Goal: Find specific page/section: Find specific page/section

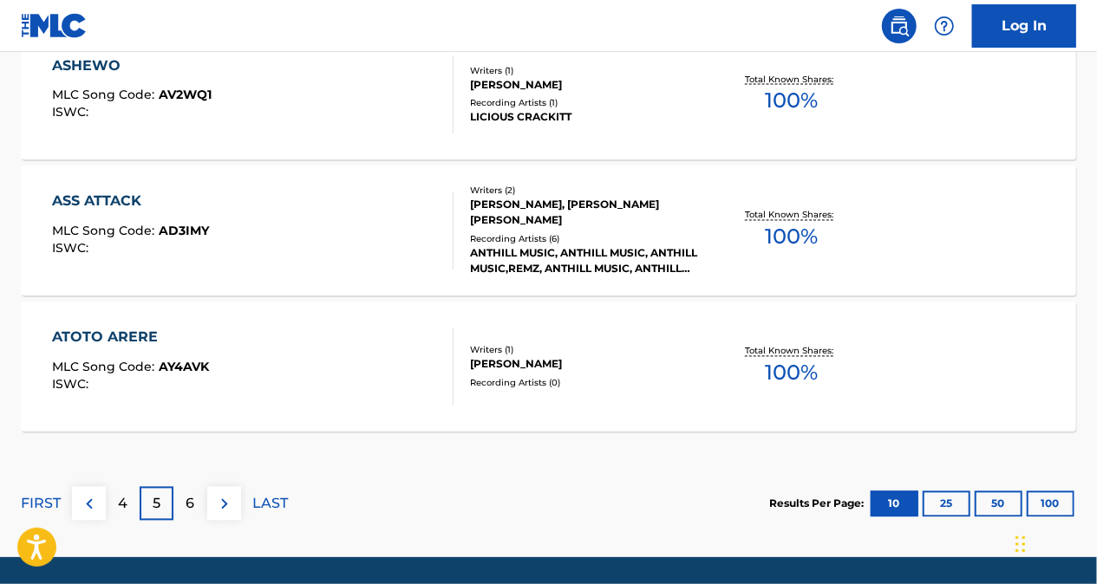
scroll to position [1608, 0]
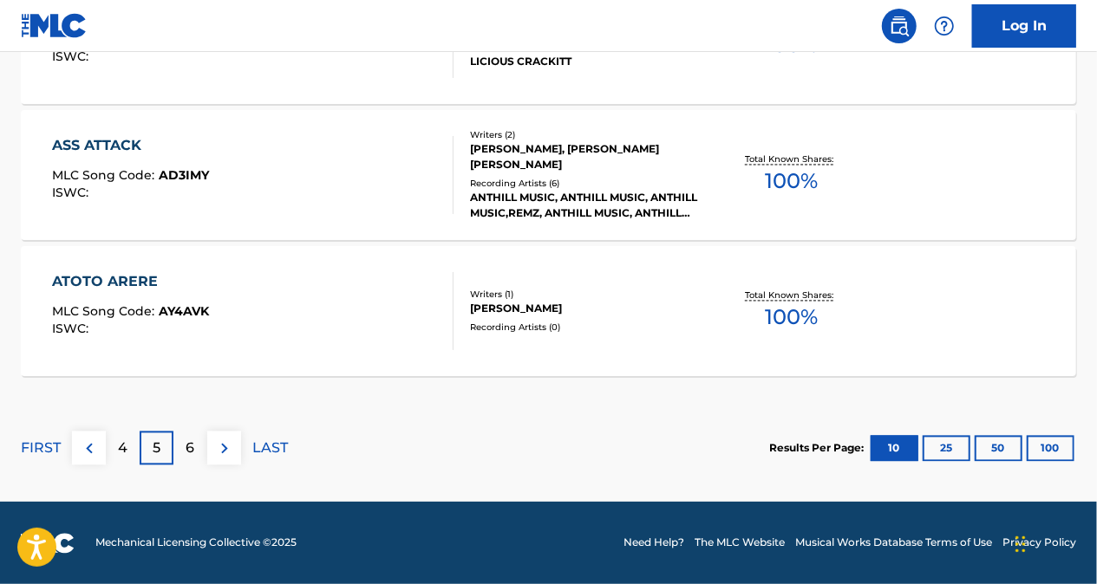
click at [94, 447] on img at bounding box center [89, 449] width 21 height 21
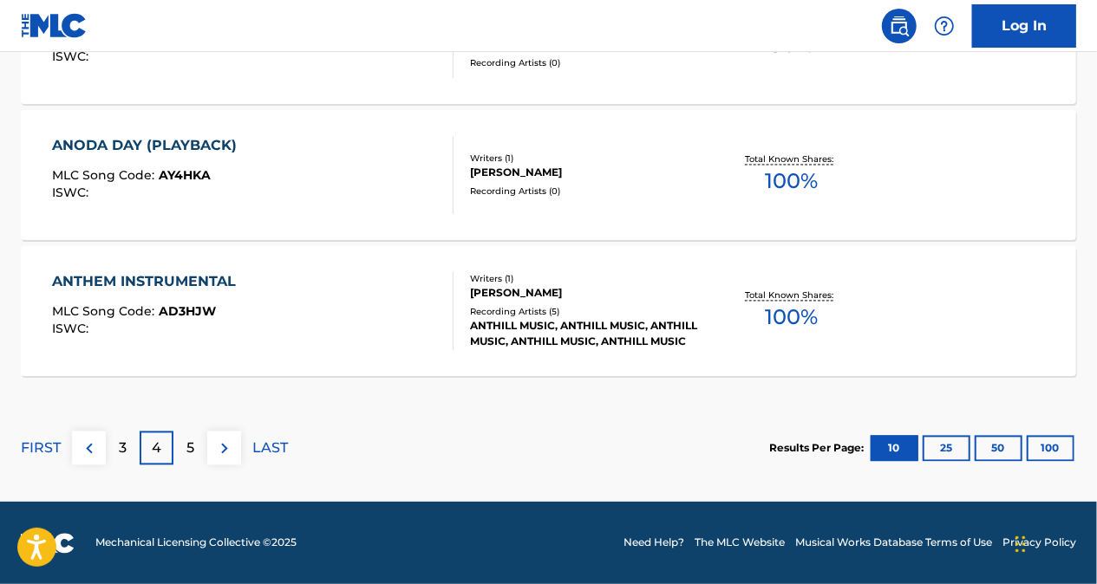
click at [94, 444] on img at bounding box center [89, 449] width 21 height 21
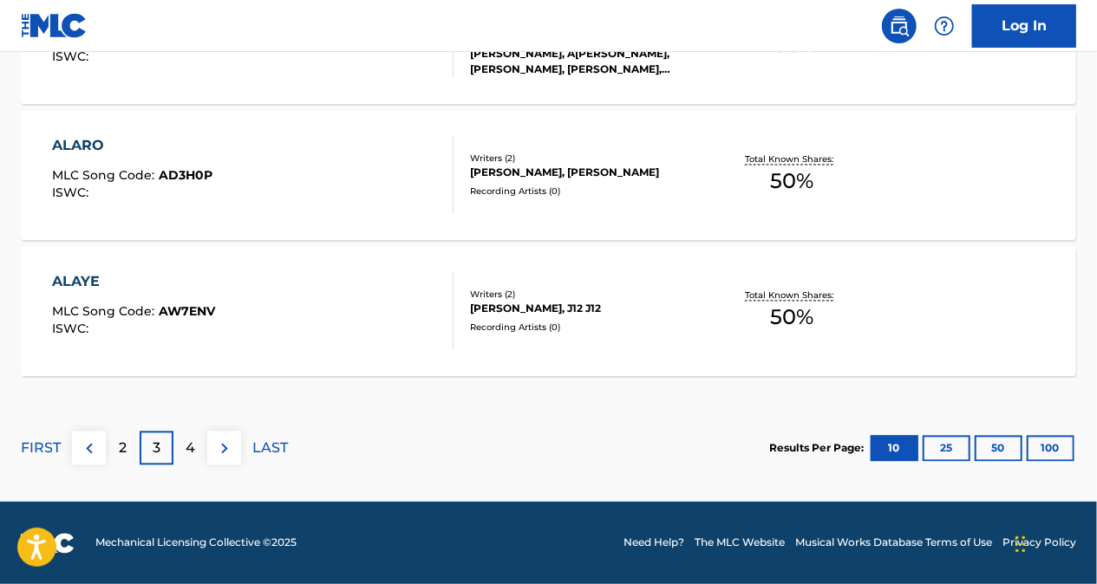
click at [114, 446] on div "2" at bounding box center [123, 449] width 34 height 34
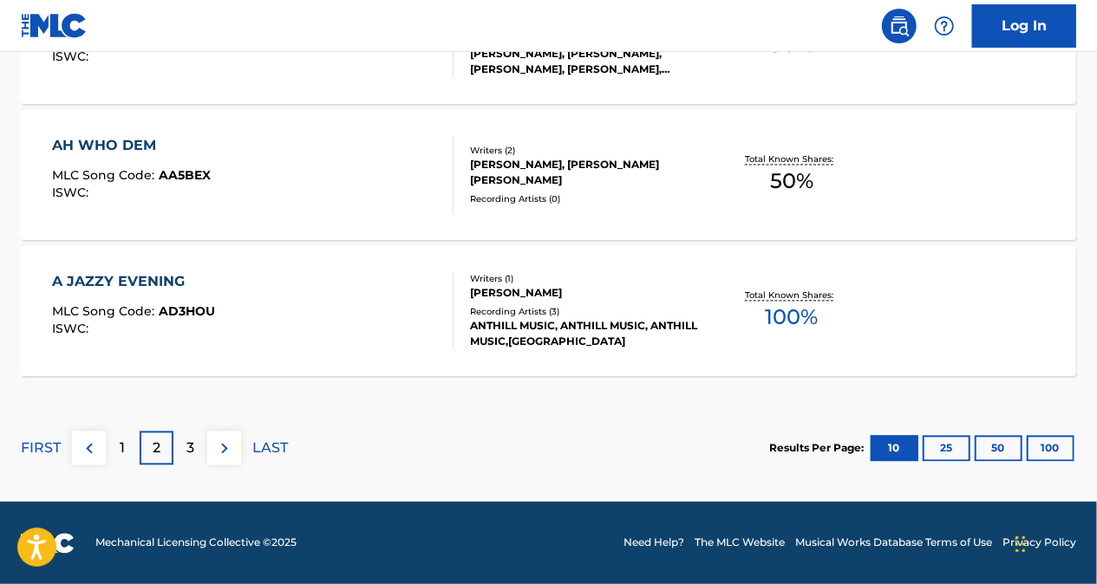
click at [110, 441] on div "1" at bounding box center [123, 449] width 34 height 34
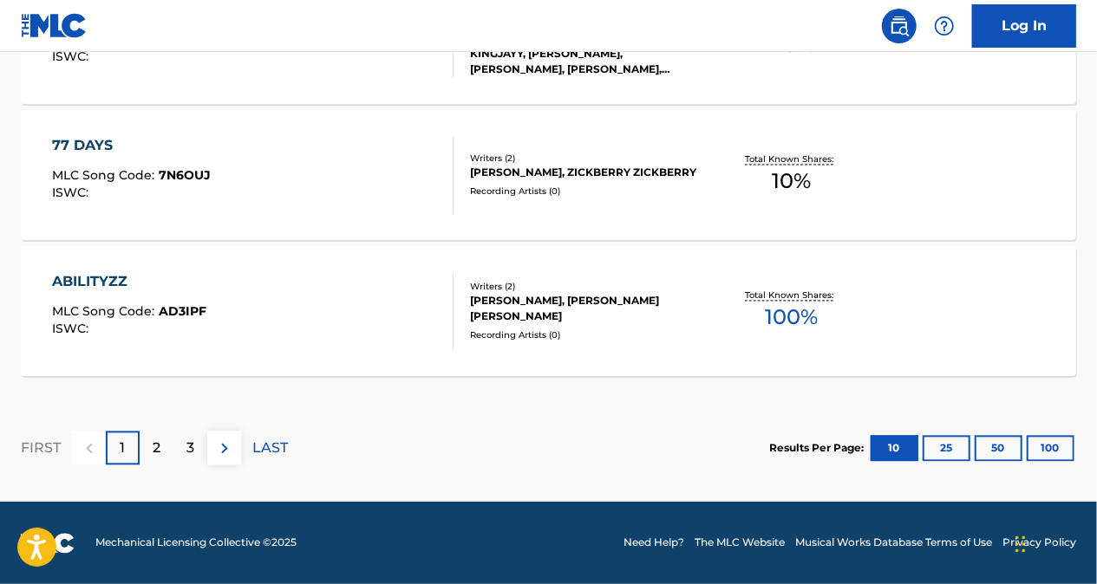
click at [149, 442] on div "2" at bounding box center [157, 449] width 34 height 34
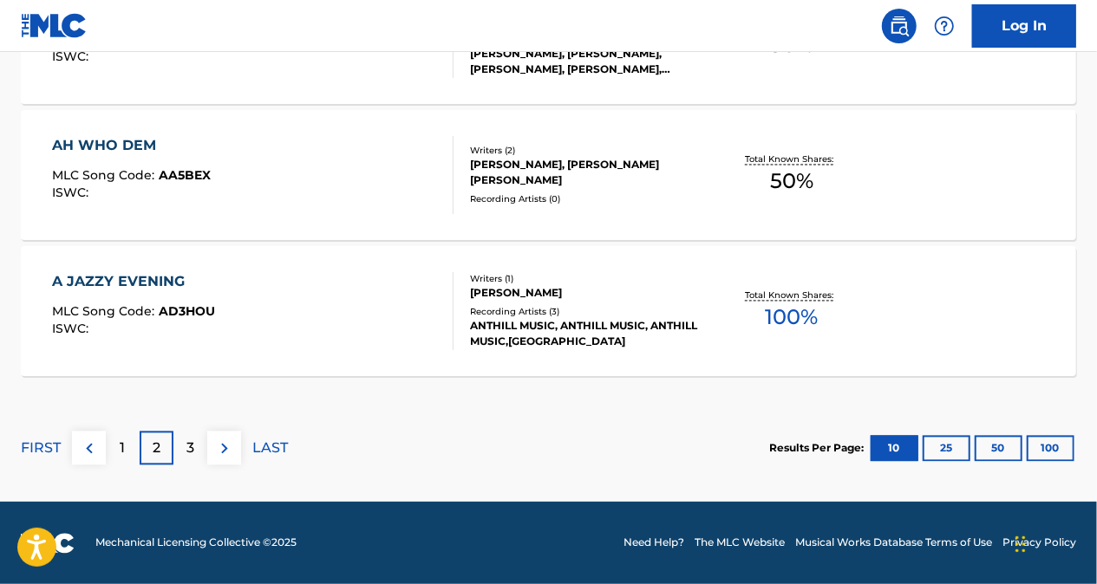
click at [192, 446] on p "3" at bounding box center [190, 449] width 8 height 21
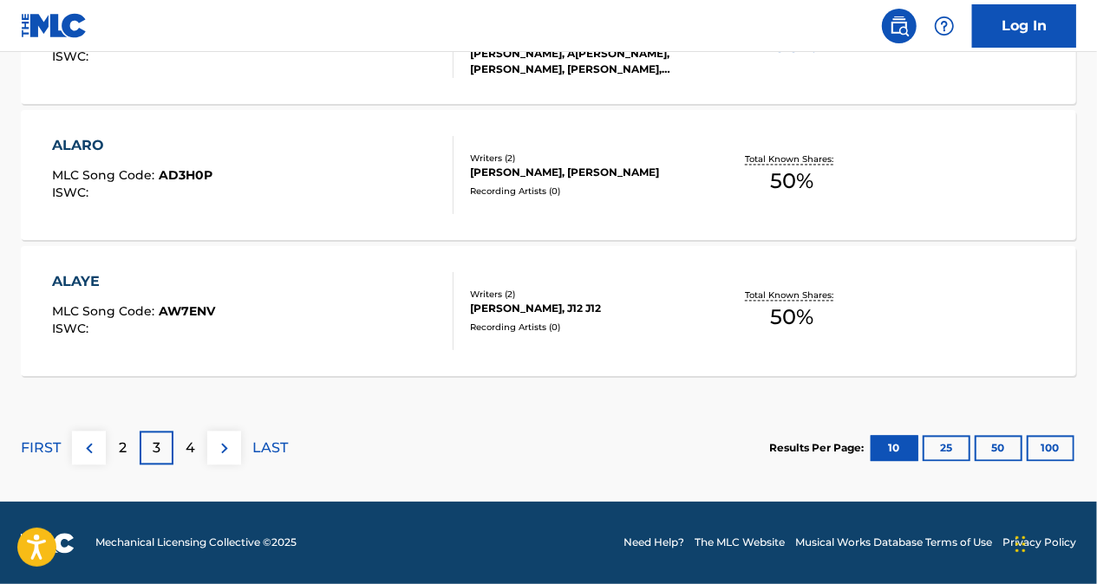
click at [197, 450] on div "4" at bounding box center [190, 449] width 34 height 34
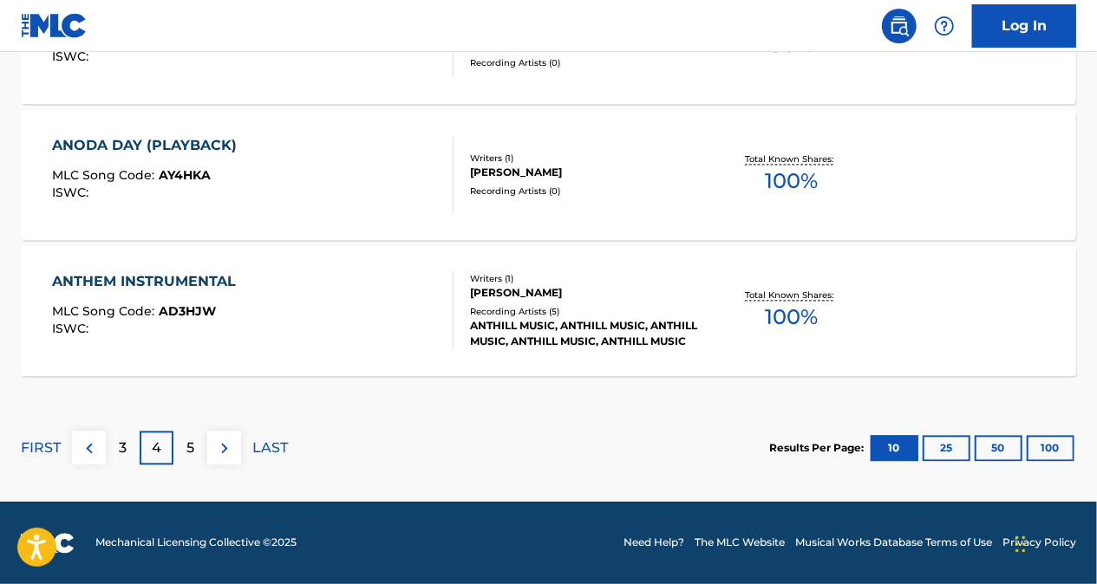
click at [187, 443] on p "5" at bounding box center [190, 449] width 8 height 21
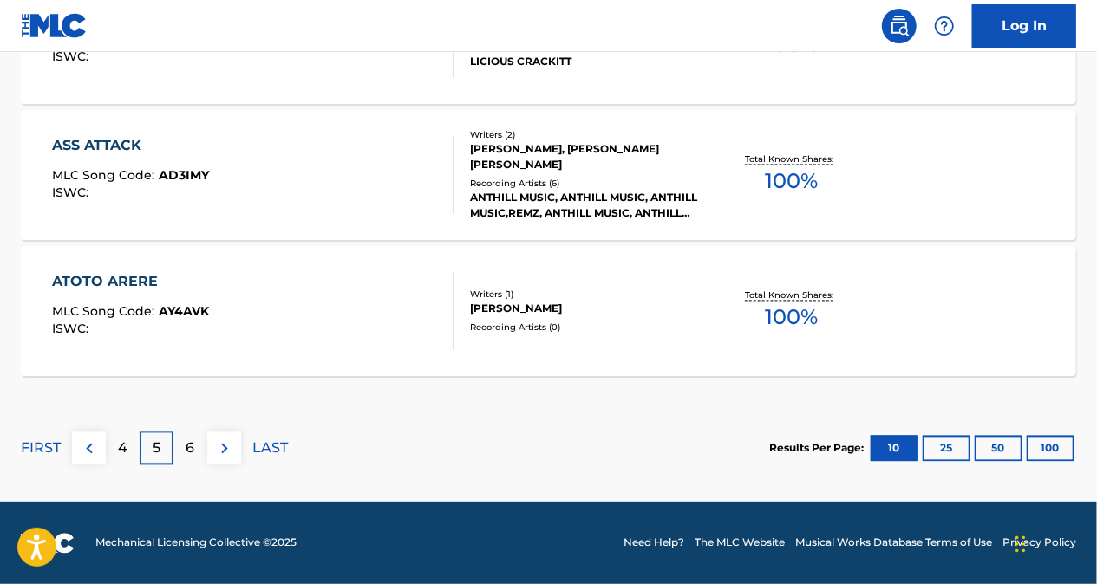
click at [194, 453] on div "6" at bounding box center [190, 449] width 34 height 34
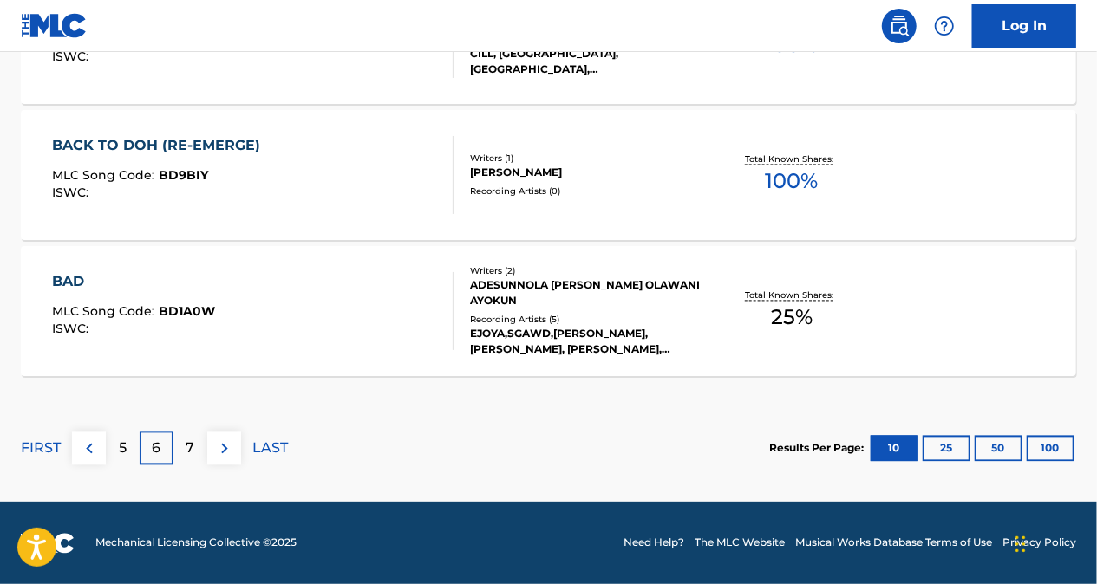
click at [80, 441] on img at bounding box center [89, 449] width 21 height 21
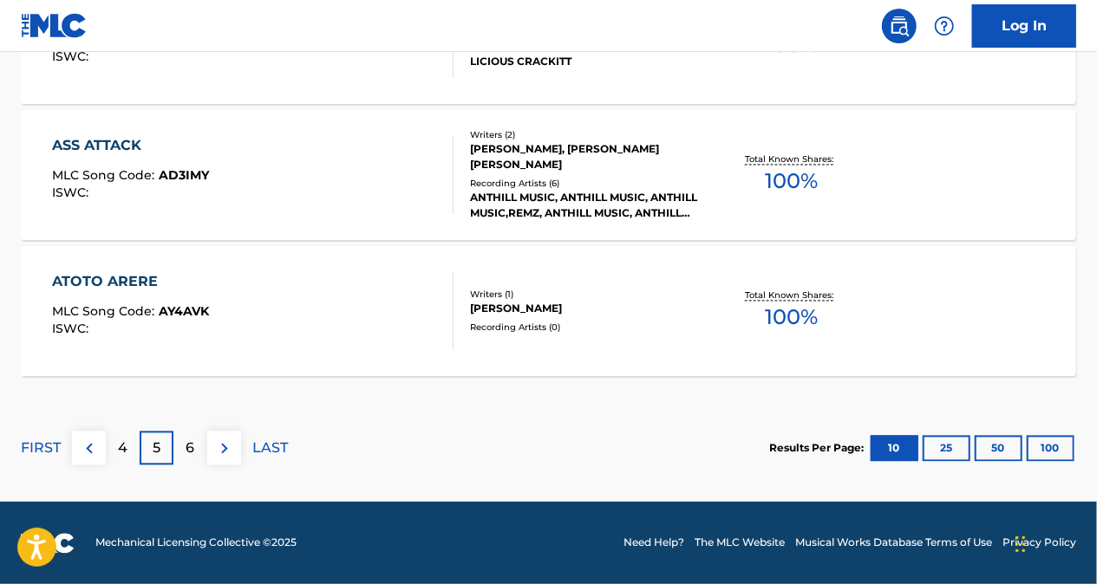
click at [110, 447] on div "4" at bounding box center [123, 449] width 34 height 34
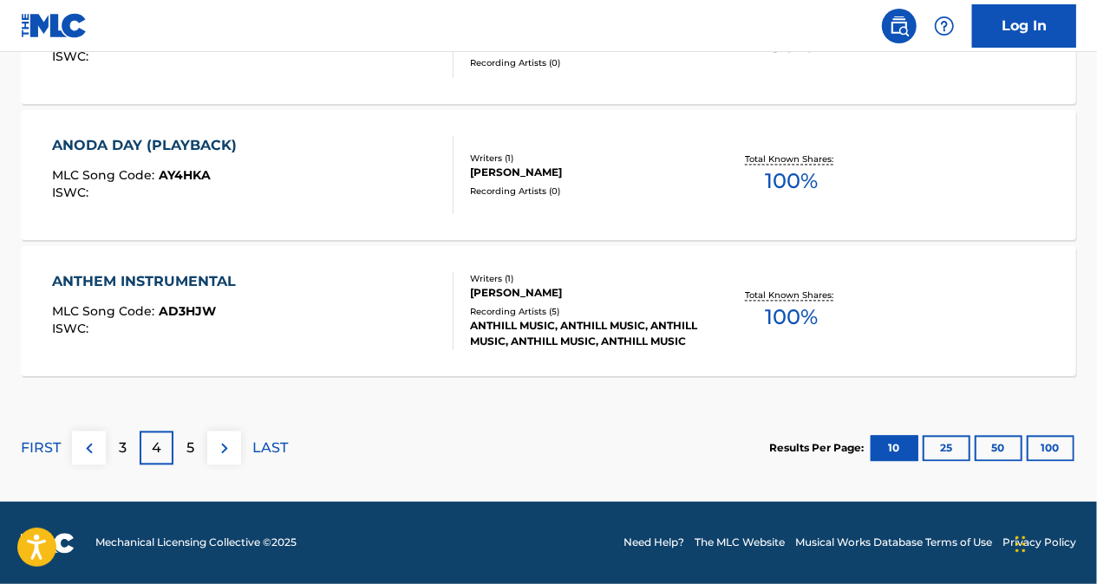
click at [126, 447] on p "3" at bounding box center [123, 449] width 8 height 21
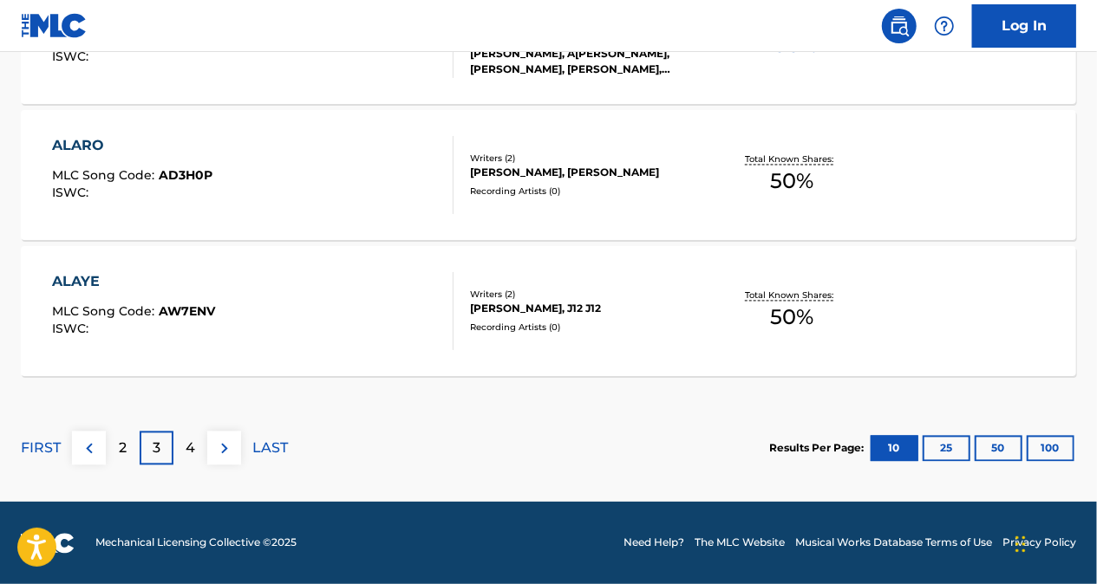
click at [119, 447] on p "2" at bounding box center [123, 449] width 8 height 21
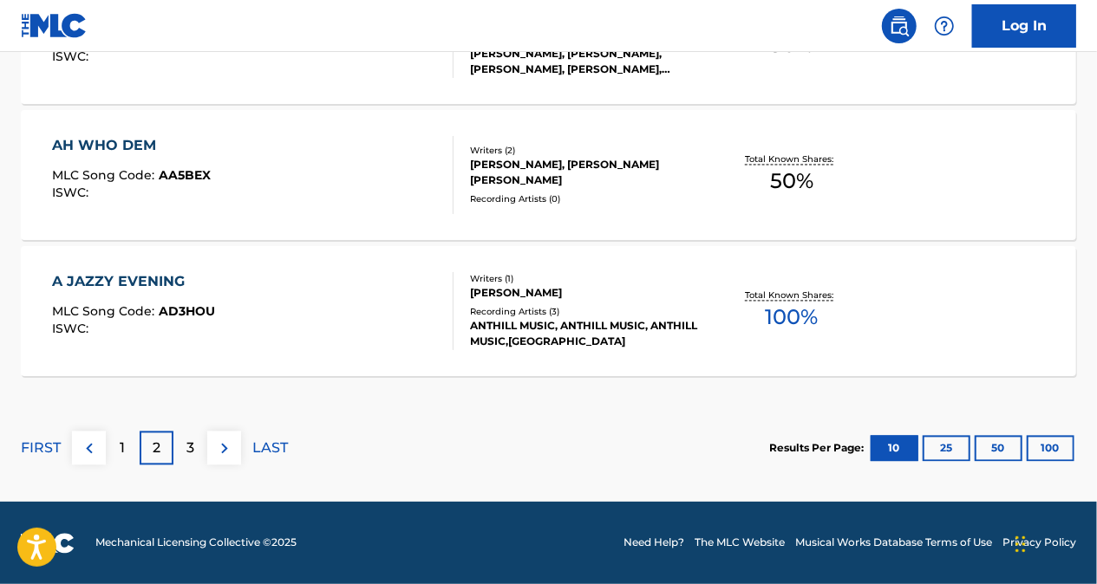
click at [199, 443] on div "3" at bounding box center [190, 449] width 34 height 34
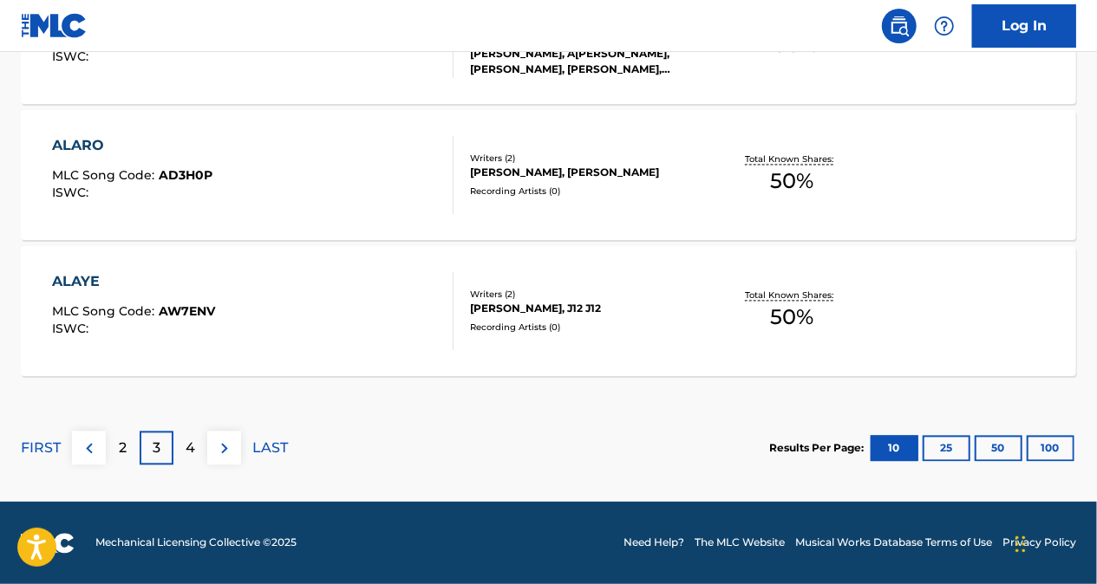
click at [199, 442] on div "4" at bounding box center [190, 449] width 34 height 34
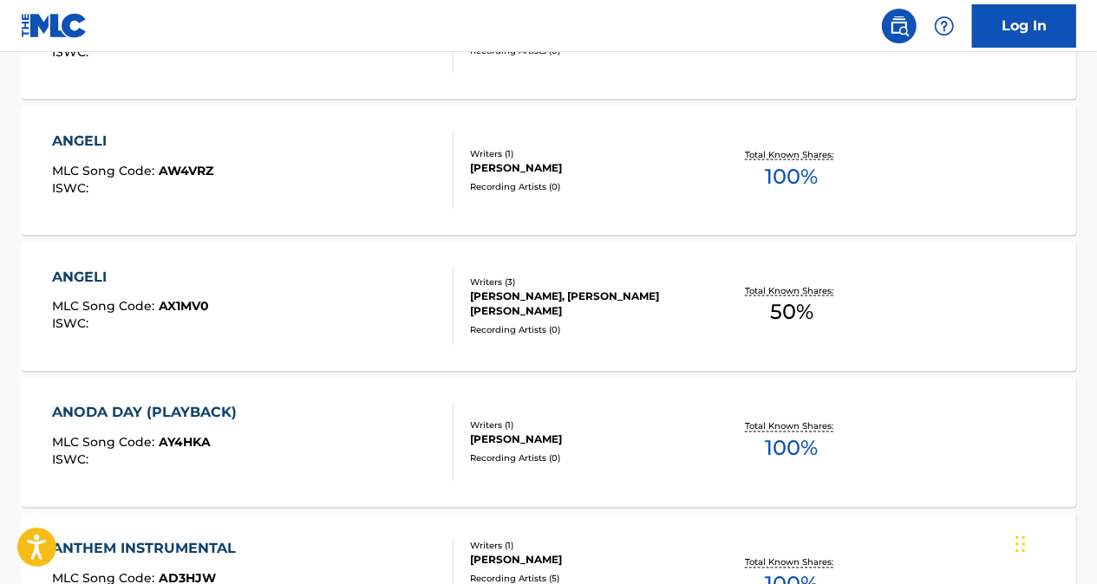
scroll to position [1348, 0]
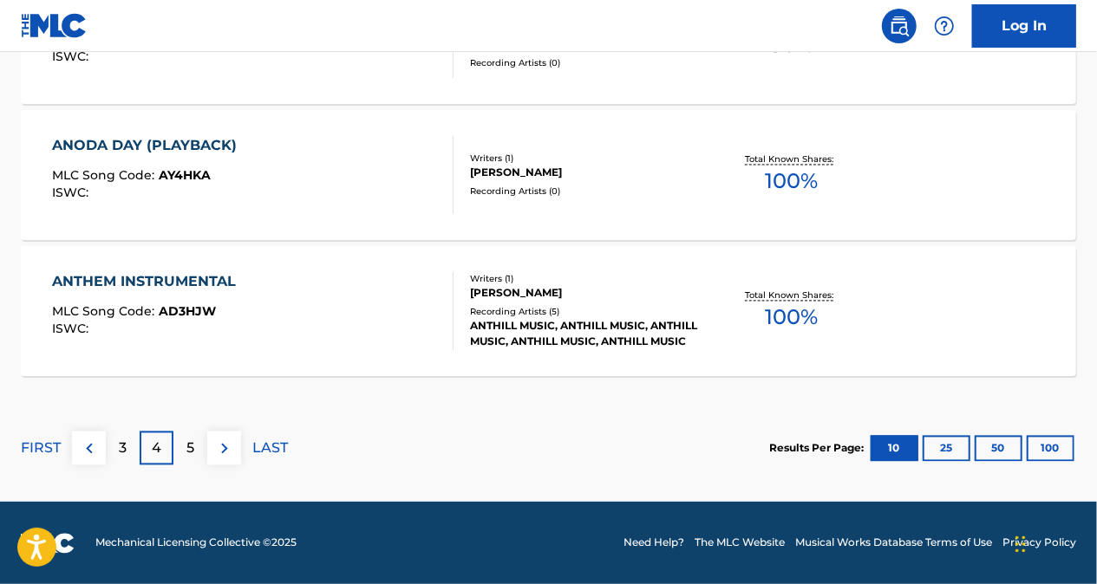
click at [198, 442] on div "5" at bounding box center [190, 449] width 34 height 34
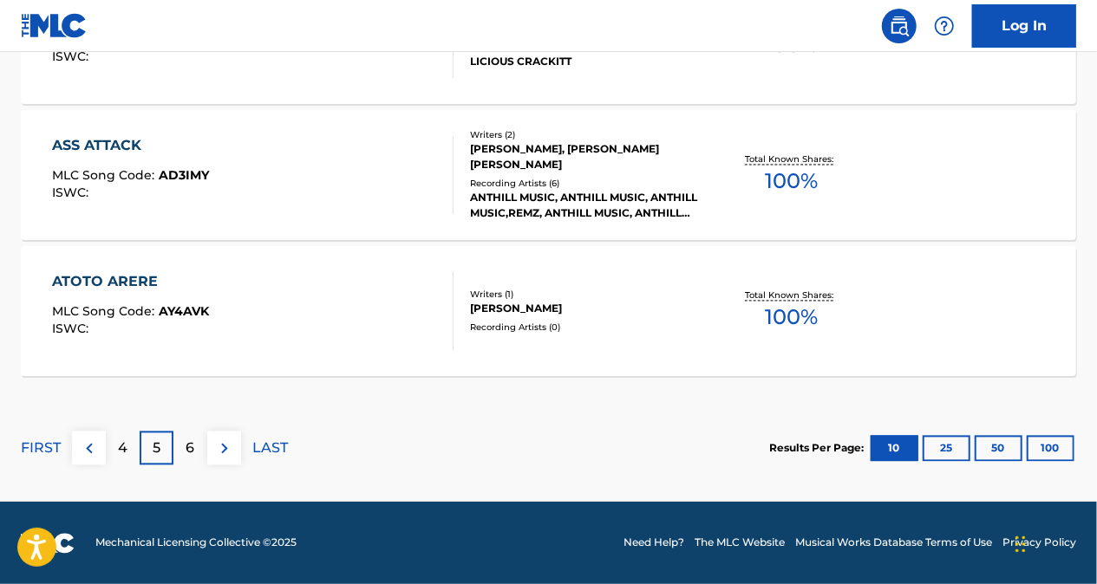
click at [202, 447] on div "6" at bounding box center [190, 449] width 34 height 34
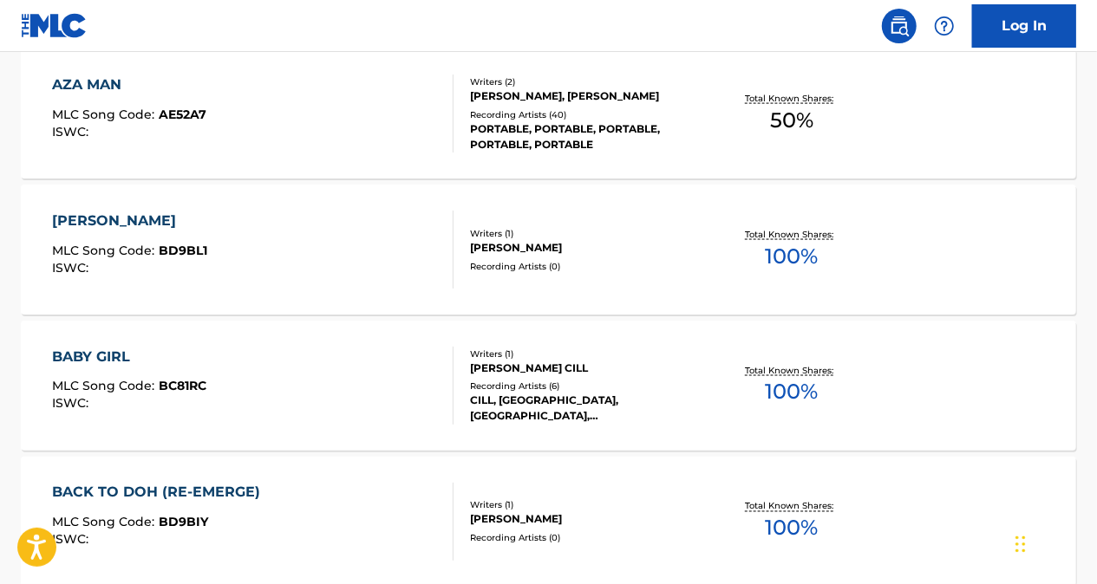
scroll to position [1261, 0]
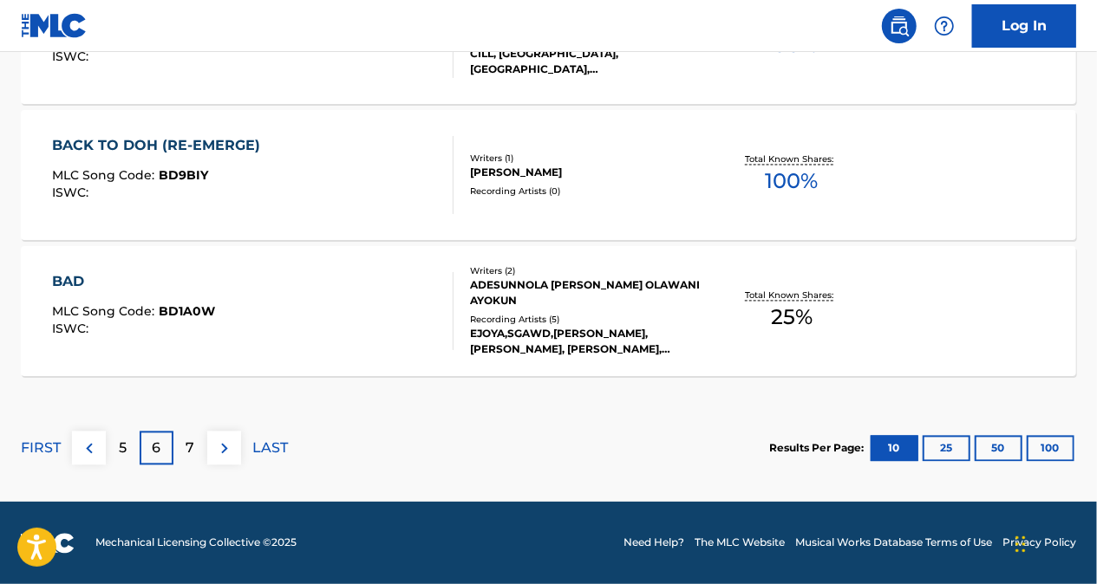
click at [193, 439] on p "7" at bounding box center [190, 449] width 9 height 21
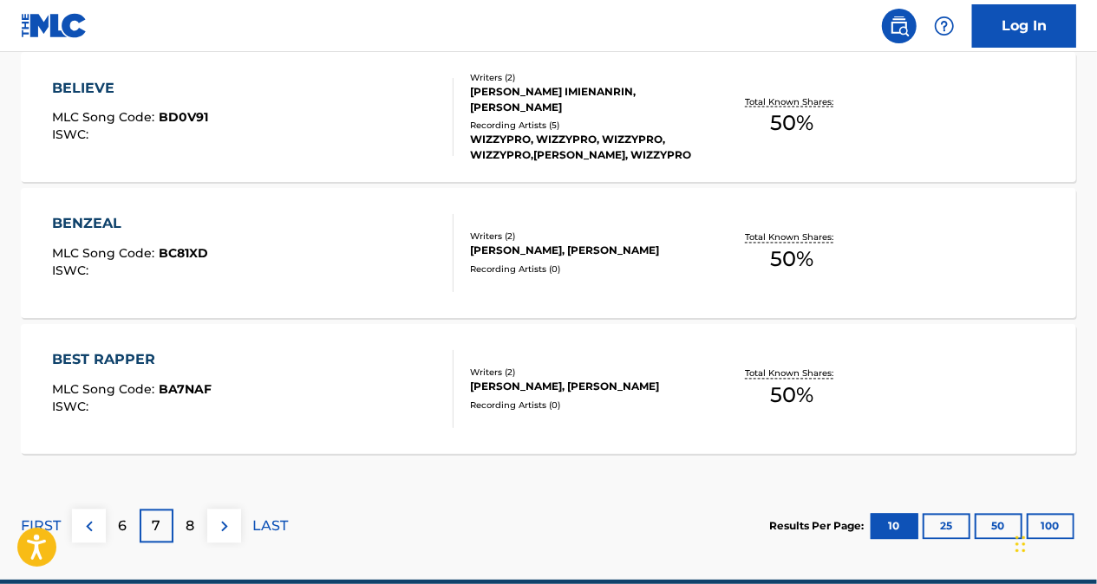
scroll to position [1608, 0]
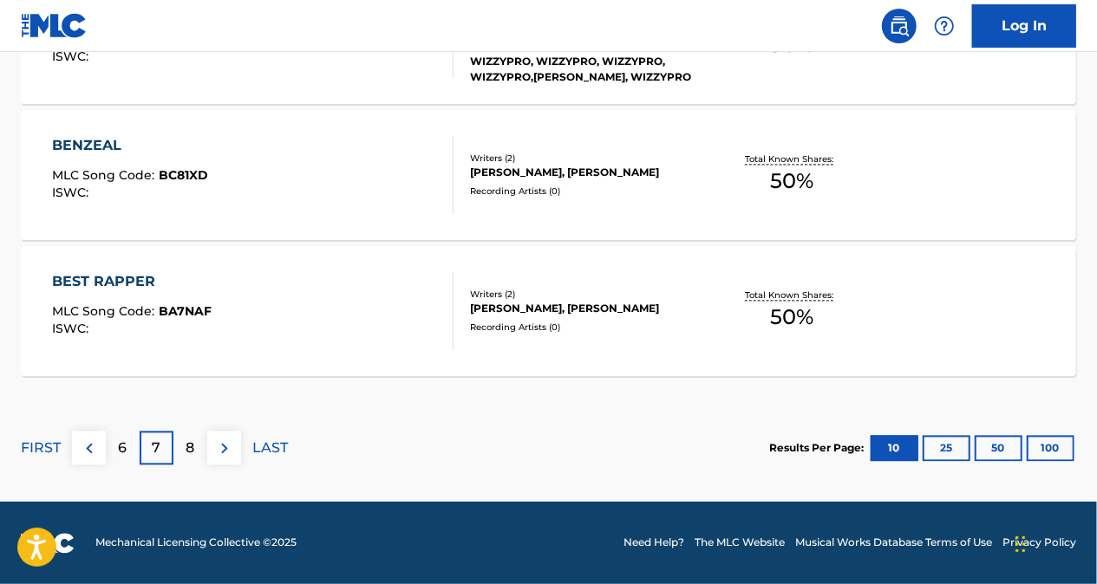
click at [81, 447] on img at bounding box center [89, 449] width 21 height 21
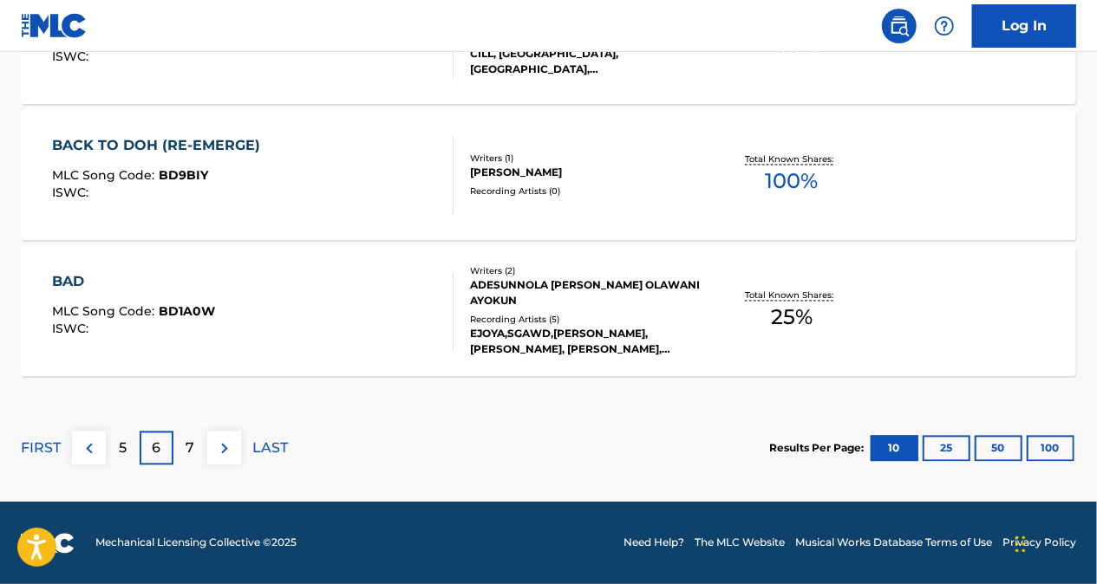
click at [88, 445] on img at bounding box center [89, 449] width 21 height 21
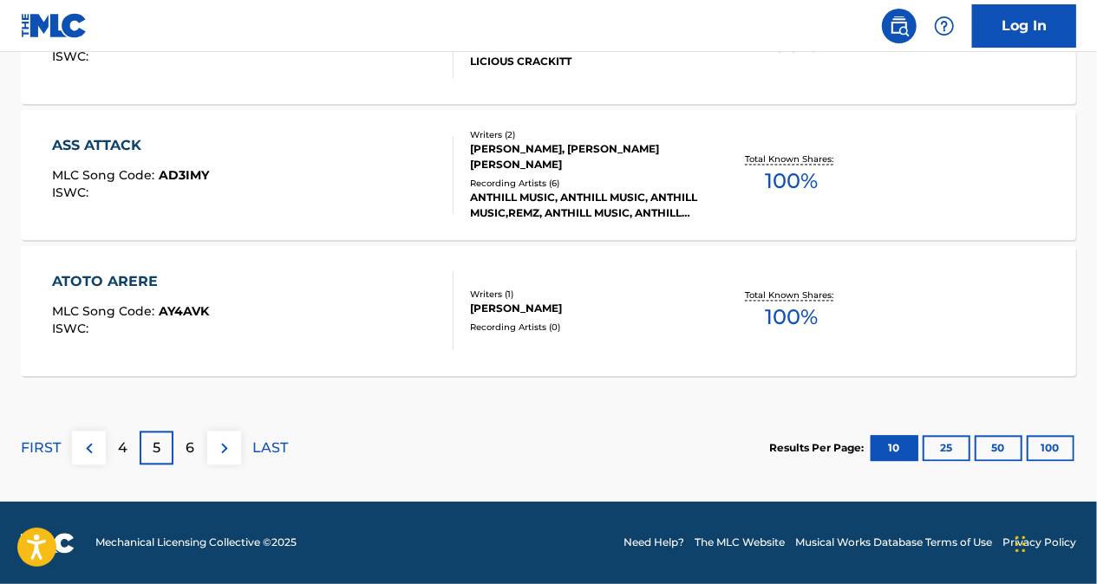
click at [96, 446] on img at bounding box center [89, 449] width 21 height 21
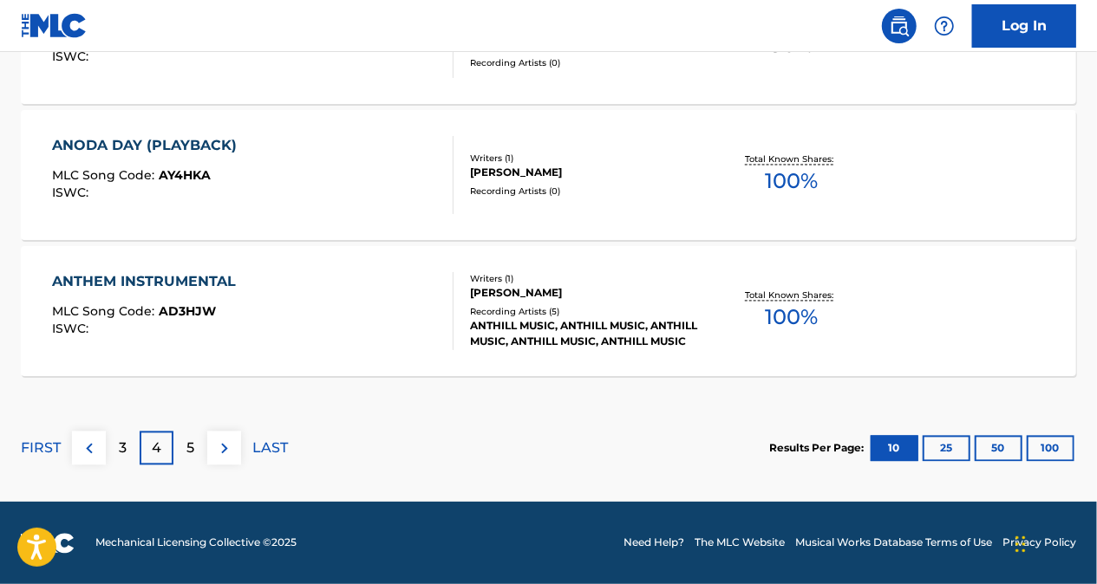
click at [82, 441] on img at bounding box center [89, 449] width 21 height 21
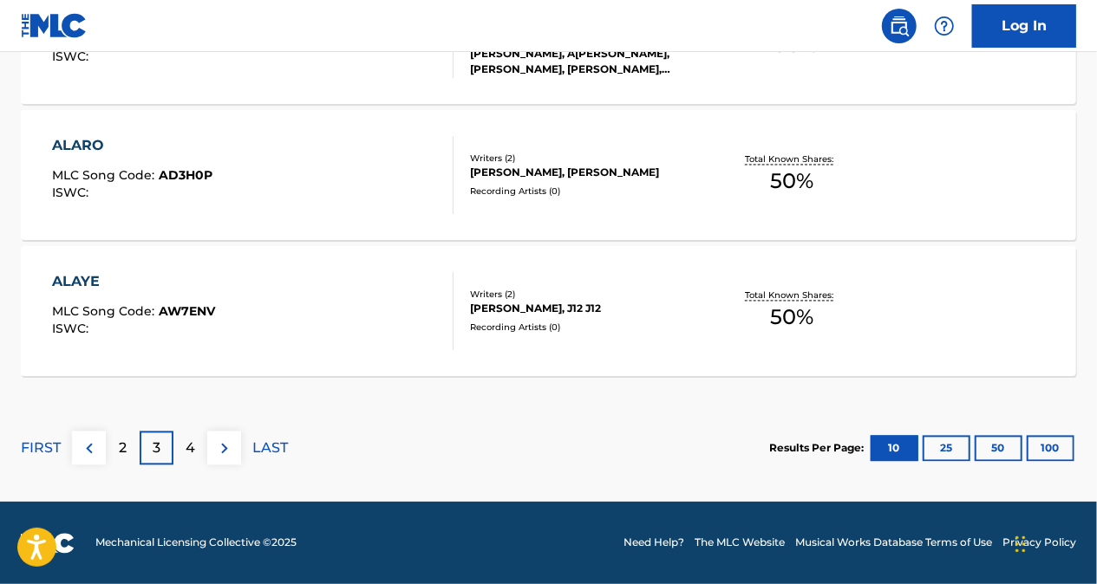
click at [94, 452] on img at bounding box center [89, 449] width 21 height 21
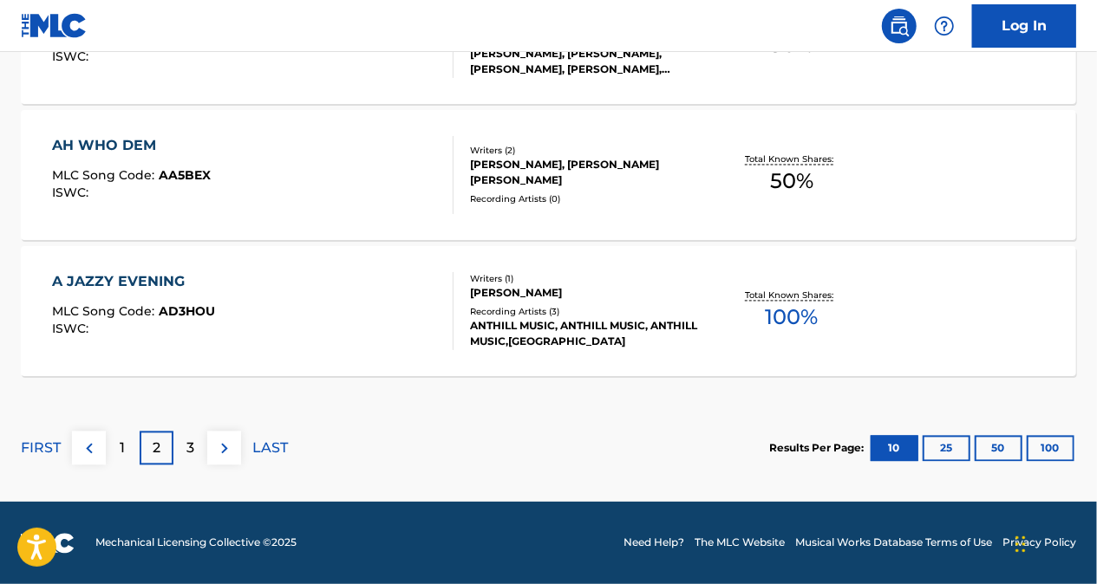
click at [134, 444] on div "1" at bounding box center [123, 449] width 34 height 34
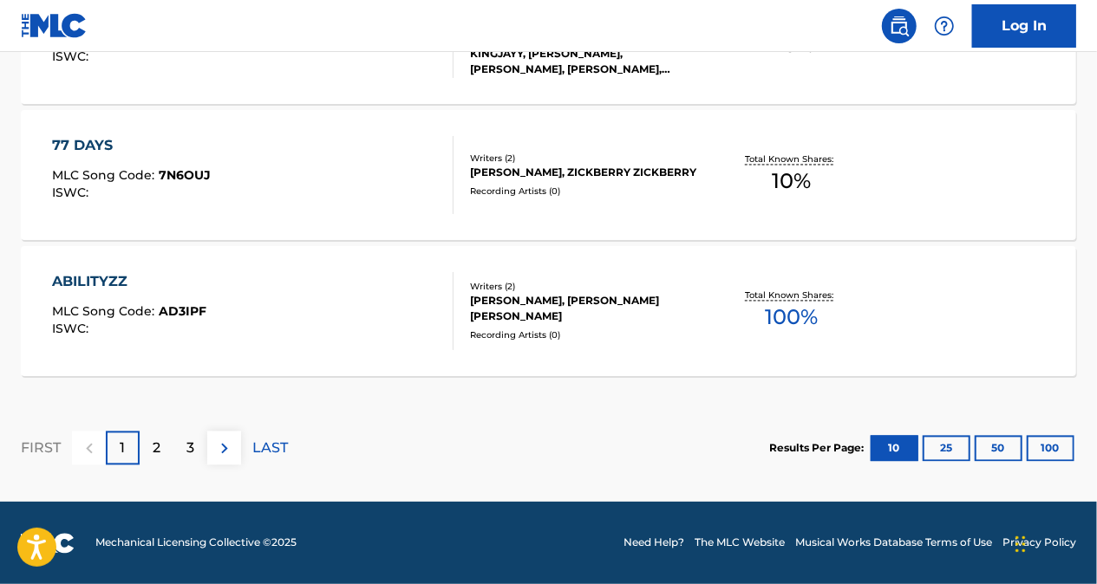
click at [164, 441] on div "2" at bounding box center [157, 449] width 34 height 34
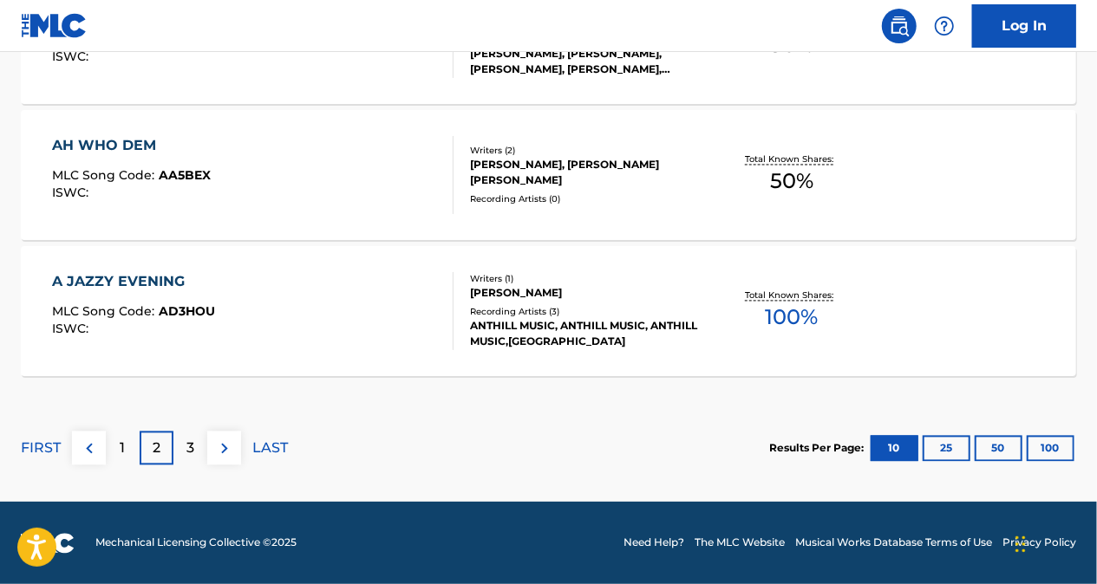
click at [199, 453] on div "3" at bounding box center [190, 449] width 34 height 34
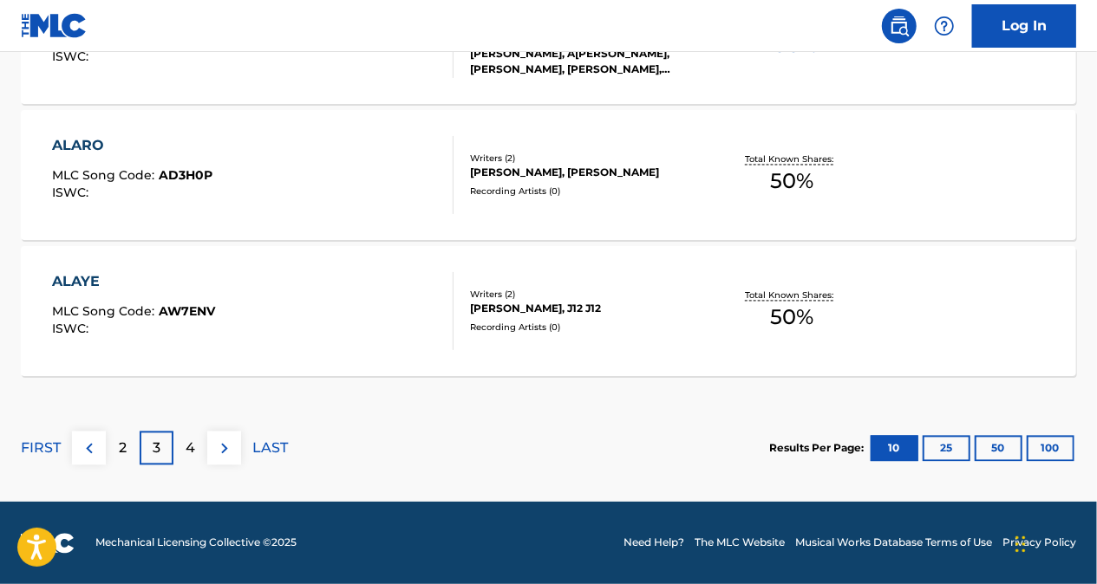
click at [182, 446] on div "4" at bounding box center [190, 449] width 34 height 34
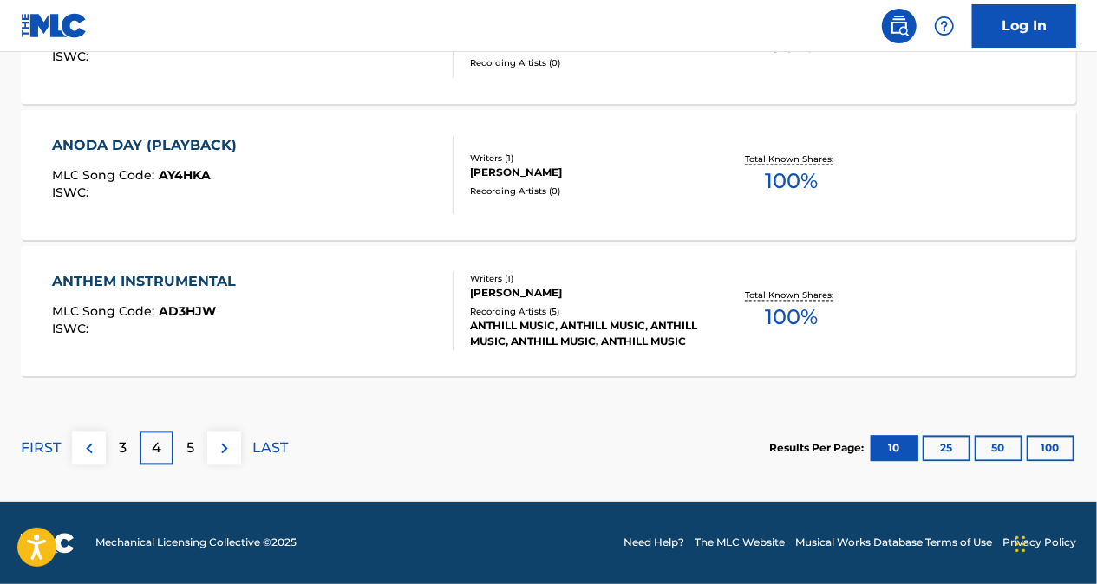
click at [180, 449] on div "5" at bounding box center [190, 449] width 34 height 34
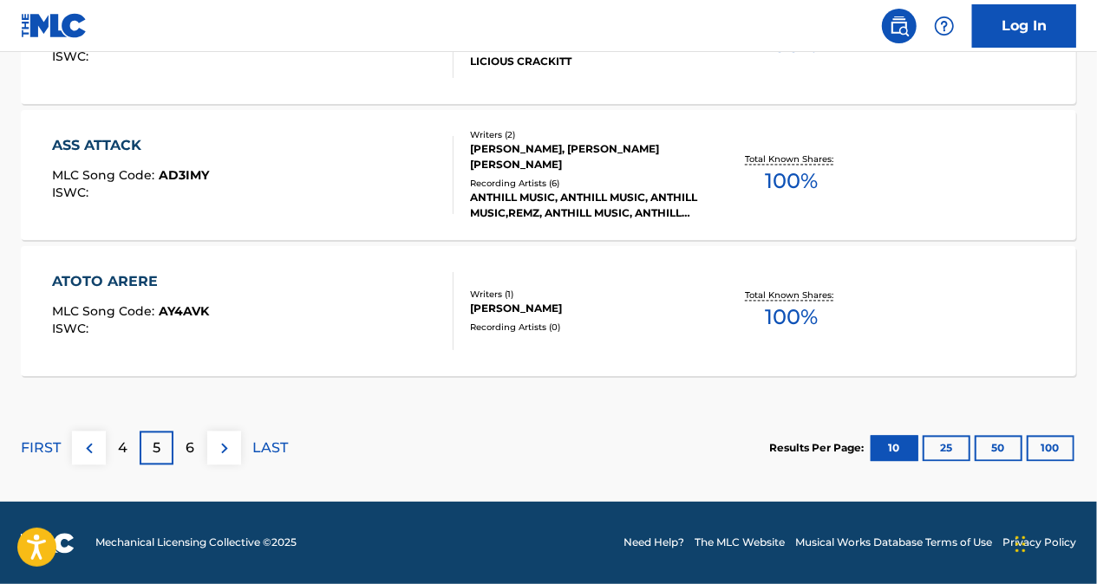
click at [180, 449] on div "6" at bounding box center [190, 449] width 34 height 34
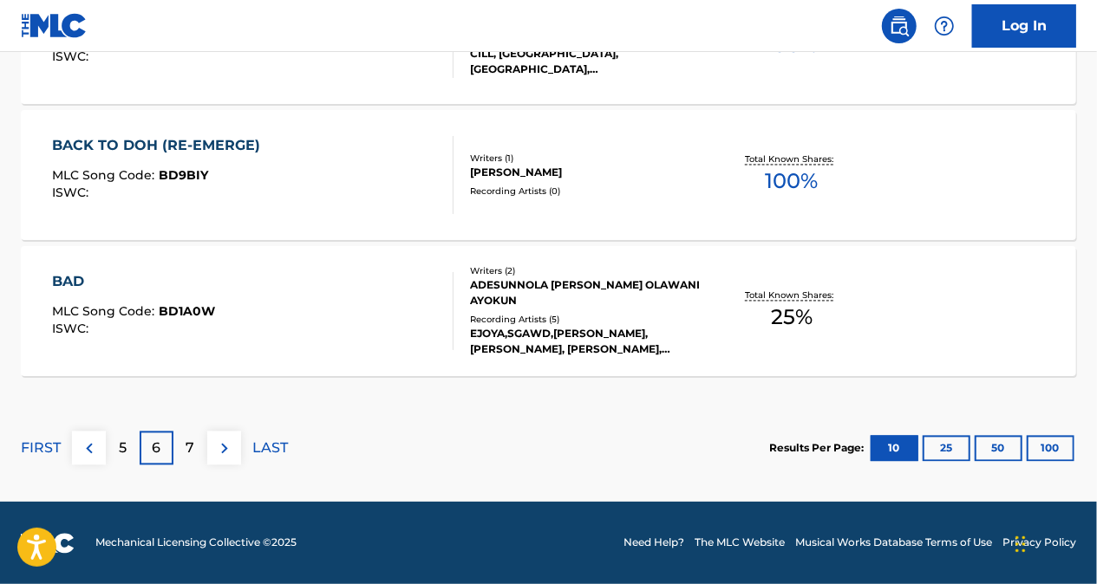
click at [188, 444] on p "7" at bounding box center [190, 449] width 9 height 21
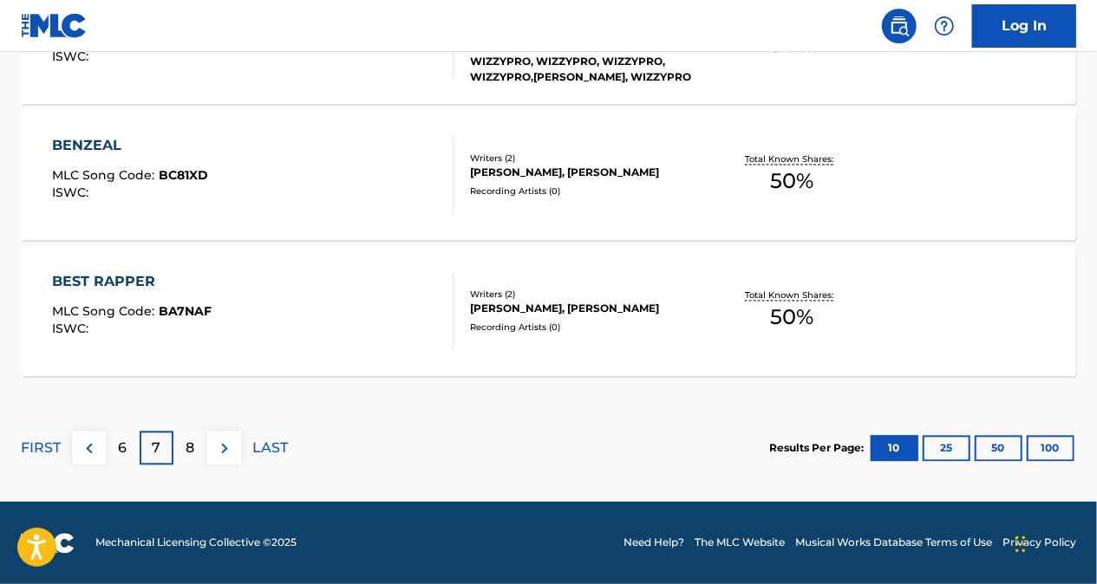
click at [90, 449] on img at bounding box center [89, 449] width 21 height 21
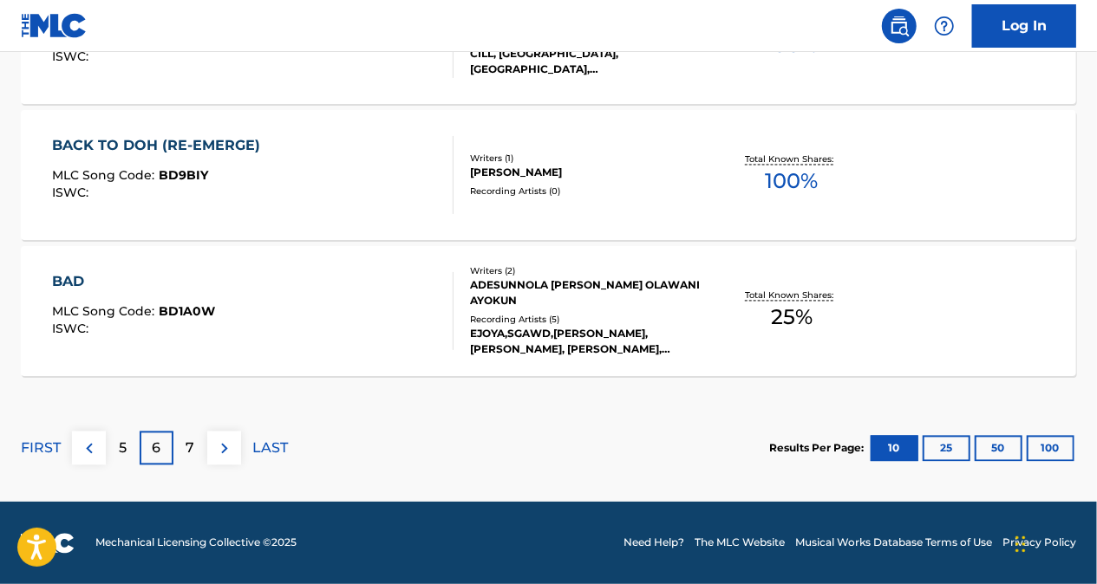
click at [90, 447] on img at bounding box center [89, 449] width 21 height 21
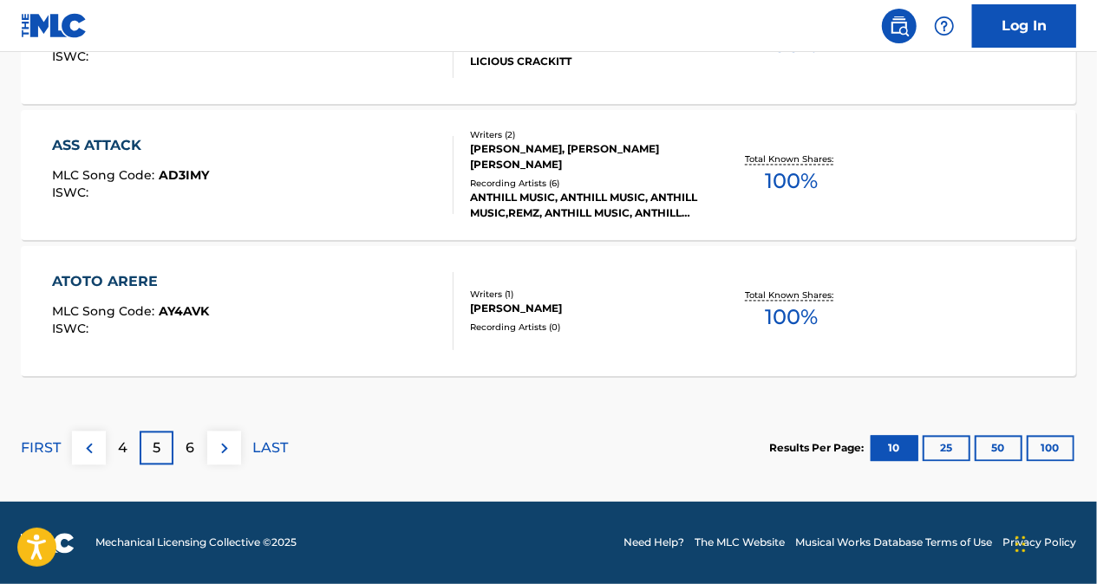
click at [87, 452] on img at bounding box center [89, 449] width 21 height 21
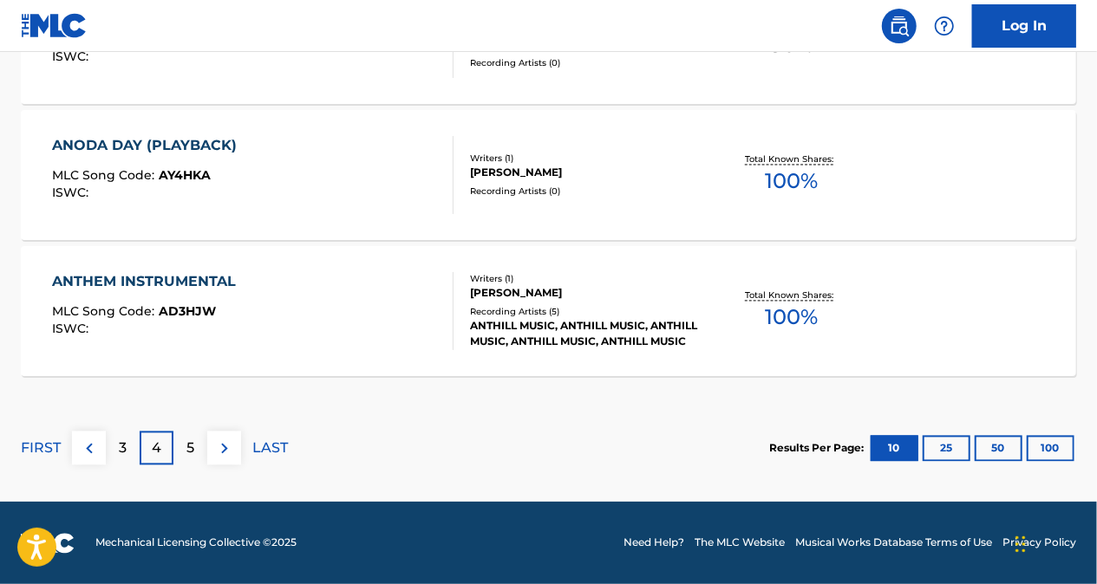
click at [87, 452] on img at bounding box center [89, 449] width 21 height 21
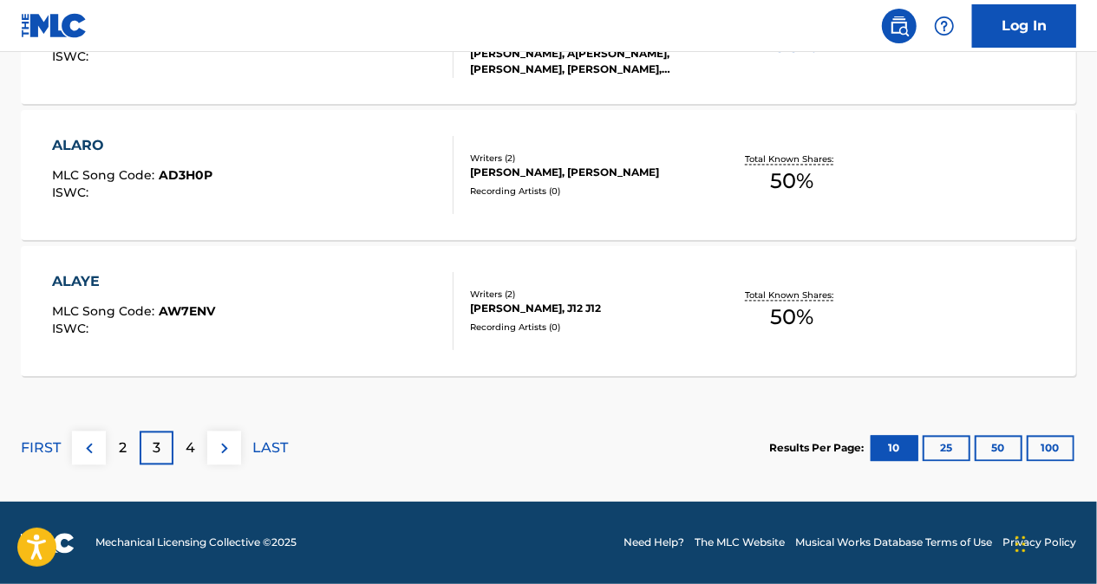
click at [88, 452] on img at bounding box center [89, 449] width 21 height 21
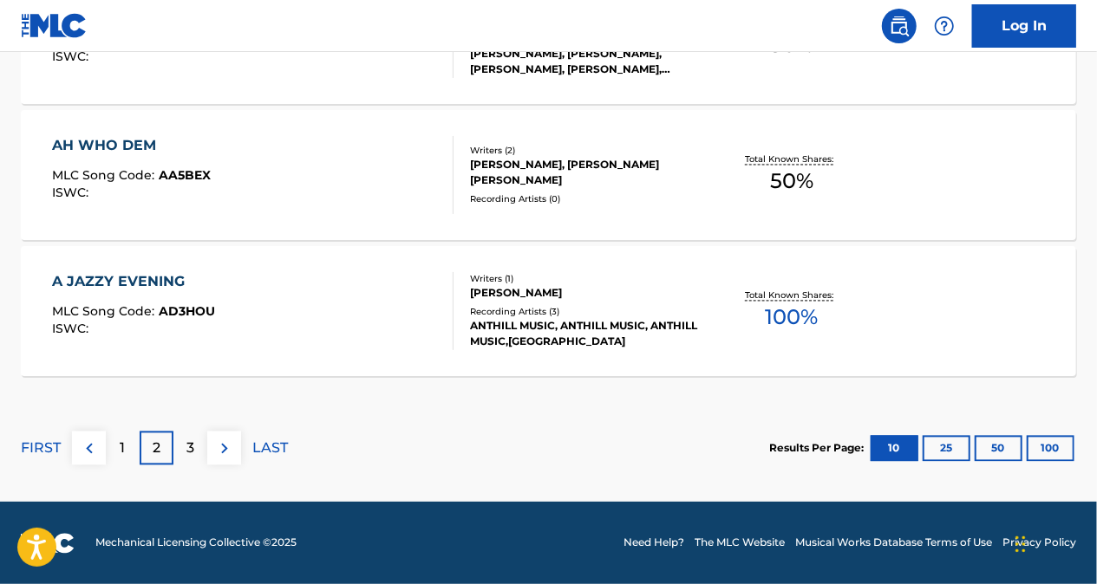
click at [110, 451] on div "1" at bounding box center [123, 449] width 34 height 34
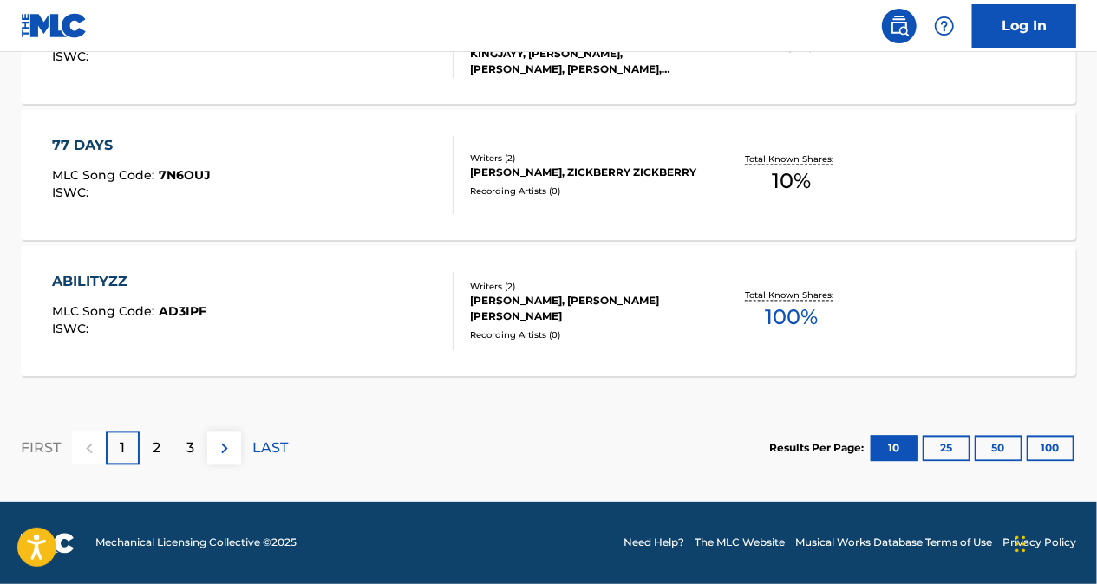
click at [160, 449] on div "2" at bounding box center [157, 449] width 34 height 34
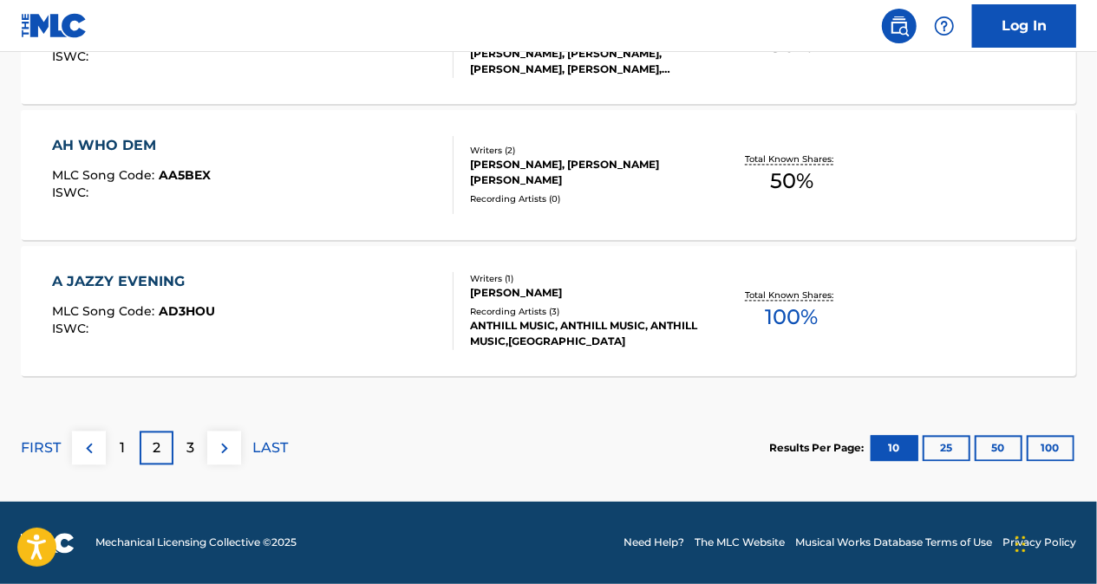
click at [125, 446] on p "1" at bounding box center [123, 449] width 5 height 21
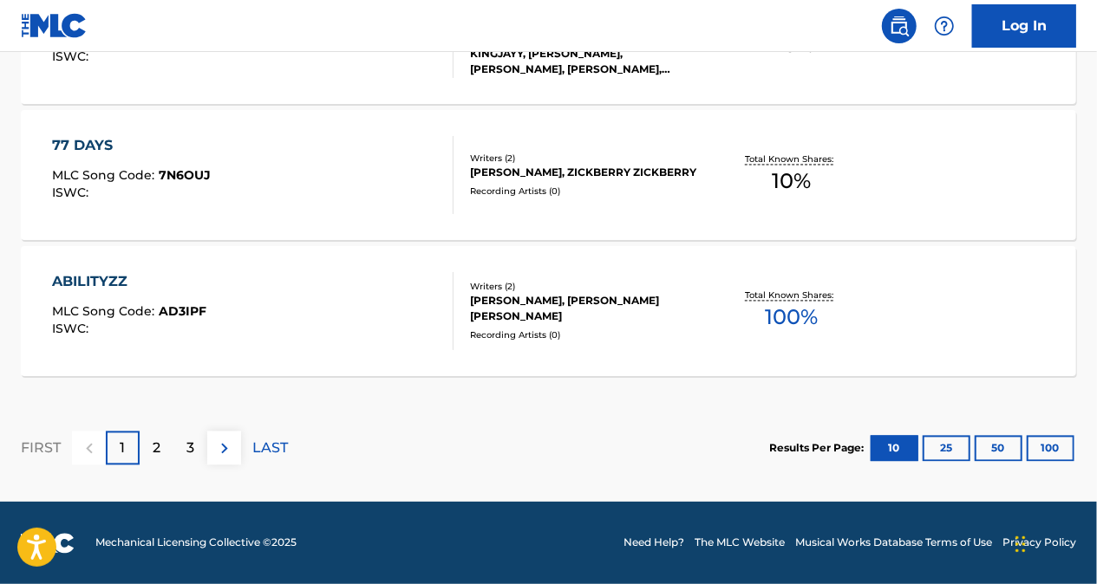
click at [160, 458] on p "2" at bounding box center [157, 449] width 8 height 21
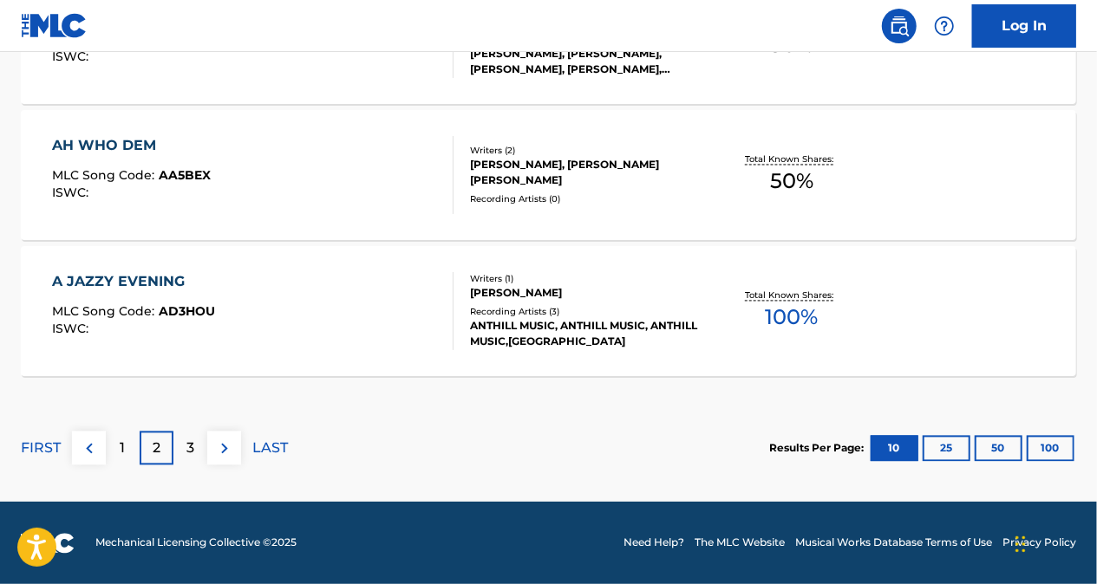
click at [197, 446] on div "3" at bounding box center [190, 449] width 34 height 34
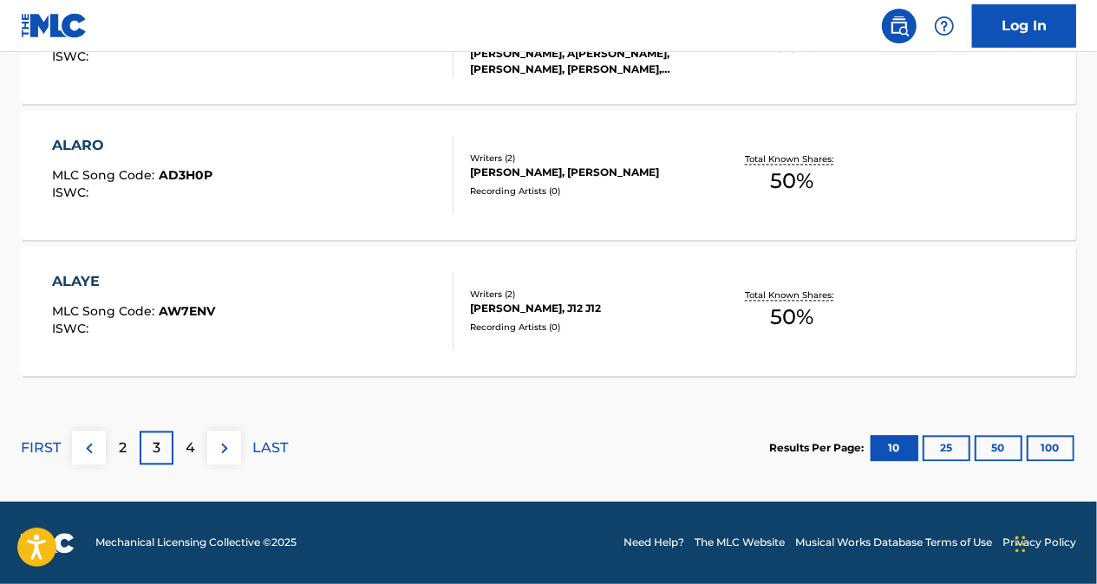
click at [198, 446] on div "4" at bounding box center [190, 449] width 34 height 34
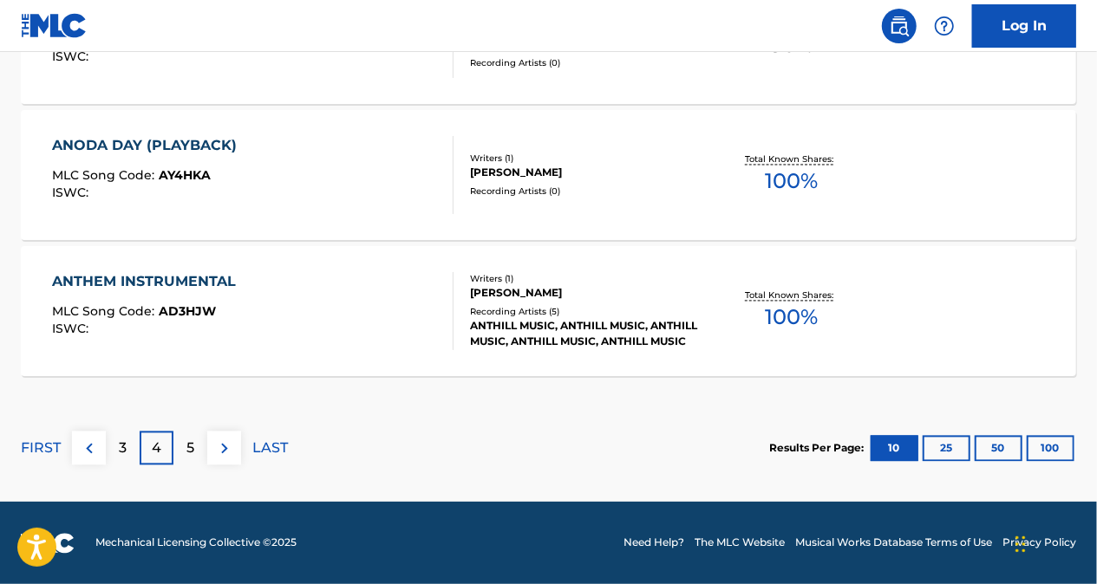
click at [191, 451] on p "5" at bounding box center [190, 449] width 8 height 21
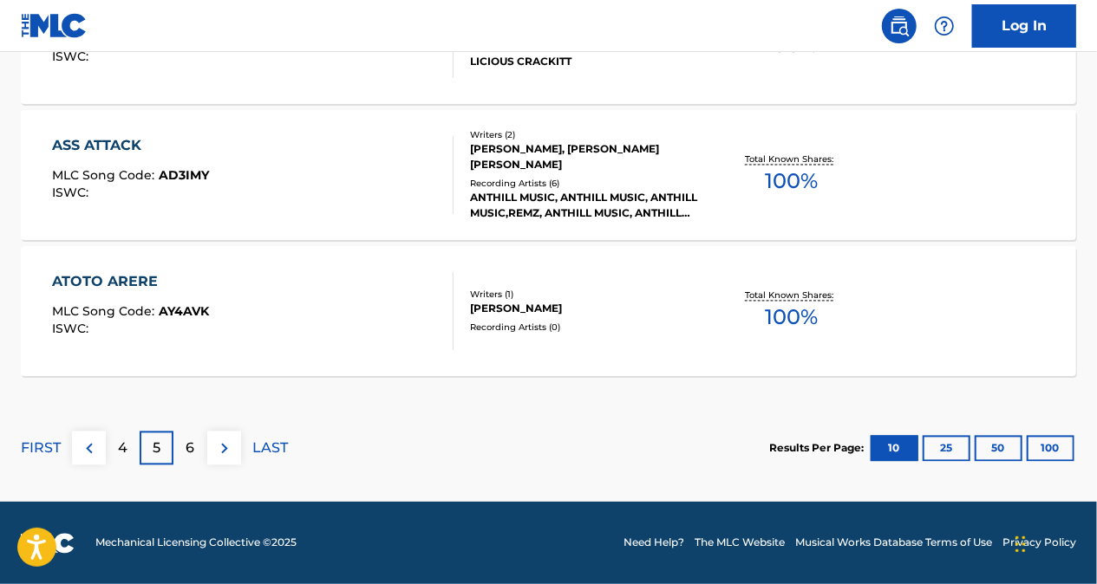
click at [193, 449] on p "6" at bounding box center [190, 449] width 9 height 21
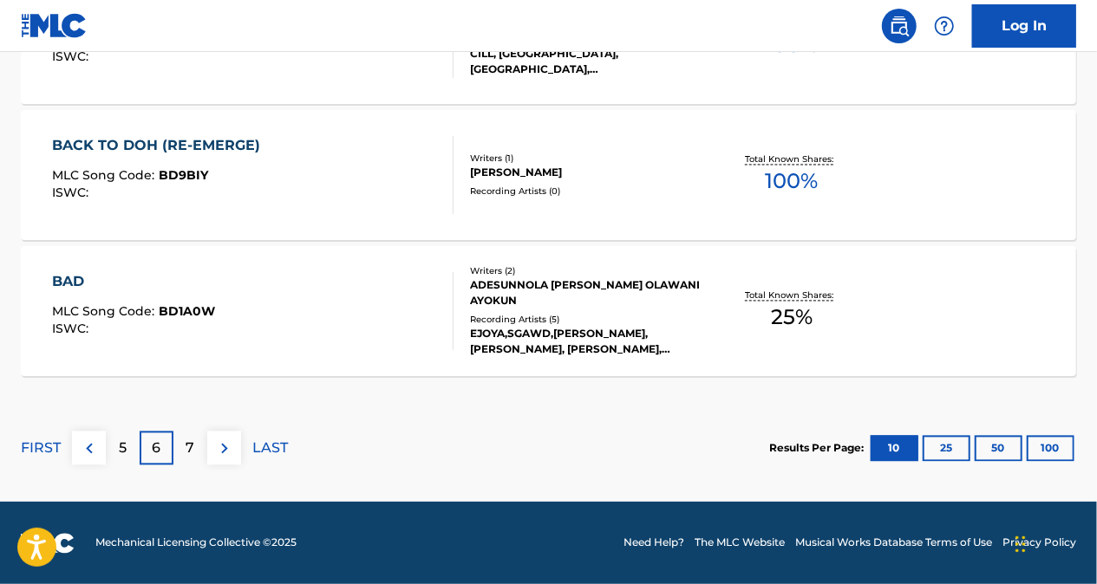
click at [82, 451] on img at bounding box center [89, 449] width 21 height 21
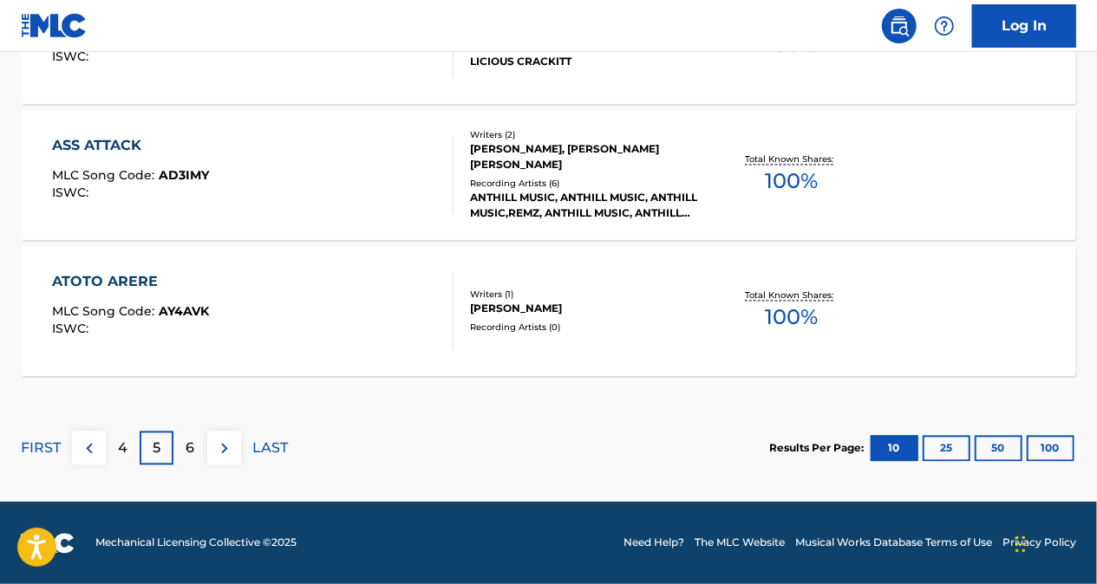
click at [89, 444] on img at bounding box center [89, 449] width 21 height 21
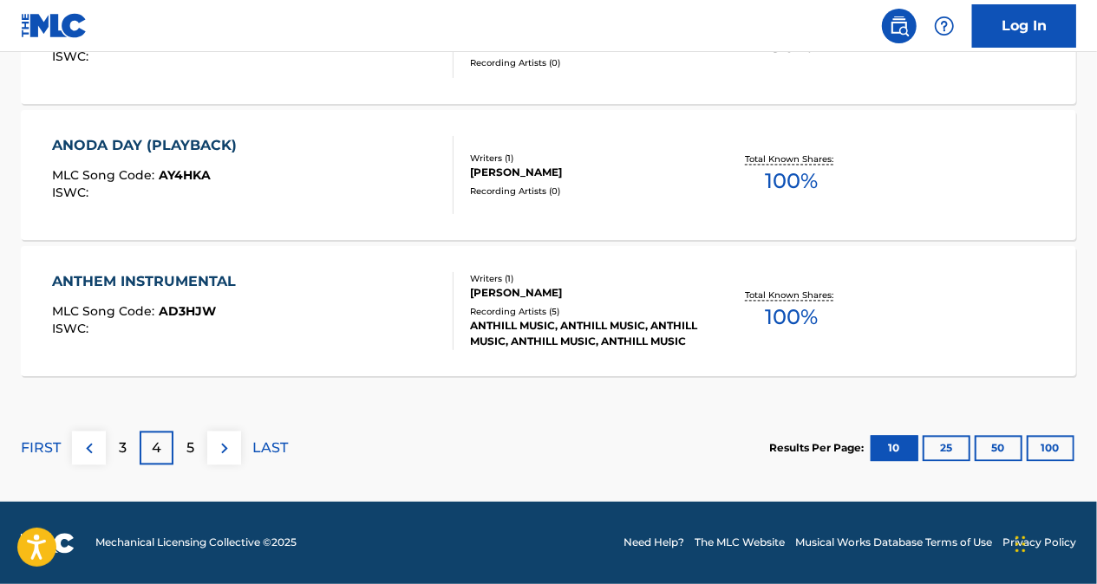
click at [95, 443] on img at bounding box center [89, 449] width 21 height 21
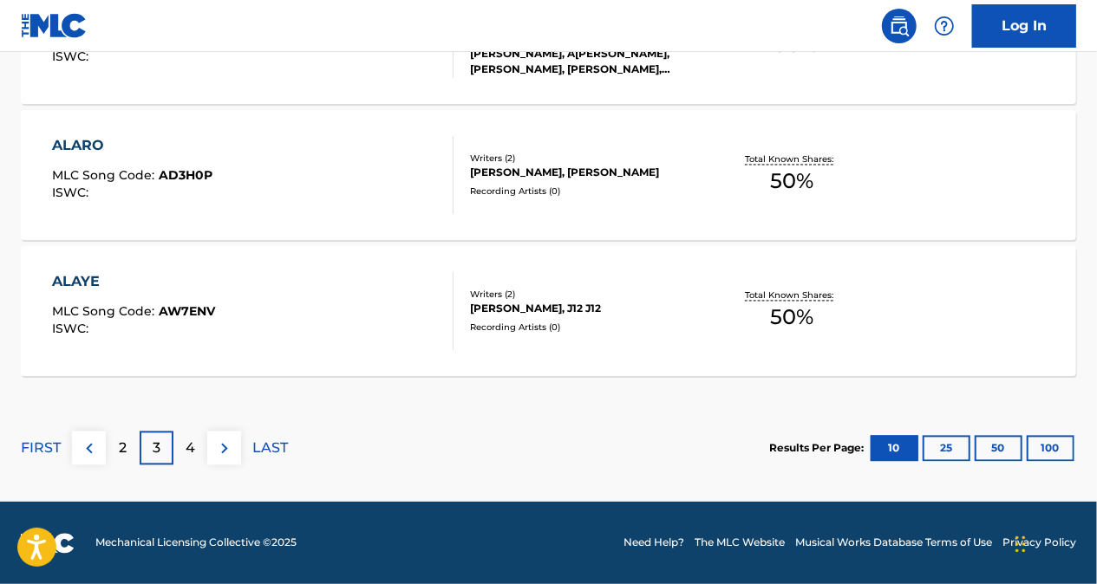
click at [115, 453] on div "2" at bounding box center [123, 449] width 34 height 34
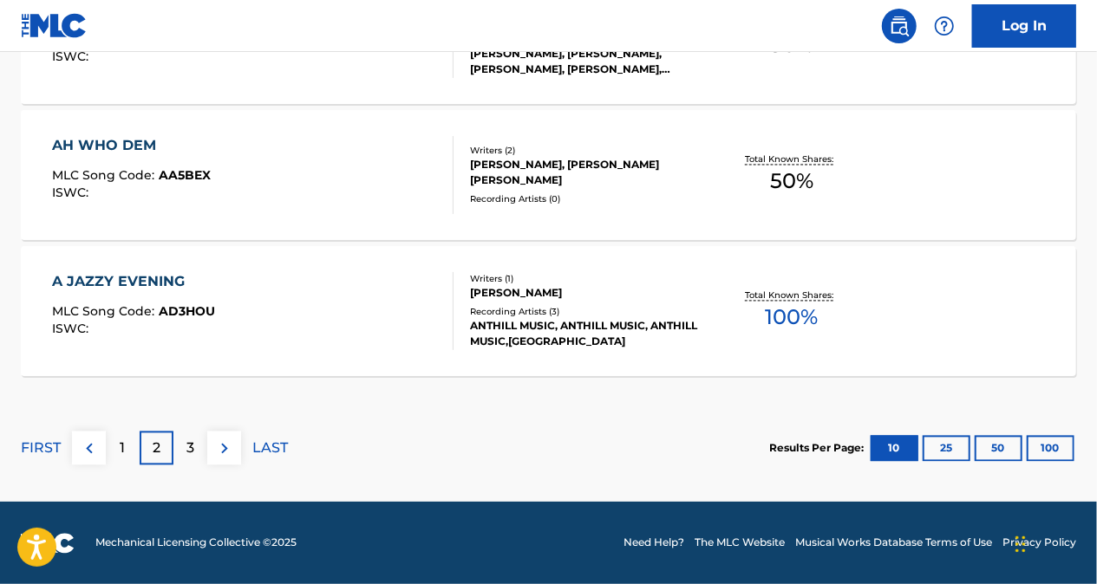
click at [197, 453] on div "3" at bounding box center [190, 449] width 34 height 34
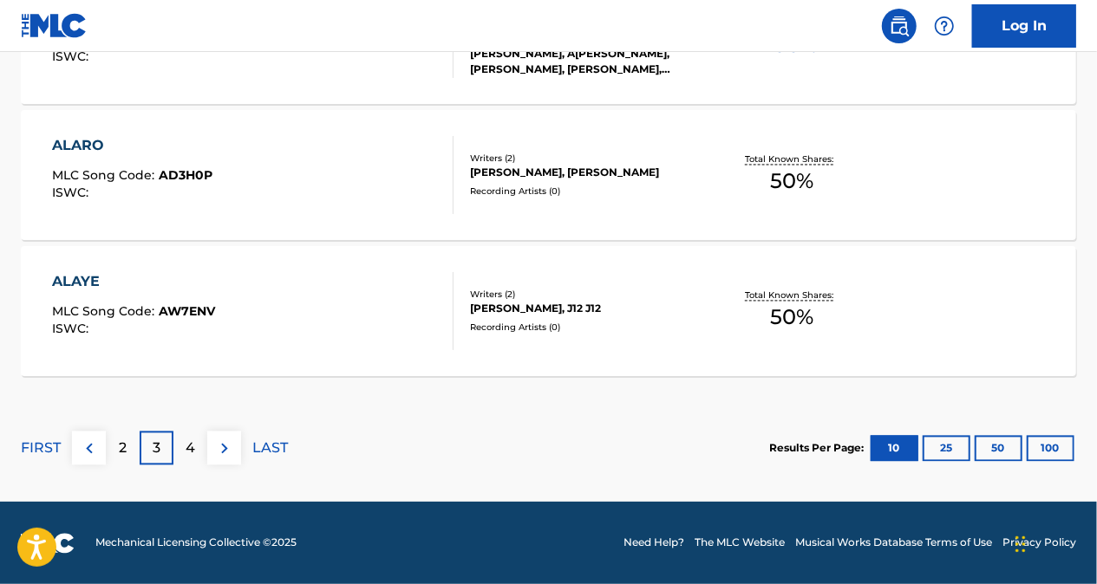
click at [177, 456] on div "4" at bounding box center [190, 449] width 34 height 34
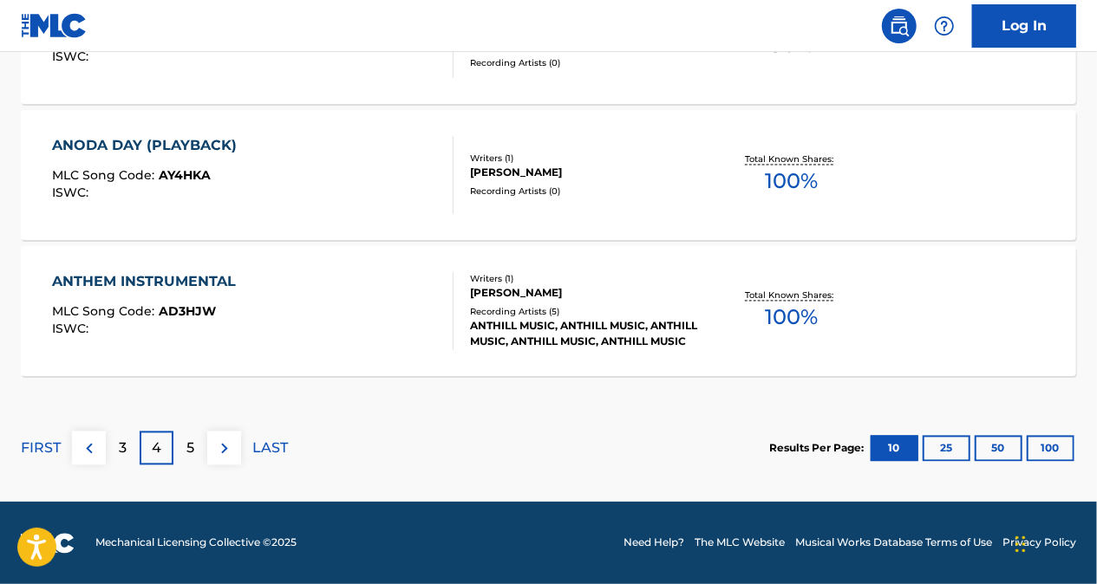
click at [194, 451] on div "5" at bounding box center [190, 449] width 34 height 34
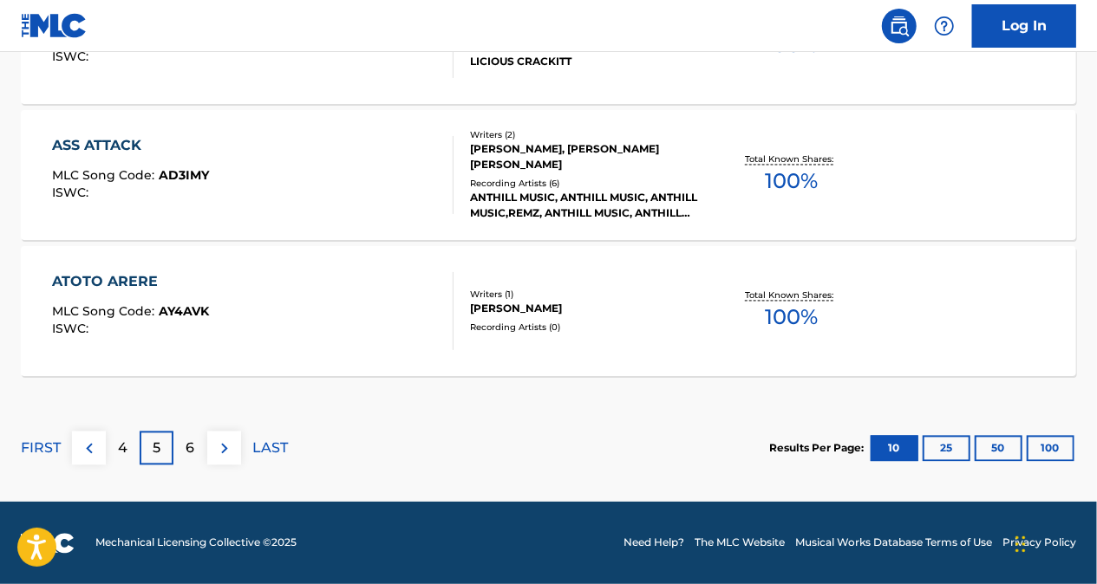
click at [191, 447] on p "6" at bounding box center [190, 449] width 9 height 21
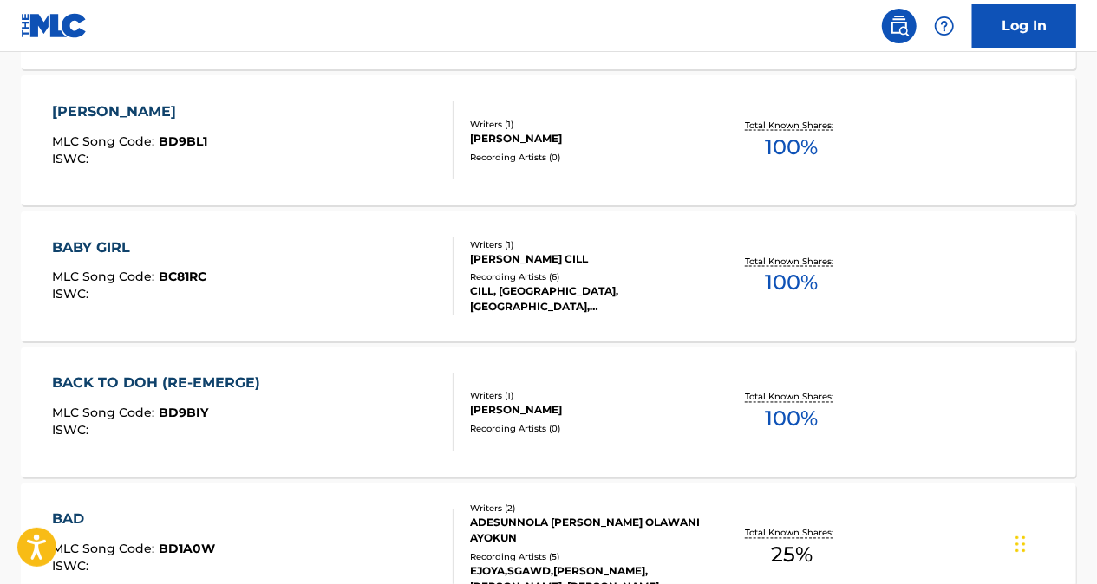
scroll to position [1521, 0]
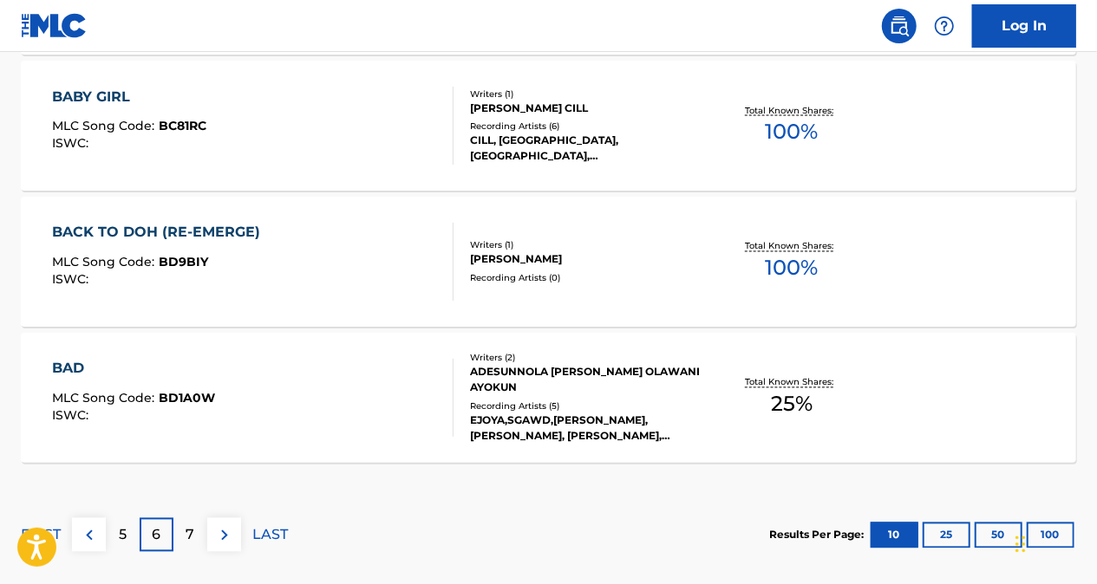
click at [193, 534] on p "7" at bounding box center [190, 536] width 9 height 21
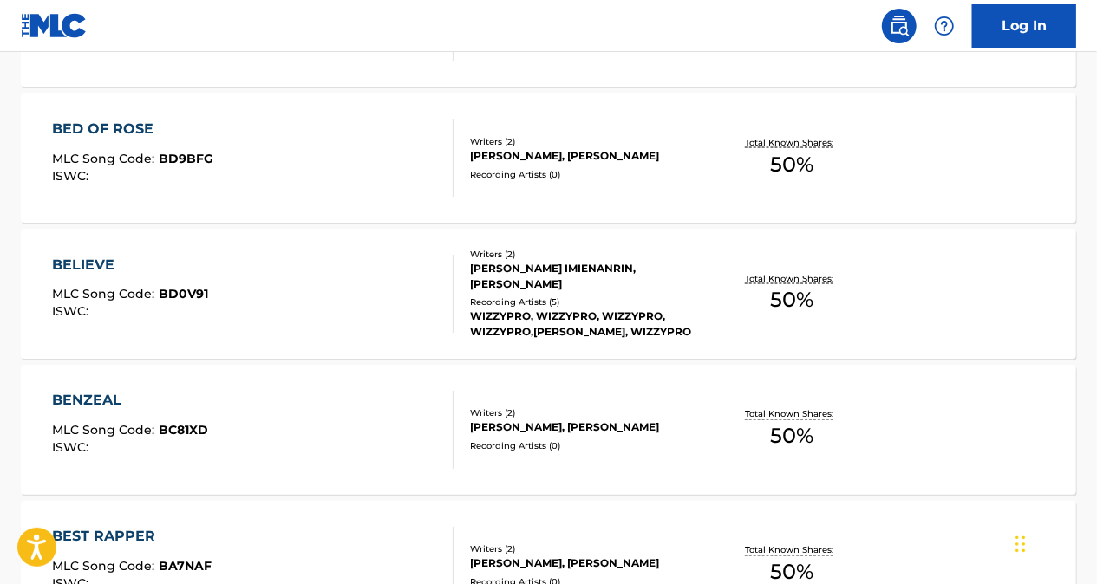
scroll to position [1608, 0]
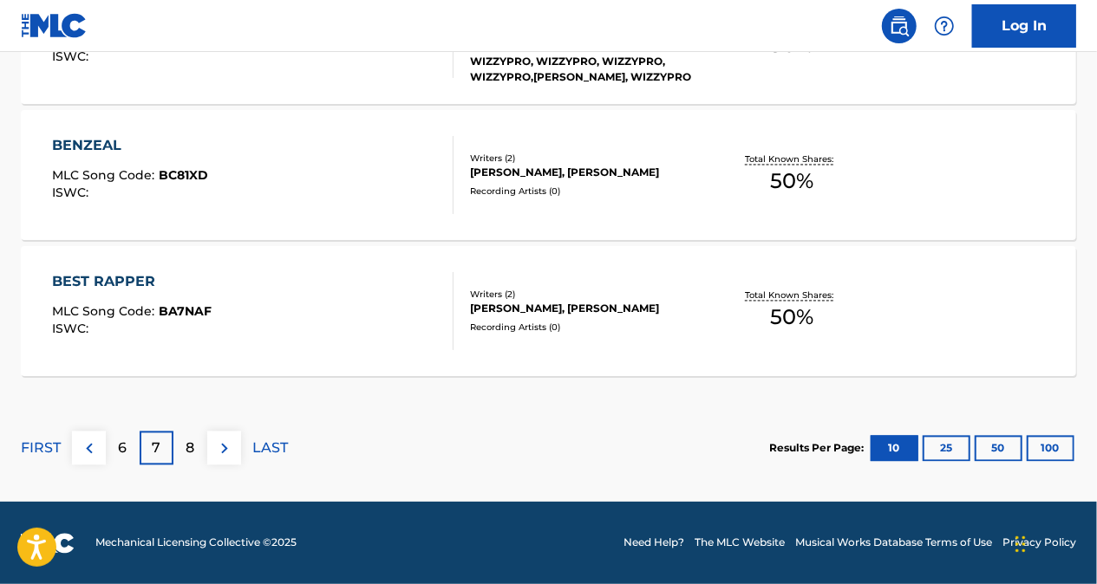
click at [94, 447] on img at bounding box center [89, 449] width 21 height 21
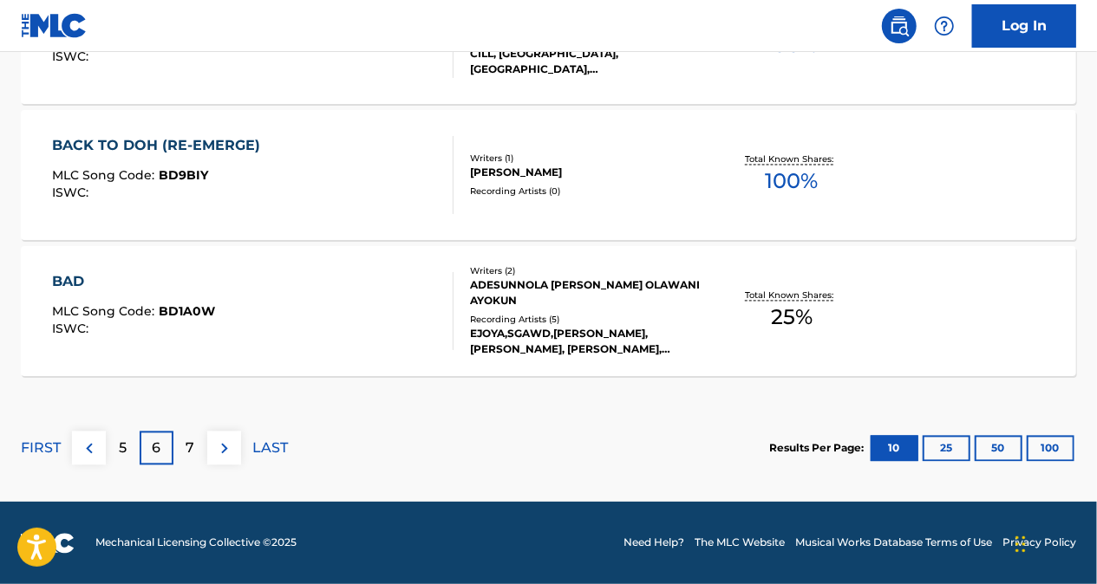
click at [82, 447] on img at bounding box center [89, 449] width 21 height 21
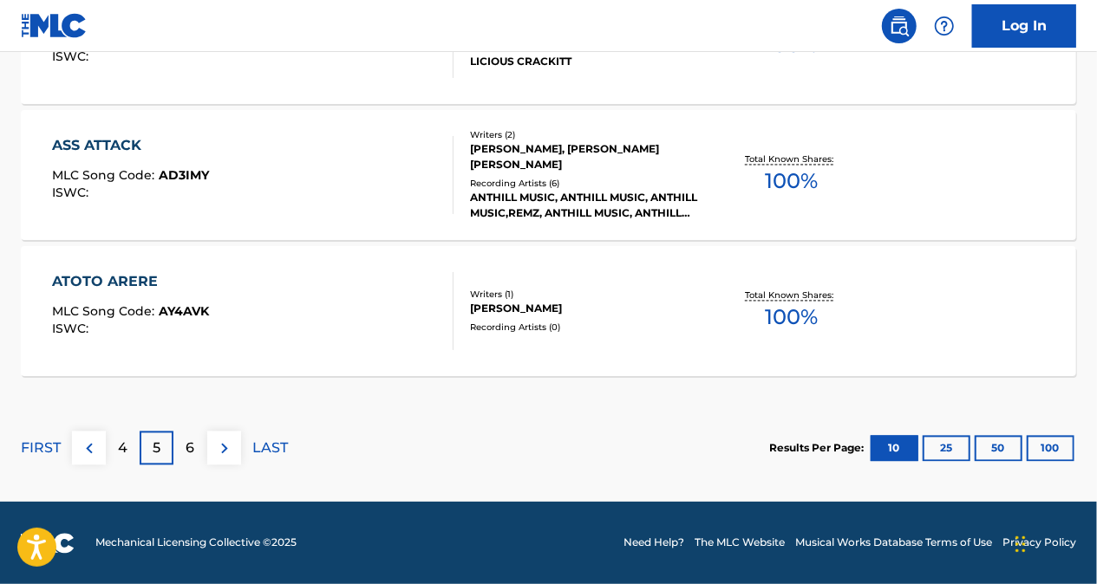
click at [82, 447] on img at bounding box center [89, 449] width 21 height 21
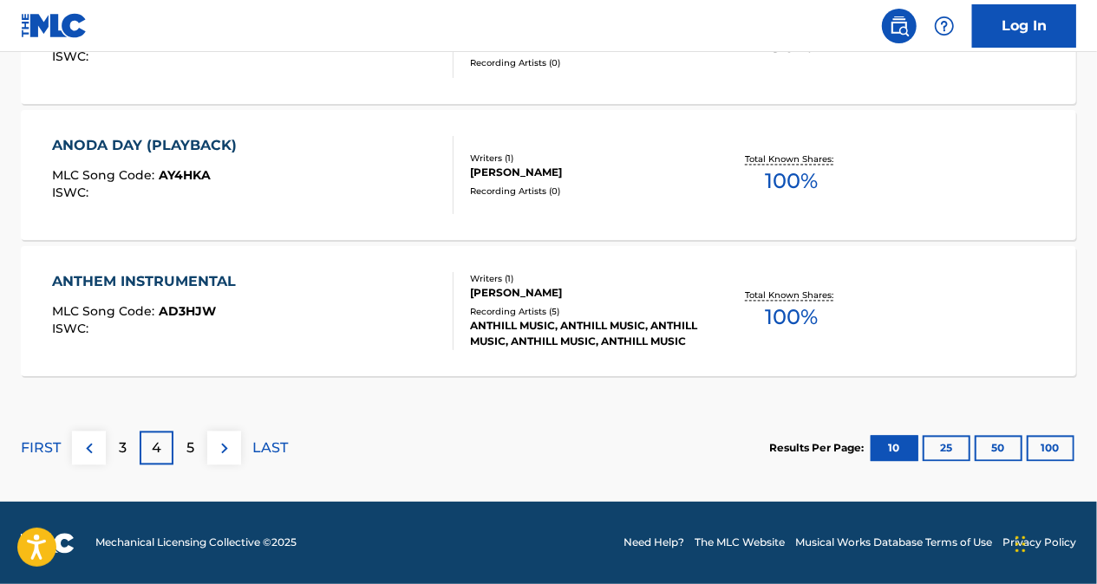
click at [83, 447] on img at bounding box center [89, 449] width 21 height 21
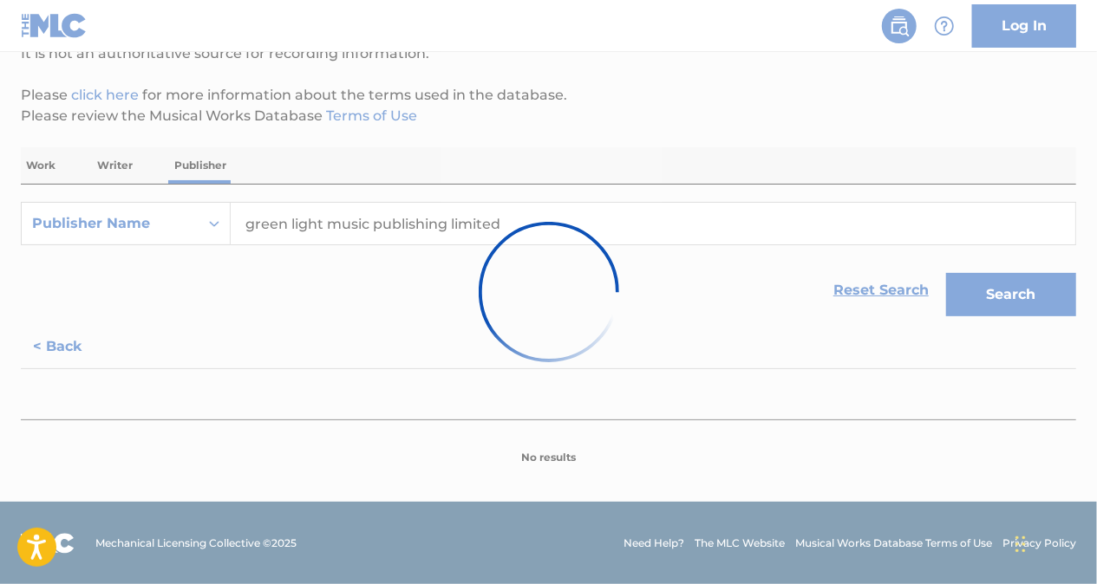
scroll to position [1608, 0]
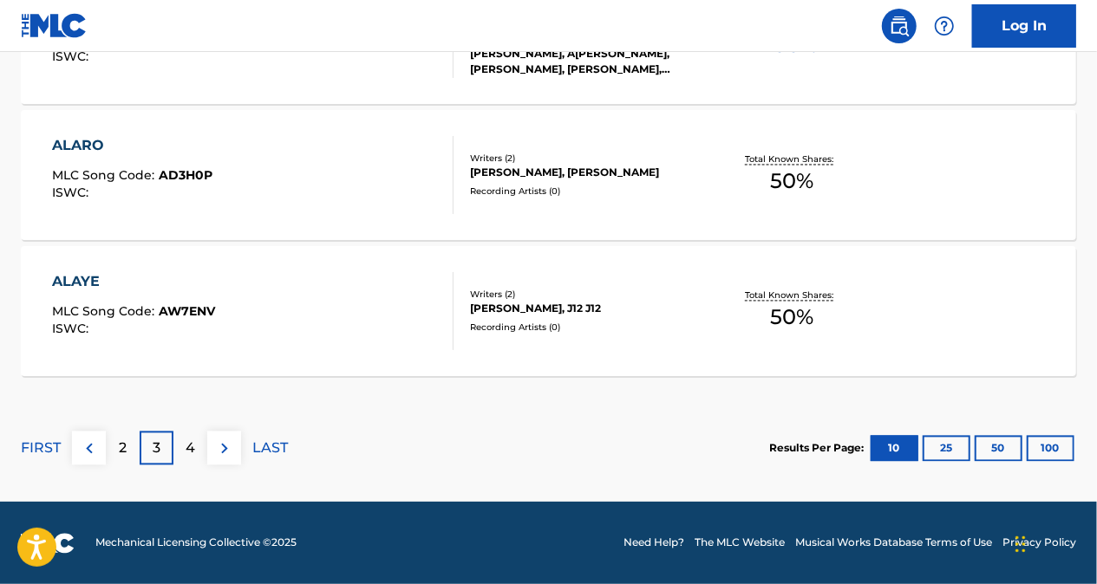
click at [118, 447] on div "2" at bounding box center [123, 449] width 34 height 34
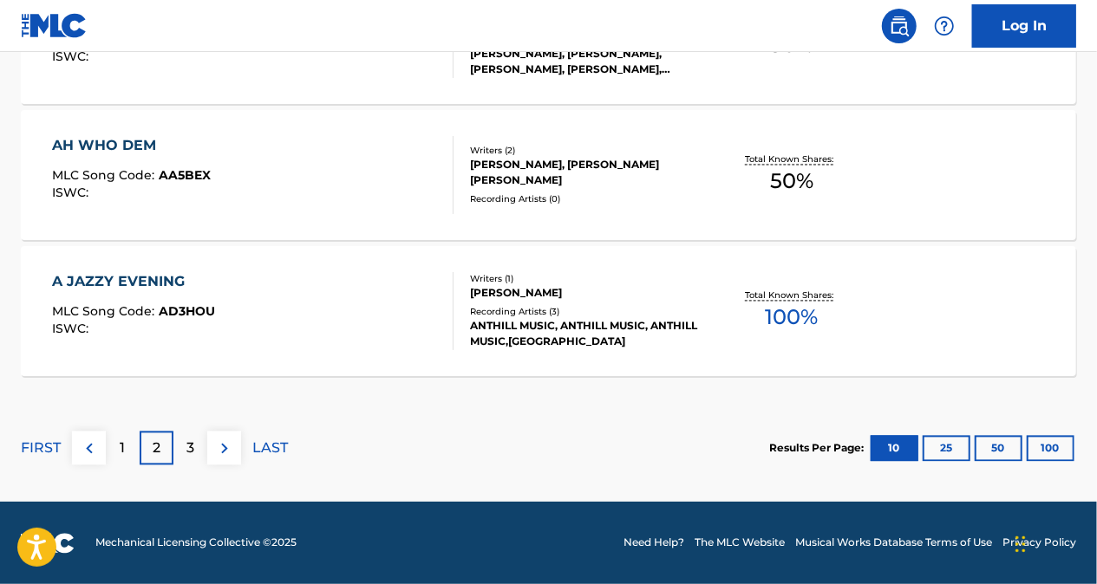
click at [185, 444] on div "3" at bounding box center [190, 449] width 34 height 34
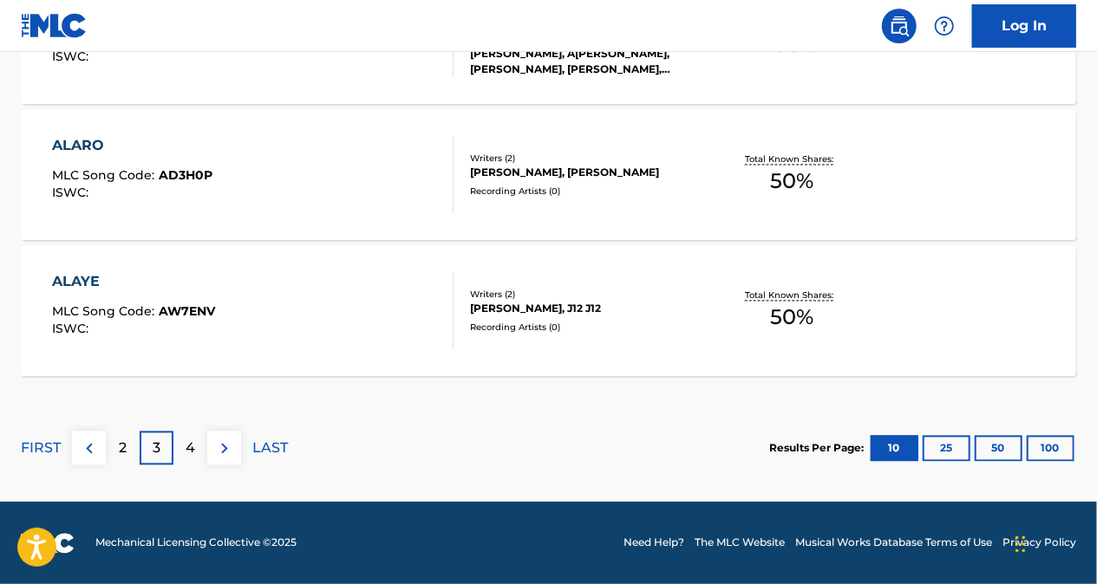
click at [115, 441] on div "2" at bounding box center [123, 449] width 34 height 34
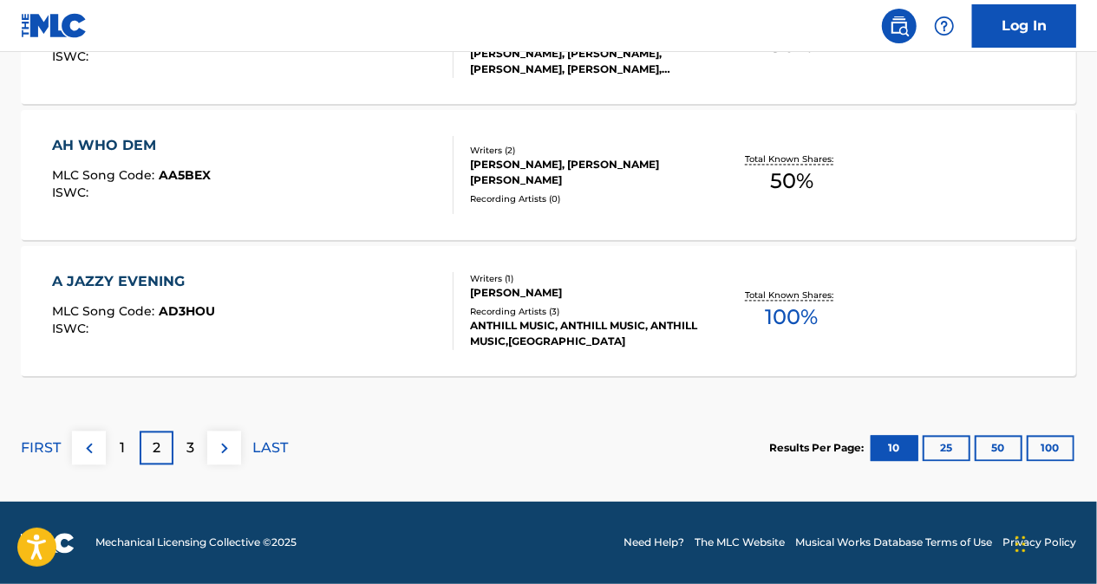
click at [130, 459] on div "1" at bounding box center [123, 449] width 34 height 34
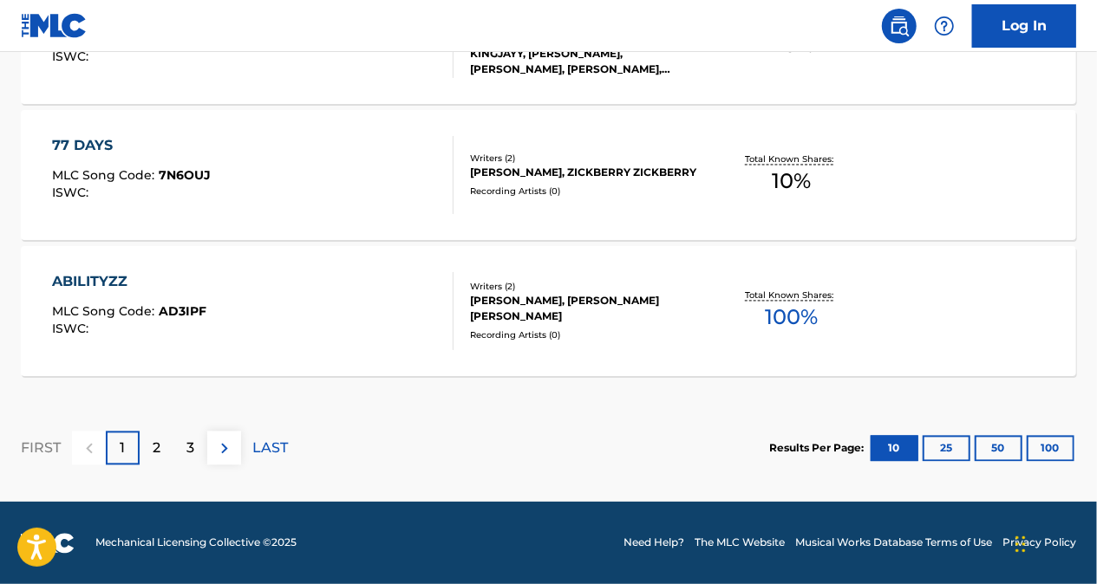
click at [163, 449] on div "2" at bounding box center [157, 449] width 34 height 34
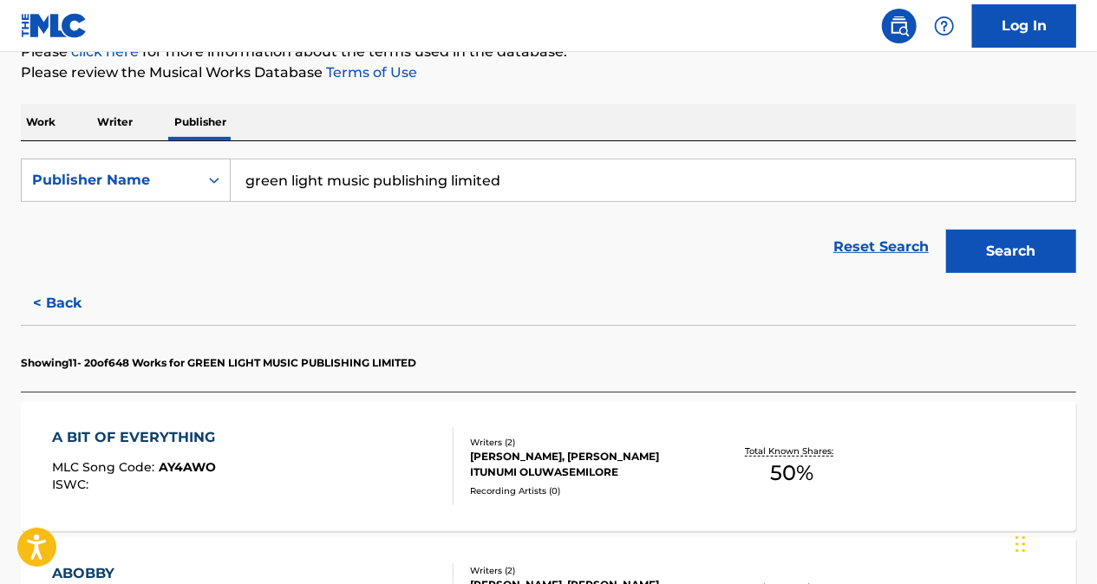
scroll to position [654, 0]
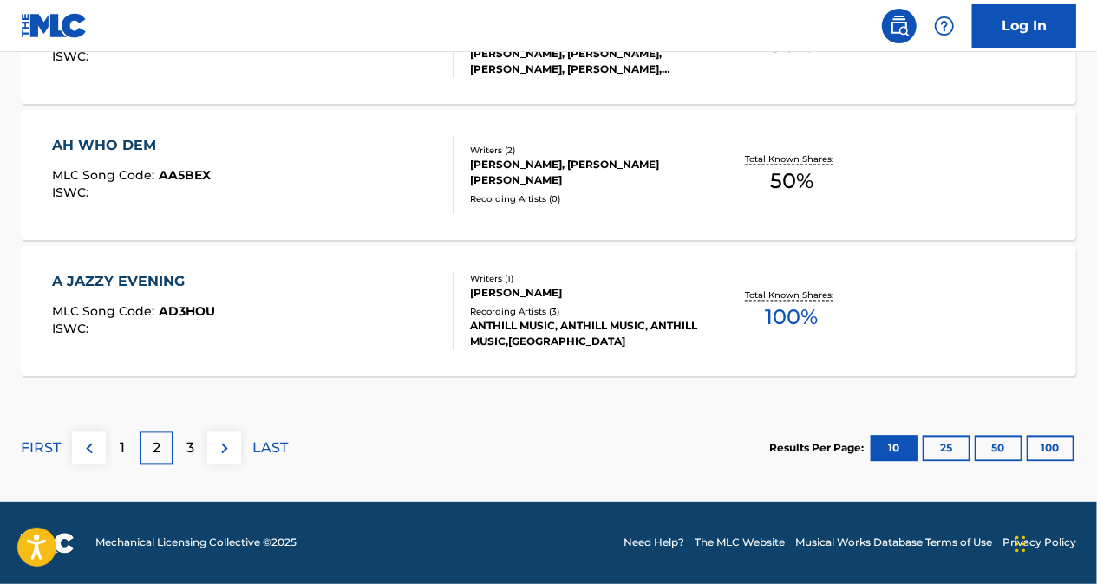
click at [180, 447] on div "3" at bounding box center [190, 449] width 34 height 34
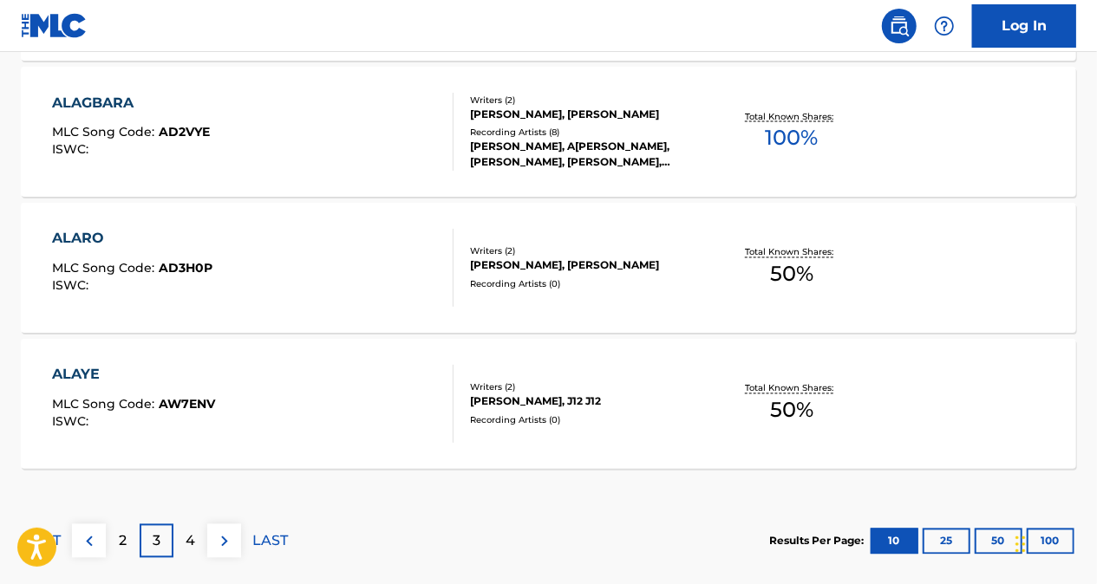
scroll to position [1608, 0]
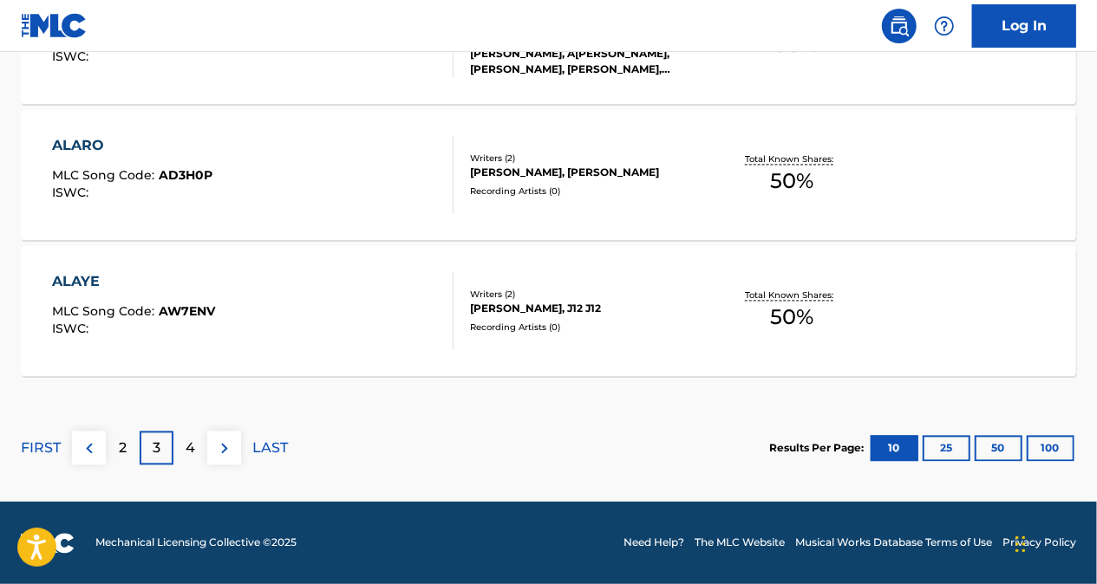
click at [188, 444] on p "4" at bounding box center [191, 449] width 10 height 21
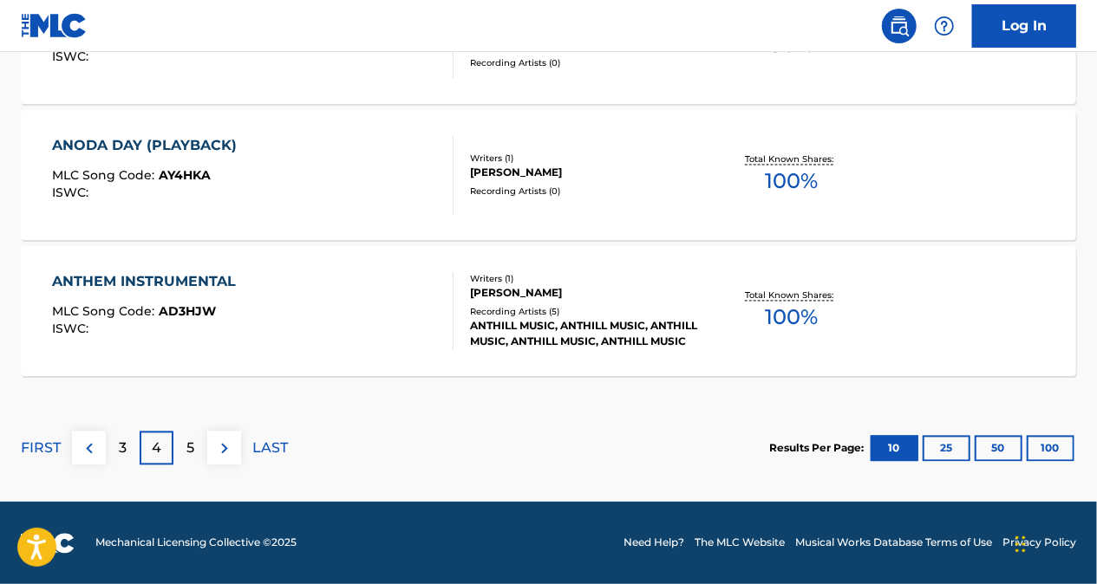
click at [186, 447] on p "5" at bounding box center [190, 449] width 8 height 21
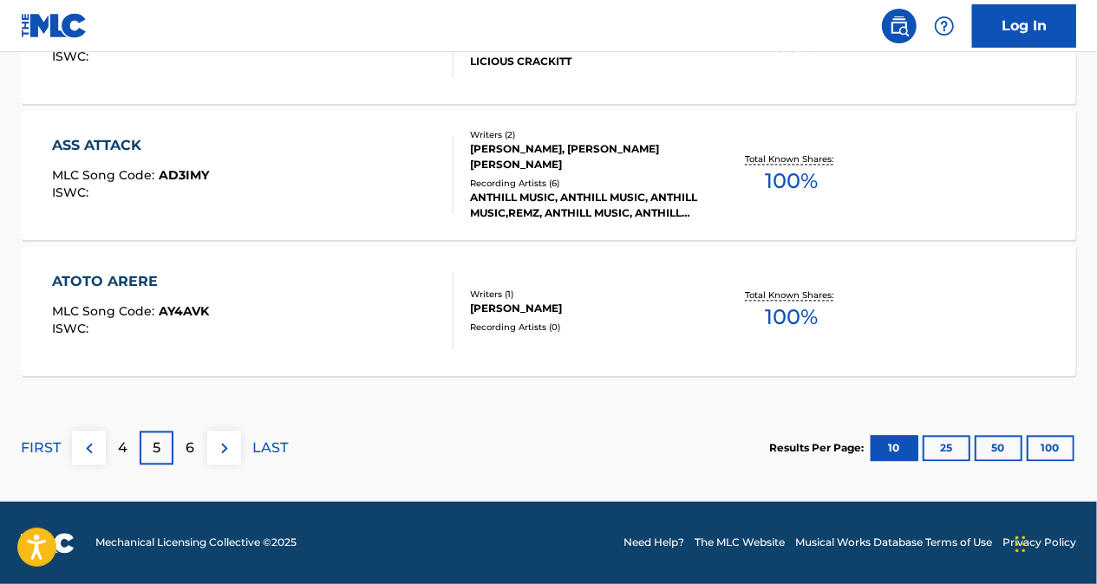
click at [190, 442] on p "6" at bounding box center [190, 449] width 9 height 21
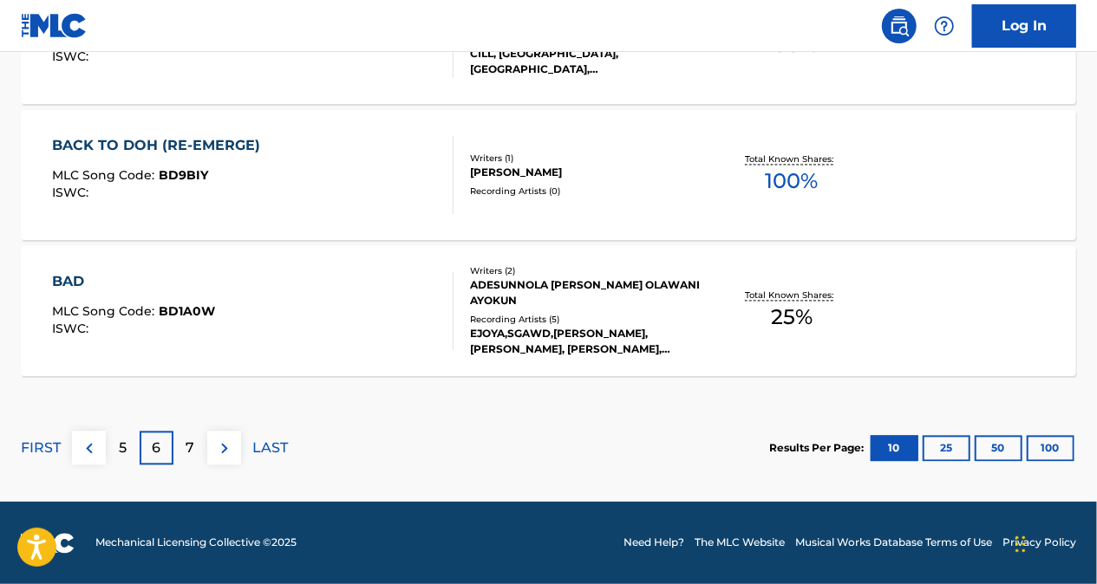
click at [97, 443] on img at bounding box center [89, 449] width 21 height 21
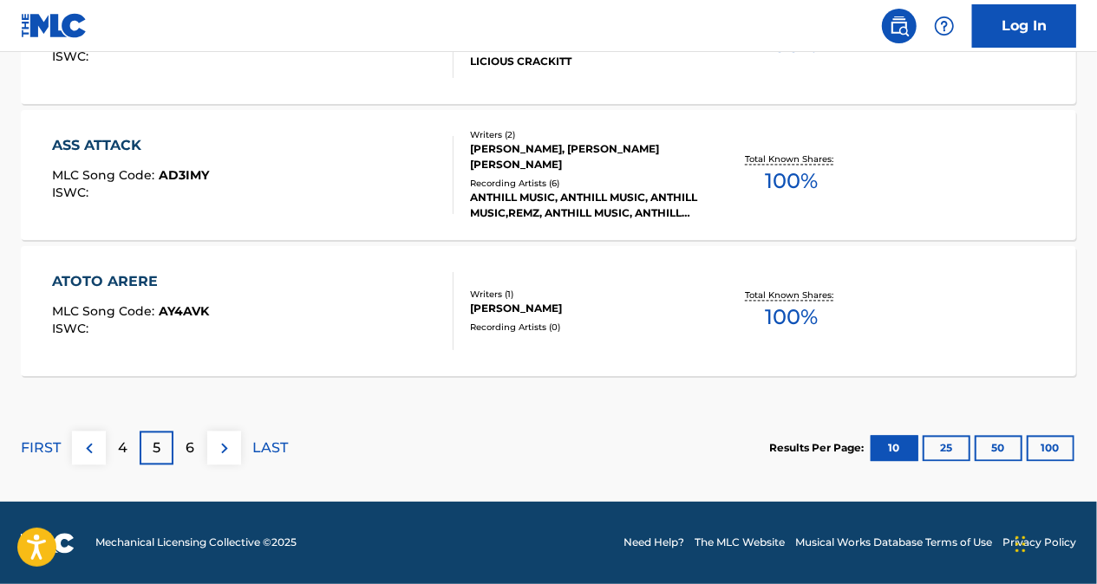
click at [90, 446] on img at bounding box center [89, 449] width 21 height 21
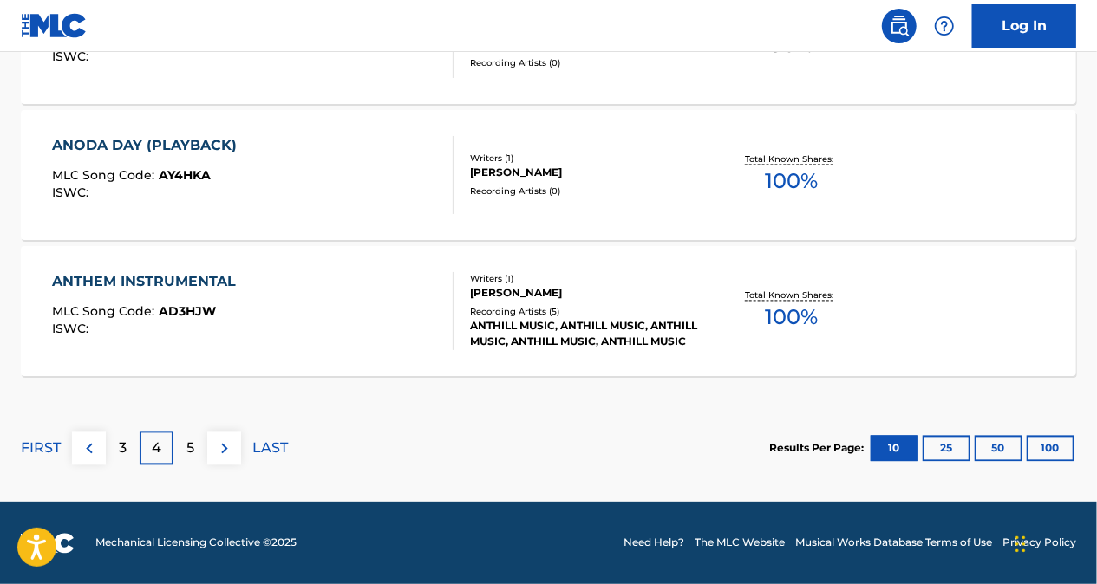
click at [90, 446] on img at bounding box center [89, 449] width 21 height 21
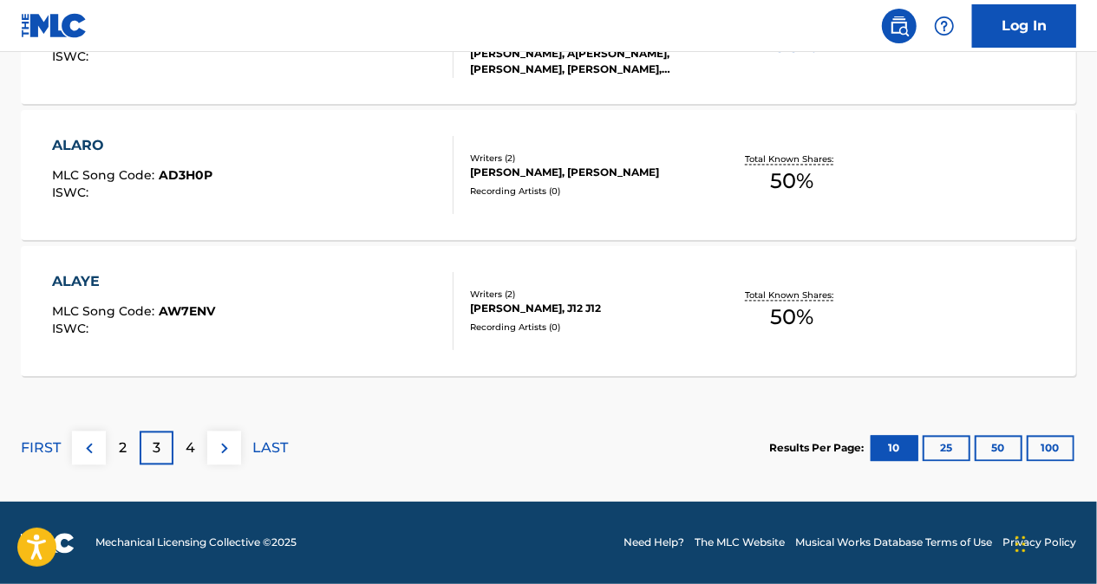
click at [96, 449] on img at bounding box center [89, 449] width 21 height 21
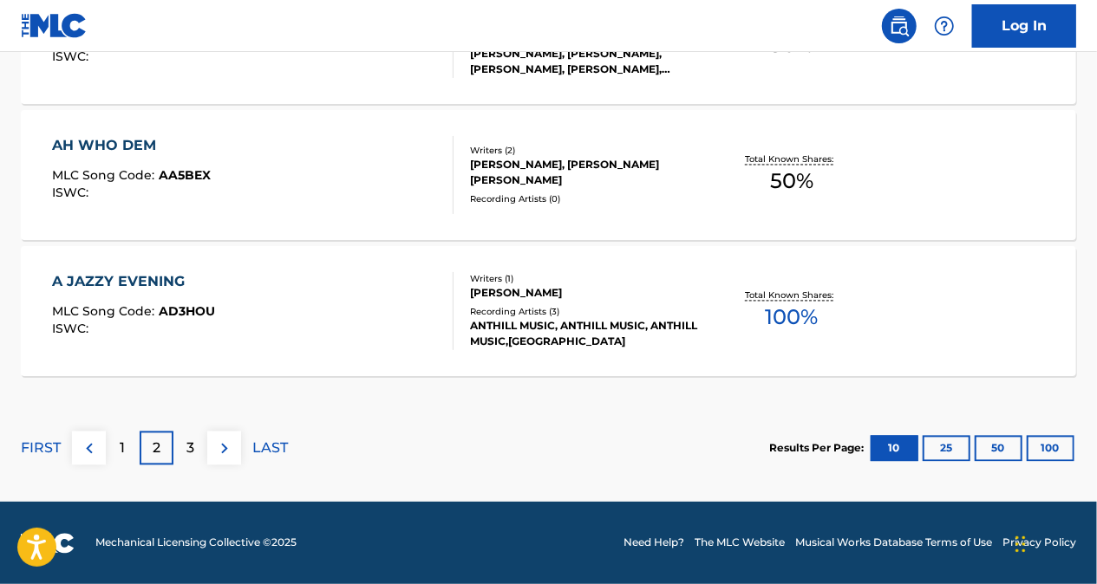
click at [114, 446] on div "1" at bounding box center [123, 449] width 34 height 34
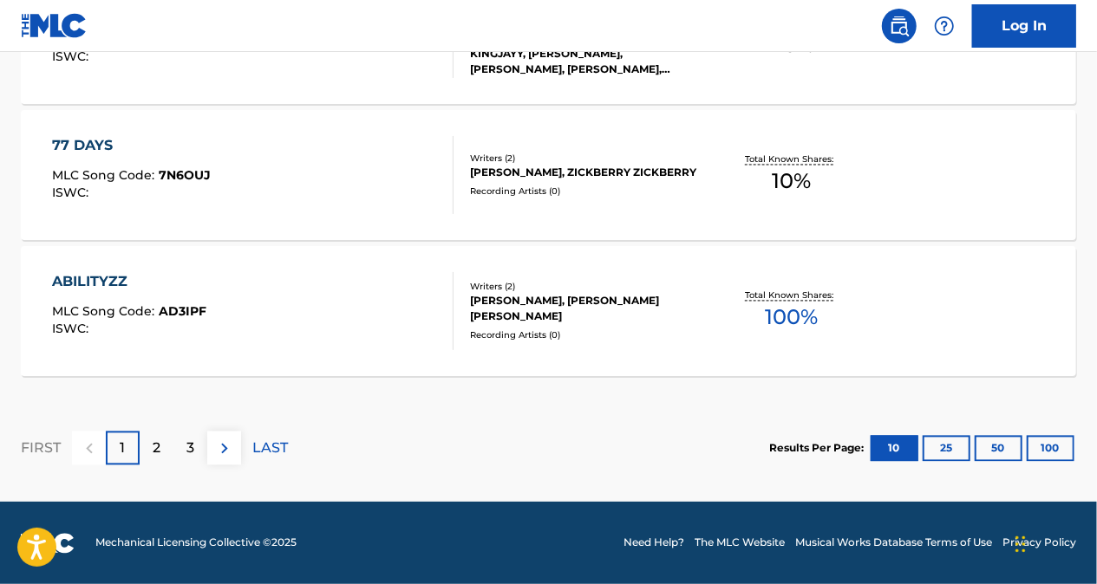
click at [159, 450] on p "2" at bounding box center [157, 449] width 8 height 21
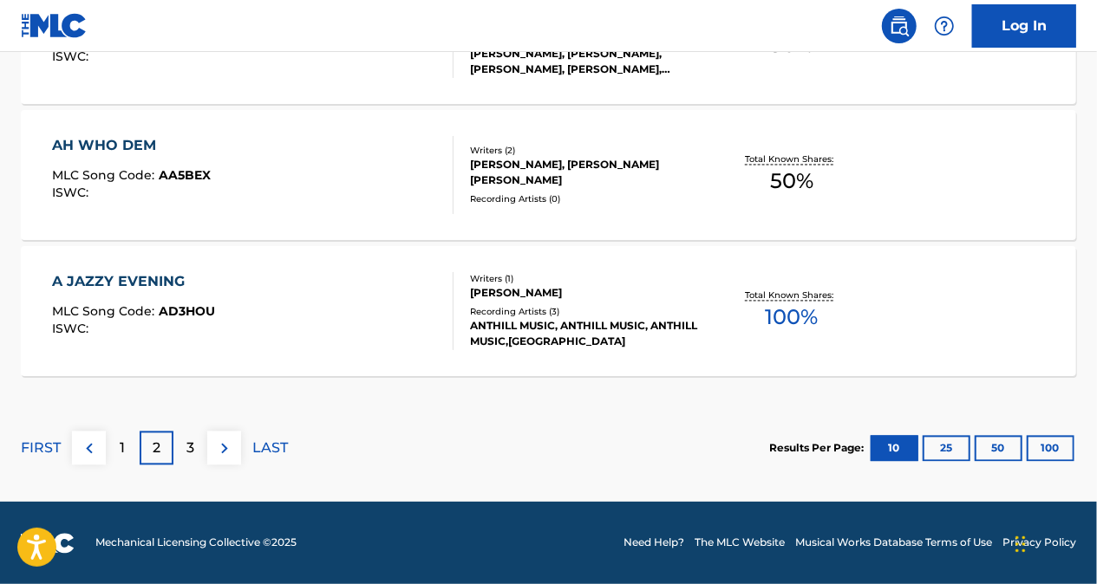
click at [182, 454] on div "3" at bounding box center [190, 449] width 34 height 34
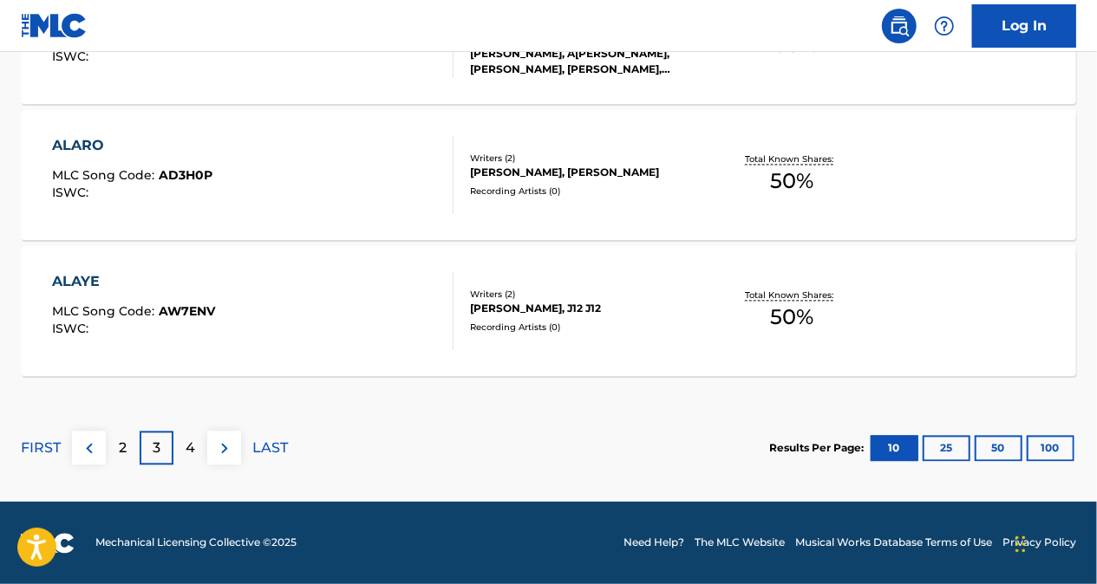
click at [189, 446] on p "4" at bounding box center [191, 449] width 10 height 21
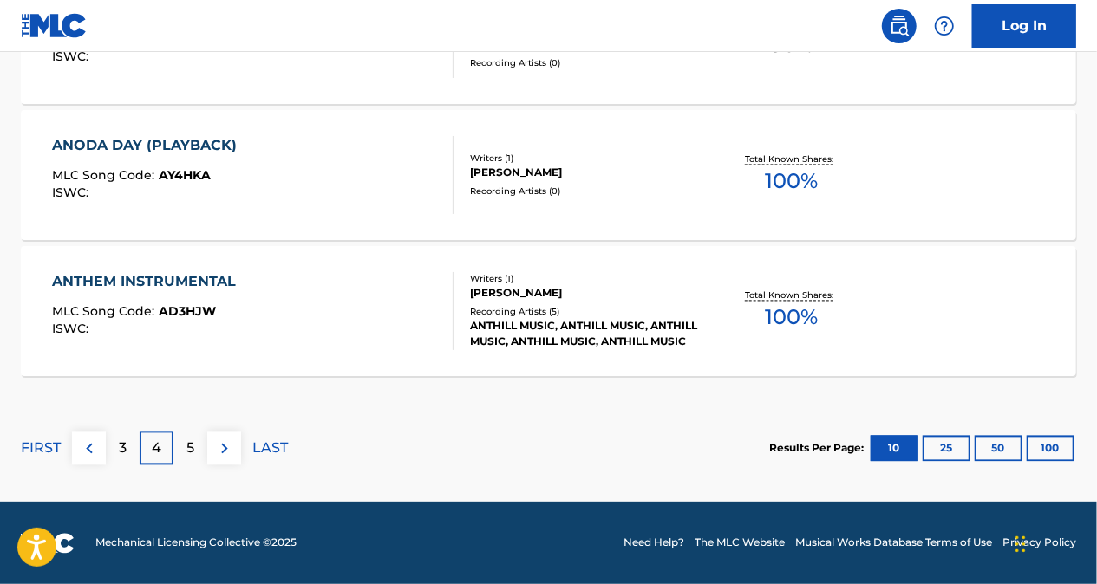
click at [192, 444] on p "5" at bounding box center [190, 449] width 8 height 21
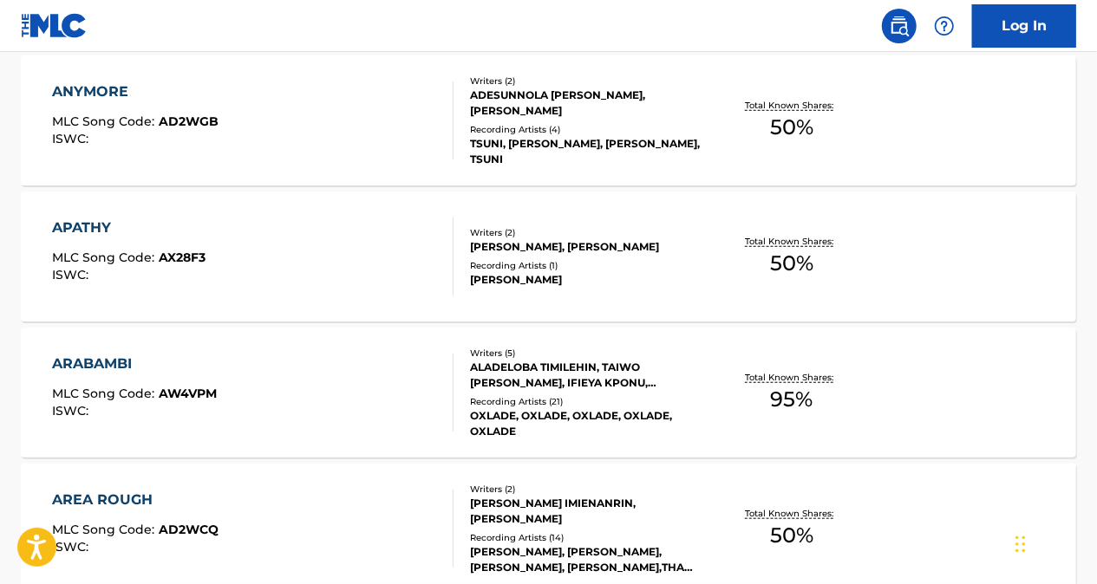
scroll to position [567, 0]
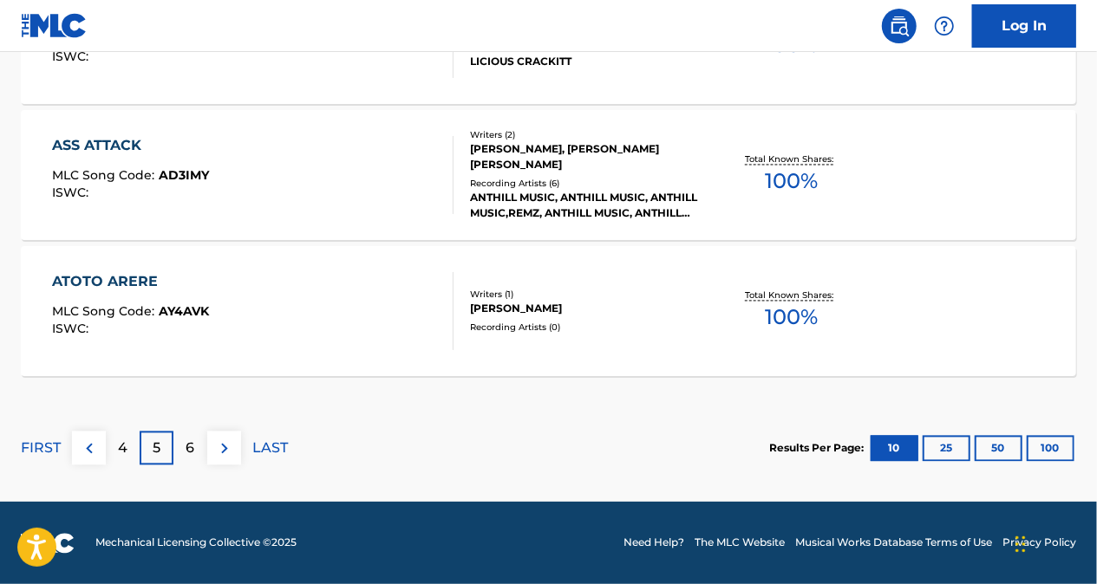
click at [193, 446] on p "6" at bounding box center [190, 449] width 9 height 21
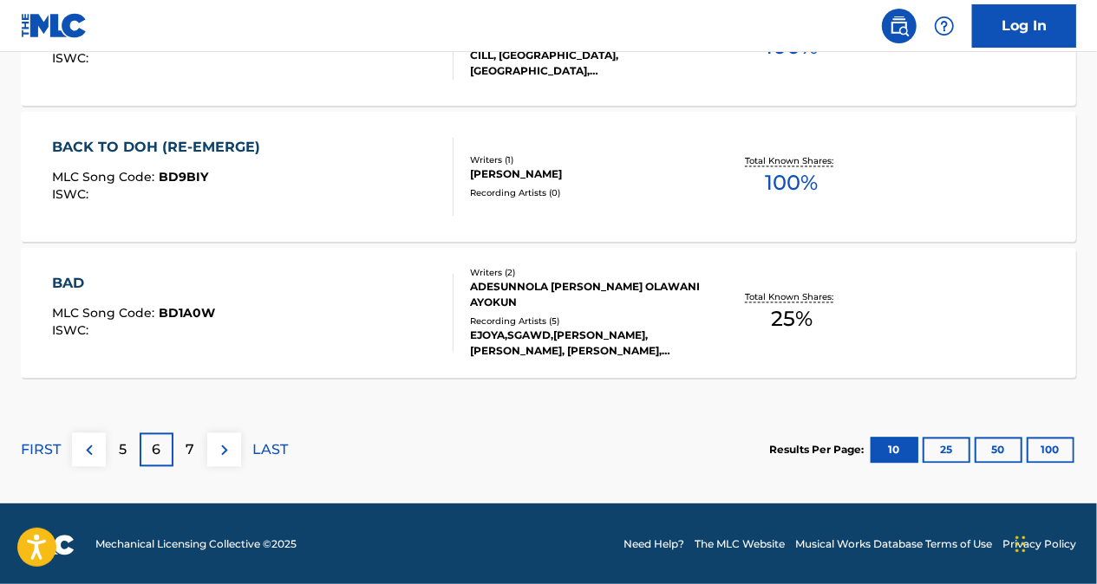
scroll to position [1608, 0]
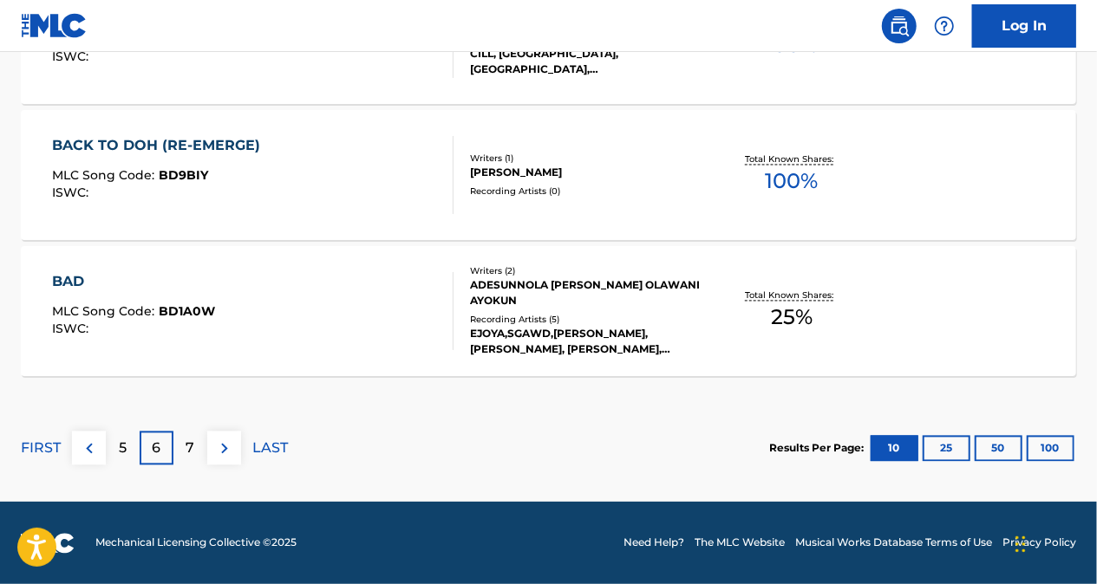
click at [87, 439] on img at bounding box center [89, 449] width 21 height 21
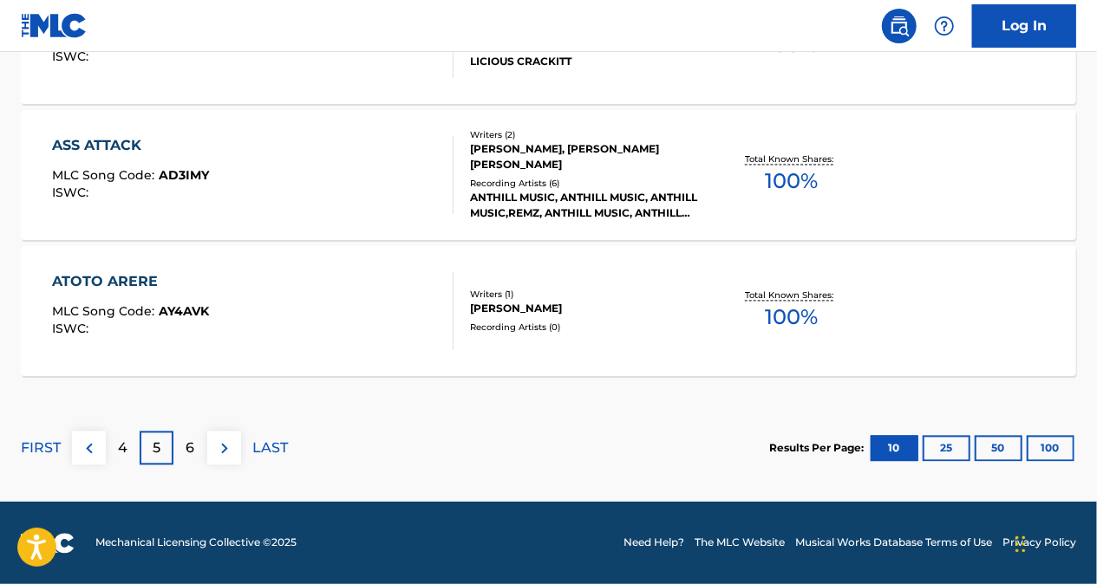
click at [81, 447] on img at bounding box center [89, 449] width 21 height 21
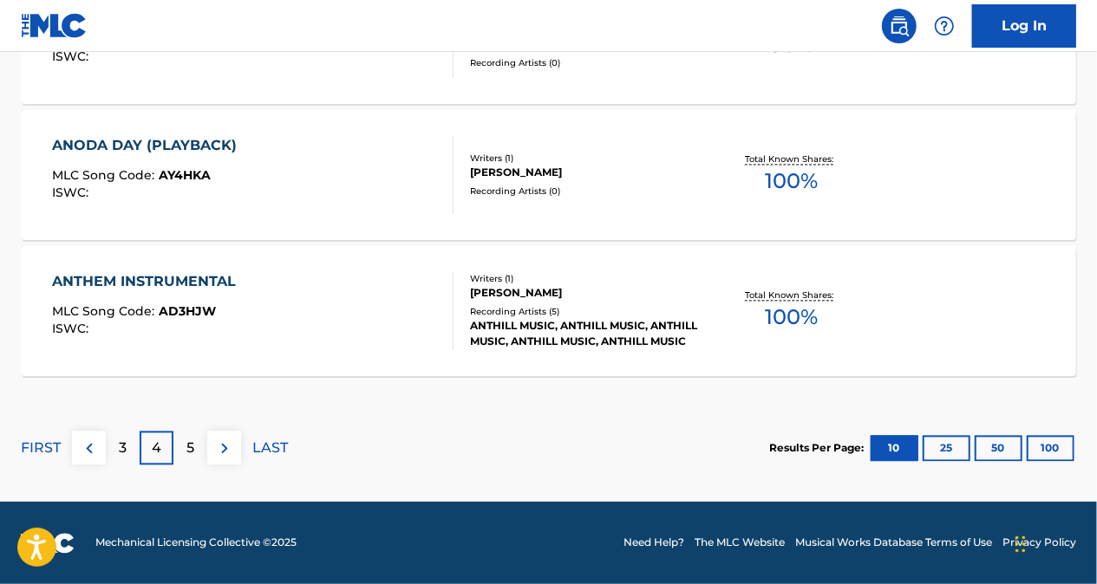
click at [97, 447] on img at bounding box center [89, 449] width 21 height 21
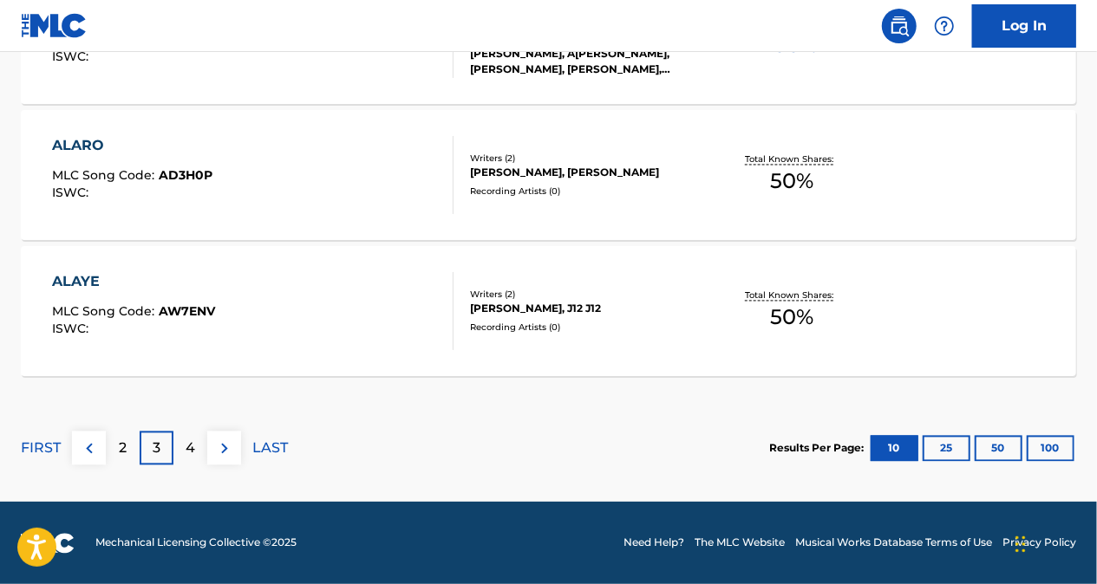
click at [119, 449] on p "2" at bounding box center [123, 449] width 8 height 21
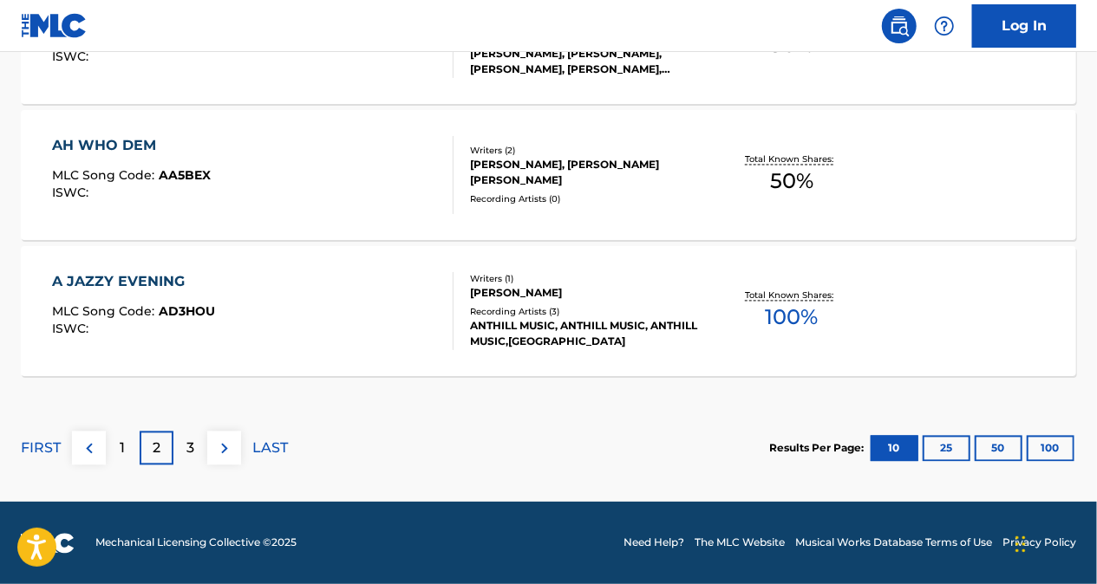
click at [186, 454] on div "3" at bounding box center [190, 449] width 34 height 34
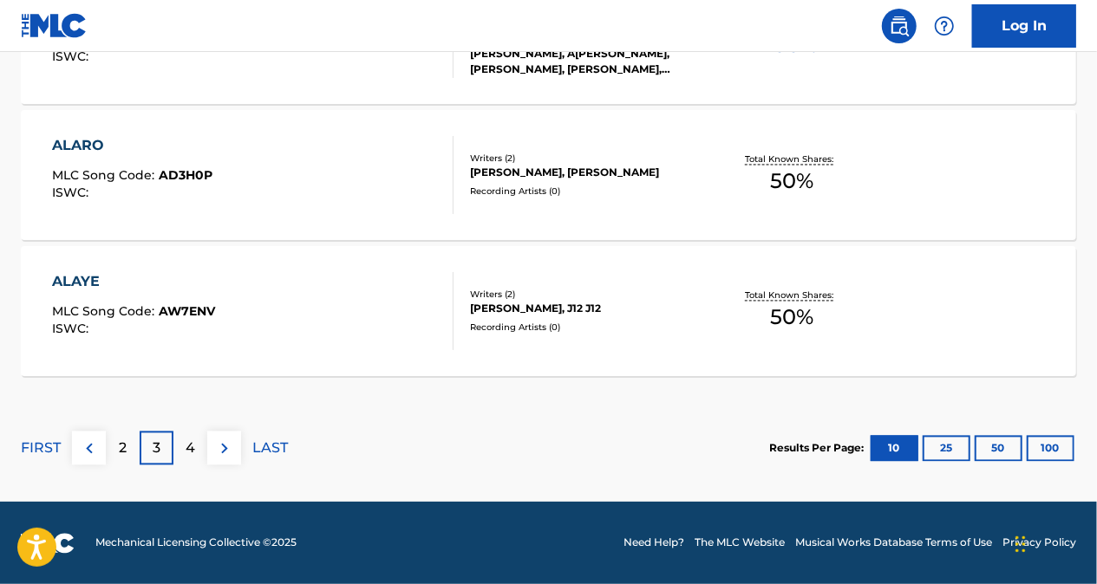
click at [193, 441] on p "4" at bounding box center [191, 449] width 10 height 21
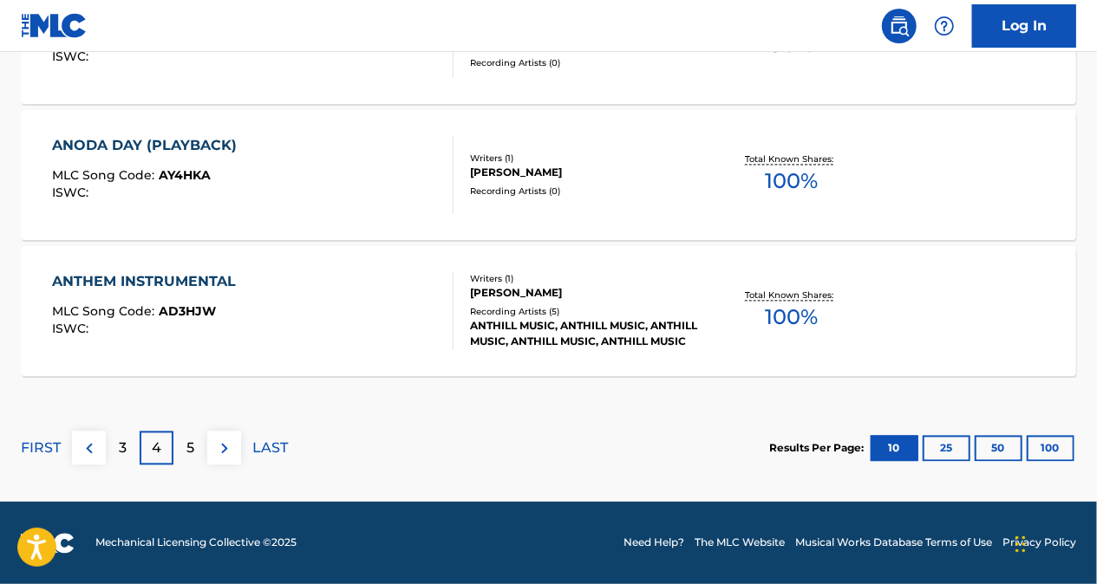
click at [192, 444] on p "5" at bounding box center [190, 449] width 8 height 21
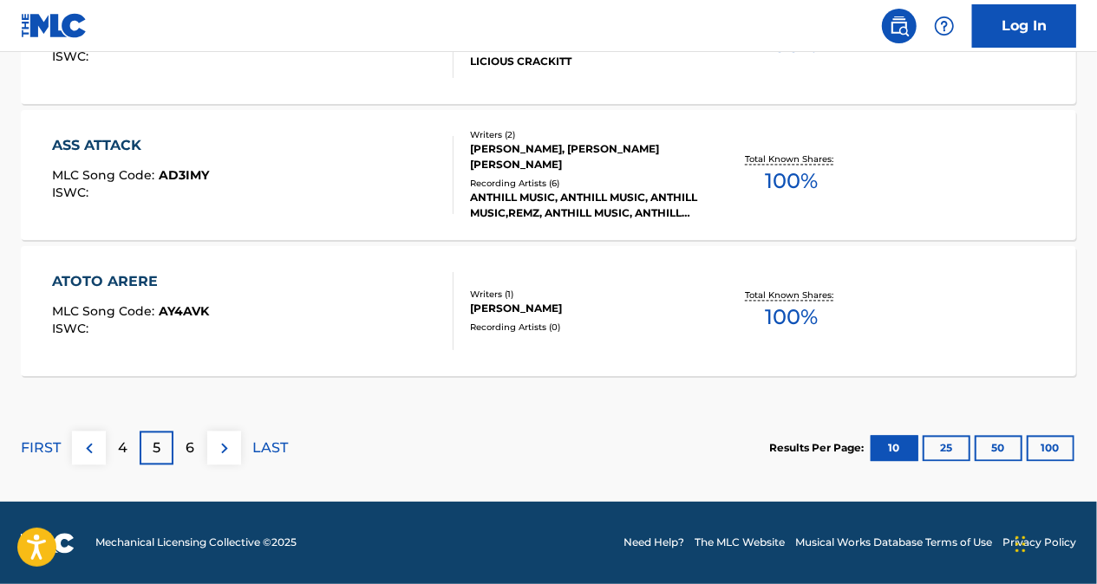
click at [197, 444] on div "6" at bounding box center [190, 449] width 34 height 34
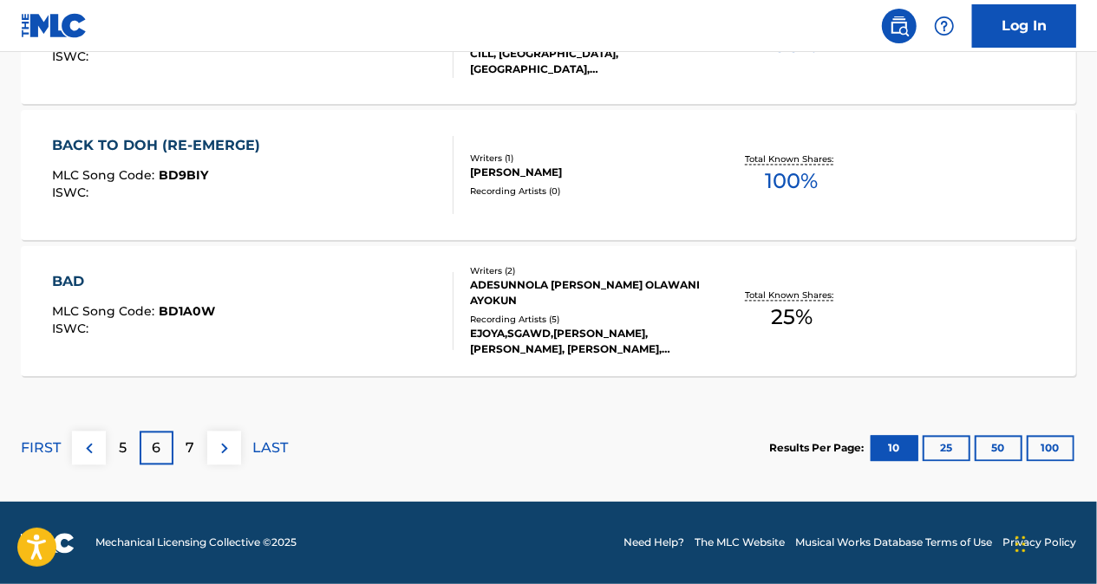
click at [191, 442] on p "7" at bounding box center [190, 449] width 9 height 21
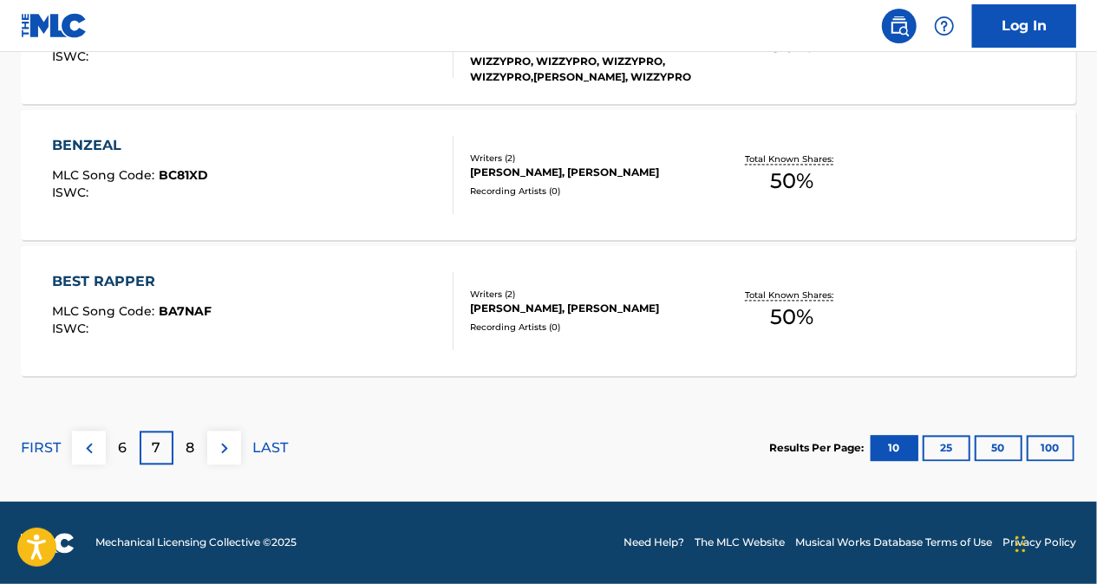
click at [80, 439] on img at bounding box center [89, 449] width 21 height 21
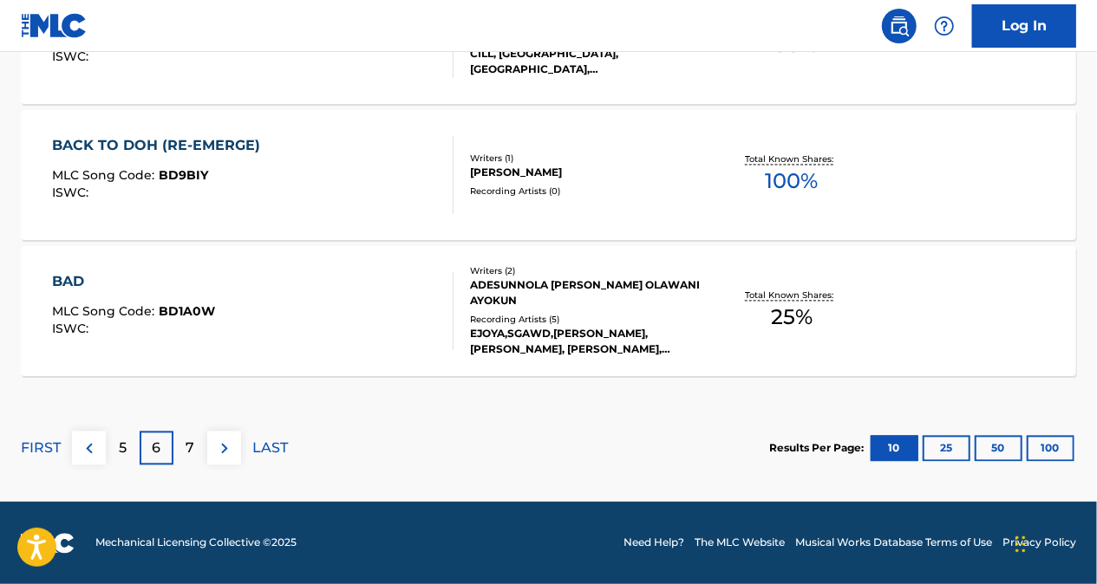
click at [121, 449] on p "5" at bounding box center [123, 449] width 8 height 21
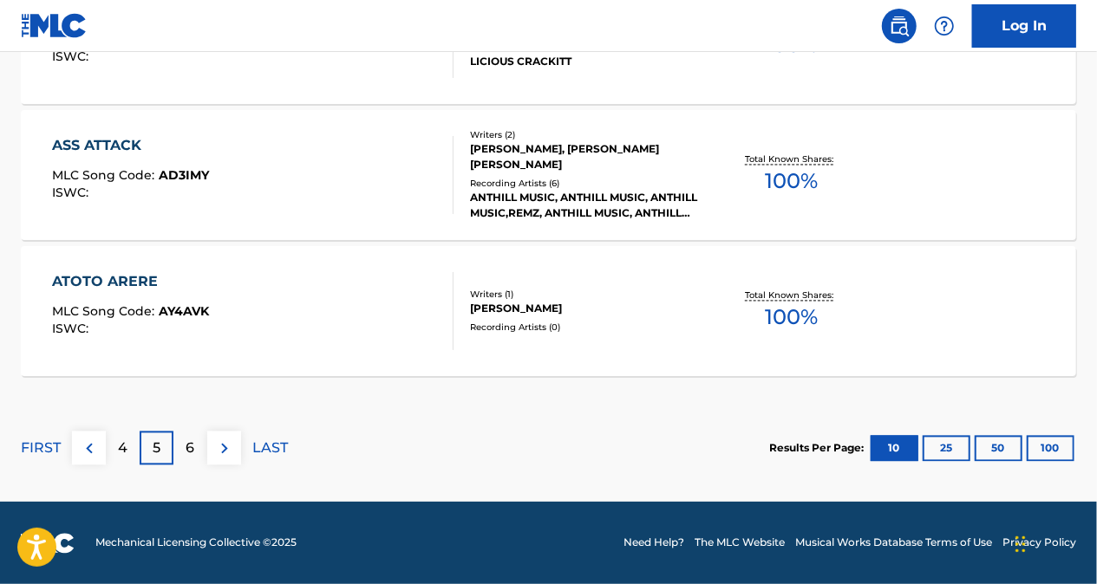
click at [90, 442] on img at bounding box center [89, 449] width 21 height 21
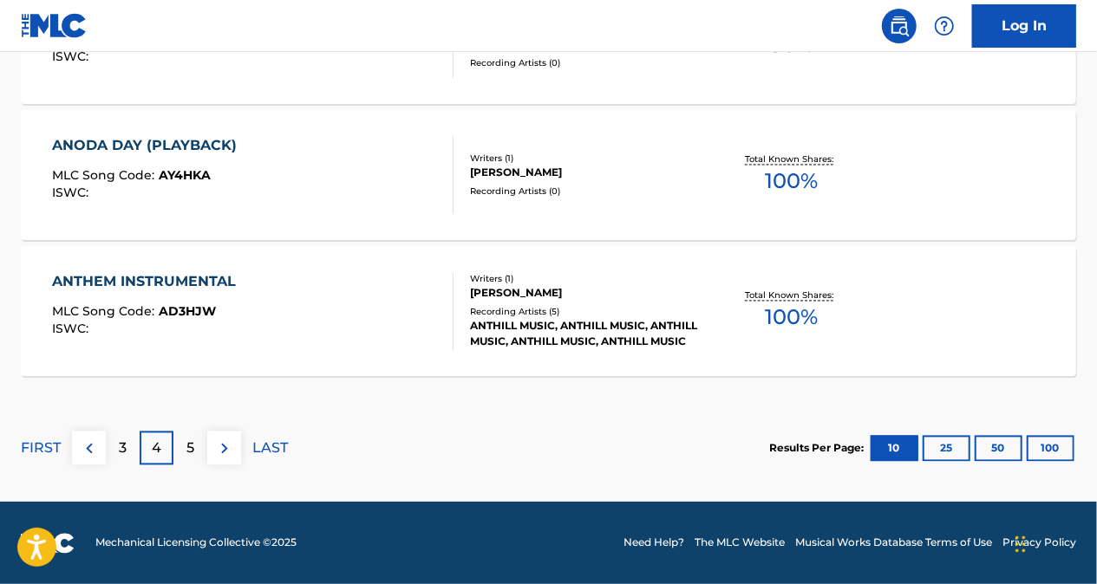
click at [121, 442] on p "3" at bounding box center [123, 449] width 8 height 21
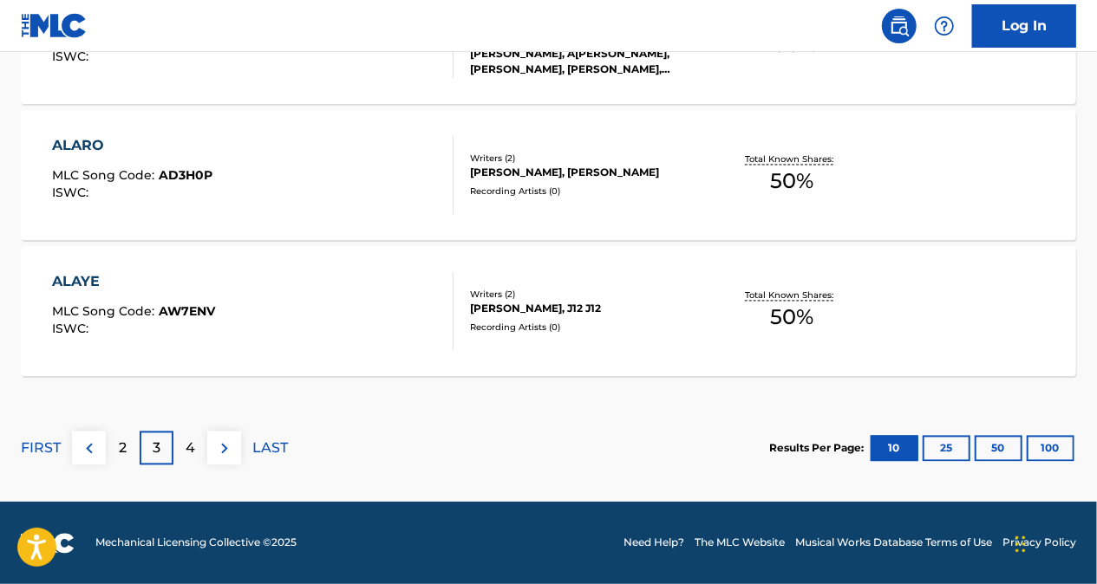
click at [119, 441] on p "2" at bounding box center [123, 449] width 8 height 21
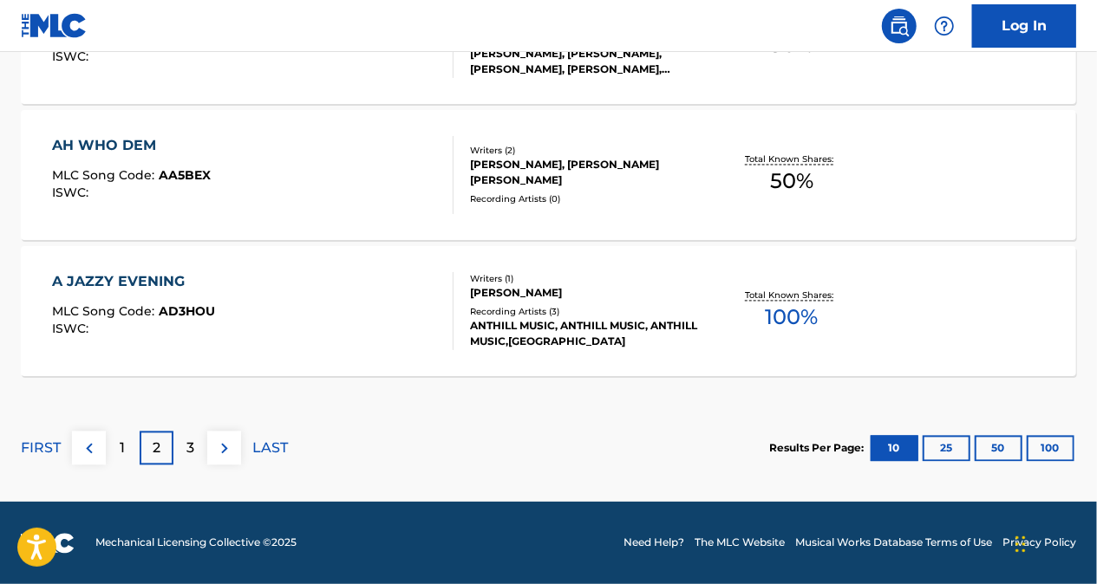
click at [177, 437] on div "3" at bounding box center [190, 449] width 34 height 34
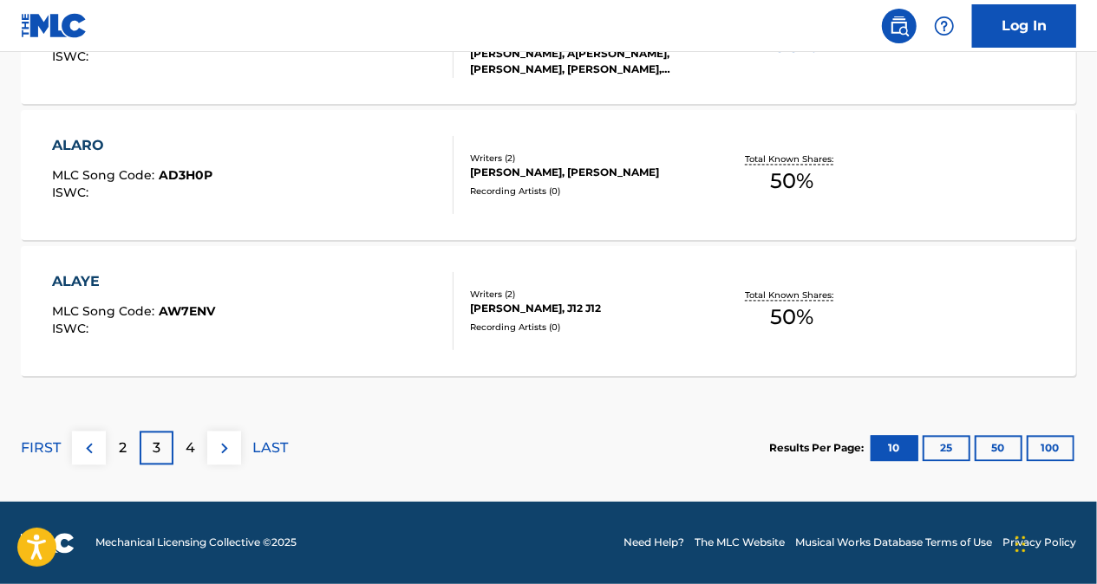
click at [123, 452] on p "2" at bounding box center [123, 449] width 8 height 21
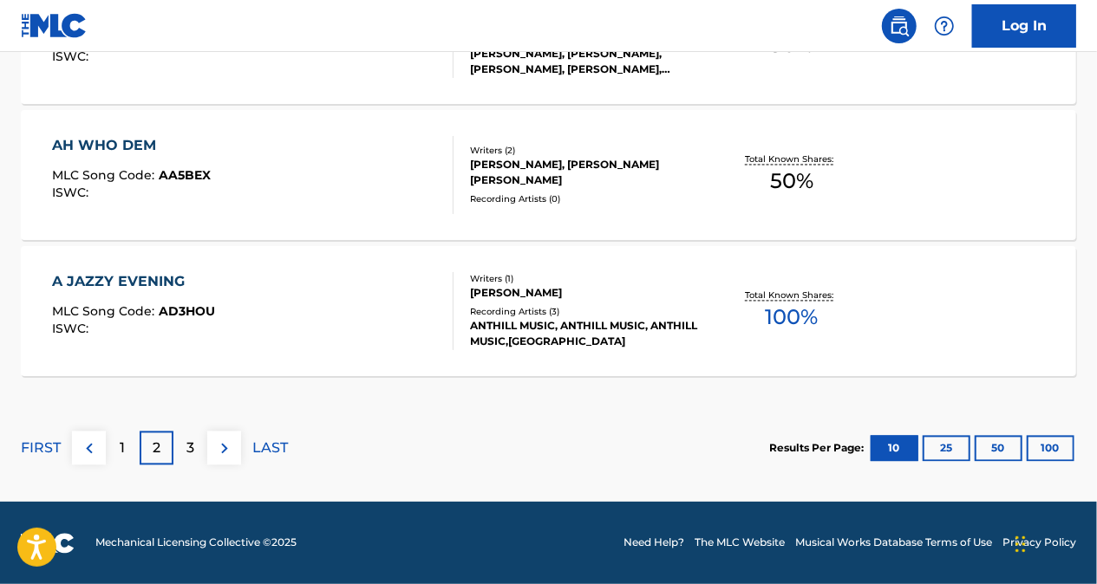
click at [186, 441] on p "3" at bounding box center [190, 449] width 8 height 21
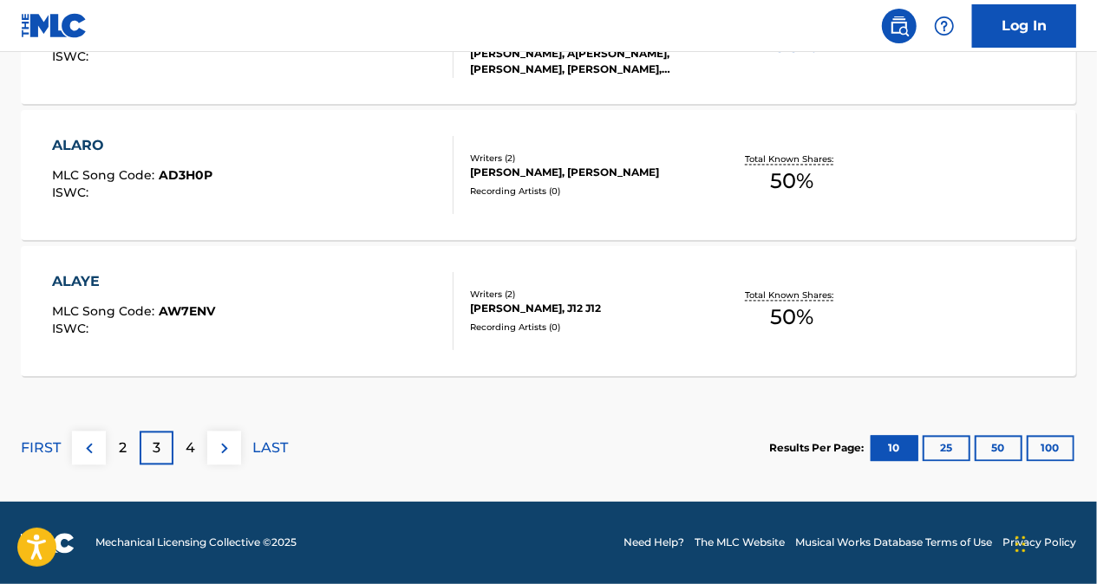
click at [198, 441] on div "4" at bounding box center [190, 449] width 34 height 34
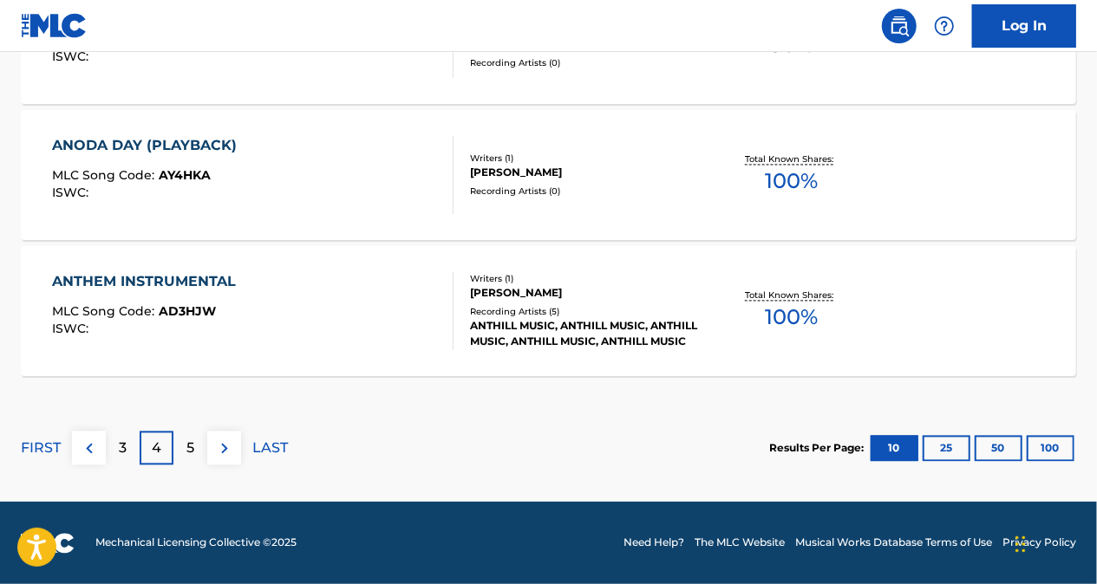
click at [186, 451] on p "5" at bounding box center [190, 449] width 8 height 21
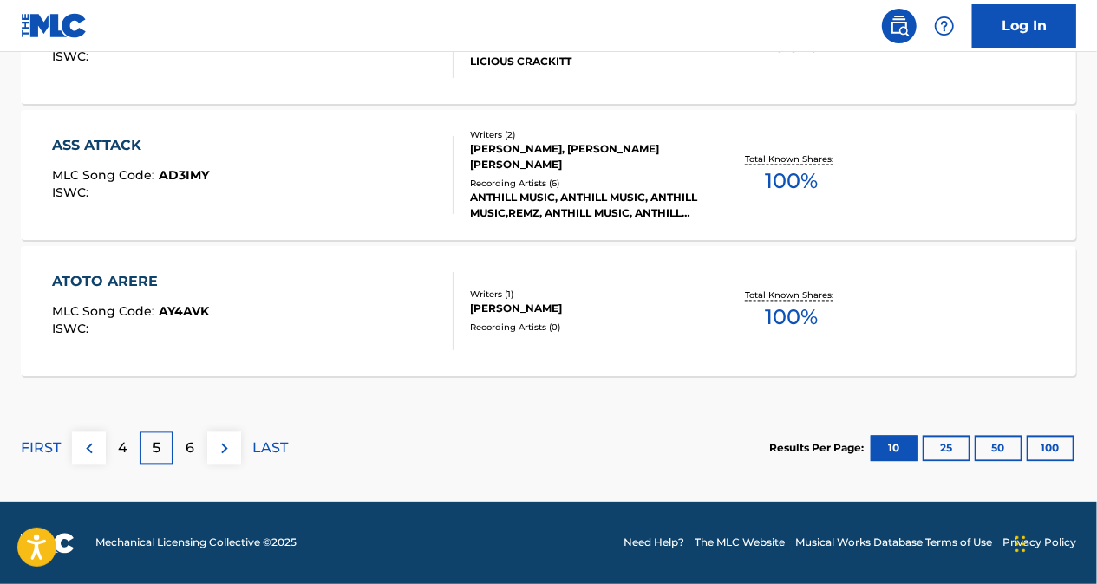
click at [194, 447] on p "6" at bounding box center [190, 449] width 9 height 21
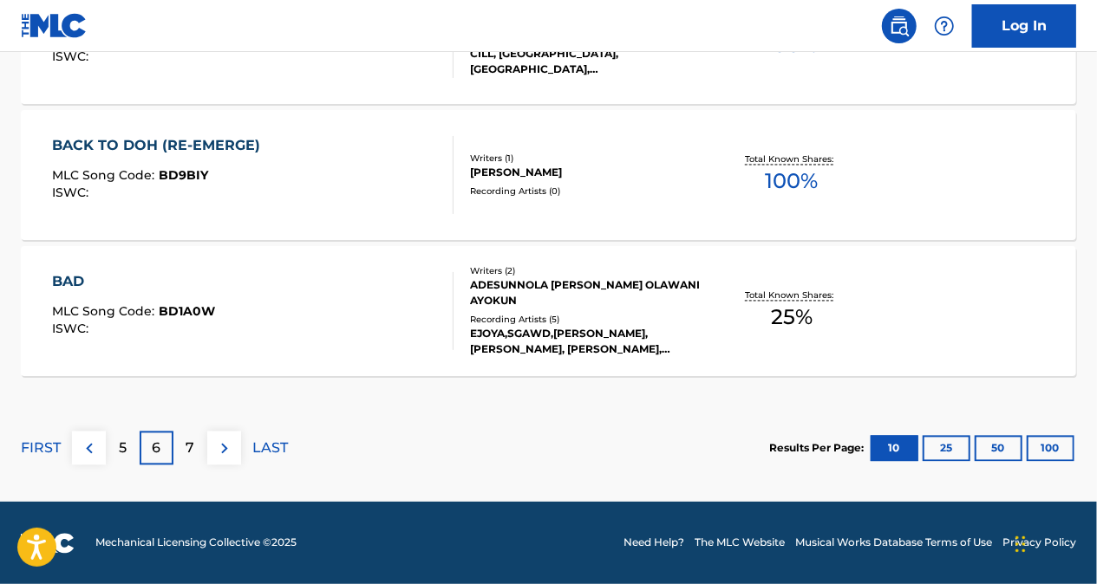
click at [83, 442] on img at bounding box center [89, 449] width 21 height 21
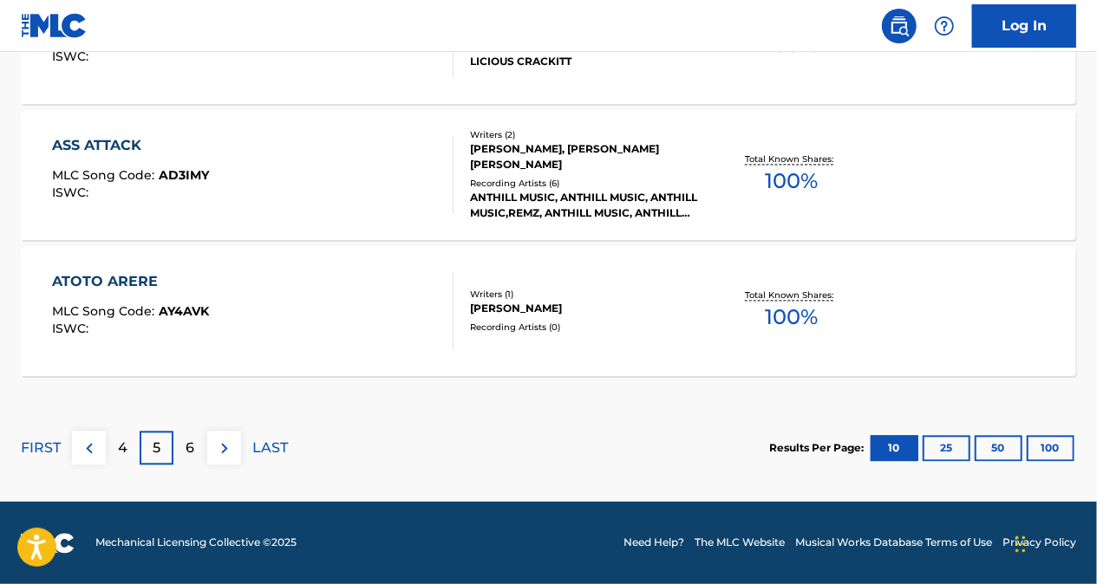
click at [83, 442] on img at bounding box center [89, 449] width 21 height 21
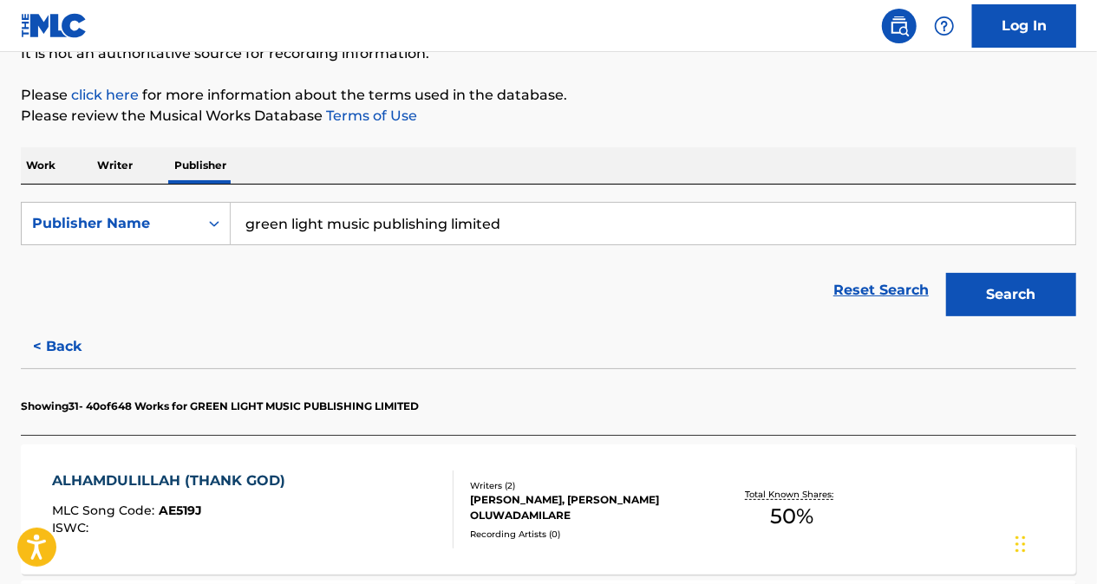
scroll to position [1608, 0]
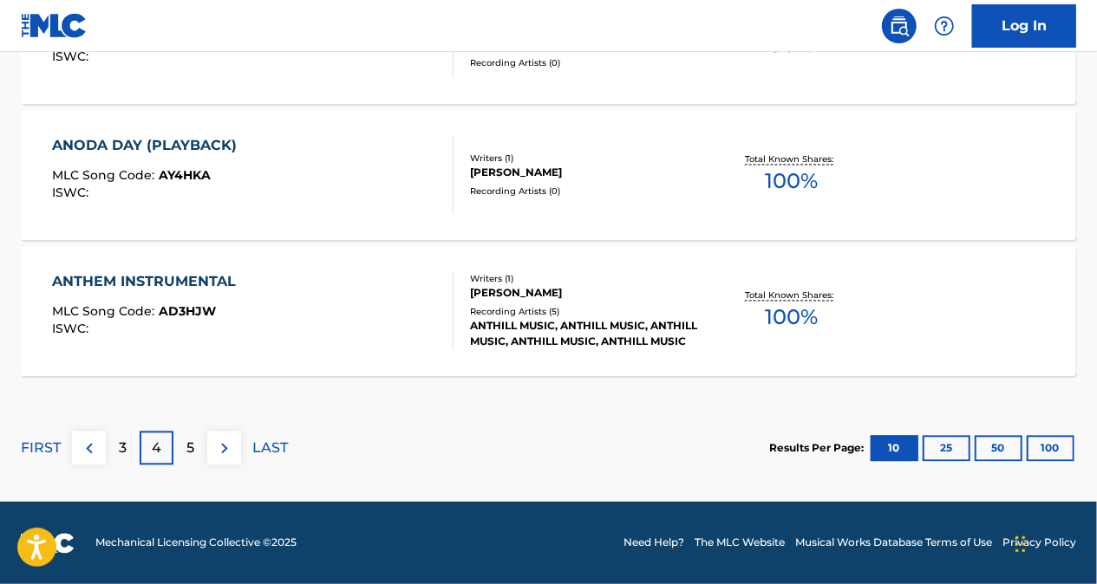
click at [124, 447] on p "3" at bounding box center [123, 449] width 8 height 21
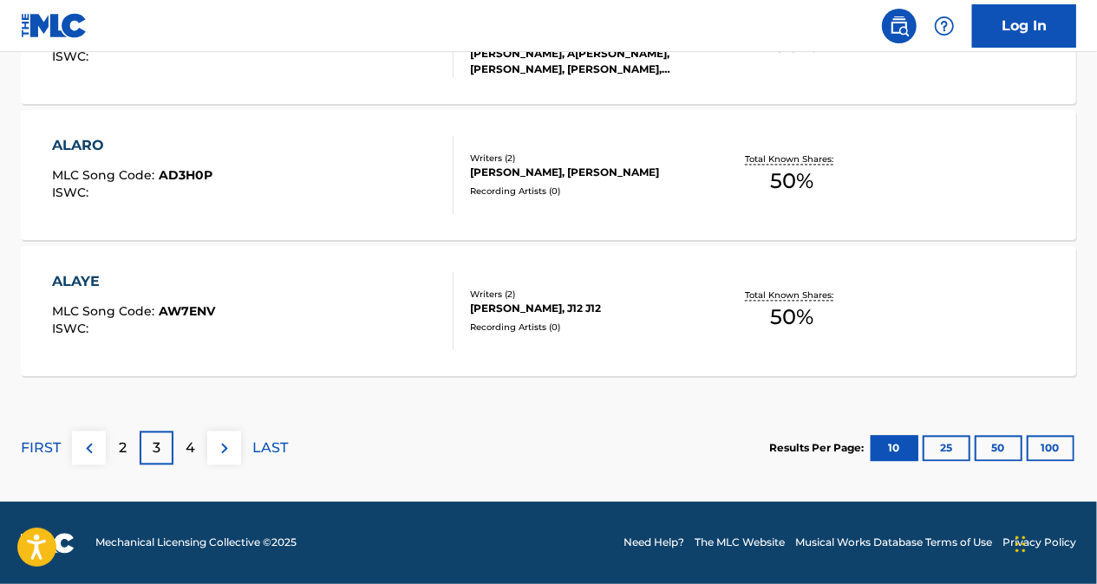
click at [94, 448] on img at bounding box center [89, 449] width 21 height 21
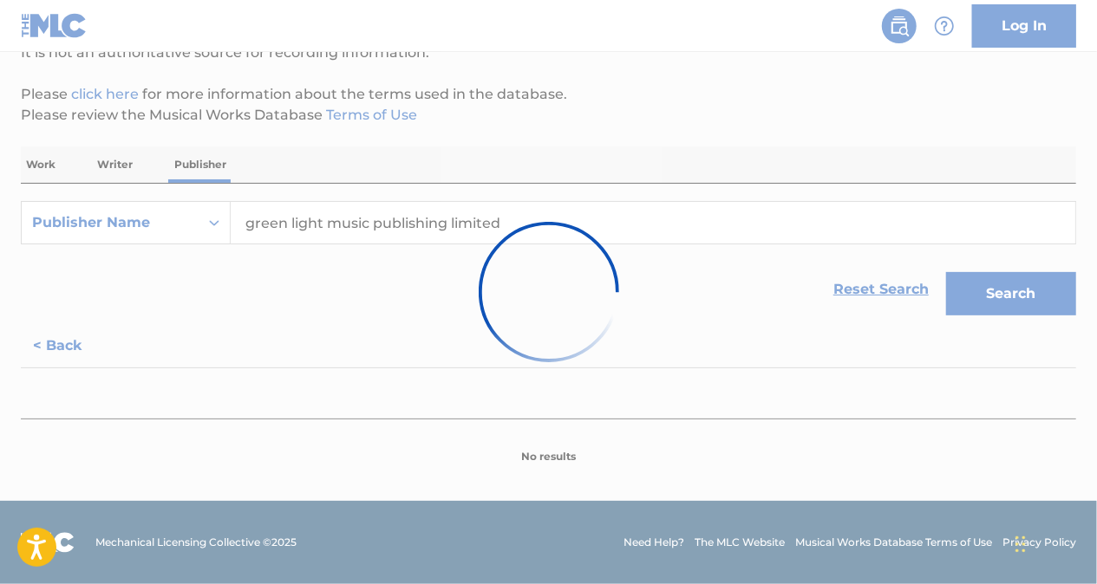
scroll to position [184, 0]
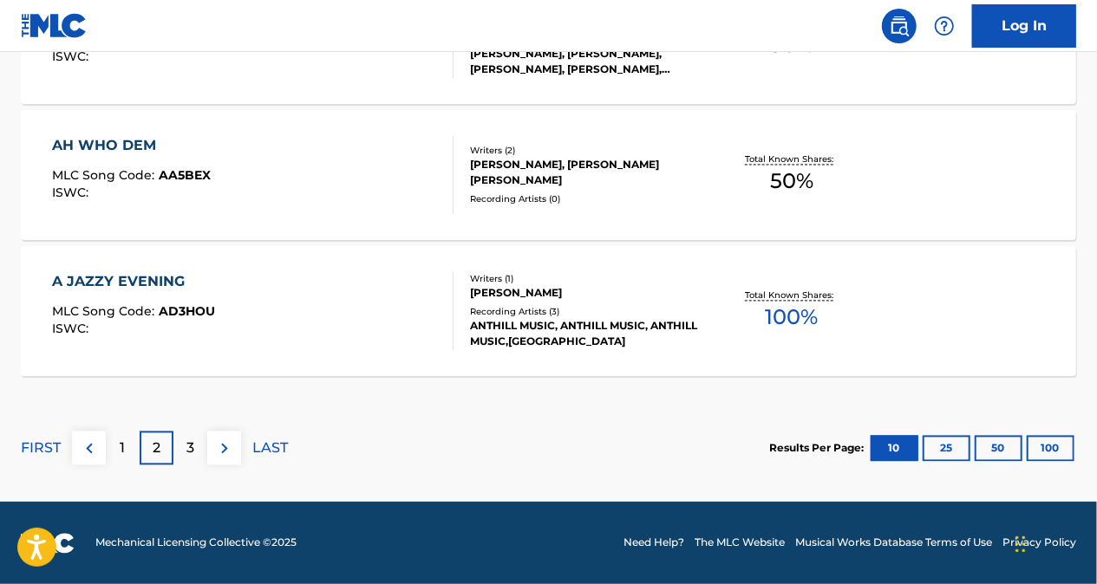
click at [125, 447] on p "1" at bounding box center [123, 449] width 5 height 21
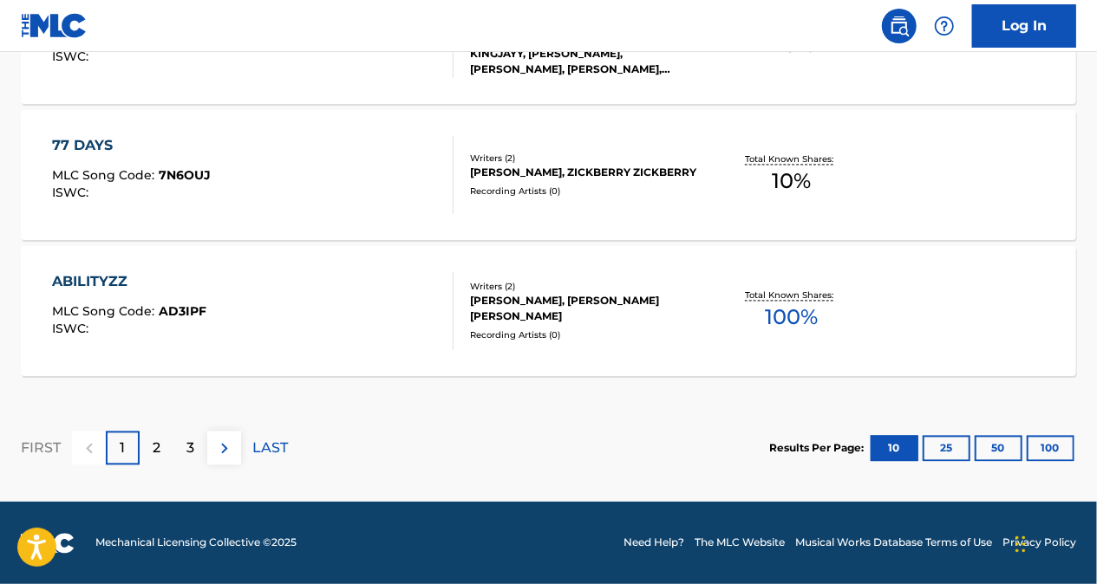
click at [144, 448] on div "2" at bounding box center [157, 449] width 34 height 34
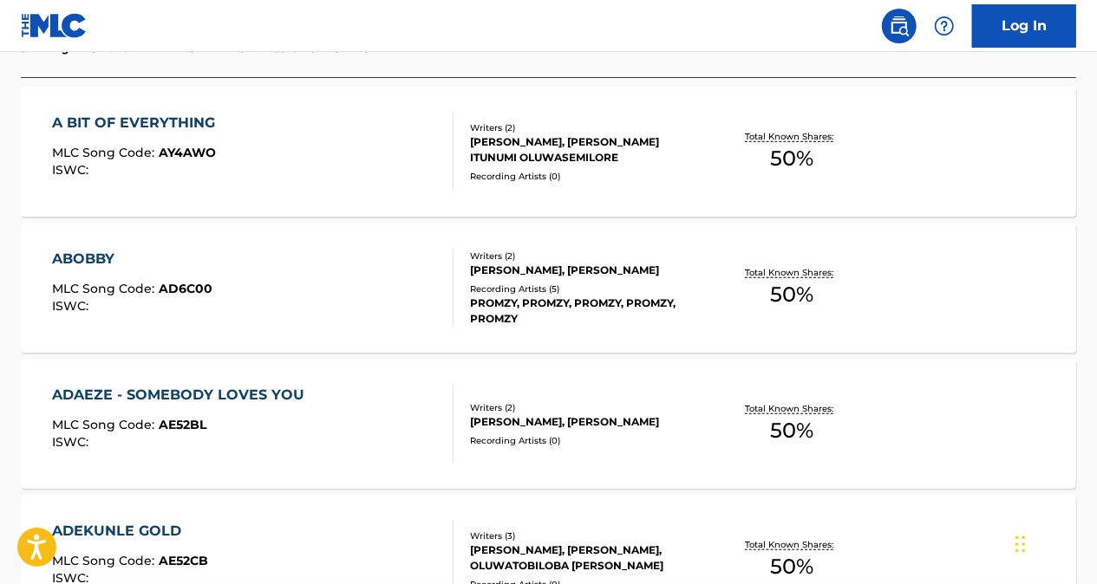
scroll to position [307, 0]
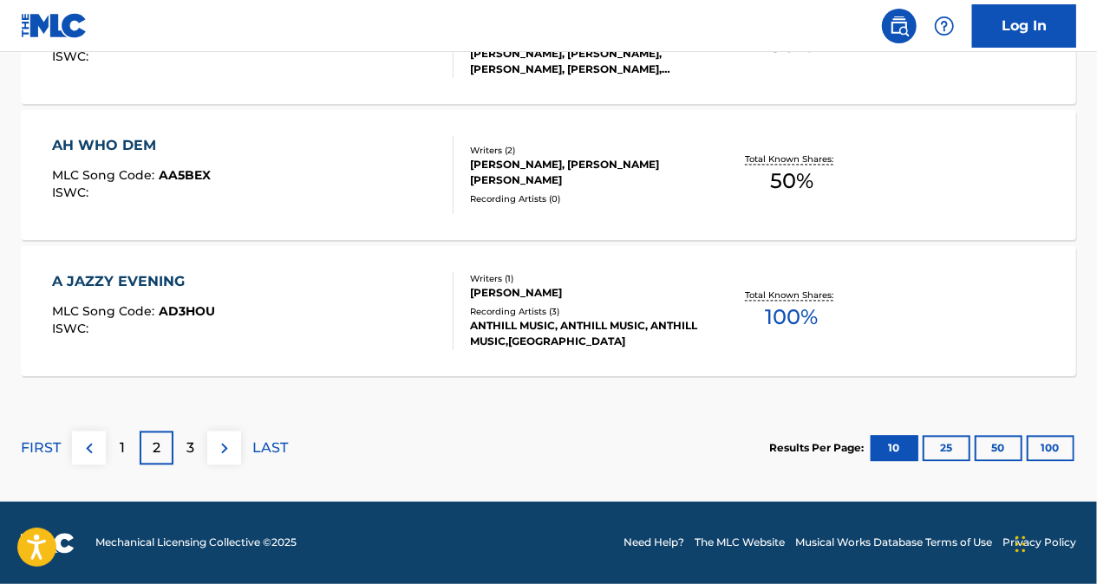
click at [196, 434] on div "3" at bounding box center [190, 449] width 34 height 34
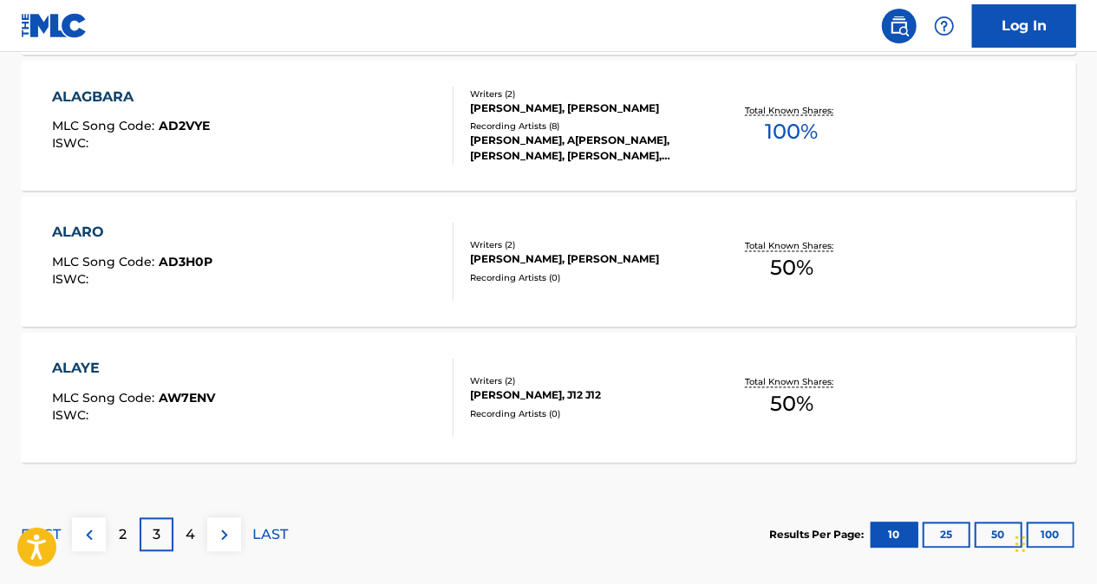
scroll to position [1608, 0]
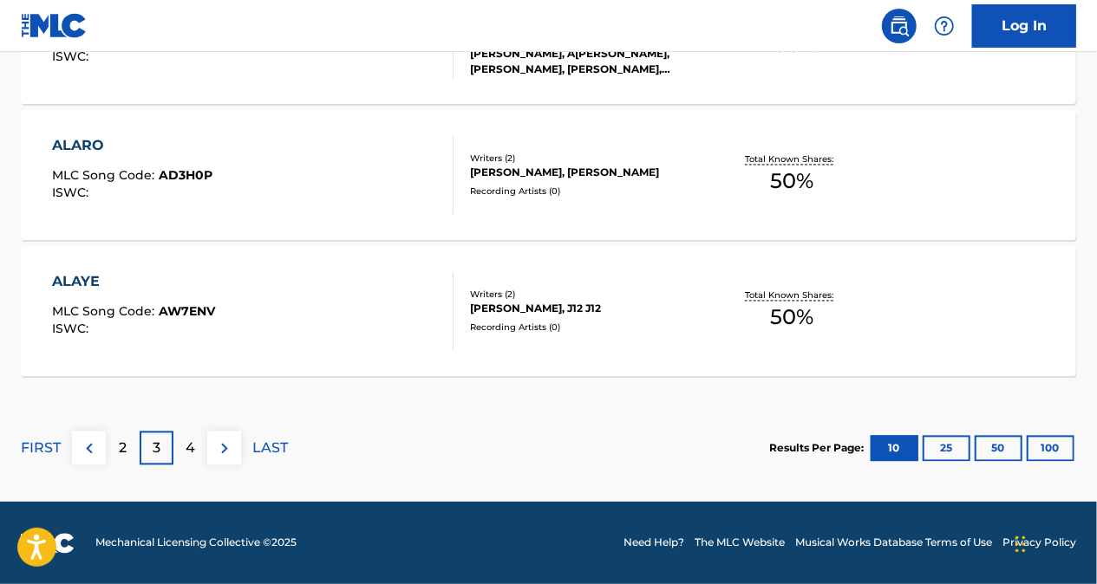
click at [193, 439] on p "4" at bounding box center [191, 449] width 10 height 21
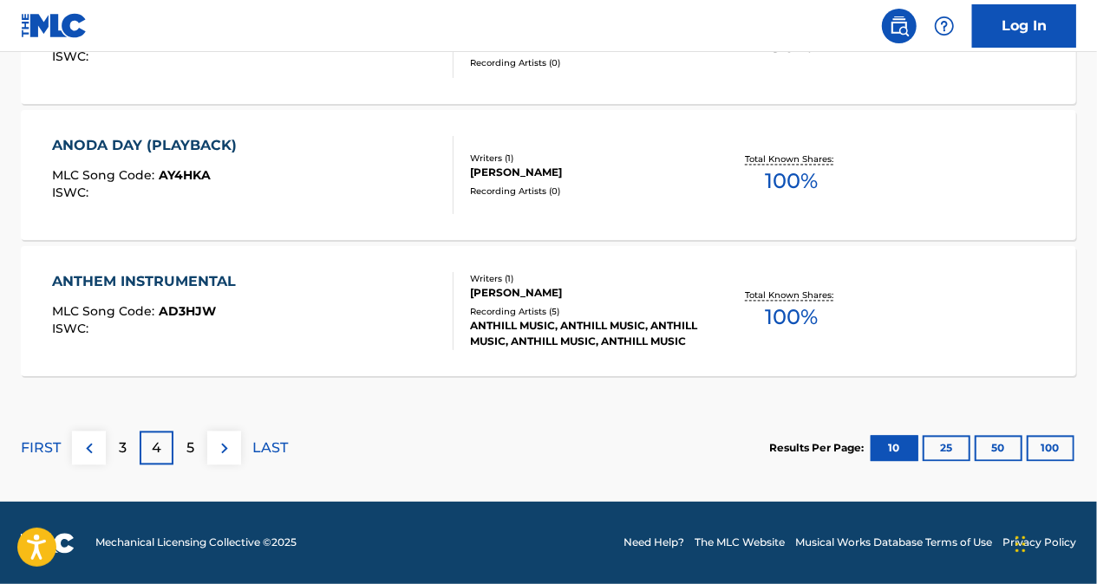
click at [194, 441] on p "5" at bounding box center [190, 449] width 8 height 21
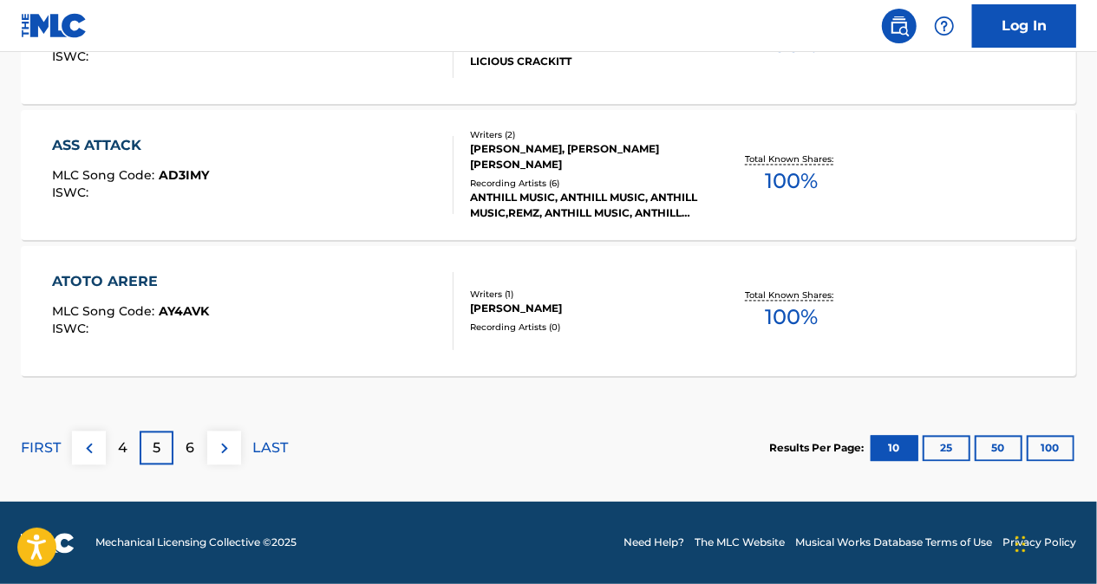
click at [197, 445] on div "6" at bounding box center [190, 449] width 34 height 34
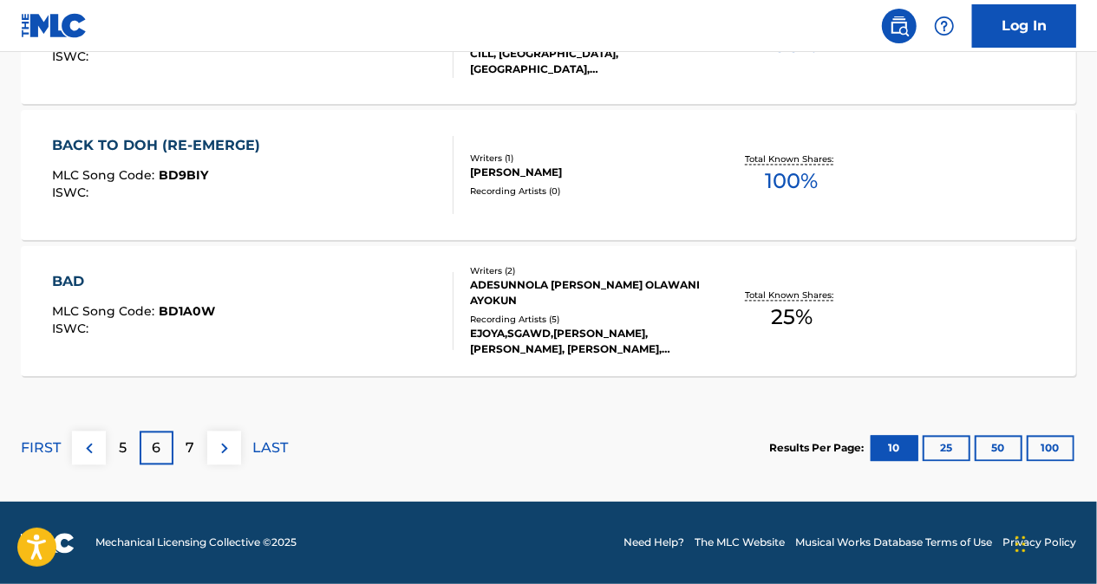
click at [128, 446] on div "5" at bounding box center [123, 449] width 34 height 34
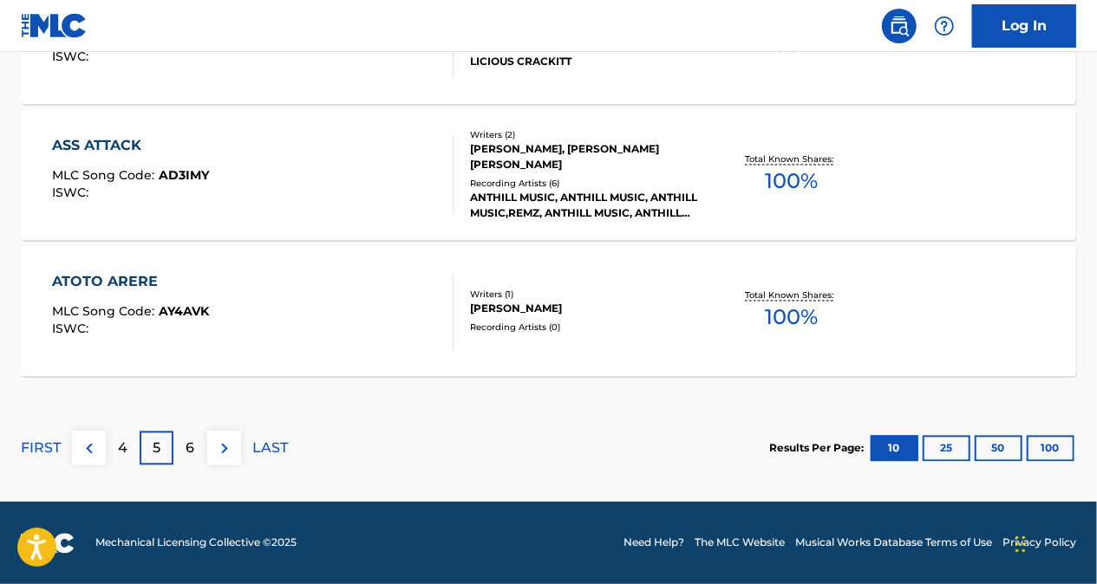
click at [117, 443] on div "4" at bounding box center [123, 449] width 34 height 34
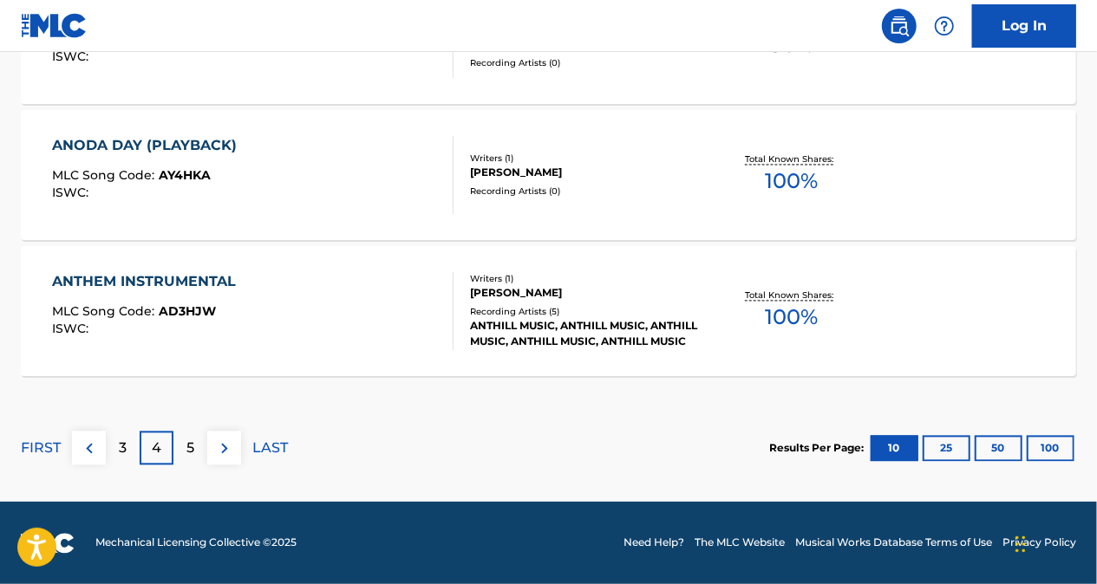
click at [119, 441] on p "3" at bounding box center [123, 449] width 8 height 21
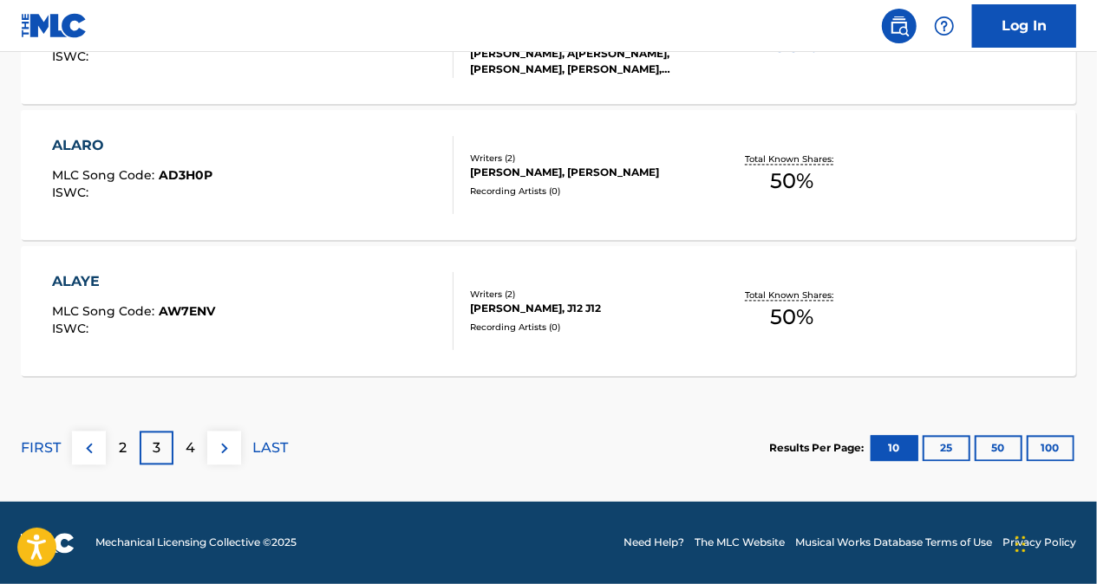
click at [120, 446] on p "2" at bounding box center [123, 449] width 8 height 21
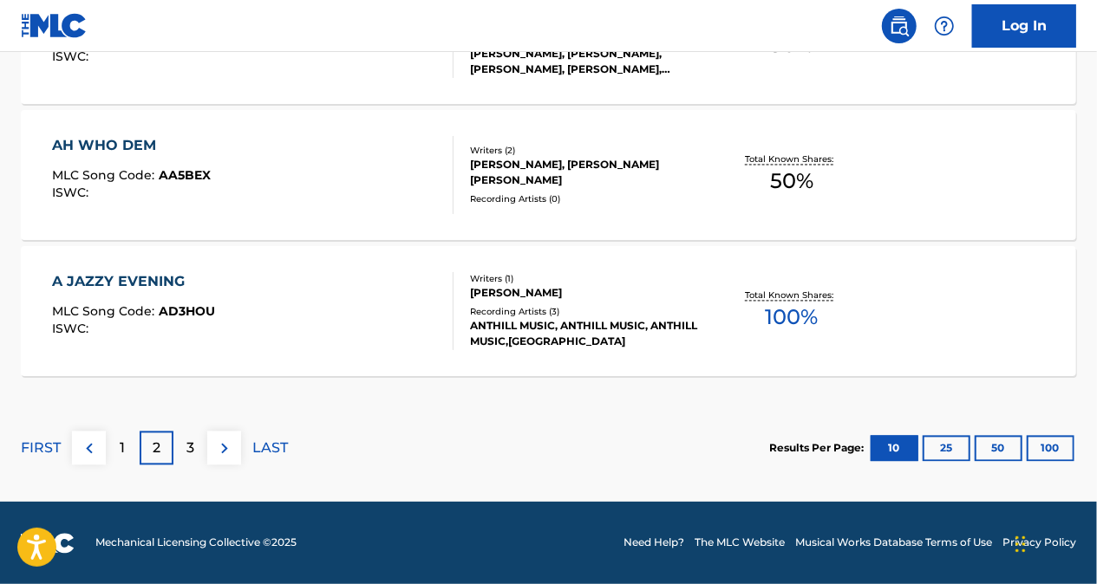
click at [158, 447] on p "2" at bounding box center [157, 449] width 8 height 21
click at [193, 445] on p "3" at bounding box center [190, 449] width 8 height 21
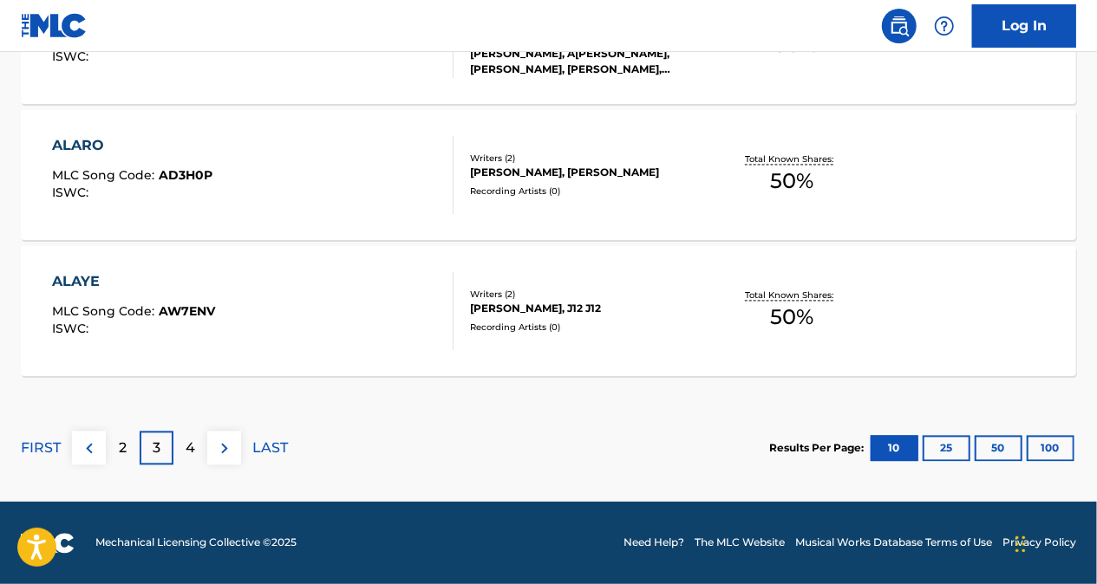
click at [195, 449] on div "4" at bounding box center [190, 449] width 34 height 34
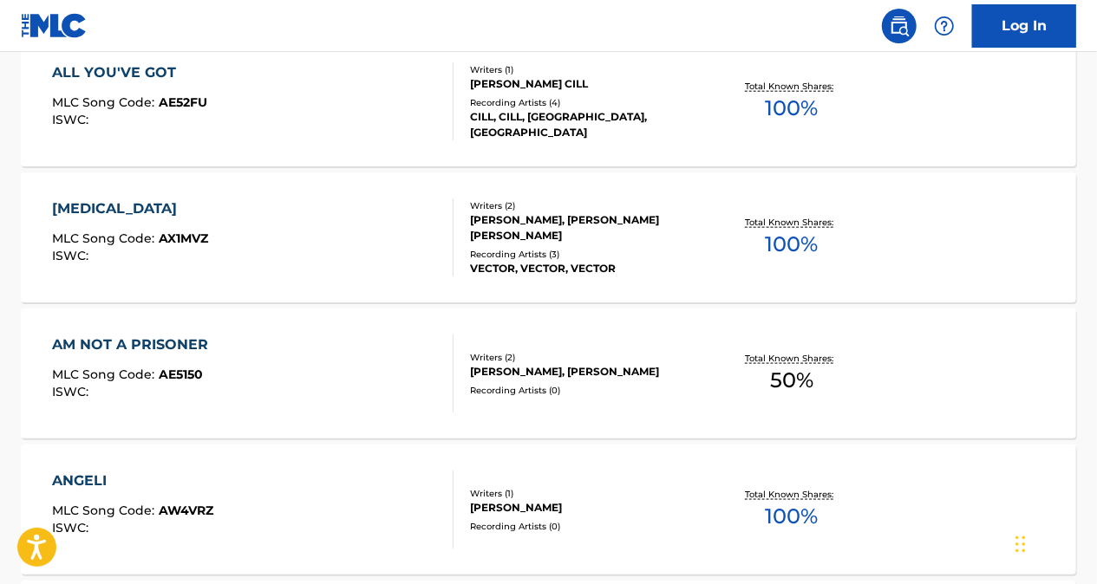
scroll to position [1261, 0]
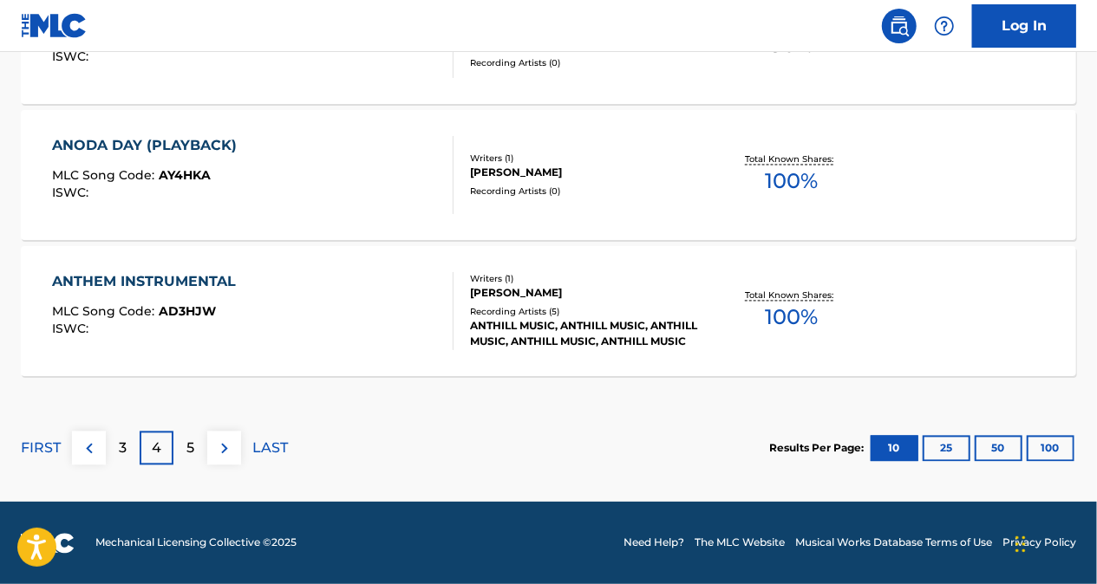
click at [116, 454] on div "3" at bounding box center [123, 449] width 34 height 34
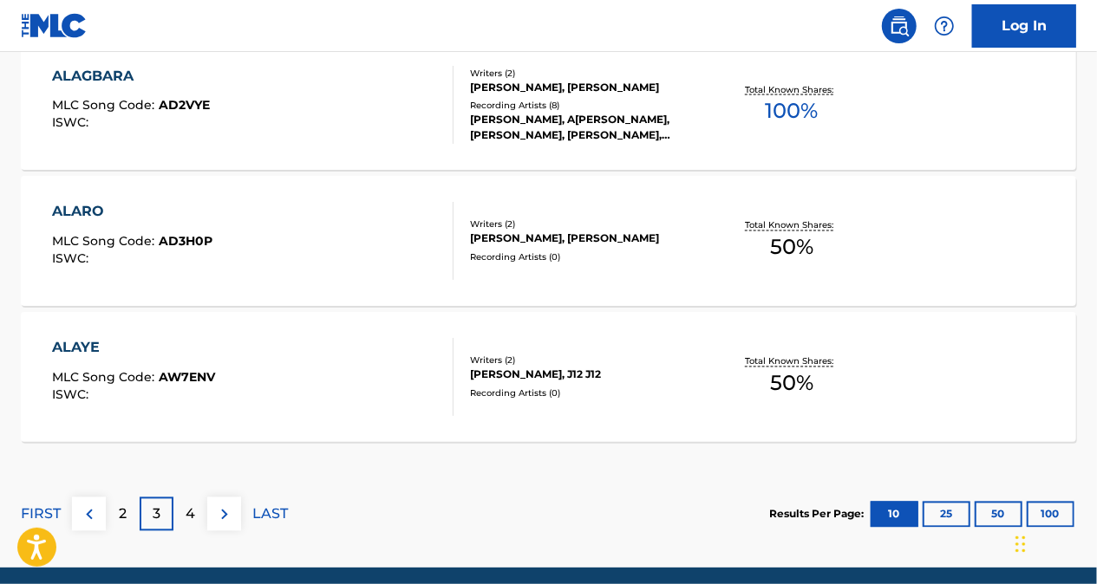
scroll to position [1608, 0]
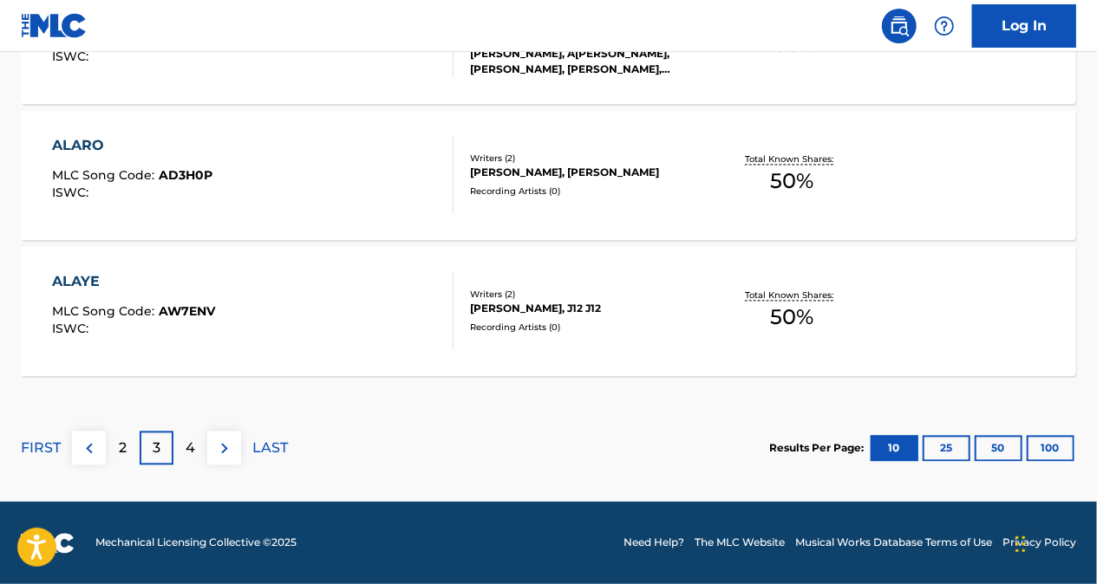
click at [128, 456] on div "2" at bounding box center [123, 449] width 34 height 34
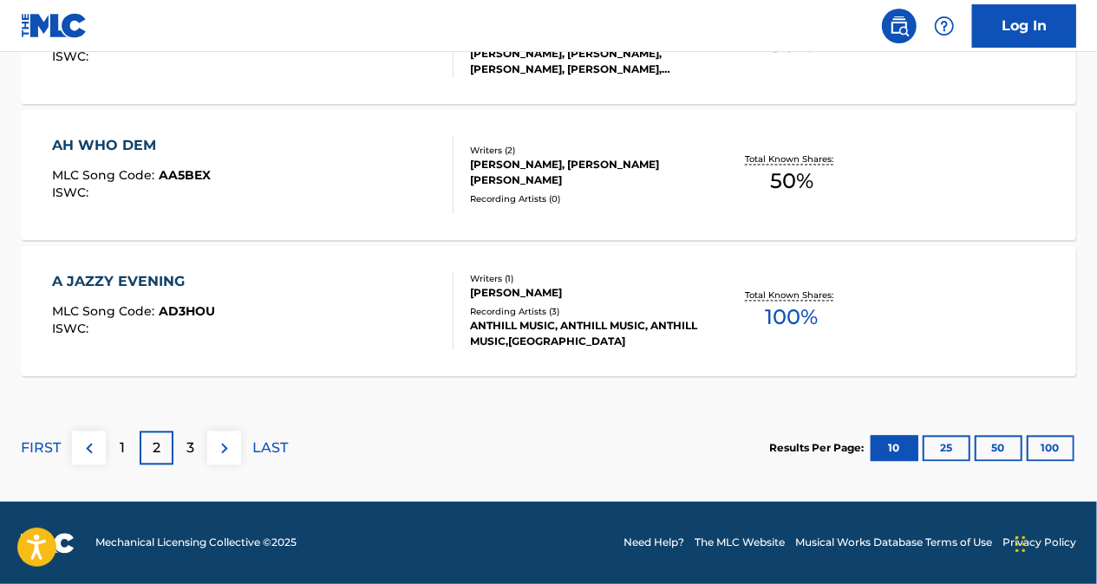
click at [188, 456] on p "3" at bounding box center [190, 449] width 8 height 21
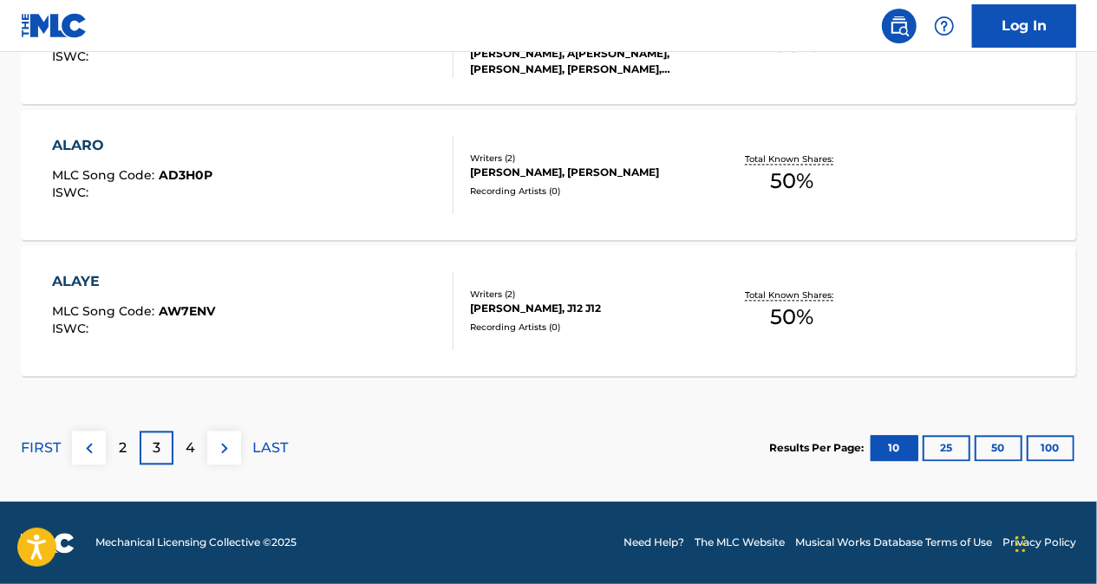
click at [127, 456] on div "2" at bounding box center [123, 449] width 34 height 34
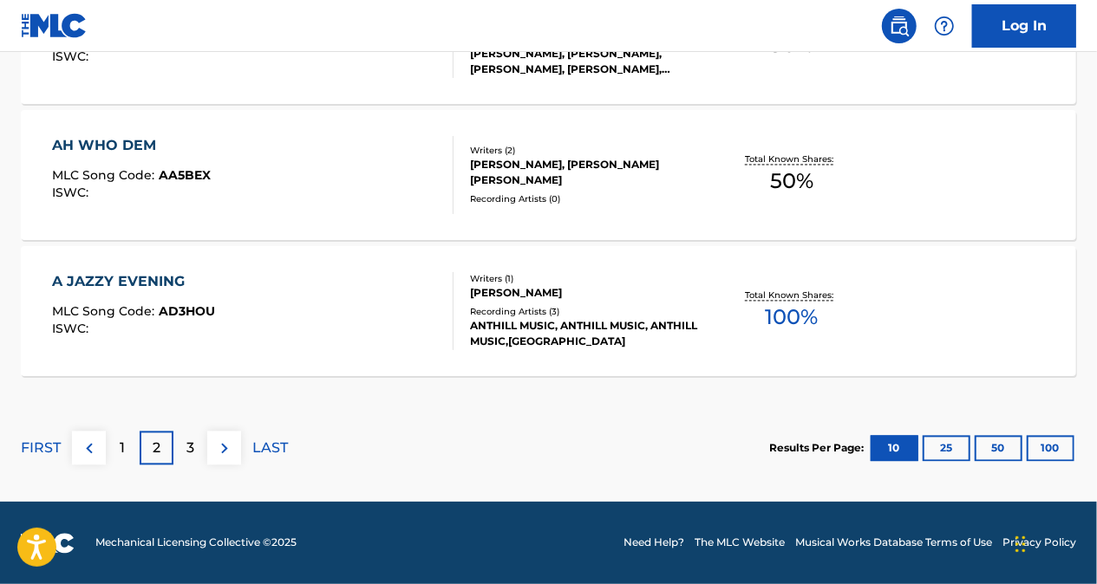
click at [203, 450] on div "3" at bounding box center [190, 449] width 34 height 34
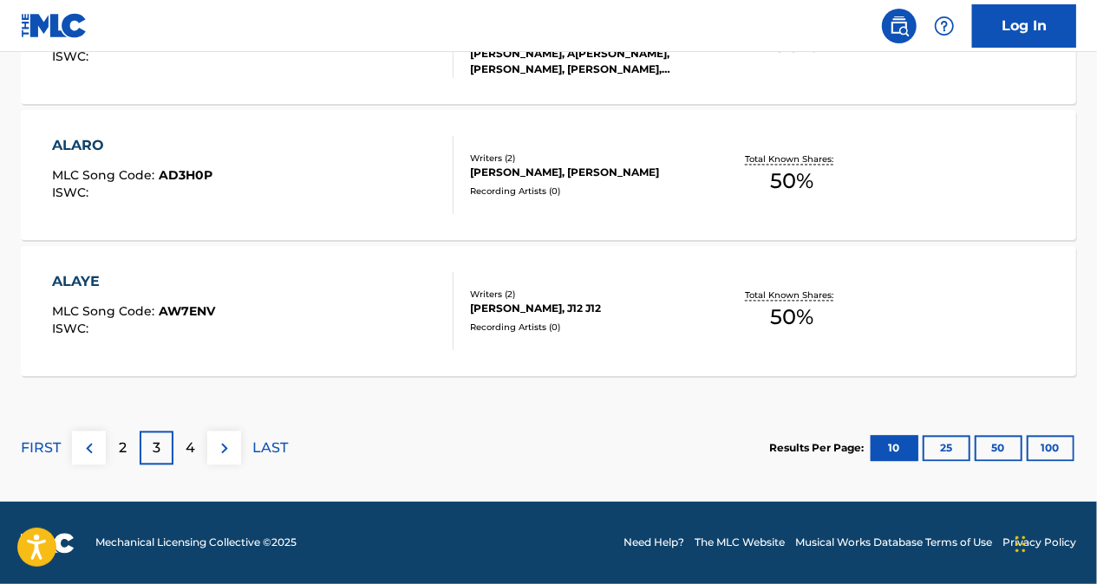
click at [196, 446] on div "4" at bounding box center [190, 449] width 34 height 34
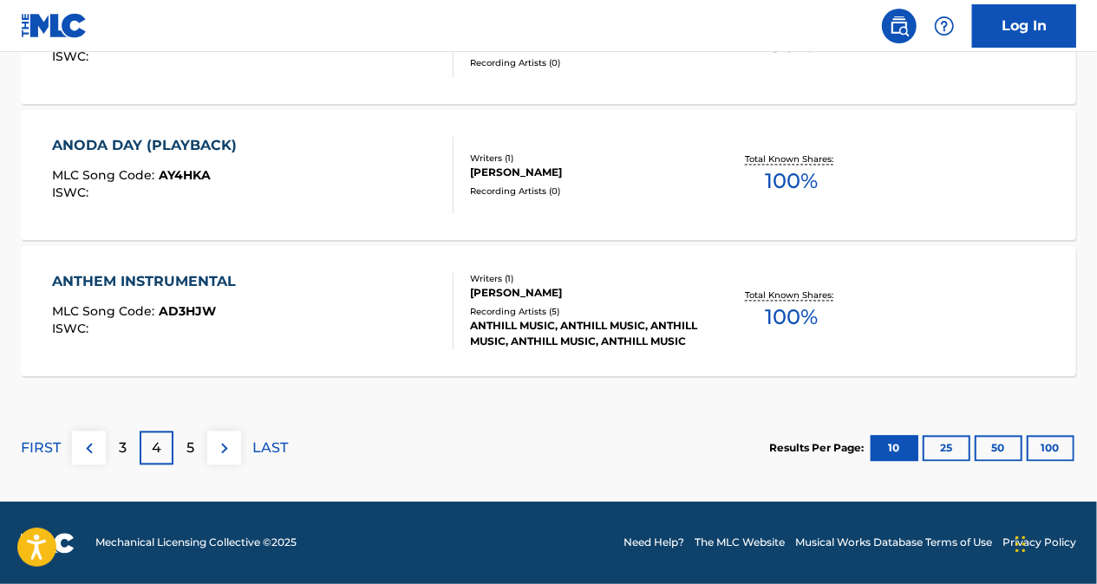
click at [196, 445] on div "5" at bounding box center [190, 449] width 34 height 34
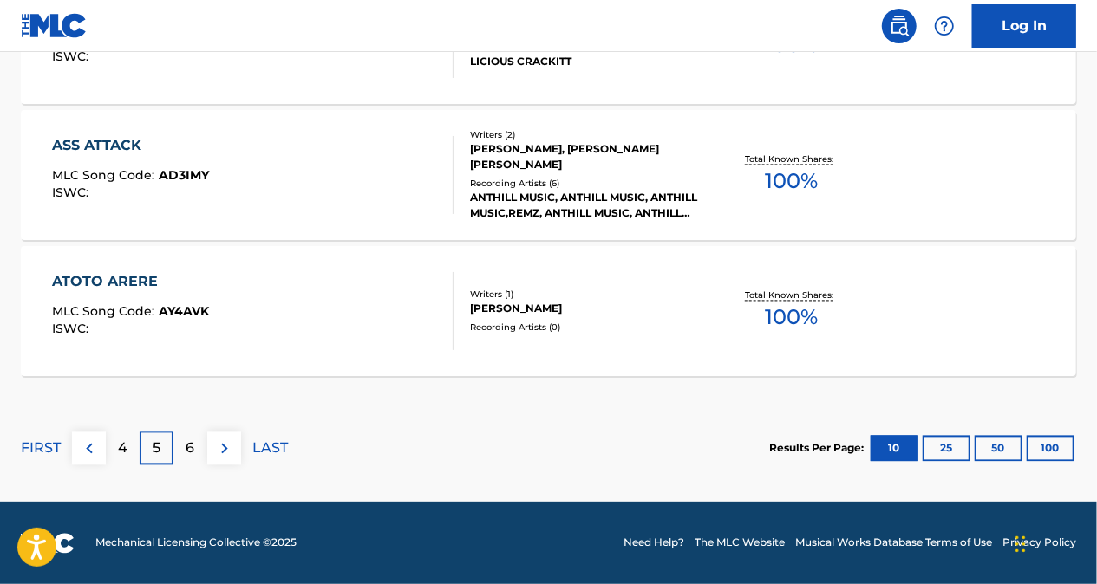
click at [196, 451] on div "6" at bounding box center [190, 449] width 34 height 34
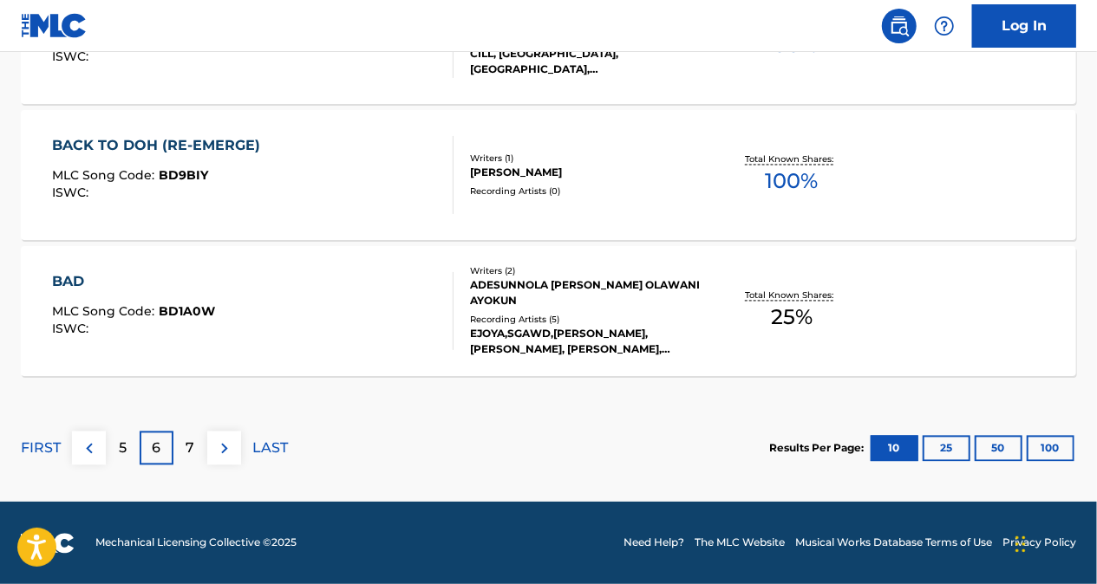
click at [111, 447] on div "5" at bounding box center [123, 449] width 34 height 34
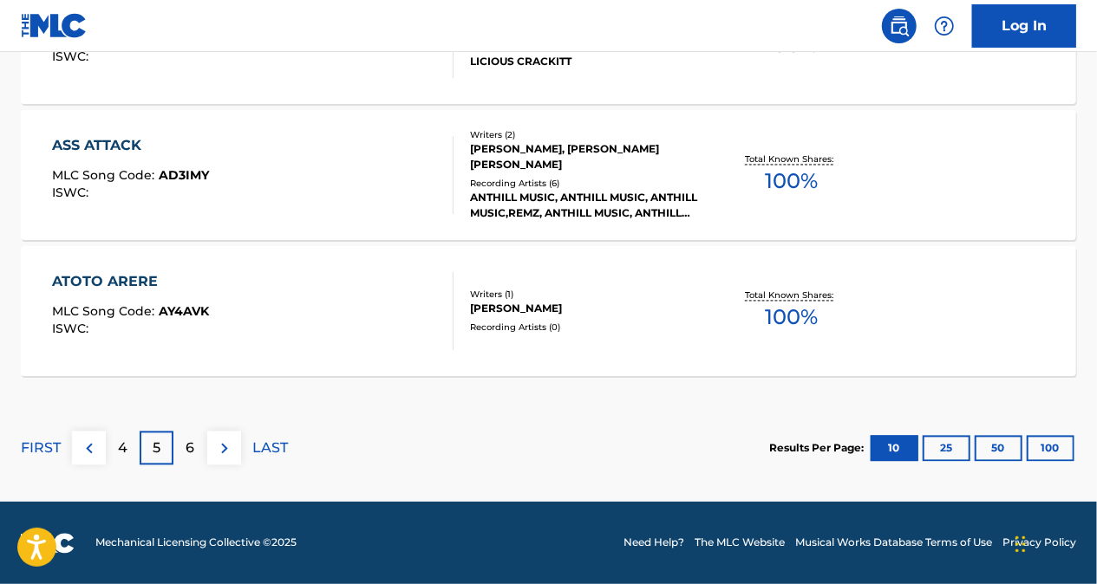
click at [89, 446] on img at bounding box center [89, 449] width 21 height 21
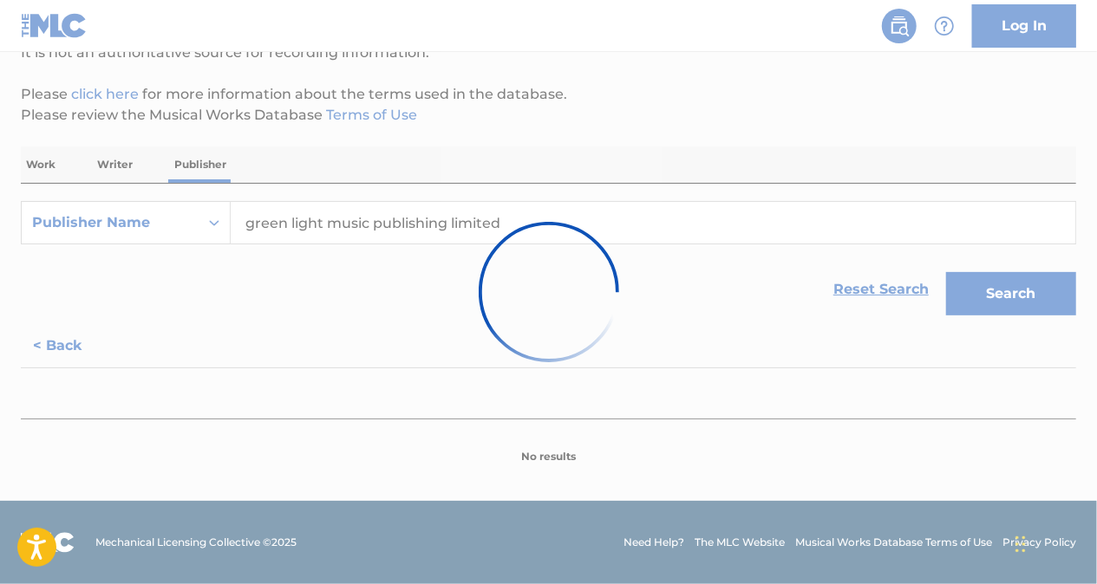
scroll to position [184, 0]
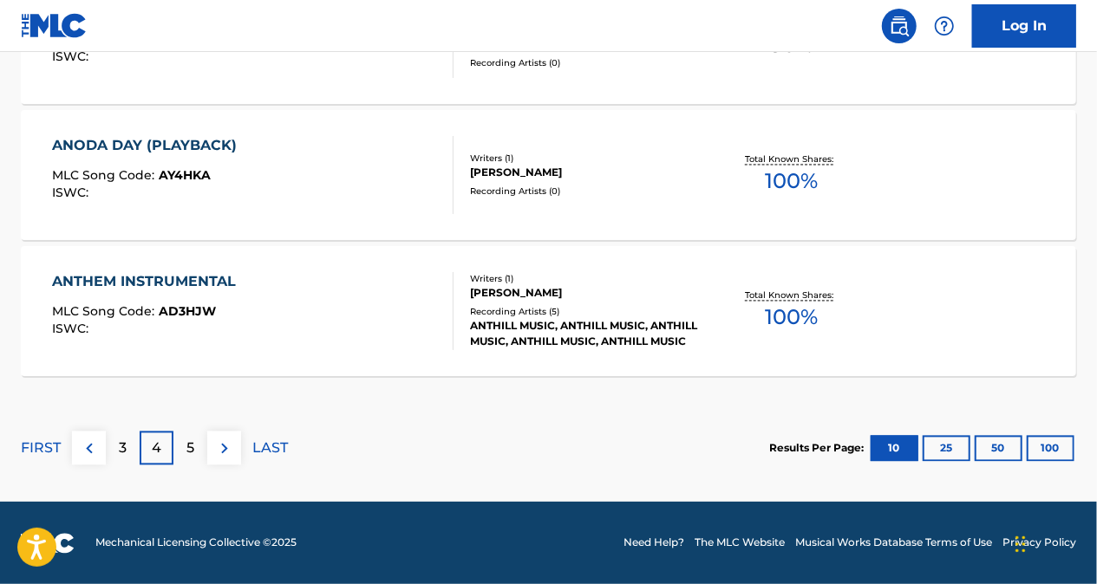
click at [123, 454] on p "3" at bounding box center [123, 449] width 8 height 21
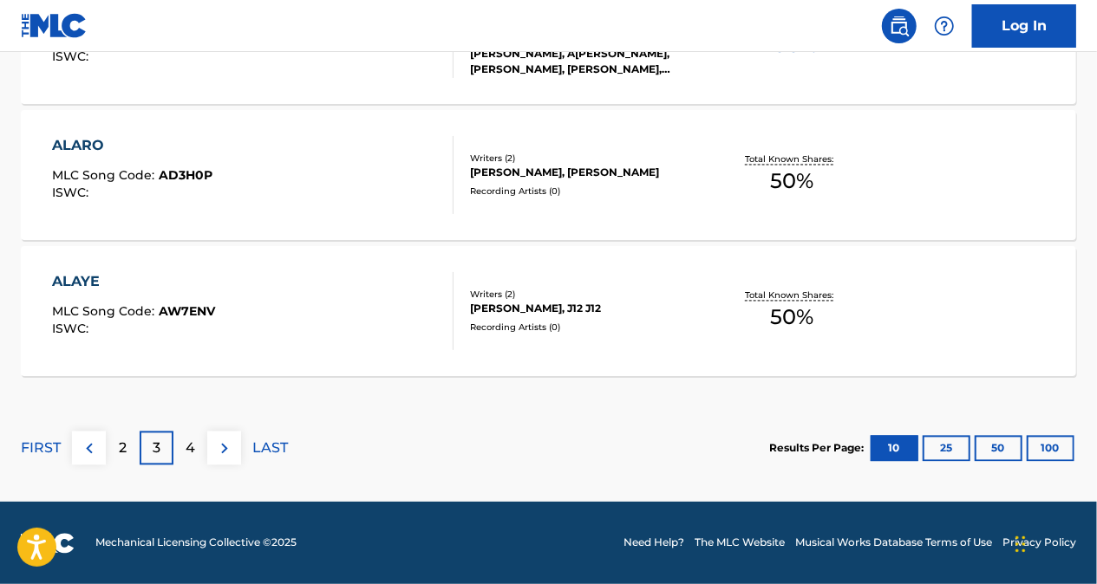
click at [122, 454] on p "2" at bounding box center [123, 449] width 8 height 21
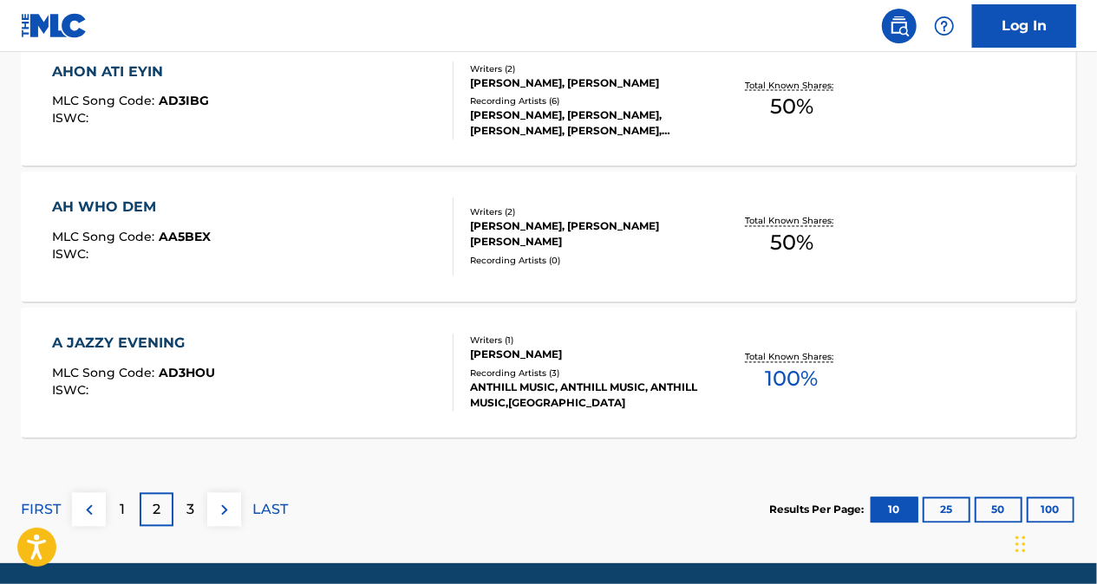
scroll to position [1608, 0]
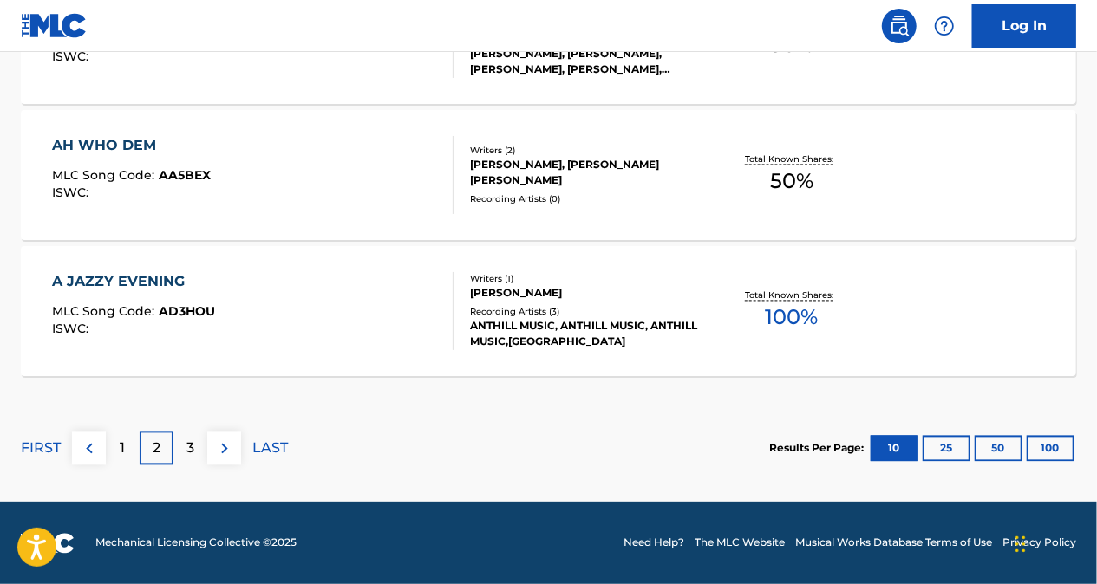
click at [191, 447] on p "3" at bounding box center [190, 449] width 8 height 21
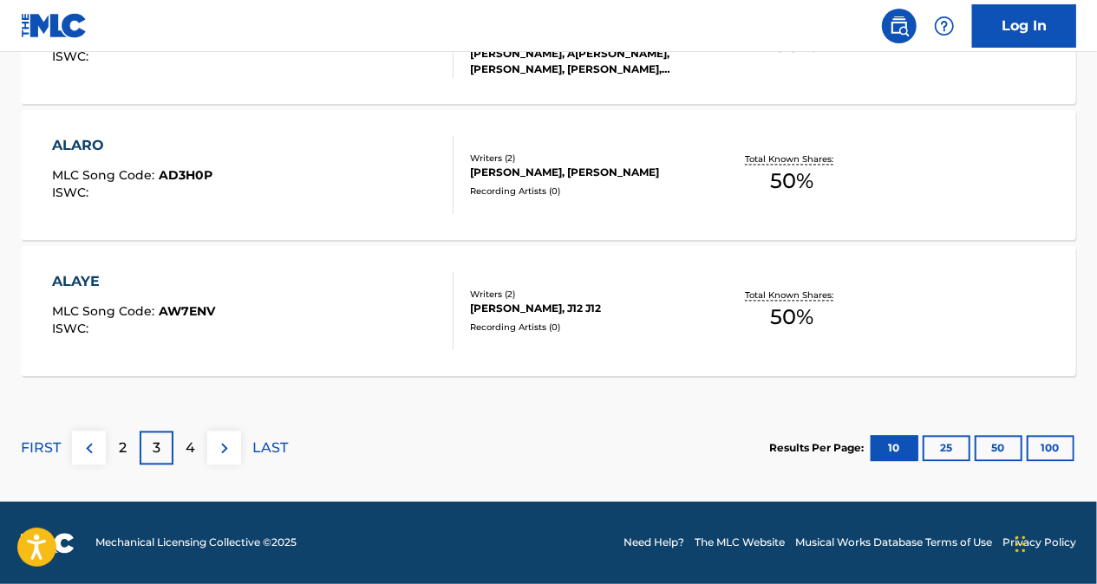
click at [192, 450] on p "4" at bounding box center [191, 449] width 10 height 21
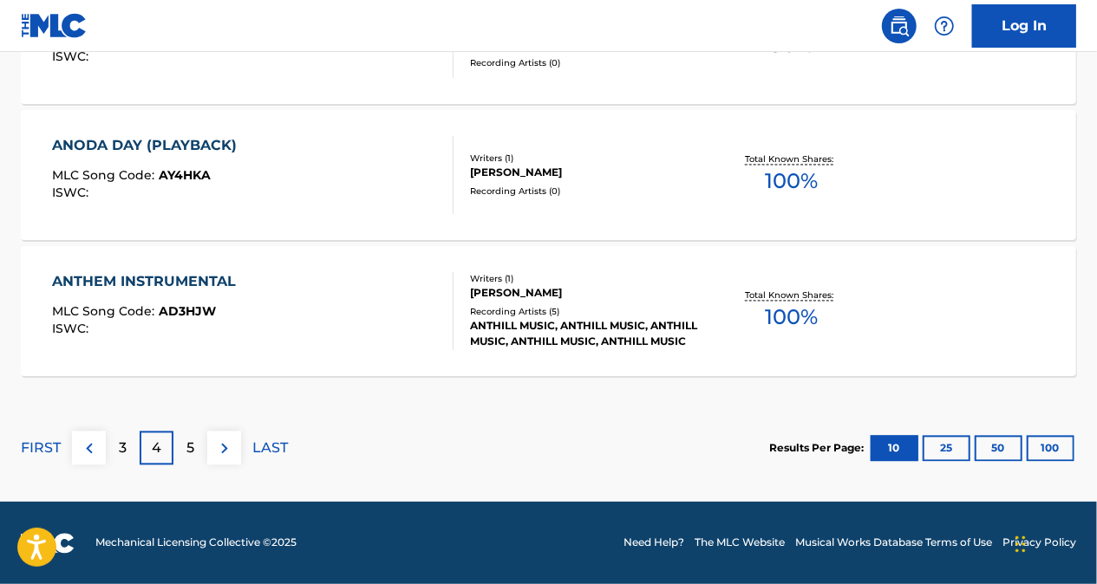
click at [115, 456] on div "3" at bounding box center [123, 449] width 34 height 34
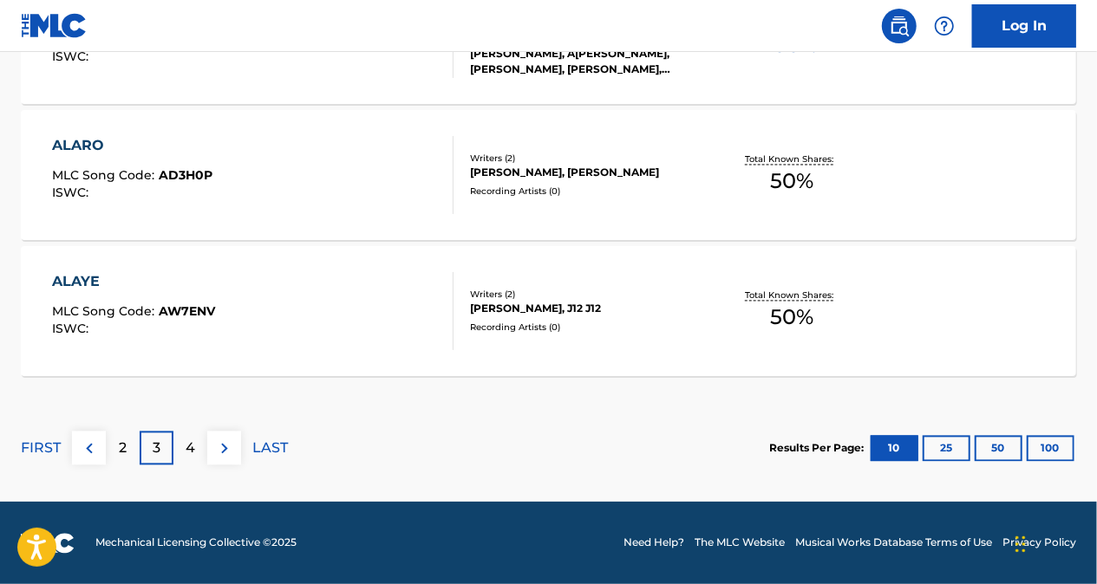
click at [205, 447] on div "4" at bounding box center [190, 449] width 34 height 34
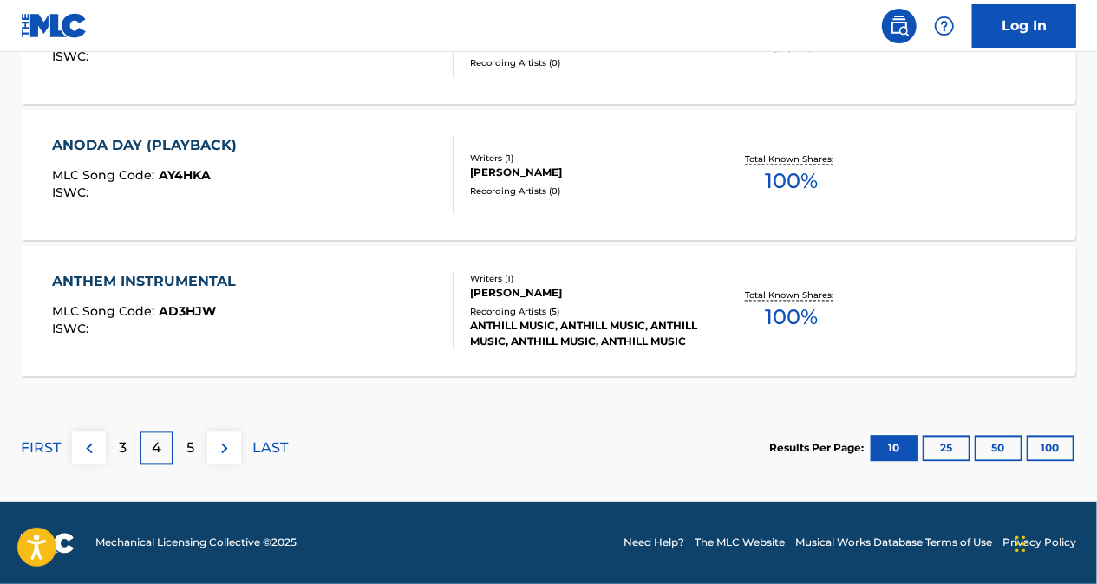
click at [203, 452] on div "5" at bounding box center [190, 449] width 34 height 34
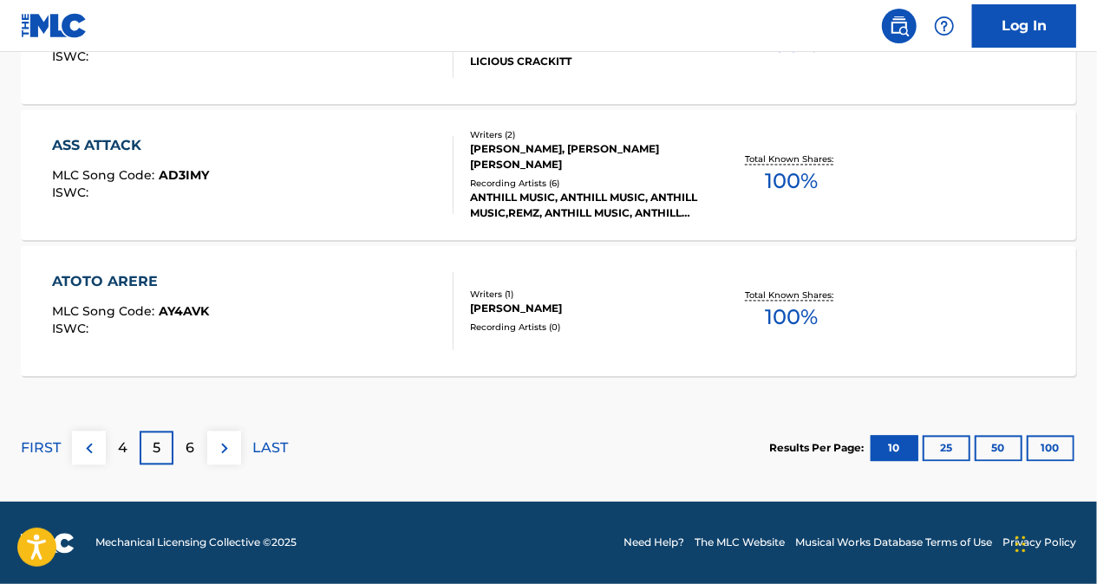
click at [199, 442] on div "6" at bounding box center [190, 449] width 34 height 34
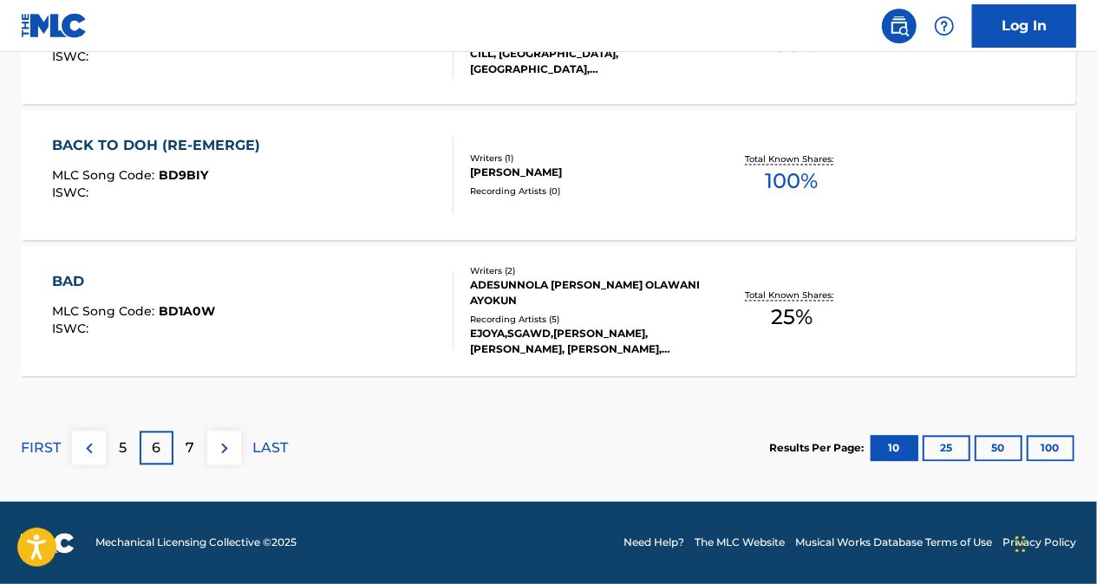
click at [82, 441] on img at bounding box center [89, 449] width 21 height 21
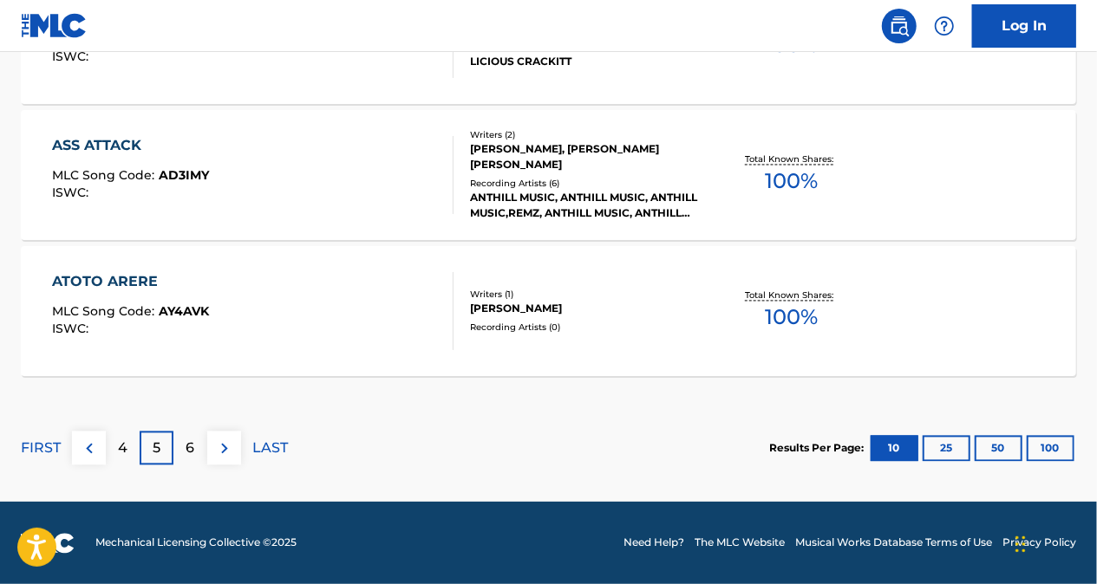
click at [87, 448] on img at bounding box center [89, 449] width 21 height 21
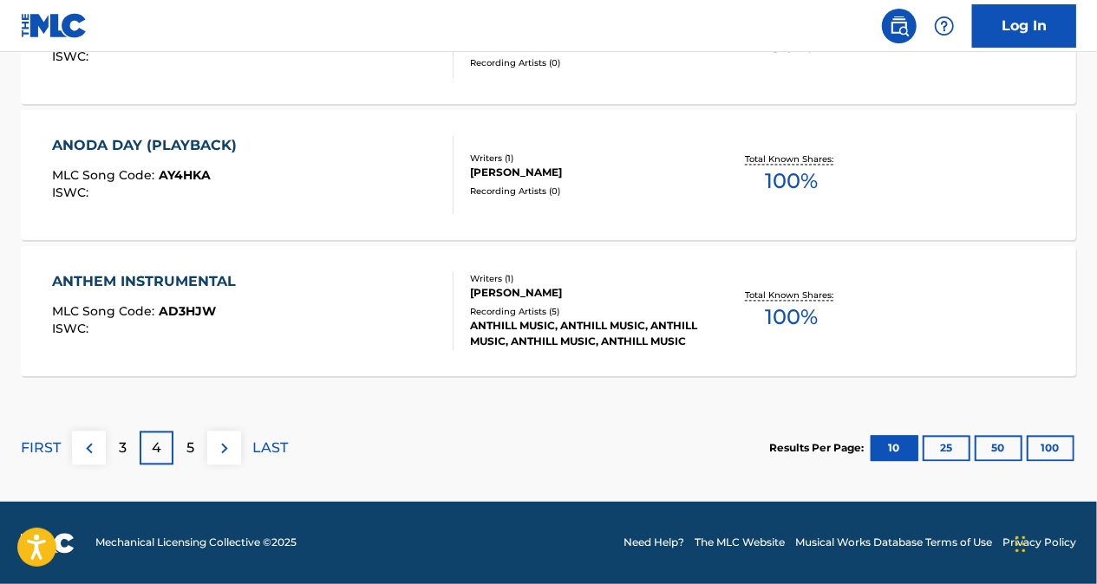
click at [114, 445] on div "3" at bounding box center [123, 449] width 34 height 34
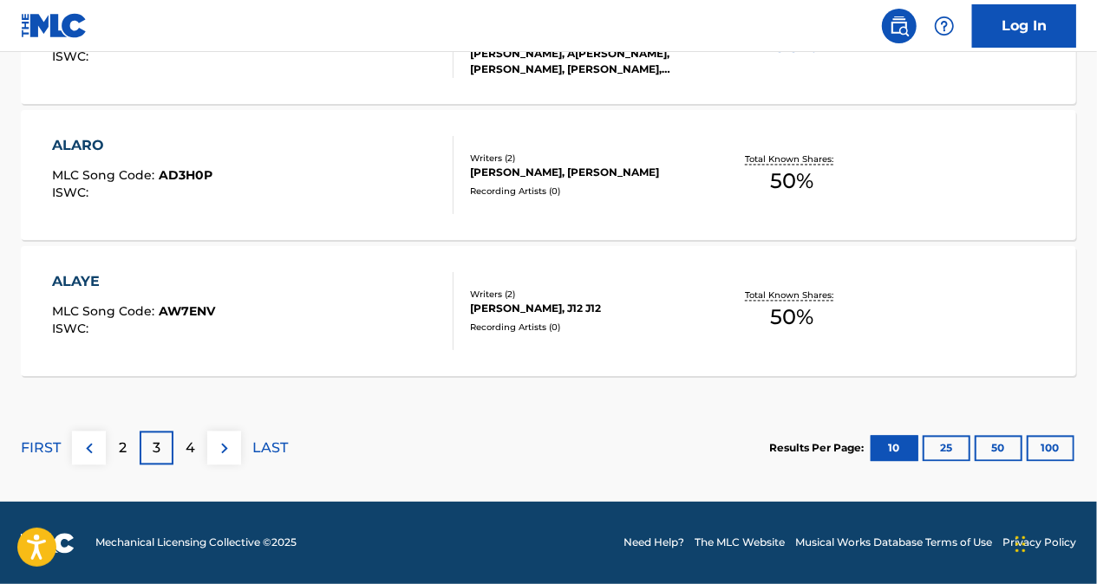
click at [150, 446] on div "3" at bounding box center [157, 449] width 34 height 34
click at [193, 453] on p "4" at bounding box center [191, 449] width 10 height 21
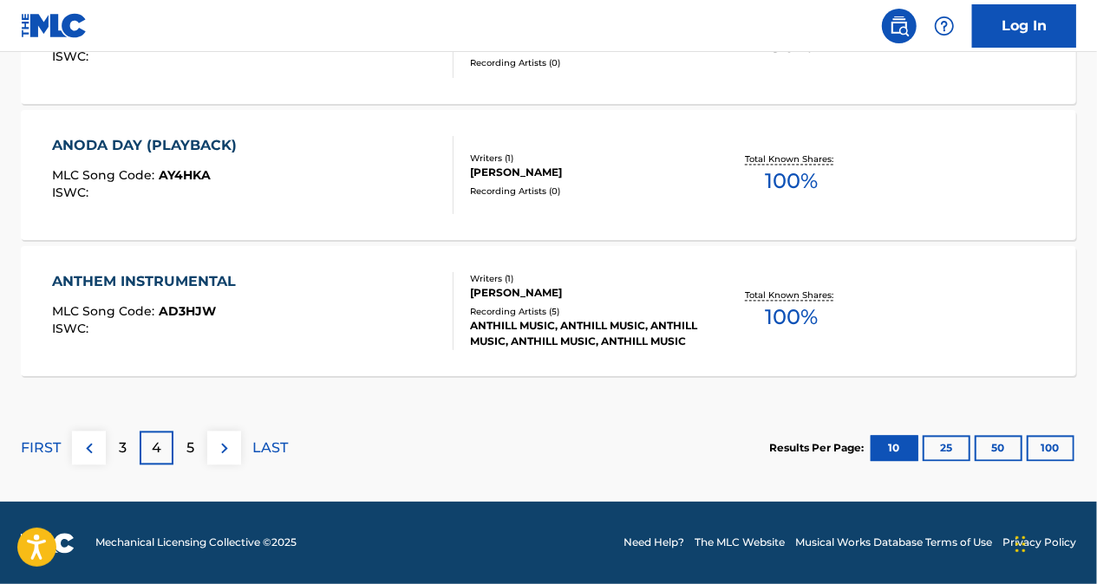
click at [198, 452] on div "5" at bounding box center [190, 449] width 34 height 34
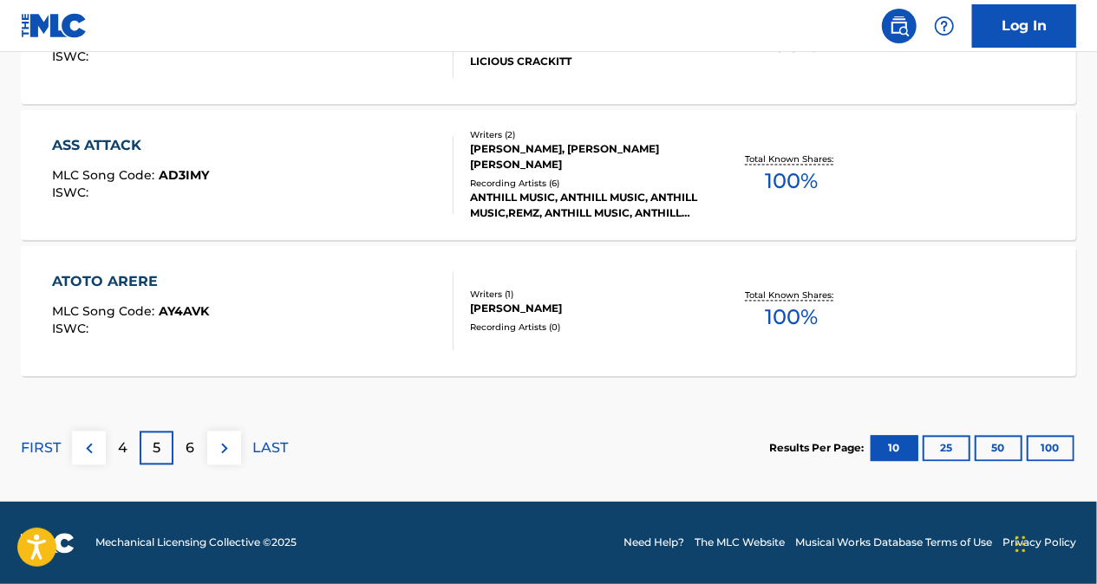
click at [198, 451] on div "6" at bounding box center [190, 449] width 34 height 34
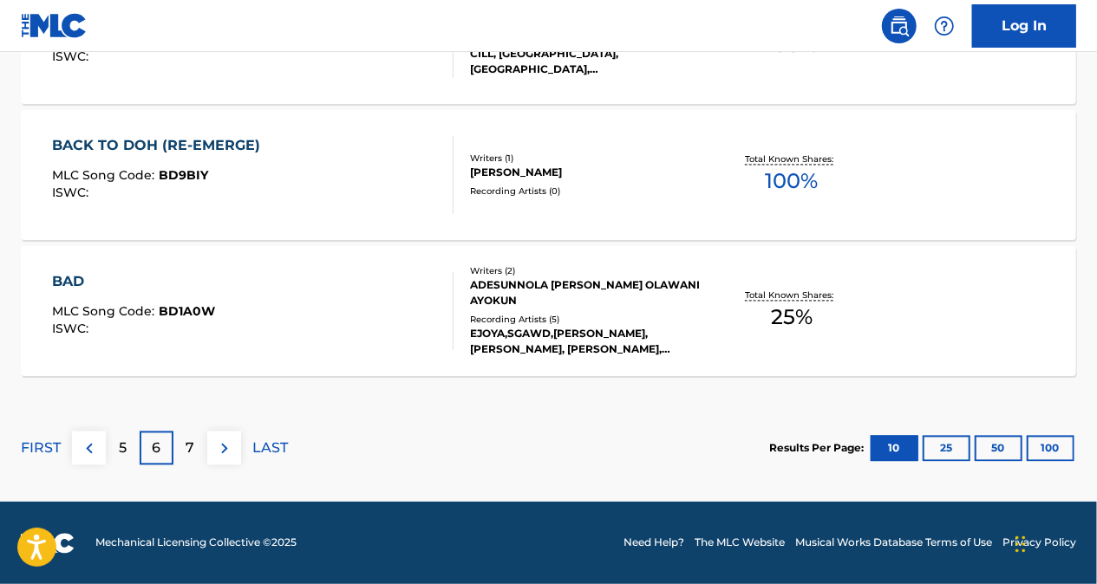
click at [82, 449] on img at bounding box center [89, 449] width 21 height 21
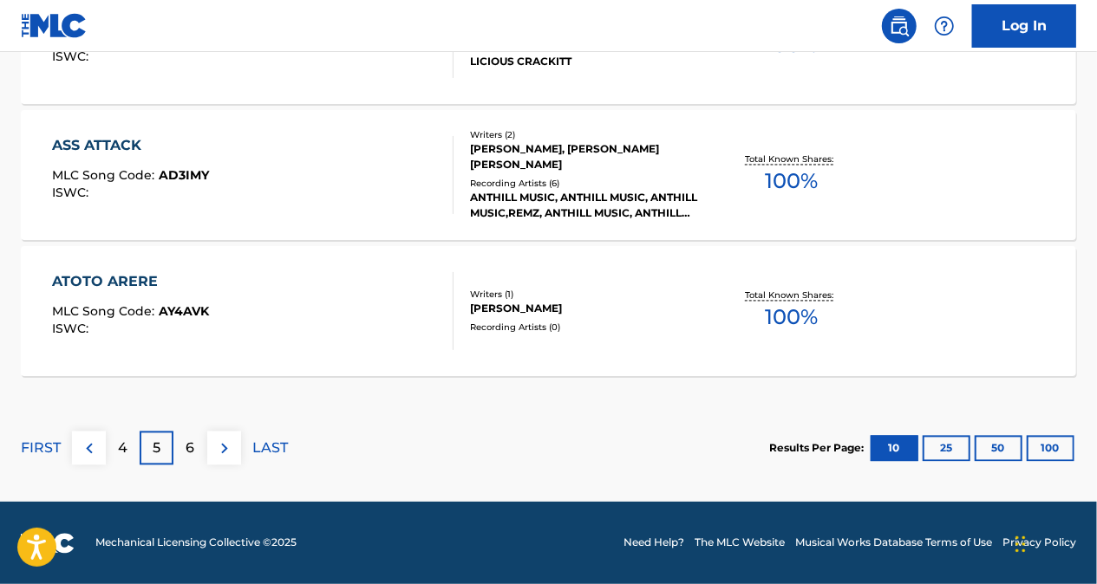
click at [91, 448] on img at bounding box center [89, 449] width 21 height 21
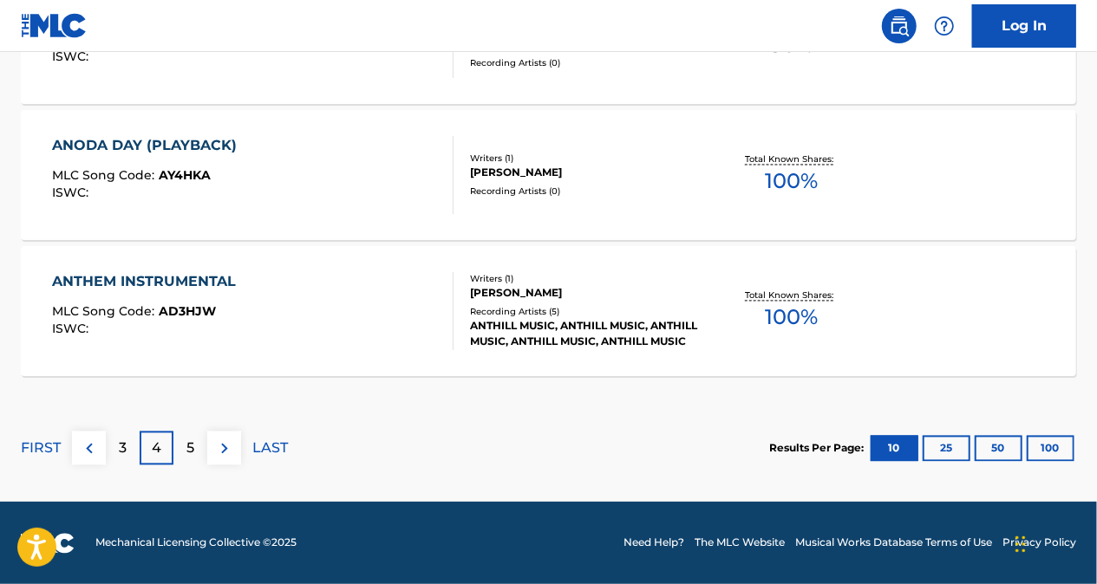
click at [120, 449] on p "3" at bounding box center [123, 449] width 8 height 21
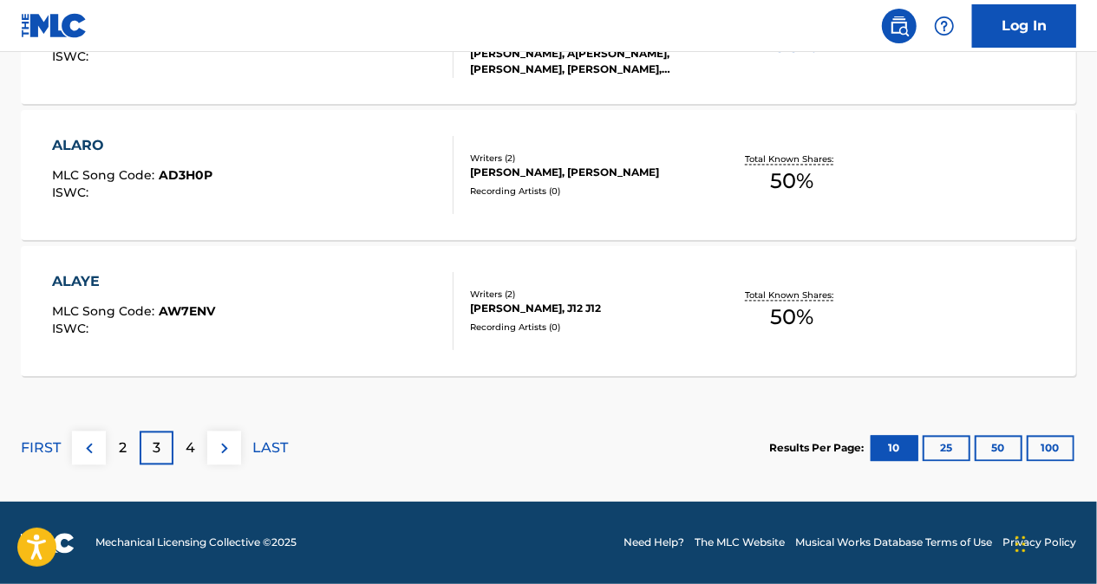
click at [119, 448] on p "2" at bounding box center [123, 449] width 8 height 21
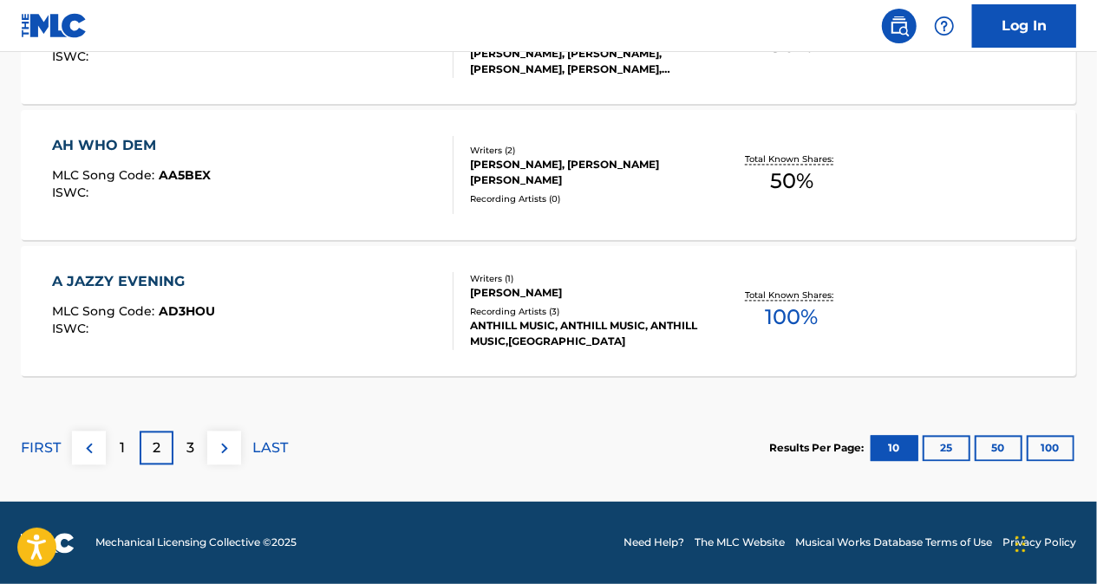
click at [147, 449] on div "2" at bounding box center [157, 449] width 34 height 34
click at [198, 446] on div "3" at bounding box center [190, 449] width 34 height 34
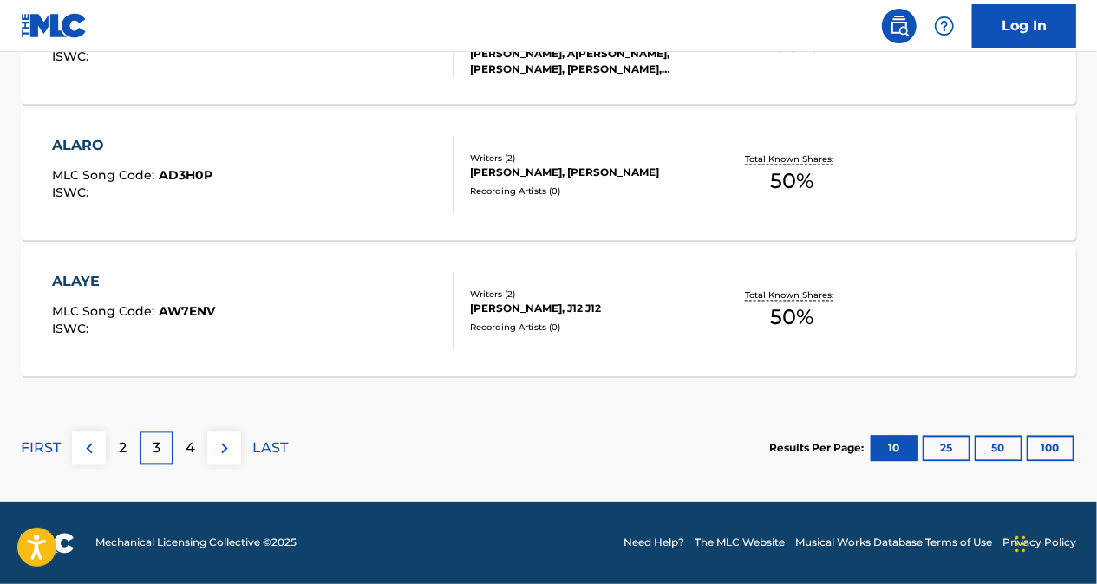
click at [128, 445] on div "2" at bounding box center [123, 449] width 34 height 34
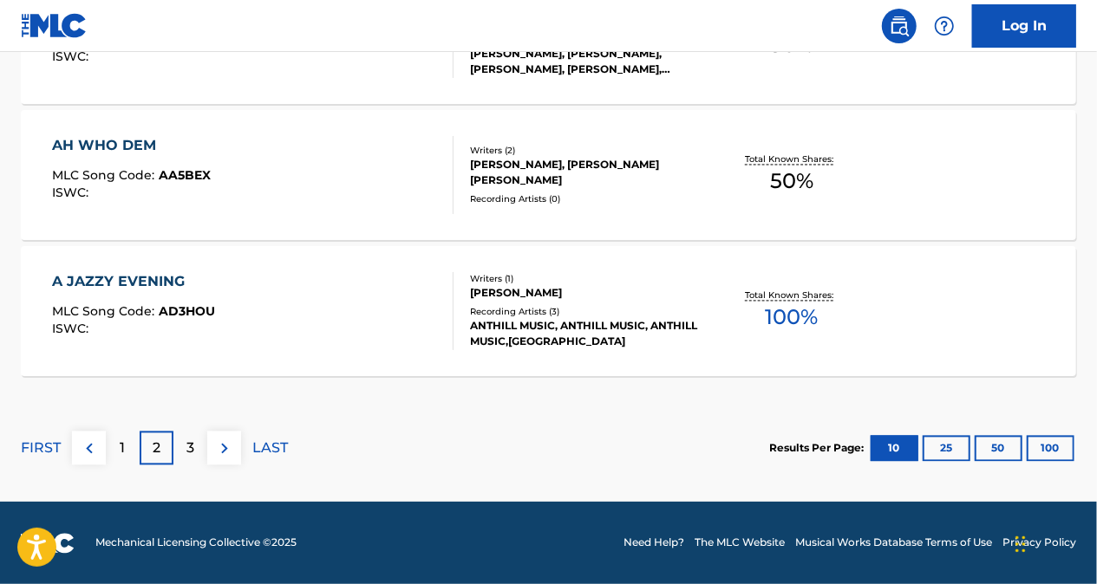
click at [196, 450] on div "3" at bounding box center [190, 449] width 34 height 34
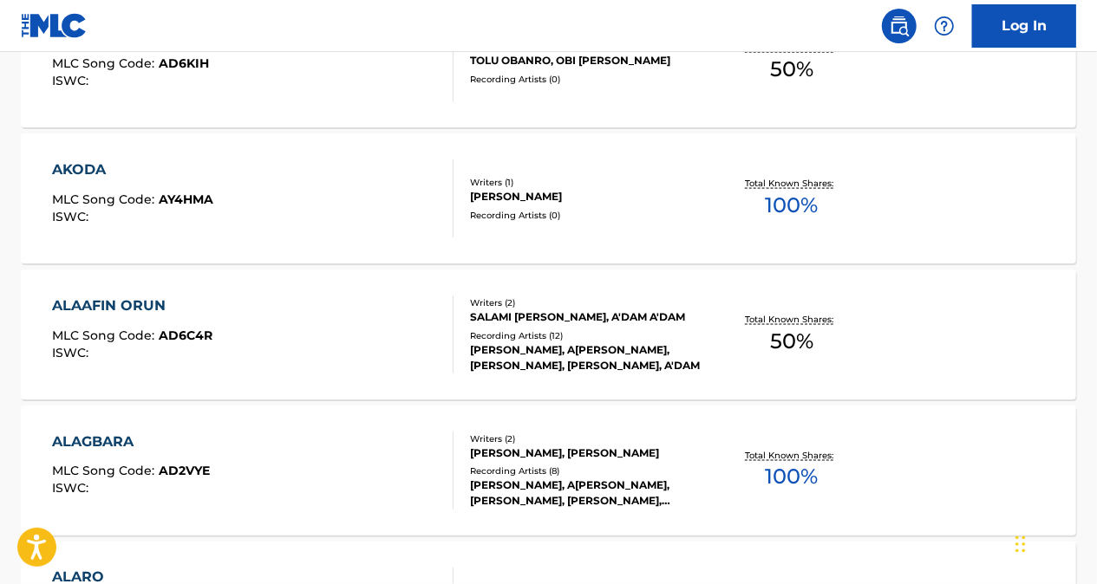
scroll to position [1174, 0]
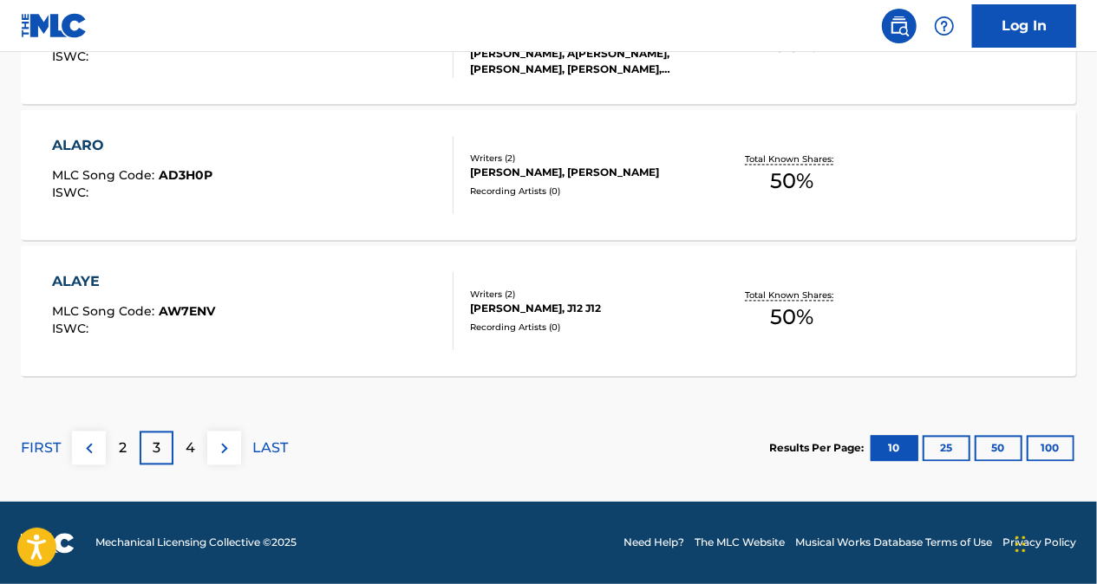
click at [186, 439] on p "4" at bounding box center [191, 449] width 10 height 21
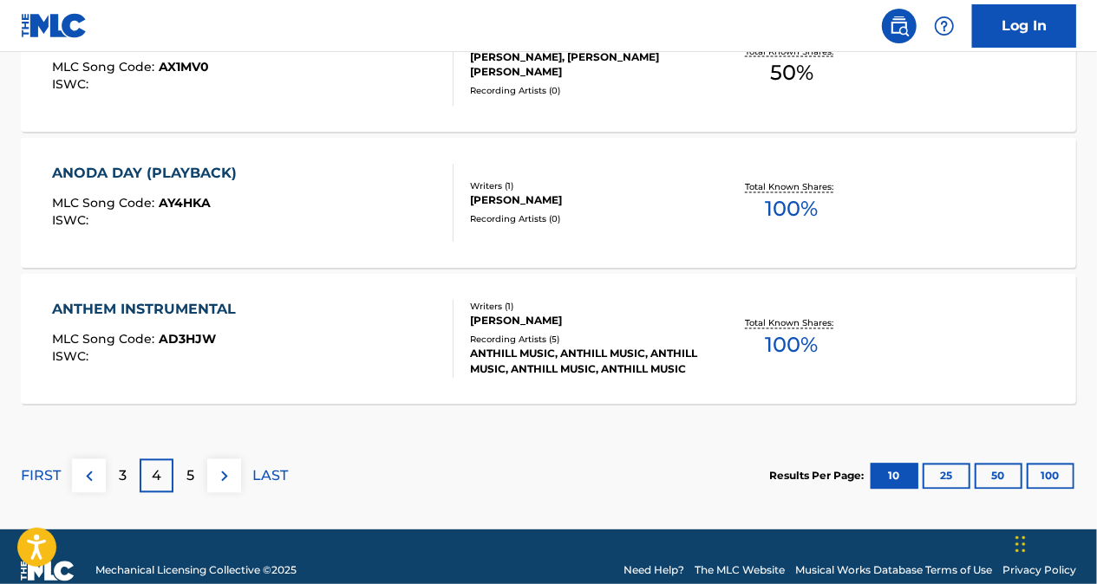
scroll to position [1608, 0]
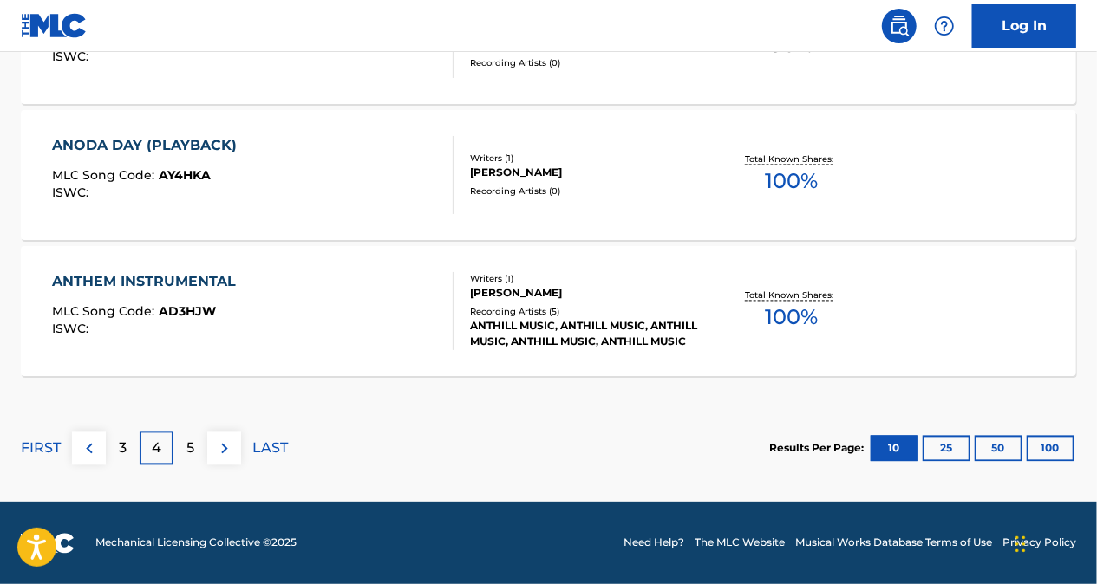
click at [127, 456] on div "3" at bounding box center [123, 449] width 34 height 34
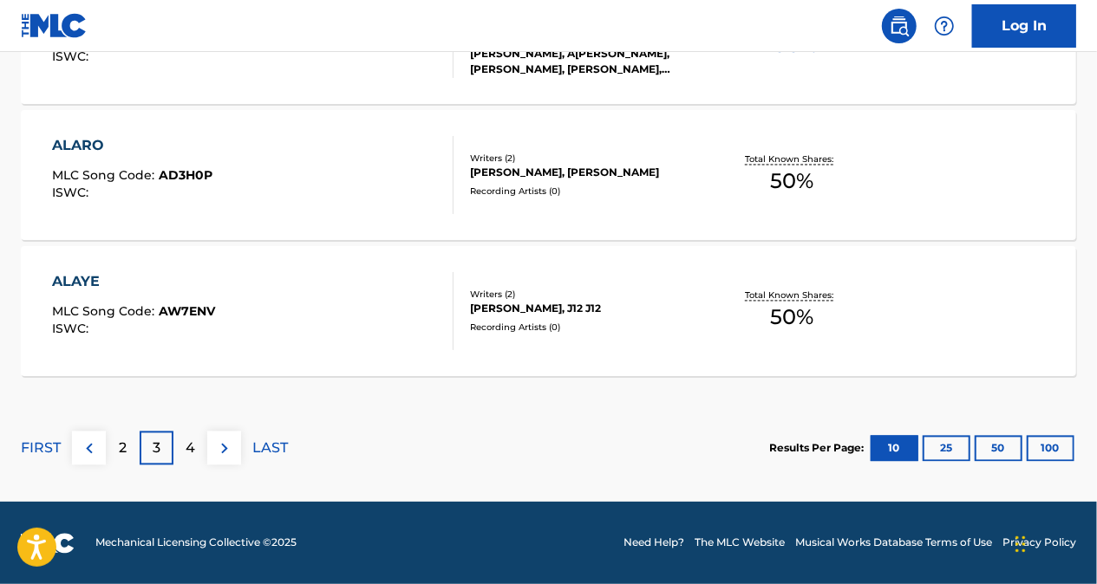
click at [115, 444] on div "2" at bounding box center [123, 449] width 34 height 34
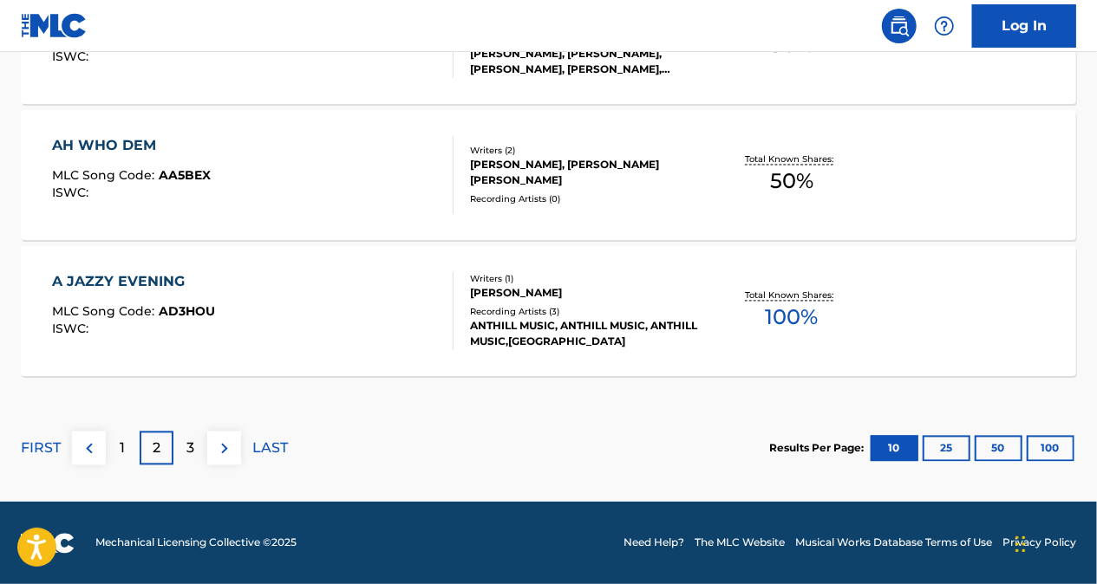
click at [199, 442] on div "3" at bounding box center [190, 449] width 34 height 34
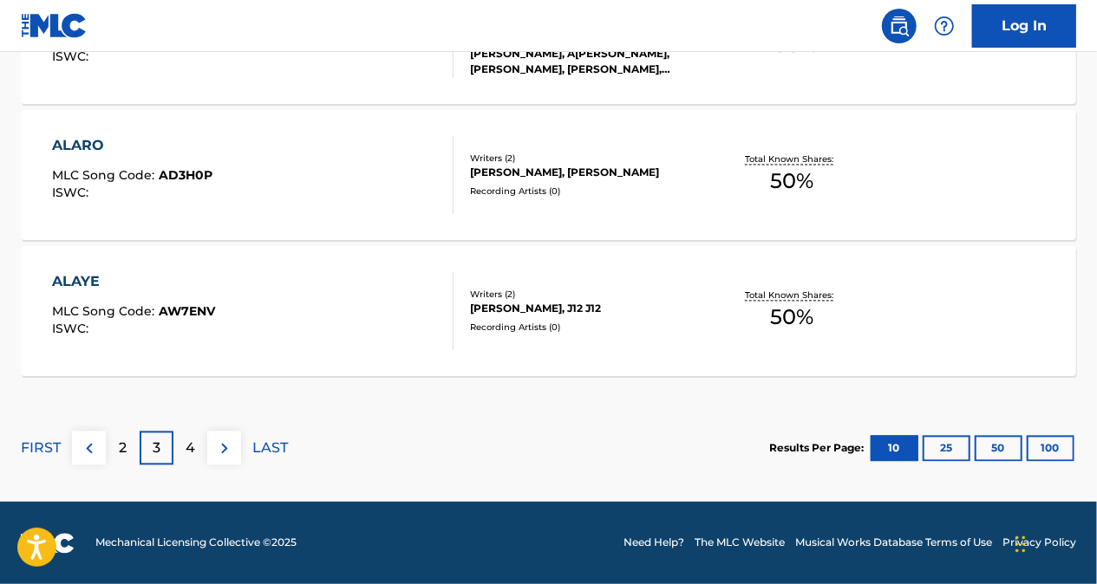
click at [200, 442] on div "4" at bounding box center [190, 449] width 34 height 34
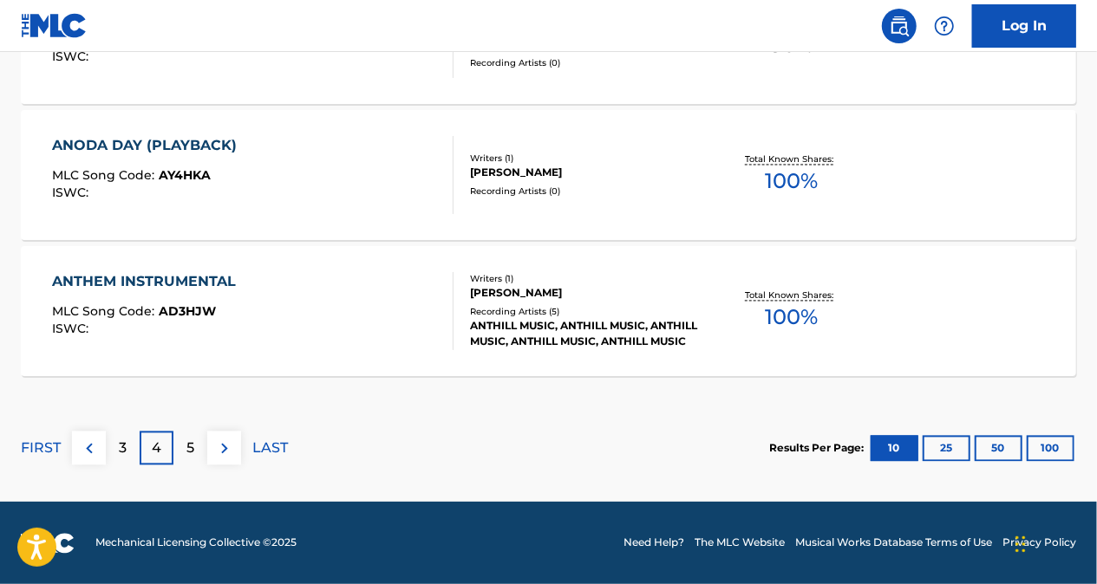
click at [195, 439] on div "5" at bounding box center [190, 449] width 34 height 34
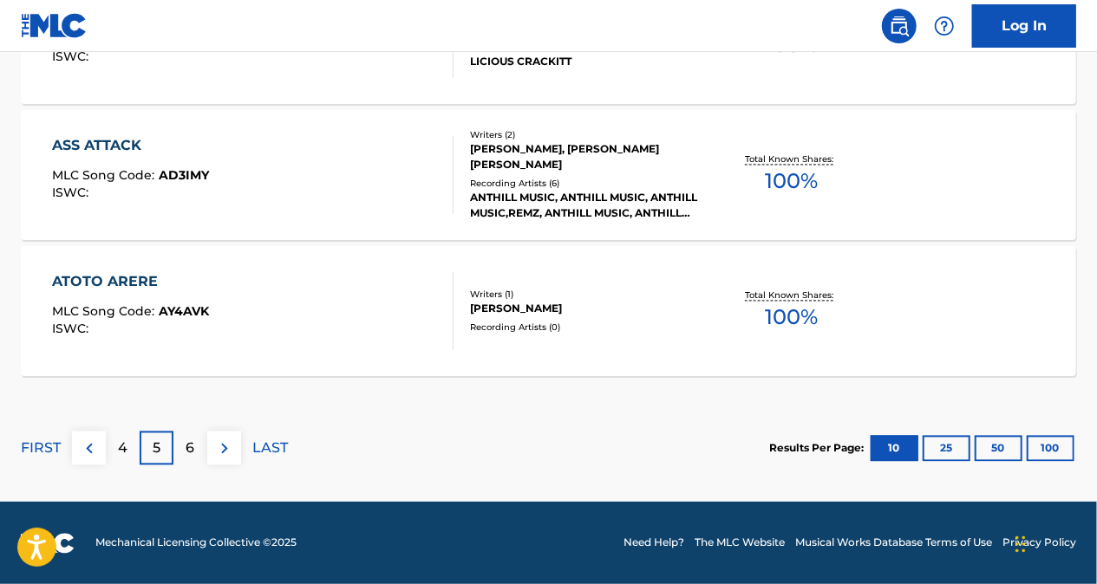
click at [191, 444] on p "6" at bounding box center [190, 449] width 9 height 21
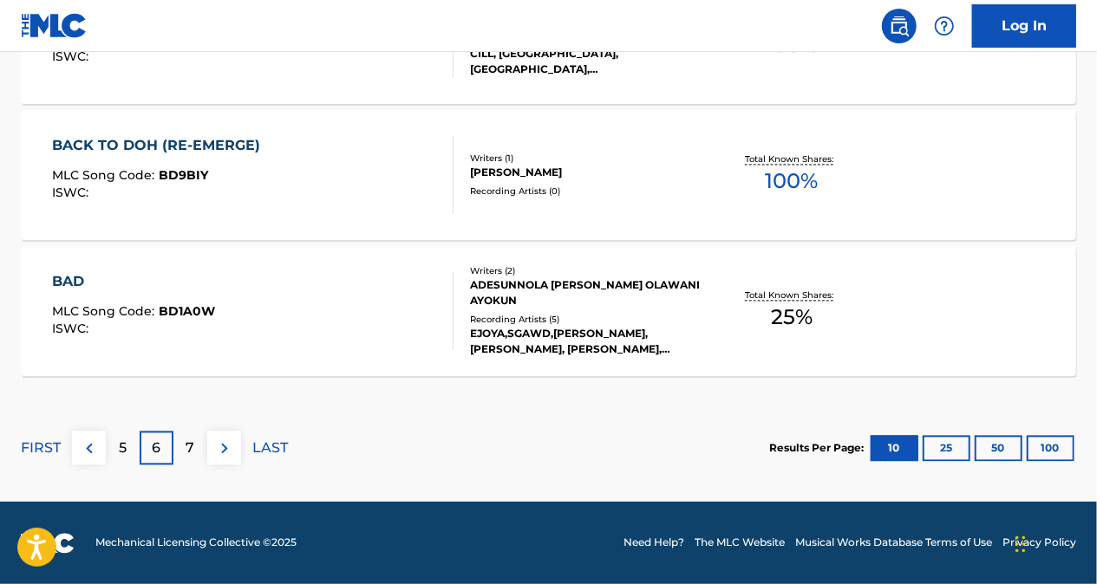
click at [127, 449] on div "5" at bounding box center [123, 449] width 34 height 34
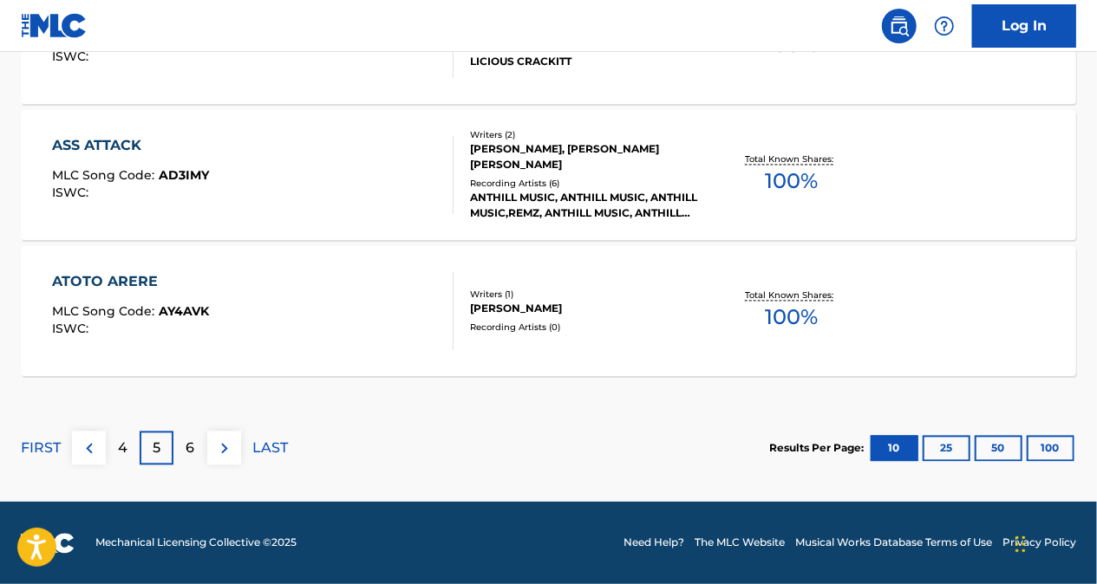
click at [94, 442] on img at bounding box center [89, 449] width 21 height 21
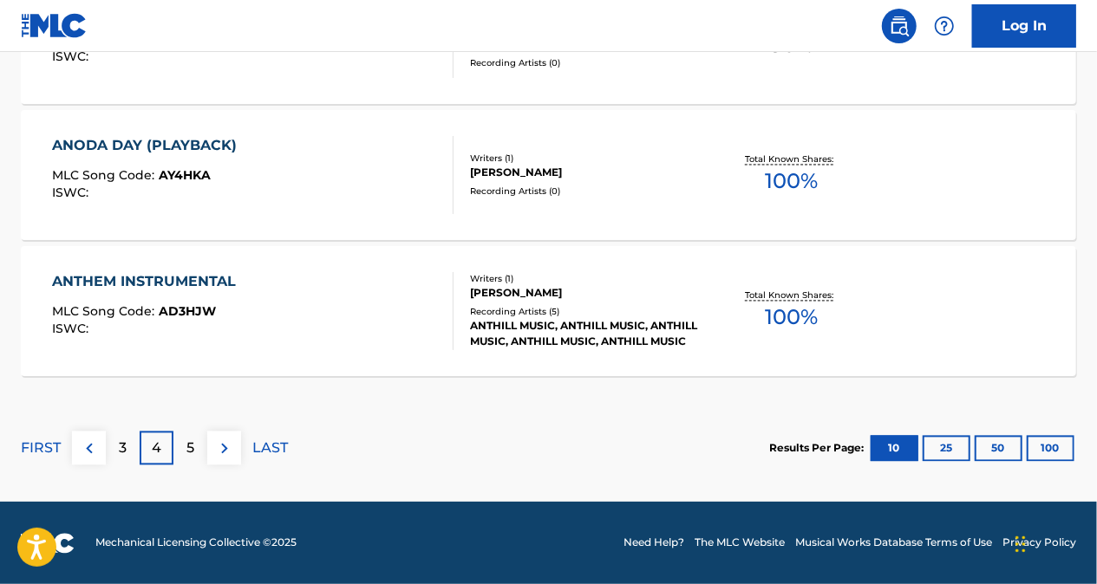
click at [120, 451] on p "3" at bounding box center [123, 449] width 8 height 21
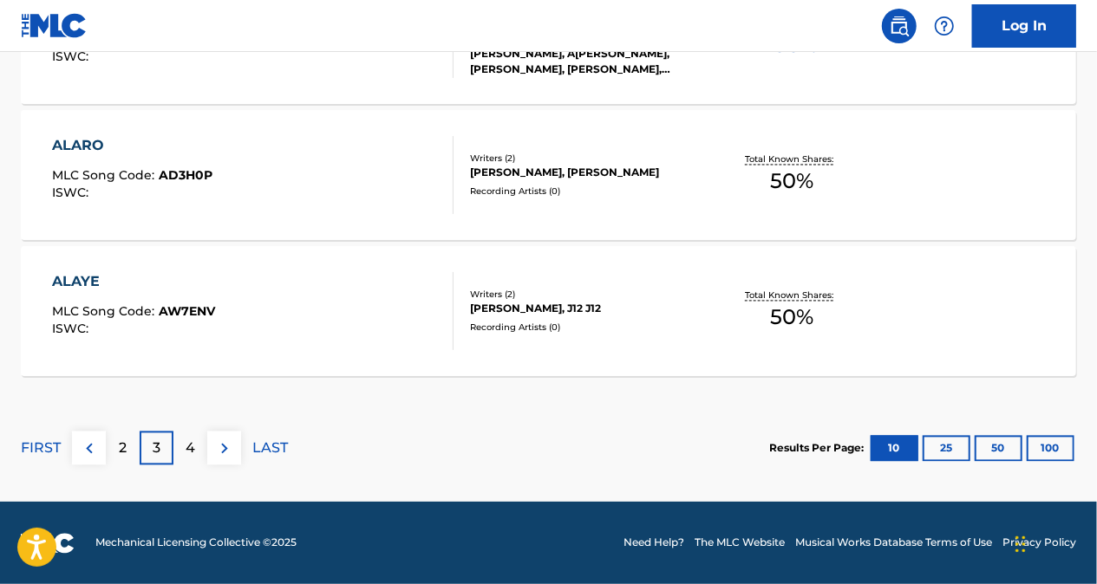
click at [121, 445] on p "2" at bounding box center [123, 449] width 8 height 21
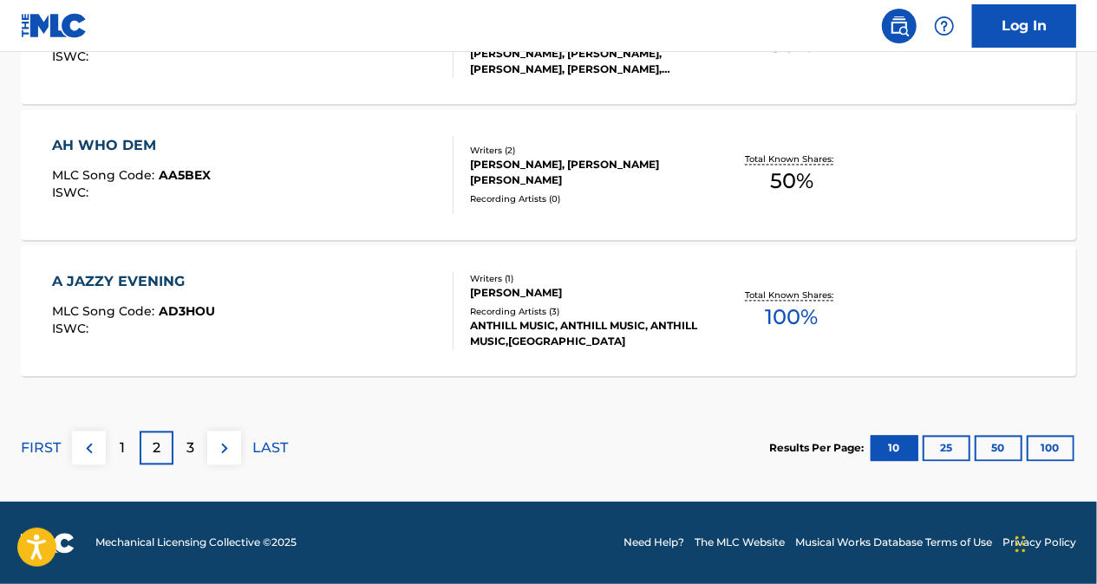
click at [196, 442] on div "3" at bounding box center [190, 449] width 34 height 34
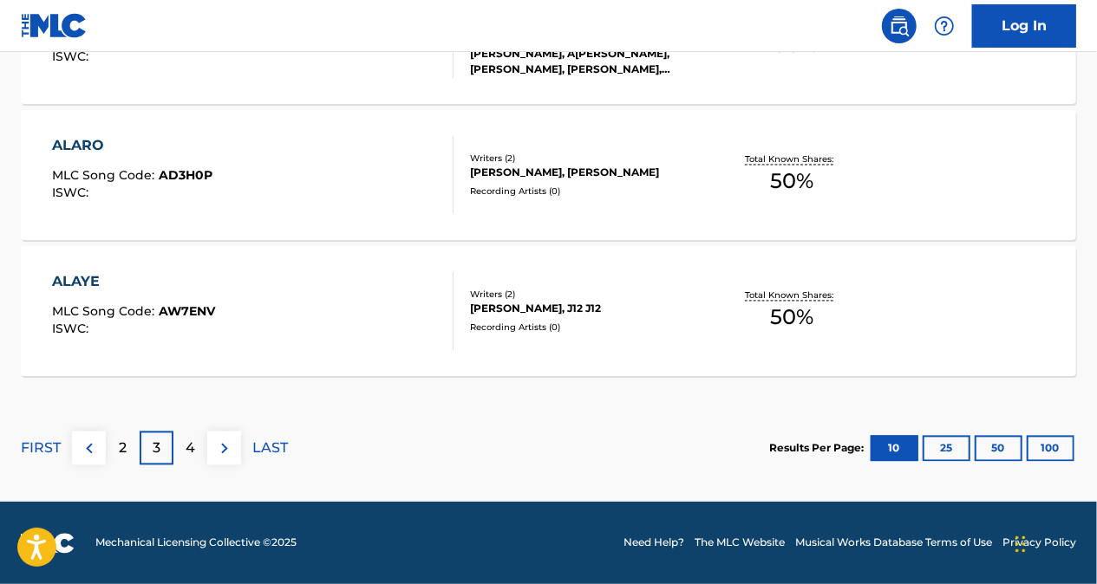
click at [189, 453] on p "4" at bounding box center [191, 449] width 10 height 21
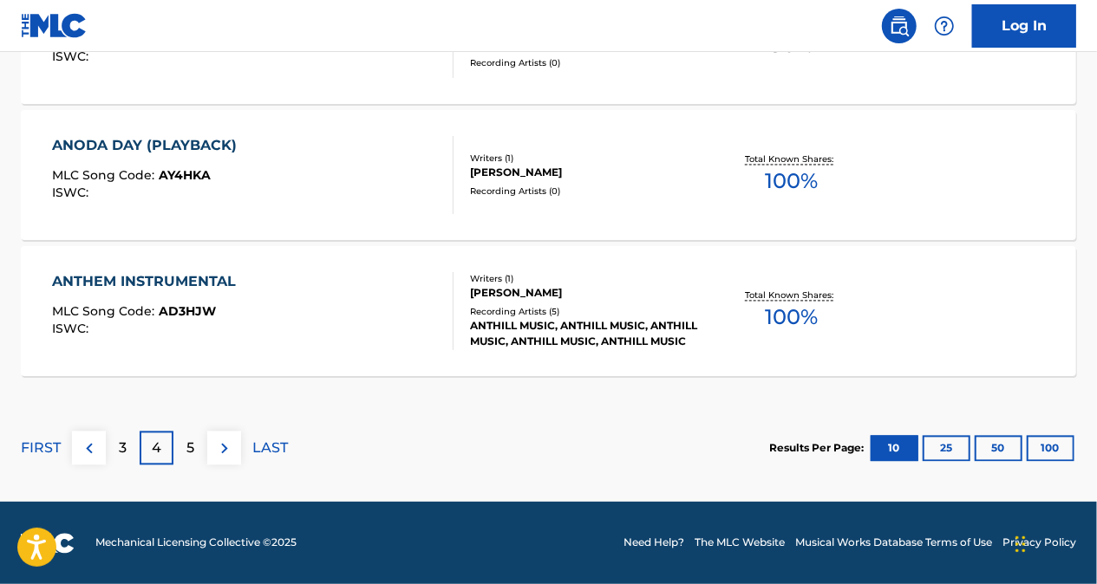
click at [191, 444] on p "5" at bounding box center [190, 449] width 8 height 21
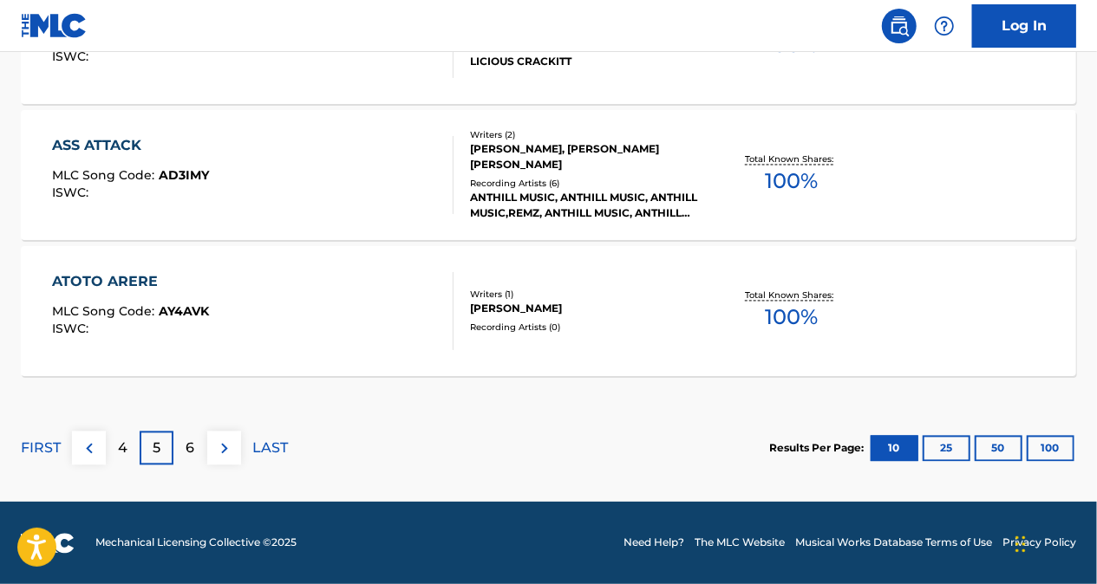
click at [193, 447] on p "6" at bounding box center [190, 449] width 9 height 21
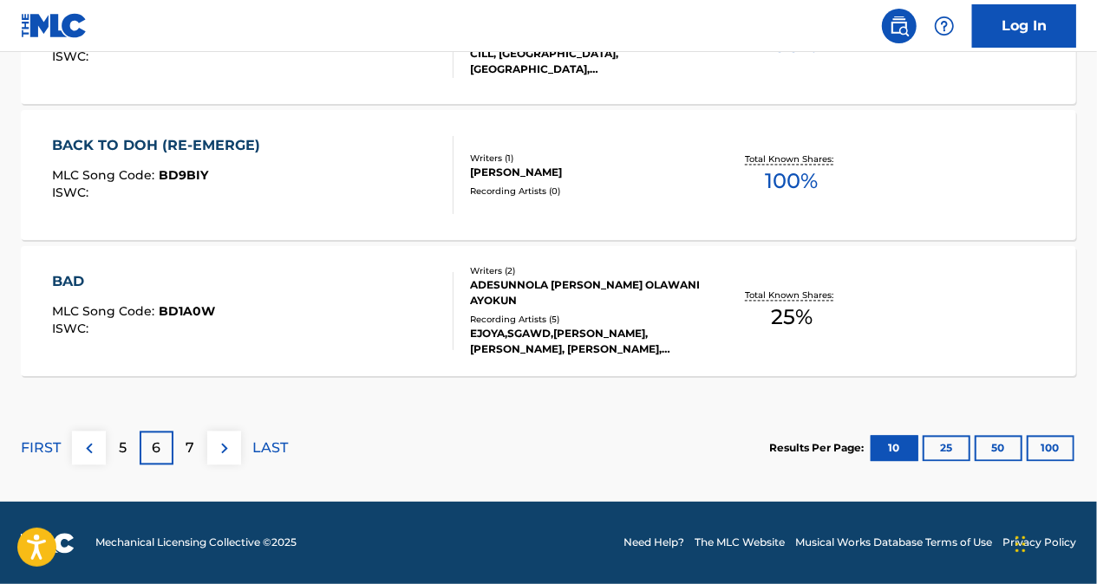
click at [121, 458] on div "5" at bounding box center [123, 449] width 34 height 34
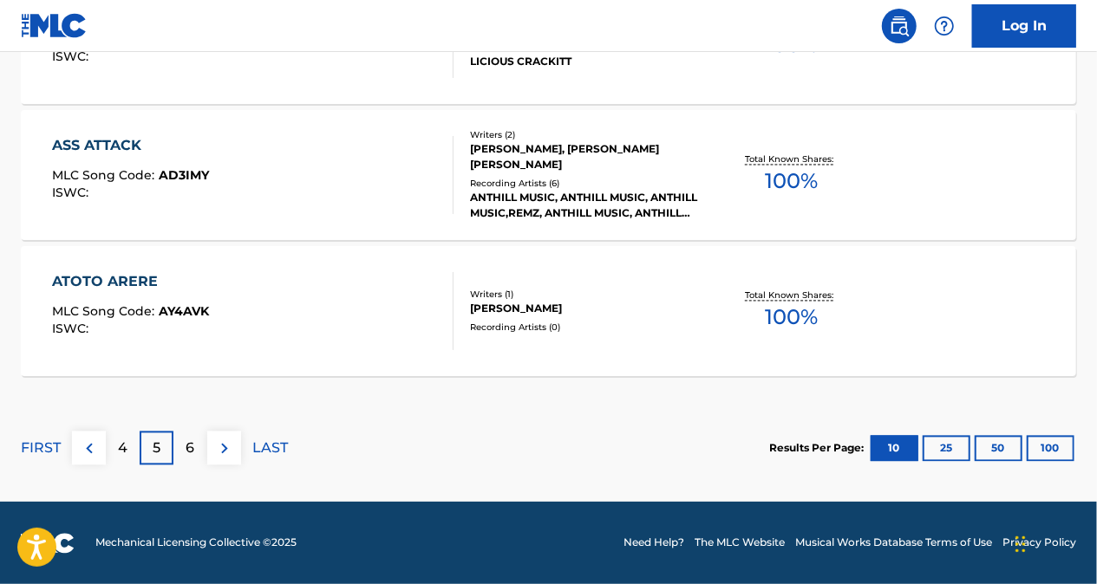
click at [120, 450] on p "4" at bounding box center [123, 449] width 10 height 21
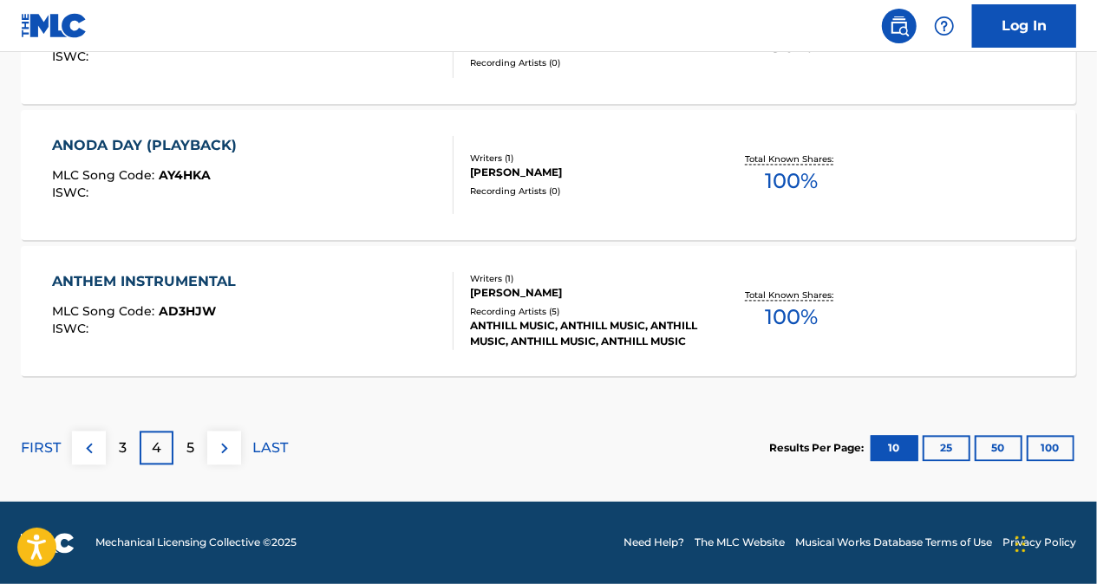
click at [121, 448] on p "3" at bounding box center [123, 449] width 8 height 21
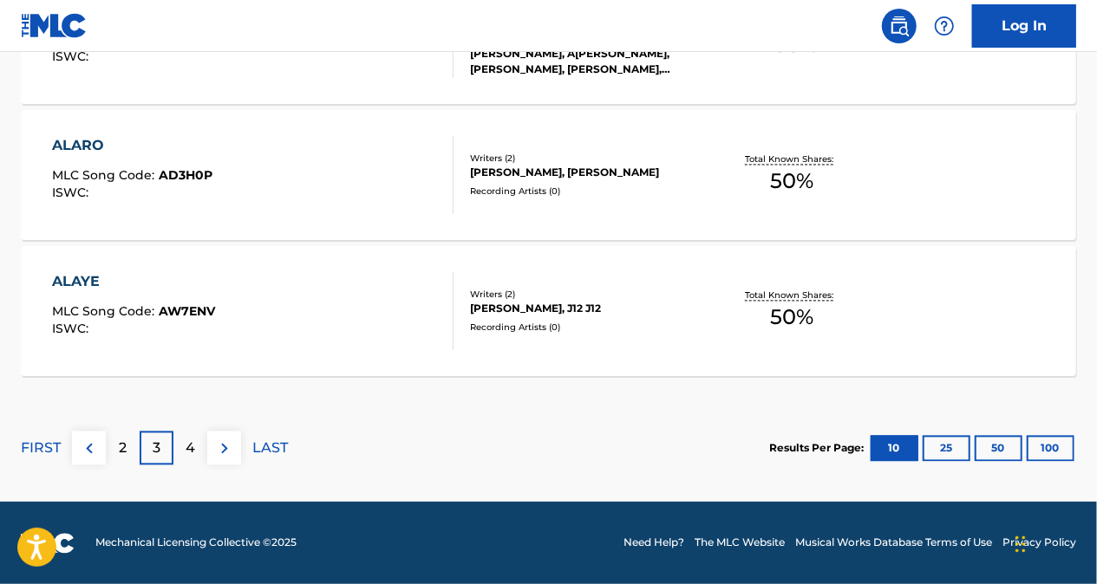
click at [118, 447] on div "2" at bounding box center [123, 449] width 34 height 34
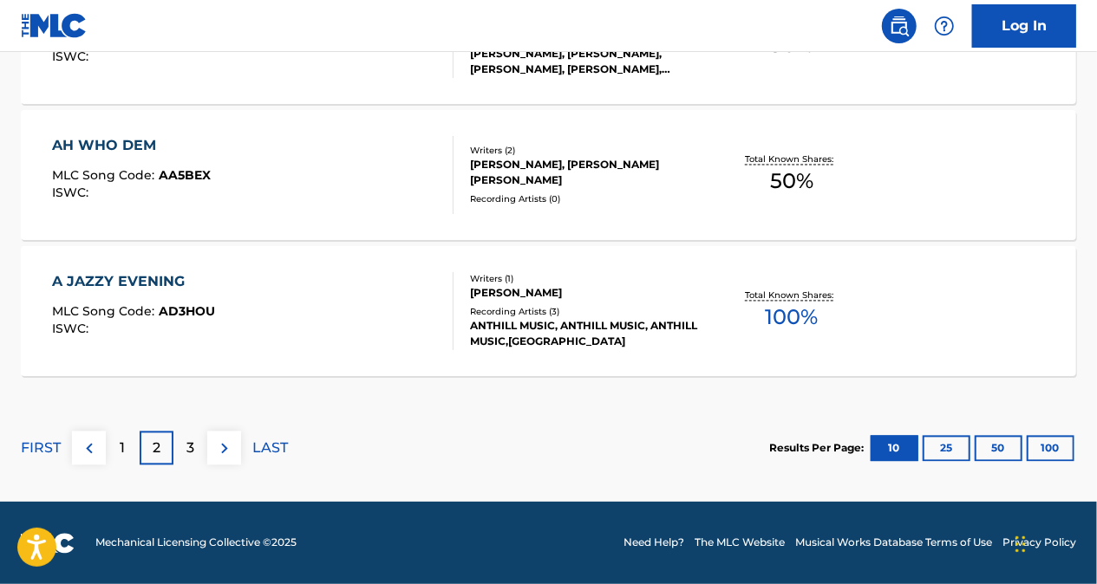
click at [199, 446] on div "3" at bounding box center [190, 449] width 34 height 34
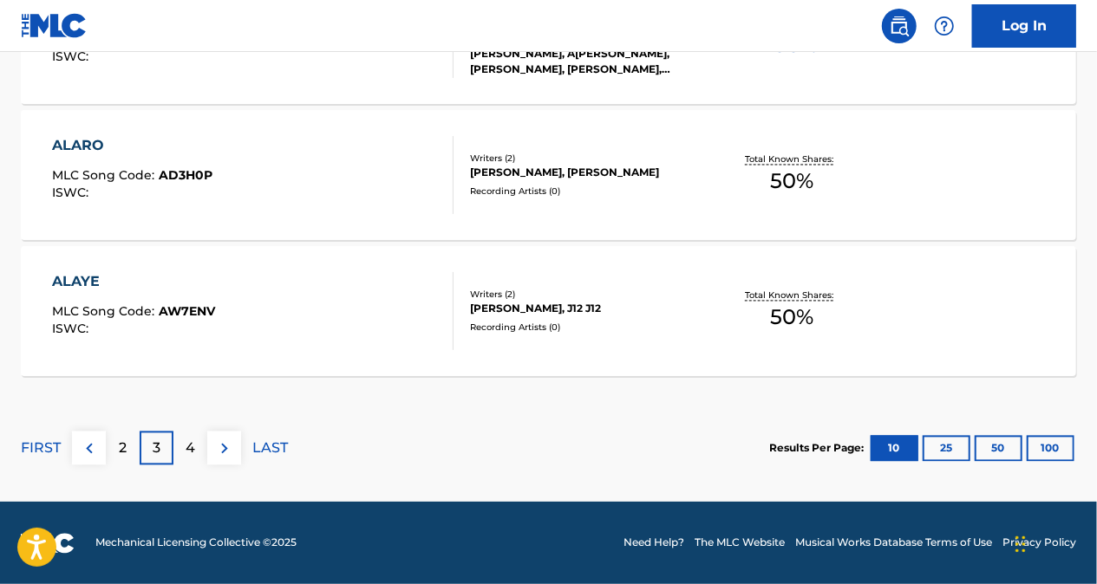
click at [193, 449] on p "4" at bounding box center [191, 449] width 10 height 21
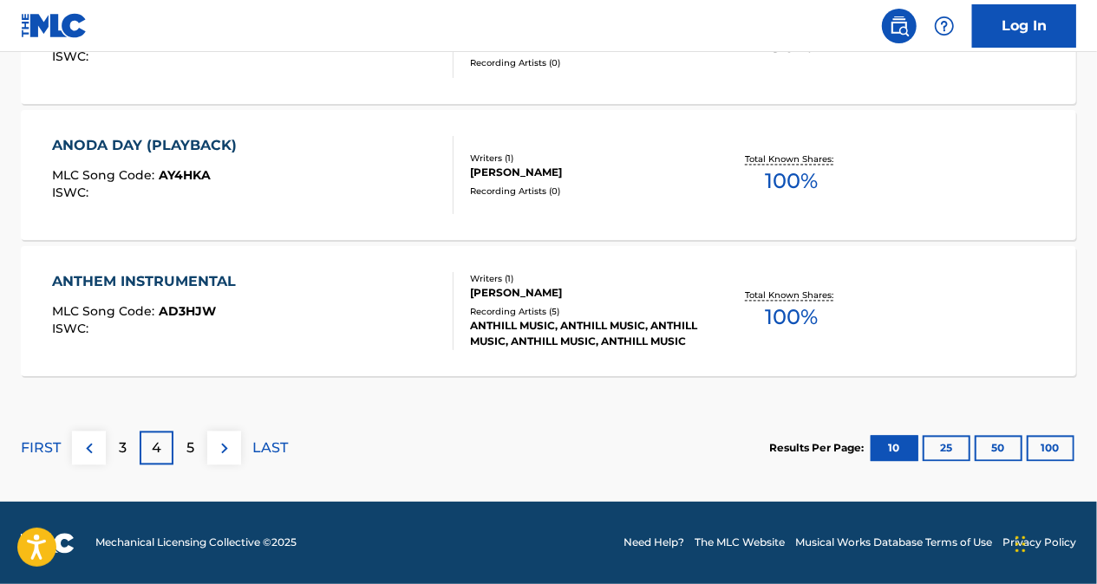
click at [198, 445] on div "5" at bounding box center [190, 449] width 34 height 34
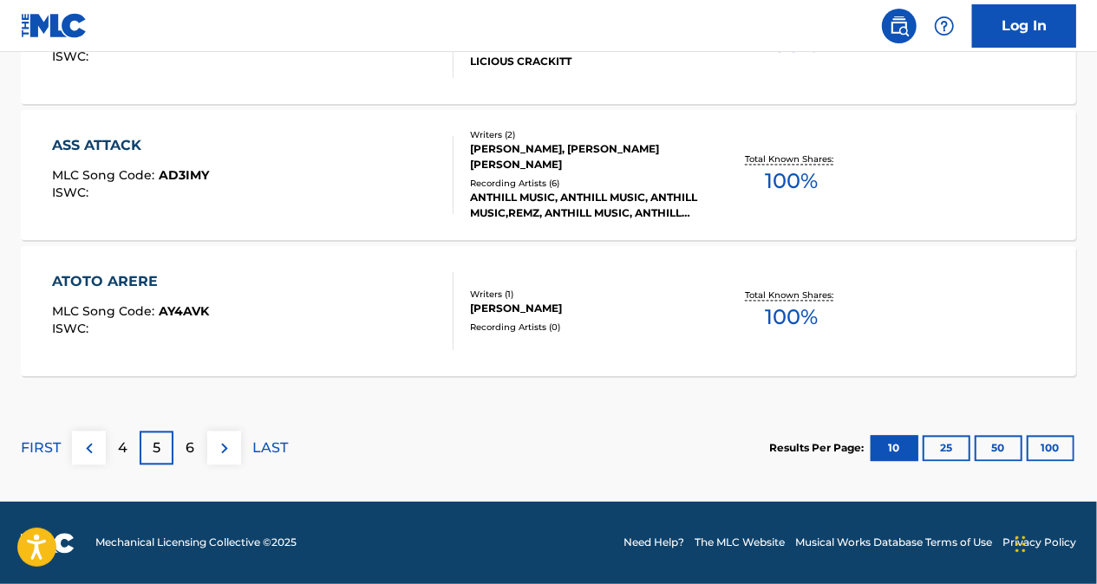
click at [196, 447] on div "6" at bounding box center [190, 449] width 34 height 34
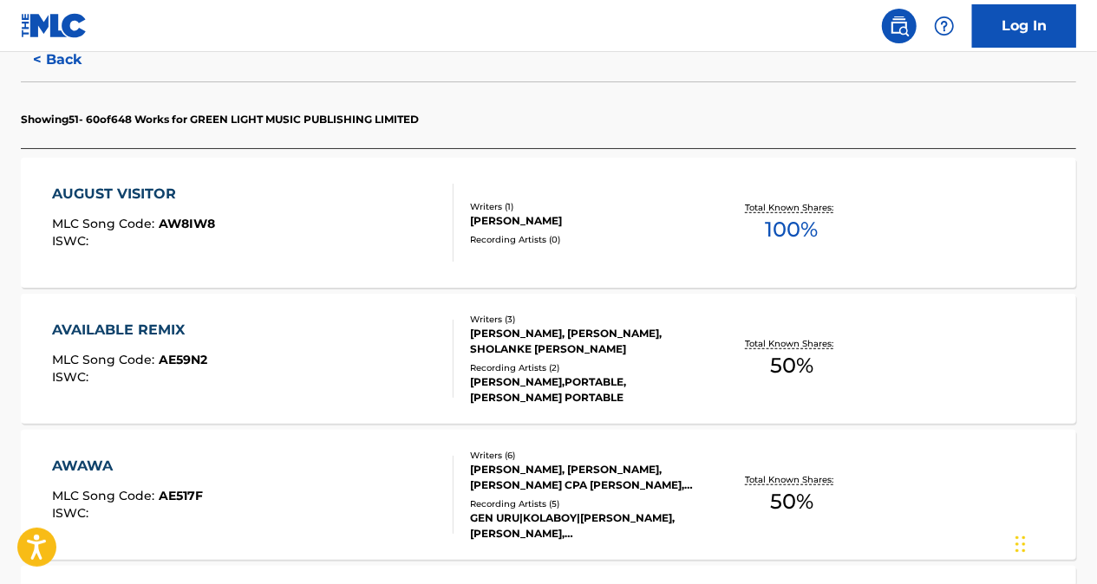
scroll to position [394, 0]
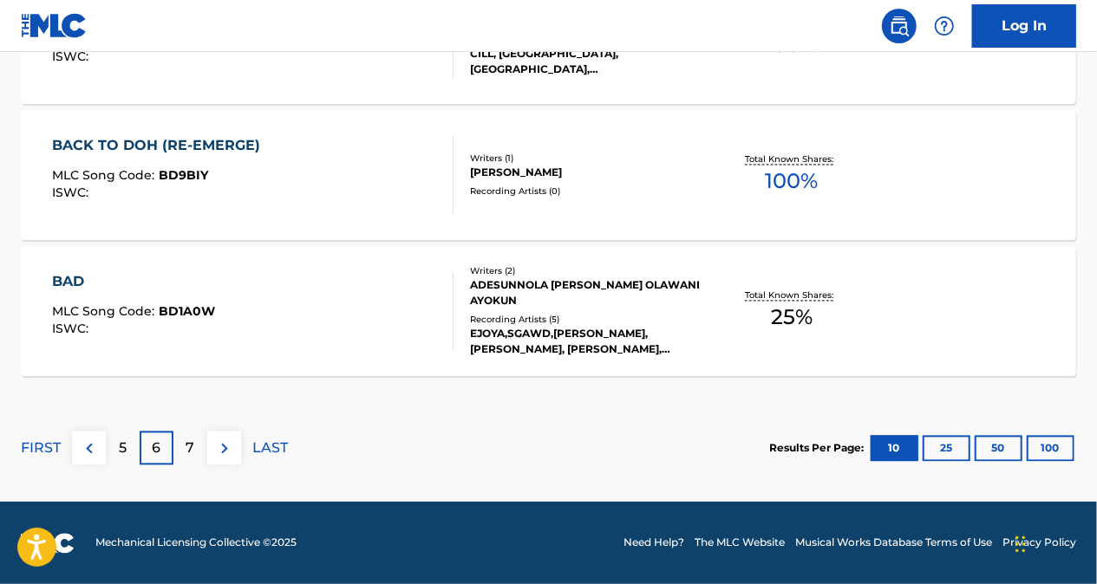
click at [198, 445] on div "7" at bounding box center [190, 449] width 34 height 34
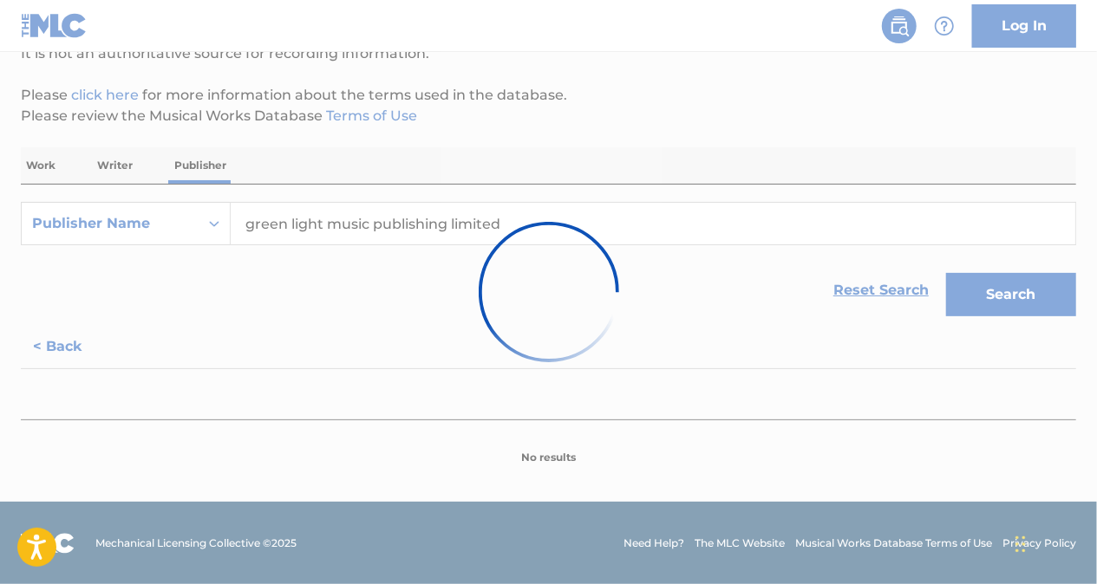
scroll to position [1608, 0]
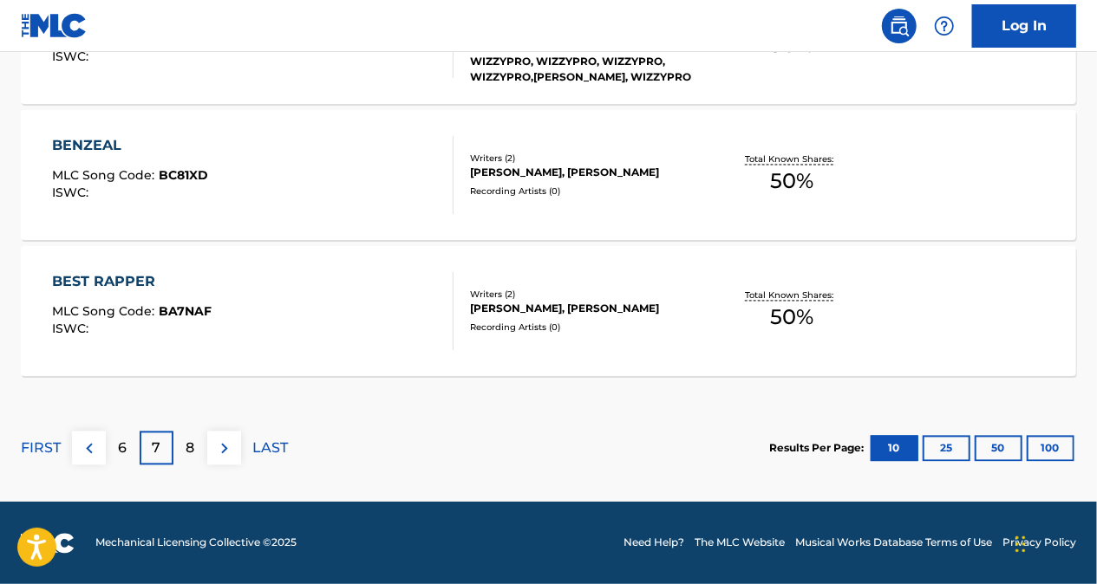
click at [96, 444] on img at bounding box center [89, 449] width 21 height 21
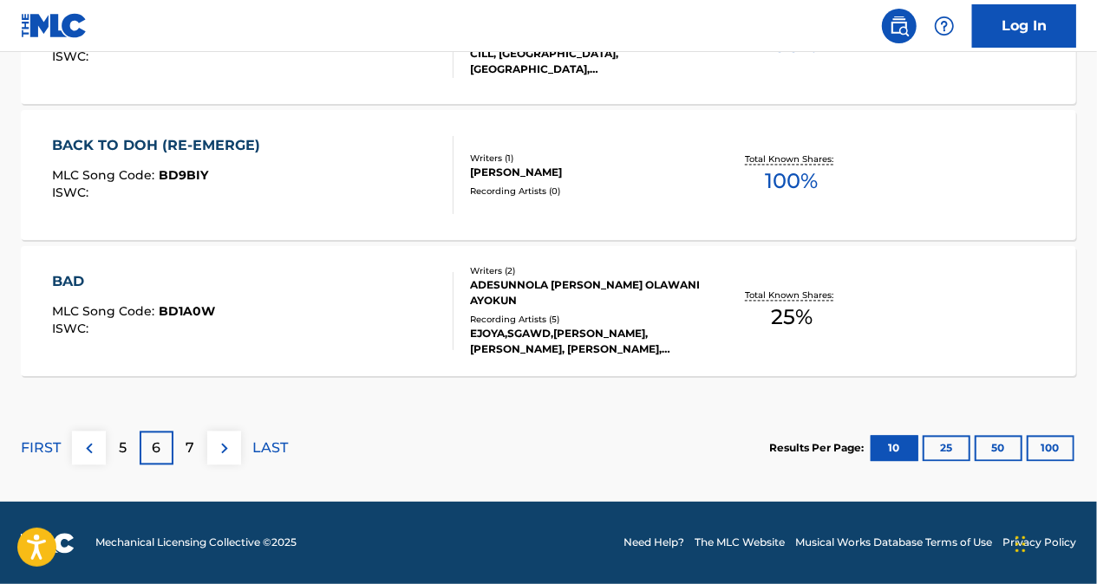
click at [116, 444] on div "5" at bounding box center [123, 449] width 34 height 34
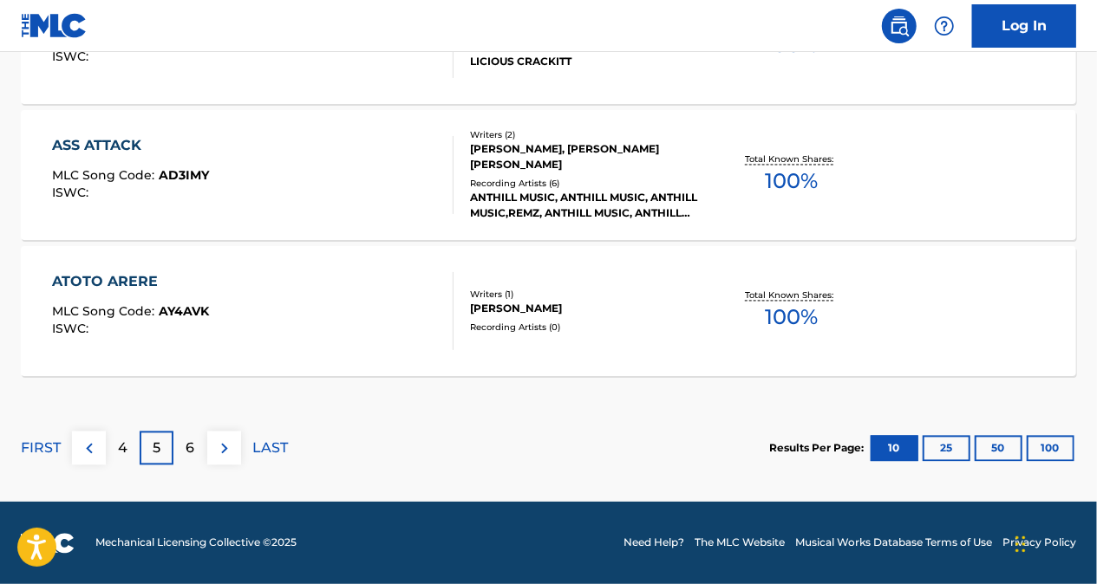
click at [115, 448] on div "4" at bounding box center [123, 449] width 34 height 34
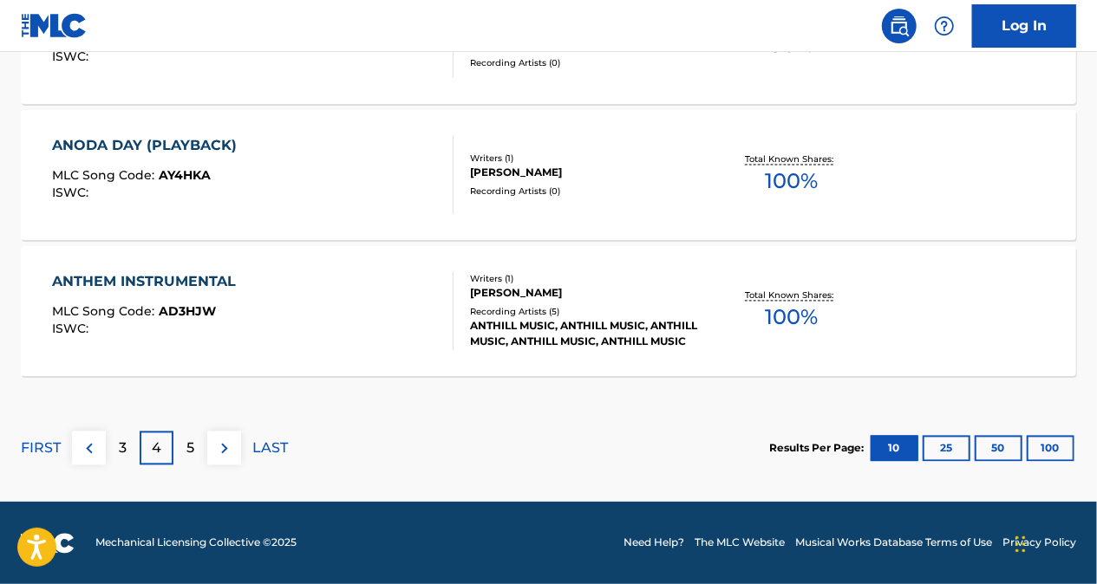
click at [100, 446] on button at bounding box center [89, 449] width 34 height 34
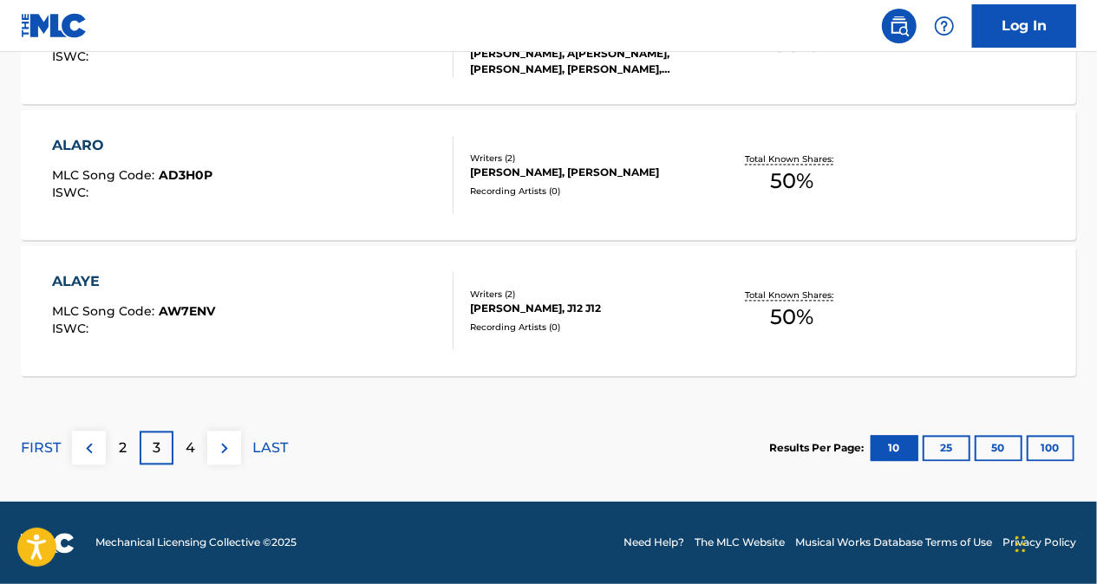
click at [120, 446] on p "2" at bounding box center [123, 449] width 8 height 21
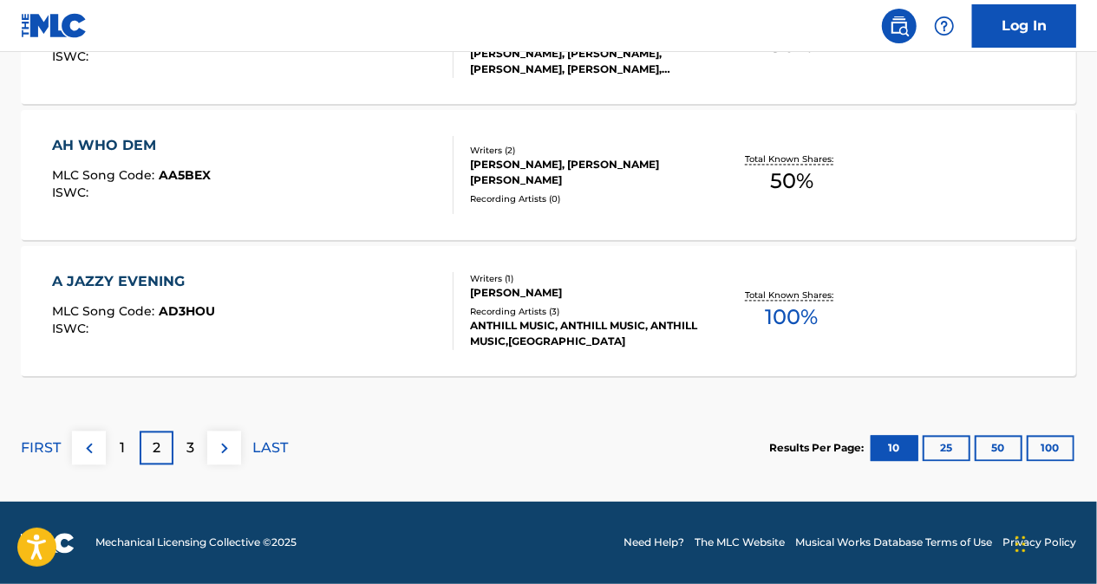
click at [121, 453] on p "1" at bounding box center [123, 449] width 5 height 21
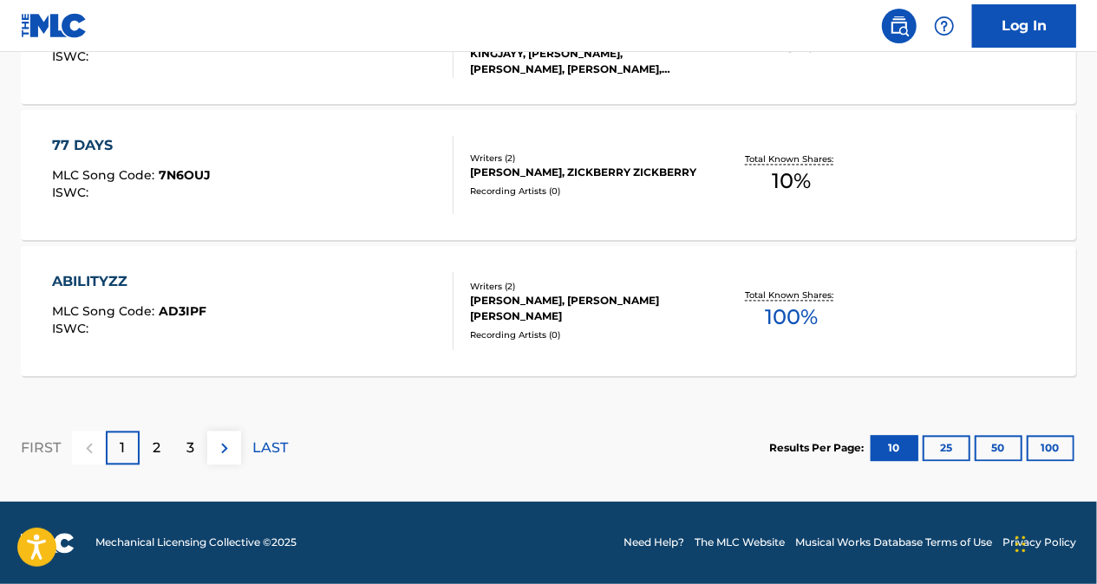
click at [148, 454] on div "2" at bounding box center [157, 449] width 34 height 34
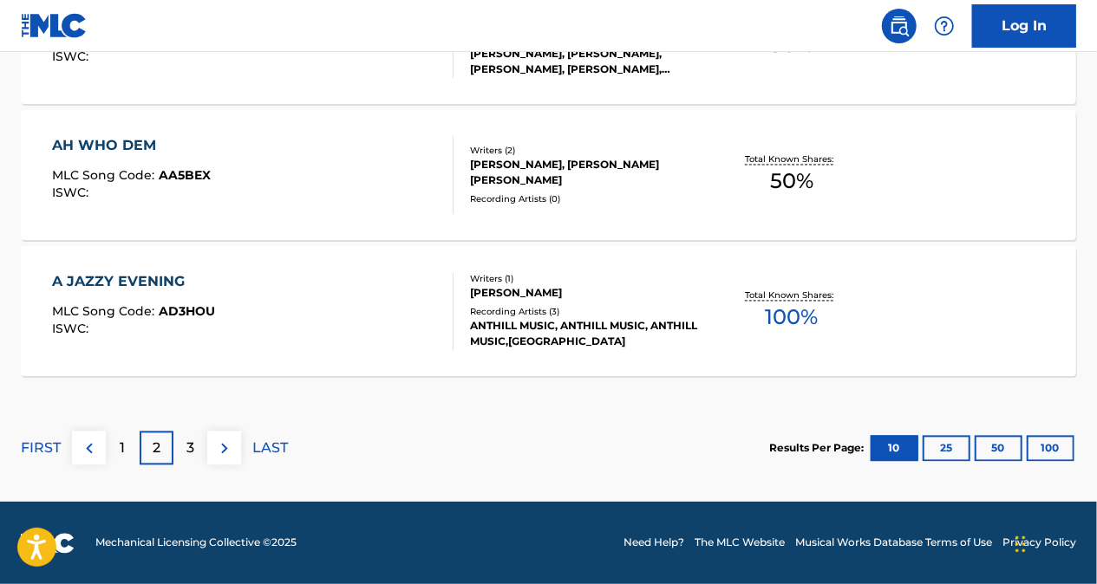
click at [195, 440] on div "3" at bounding box center [190, 449] width 34 height 34
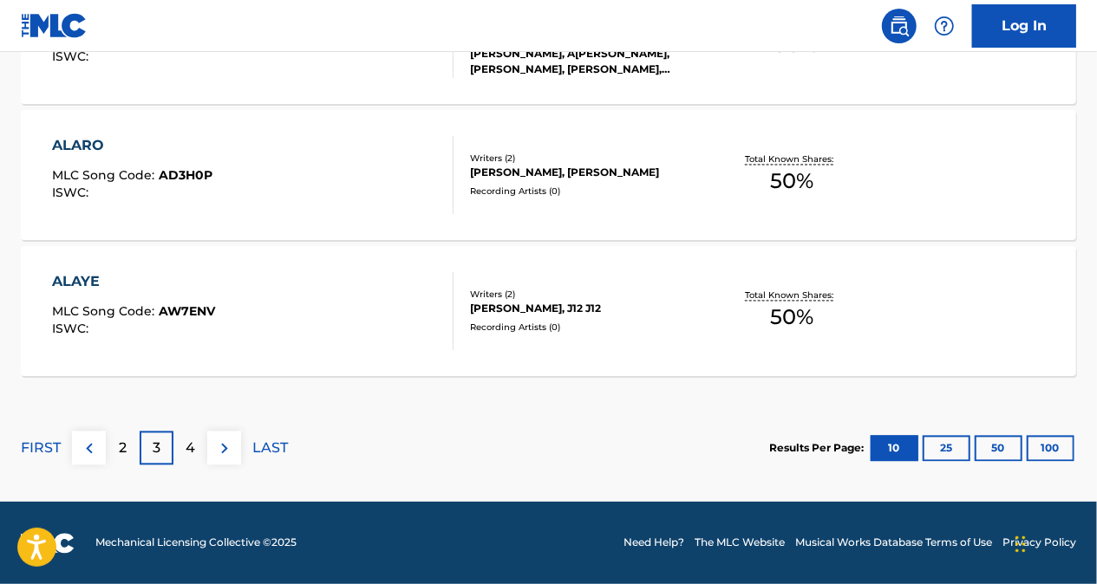
click at [191, 445] on p "4" at bounding box center [191, 449] width 10 height 21
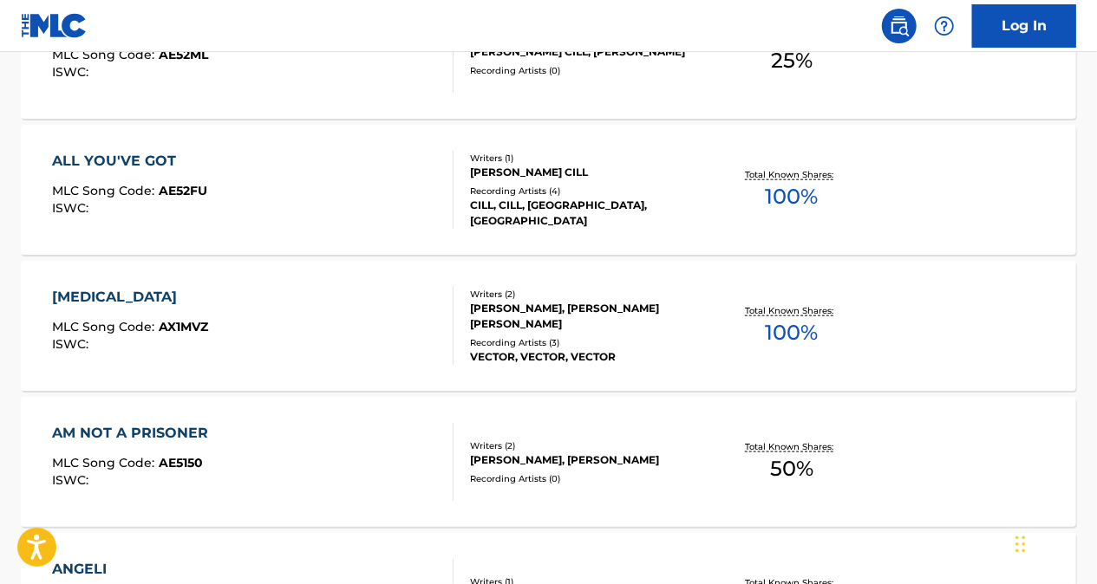
scroll to position [1087, 0]
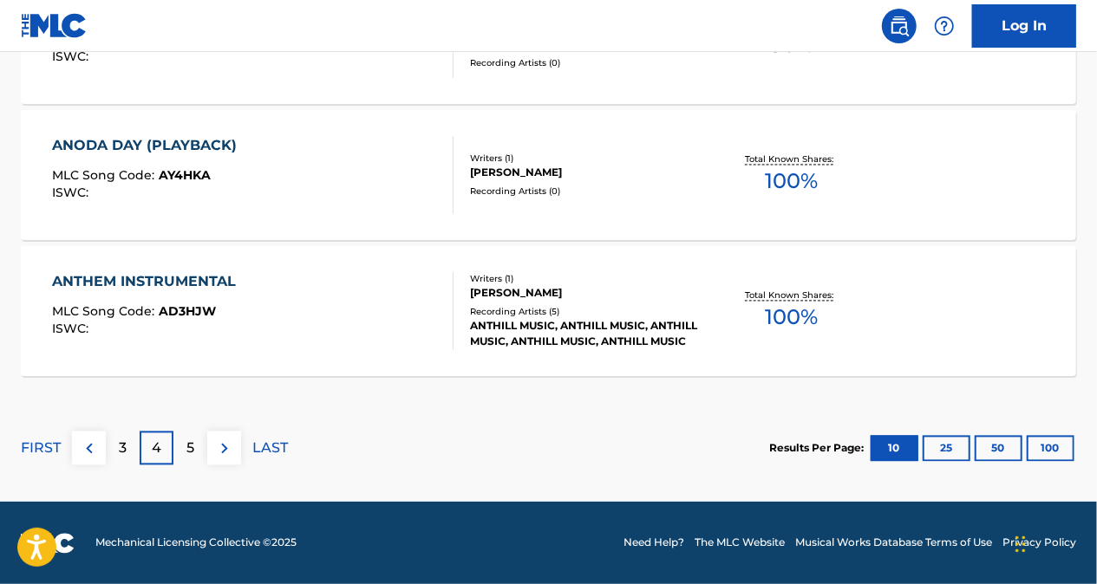
click at [195, 448] on div "5" at bounding box center [190, 449] width 34 height 34
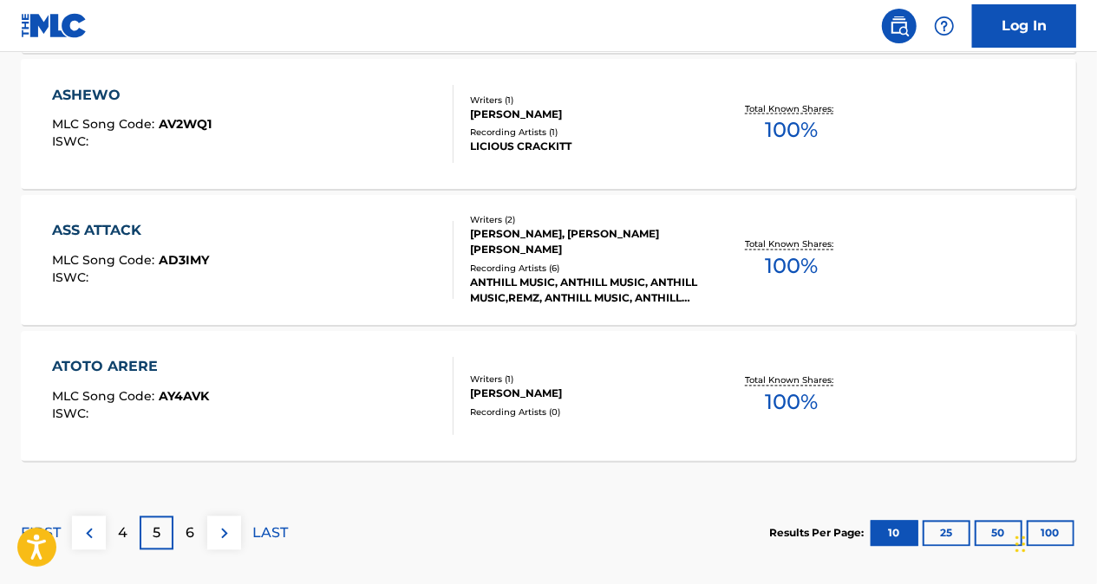
scroll to position [1608, 0]
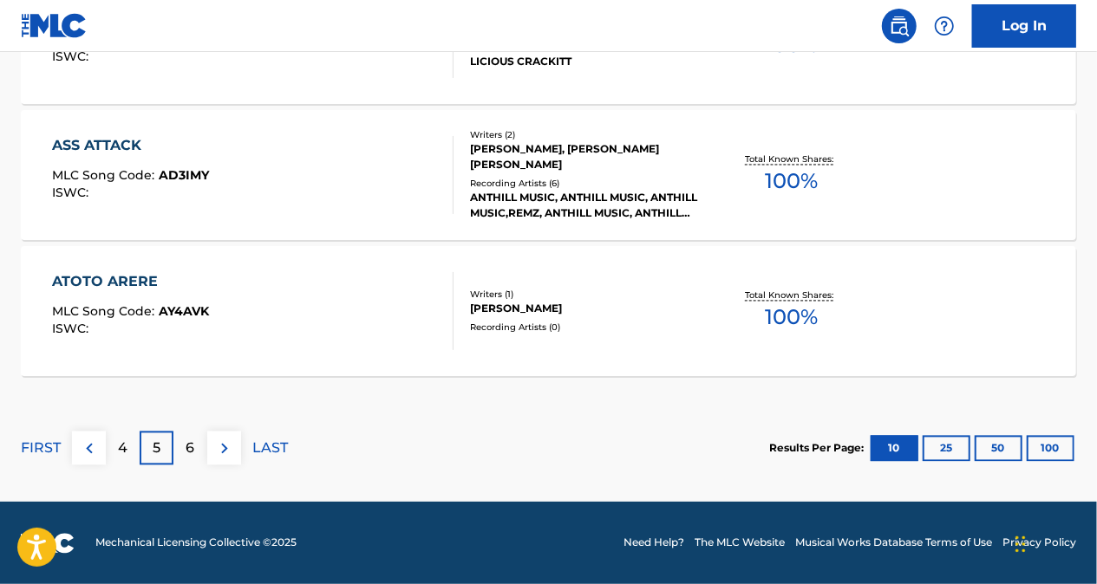
click at [193, 444] on p "6" at bounding box center [190, 449] width 9 height 21
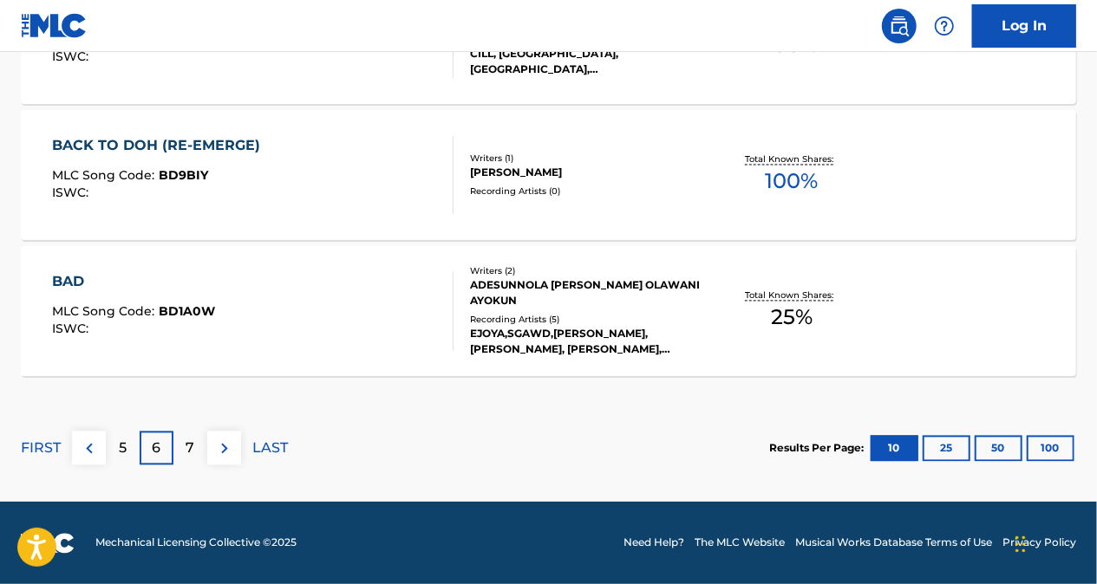
click at [119, 443] on p "5" at bounding box center [123, 449] width 8 height 21
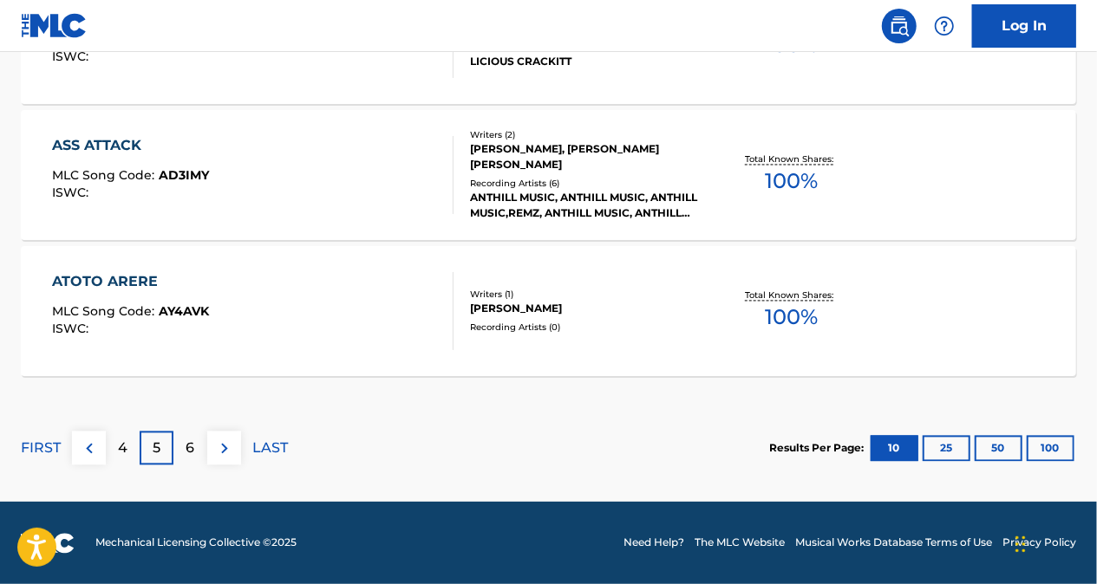
click at [119, 447] on div "4" at bounding box center [123, 449] width 34 height 34
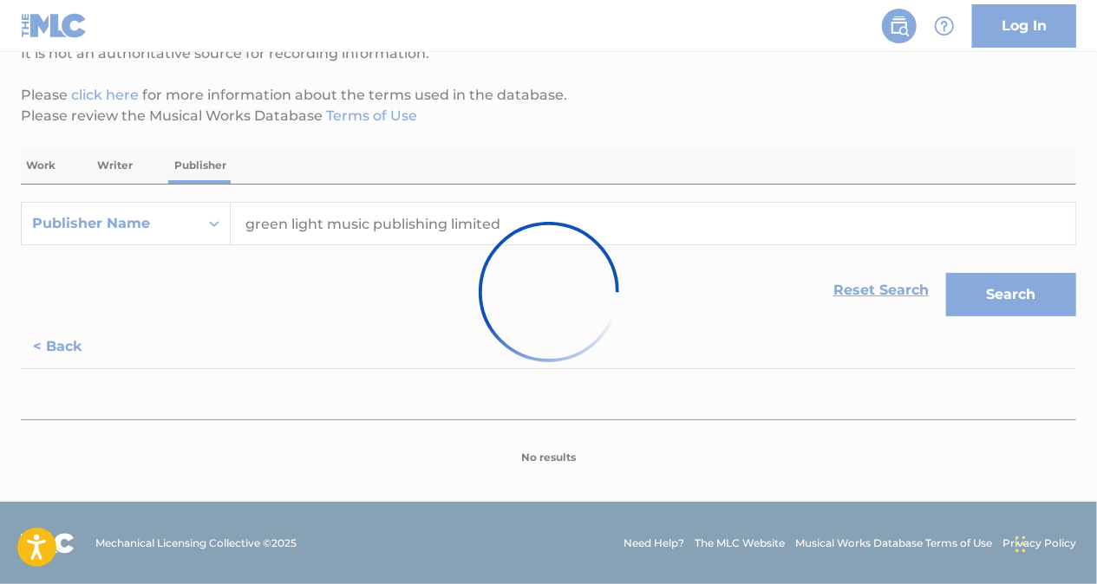
scroll to position [1608, 0]
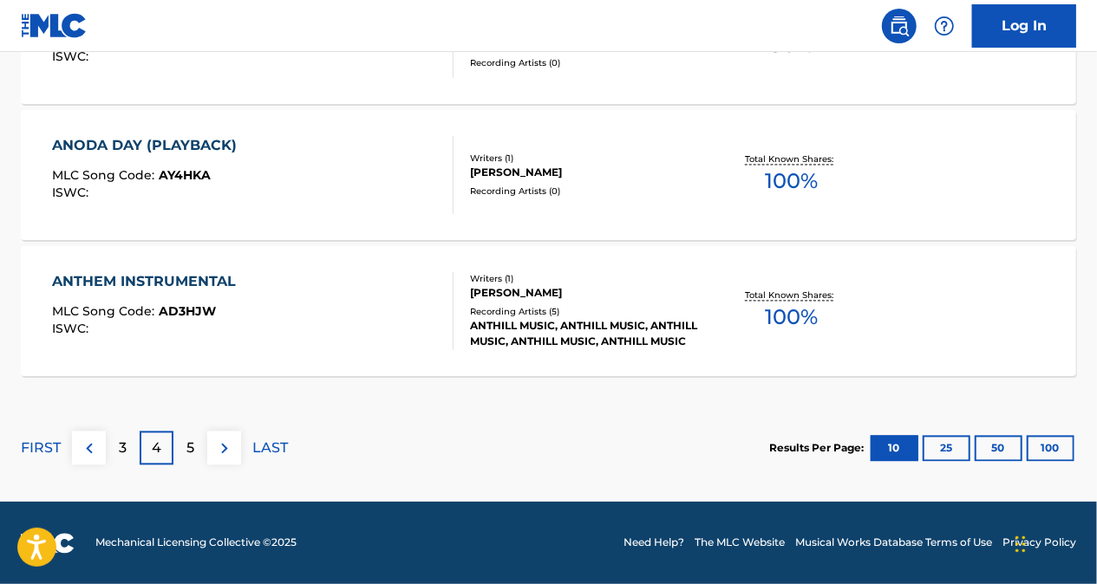
click at [119, 450] on p "3" at bounding box center [123, 449] width 8 height 21
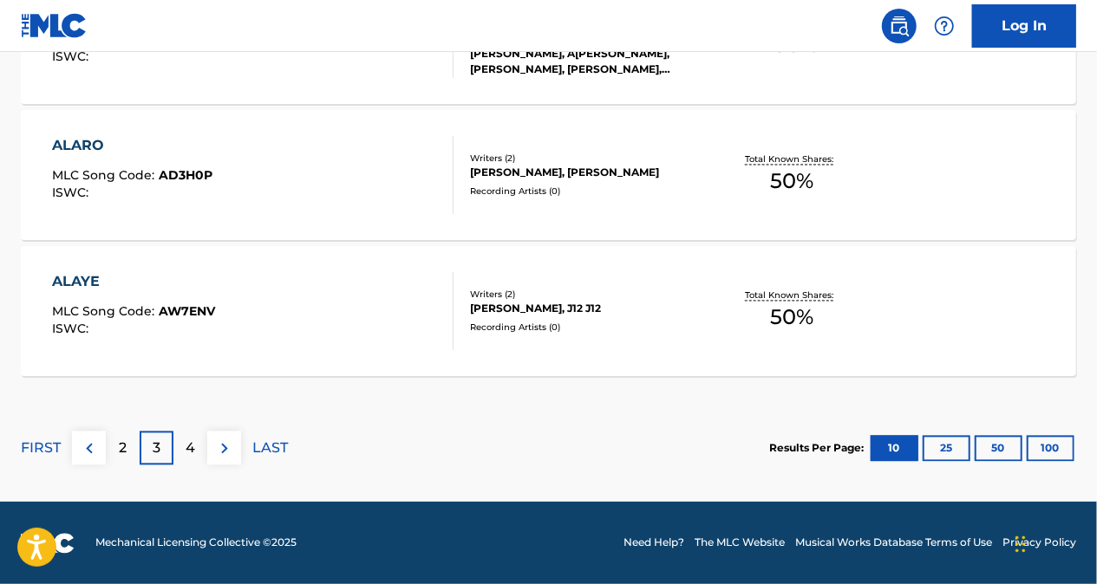
click at [123, 453] on p "2" at bounding box center [123, 449] width 8 height 21
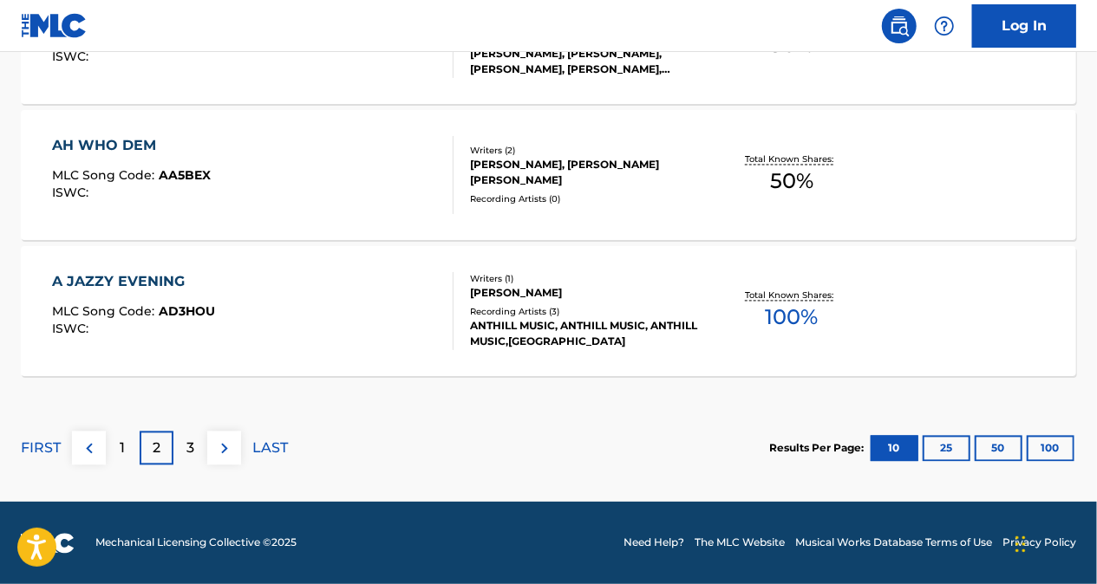
click at [123, 453] on p "1" at bounding box center [123, 449] width 5 height 21
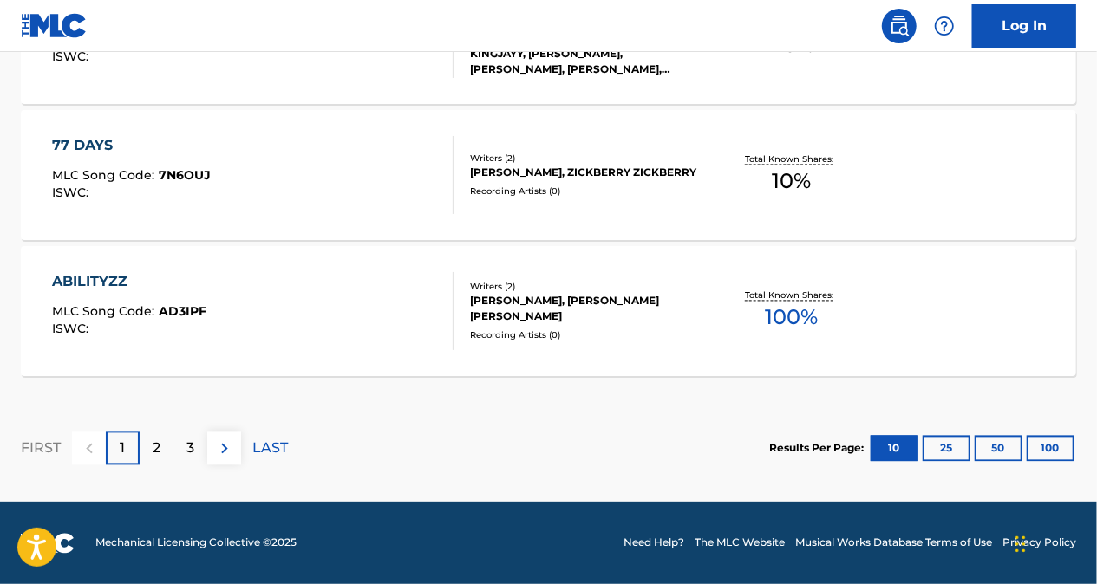
click at [160, 453] on div "2" at bounding box center [157, 449] width 34 height 34
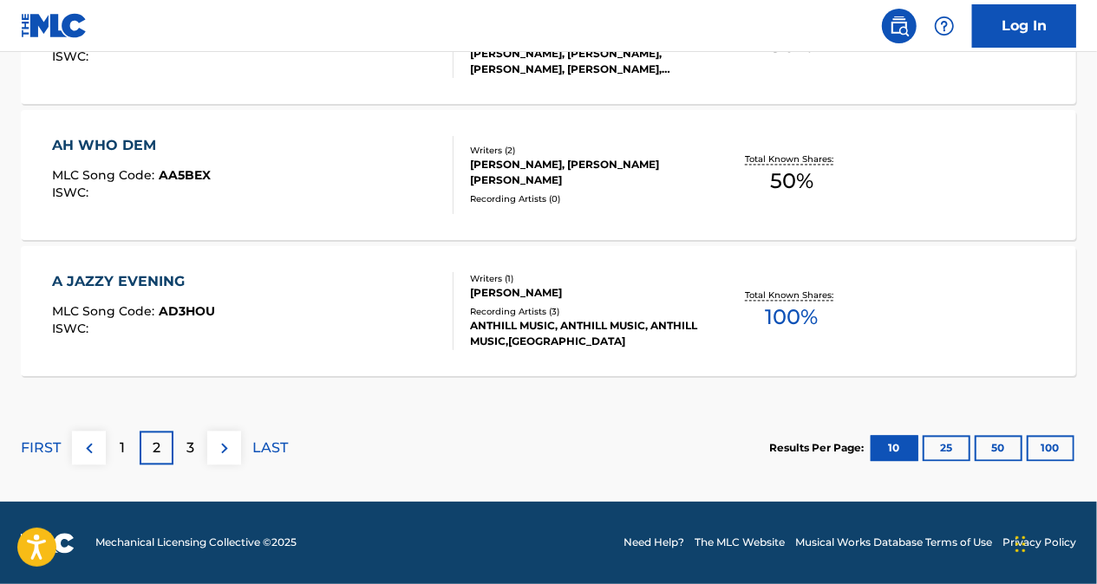
click at [196, 441] on div "3" at bounding box center [190, 449] width 34 height 34
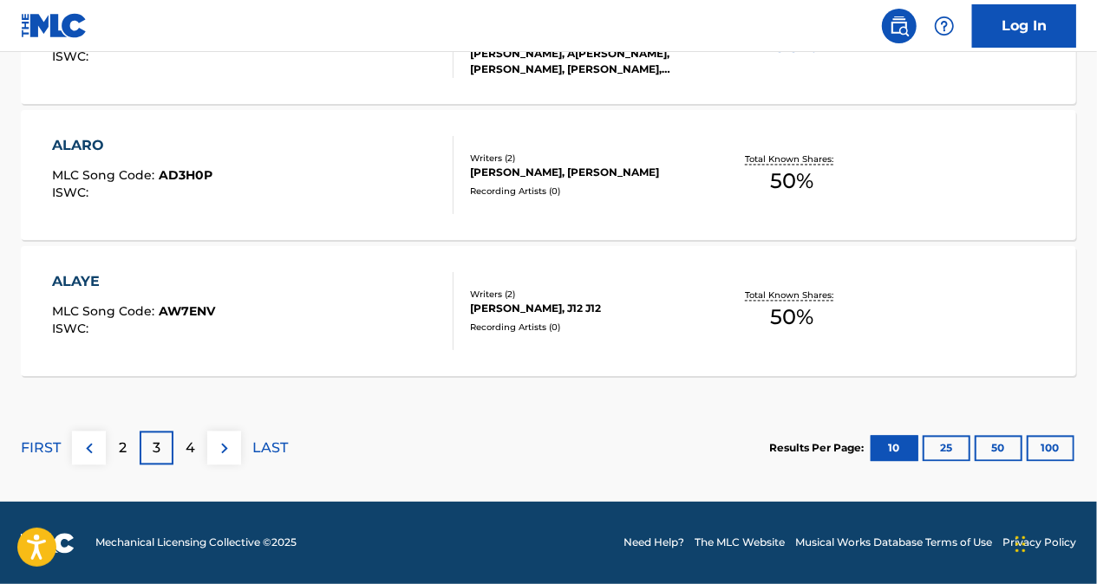
click at [192, 444] on p "4" at bounding box center [191, 449] width 10 height 21
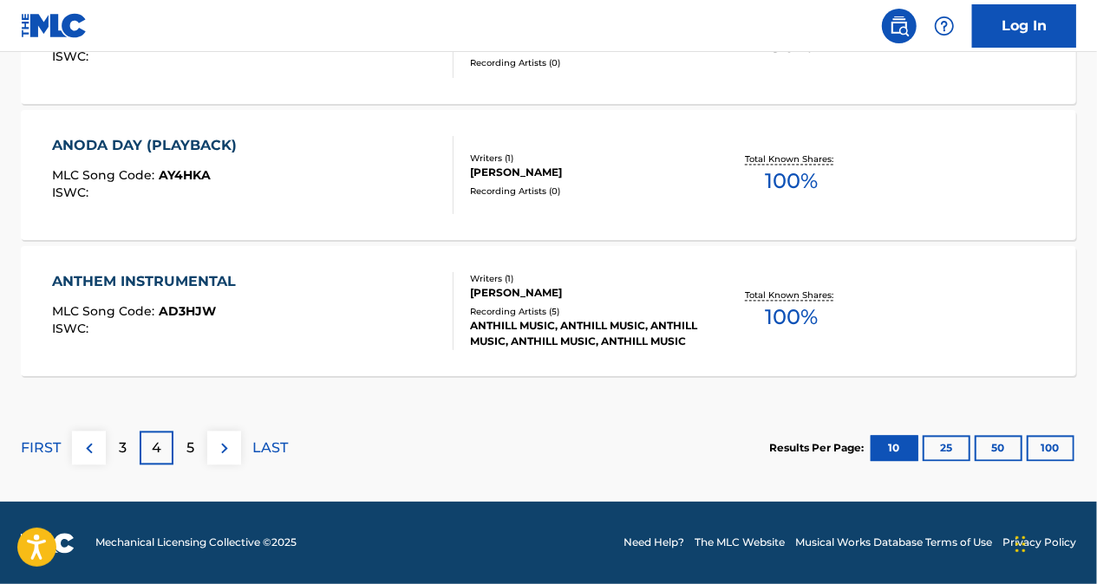
click at [175, 450] on div "5" at bounding box center [190, 449] width 34 height 34
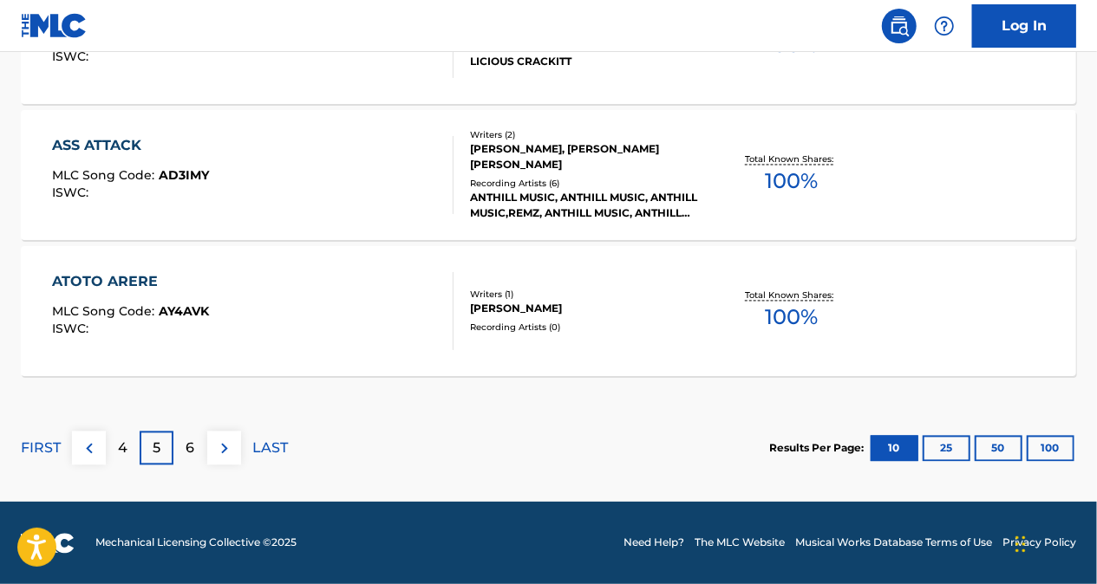
click at [182, 446] on div "6" at bounding box center [190, 449] width 34 height 34
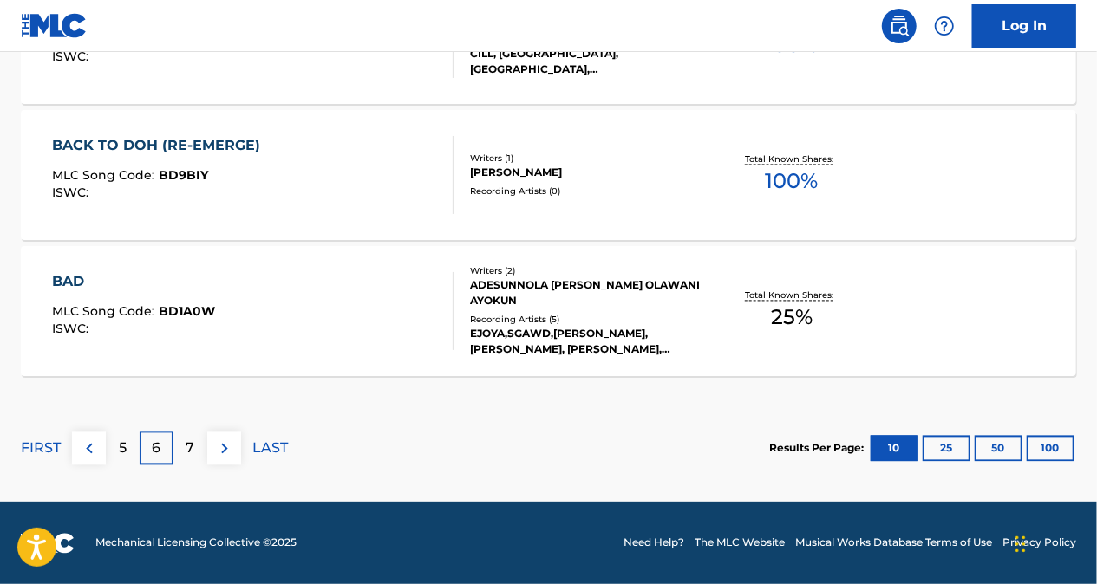
click at [183, 444] on div "7" at bounding box center [190, 449] width 34 height 34
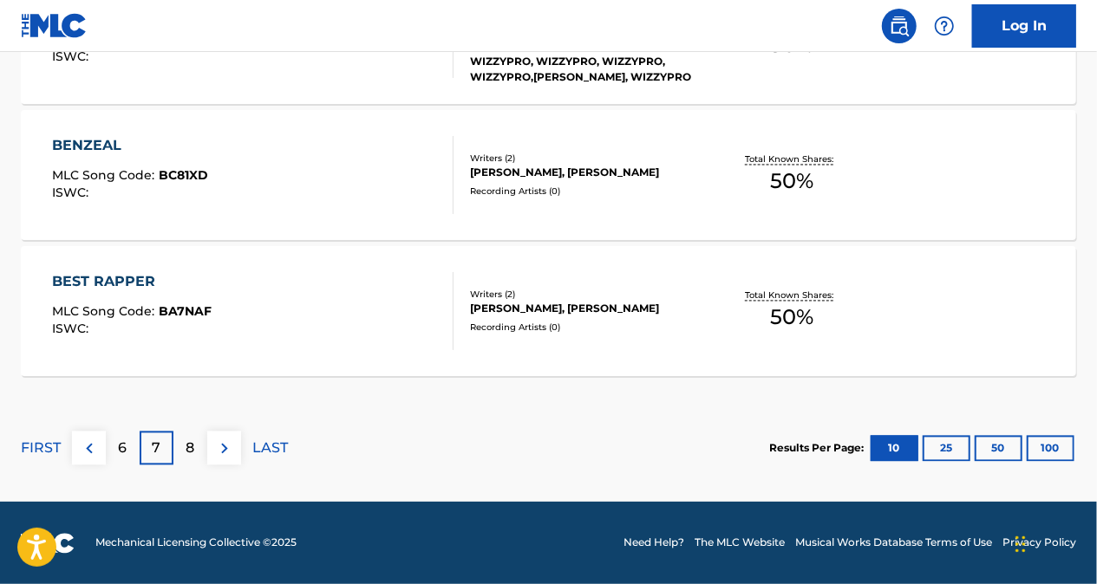
click at [88, 456] on img at bounding box center [89, 449] width 21 height 21
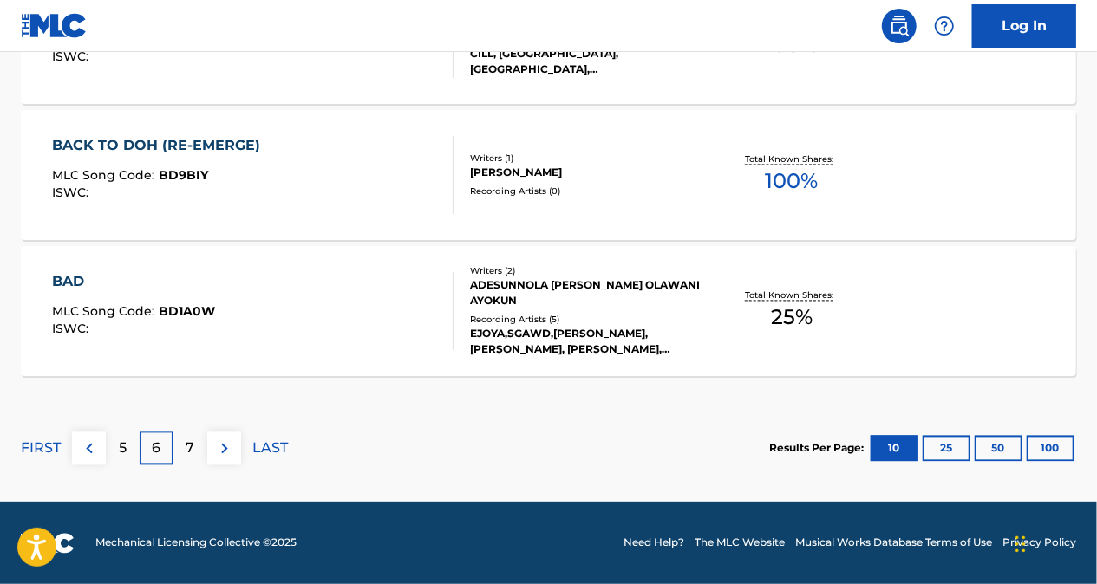
click at [108, 445] on div "5" at bounding box center [123, 449] width 34 height 34
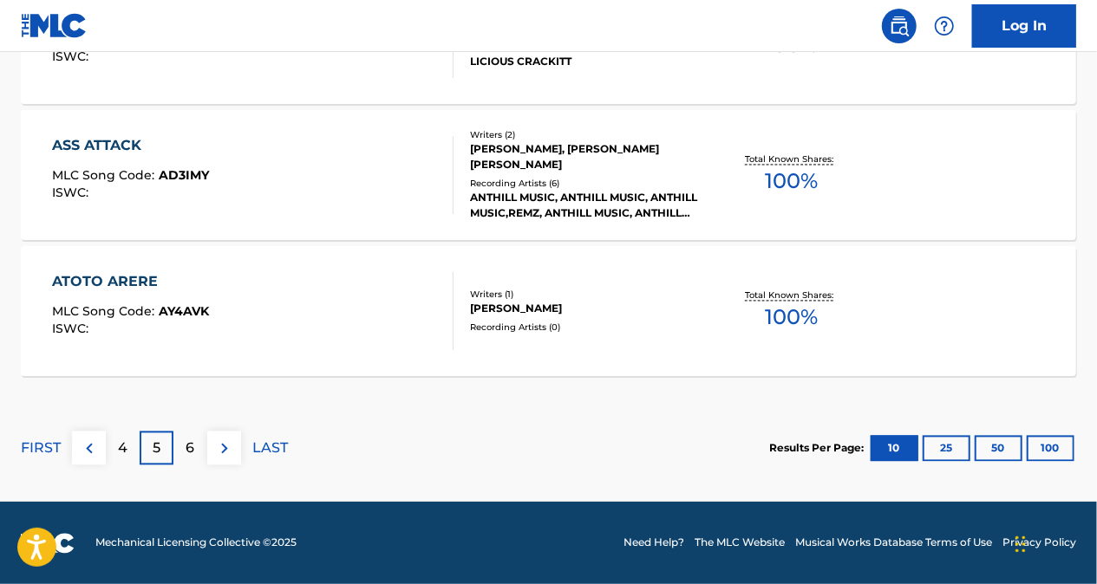
click at [116, 447] on div "4" at bounding box center [123, 449] width 34 height 34
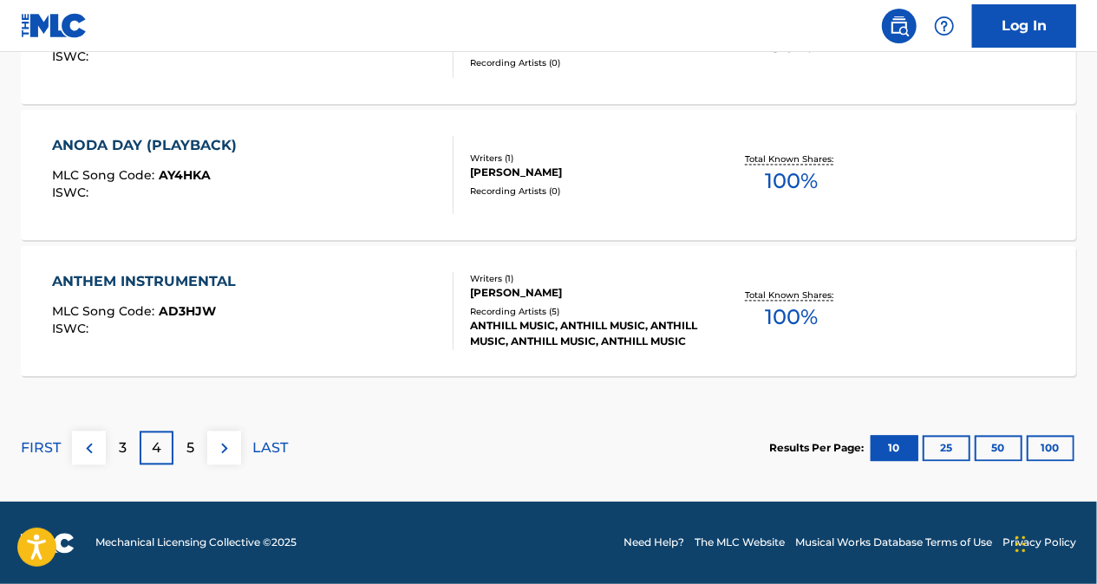
click at [114, 447] on div "3" at bounding box center [123, 449] width 34 height 34
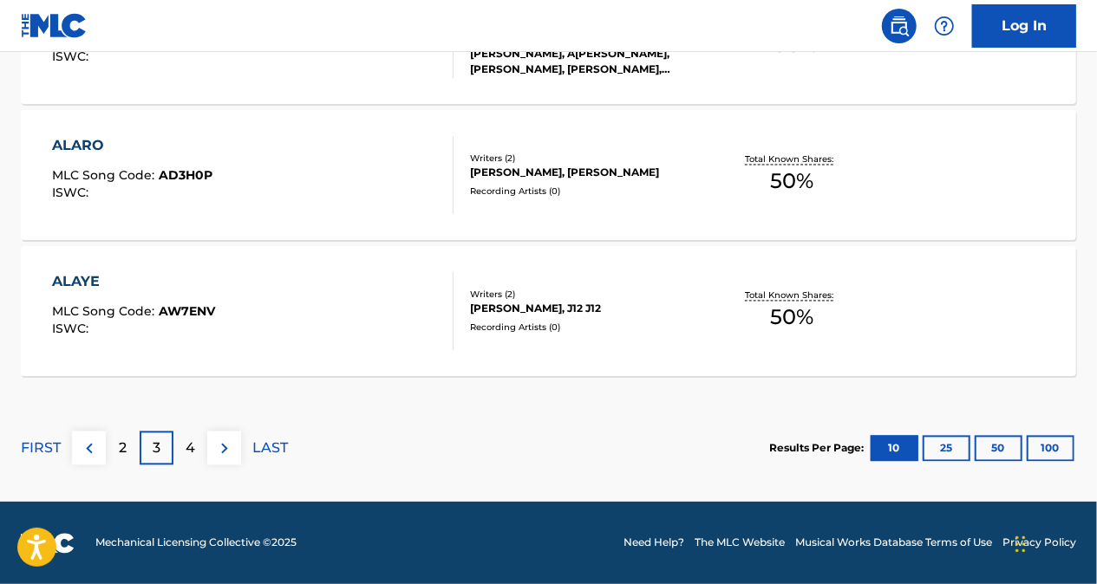
click at [121, 447] on p "2" at bounding box center [123, 449] width 8 height 21
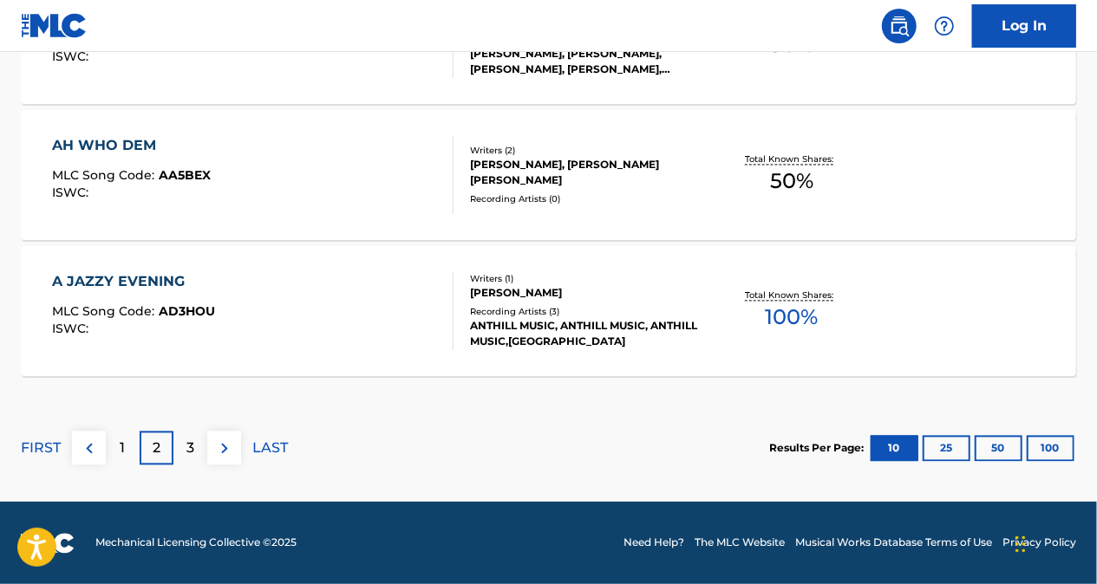
click at [154, 446] on p "2" at bounding box center [157, 449] width 8 height 21
click at [187, 442] on p "3" at bounding box center [190, 449] width 8 height 21
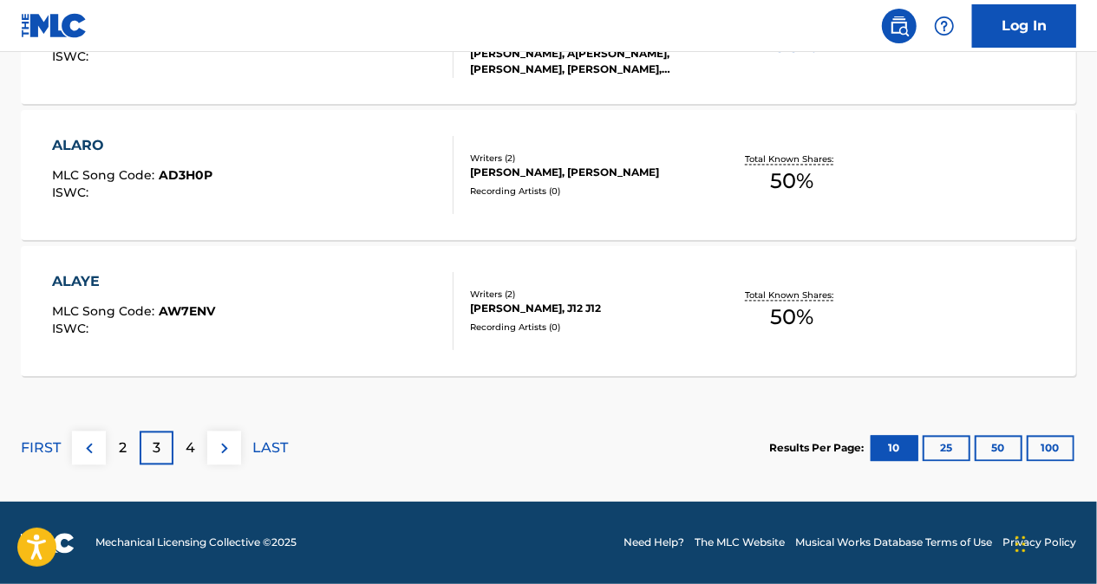
click at [191, 443] on p "4" at bounding box center [191, 449] width 10 height 21
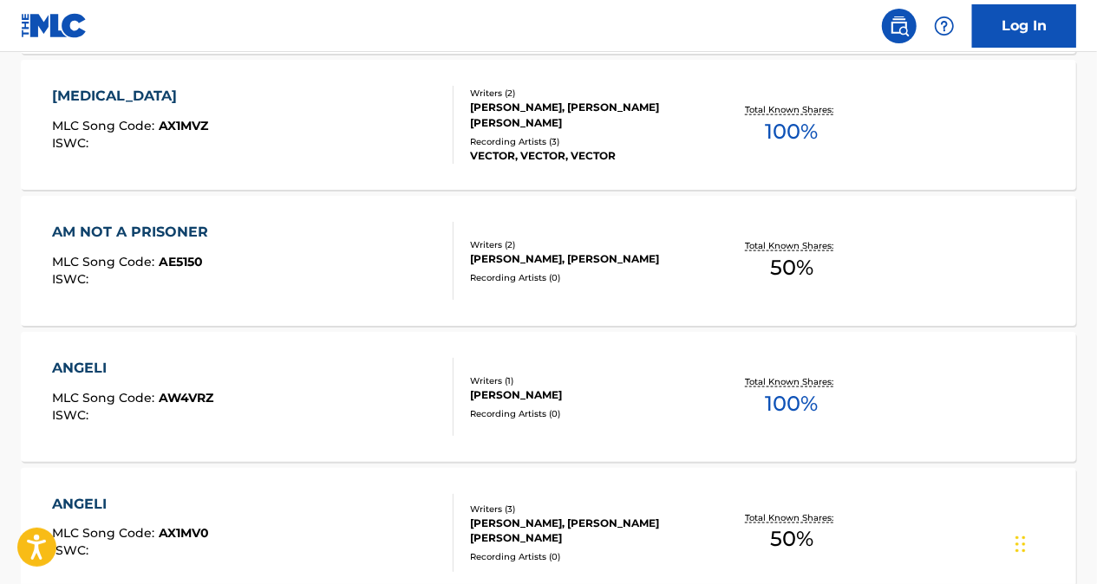
scroll to position [1087, 0]
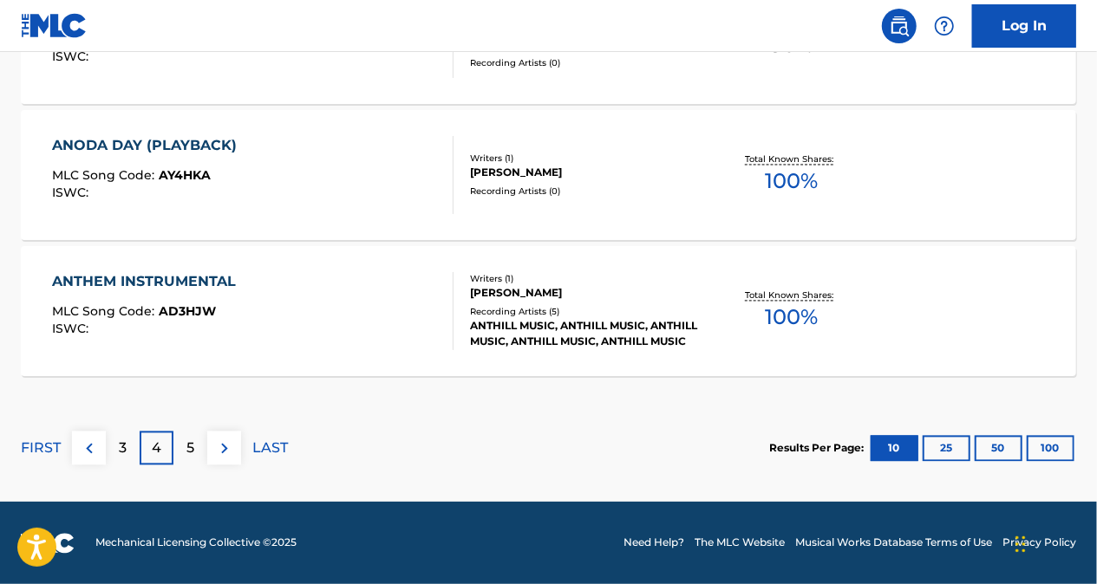
click at [193, 445] on p "5" at bounding box center [190, 449] width 8 height 21
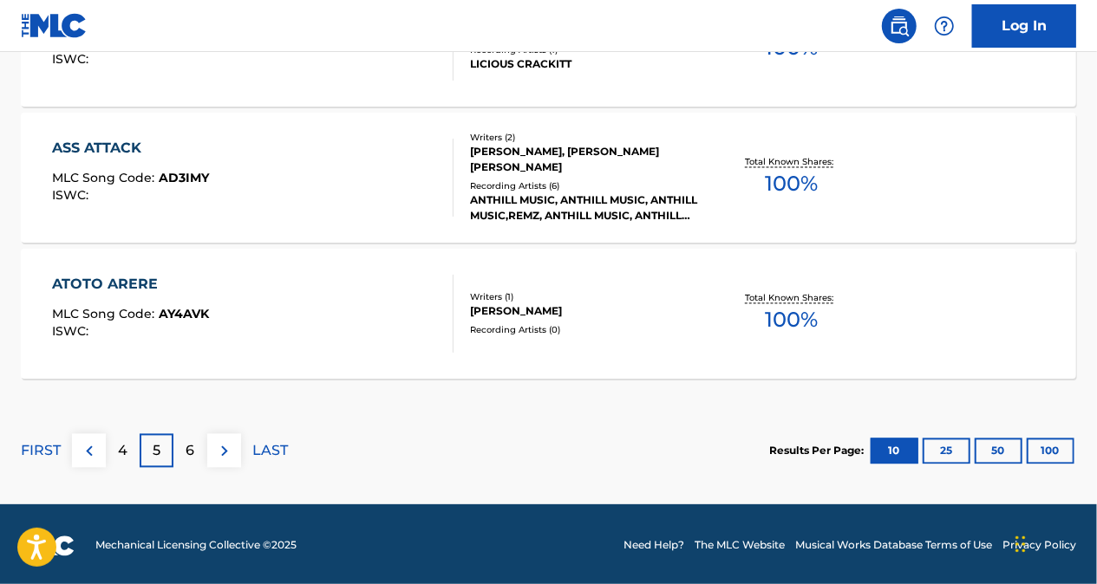
scroll to position [1608, 0]
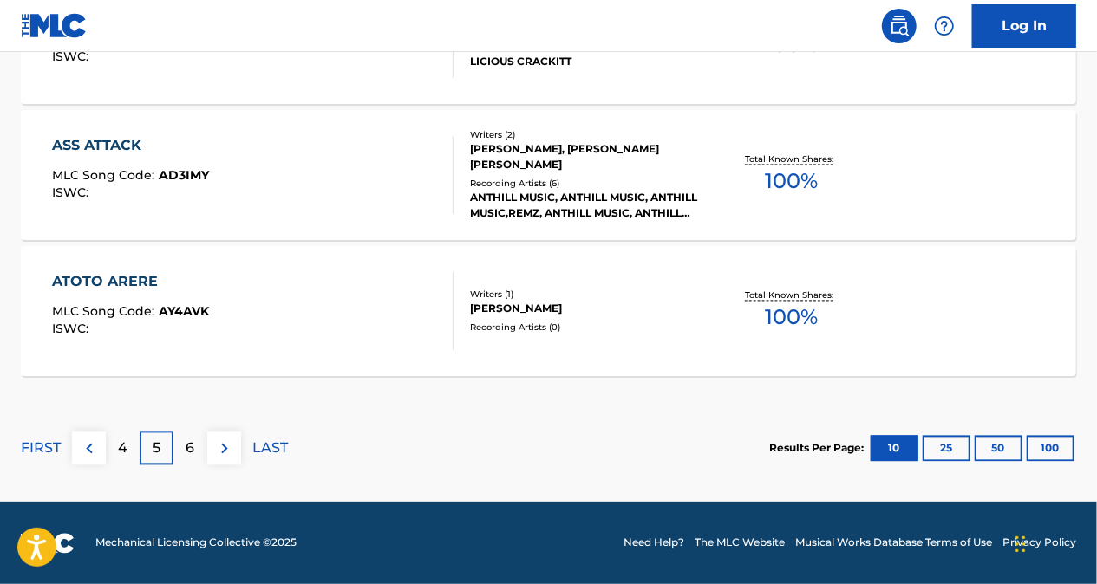
click at [193, 447] on div "6" at bounding box center [190, 449] width 34 height 34
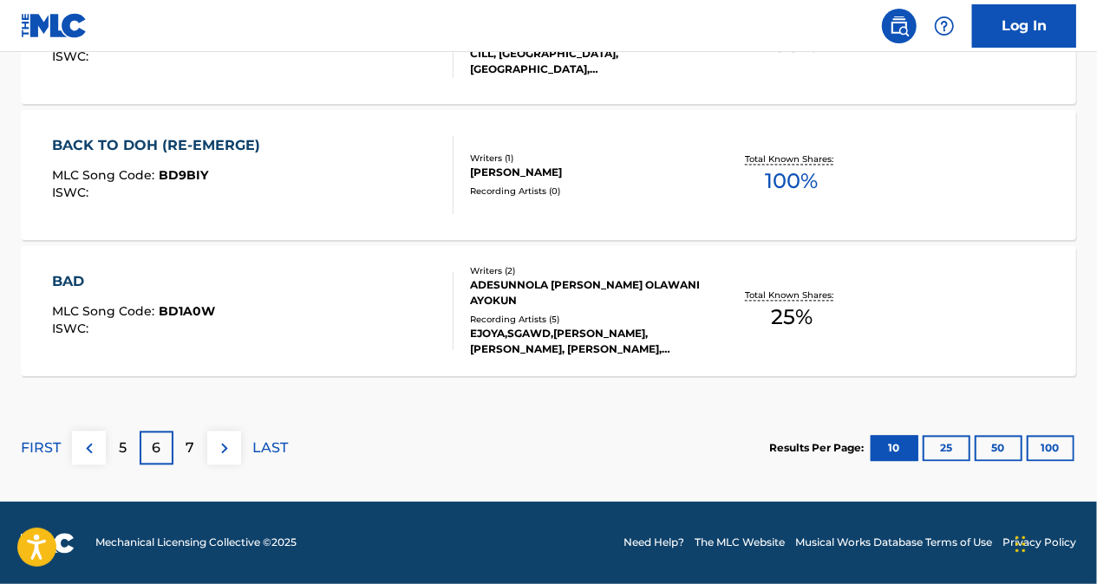
click at [88, 451] on img at bounding box center [89, 449] width 21 height 21
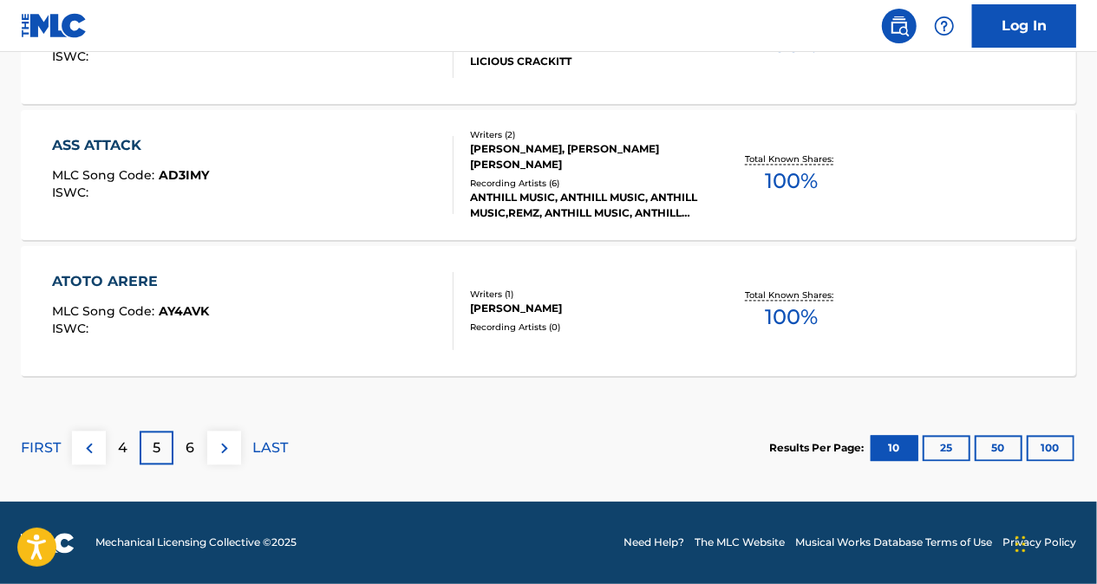
click at [119, 454] on p "4" at bounding box center [123, 449] width 10 height 21
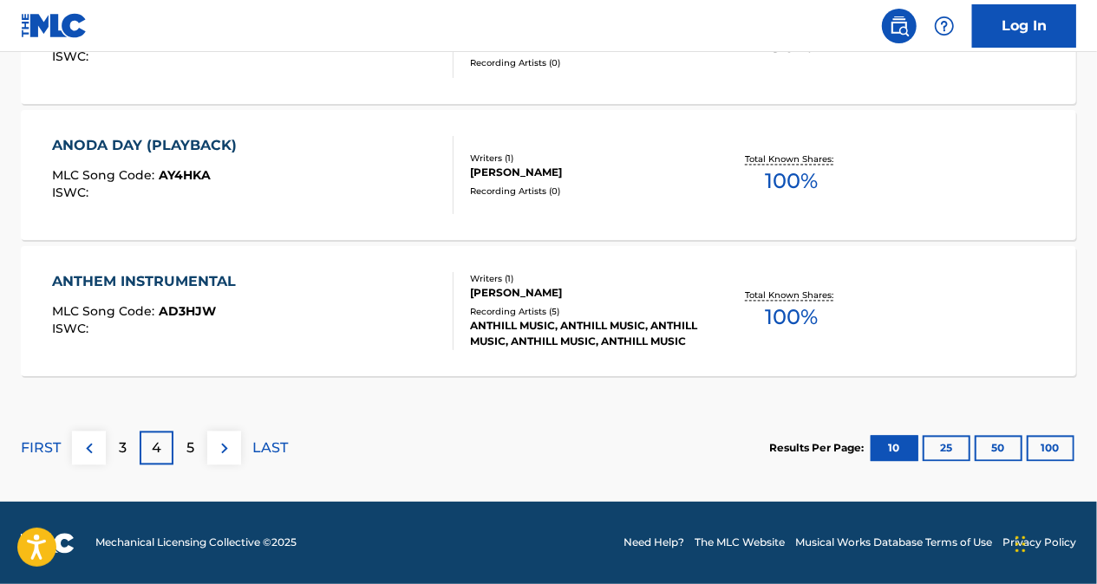
click at [121, 446] on p "3" at bounding box center [123, 449] width 8 height 21
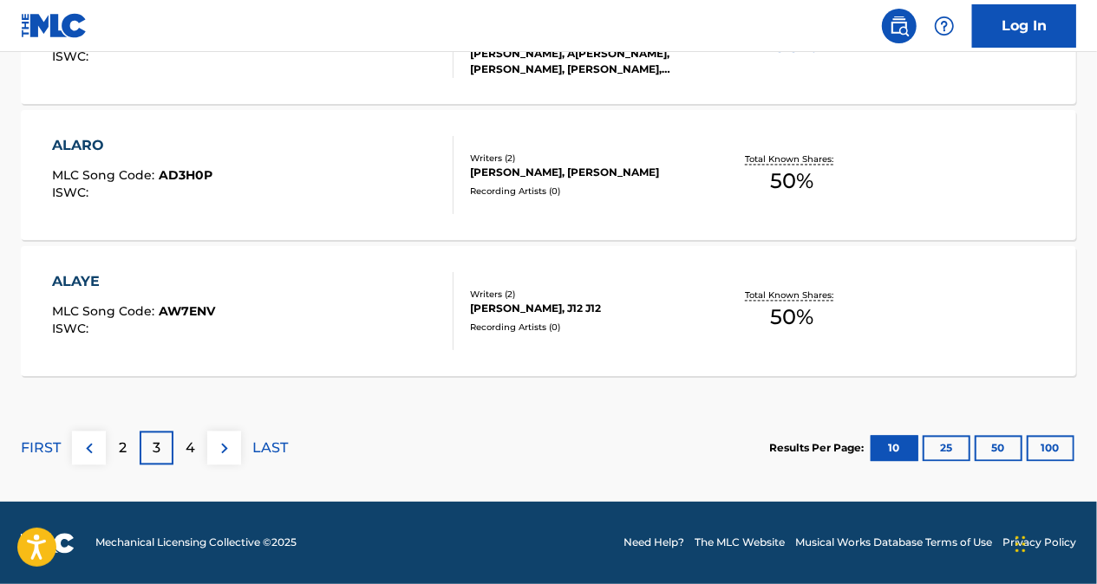
click at [117, 447] on div "2" at bounding box center [123, 449] width 34 height 34
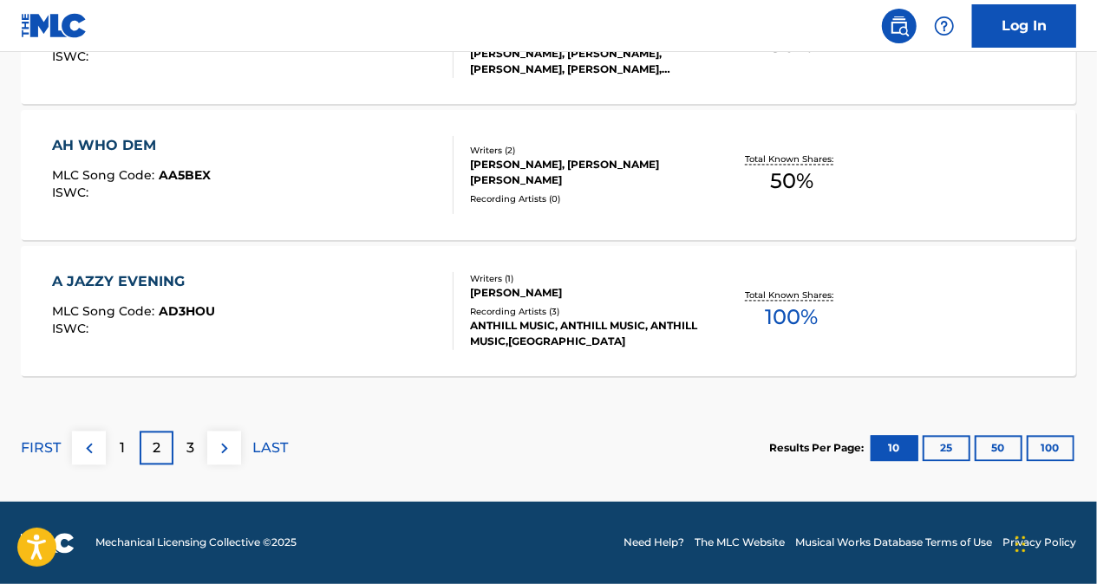
click at [206, 447] on div "3" at bounding box center [190, 449] width 34 height 34
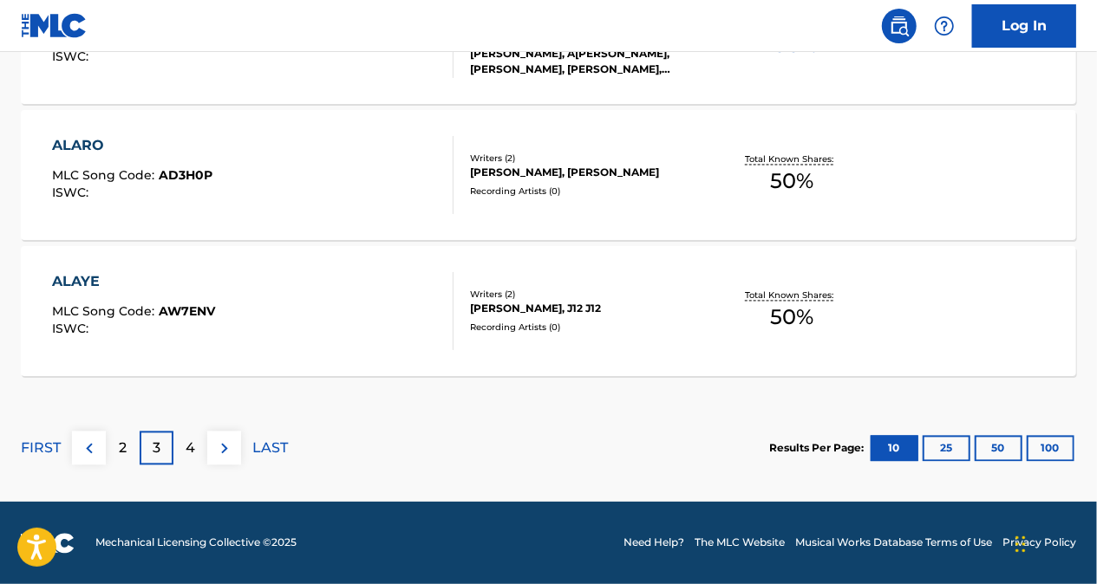
click at [185, 447] on div "4" at bounding box center [190, 449] width 34 height 34
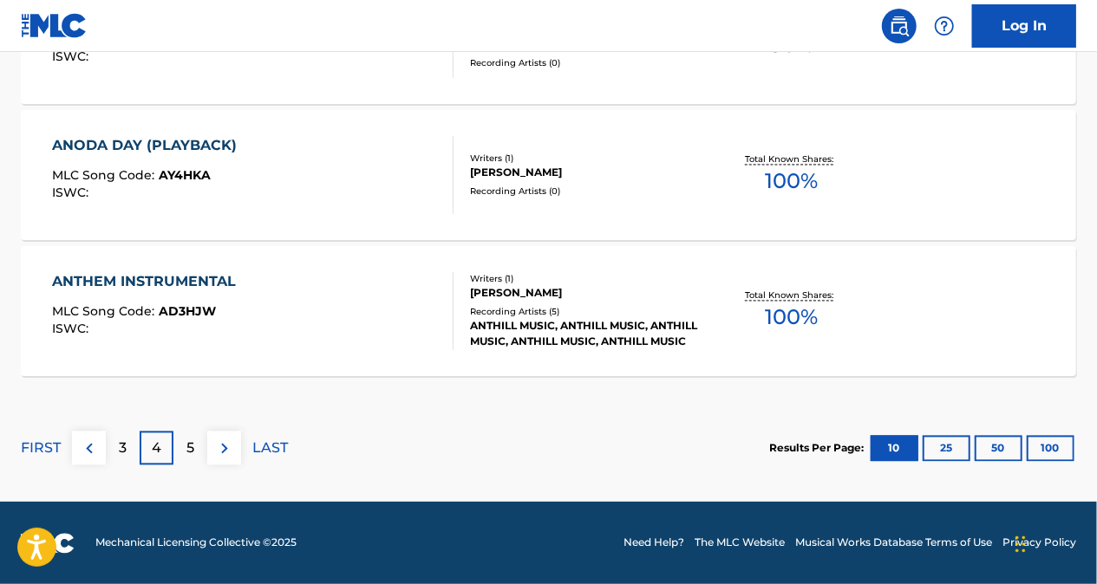
click at [188, 445] on p "5" at bounding box center [190, 449] width 8 height 21
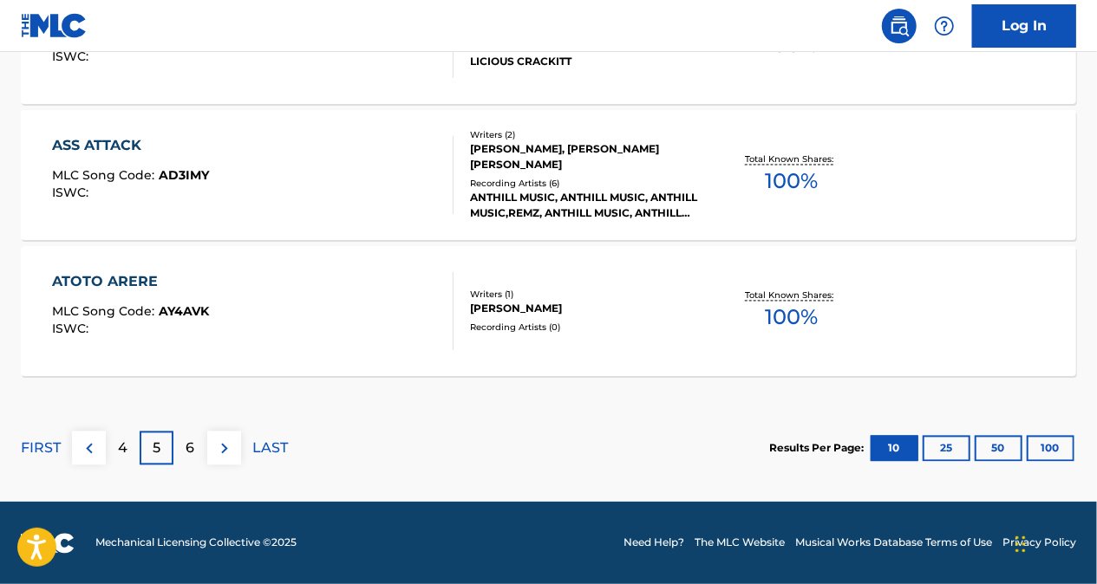
click at [80, 442] on img at bounding box center [89, 449] width 21 height 21
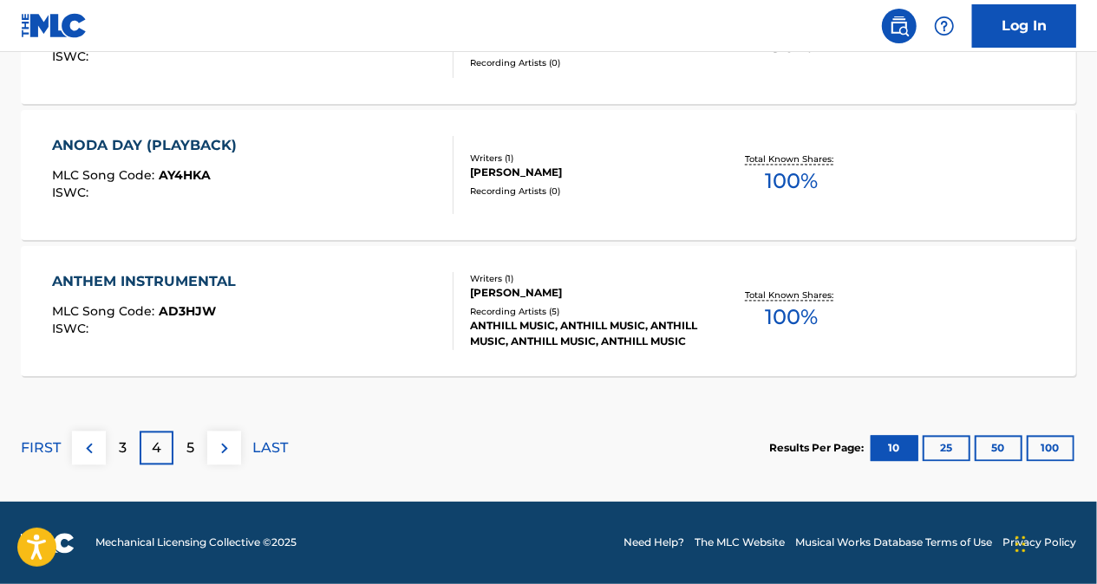
click at [121, 447] on p "3" at bounding box center [123, 449] width 8 height 21
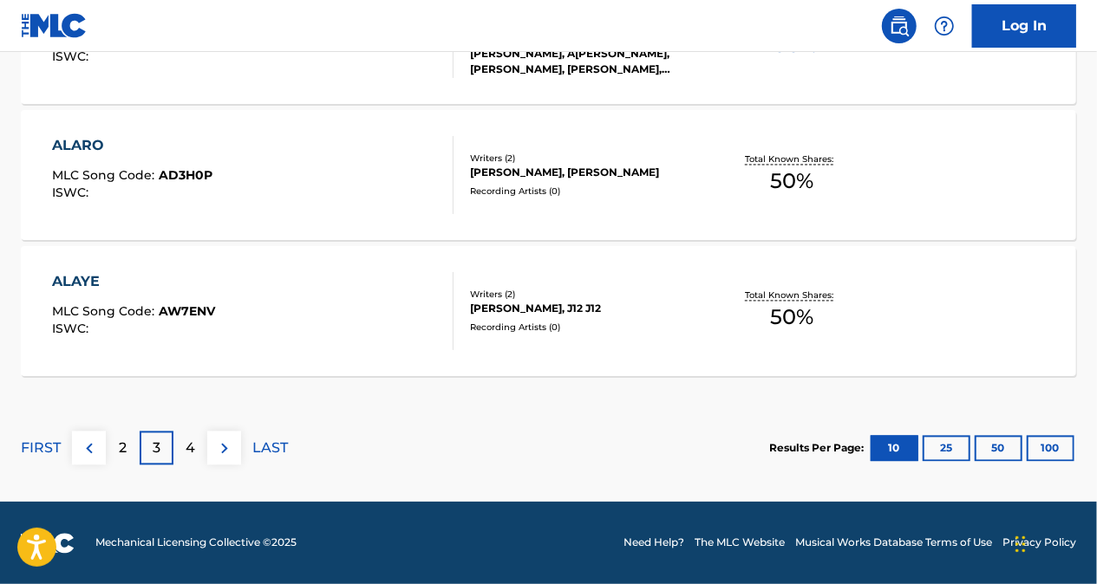
click at [114, 447] on div "2" at bounding box center [123, 449] width 34 height 34
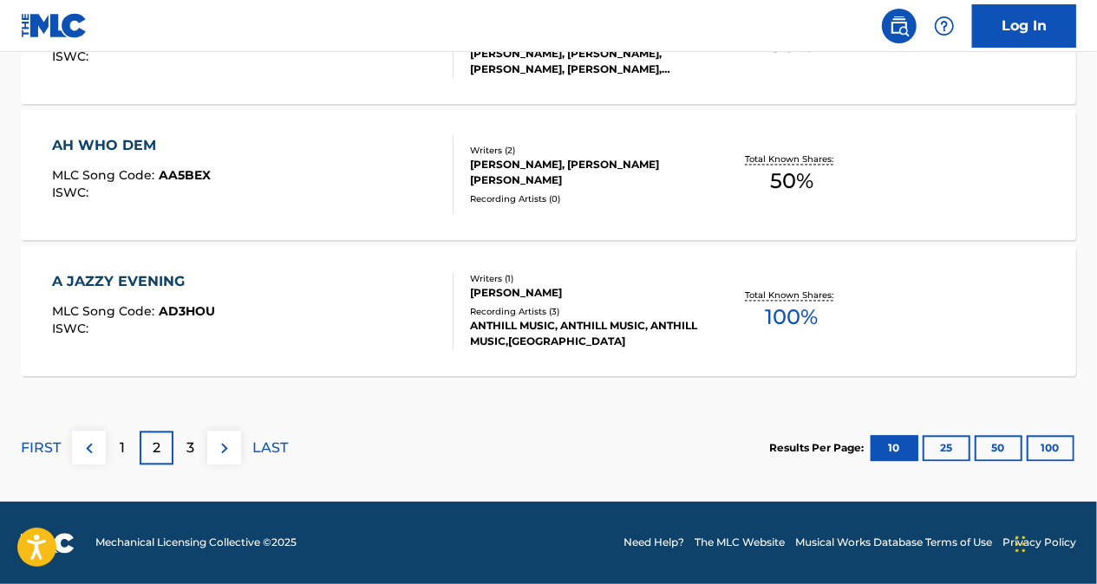
click at [185, 453] on div "3" at bounding box center [190, 449] width 34 height 34
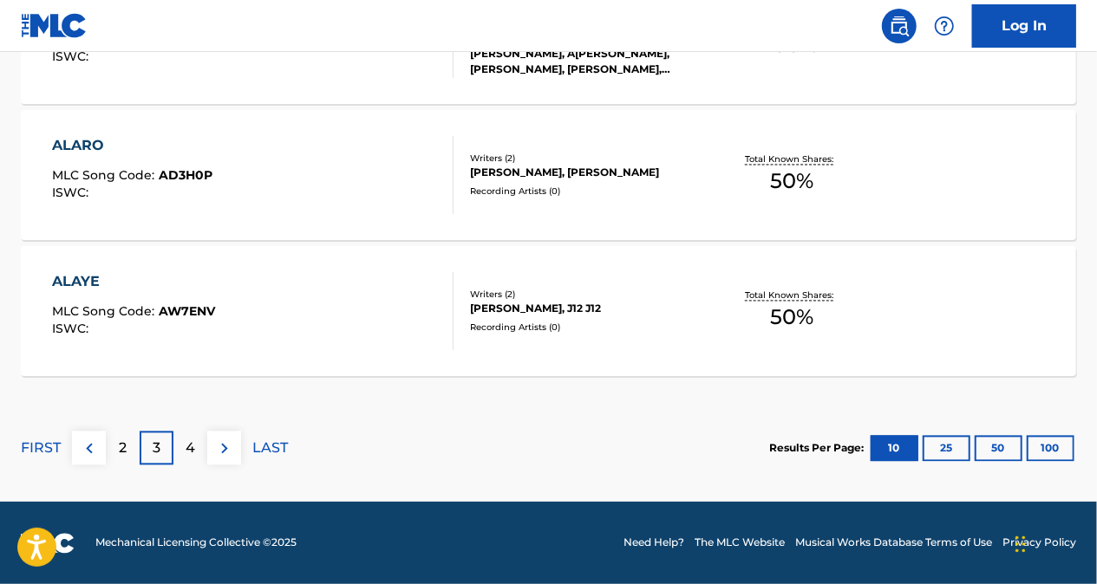
click at [184, 445] on div "4" at bounding box center [190, 449] width 34 height 34
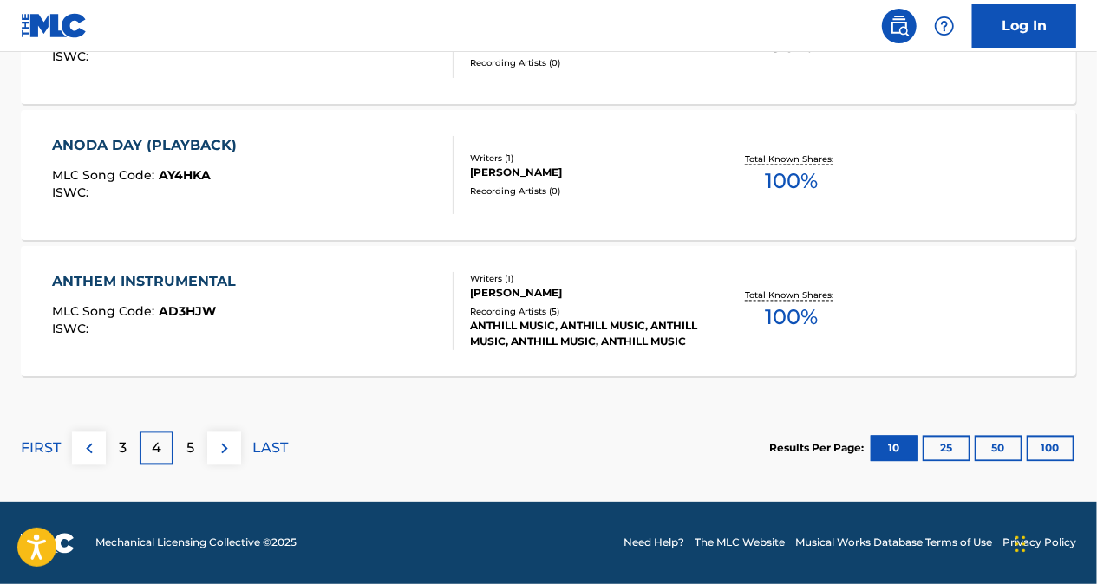
click at [198, 438] on div "5" at bounding box center [190, 449] width 34 height 34
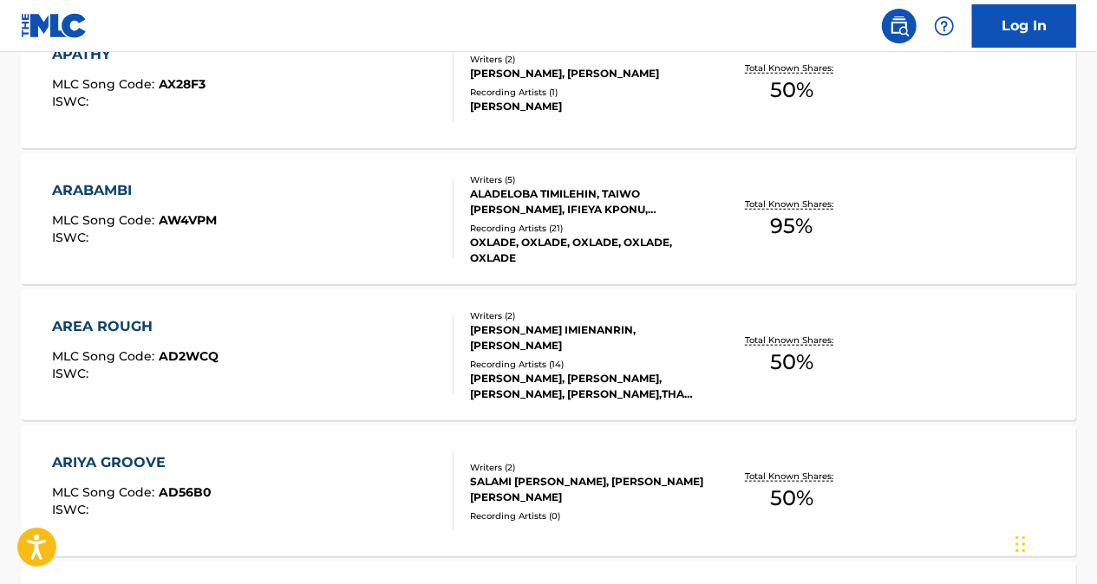
scroll to position [741, 0]
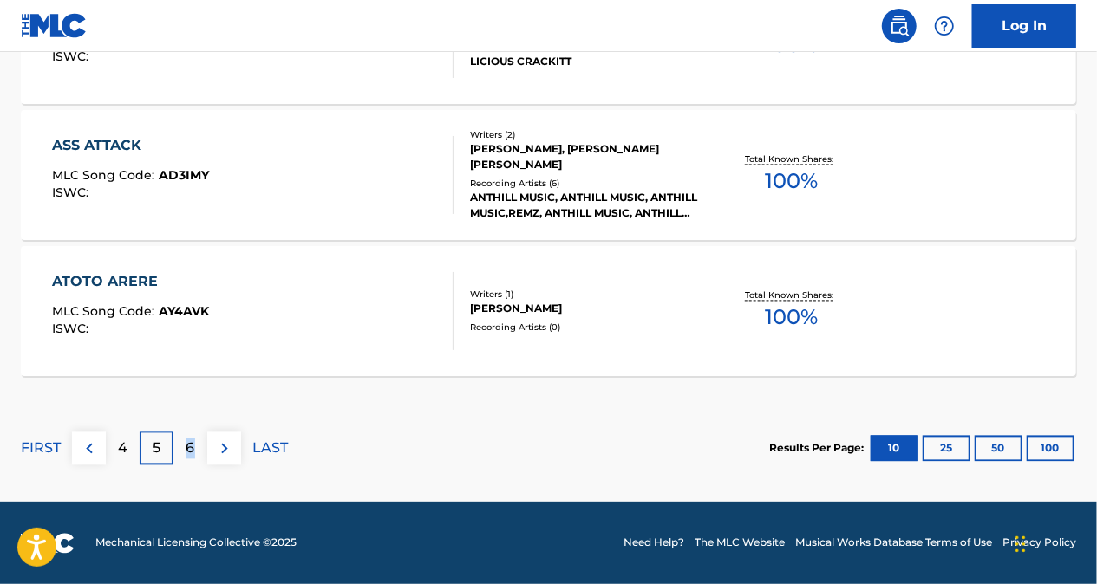
click at [190, 443] on p "6" at bounding box center [190, 449] width 9 height 21
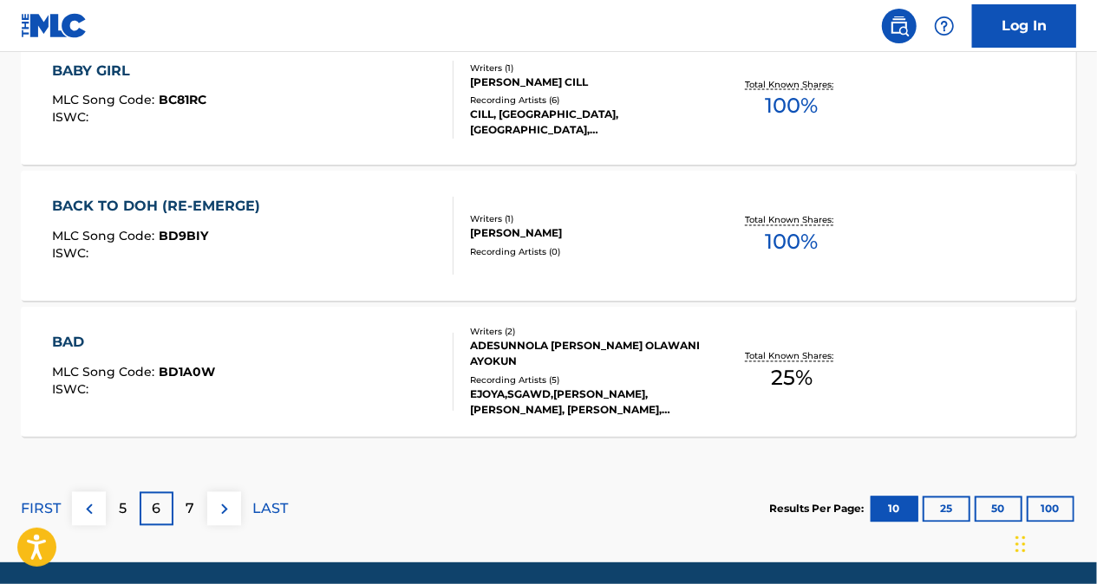
scroll to position [1608, 0]
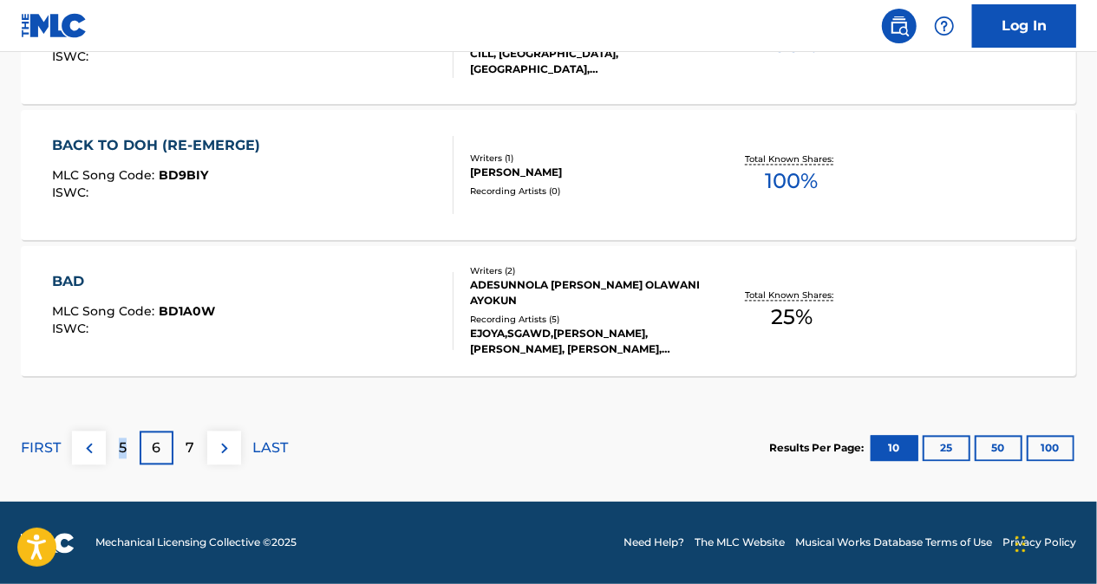
click at [121, 447] on p "5" at bounding box center [123, 449] width 8 height 21
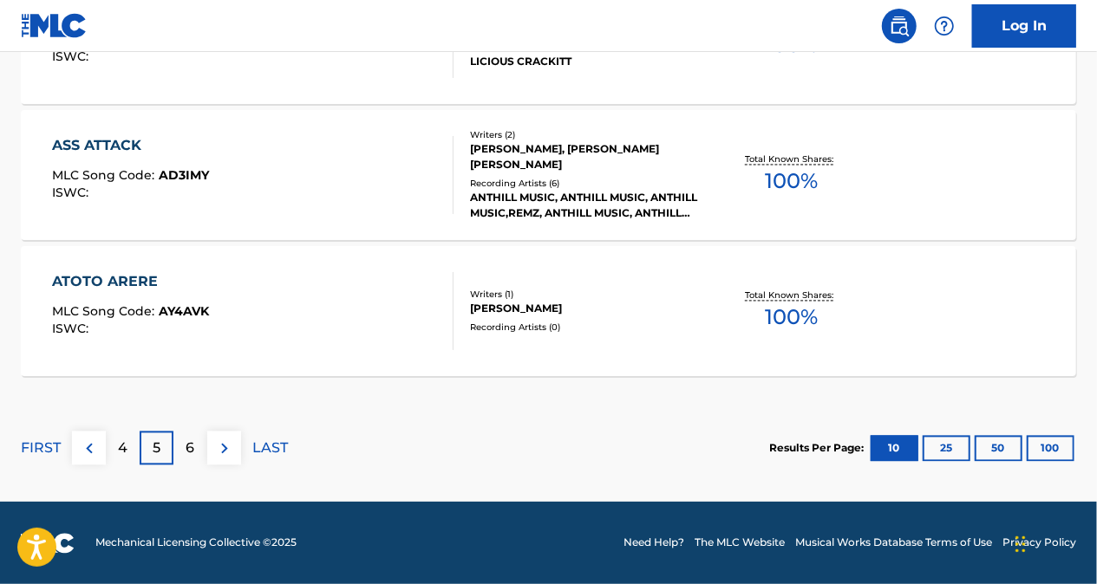
click at [120, 447] on p "4" at bounding box center [123, 449] width 10 height 21
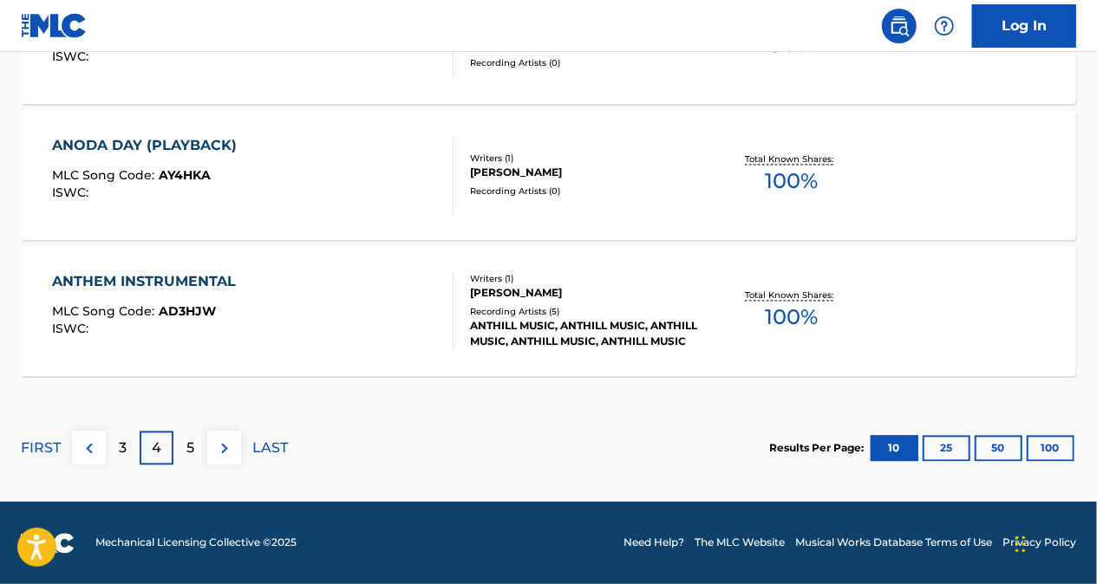
click at [119, 447] on p "3" at bounding box center [123, 449] width 8 height 21
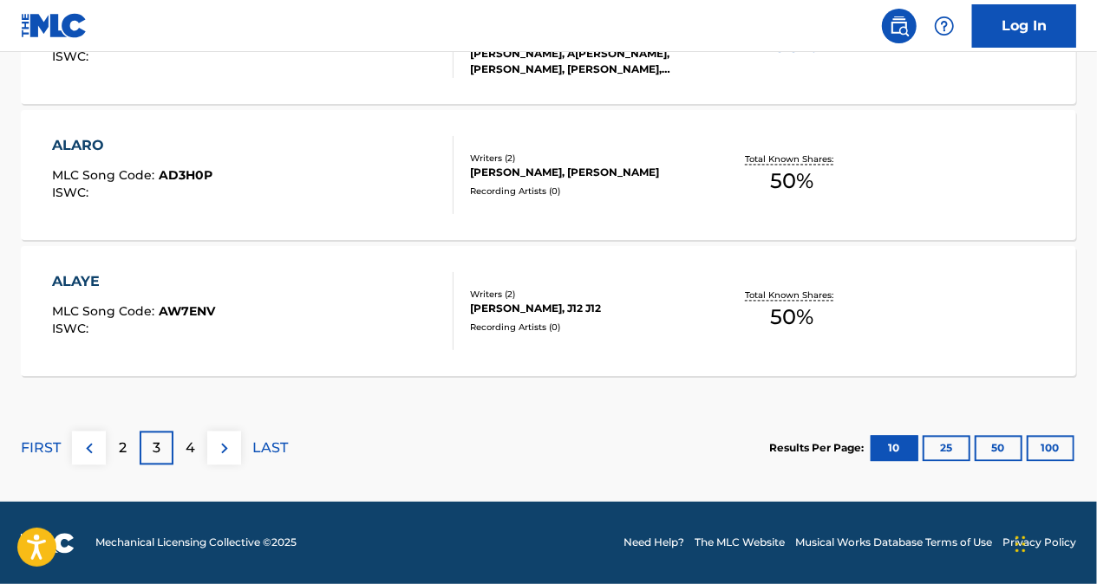
click at [119, 446] on p "2" at bounding box center [123, 449] width 8 height 21
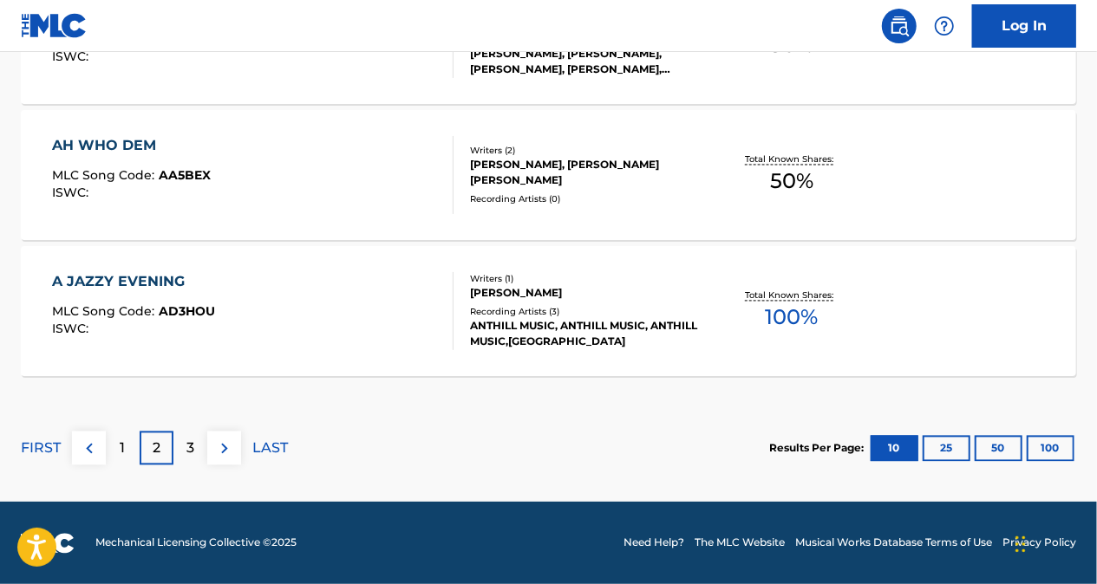
click at [153, 441] on p "2" at bounding box center [157, 449] width 8 height 21
click at [186, 451] on div "3" at bounding box center [190, 449] width 34 height 34
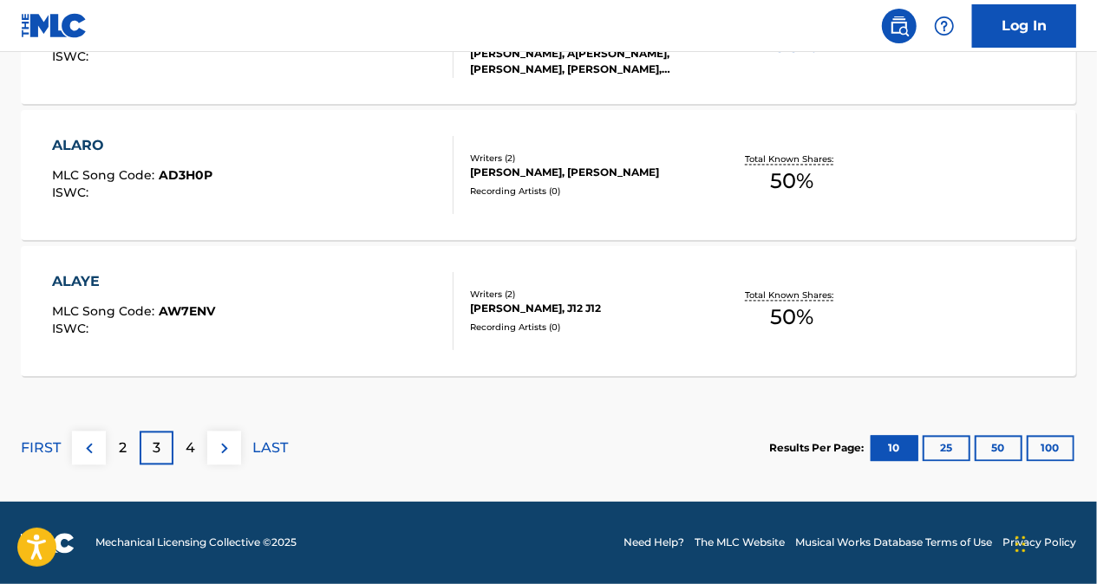
click at [196, 448] on div "4" at bounding box center [190, 449] width 34 height 34
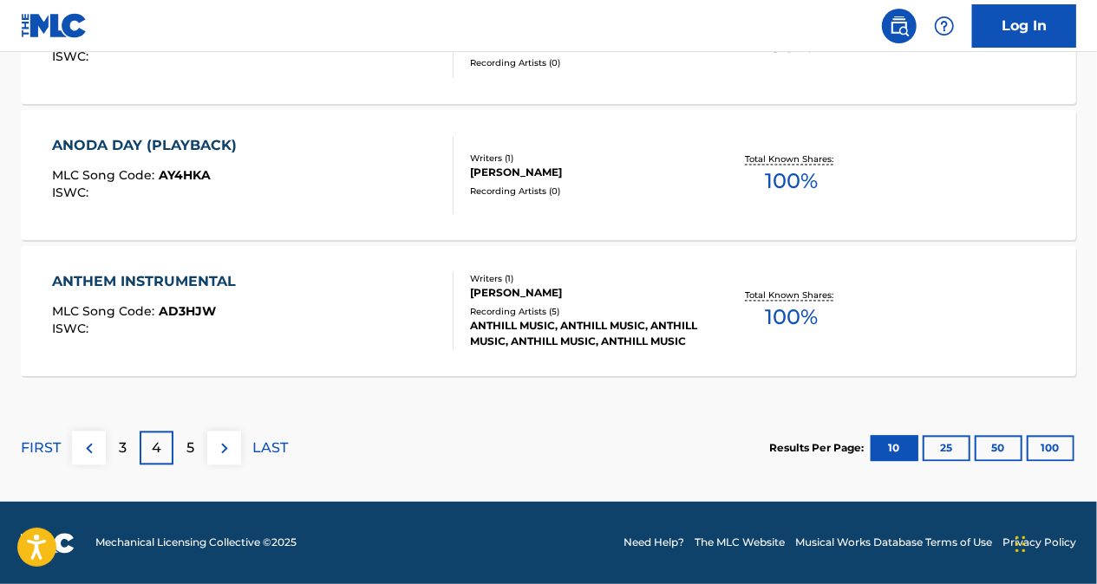
click at [126, 451] on p "3" at bounding box center [123, 449] width 8 height 21
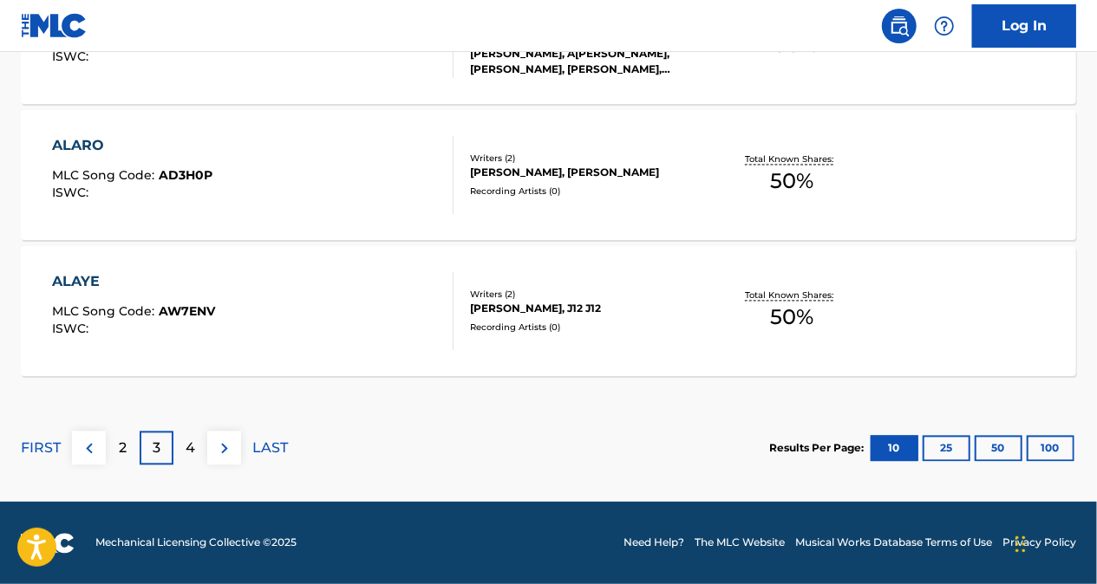
click at [123, 454] on p "2" at bounding box center [123, 449] width 8 height 21
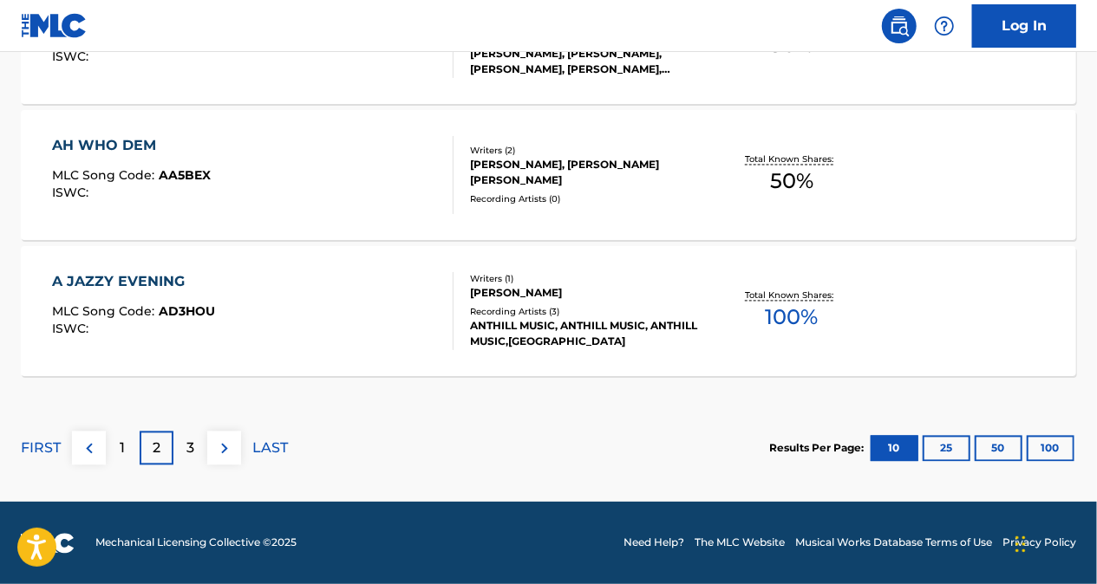
click at [180, 447] on div "3" at bounding box center [190, 449] width 34 height 34
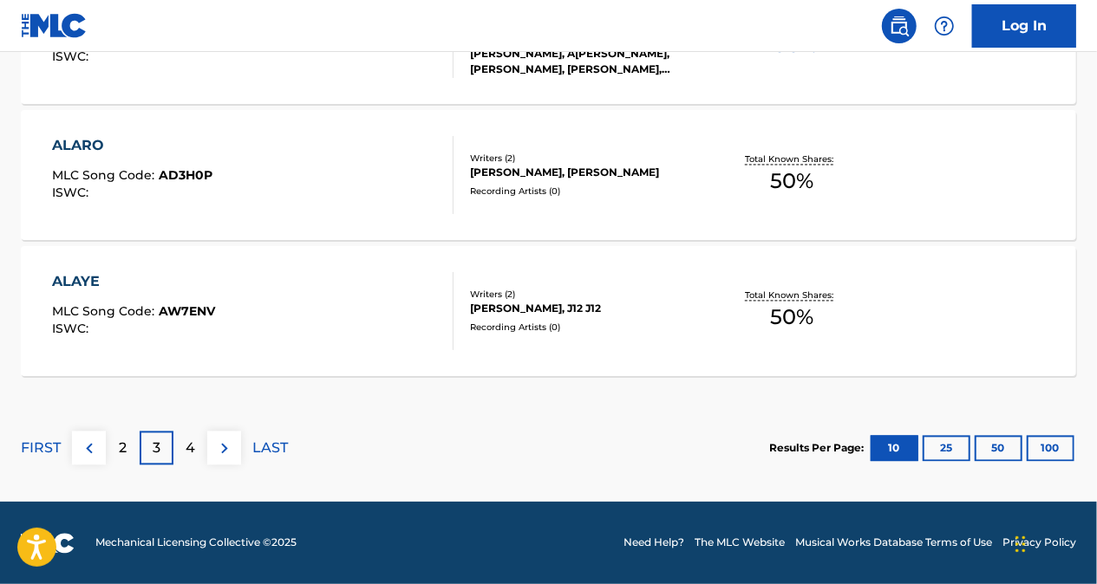
click at [187, 446] on p "4" at bounding box center [191, 449] width 10 height 21
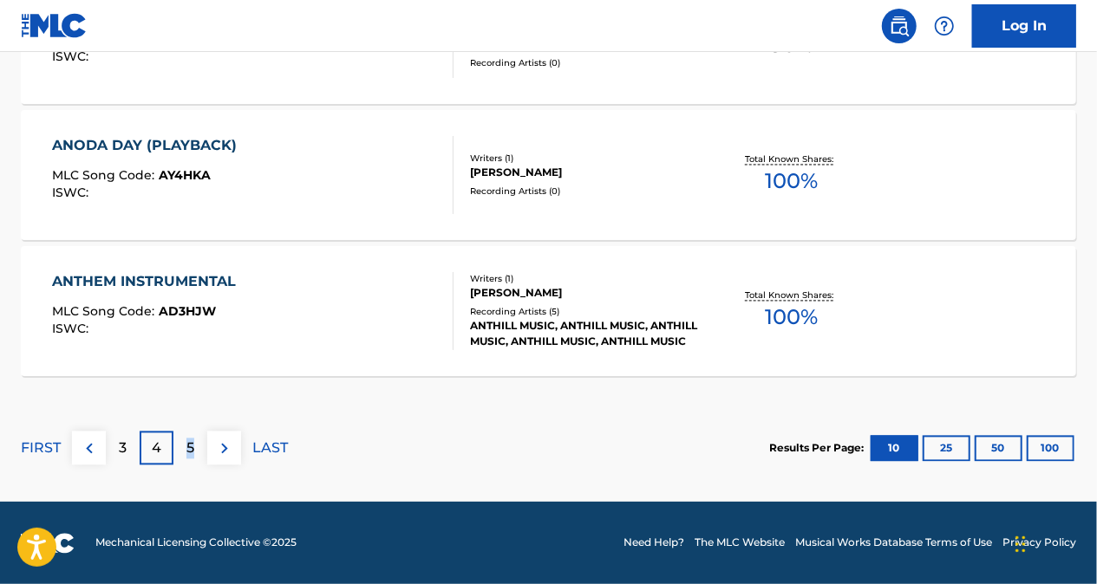
click at [189, 453] on p "5" at bounding box center [190, 449] width 8 height 21
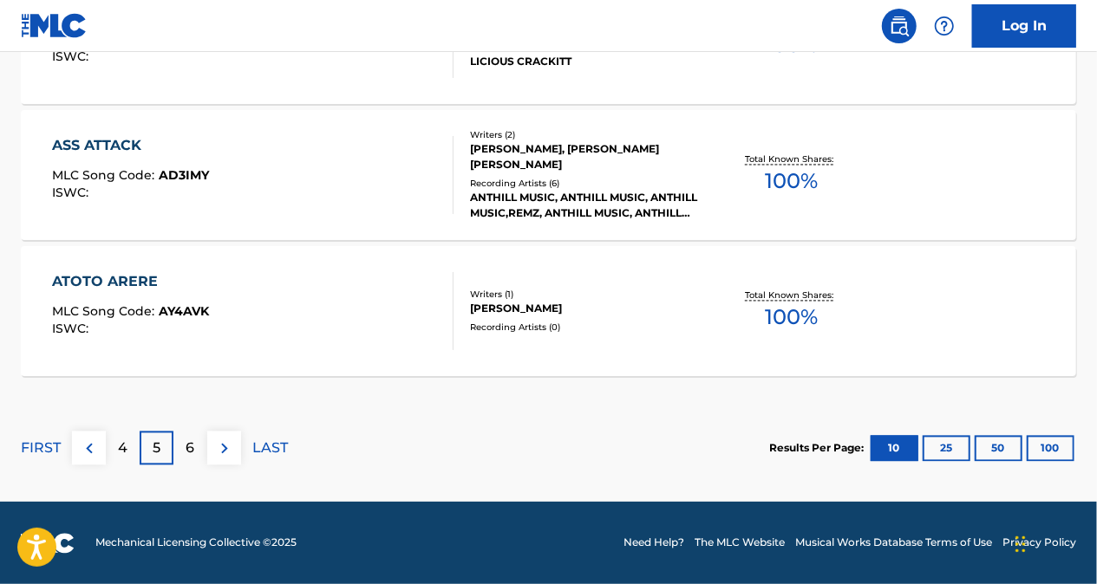
click at [191, 443] on p "6" at bounding box center [190, 449] width 9 height 21
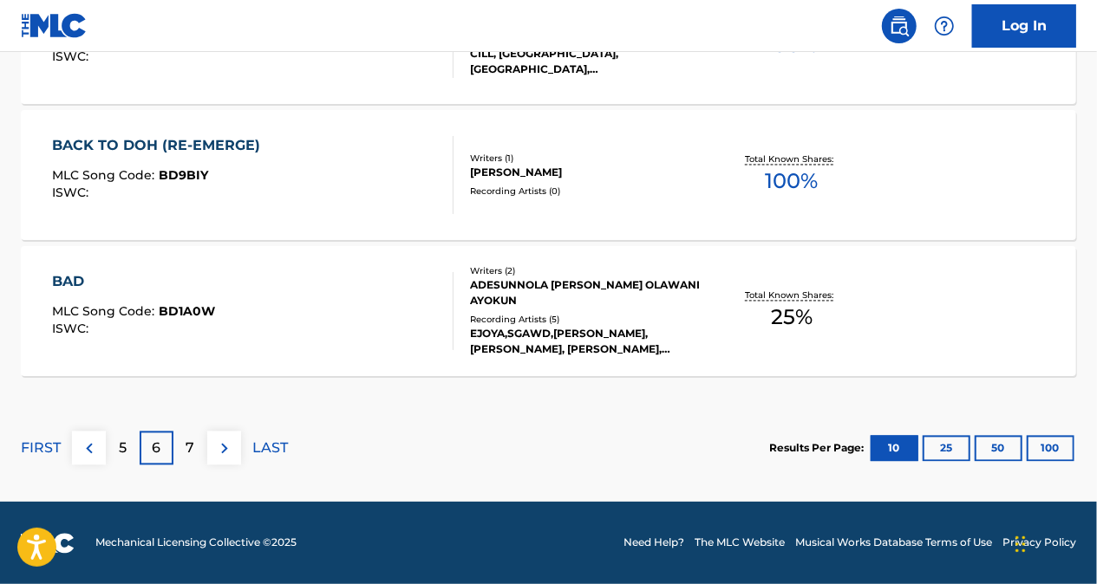
click at [86, 447] on img at bounding box center [89, 449] width 21 height 21
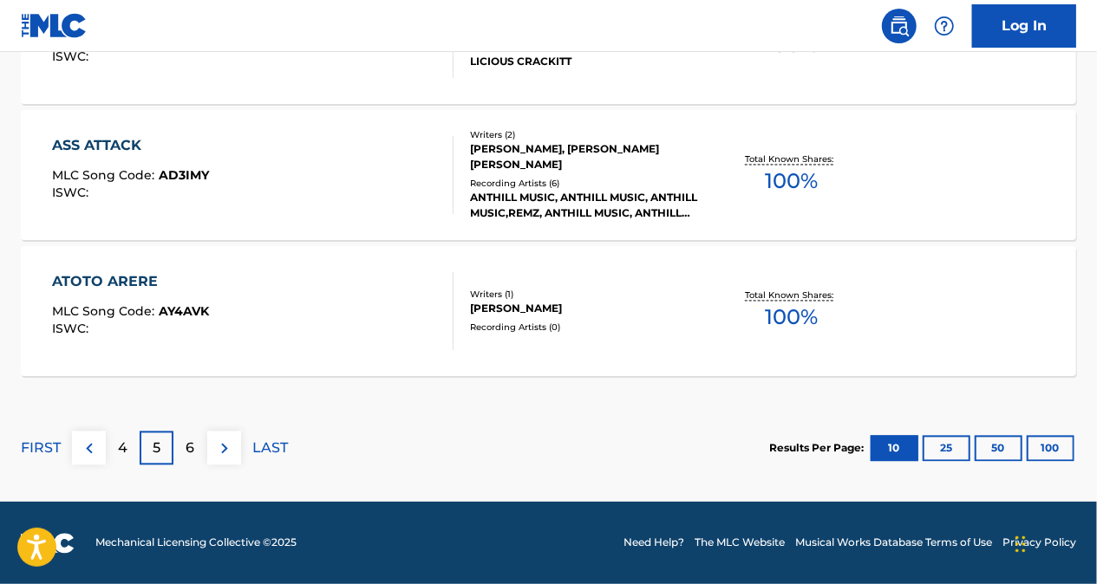
click at [89, 447] on img at bounding box center [89, 449] width 21 height 21
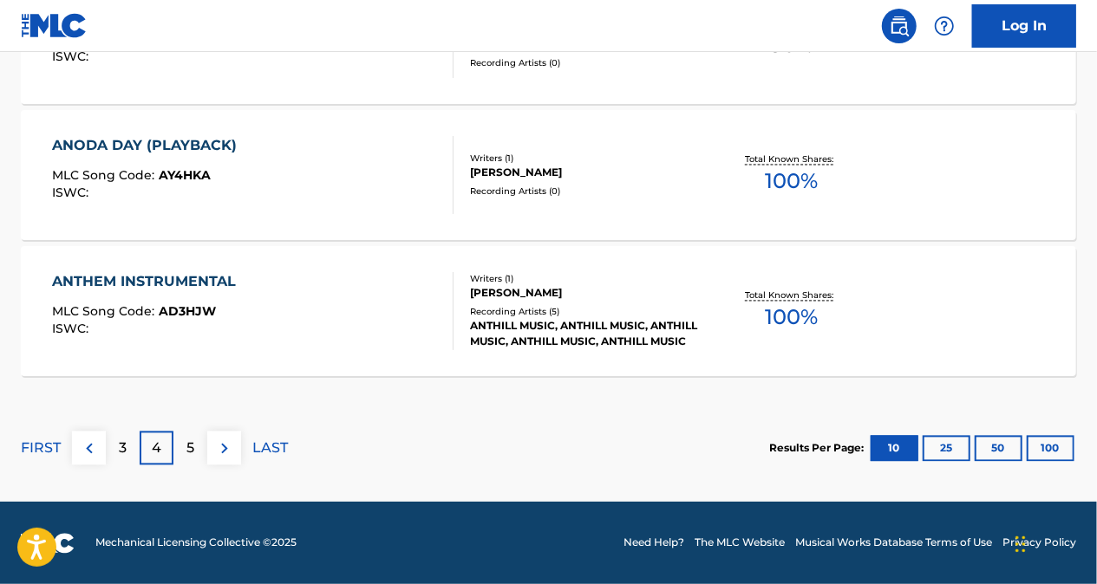
click at [94, 446] on img at bounding box center [89, 449] width 21 height 21
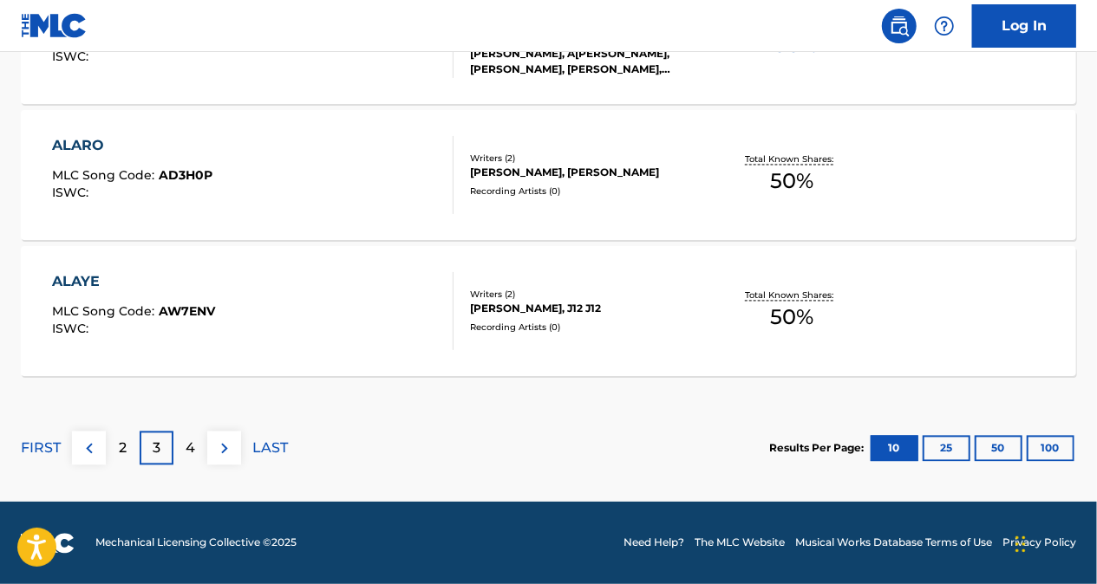
click at [94, 453] on img at bounding box center [89, 449] width 21 height 21
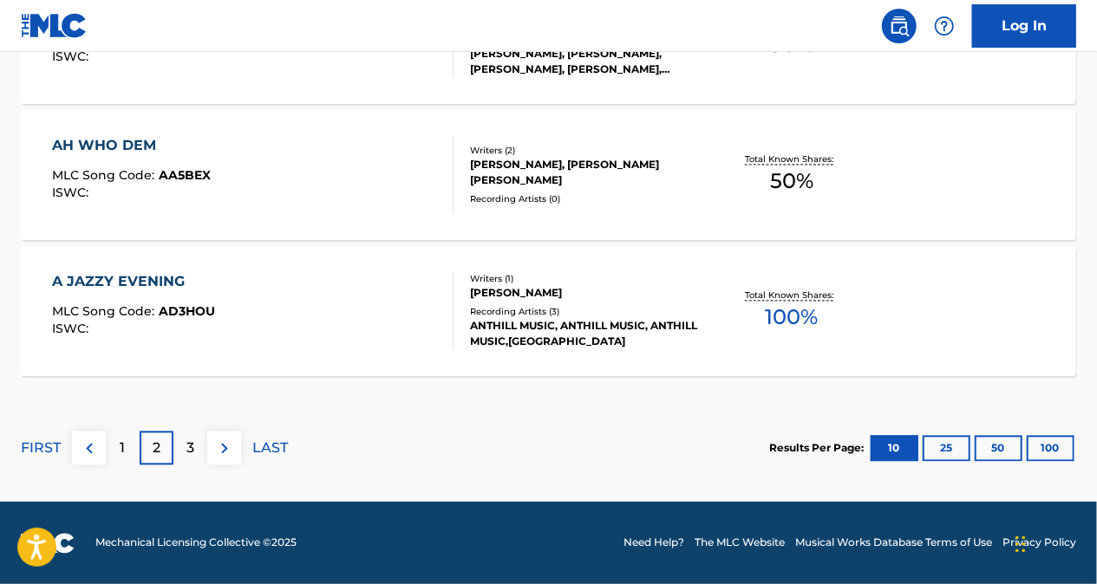
click at [140, 451] on div "2" at bounding box center [157, 449] width 34 height 34
click at [192, 447] on p "3" at bounding box center [190, 449] width 8 height 21
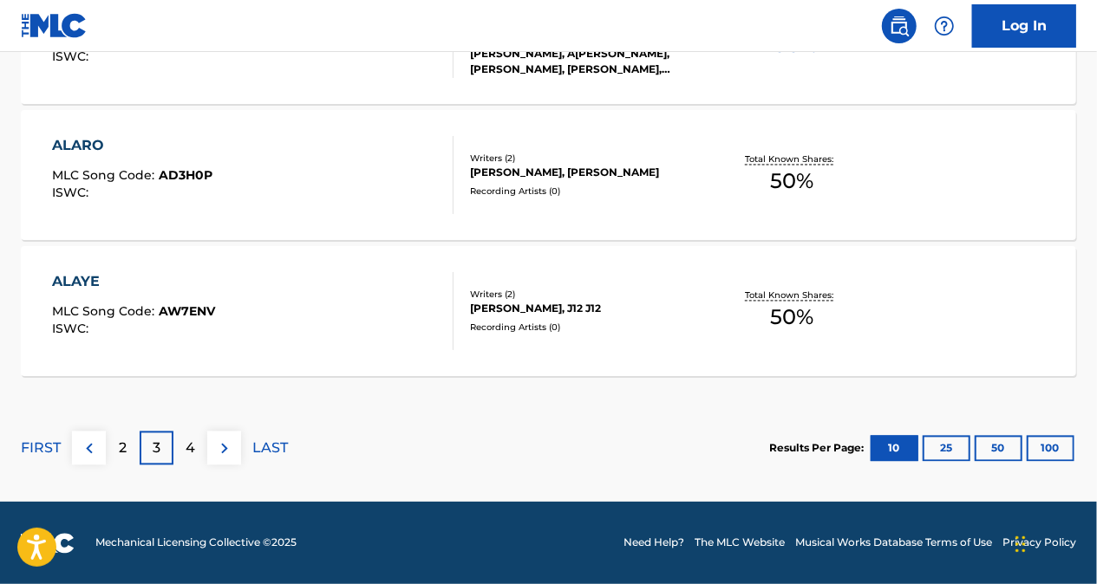
click at [192, 451] on p "4" at bounding box center [191, 449] width 10 height 21
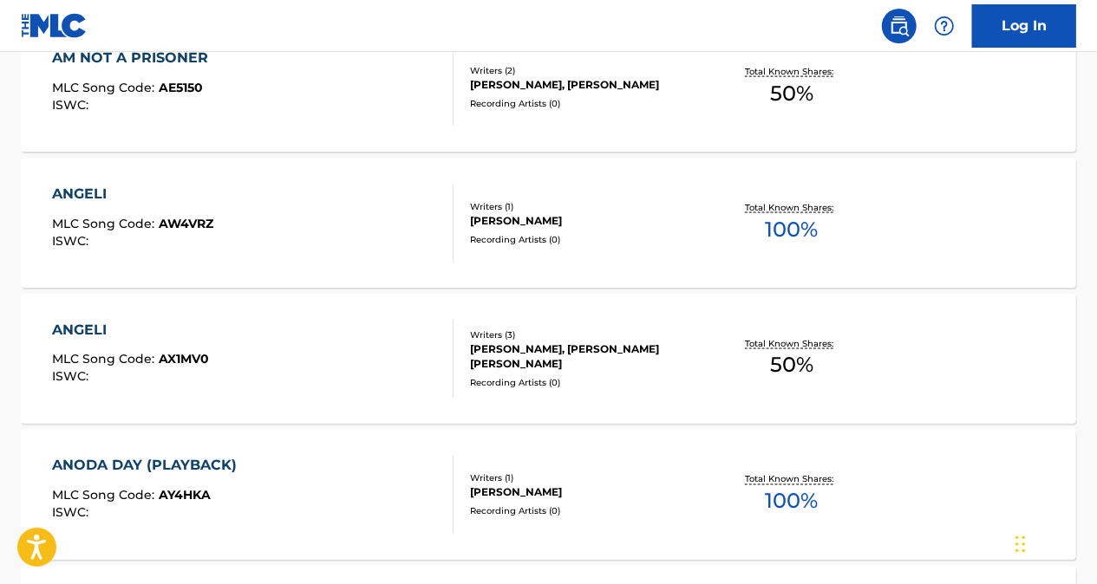
scroll to position [1261, 0]
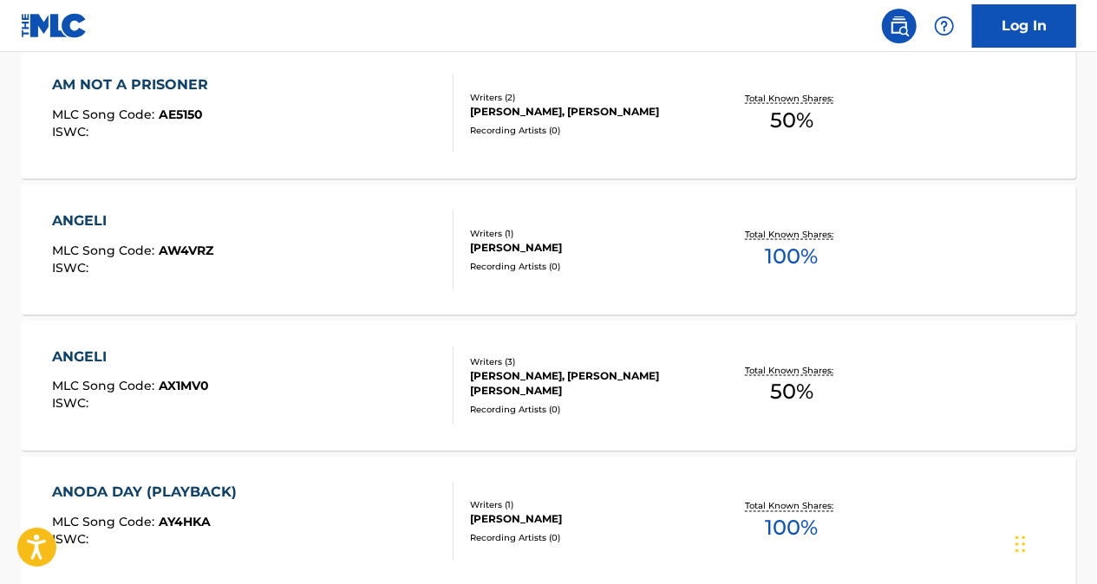
click at [83, 215] on div "ANGELI" at bounding box center [133, 221] width 161 height 21
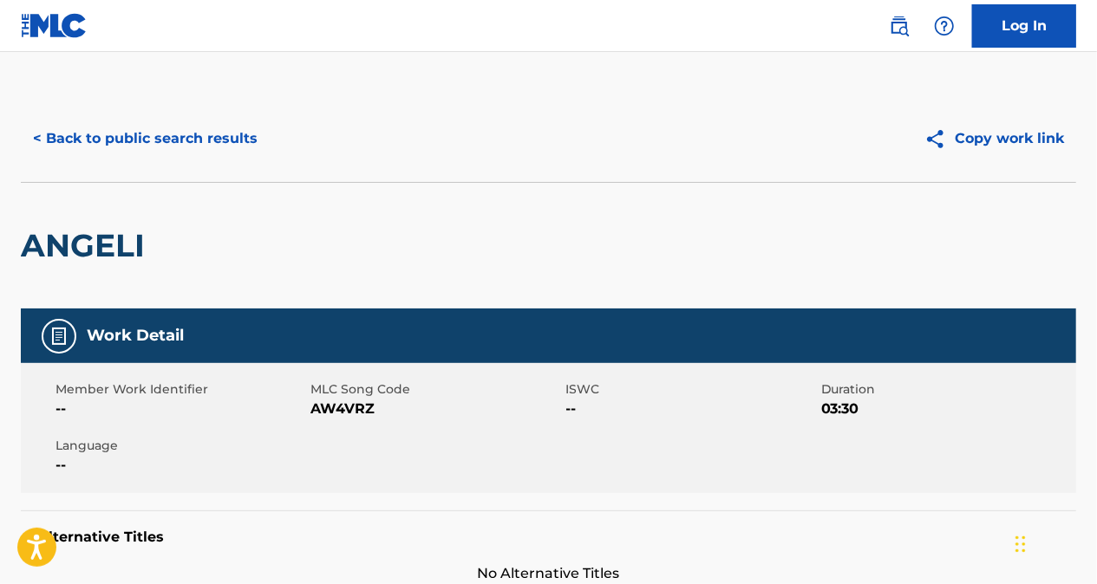
click at [36, 137] on button "< Back to public search results" at bounding box center [145, 138] width 249 height 43
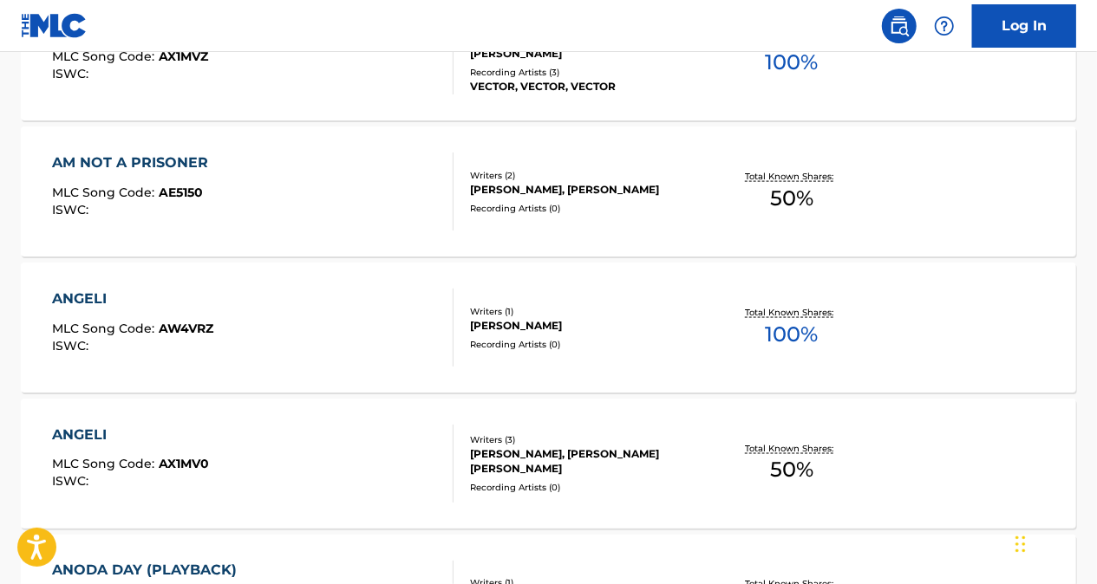
scroll to position [1369, 0]
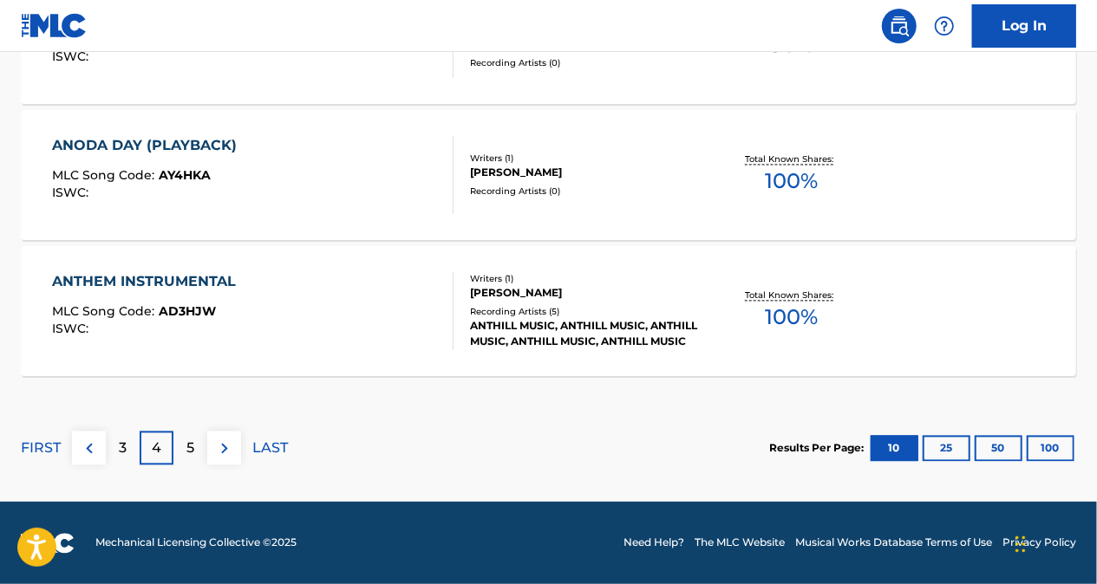
click at [186, 443] on p "5" at bounding box center [190, 449] width 8 height 21
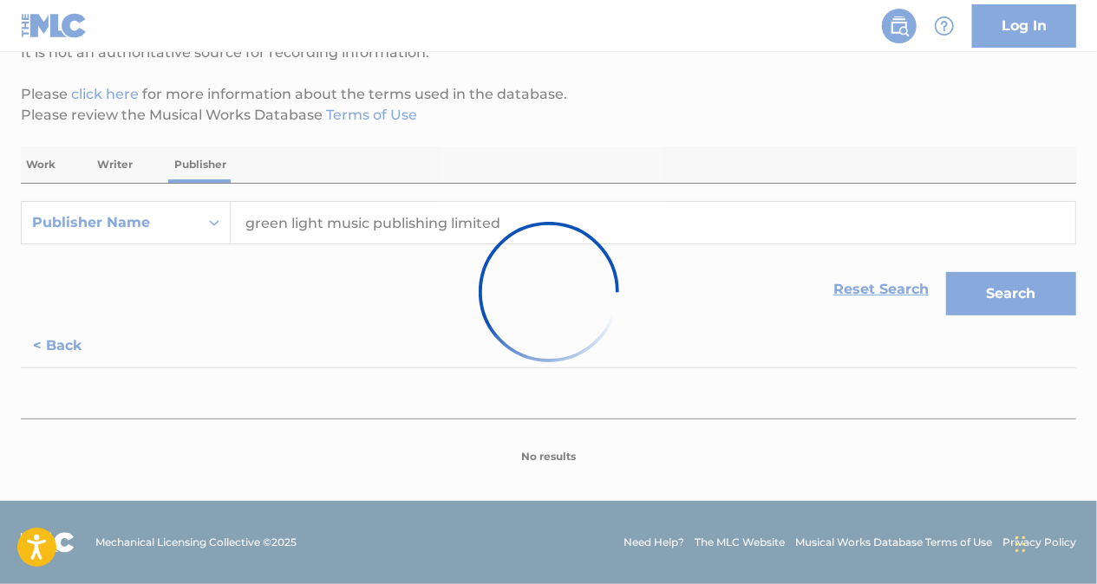
scroll to position [184, 0]
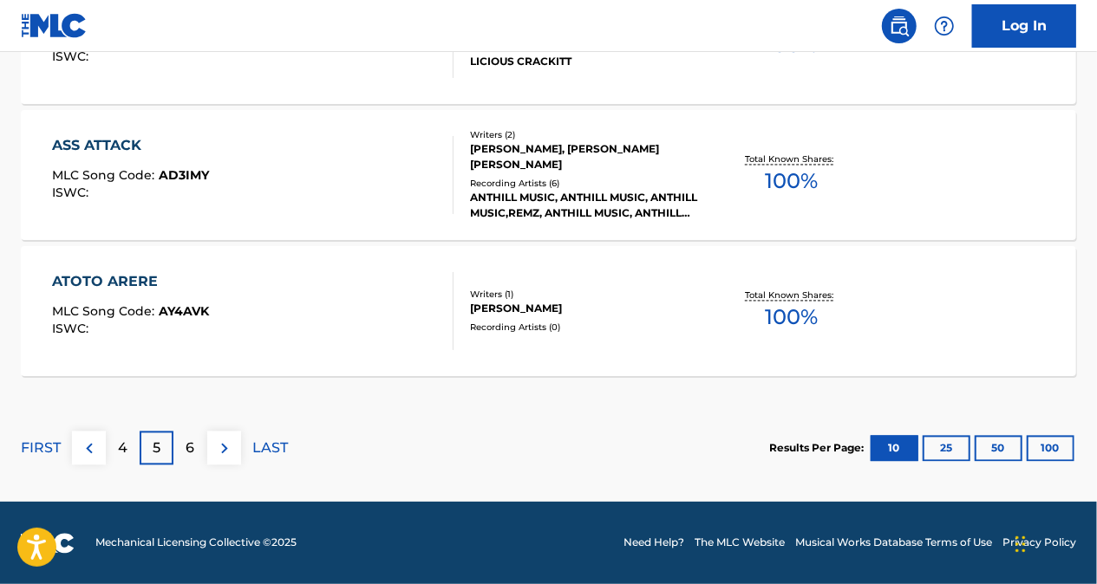
click at [188, 441] on p "6" at bounding box center [190, 449] width 9 height 21
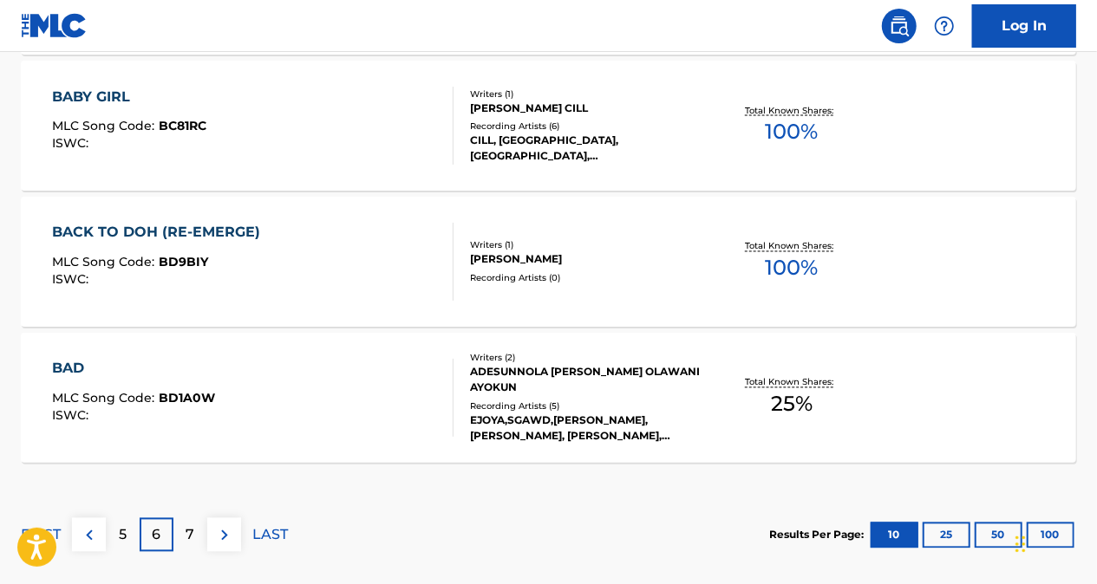
scroll to position [1608, 0]
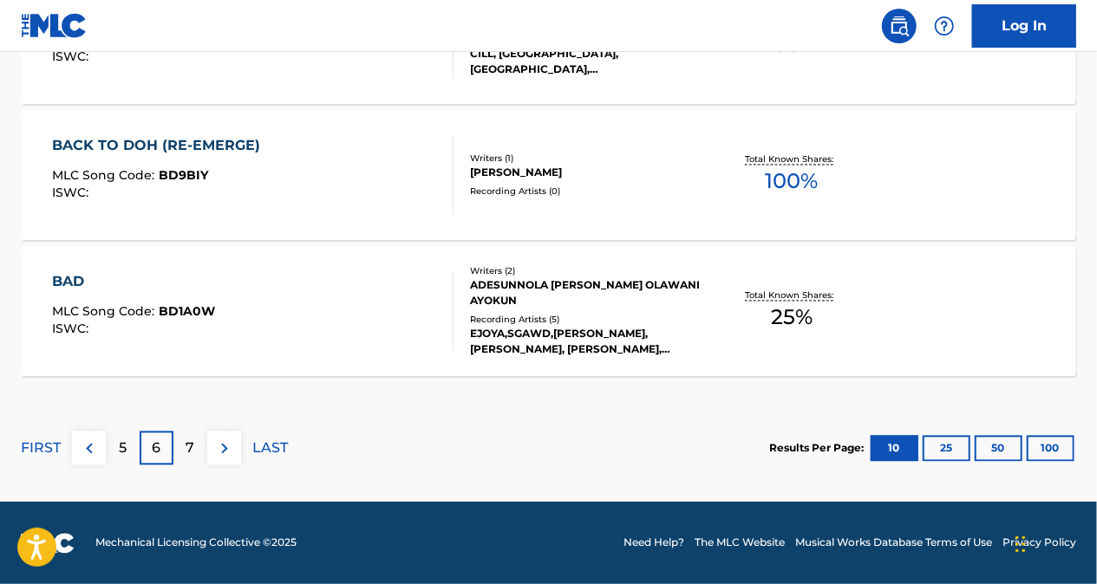
click at [113, 458] on div "5" at bounding box center [123, 449] width 34 height 34
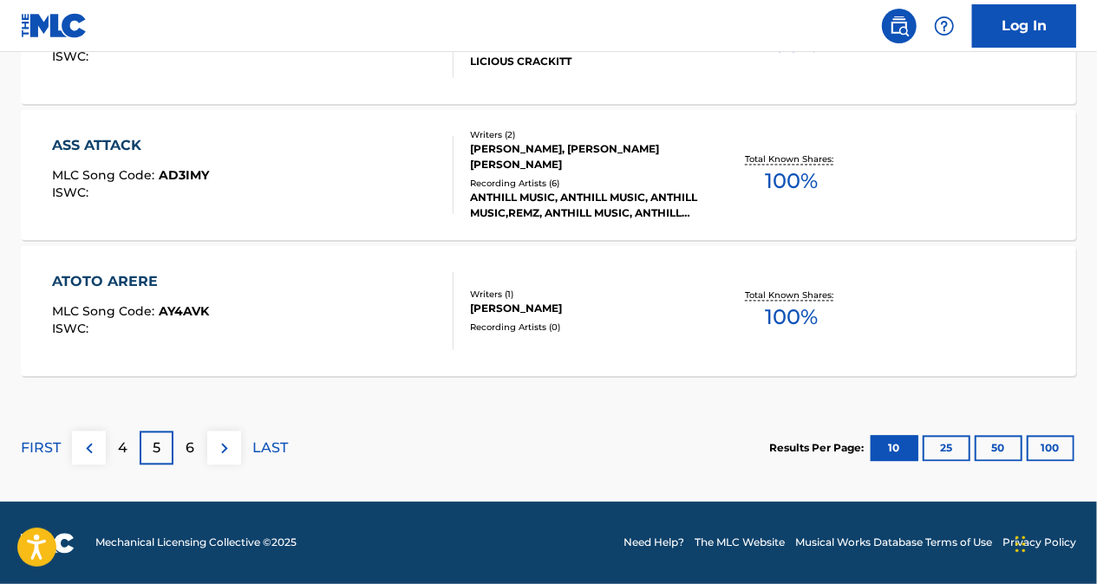
click at [113, 447] on div "4" at bounding box center [123, 449] width 34 height 34
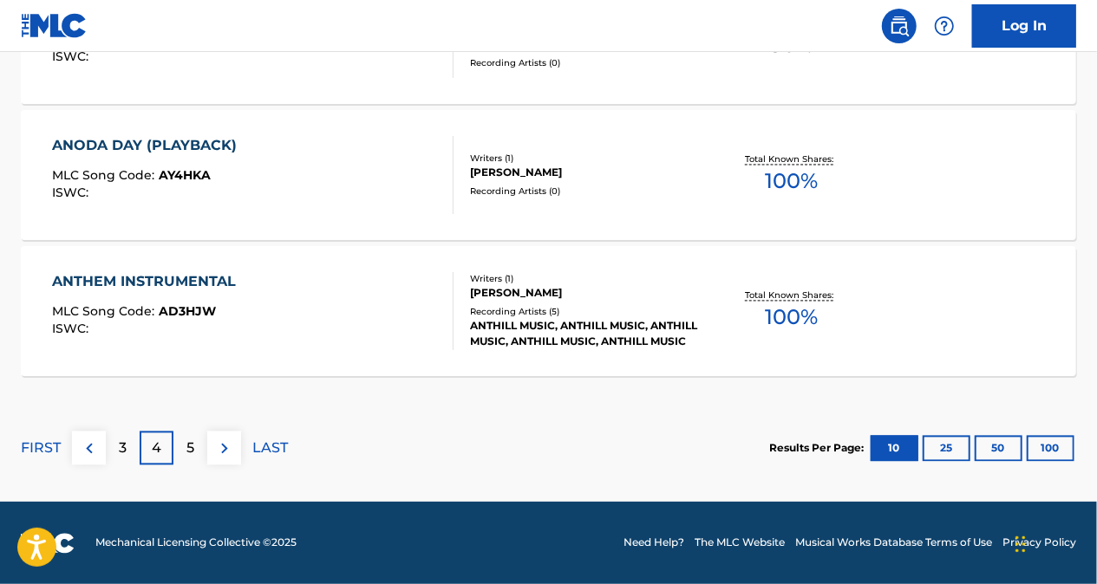
click at [114, 446] on div "3" at bounding box center [123, 449] width 34 height 34
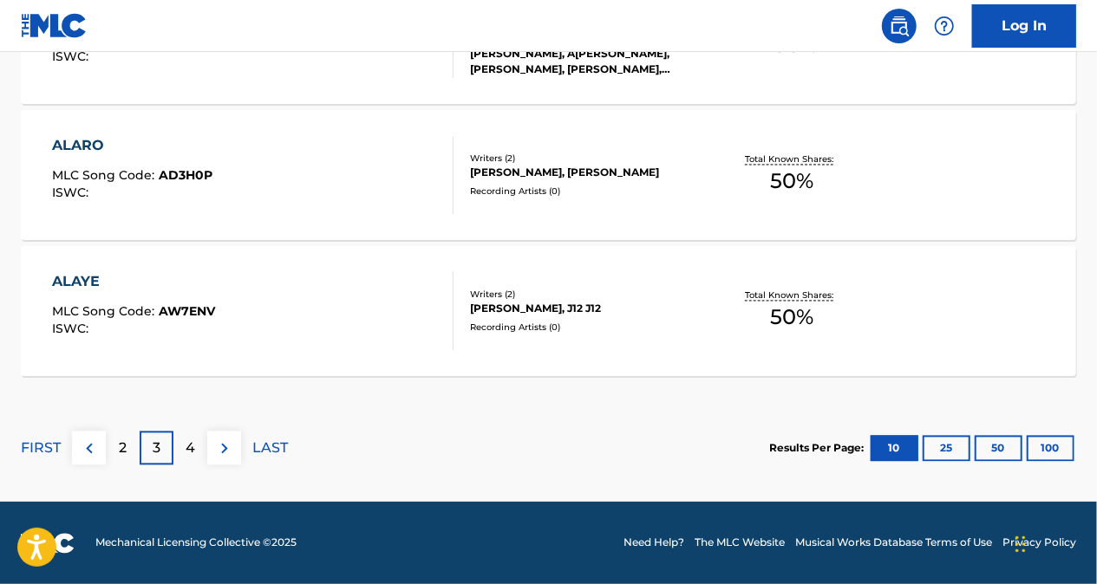
click at [122, 441] on p "2" at bounding box center [123, 449] width 8 height 21
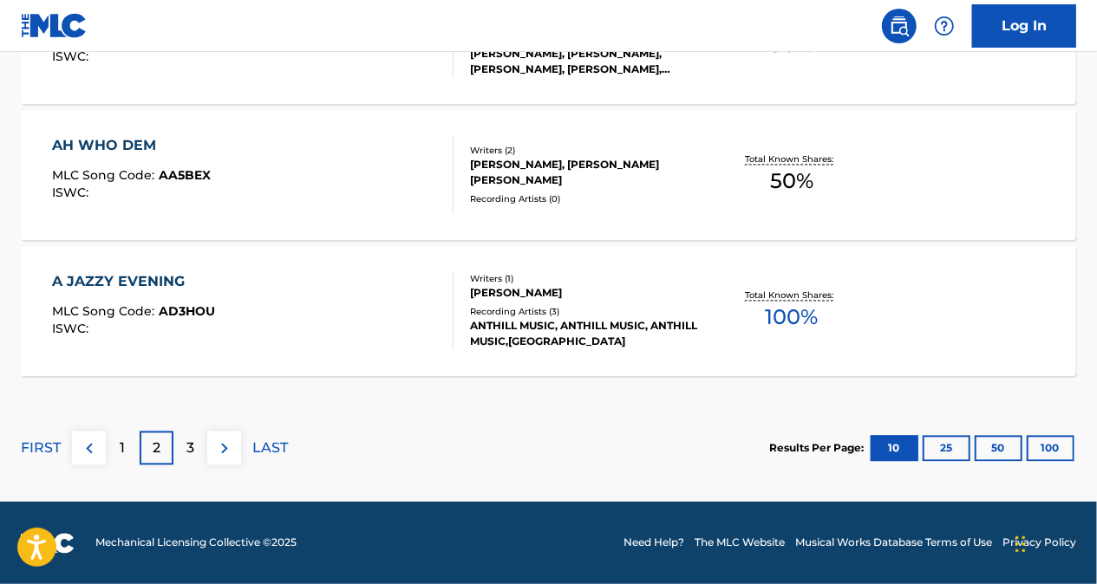
click at [193, 460] on div "3" at bounding box center [190, 449] width 34 height 34
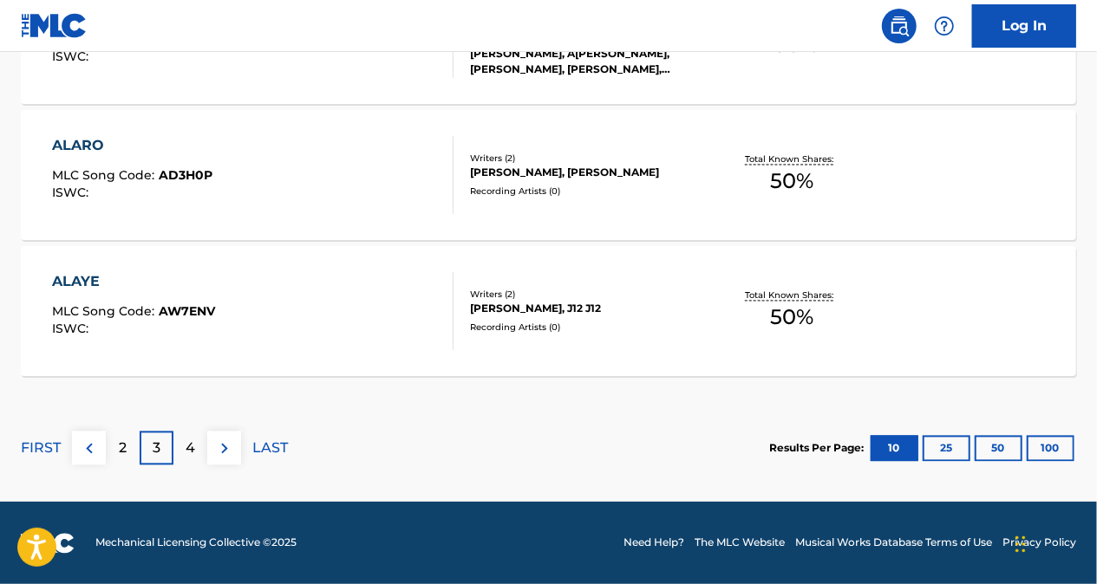
click at [182, 444] on div "4" at bounding box center [190, 449] width 34 height 34
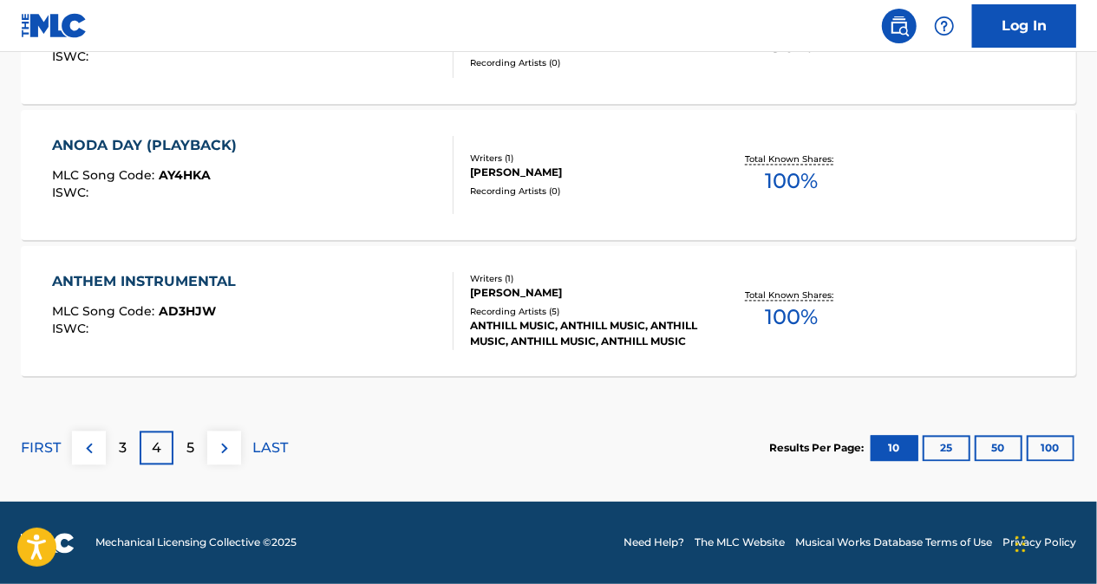
click at [197, 454] on div "5" at bounding box center [190, 449] width 34 height 34
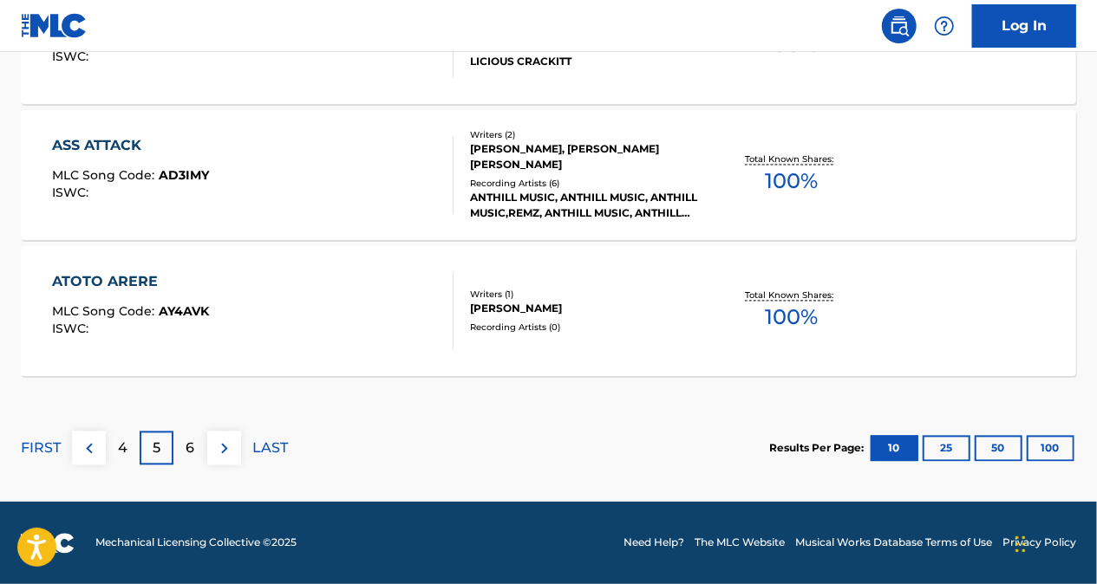
click at [202, 446] on div "6" at bounding box center [190, 449] width 34 height 34
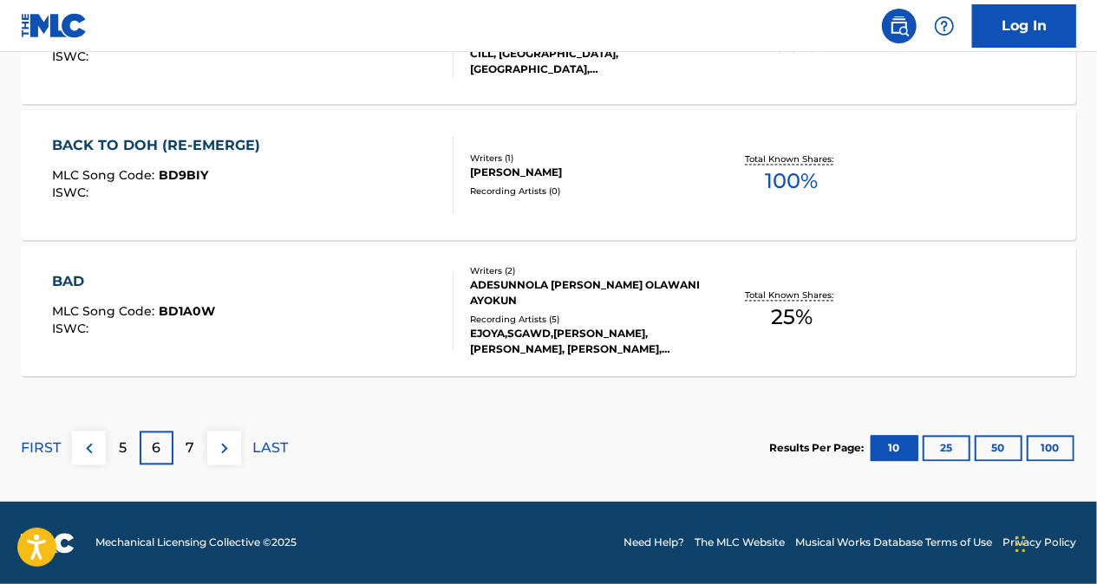
click at [197, 445] on div "7" at bounding box center [190, 449] width 34 height 34
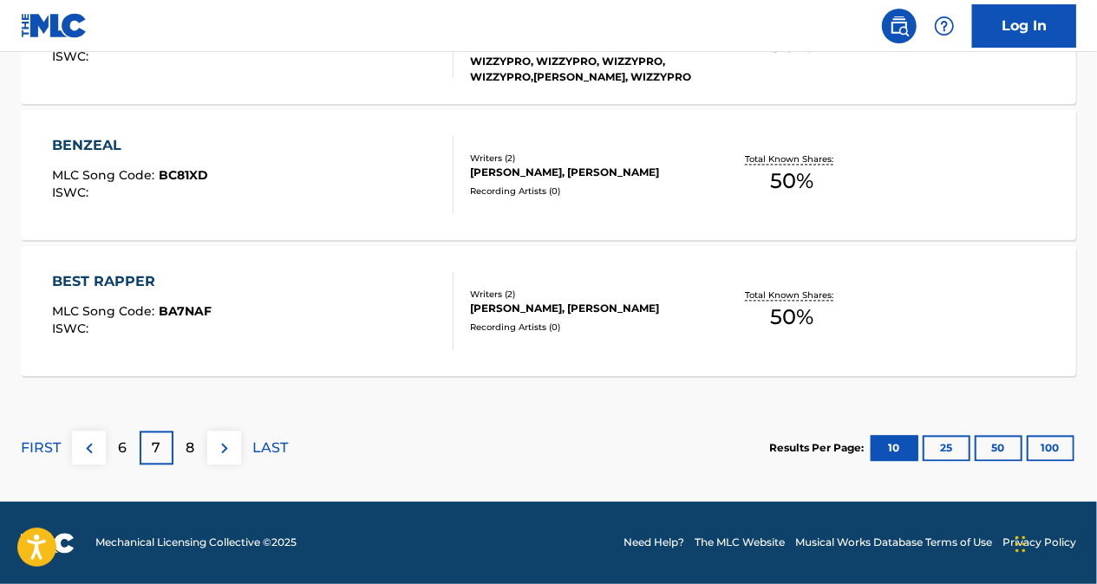
click at [130, 443] on div "6" at bounding box center [123, 449] width 34 height 34
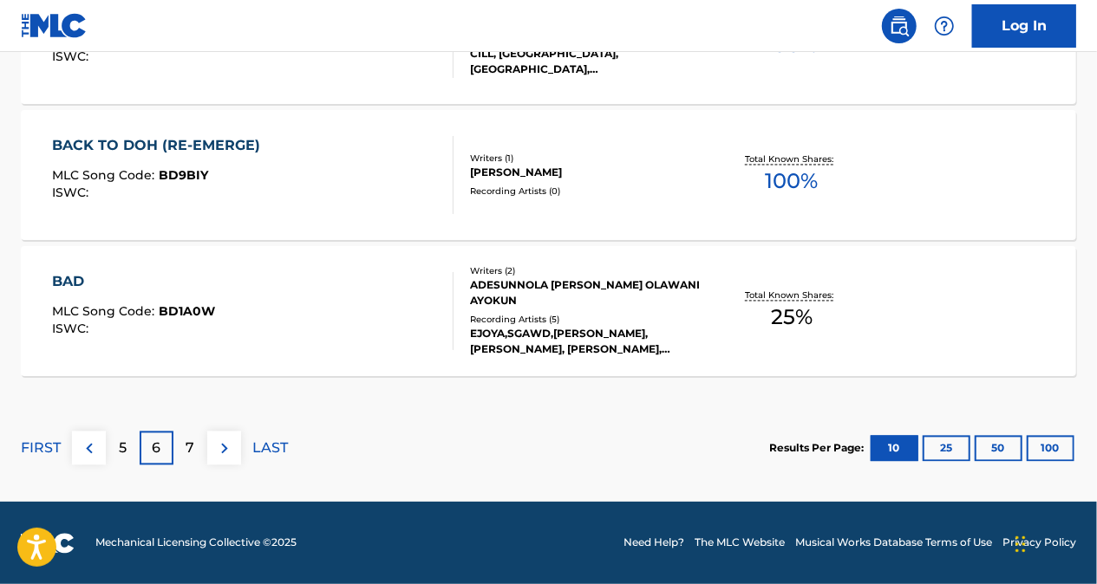
click at [135, 443] on div "5" at bounding box center [123, 449] width 34 height 34
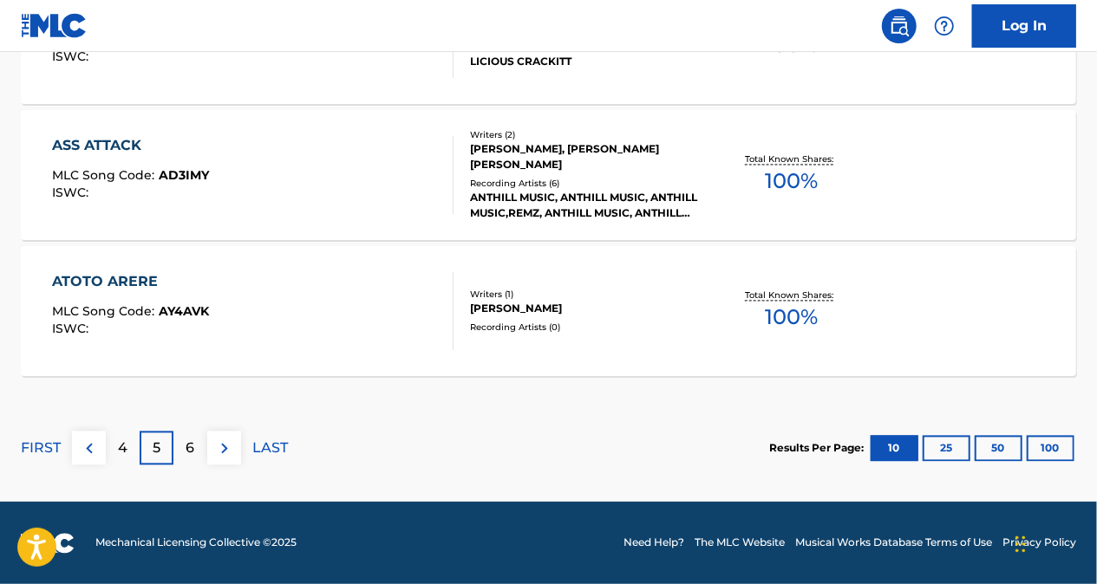
click at [130, 451] on div "4" at bounding box center [123, 449] width 34 height 34
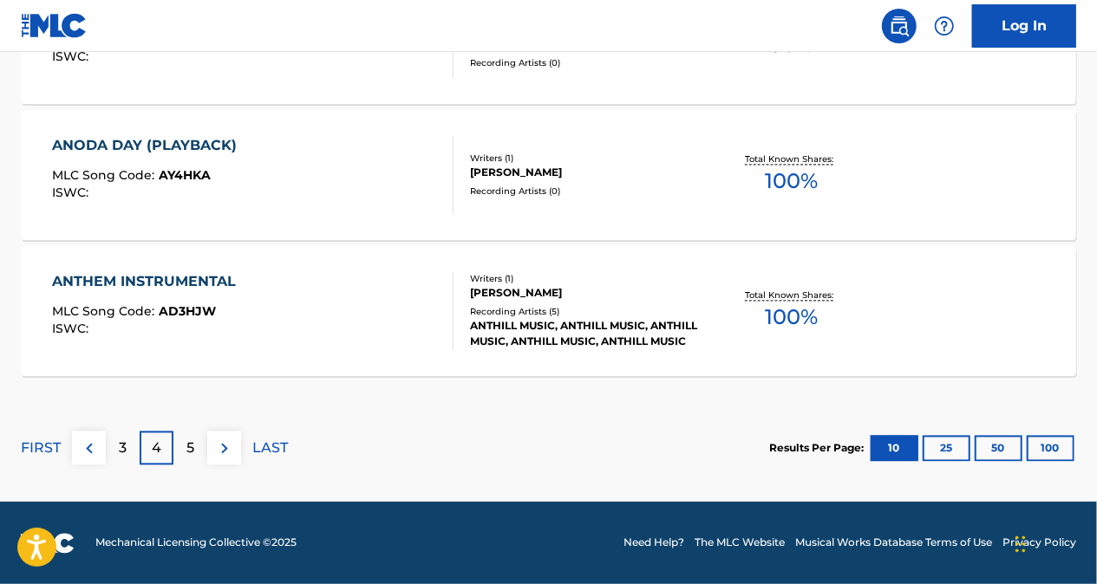
click at [123, 447] on p "3" at bounding box center [123, 449] width 8 height 21
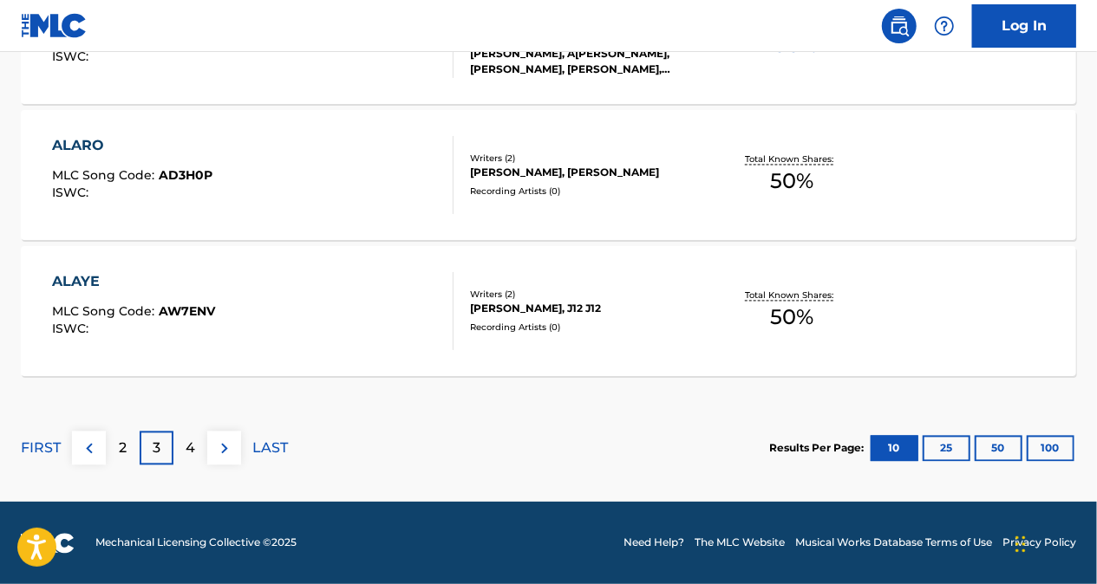
click at [127, 448] on p "2" at bounding box center [123, 449] width 8 height 21
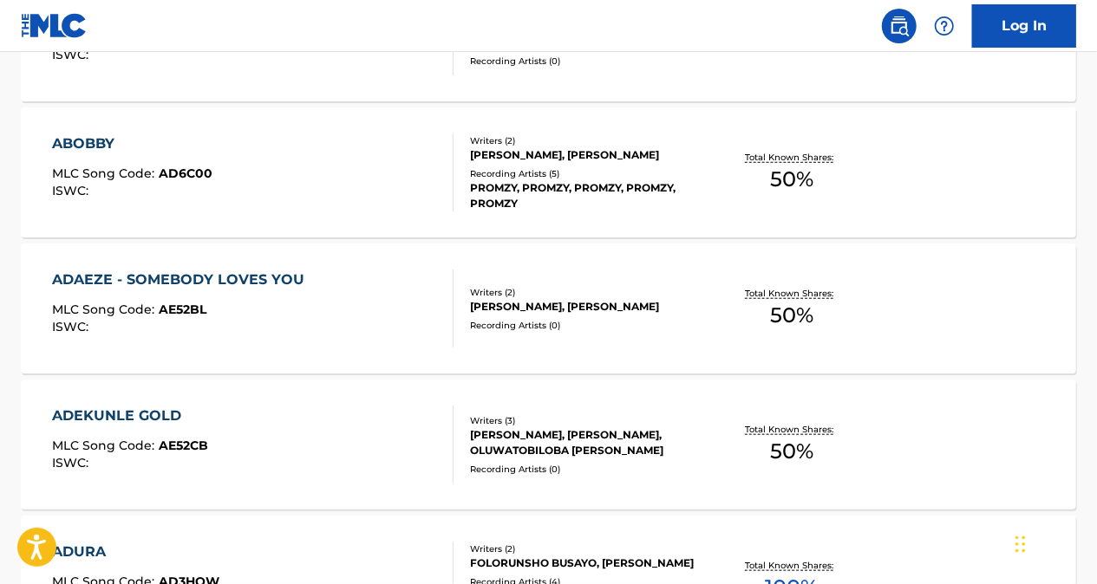
scroll to position [654, 0]
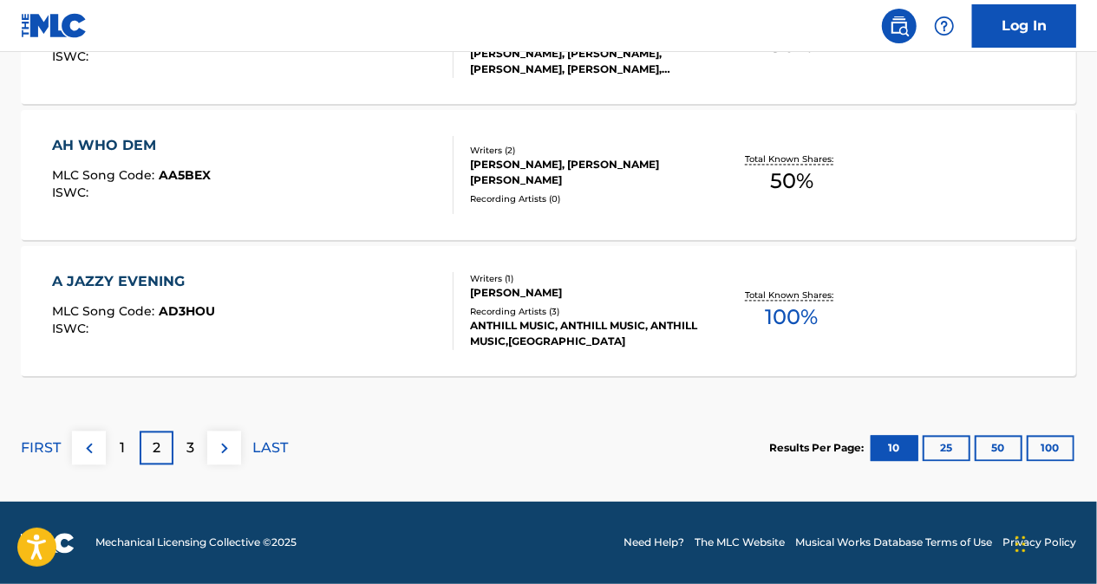
click at [154, 451] on p "2" at bounding box center [157, 449] width 8 height 21
click at [191, 443] on p "3" at bounding box center [190, 449] width 8 height 21
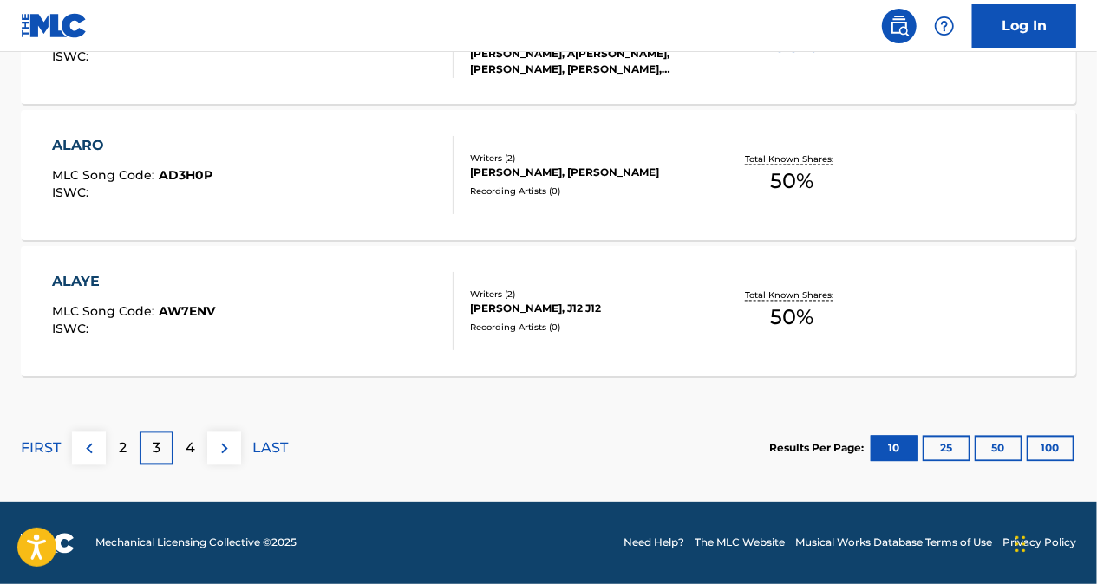
click at [200, 442] on div "4" at bounding box center [190, 449] width 34 height 34
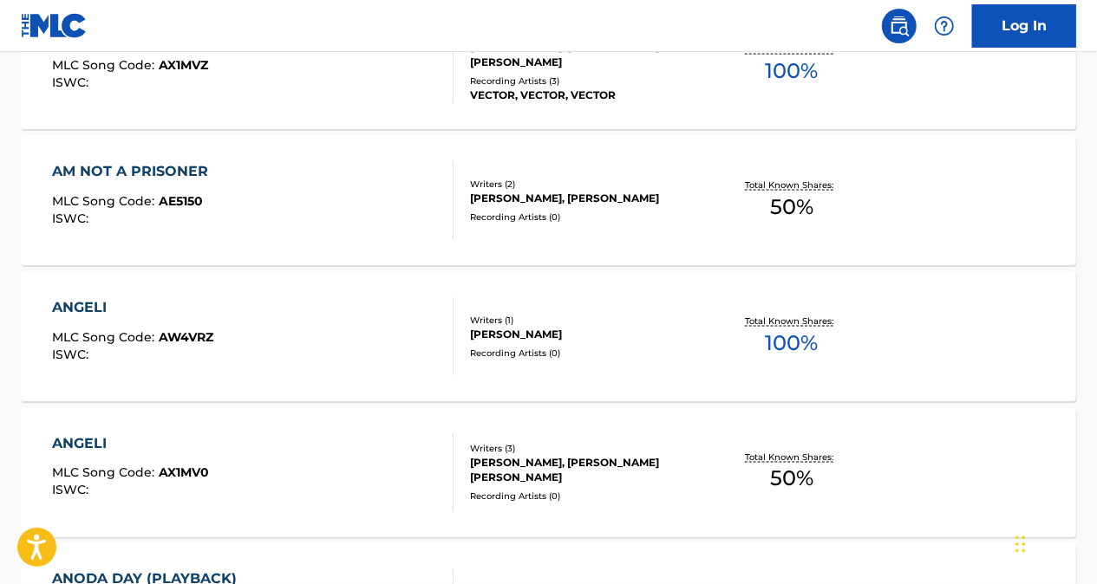
scroll to position [1001, 0]
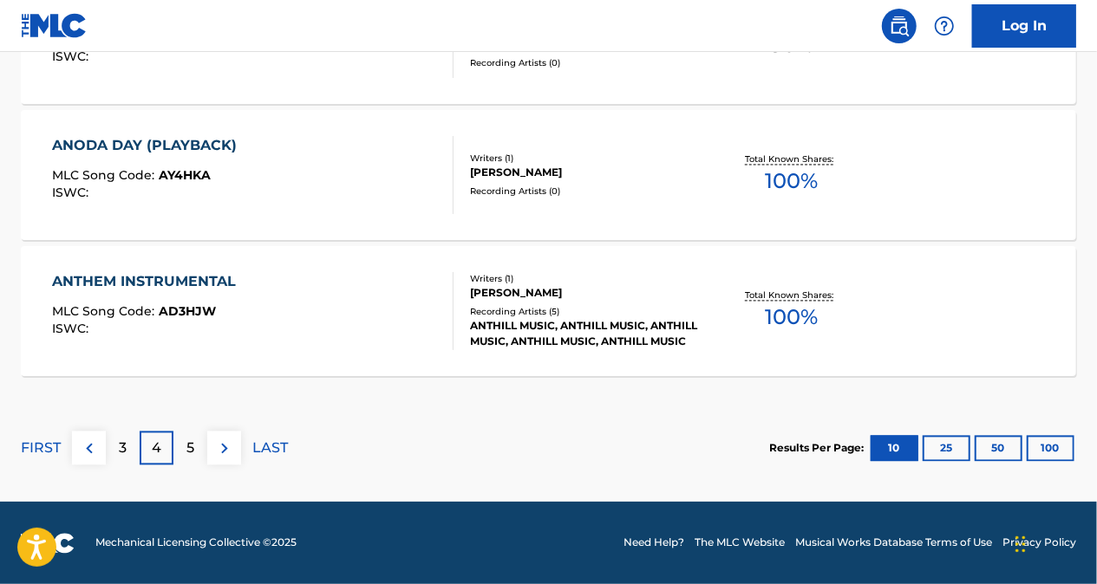
click at [195, 449] on div "5" at bounding box center [190, 449] width 34 height 34
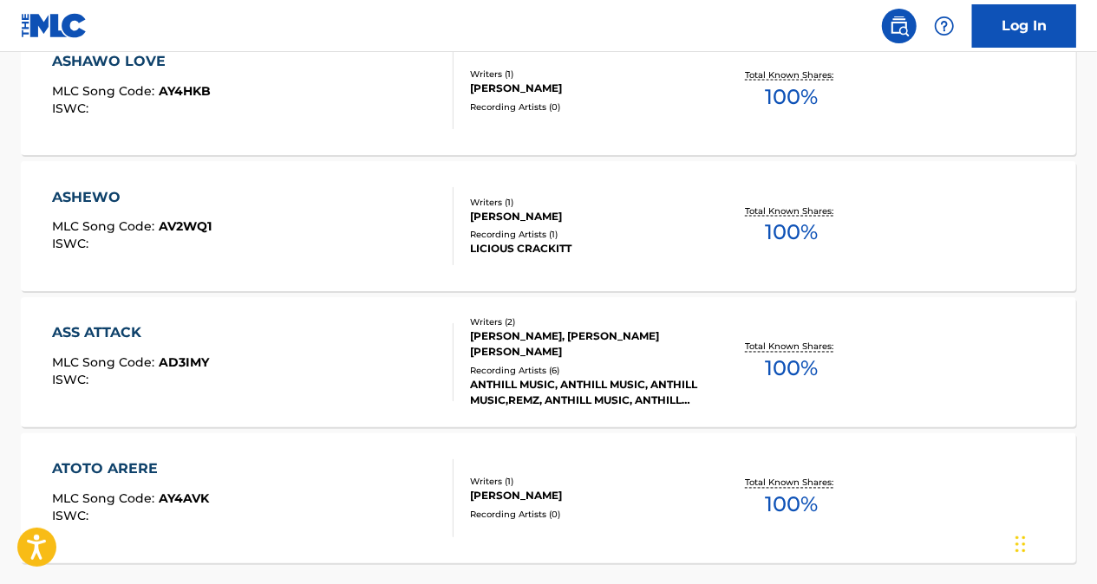
scroll to position [1608, 0]
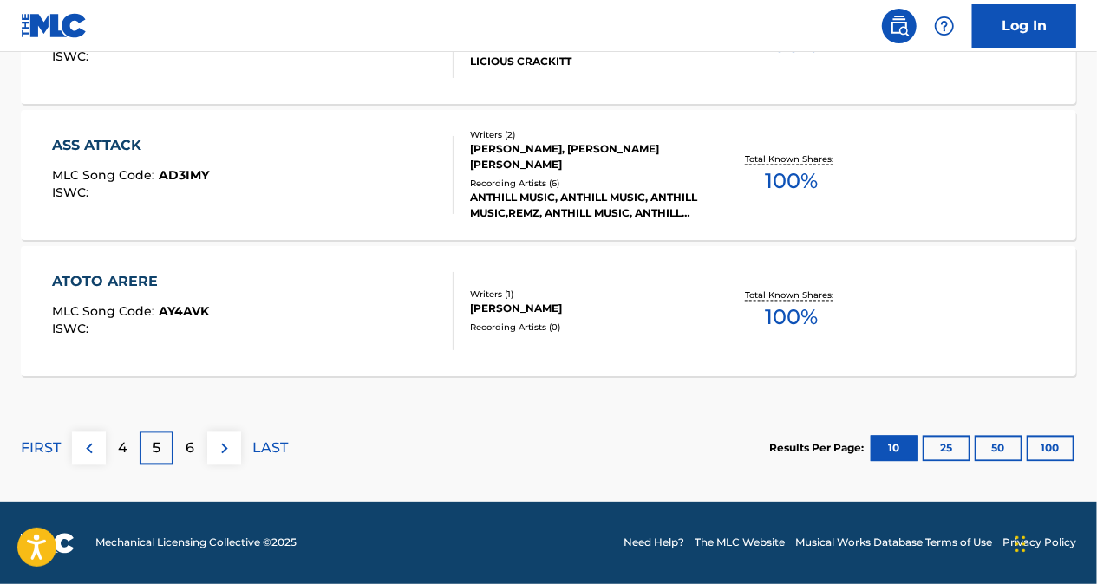
click at [197, 441] on div "6" at bounding box center [190, 449] width 34 height 34
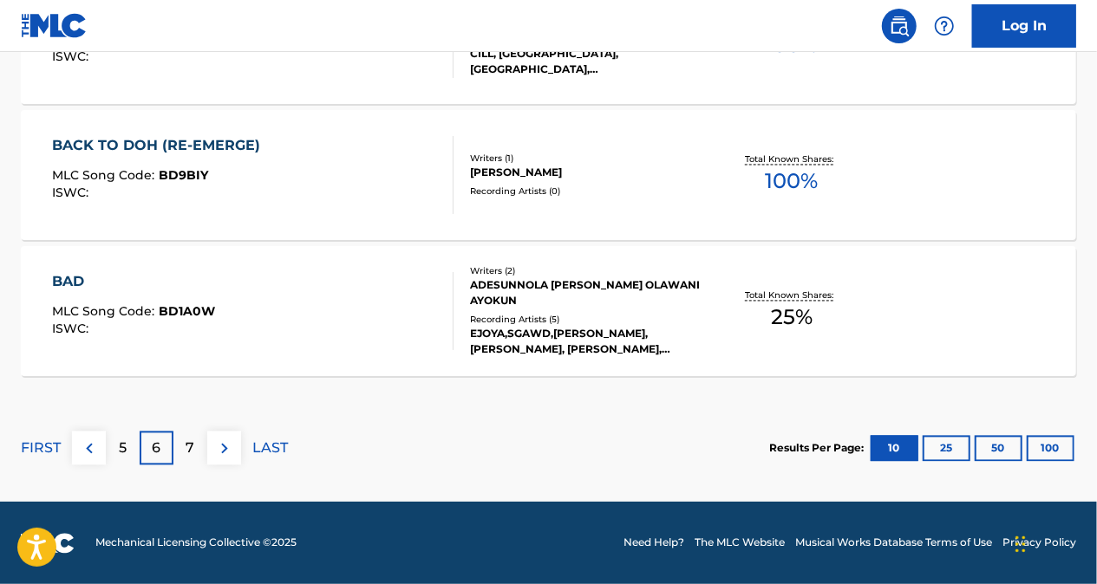
click at [194, 441] on div "7" at bounding box center [190, 449] width 34 height 34
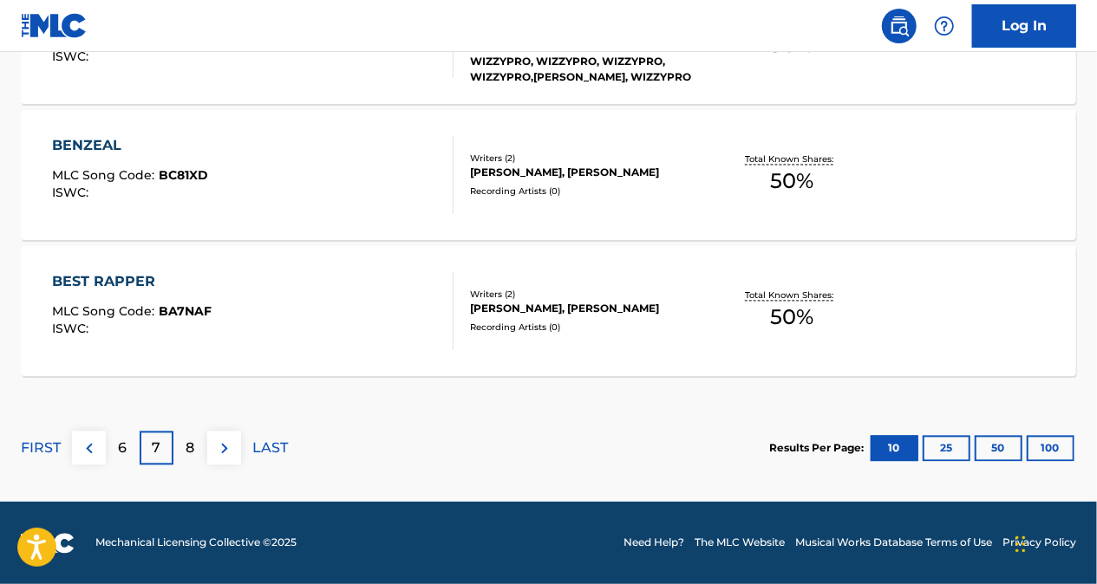
click at [129, 442] on div "6" at bounding box center [123, 449] width 34 height 34
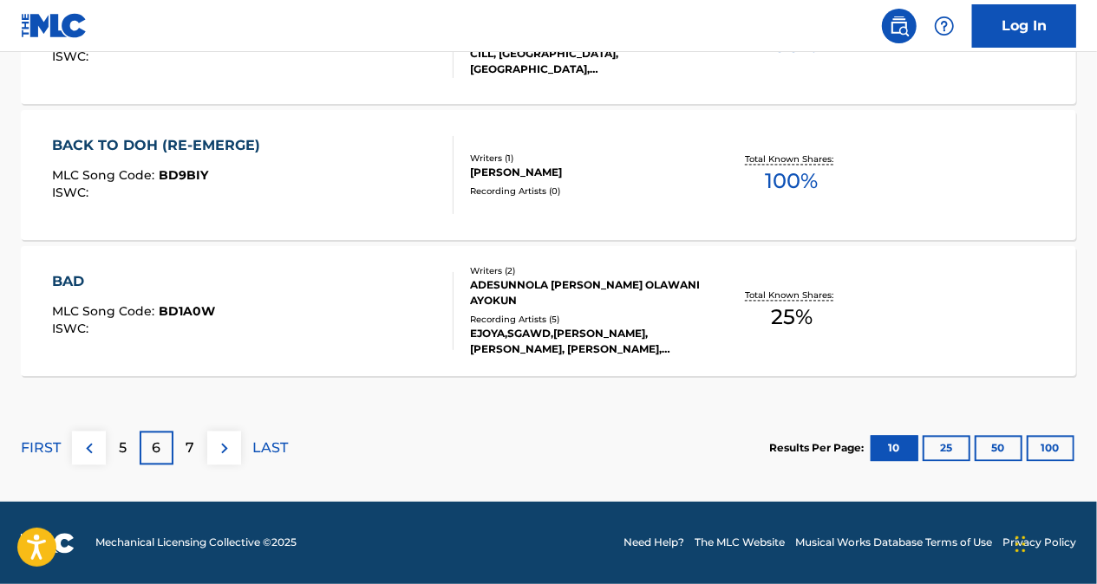
click at [132, 449] on div "5" at bounding box center [123, 449] width 34 height 34
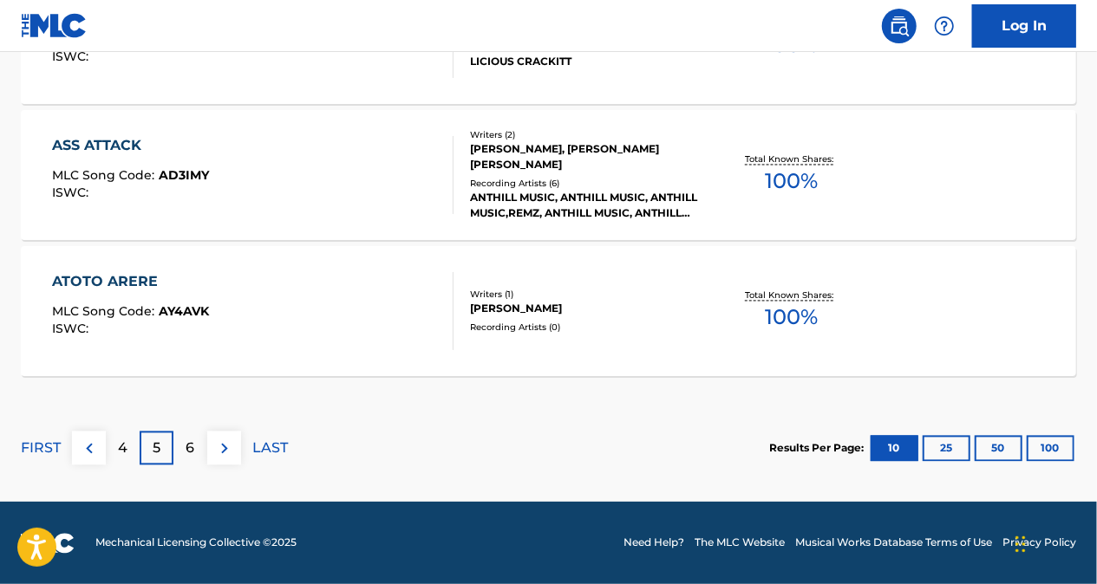
click at [124, 449] on p "4" at bounding box center [123, 449] width 10 height 21
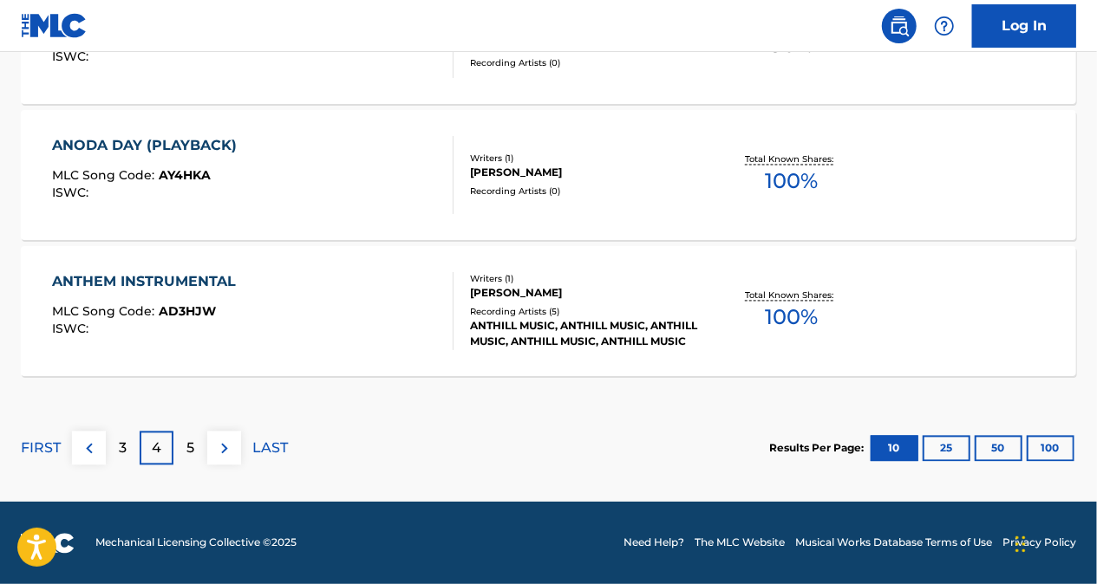
click at [135, 442] on div "3" at bounding box center [123, 449] width 34 height 34
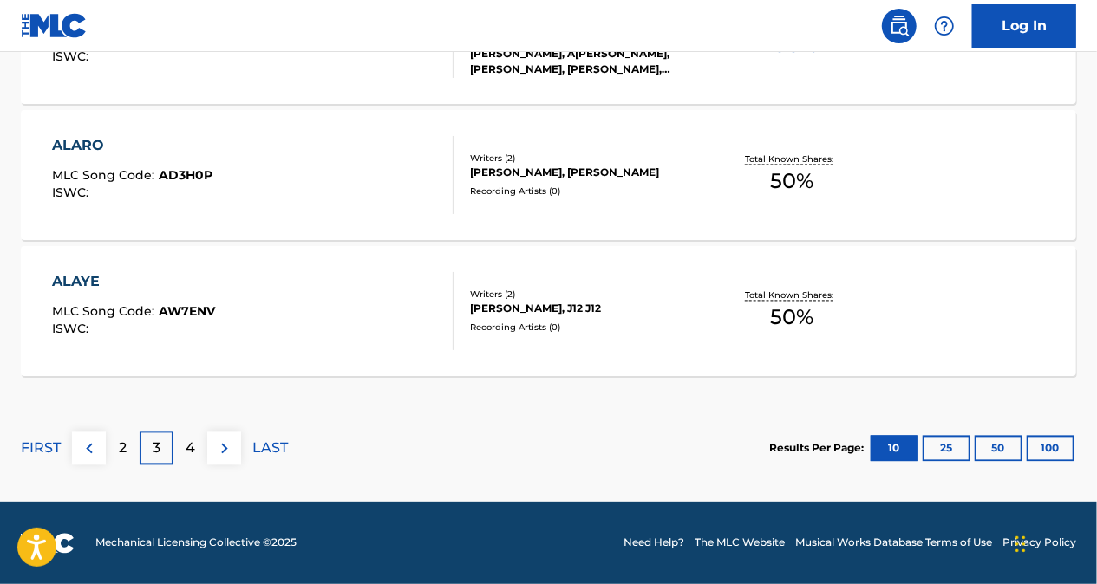
click at [121, 460] on div "2" at bounding box center [123, 449] width 34 height 34
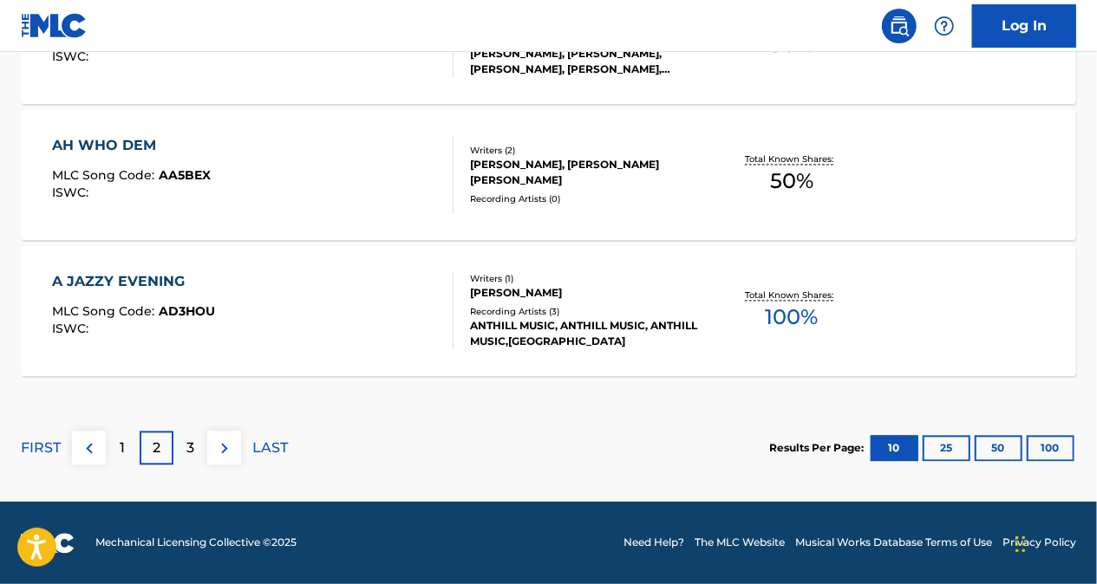
click at [187, 447] on p "3" at bounding box center [190, 449] width 8 height 21
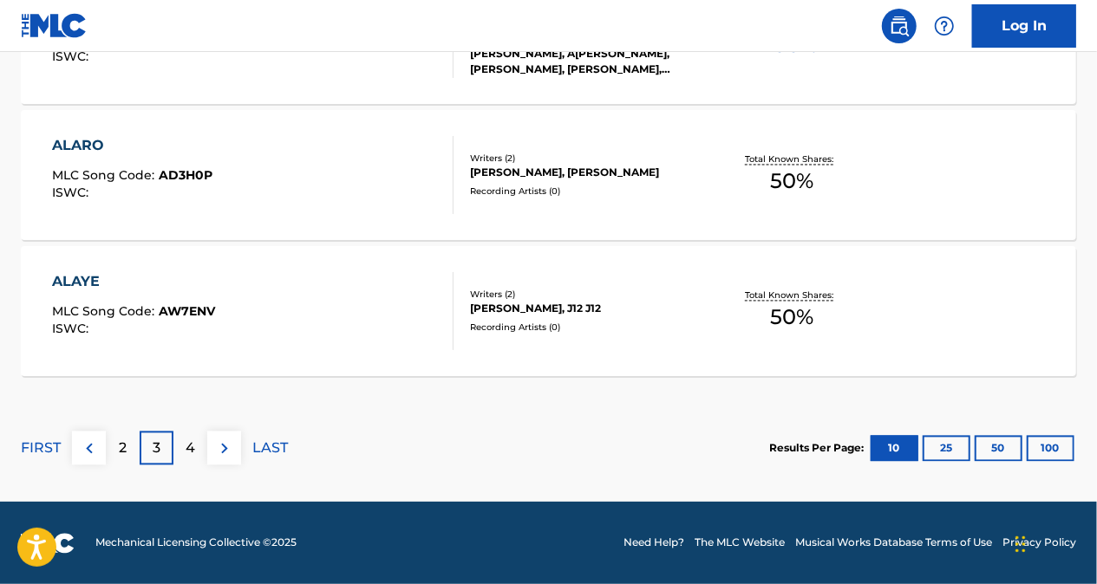
click at [193, 440] on p "4" at bounding box center [191, 449] width 10 height 21
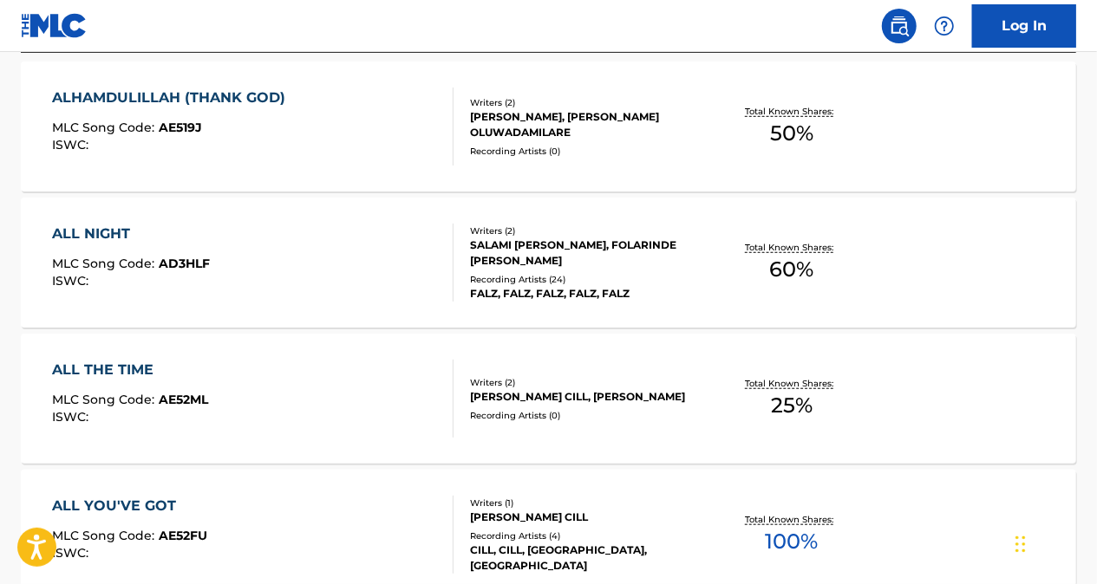
scroll to position [827, 0]
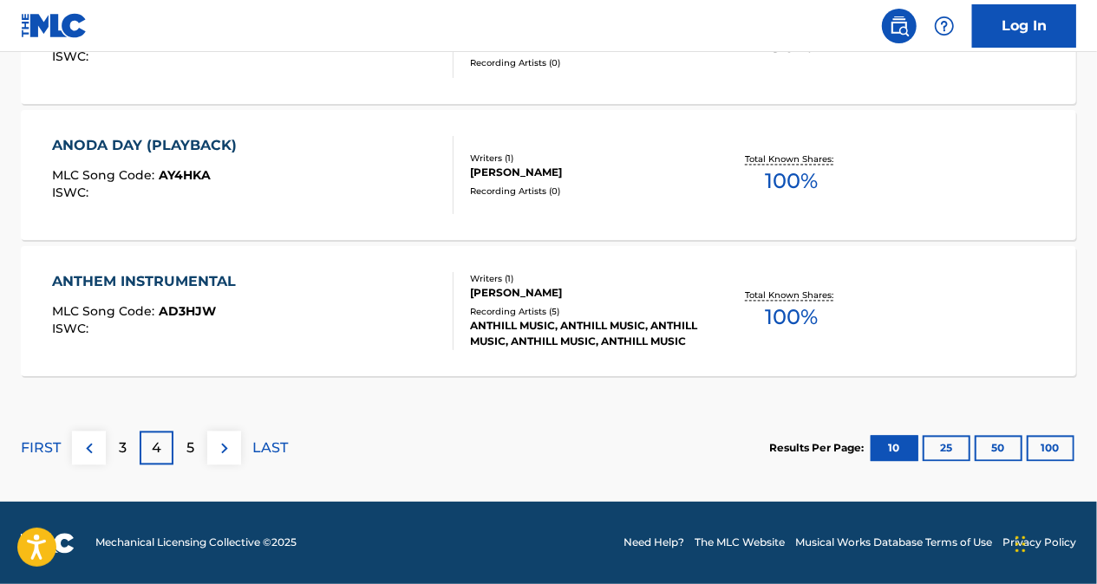
click at [186, 446] on p "5" at bounding box center [190, 449] width 8 height 21
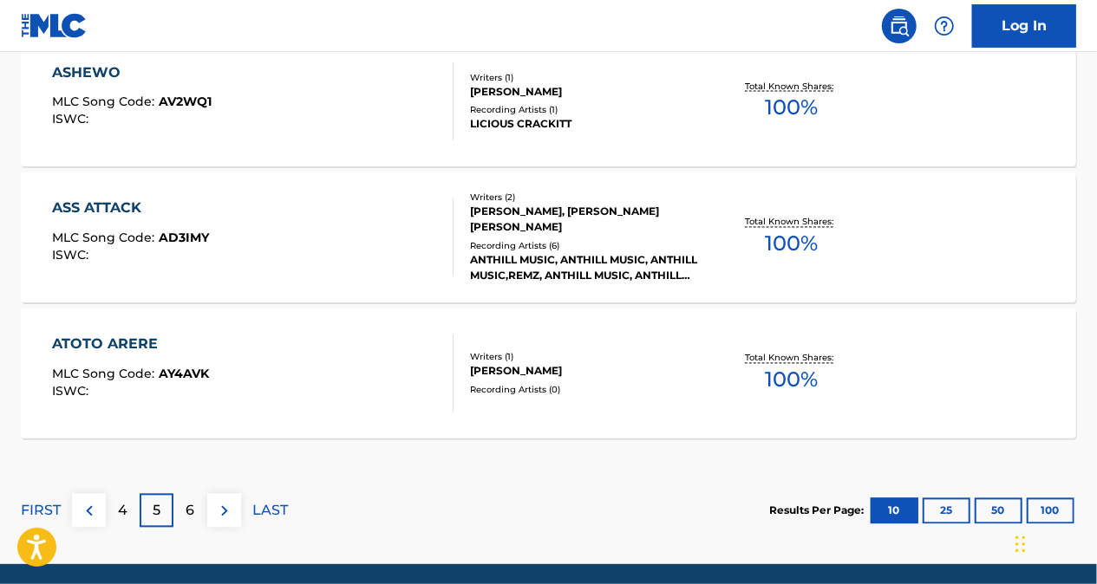
scroll to position [1608, 0]
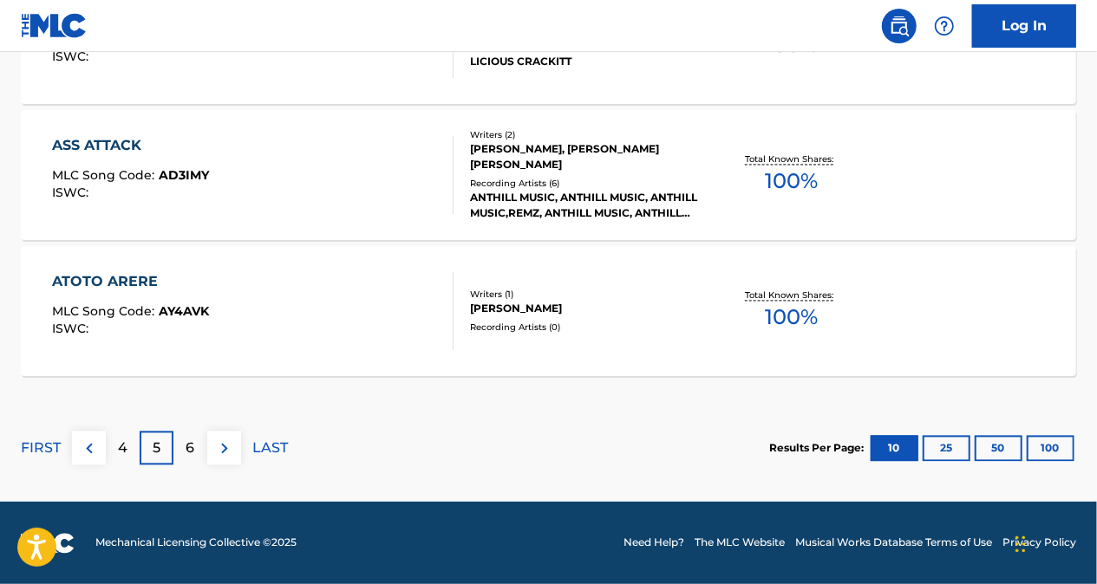
click at [189, 446] on p "6" at bounding box center [190, 449] width 9 height 21
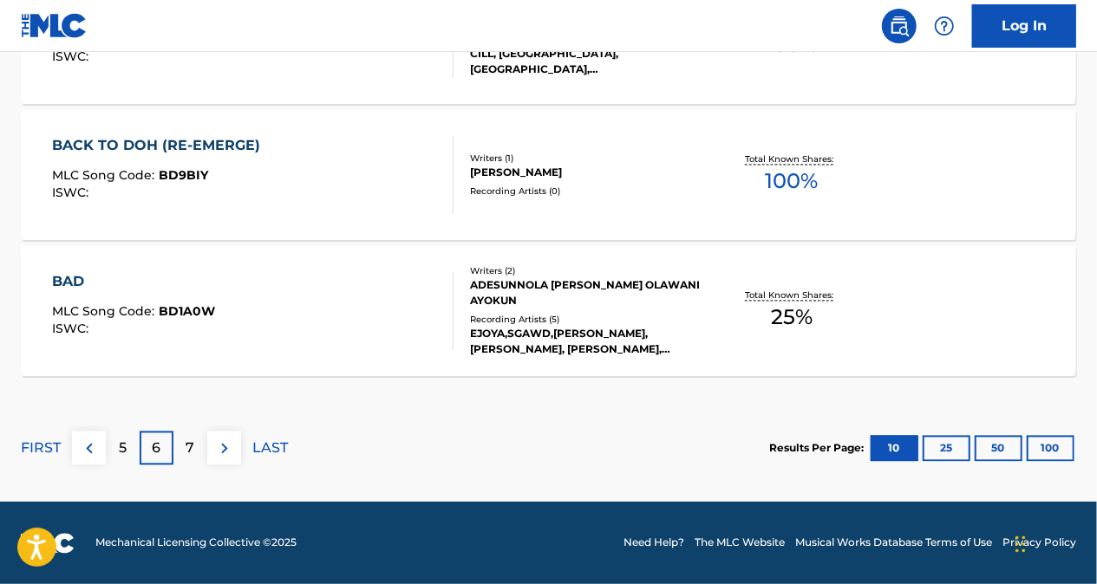
click at [131, 451] on div "5" at bounding box center [123, 449] width 34 height 34
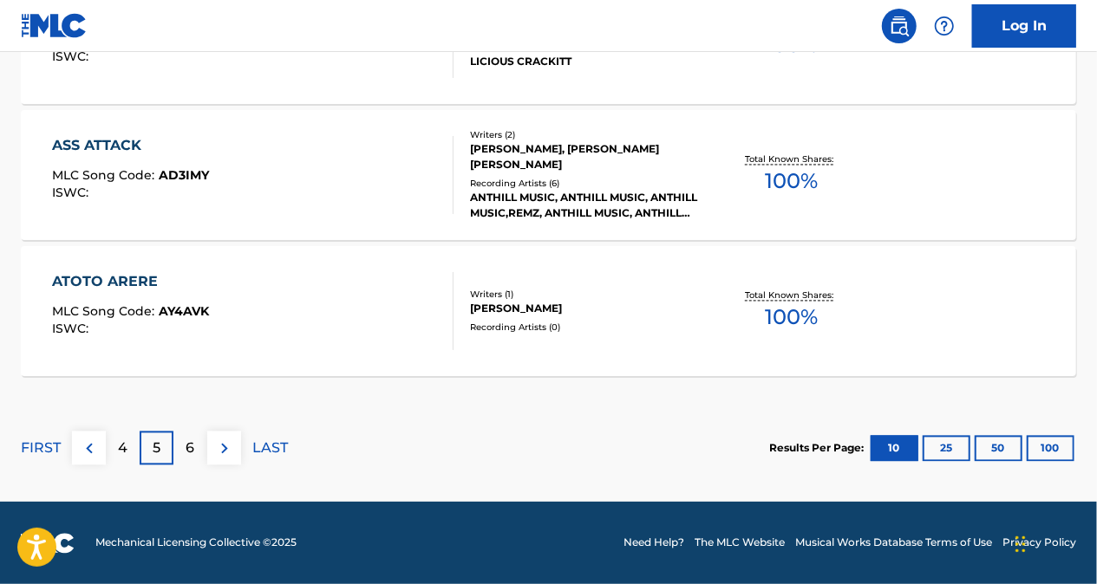
click at [101, 442] on button at bounding box center [89, 449] width 34 height 34
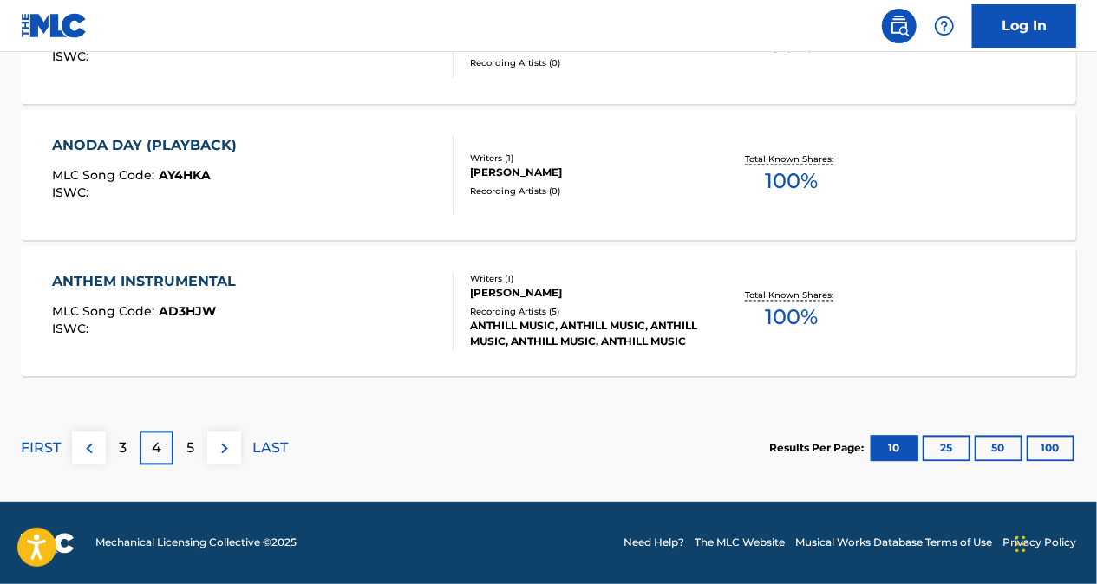
click at [120, 447] on p "3" at bounding box center [123, 449] width 8 height 21
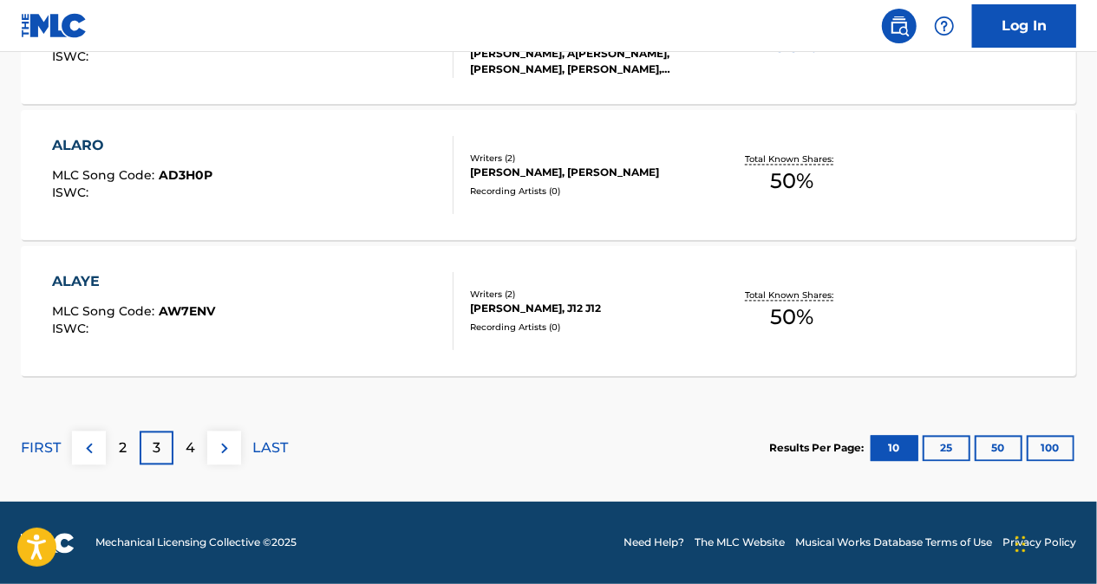
click at [125, 439] on p "2" at bounding box center [123, 449] width 8 height 21
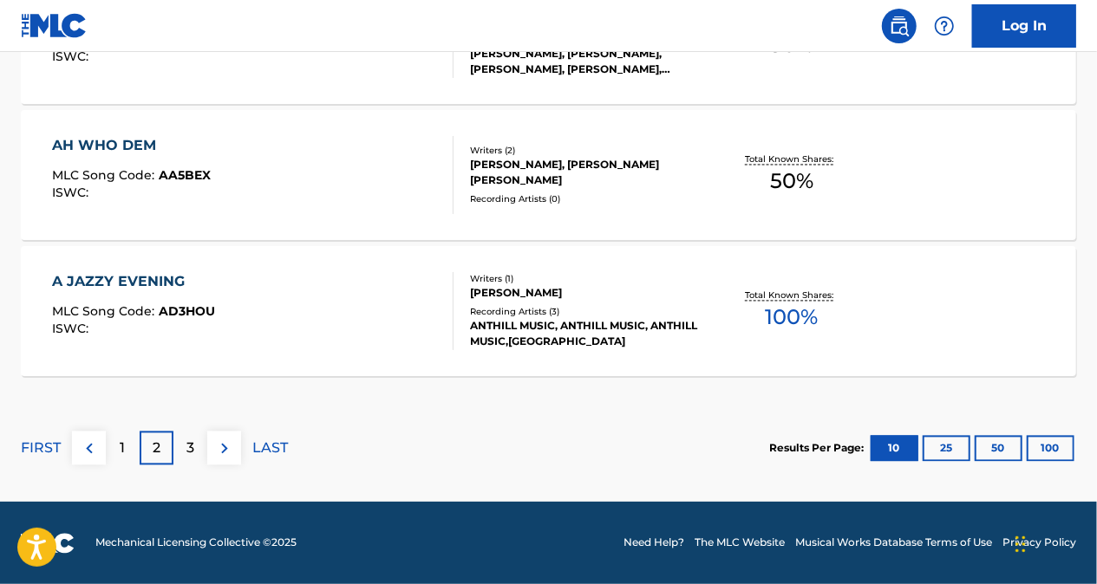
click at [118, 453] on div "1" at bounding box center [123, 449] width 34 height 34
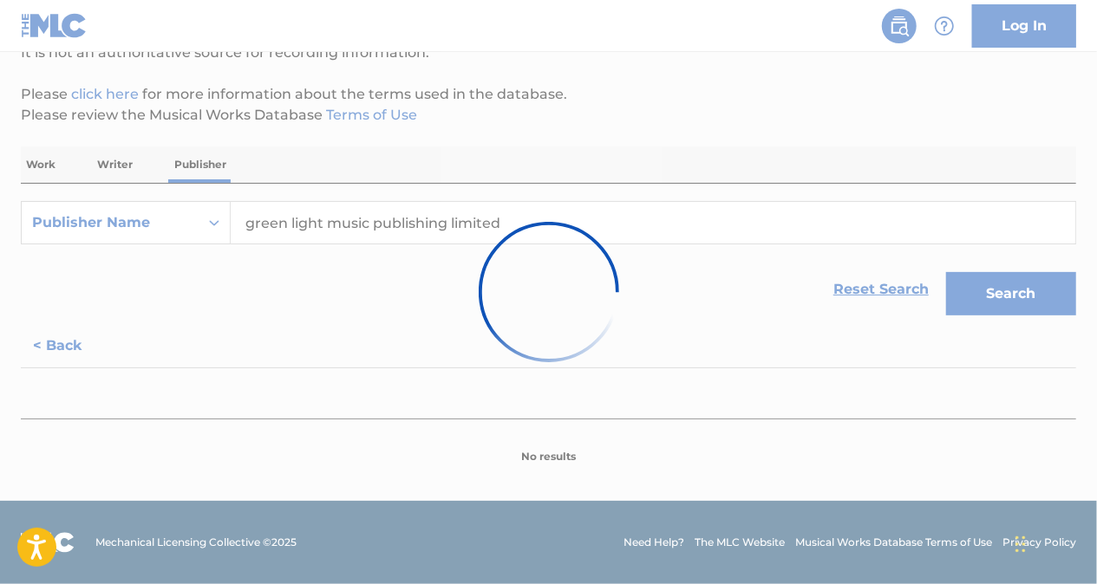
scroll to position [184, 0]
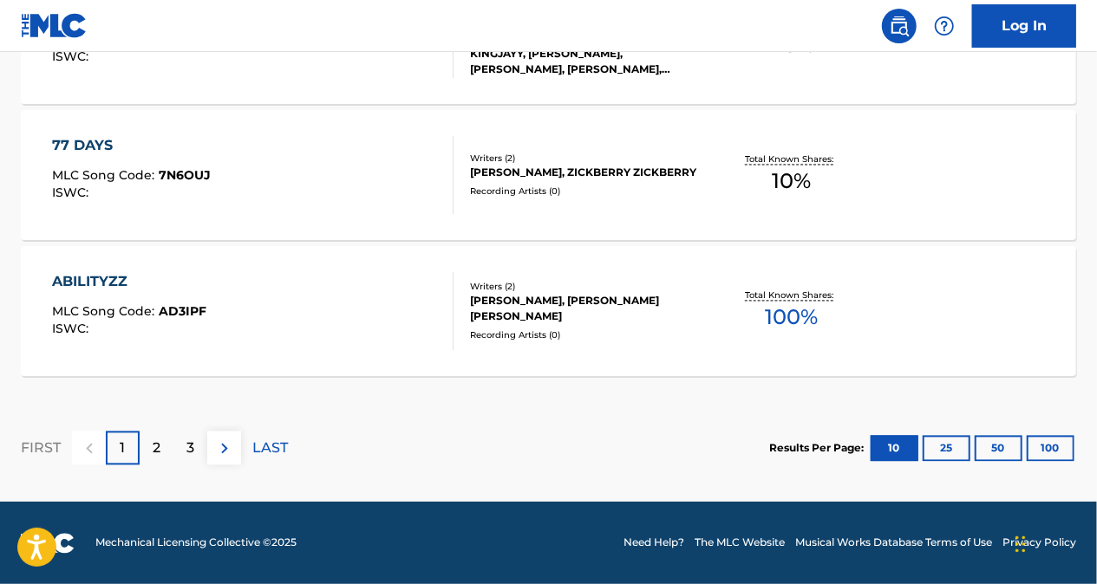
click at [162, 443] on div "2" at bounding box center [157, 449] width 34 height 34
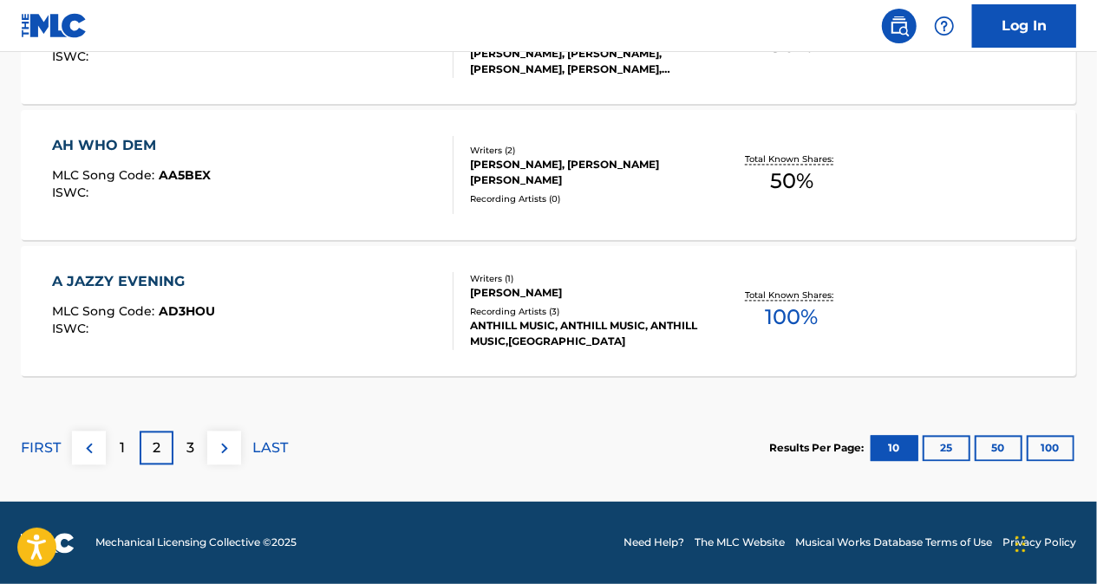
click at [191, 449] on p "3" at bounding box center [190, 449] width 8 height 21
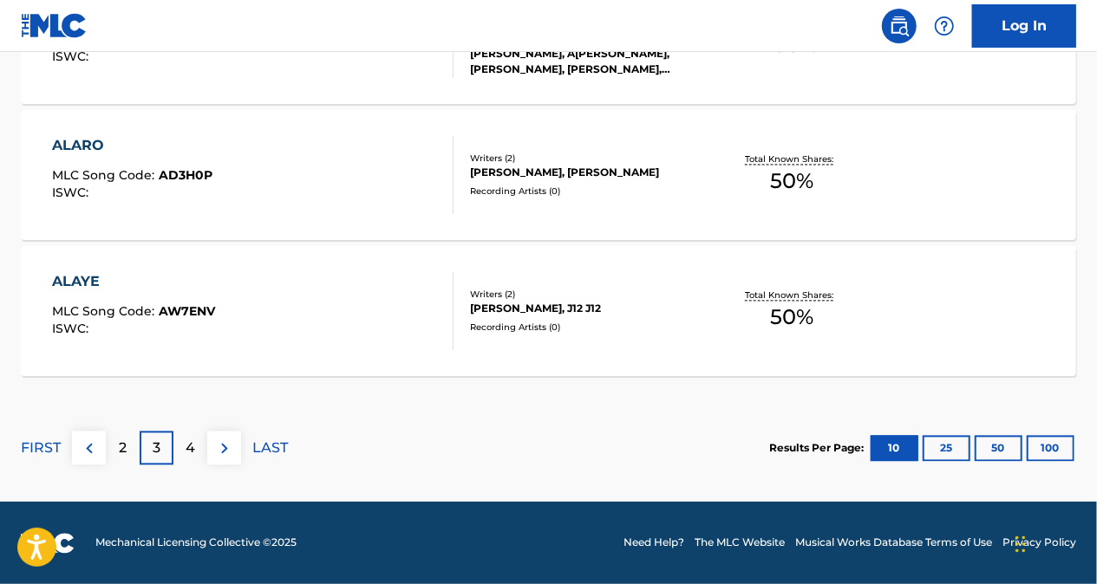
click at [194, 458] on div "4" at bounding box center [190, 449] width 34 height 34
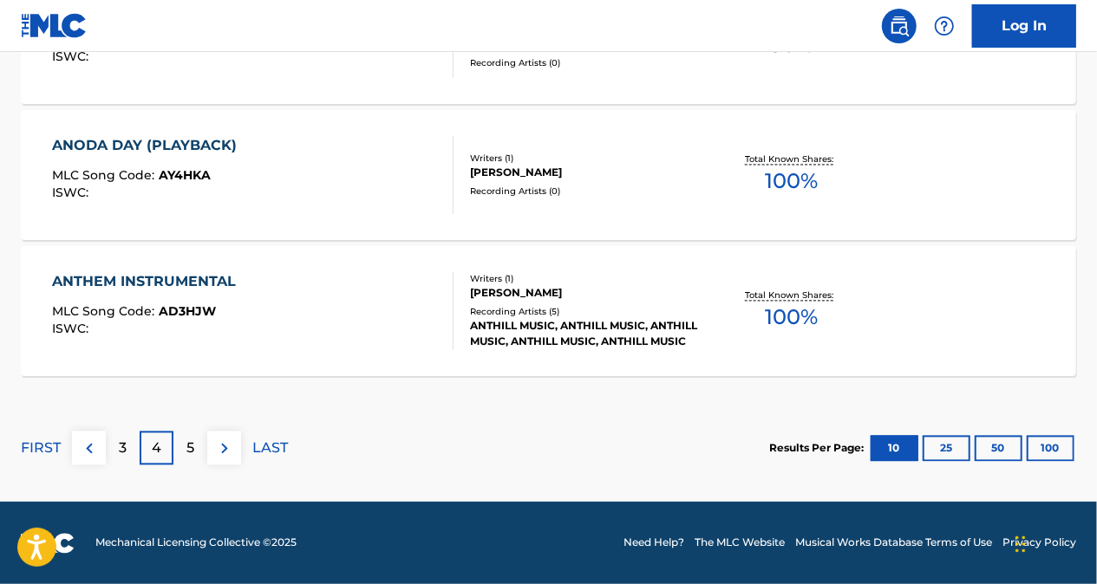
click at [195, 448] on div "5" at bounding box center [190, 449] width 34 height 34
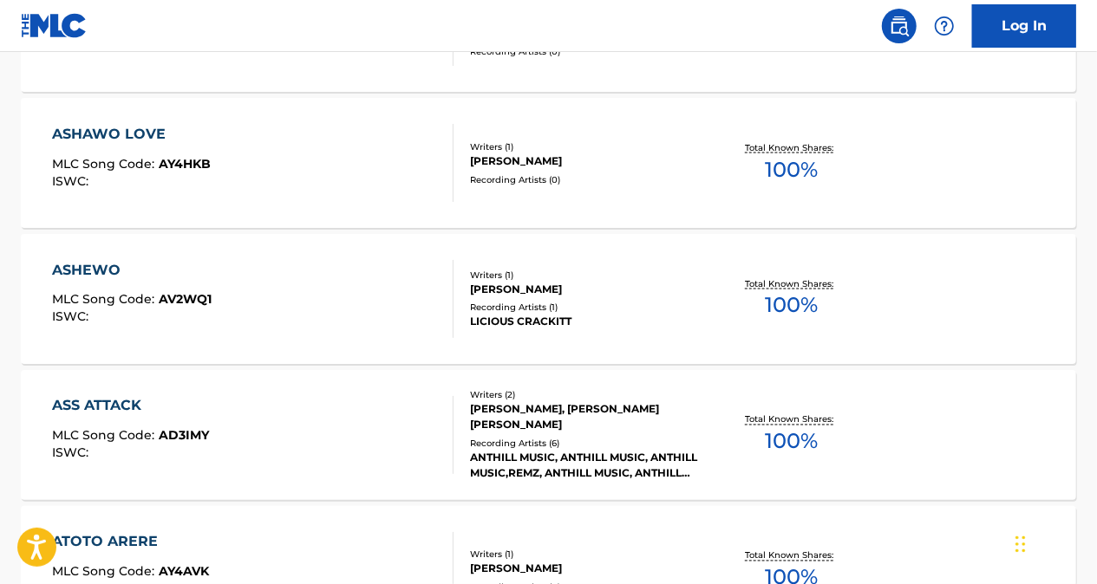
scroll to position [1608, 0]
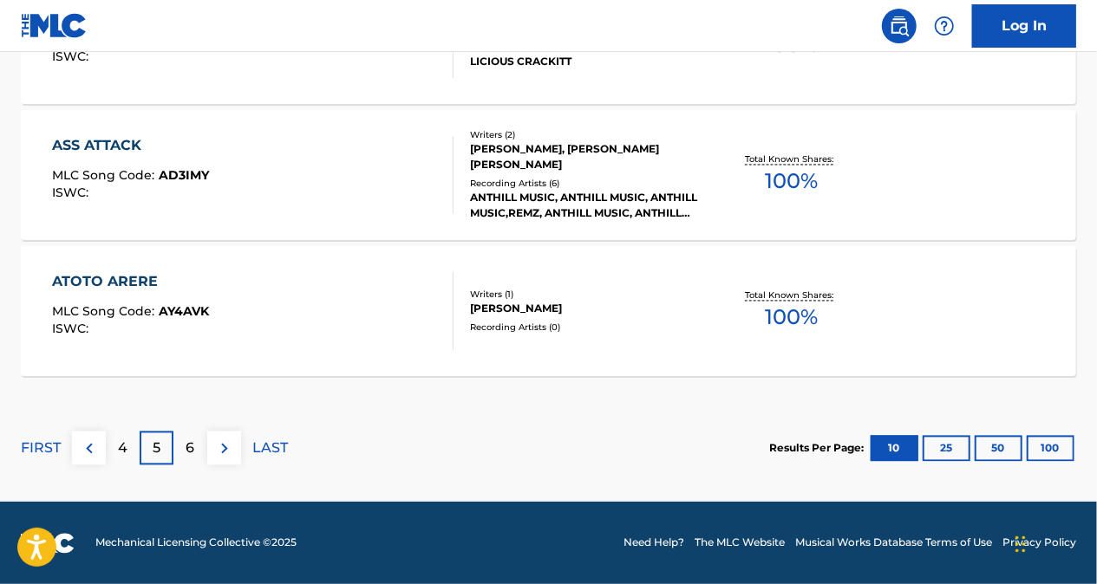
click at [199, 450] on div "6" at bounding box center [190, 449] width 34 height 34
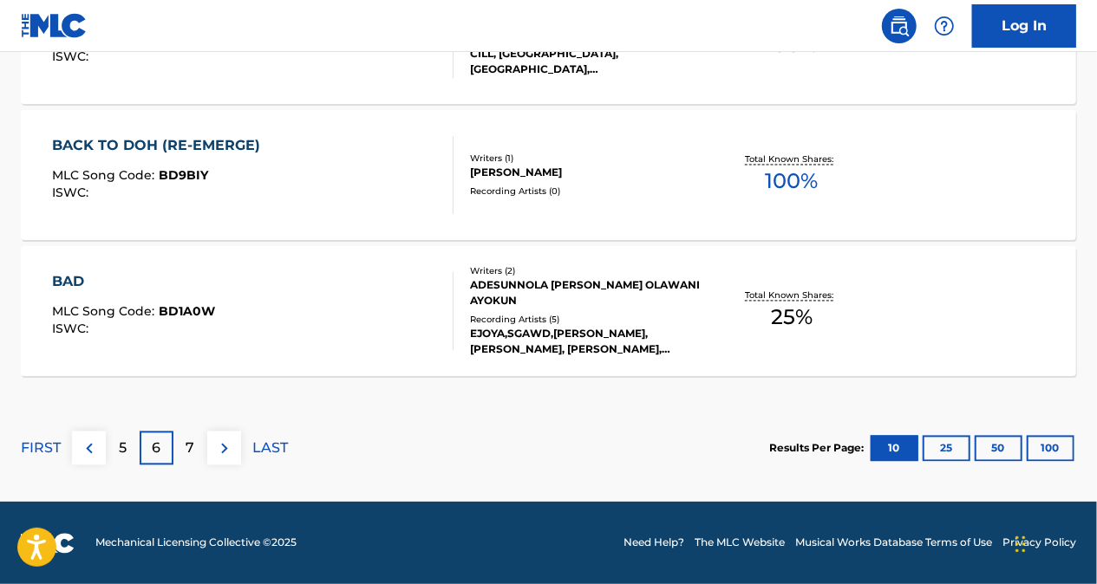
click at [124, 460] on div "5" at bounding box center [123, 449] width 34 height 34
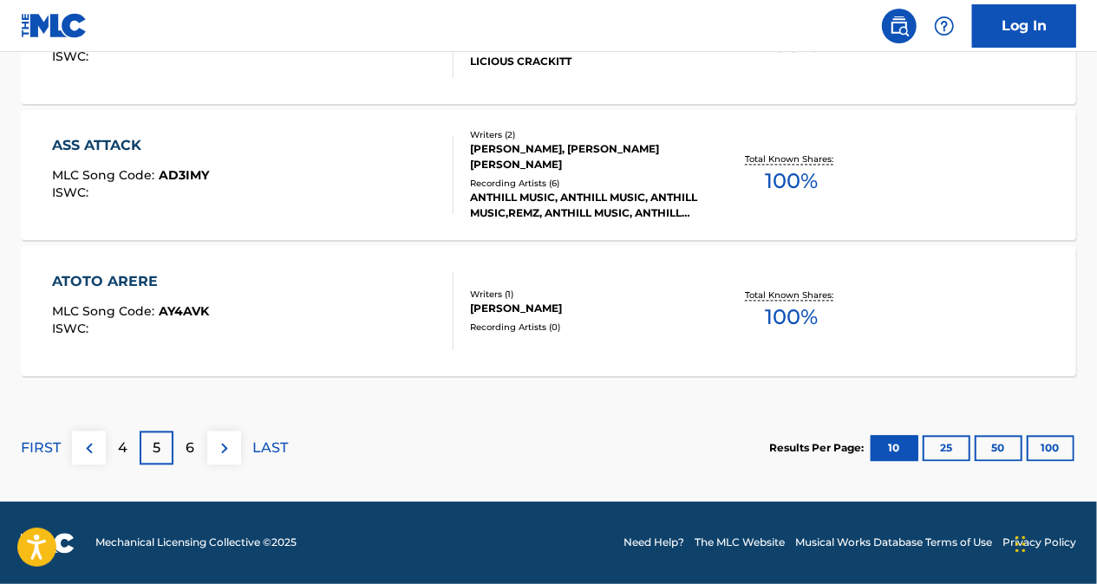
click at [82, 449] on img at bounding box center [89, 449] width 21 height 21
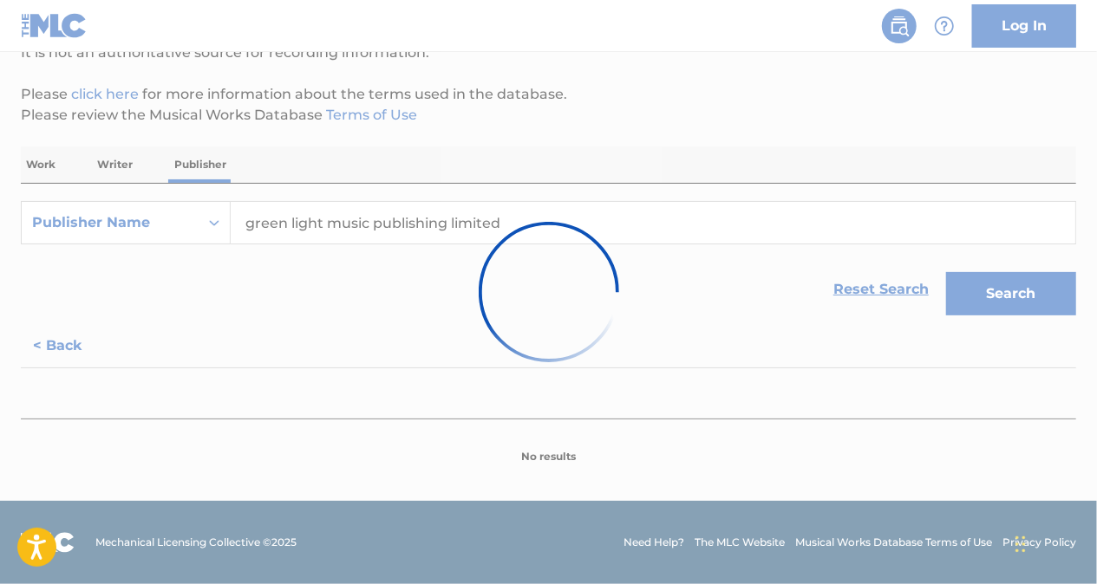
scroll to position [184, 0]
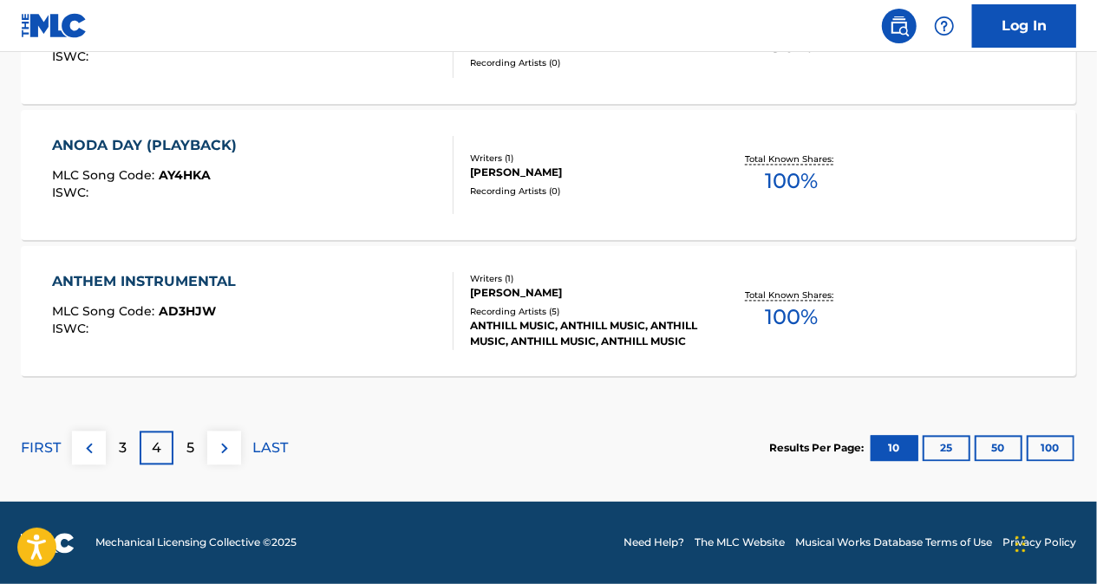
click at [121, 451] on p "3" at bounding box center [123, 449] width 8 height 21
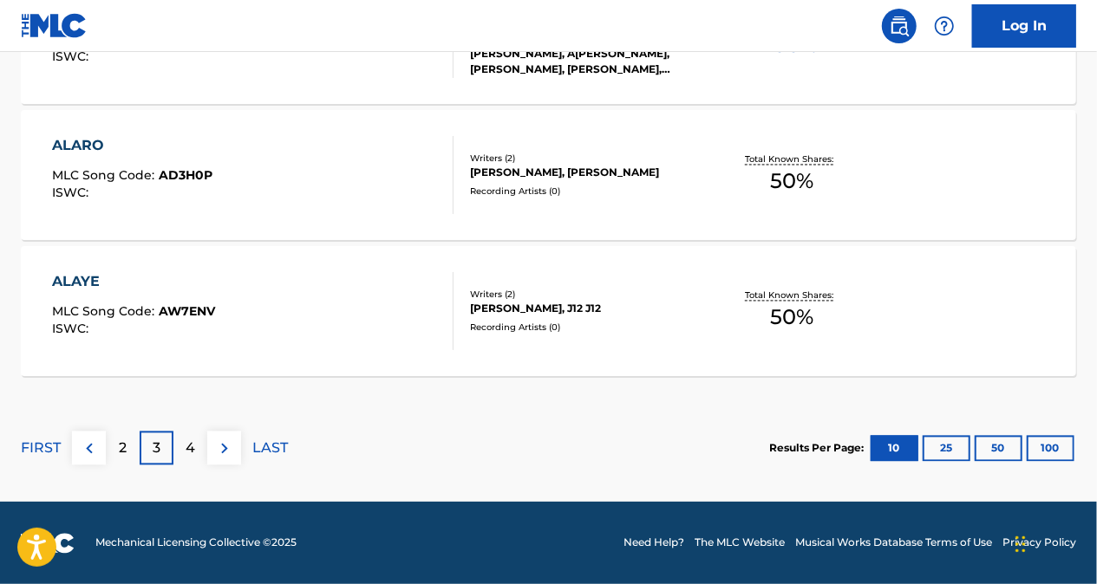
click at [126, 453] on p "2" at bounding box center [123, 449] width 8 height 21
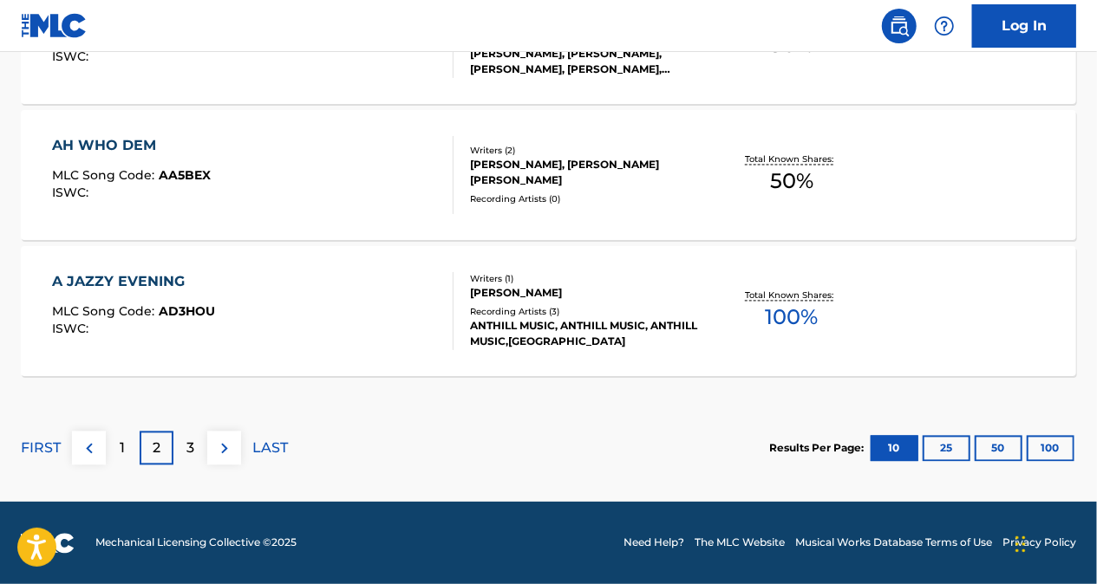
click at [119, 449] on div "1" at bounding box center [123, 449] width 34 height 34
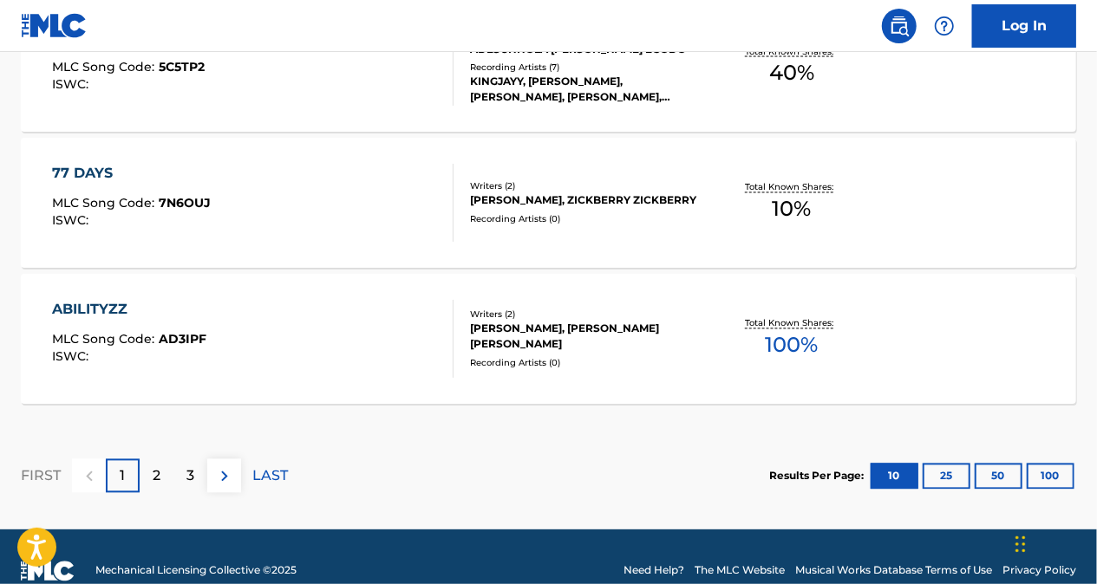
scroll to position [1608, 0]
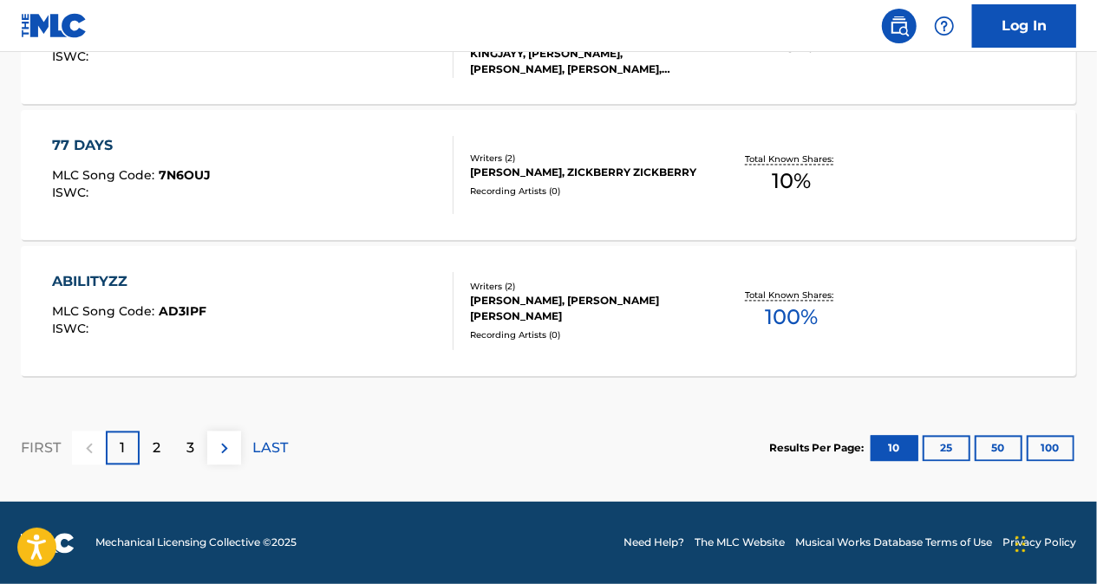
click at [163, 444] on div "2" at bounding box center [157, 449] width 34 height 34
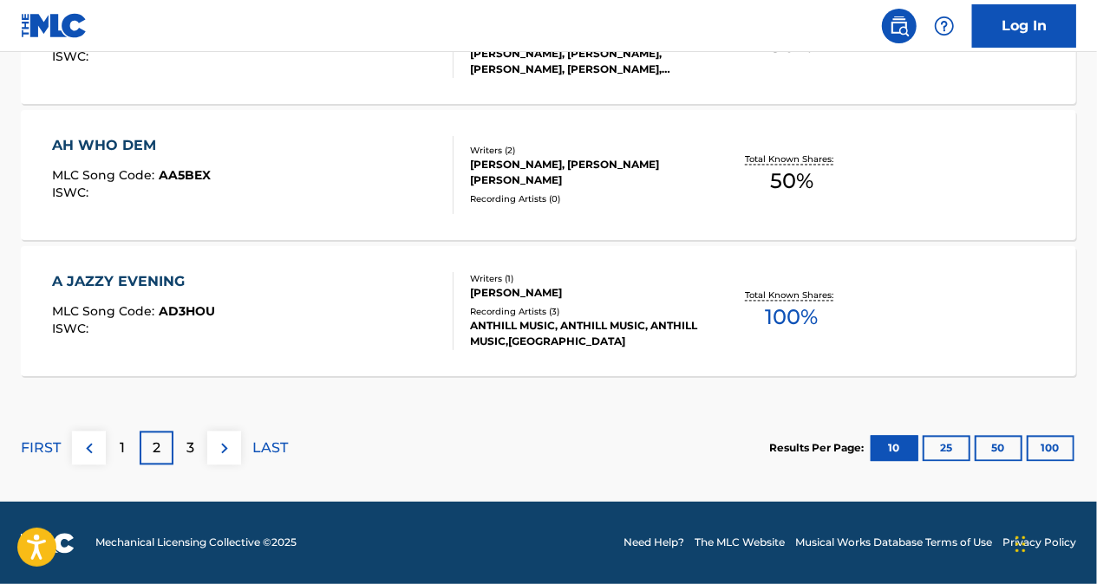
click at [176, 446] on div "3" at bounding box center [190, 449] width 34 height 34
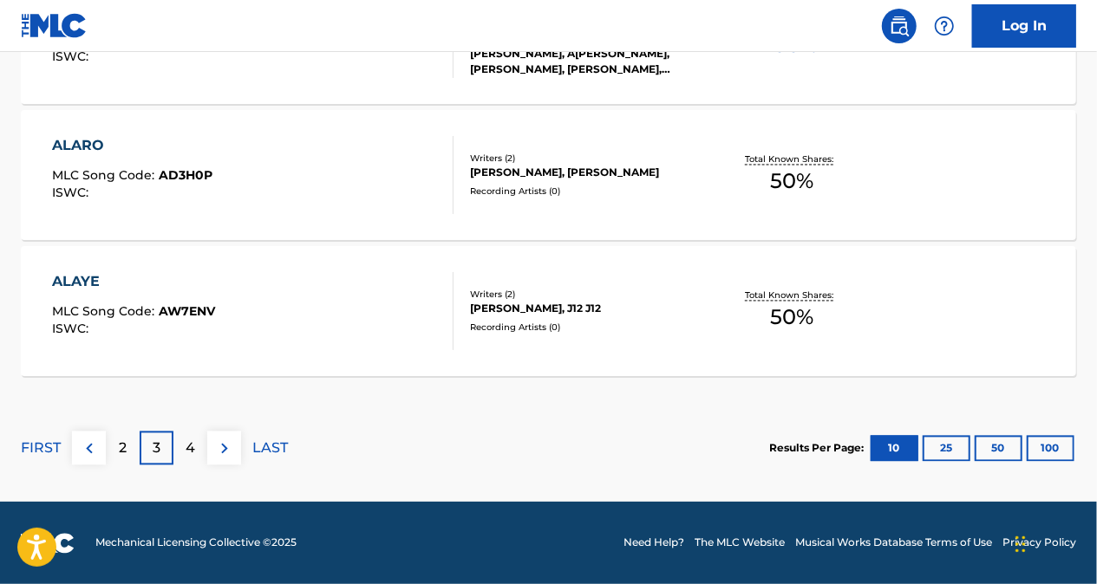
click at [193, 446] on p "4" at bounding box center [191, 449] width 10 height 21
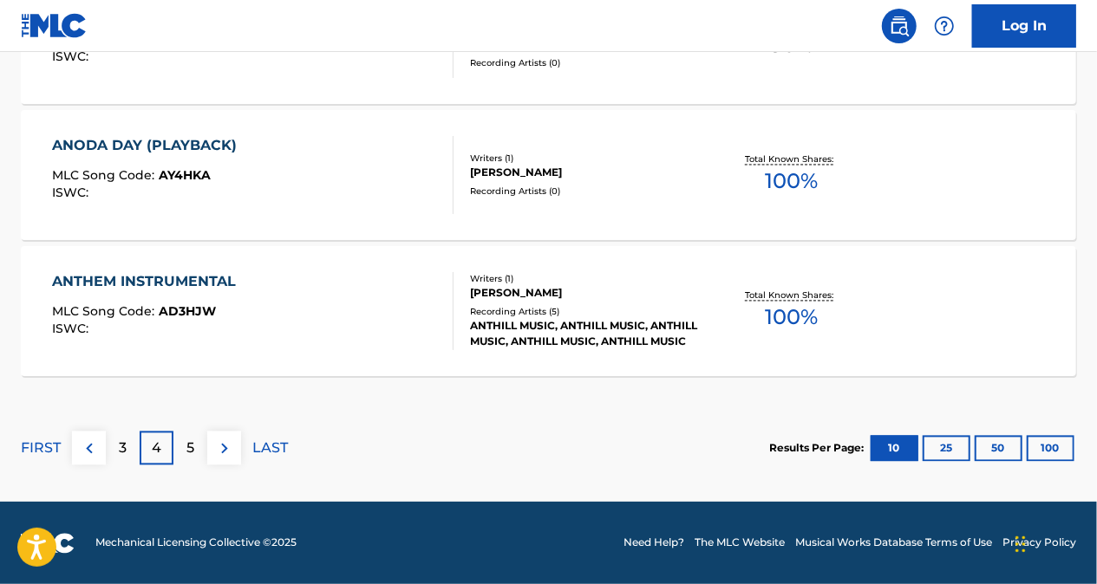
click at [203, 443] on div "5" at bounding box center [190, 449] width 34 height 34
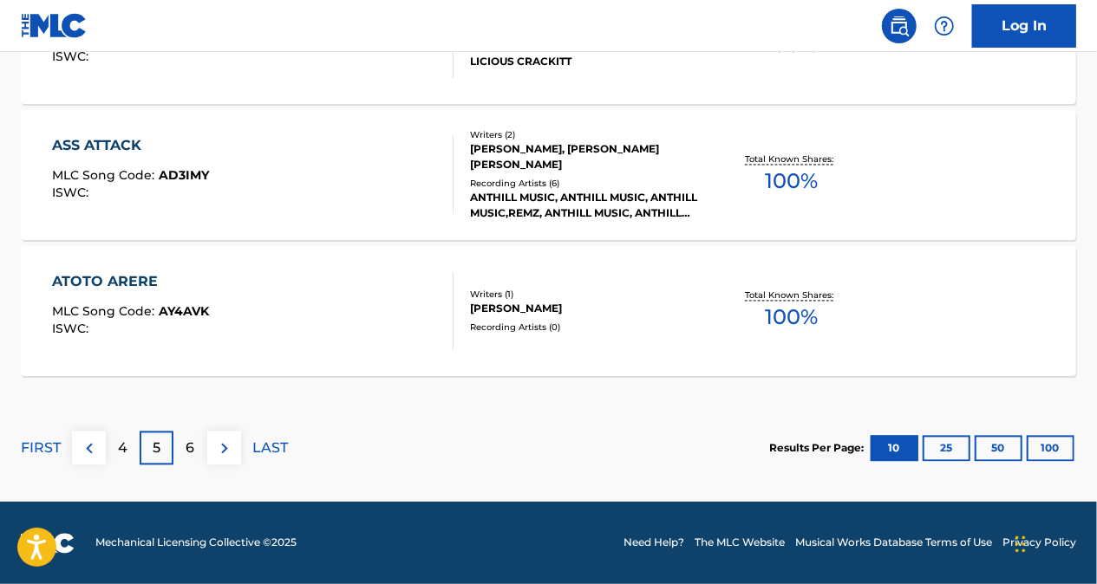
click at [118, 446] on p "4" at bounding box center [123, 449] width 10 height 21
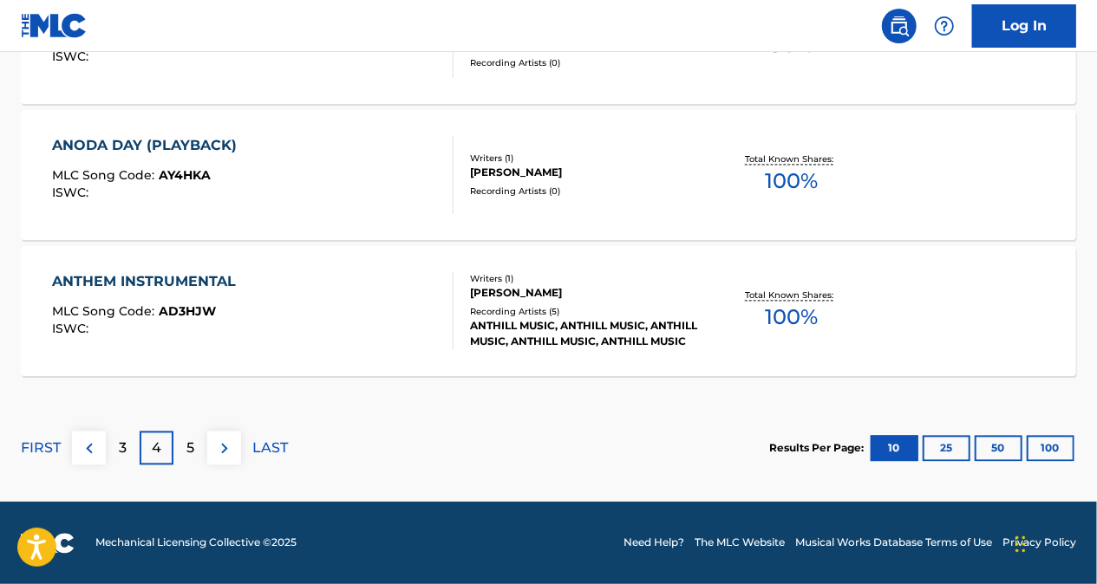
click at [122, 443] on p "3" at bounding box center [123, 449] width 8 height 21
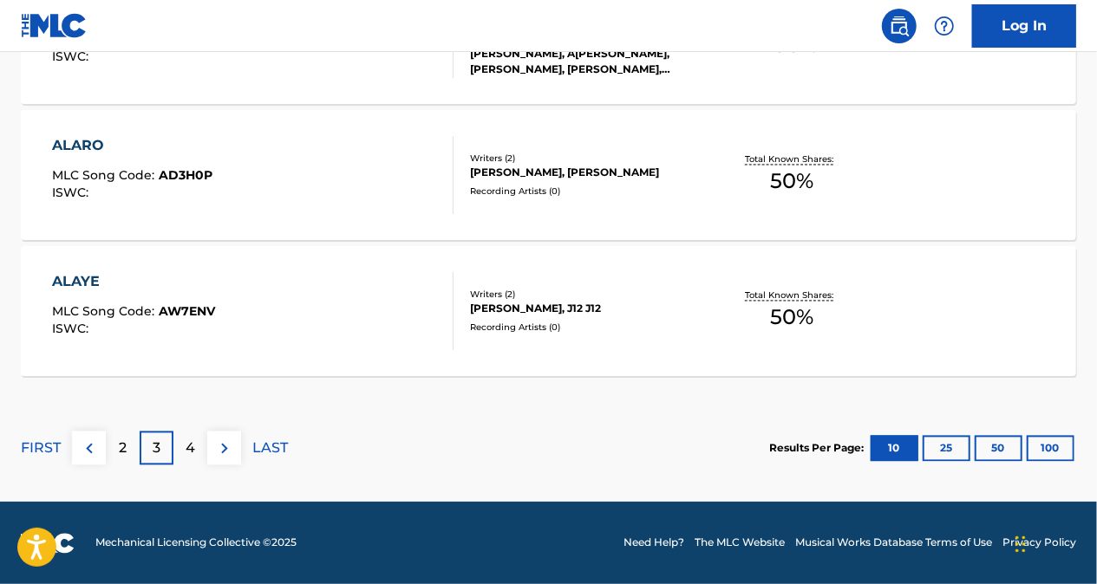
click at [122, 442] on p "2" at bounding box center [123, 449] width 8 height 21
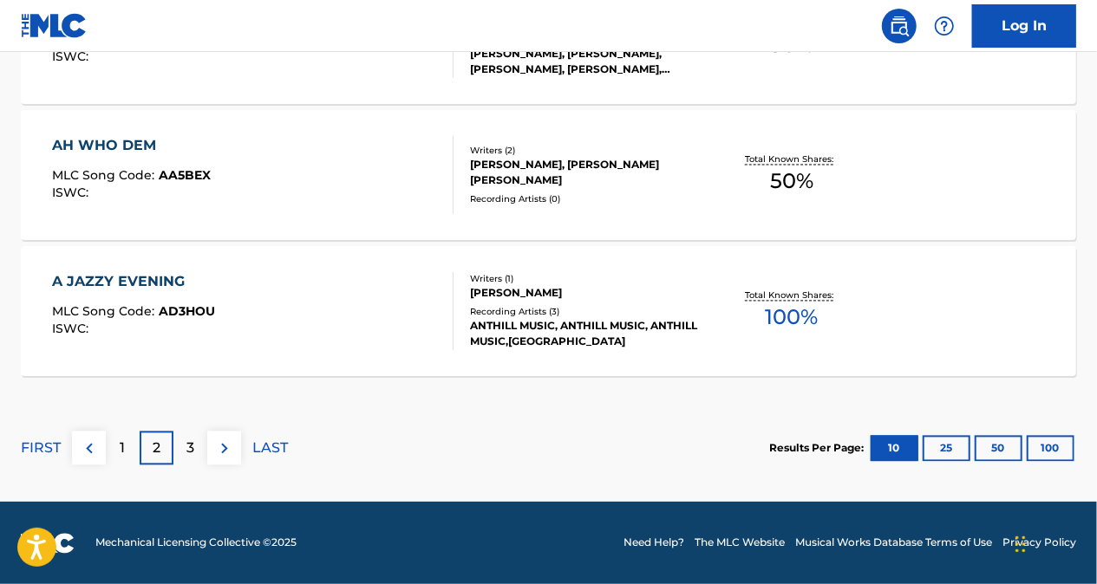
click at [190, 446] on p "3" at bounding box center [190, 449] width 8 height 21
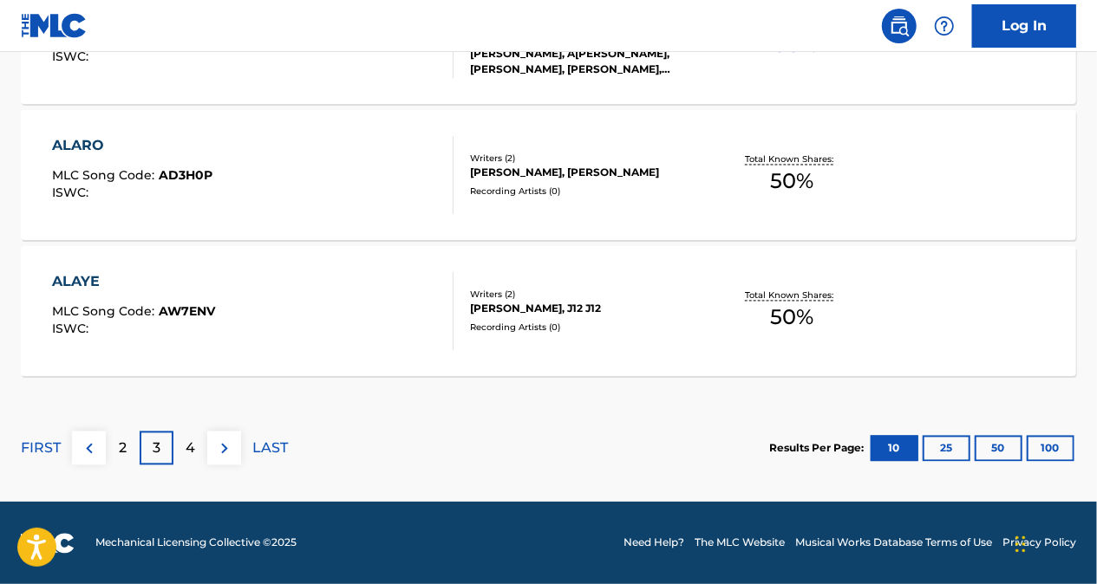
click at [132, 441] on div "2" at bounding box center [123, 449] width 34 height 34
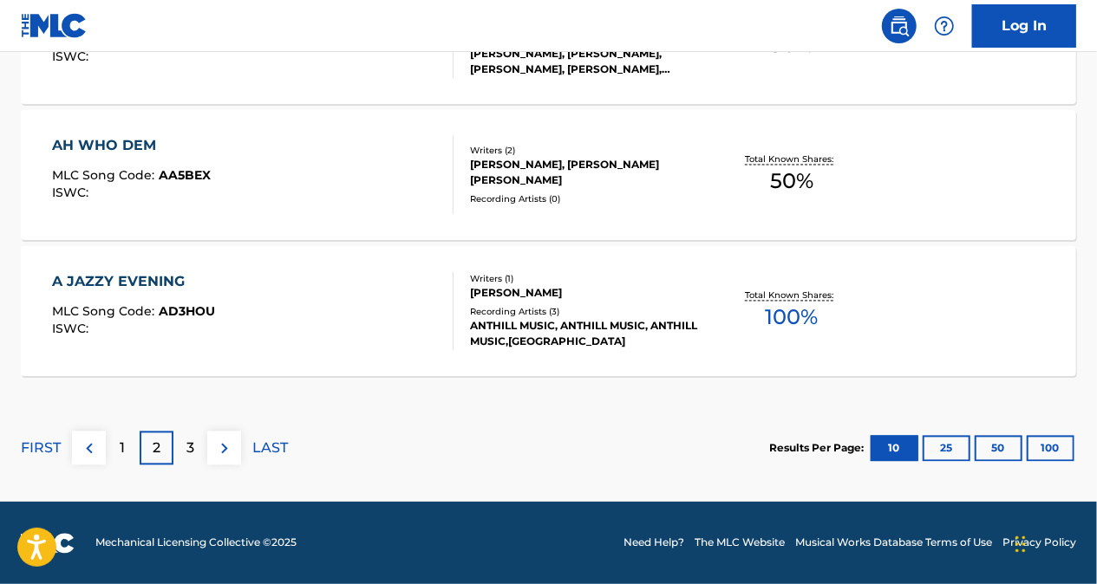
click at [187, 447] on p "3" at bounding box center [190, 449] width 8 height 21
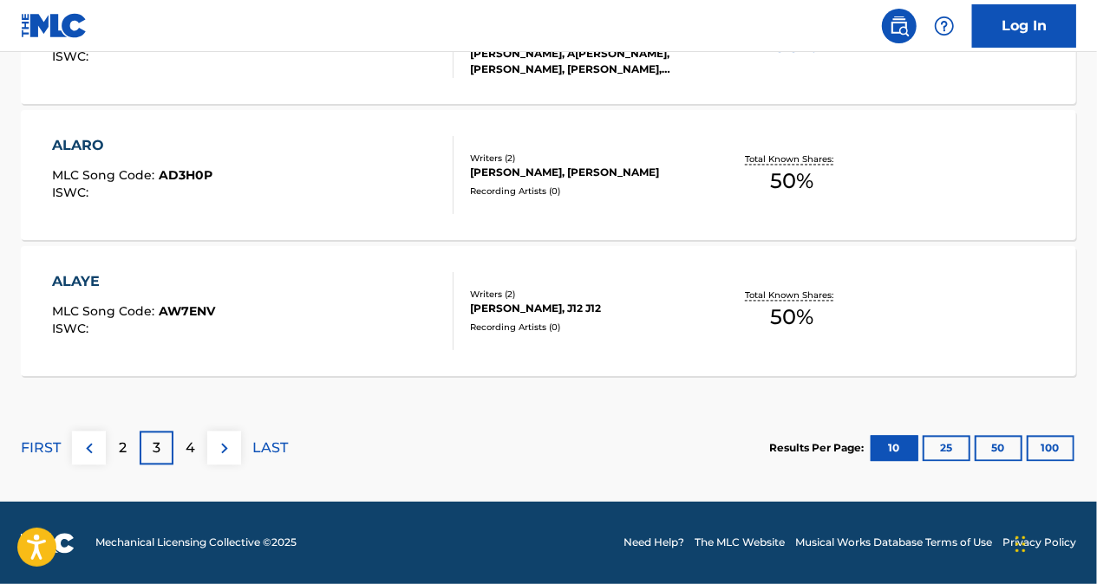
click at [199, 441] on div "4" at bounding box center [190, 449] width 34 height 34
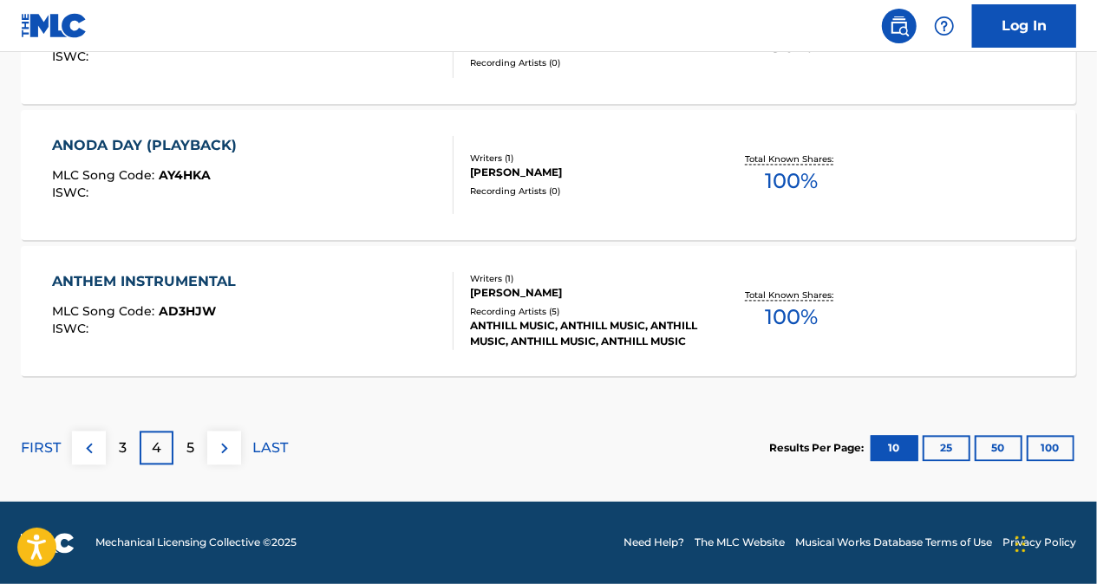
click at [195, 449] on div "5" at bounding box center [190, 449] width 34 height 34
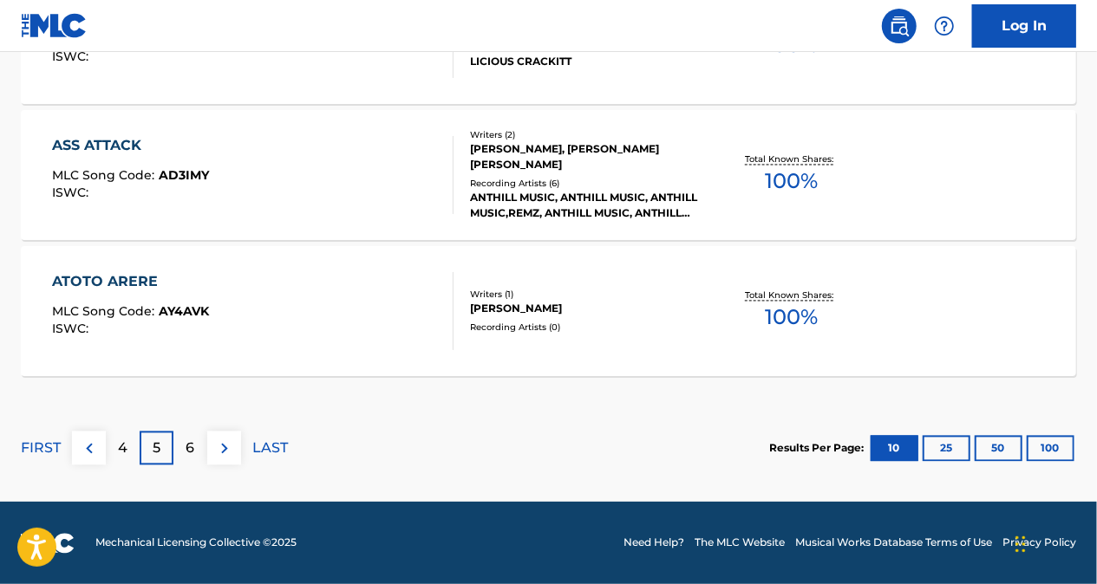
click at [192, 447] on p "6" at bounding box center [190, 449] width 9 height 21
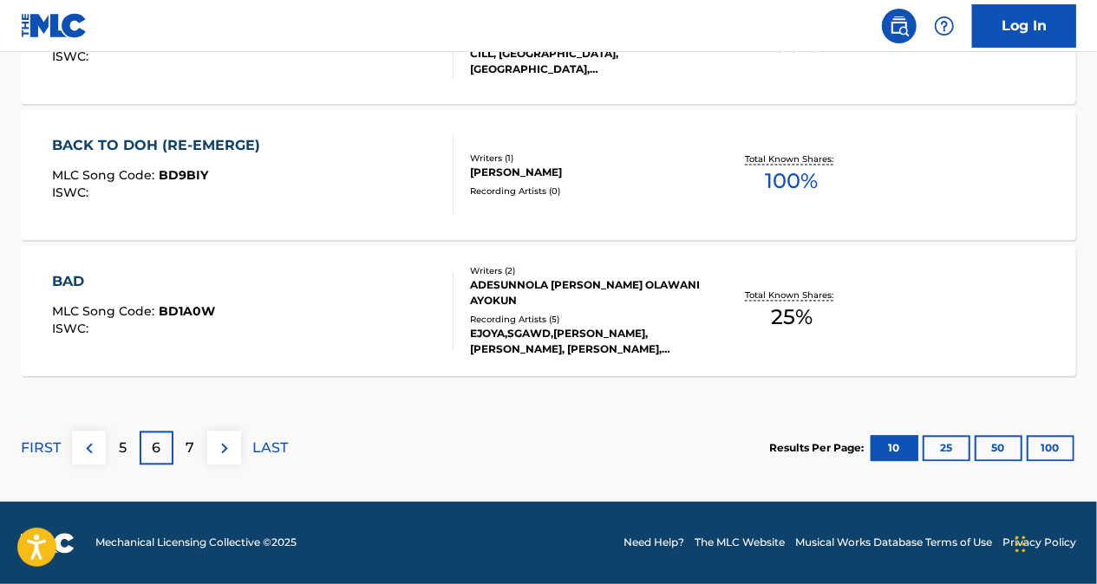
click at [121, 449] on p "5" at bounding box center [123, 449] width 8 height 21
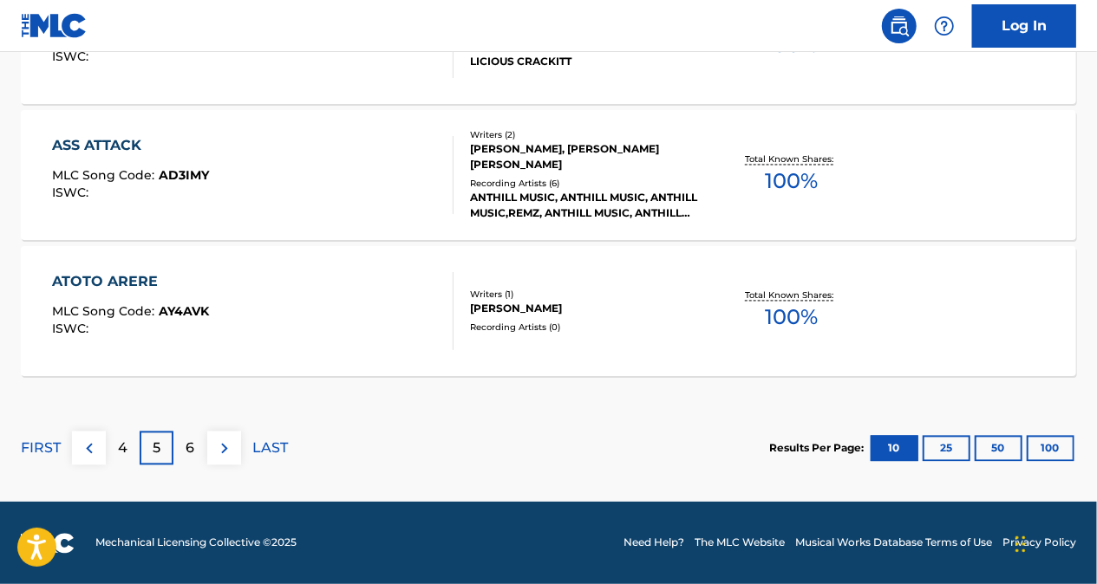
click at [90, 449] on img at bounding box center [89, 449] width 21 height 21
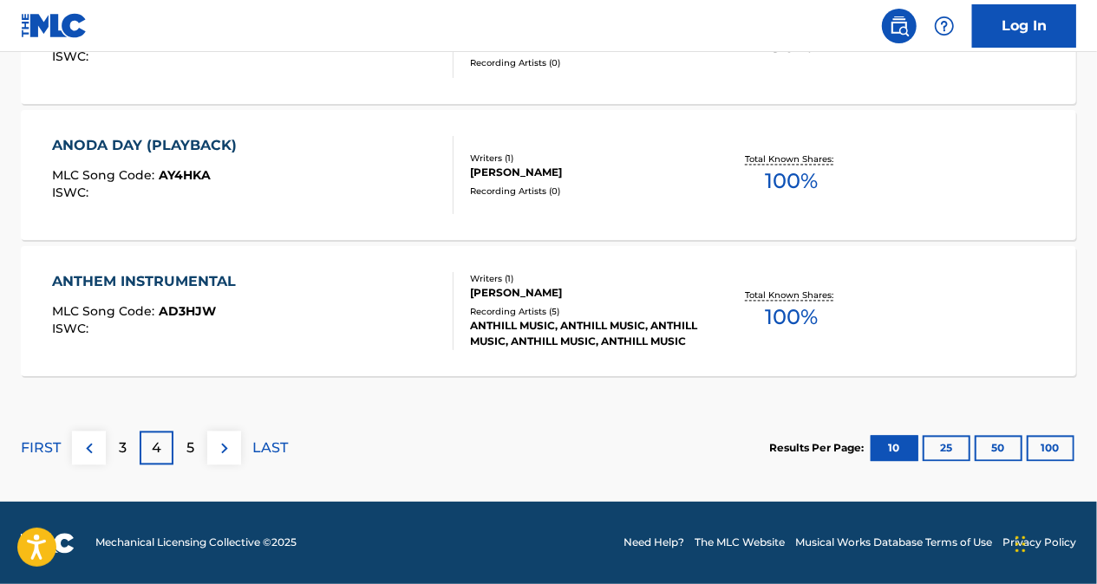
click at [122, 458] on div "3" at bounding box center [123, 449] width 34 height 34
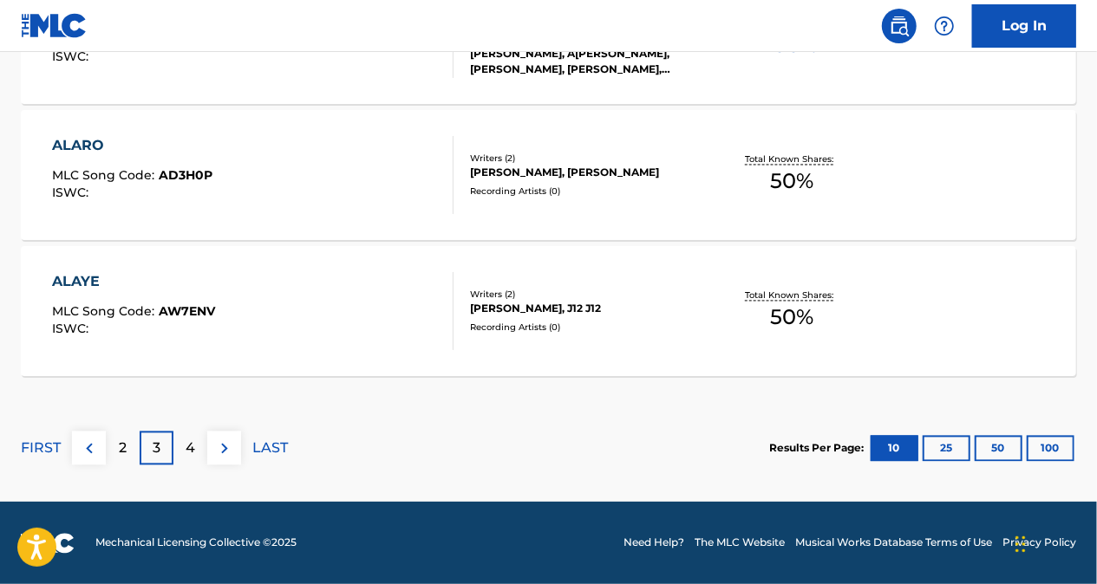
click at [119, 447] on p "2" at bounding box center [123, 449] width 8 height 21
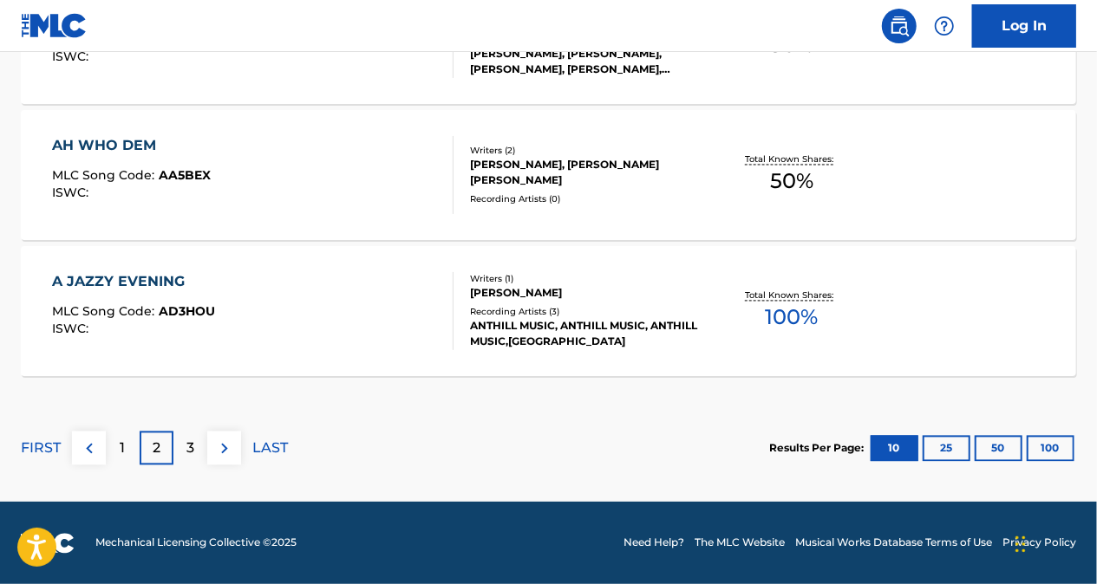
click at [194, 445] on div "3" at bounding box center [190, 449] width 34 height 34
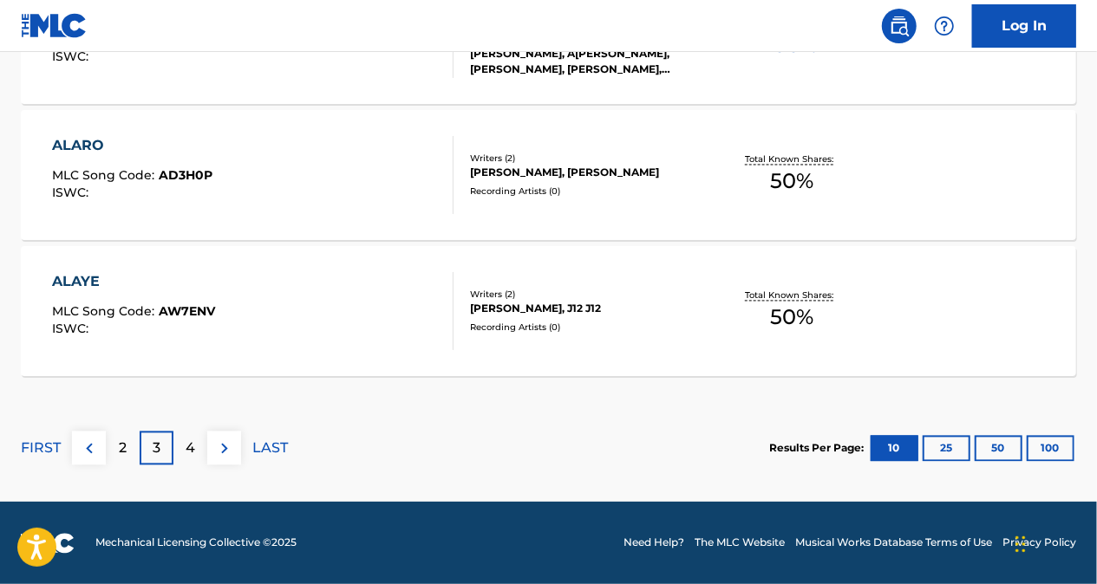
click at [199, 457] on div "4" at bounding box center [190, 449] width 34 height 34
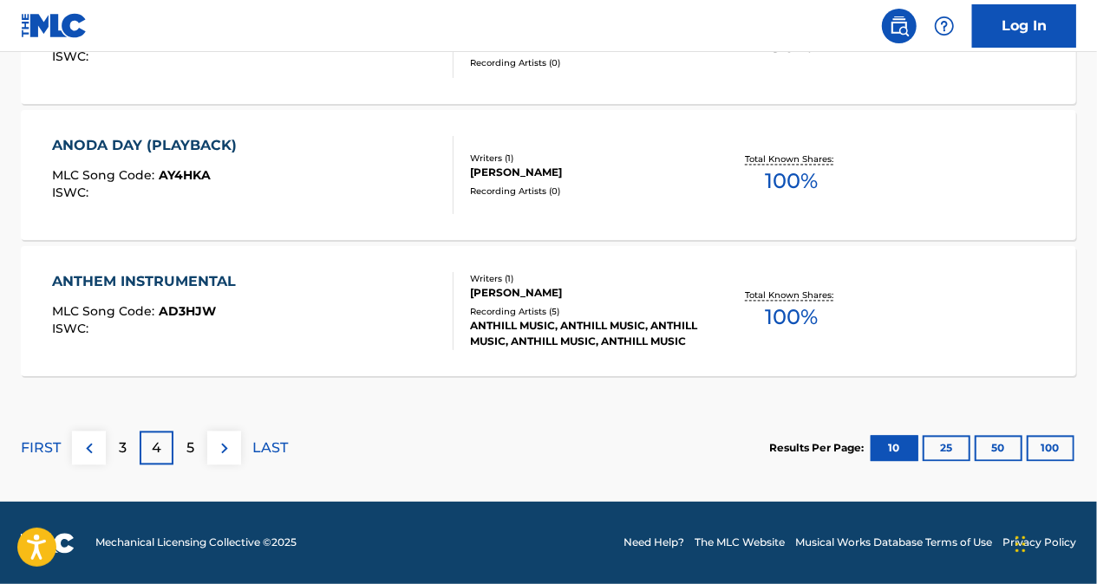
click at [191, 446] on p "5" at bounding box center [190, 449] width 8 height 21
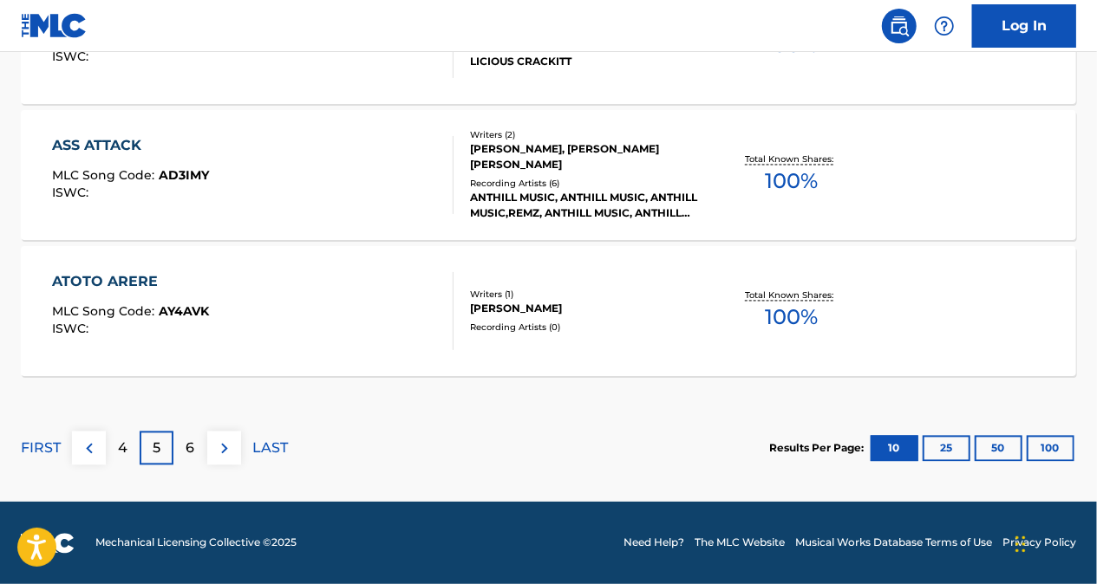
click at [194, 453] on div "6" at bounding box center [190, 449] width 34 height 34
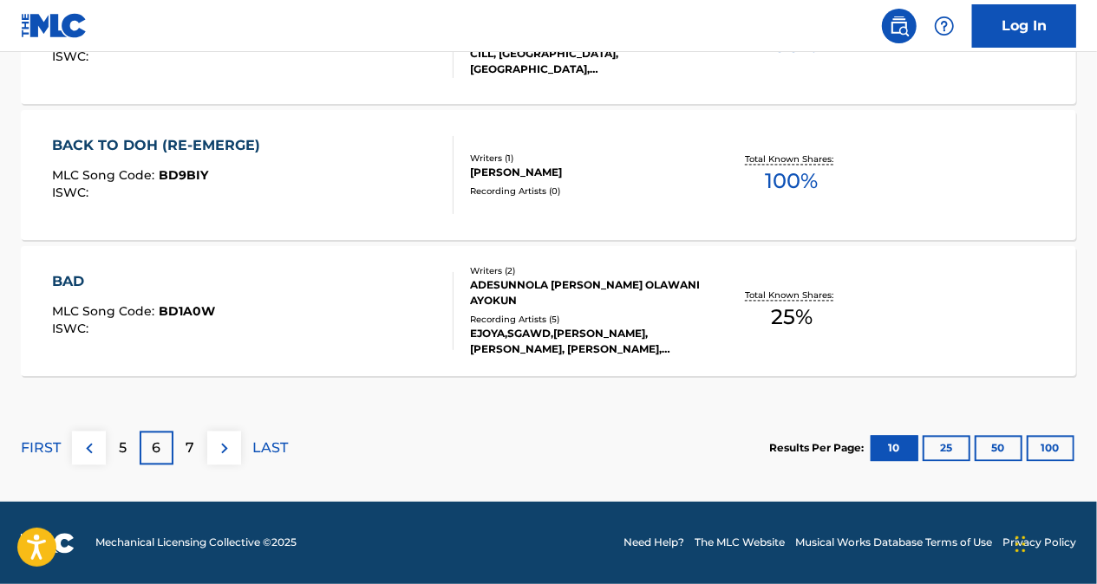
click at [125, 448] on p "5" at bounding box center [123, 449] width 8 height 21
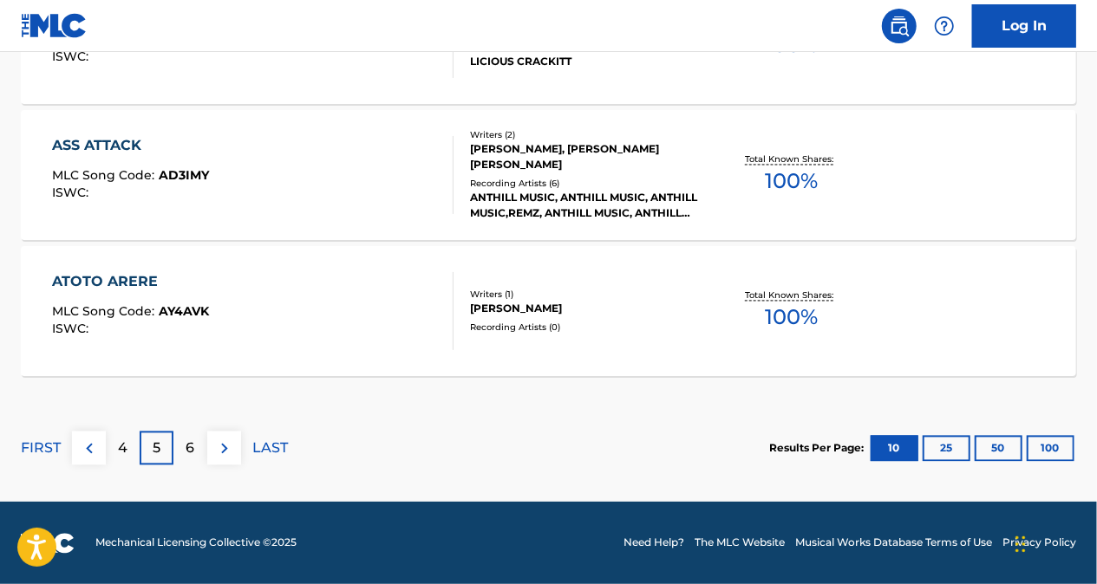
click at [120, 453] on p "4" at bounding box center [123, 449] width 10 height 21
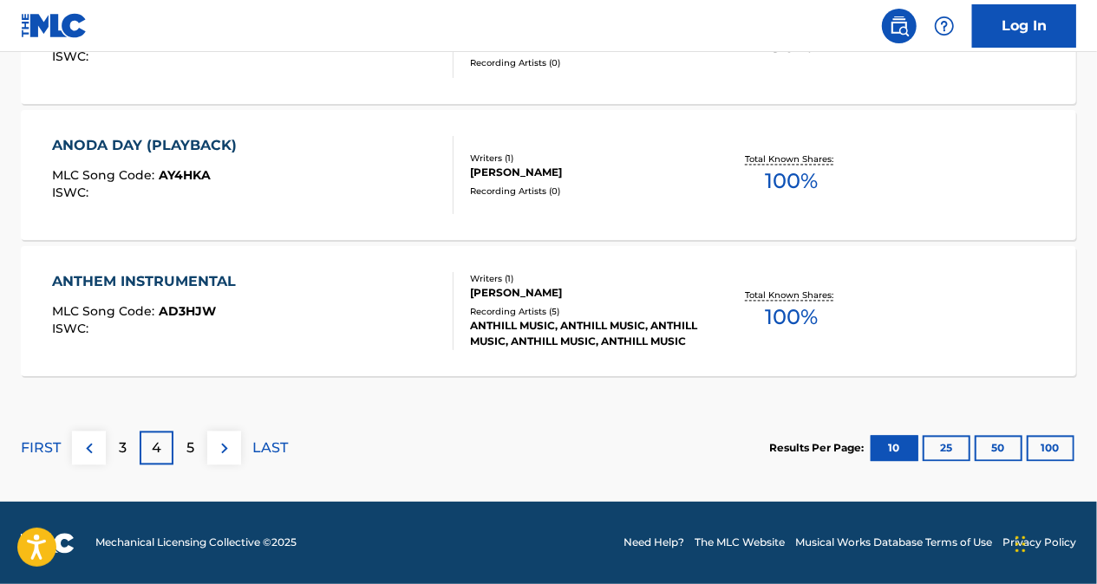
click at [119, 439] on p "3" at bounding box center [123, 449] width 8 height 21
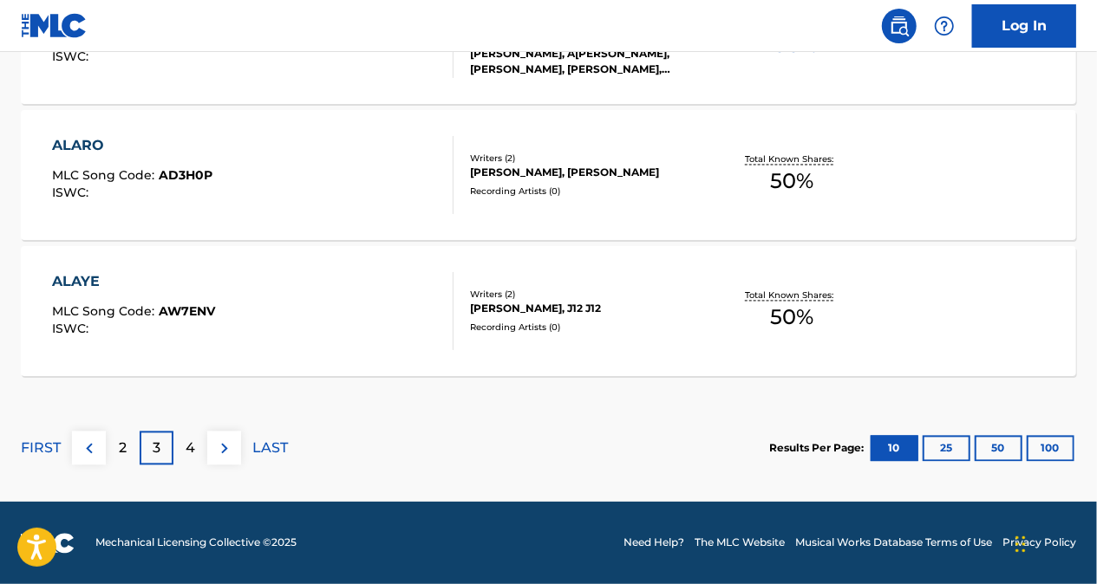
click at [106, 446] on div "2" at bounding box center [123, 449] width 34 height 34
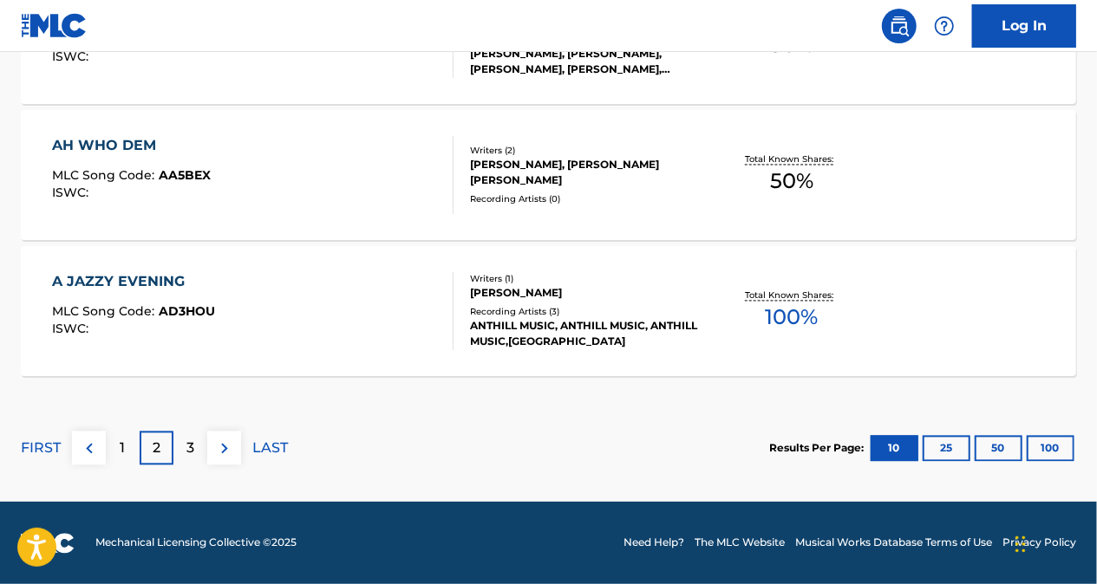
click at [154, 450] on p "2" at bounding box center [157, 449] width 8 height 21
click at [188, 440] on p "3" at bounding box center [190, 449] width 8 height 21
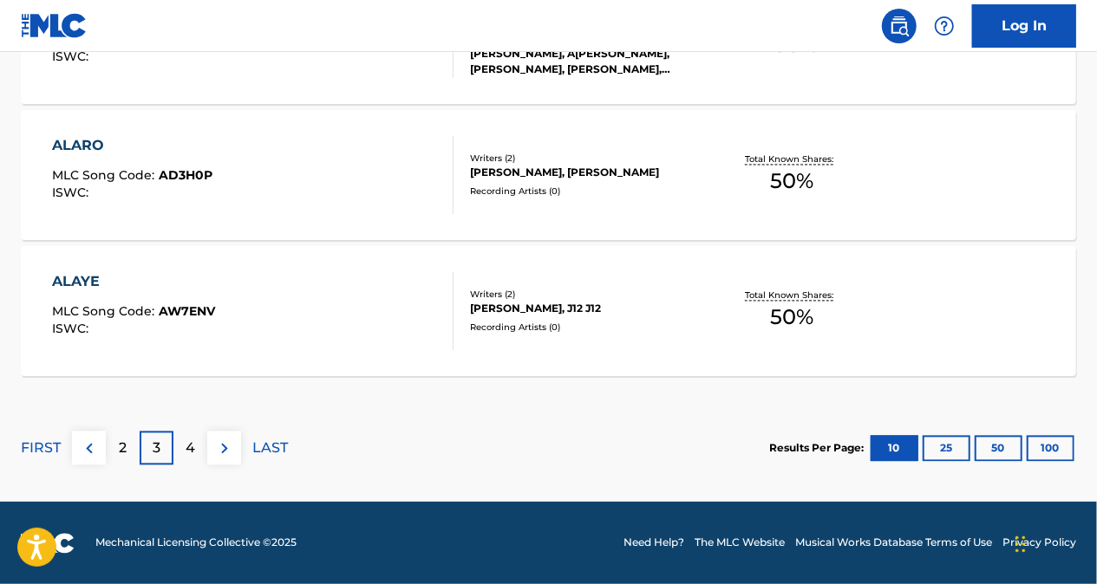
click at [193, 439] on p "4" at bounding box center [191, 449] width 10 height 21
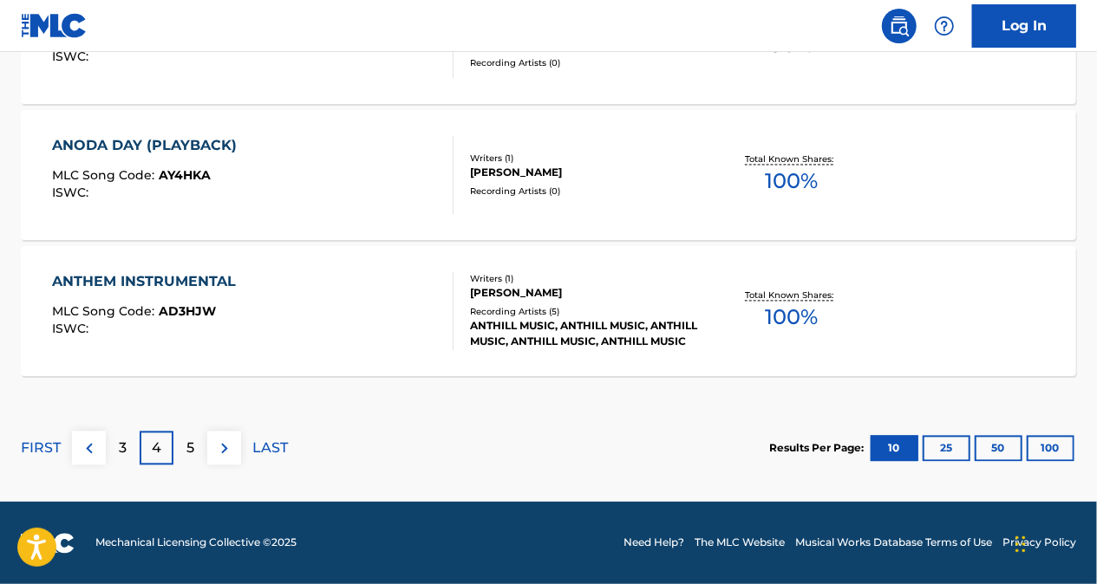
click at [183, 448] on div "5" at bounding box center [190, 449] width 34 height 34
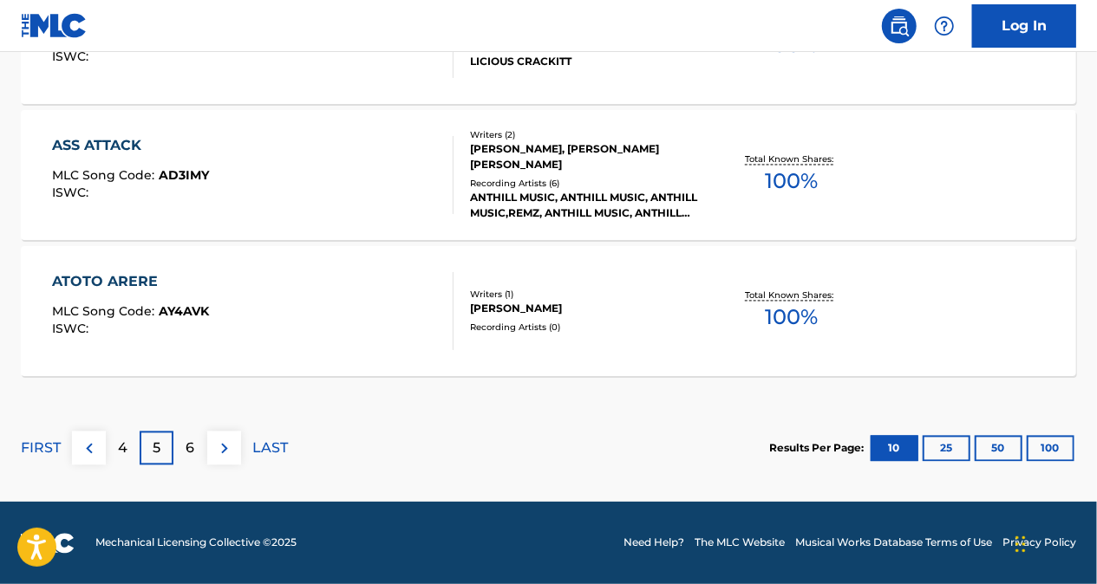
click at [187, 459] on div "6" at bounding box center [190, 449] width 34 height 34
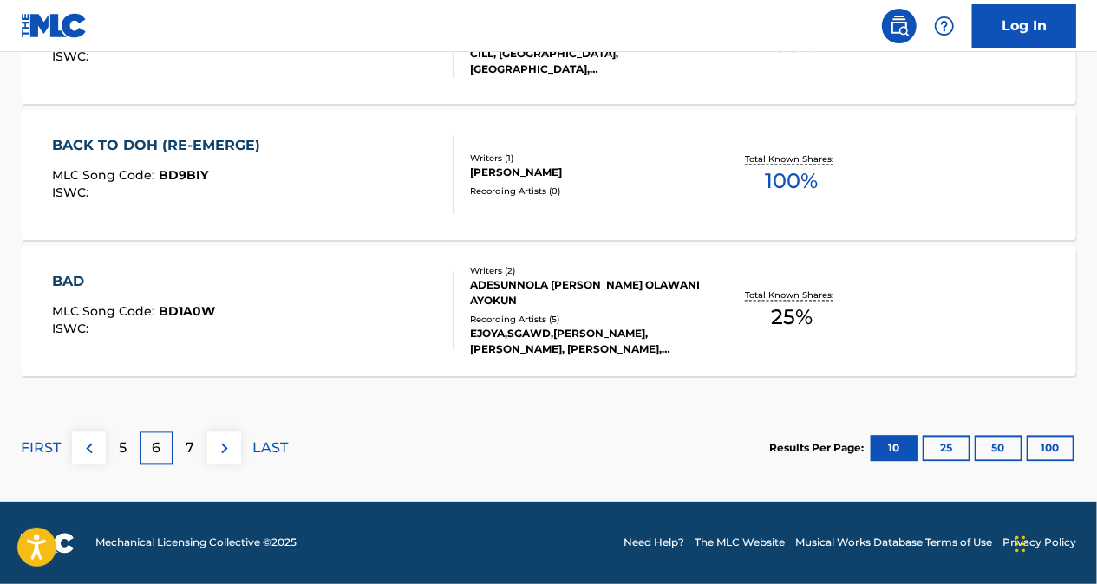
click at [113, 442] on div "5" at bounding box center [123, 449] width 34 height 34
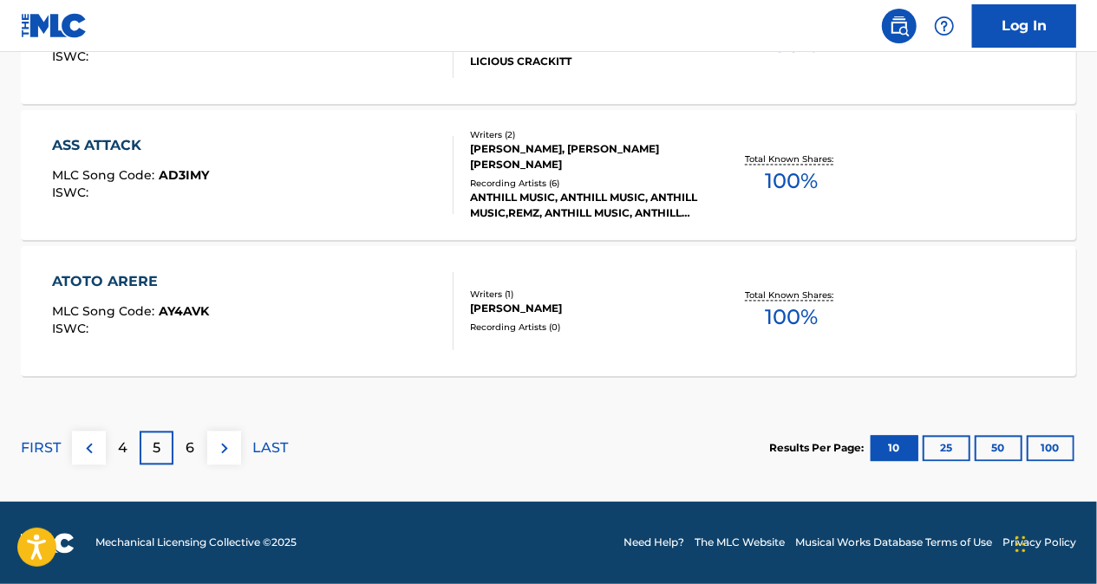
click at [114, 445] on div "4" at bounding box center [123, 449] width 34 height 34
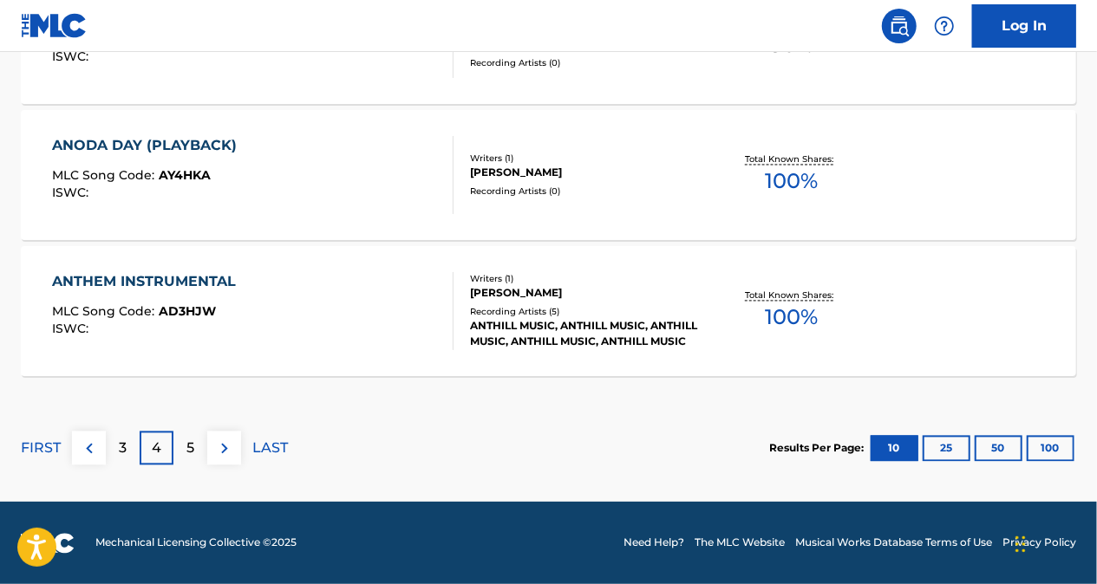
click at [112, 447] on div "3" at bounding box center [123, 449] width 34 height 34
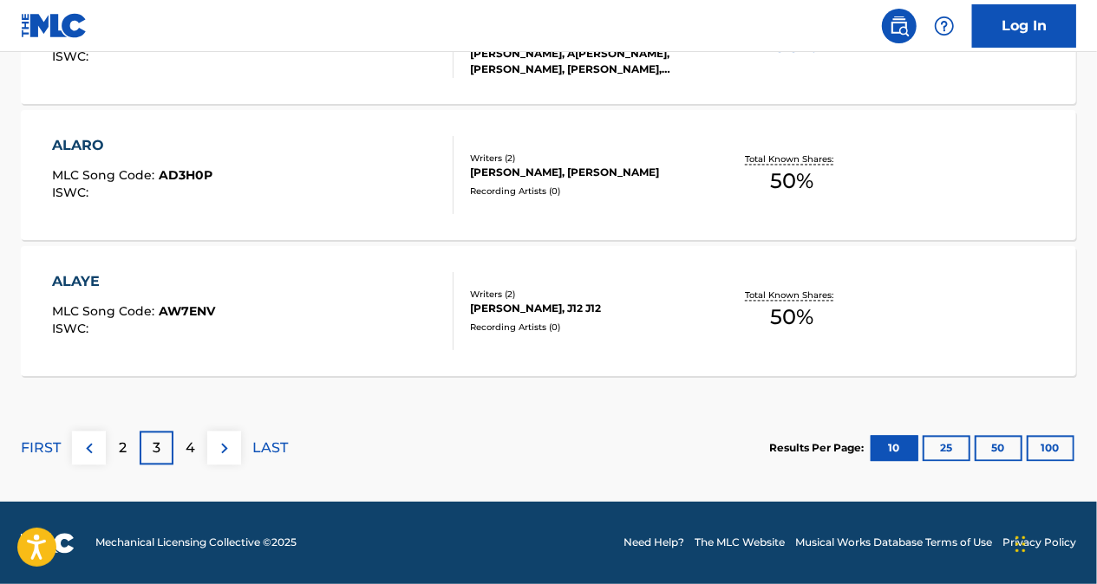
click at [112, 447] on div "2" at bounding box center [123, 449] width 34 height 34
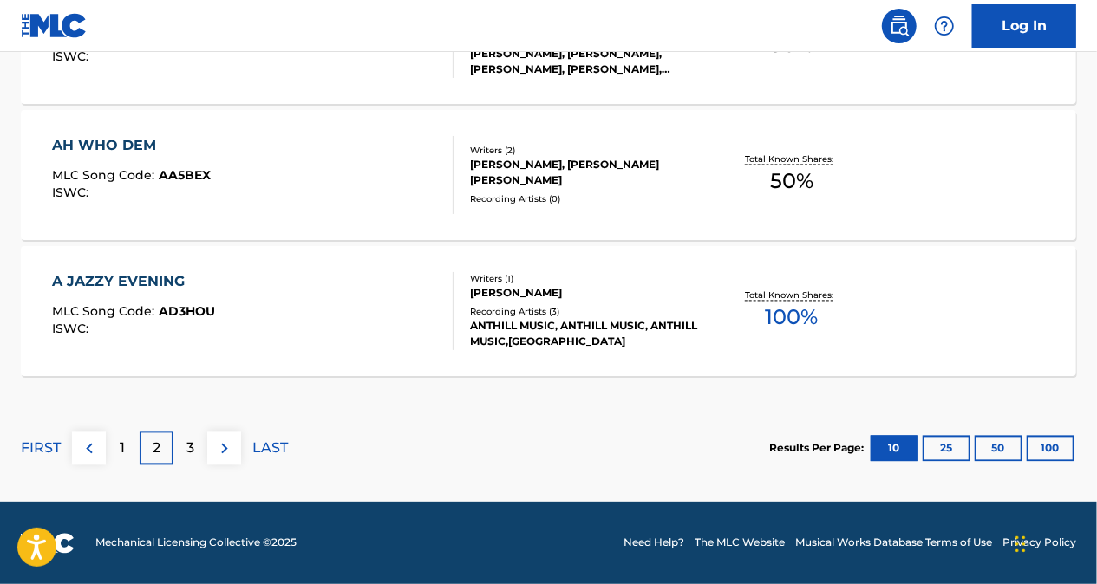
click at [184, 451] on div "3" at bounding box center [190, 449] width 34 height 34
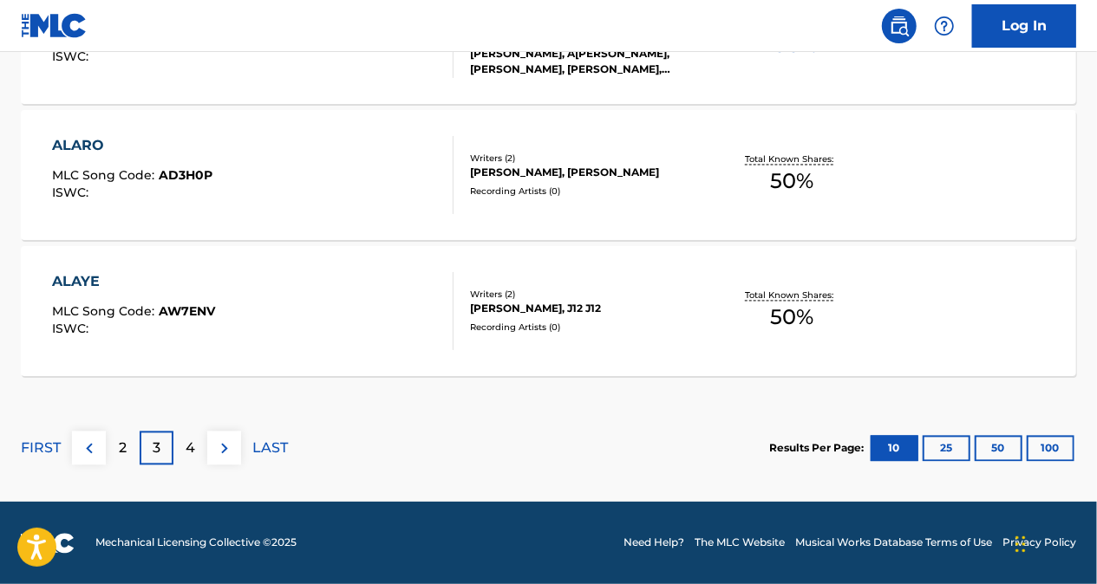
click at [189, 442] on p "4" at bounding box center [191, 449] width 10 height 21
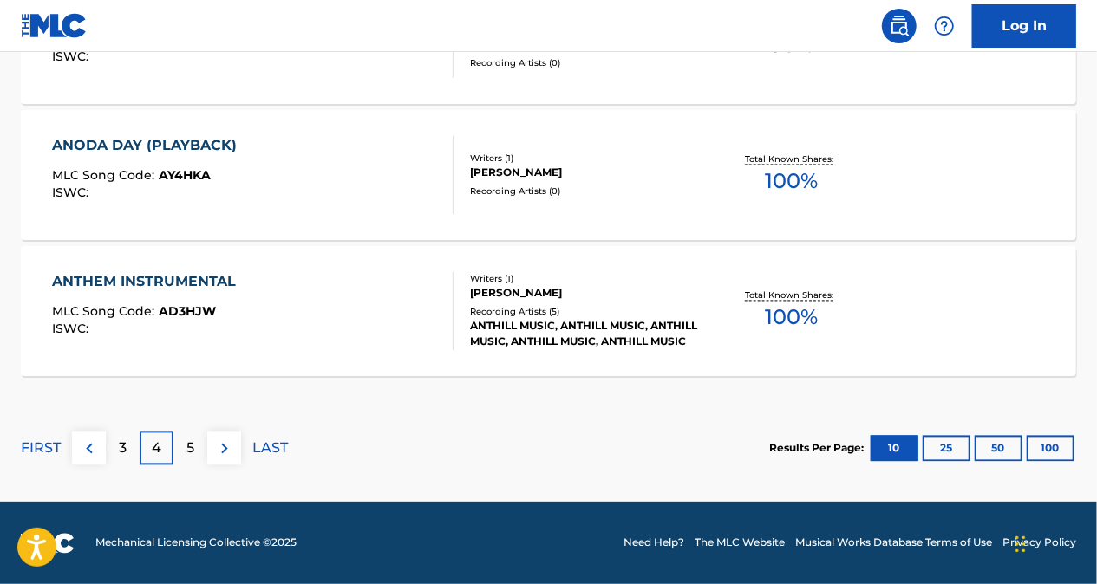
click at [186, 444] on p "5" at bounding box center [190, 449] width 8 height 21
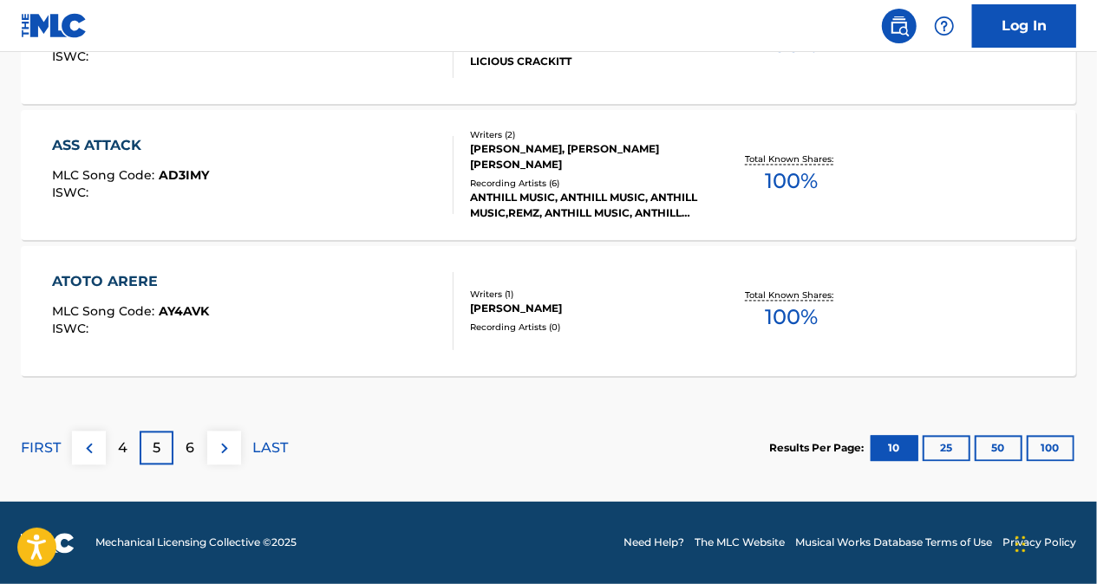
click at [185, 444] on div "6" at bounding box center [190, 449] width 34 height 34
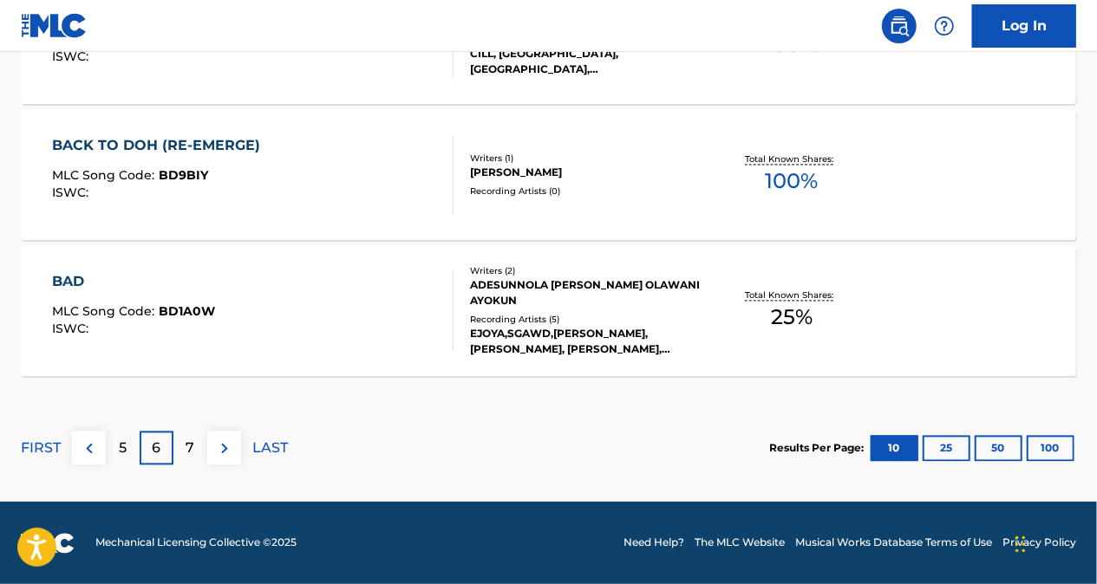
click at [181, 445] on div "7" at bounding box center [190, 449] width 34 height 34
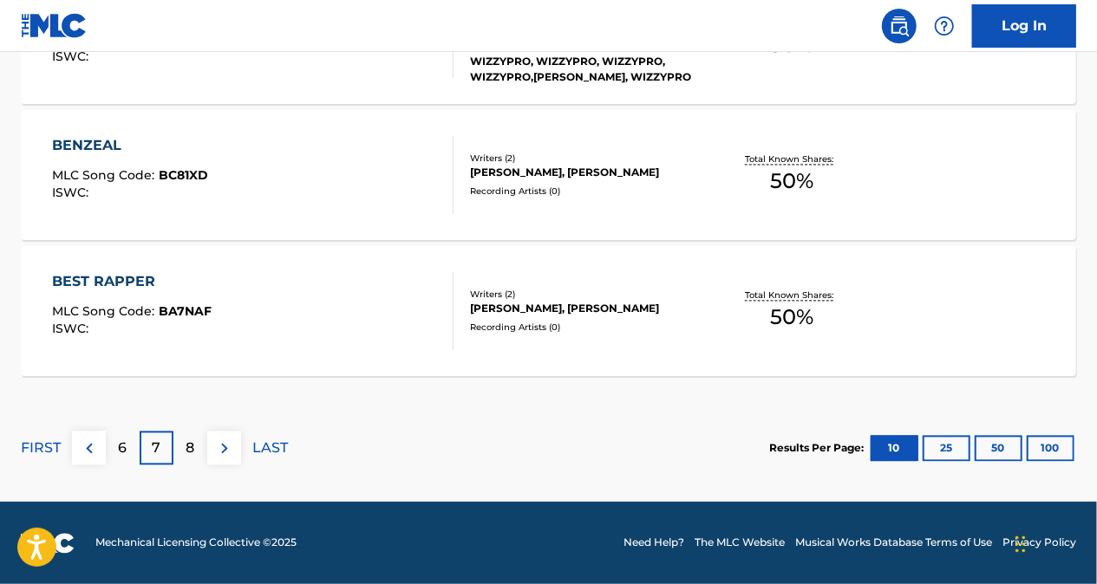
click at [119, 450] on p "6" at bounding box center [123, 449] width 9 height 21
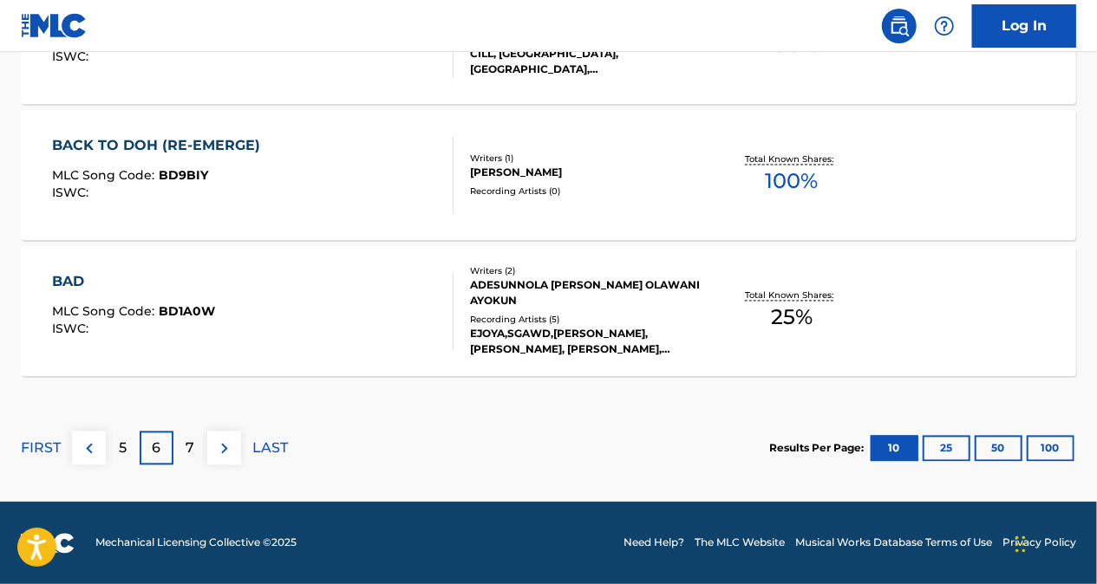
click at [117, 448] on div "5" at bounding box center [123, 449] width 34 height 34
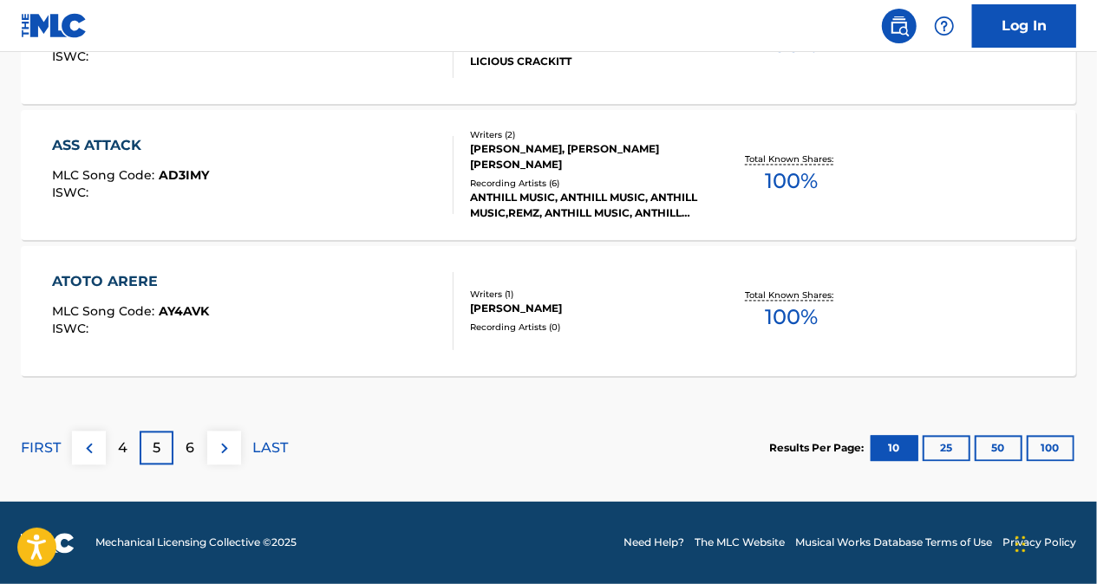
click at [117, 448] on div "4" at bounding box center [123, 449] width 34 height 34
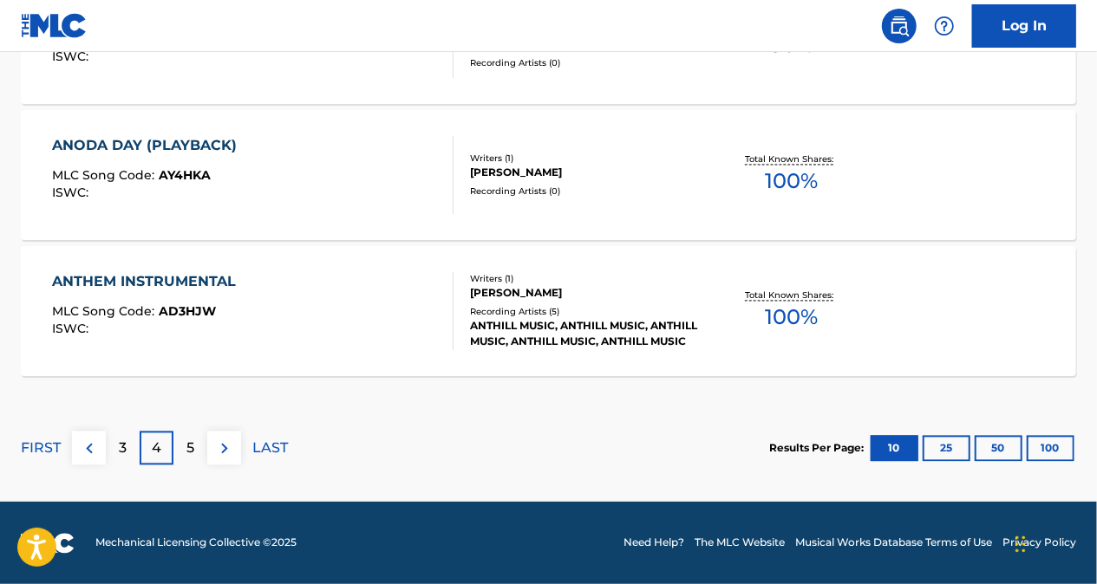
click at [117, 448] on div "3" at bounding box center [123, 449] width 34 height 34
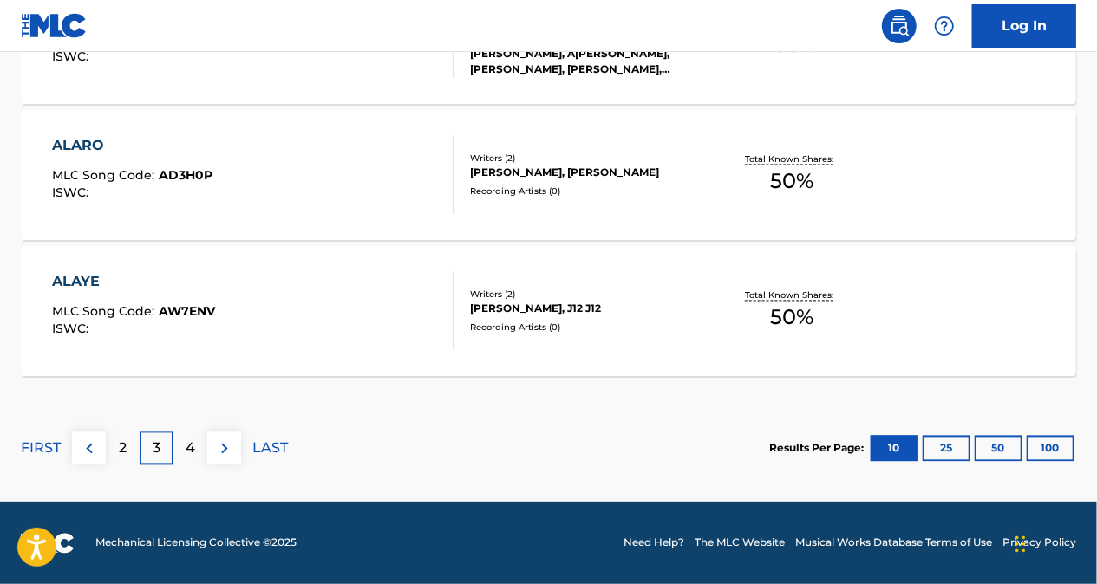
click at [117, 447] on div "2" at bounding box center [123, 449] width 34 height 34
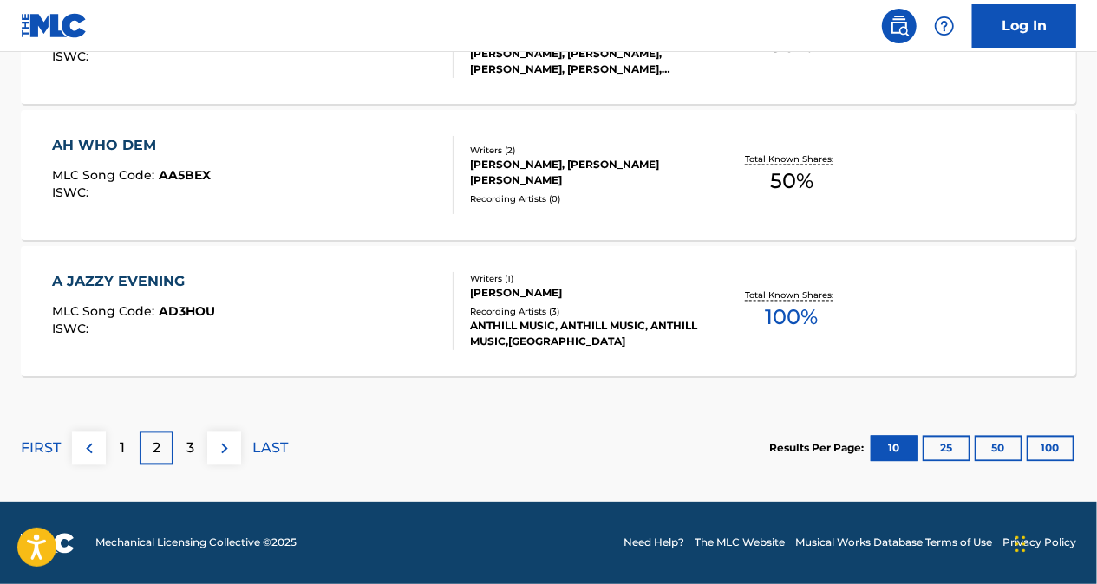
click at [180, 454] on div "3" at bounding box center [190, 449] width 34 height 34
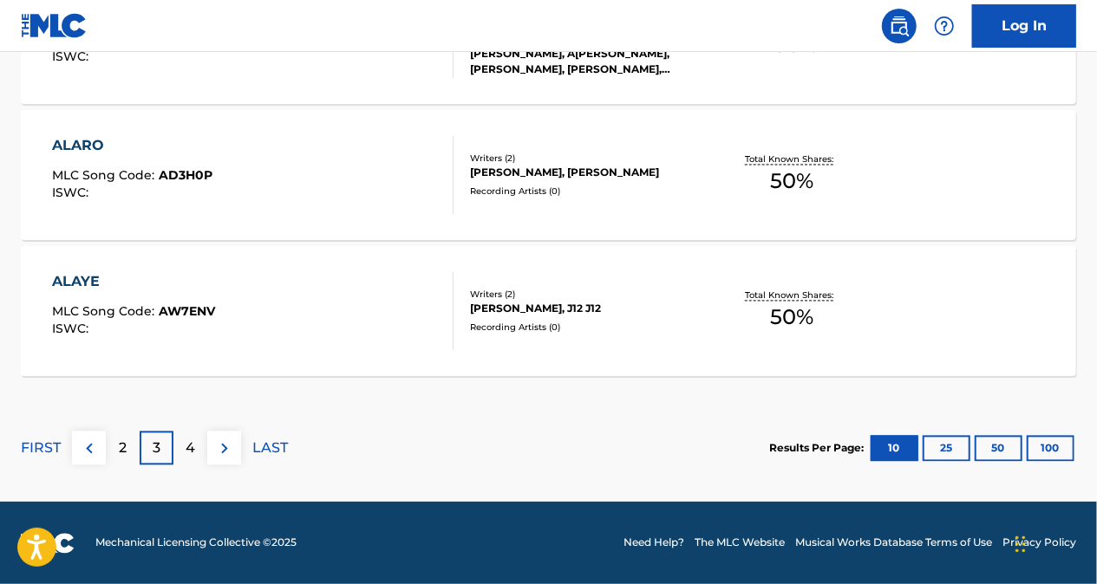
click at [180, 449] on div "4" at bounding box center [190, 449] width 34 height 34
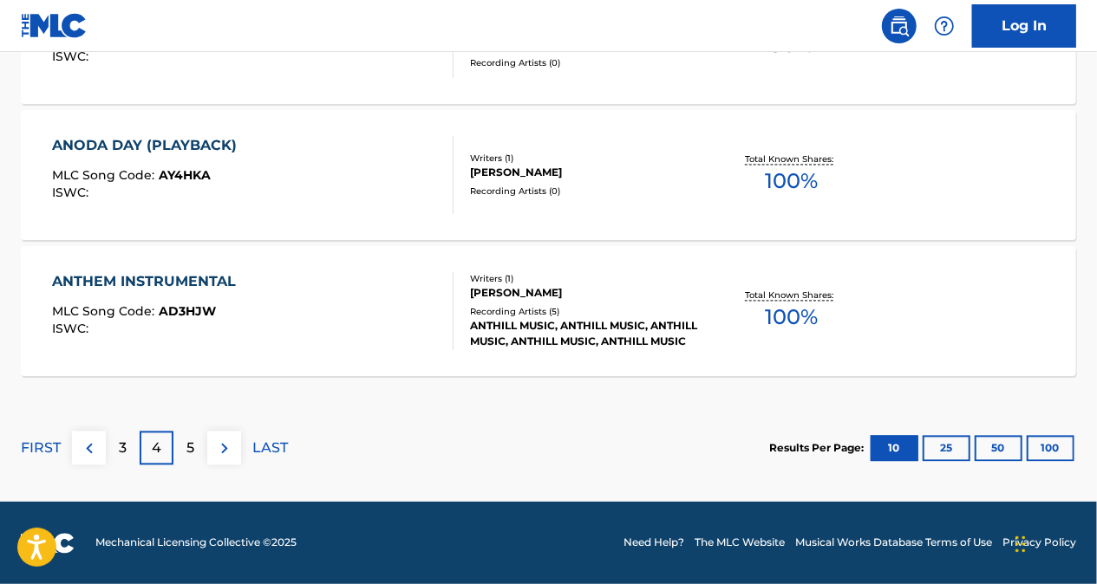
click at [176, 447] on div "5" at bounding box center [190, 449] width 34 height 34
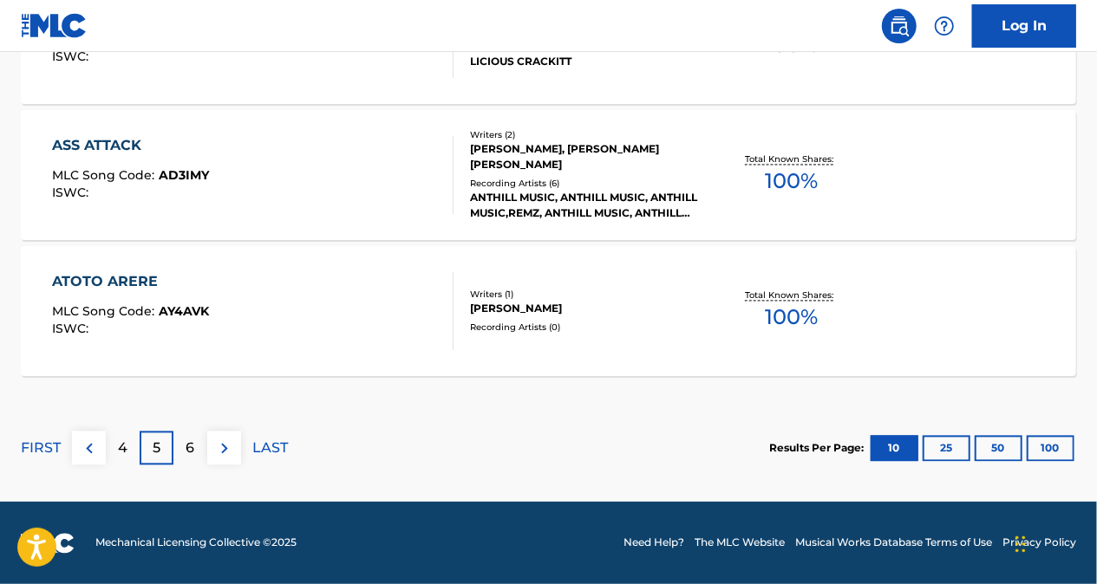
click at [188, 448] on p "6" at bounding box center [190, 449] width 9 height 21
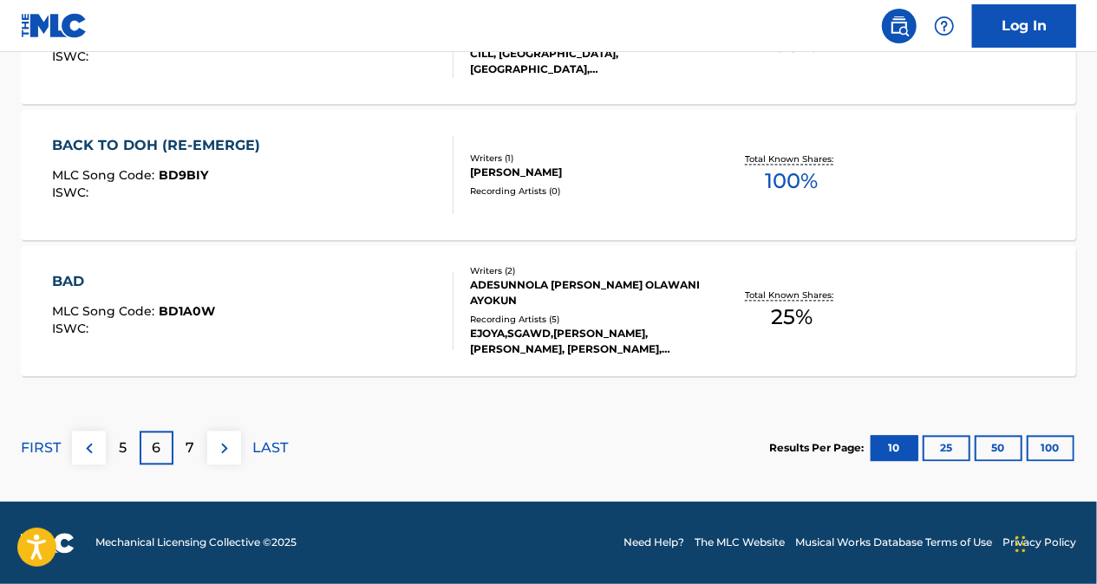
click at [182, 447] on div "7" at bounding box center [190, 449] width 34 height 34
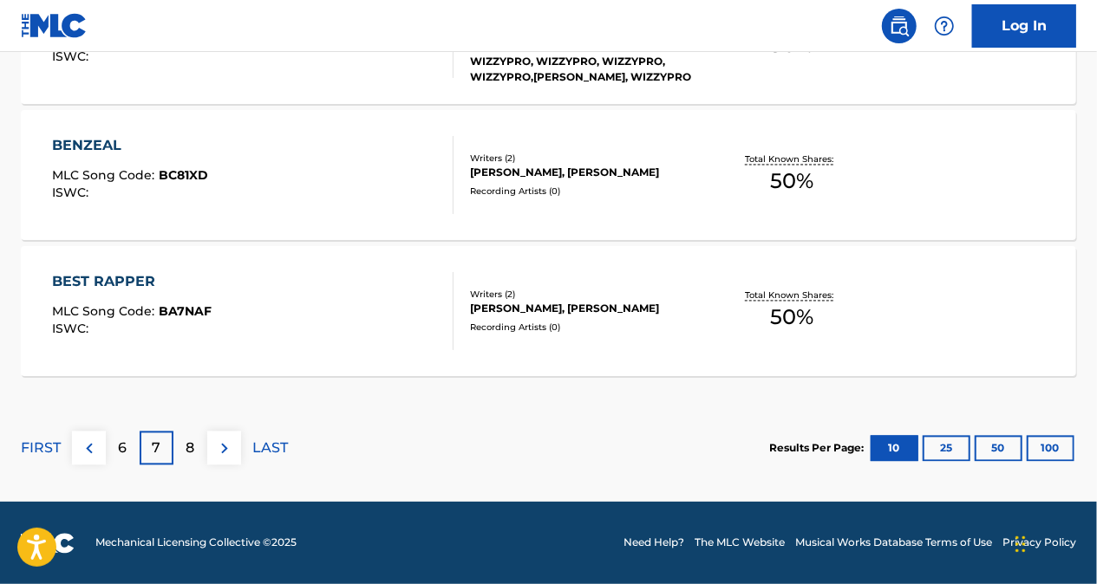
click at [129, 447] on div "6" at bounding box center [123, 449] width 34 height 34
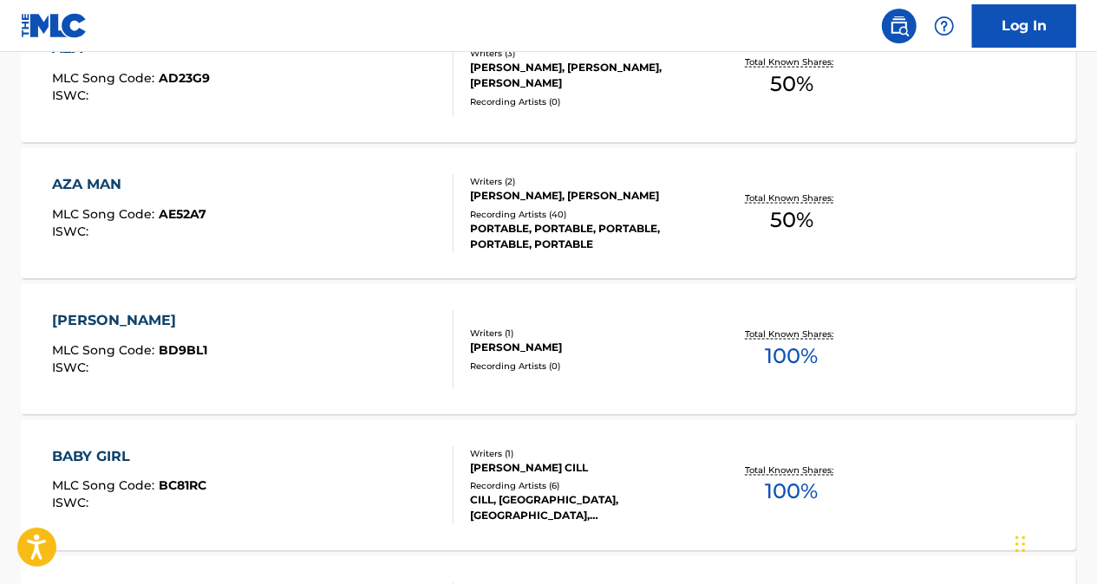
scroll to position [1087, 0]
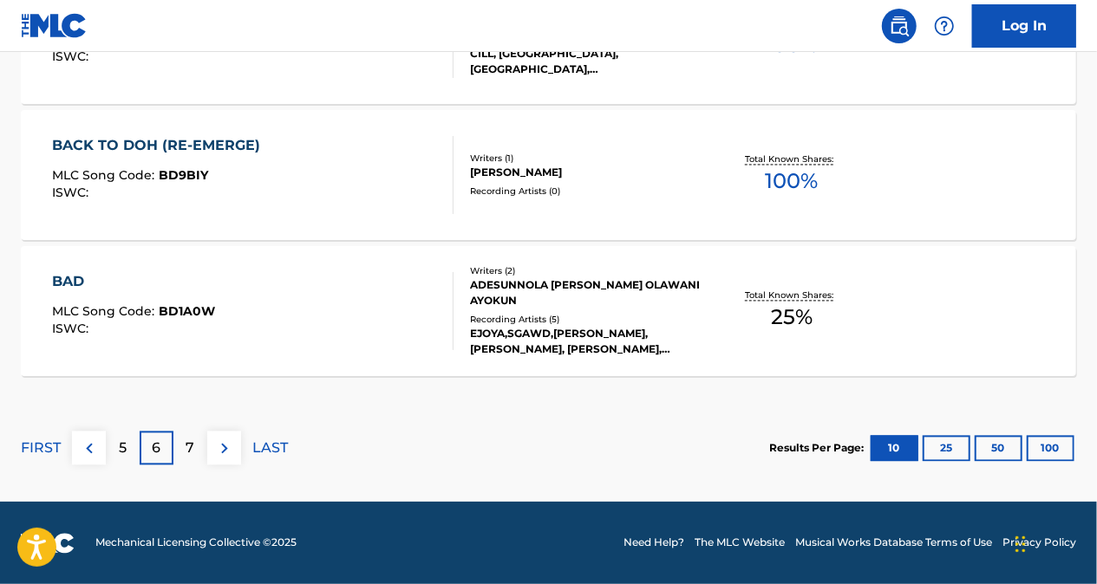
click at [126, 439] on p "5" at bounding box center [123, 449] width 8 height 21
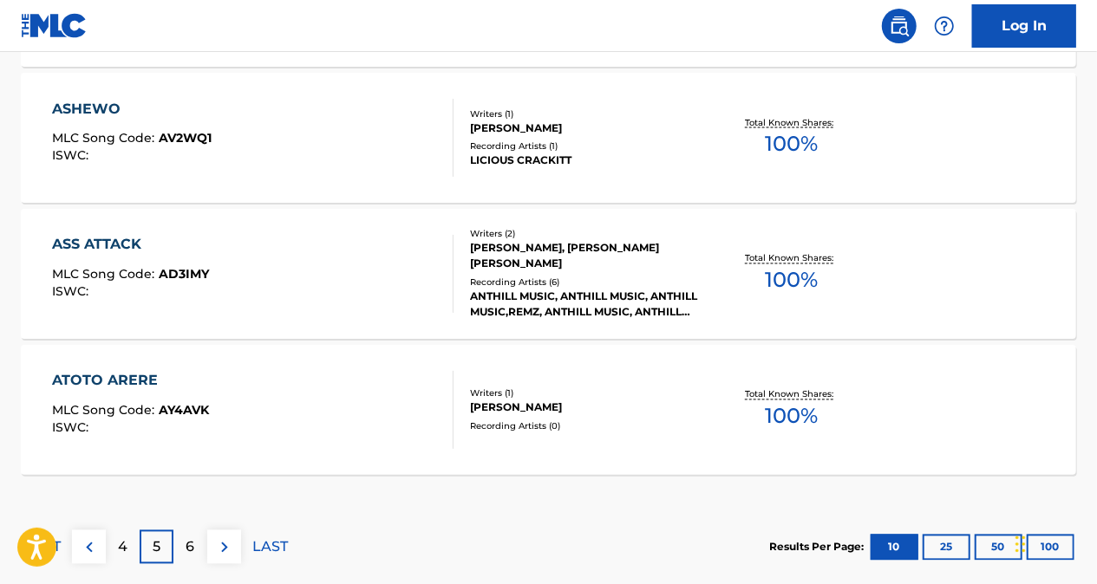
scroll to position [1608, 0]
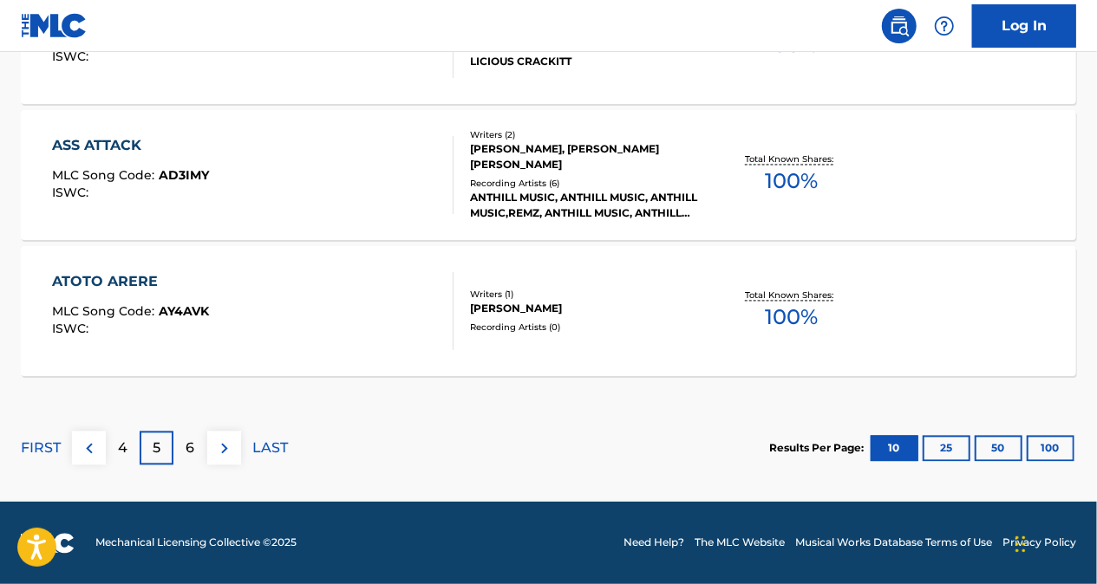
click at [122, 451] on p "4" at bounding box center [123, 449] width 10 height 21
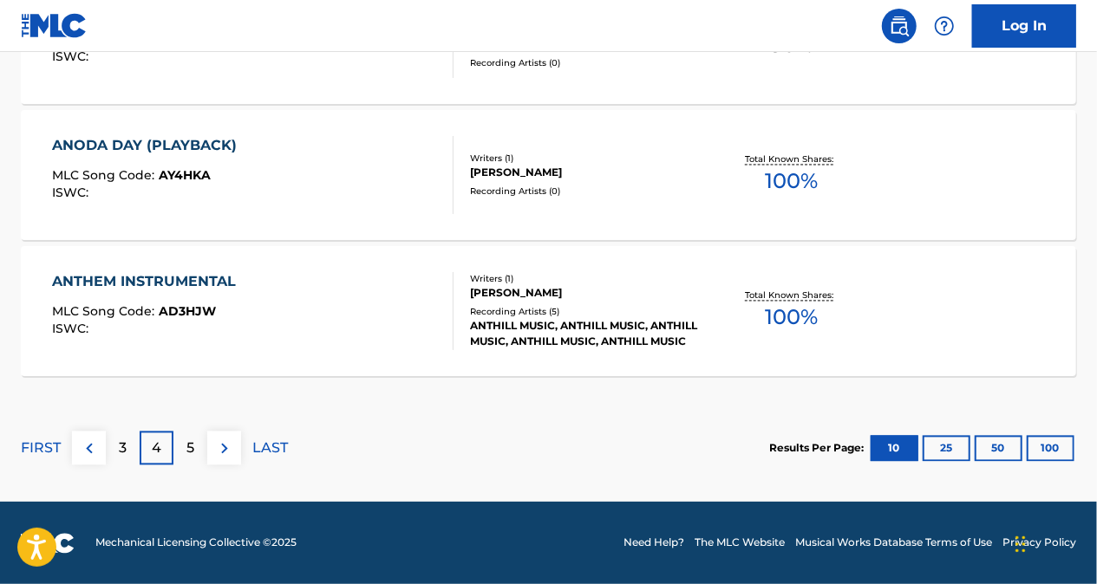
click at [120, 442] on p "3" at bounding box center [123, 449] width 8 height 21
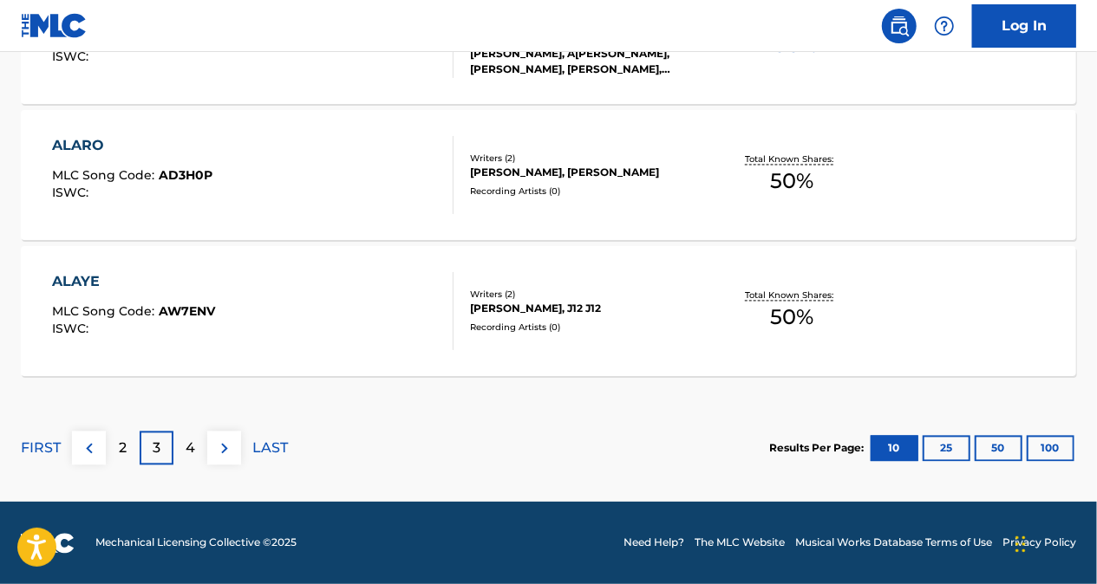
click at [126, 447] on p "2" at bounding box center [123, 449] width 8 height 21
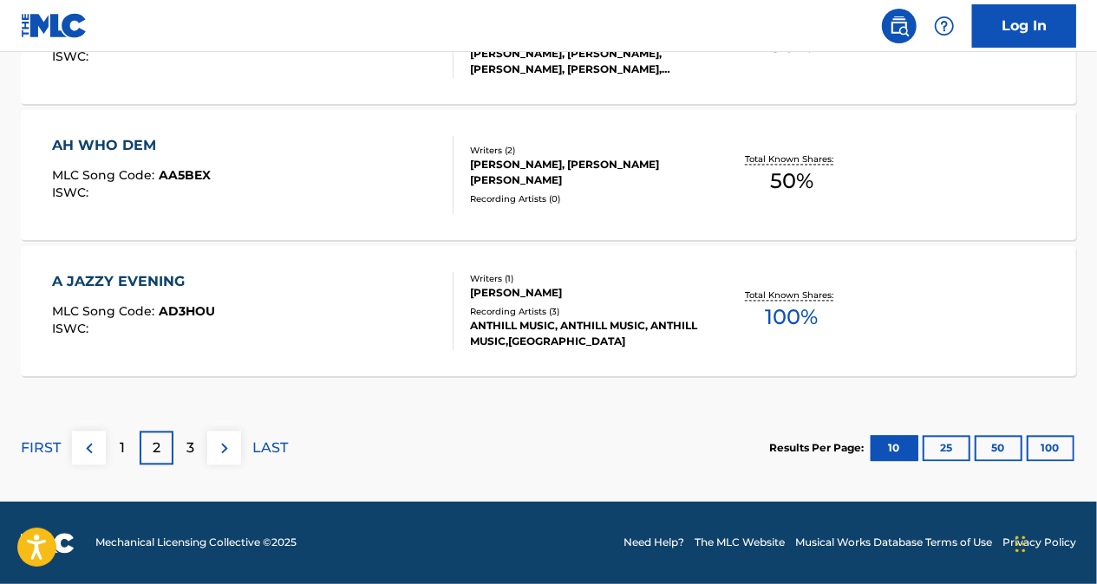
click at [153, 448] on p "2" at bounding box center [157, 449] width 8 height 21
click at [182, 450] on div "3" at bounding box center [190, 449] width 34 height 34
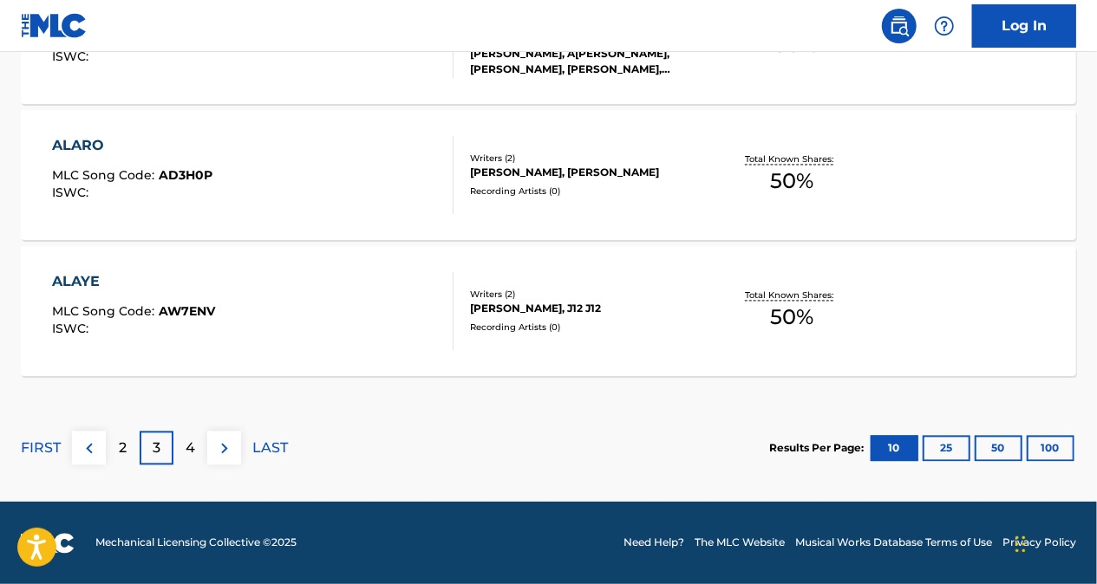
click at [201, 441] on div "4" at bounding box center [190, 449] width 34 height 34
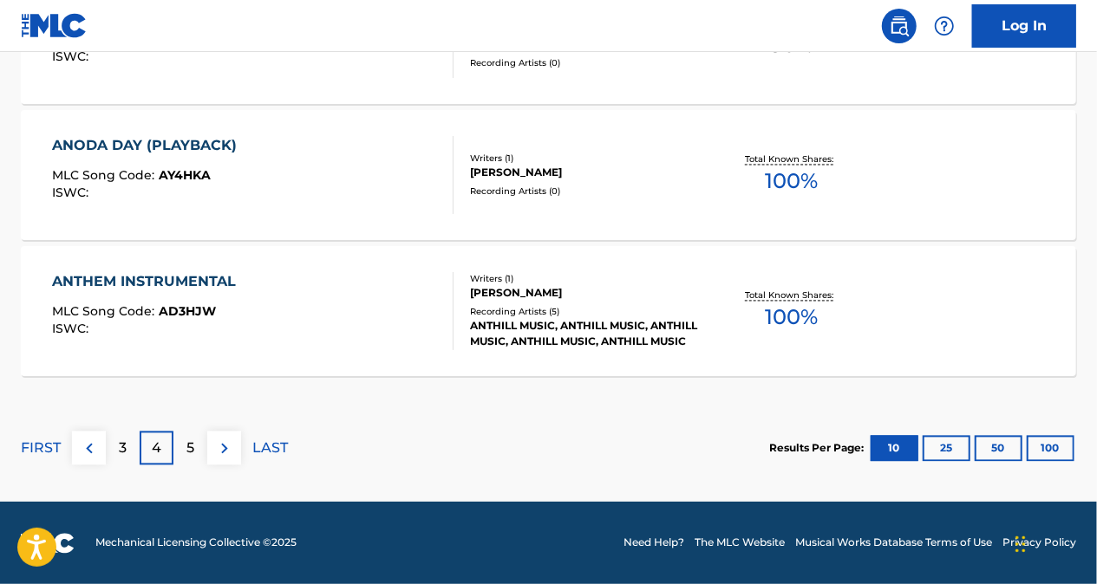
click at [194, 450] on div "5" at bounding box center [190, 449] width 34 height 34
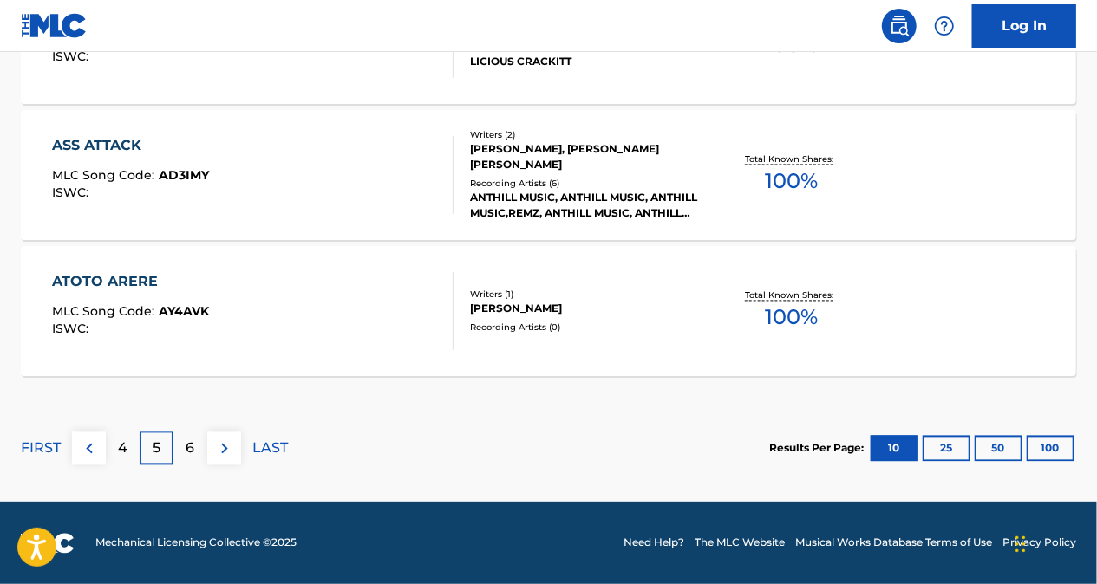
click at [198, 440] on div "6" at bounding box center [190, 449] width 34 height 34
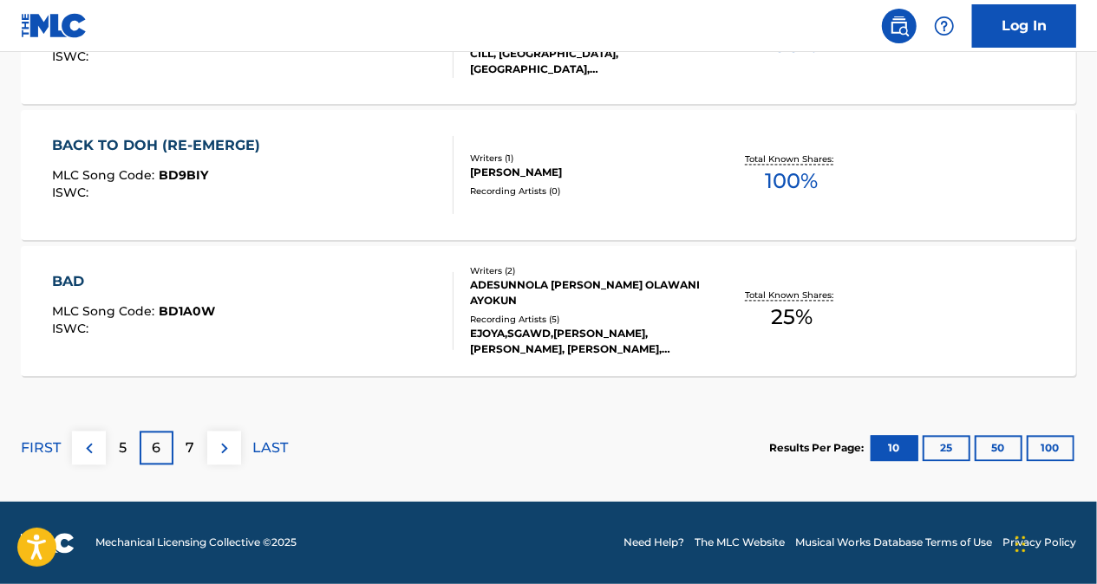
click at [197, 443] on div "7" at bounding box center [190, 449] width 34 height 34
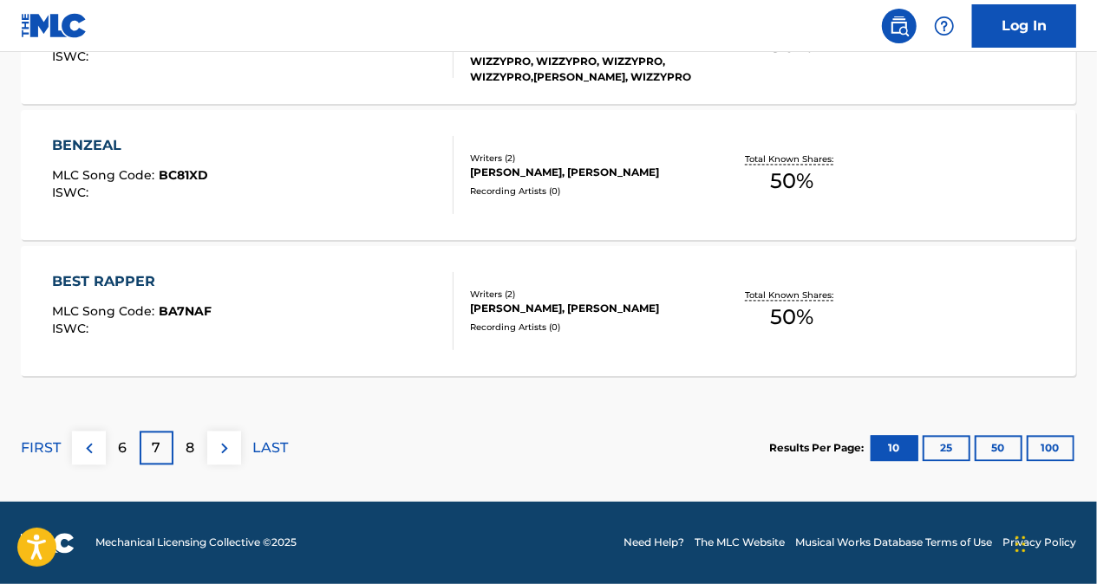
click at [186, 453] on p "8" at bounding box center [190, 449] width 9 height 21
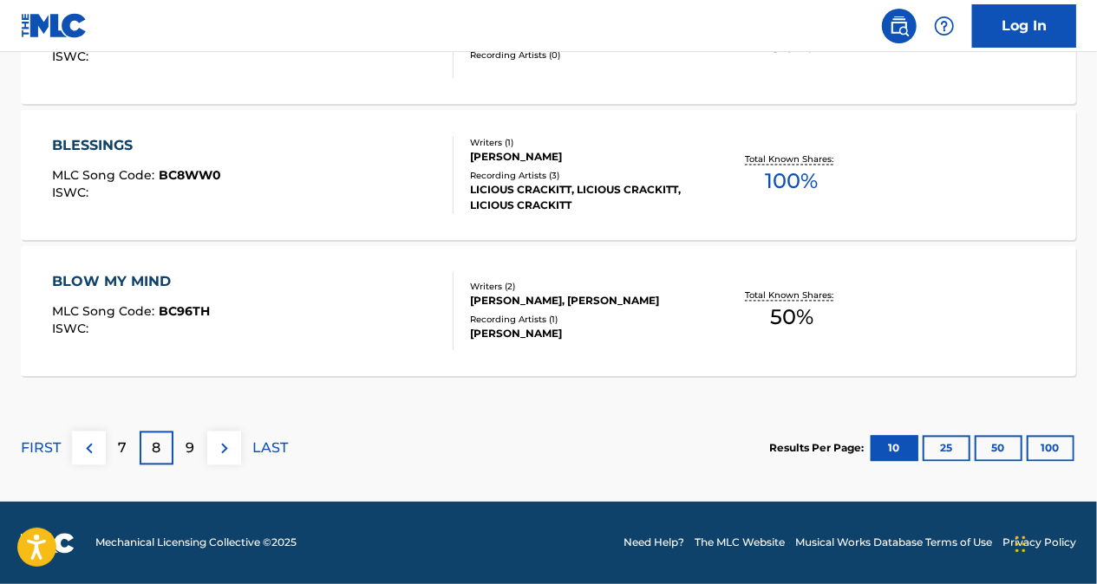
click at [95, 444] on img at bounding box center [89, 449] width 21 height 21
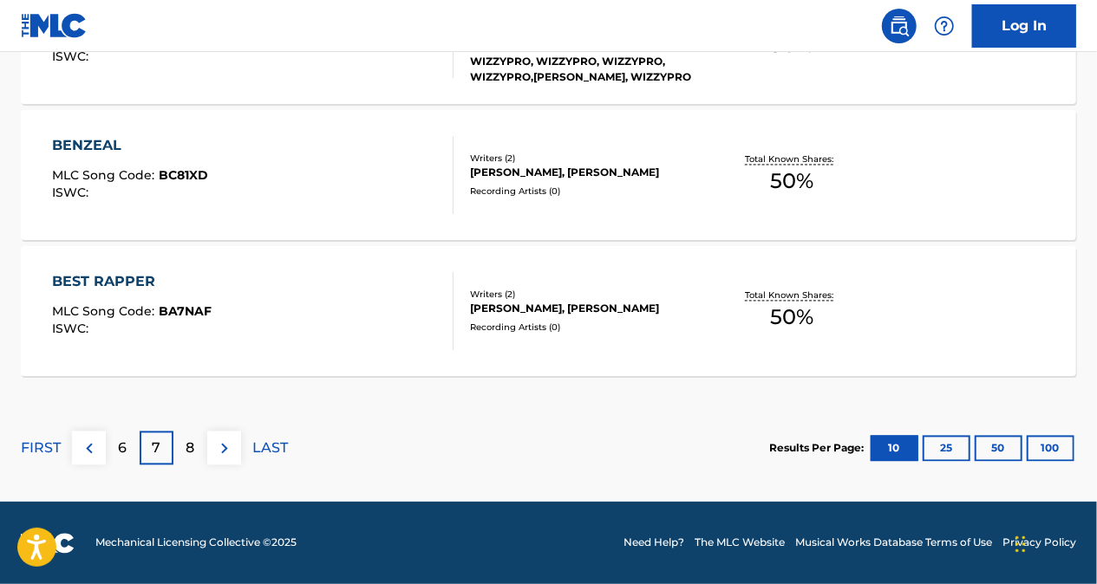
click at [86, 447] on img at bounding box center [89, 449] width 21 height 21
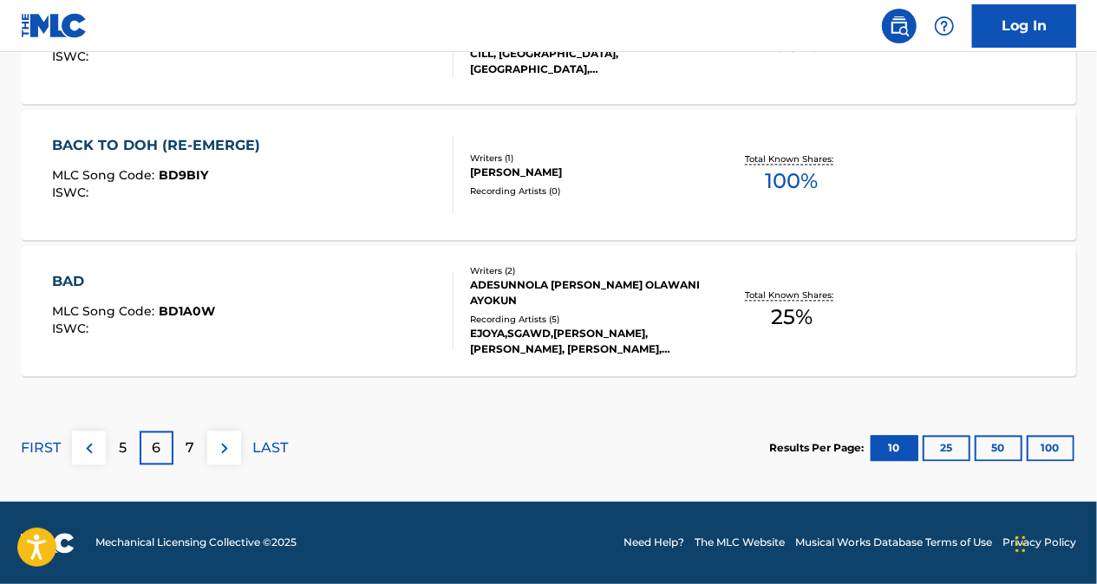
click at [85, 458] on img at bounding box center [89, 449] width 21 height 21
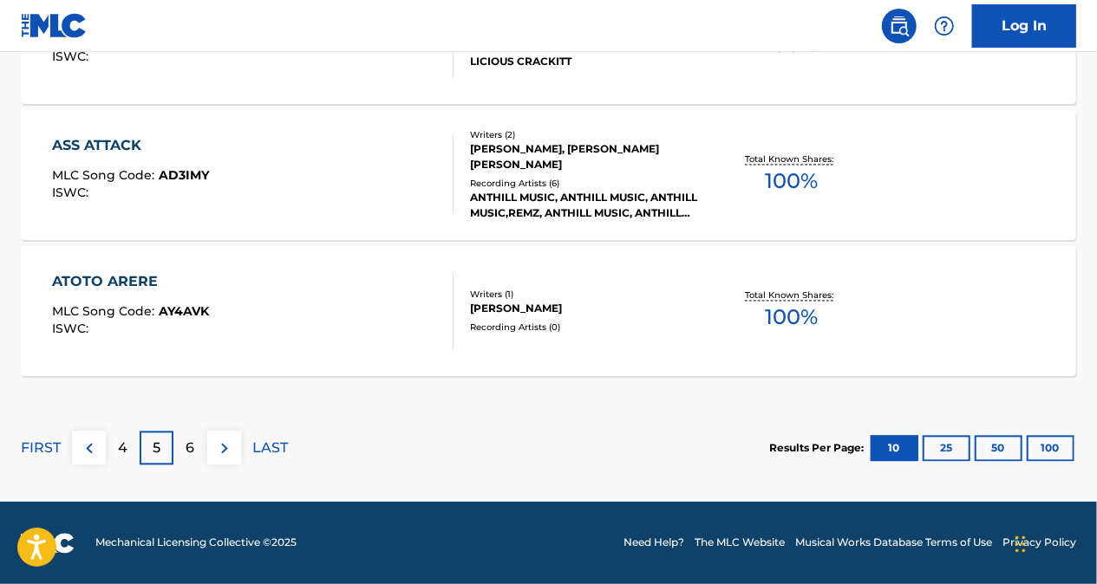
click at [88, 441] on img at bounding box center [89, 449] width 21 height 21
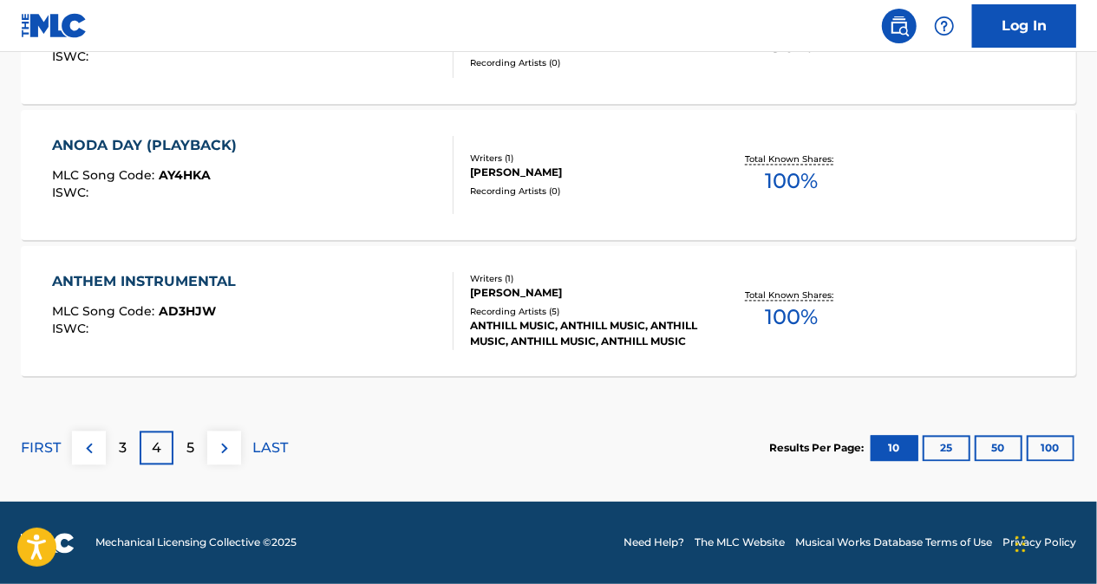
click at [92, 445] on img at bounding box center [89, 449] width 21 height 21
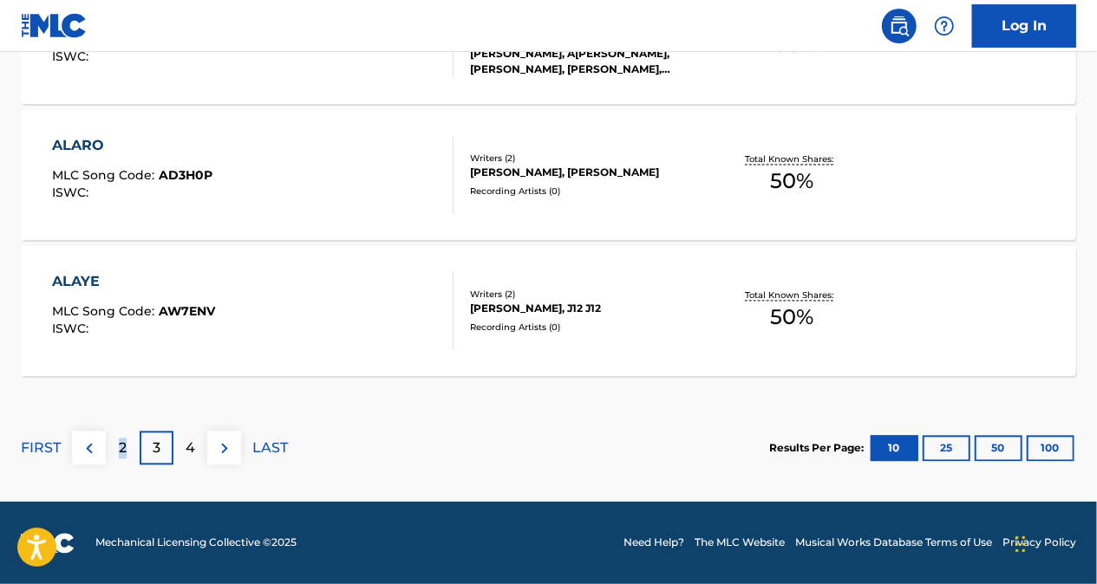
click at [123, 454] on p "2" at bounding box center [123, 449] width 8 height 21
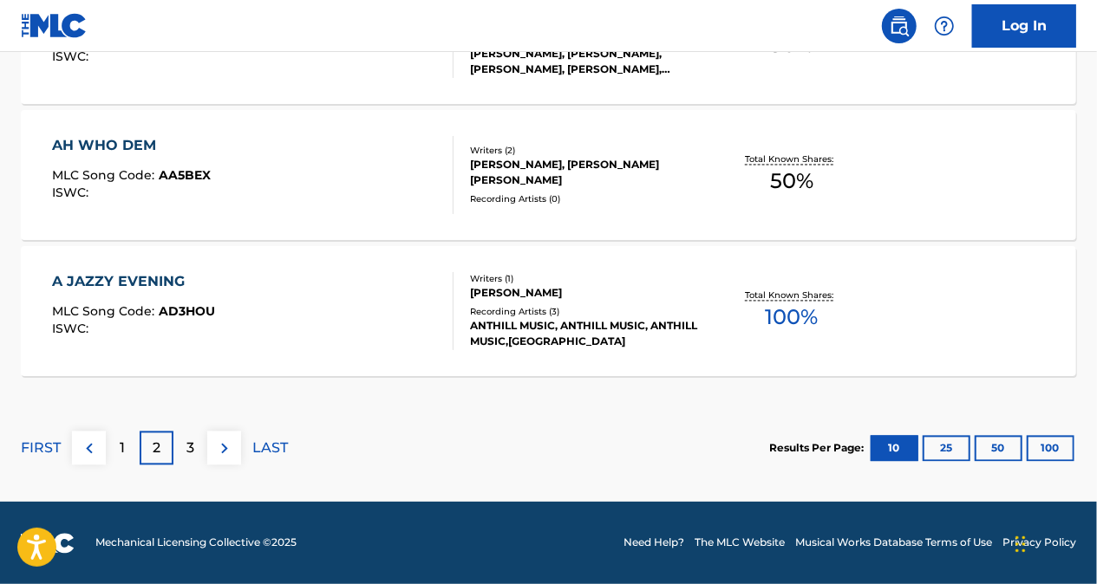
click at [200, 440] on div "3" at bounding box center [190, 449] width 34 height 34
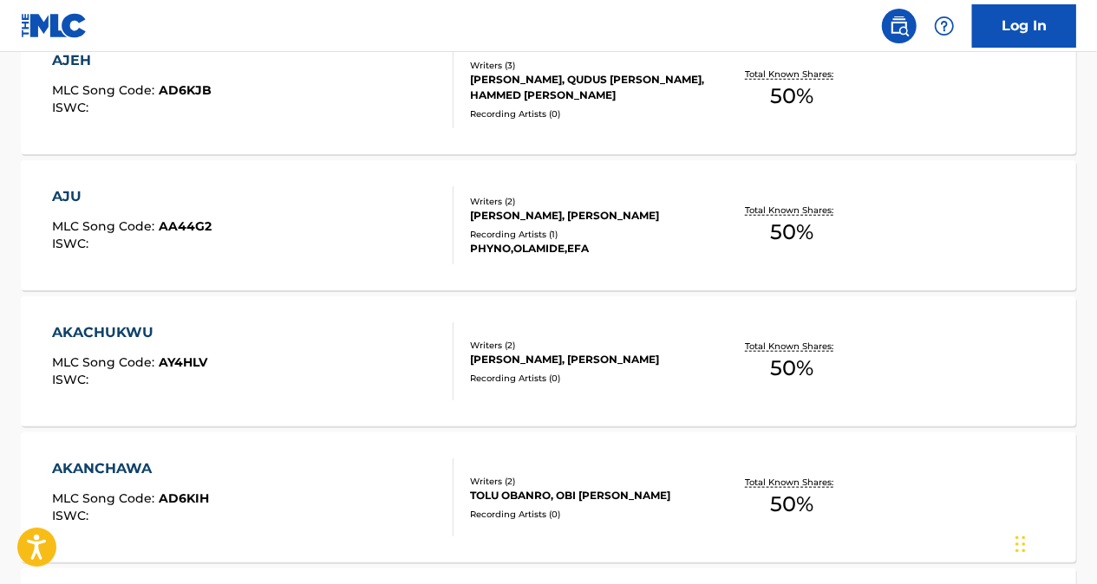
scroll to position [480, 0]
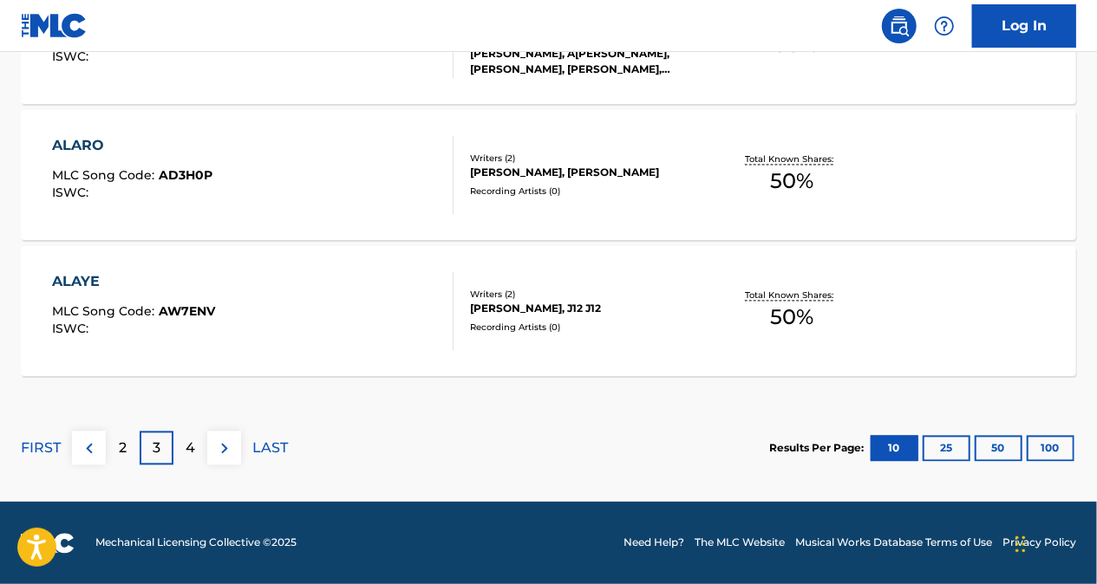
click at [191, 460] on div "4" at bounding box center [190, 449] width 34 height 34
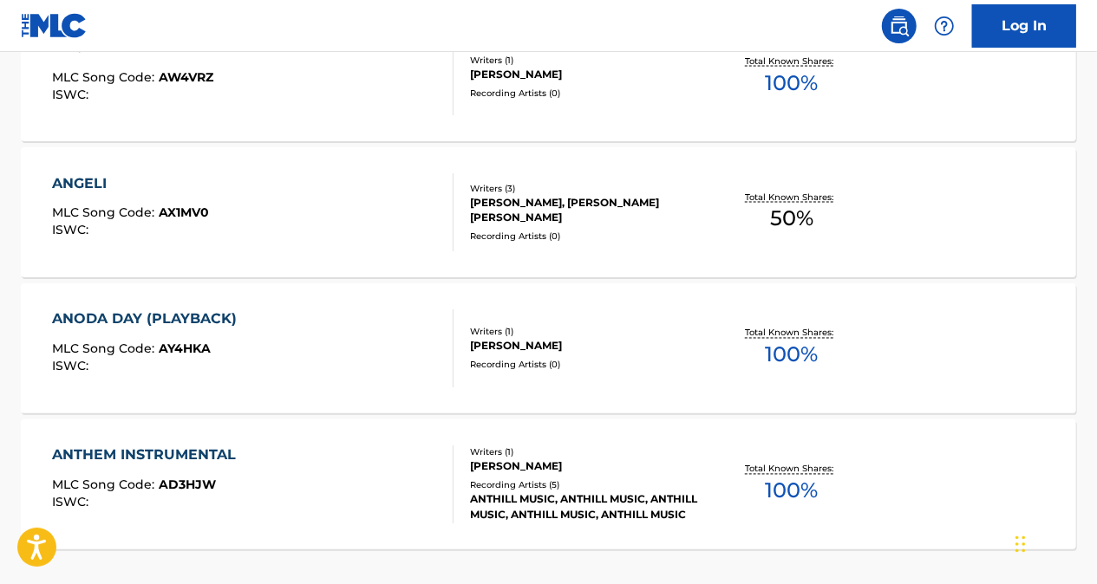
scroll to position [1608, 0]
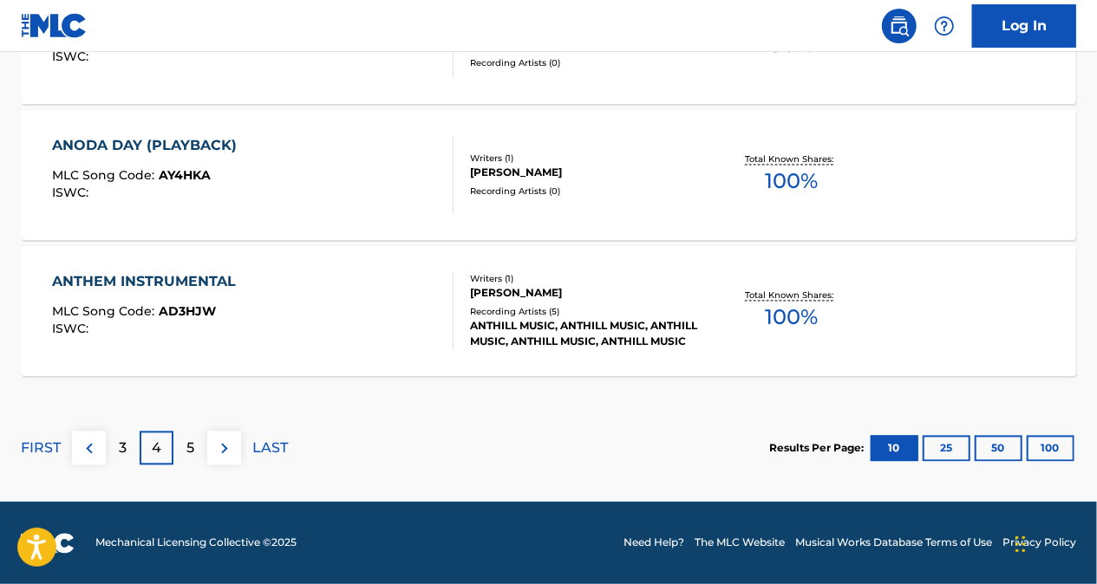
click at [192, 447] on p "5" at bounding box center [190, 449] width 8 height 21
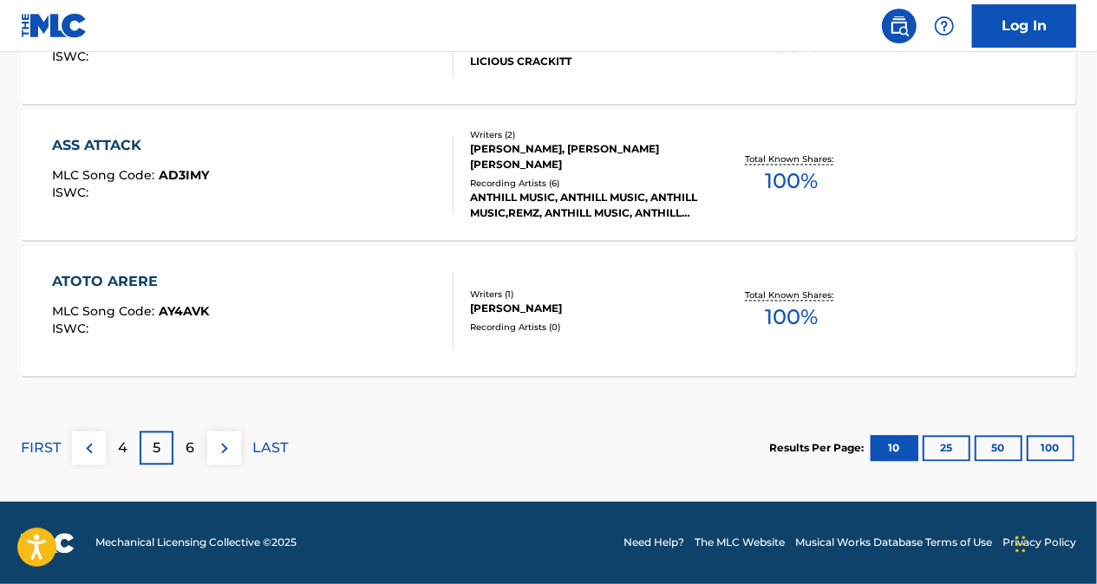
click at [197, 451] on div "6" at bounding box center [190, 449] width 34 height 34
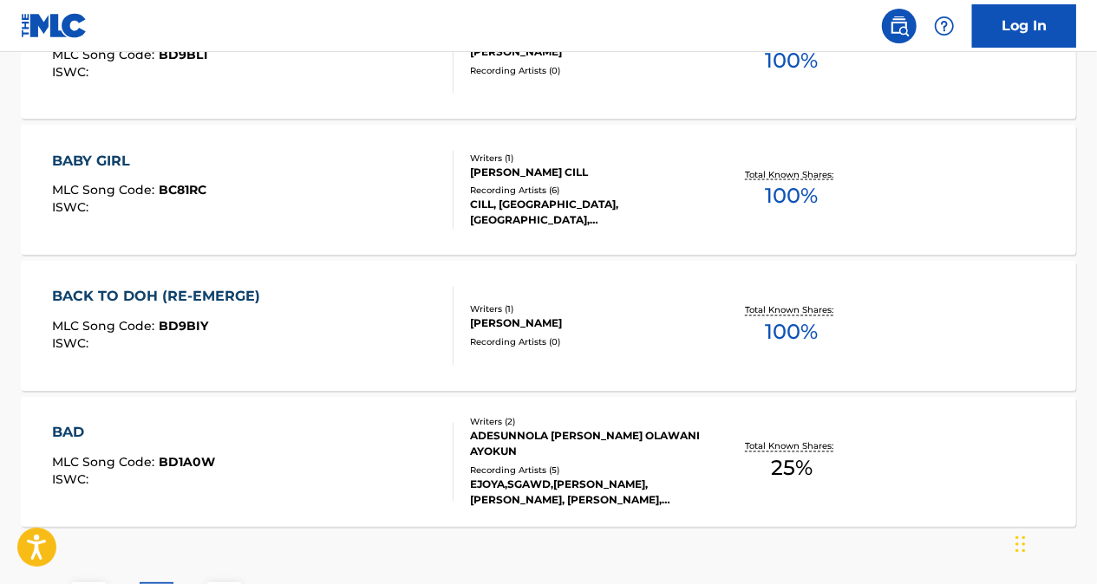
scroll to position [1521, 0]
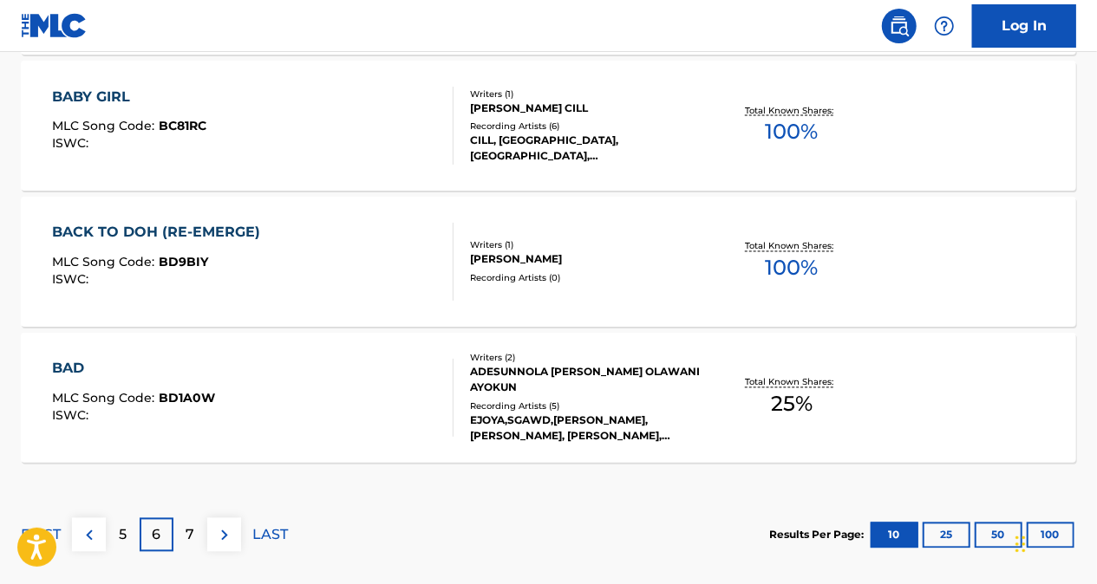
click at [127, 534] on p "5" at bounding box center [123, 536] width 8 height 21
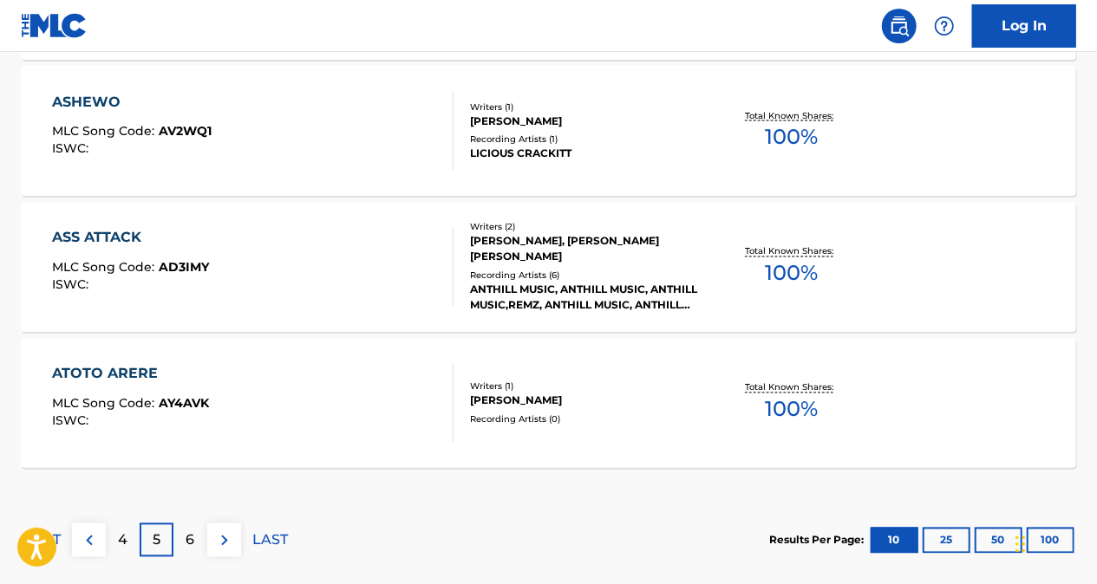
scroll to position [1608, 0]
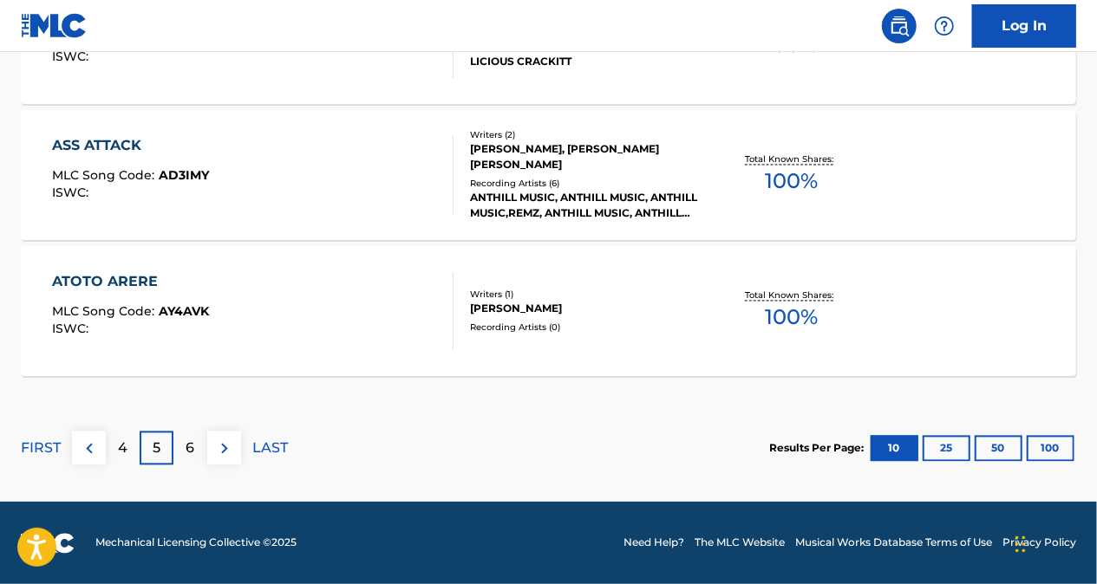
click at [122, 441] on p "4" at bounding box center [123, 449] width 10 height 21
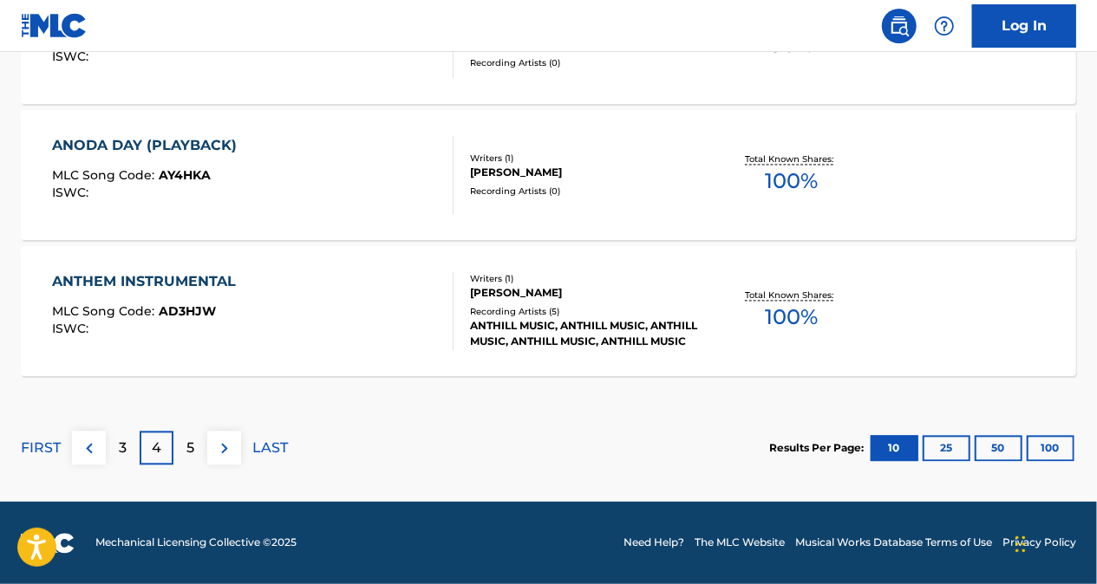
click at [119, 439] on p "3" at bounding box center [123, 449] width 8 height 21
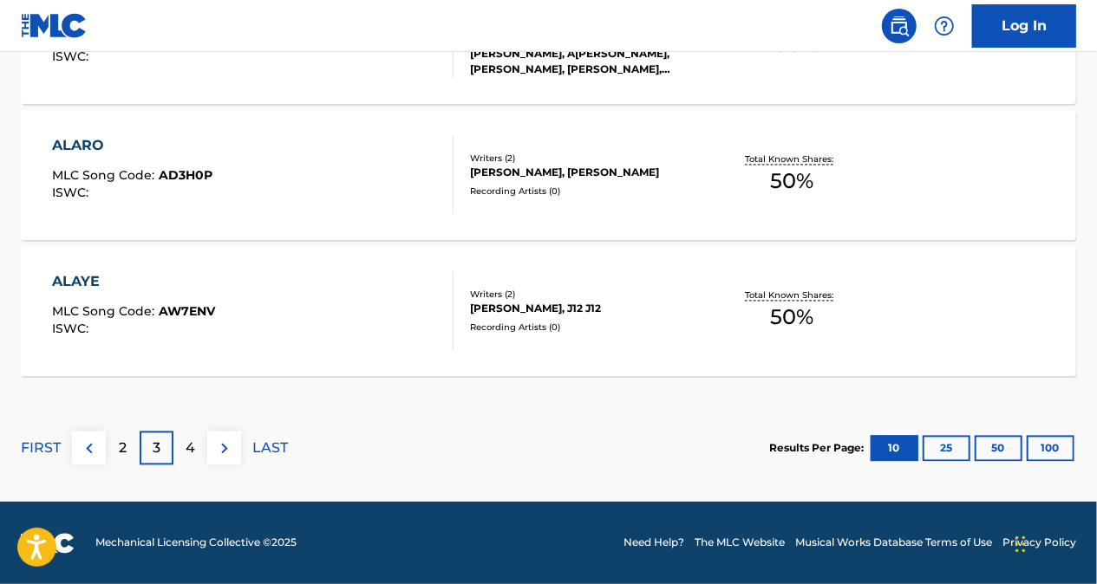
click at [124, 445] on p "2" at bounding box center [123, 449] width 8 height 21
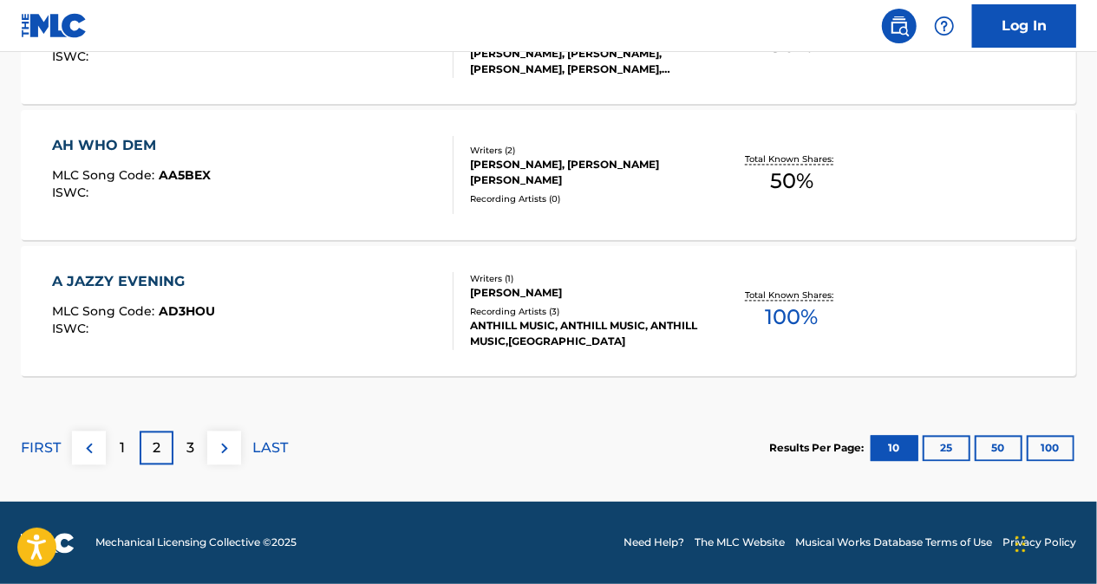
click at [161, 441] on div "2" at bounding box center [157, 449] width 34 height 34
click at [188, 446] on p "3" at bounding box center [190, 449] width 8 height 21
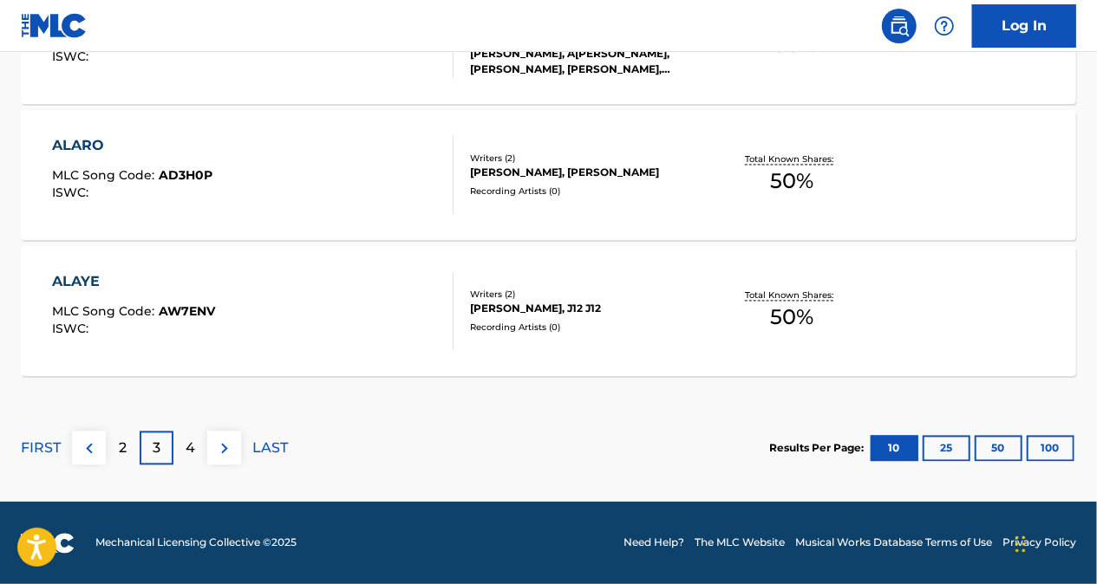
click at [188, 441] on p "4" at bounding box center [191, 449] width 10 height 21
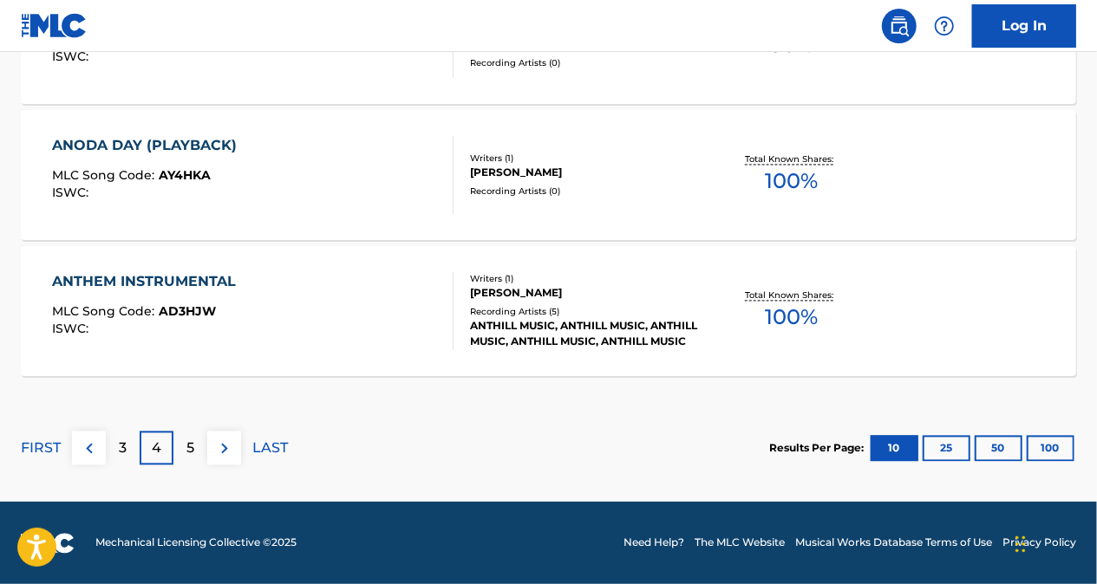
click at [193, 439] on p "5" at bounding box center [190, 449] width 8 height 21
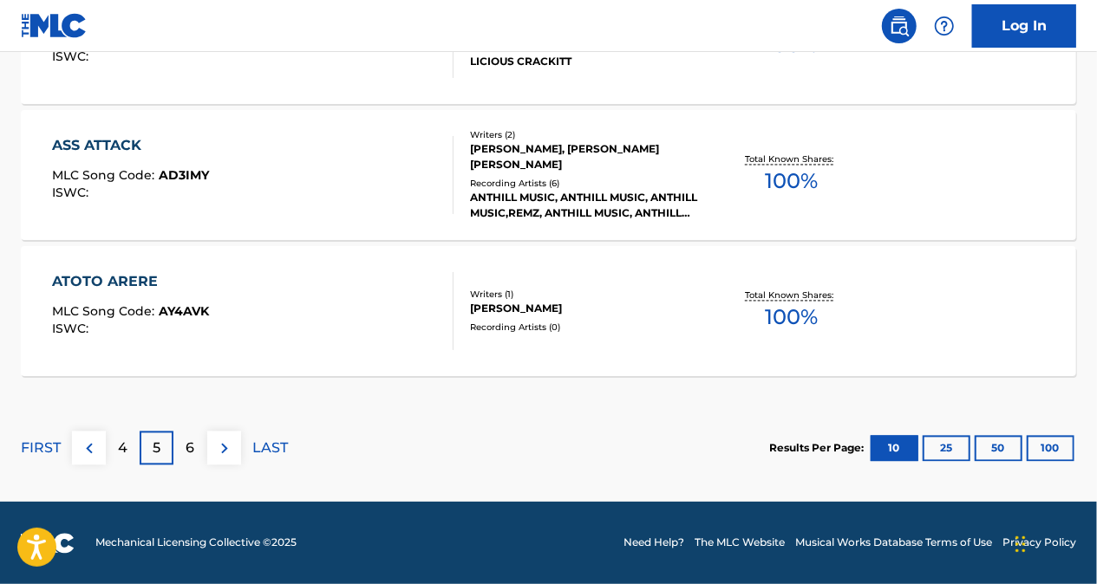
click at [196, 435] on div "6" at bounding box center [190, 449] width 34 height 34
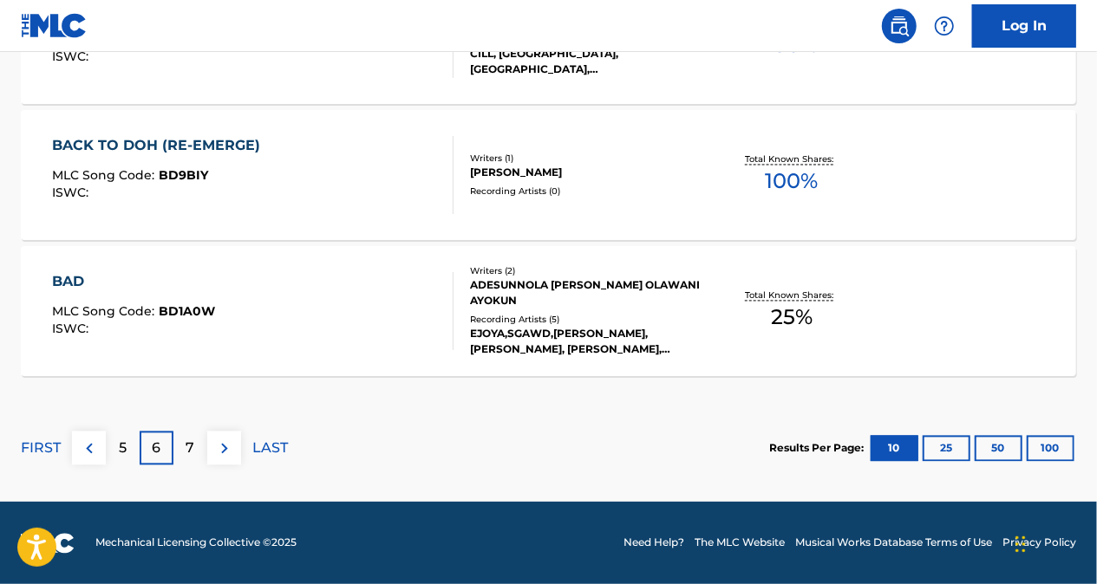
click at [127, 454] on div "5" at bounding box center [123, 449] width 34 height 34
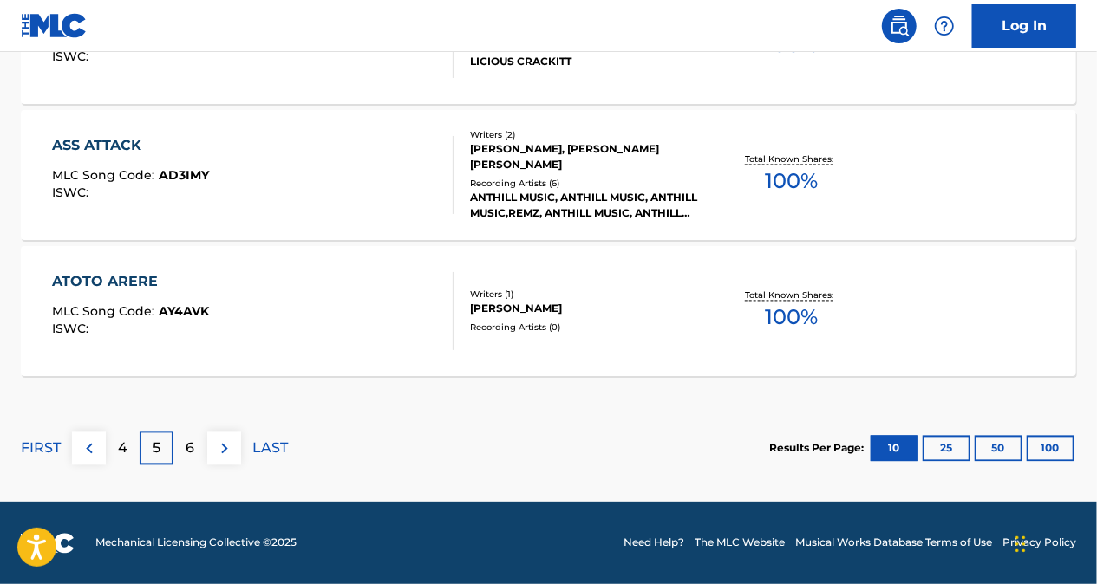
click at [121, 443] on p "4" at bounding box center [123, 449] width 10 height 21
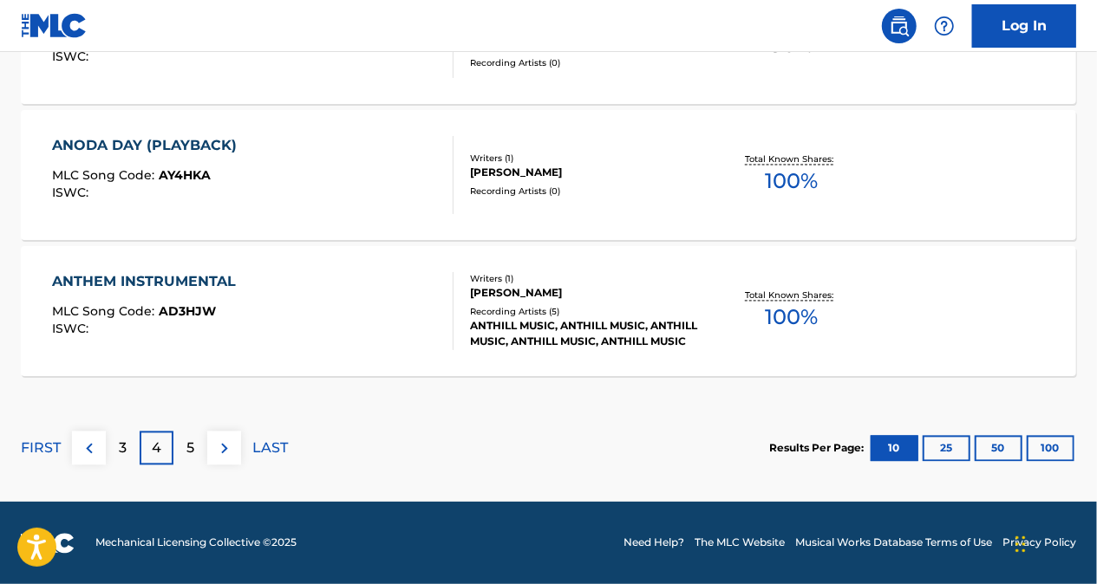
click at [121, 442] on p "3" at bounding box center [123, 449] width 8 height 21
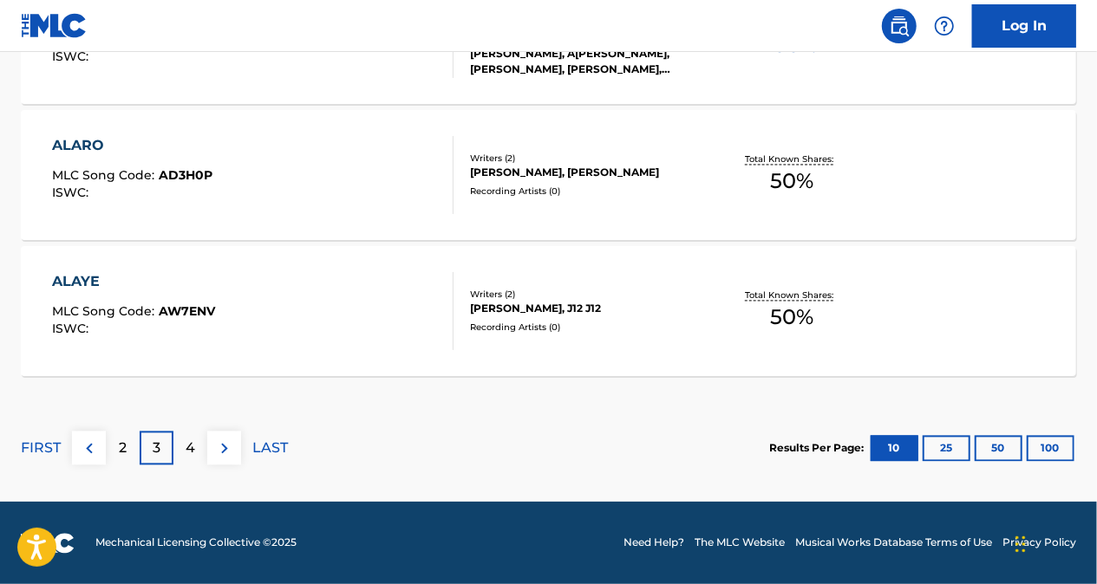
click at [126, 452] on p "2" at bounding box center [123, 449] width 8 height 21
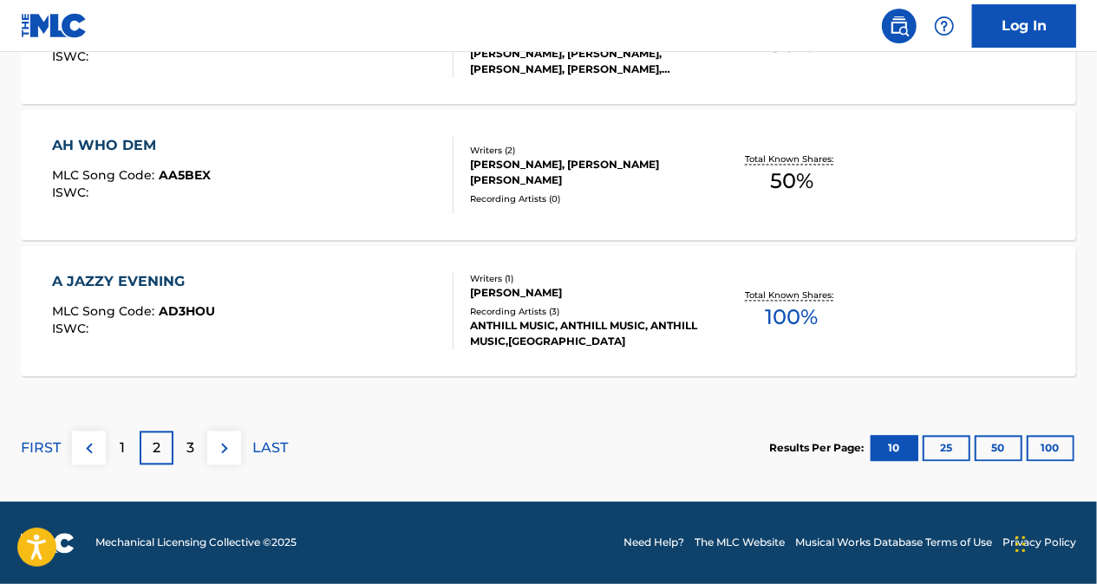
click at [187, 446] on p "3" at bounding box center [190, 449] width 8 height 21
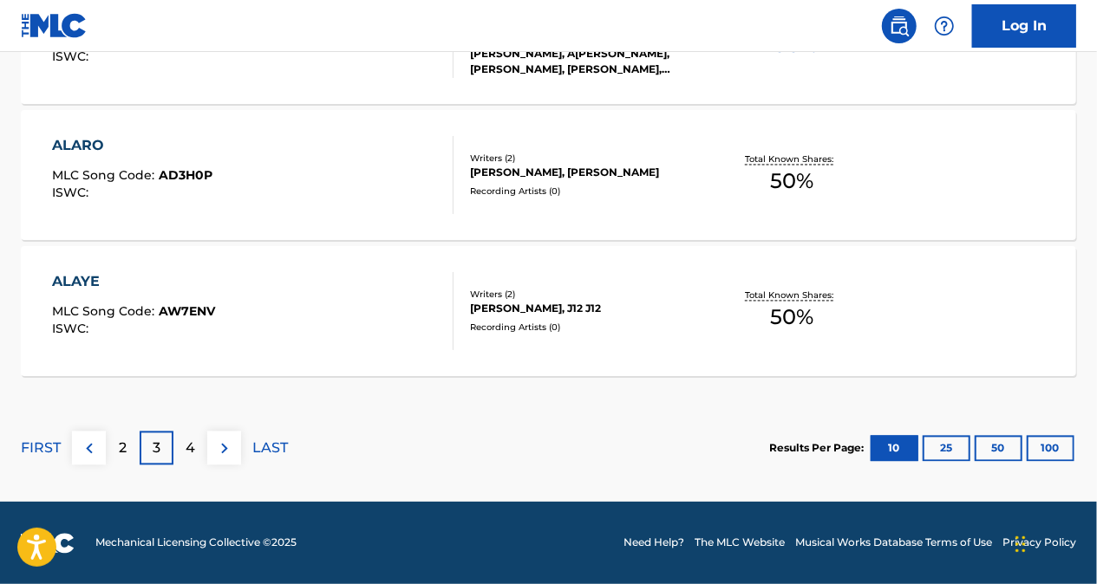
click at [188, 441] on p "4" at bounding box center [191, 449] width 10 height 21
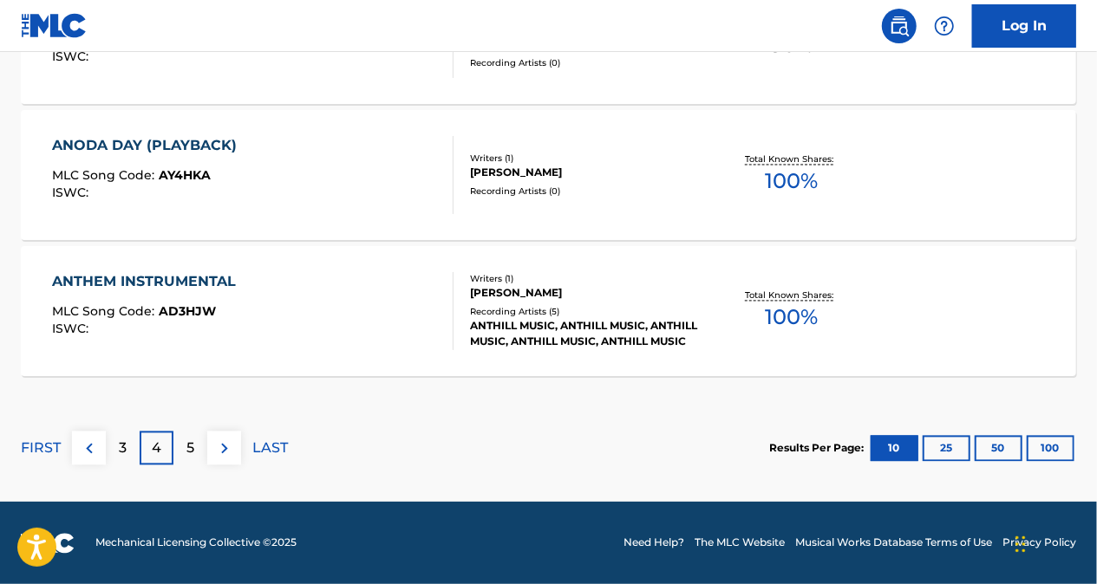
click at [196, 444] on div "5" at bounding box center [190, 449] width 34 height 34
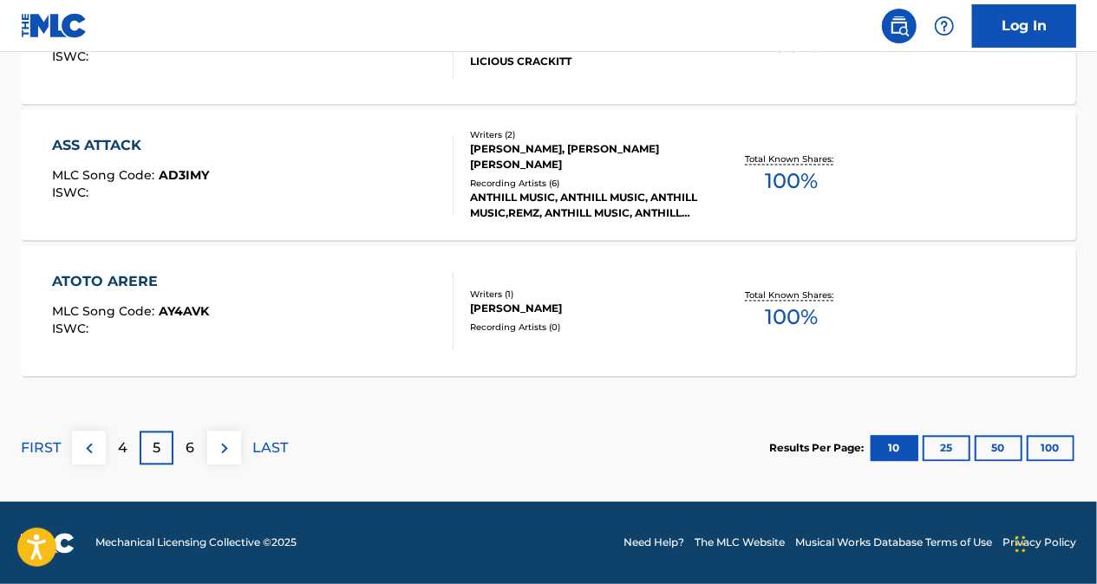
click at [192, 443] on p "6" at bounding box center [190, 449] width 9 height 21
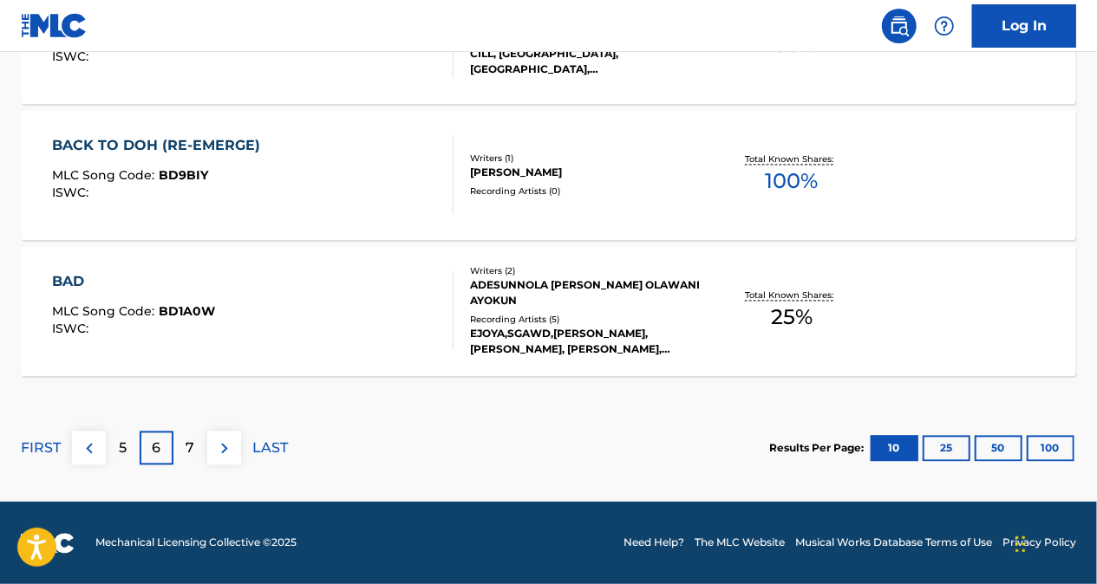
click at [120, 453] on p "5" at bounding box center [123, 449] width 8 height 21
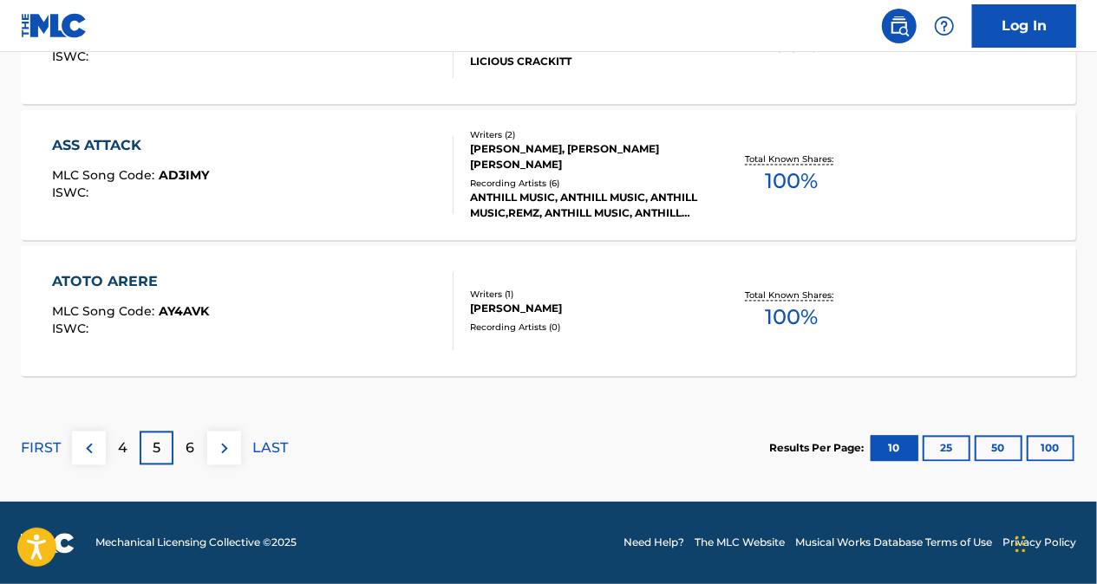
click at [123, 447] on p "4" at bounding box center [123, 449] width 10 height 21
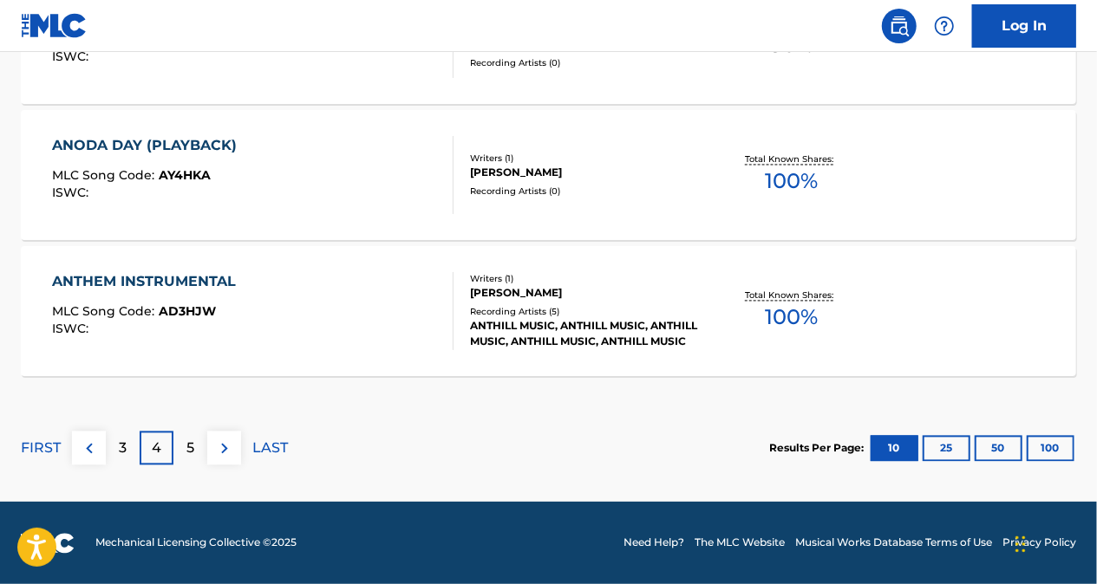
click at [121, 447] on p "3" at bounding box center [123, 449] width 8 height 21
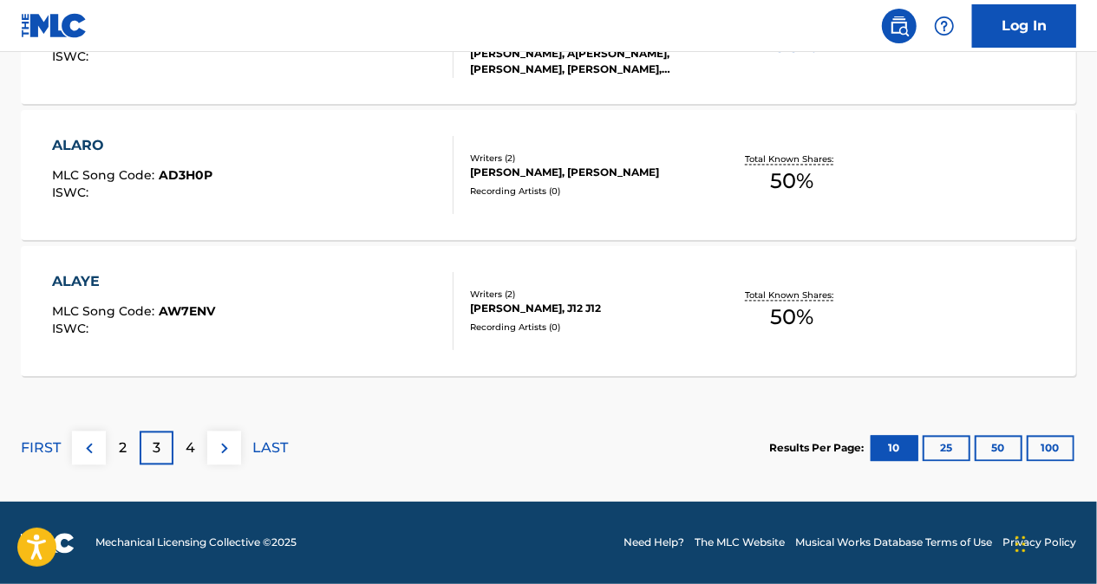
click at [131, 456] on div "2" at bounding box center [123, 449] width 34 height 34
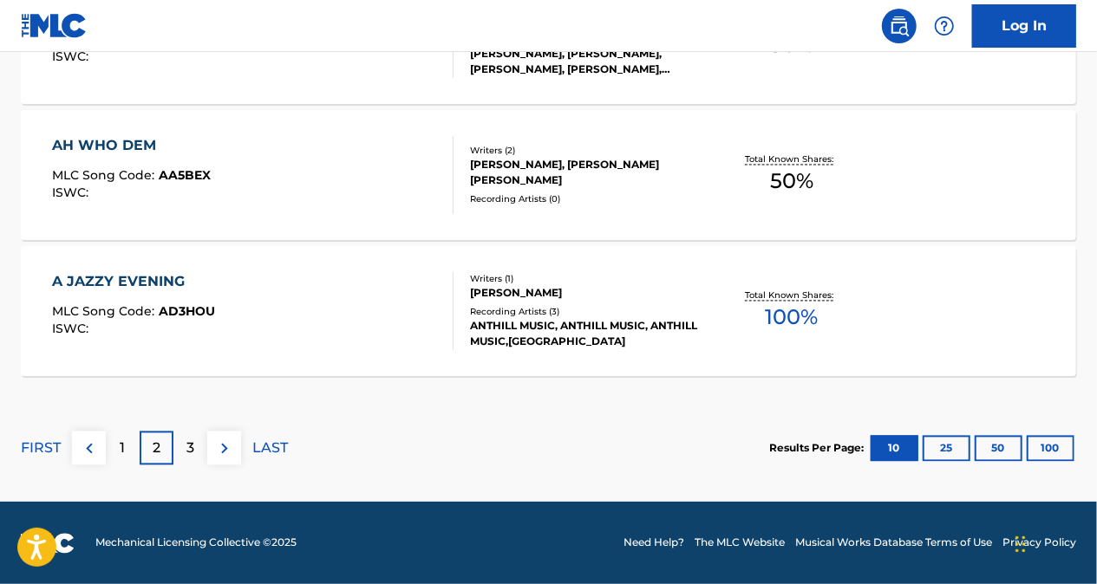
click at [200, 438] on div "3" at bounding box center [190, 449] width 34 height 34
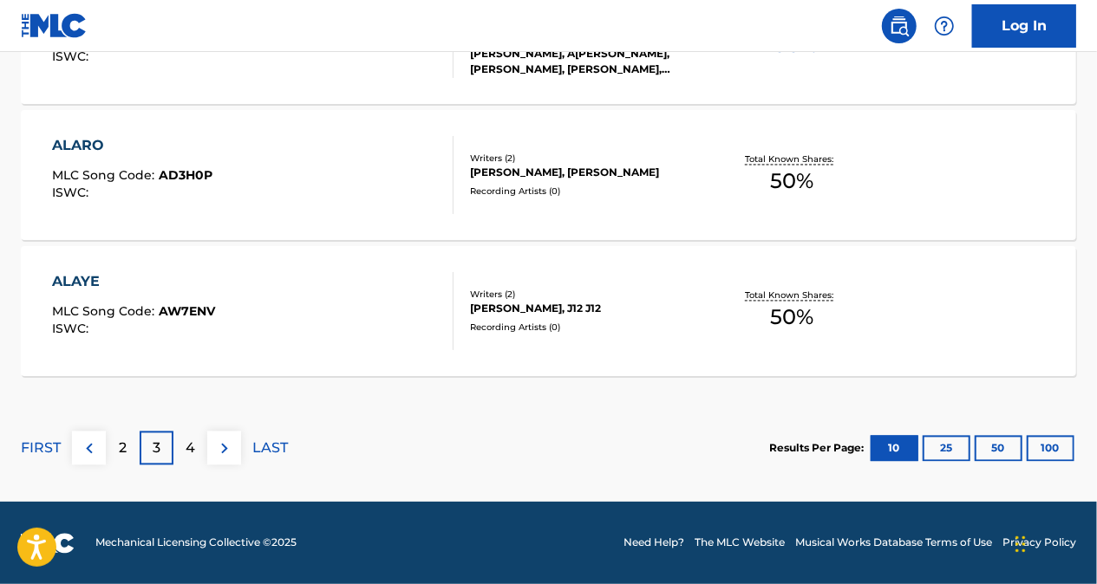
click at [193, 444] on p "4" at bounding box center [191, 449] width 10 height 21
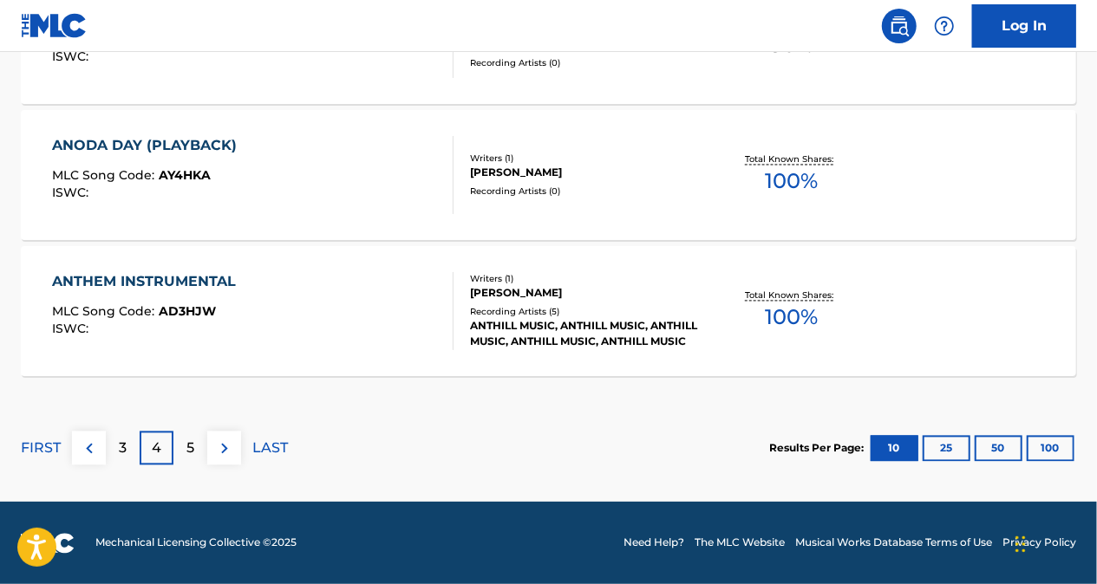
click at [191, 440] on p "5" at bounding box center [190, 449] width 8 height 21
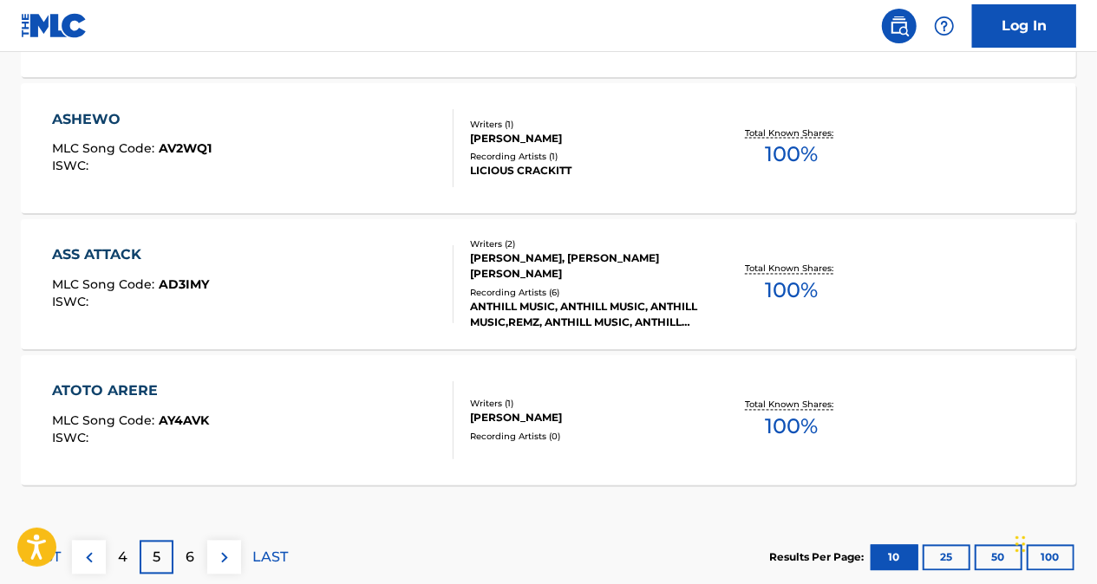
scroll to position [1521, 0]
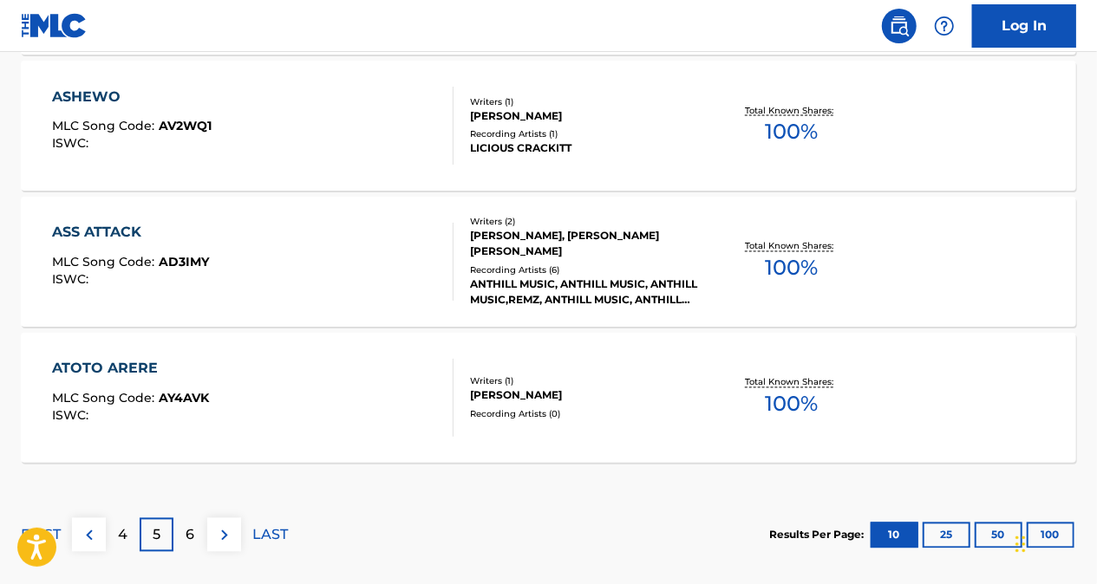
click at [195, 531] on div "6" at bounding box center [190, 536] width 34 height 34
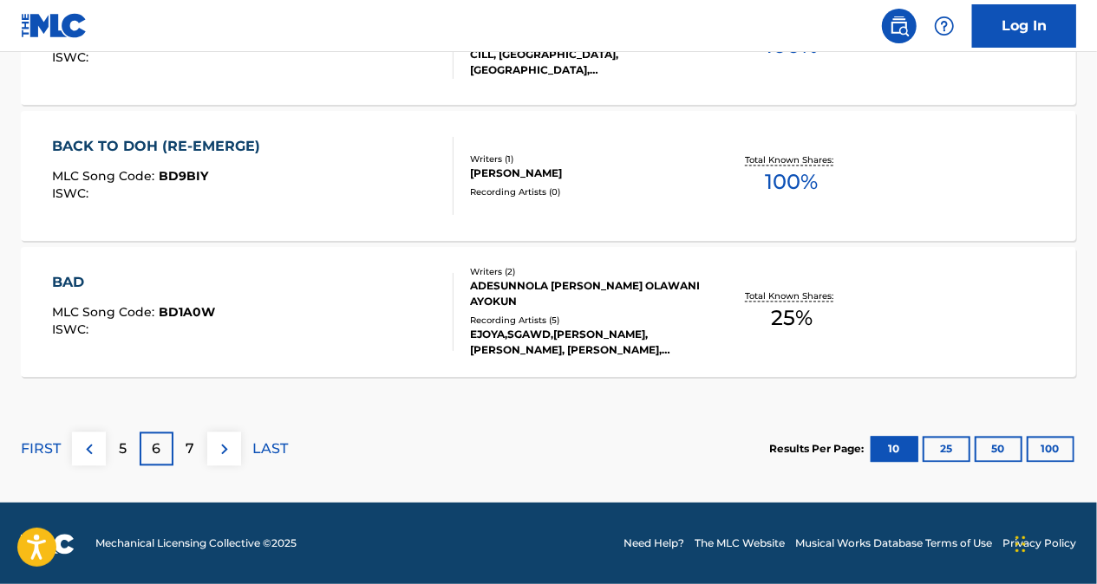
scroll to position [1608, 0]
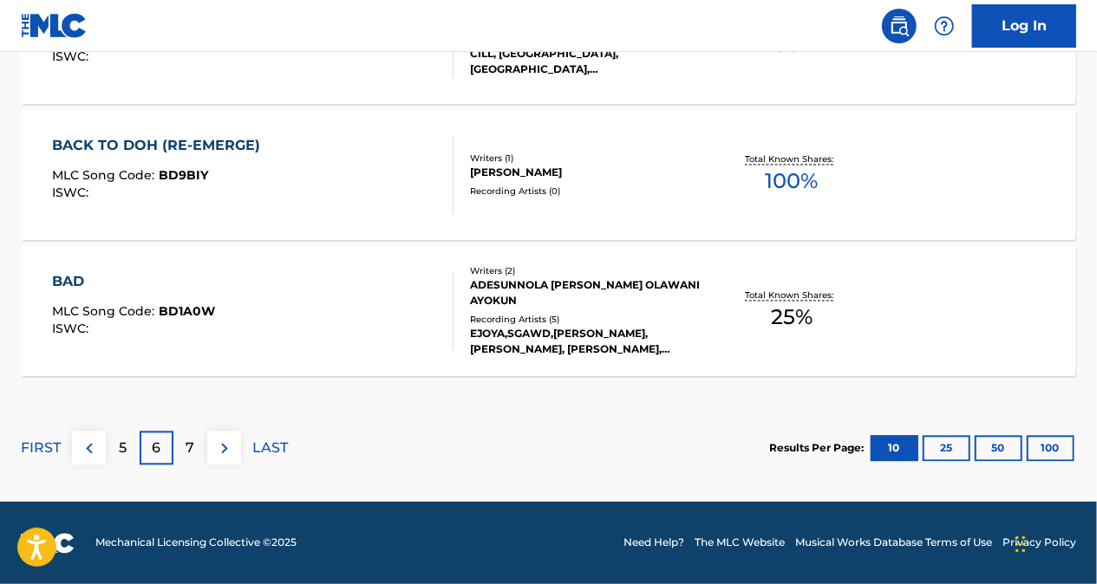
click at [121, 447] on p "5" at bounding box center [123, 449] width 8 height 21
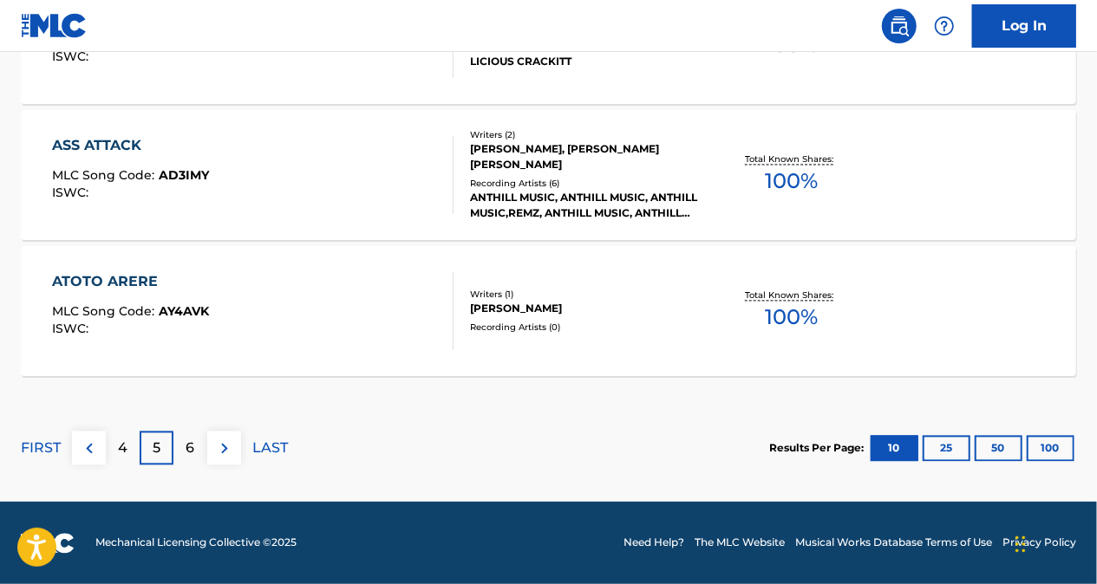
click at [113, 443] on div "4" at bounding box center [123, 449] width 34 height 34
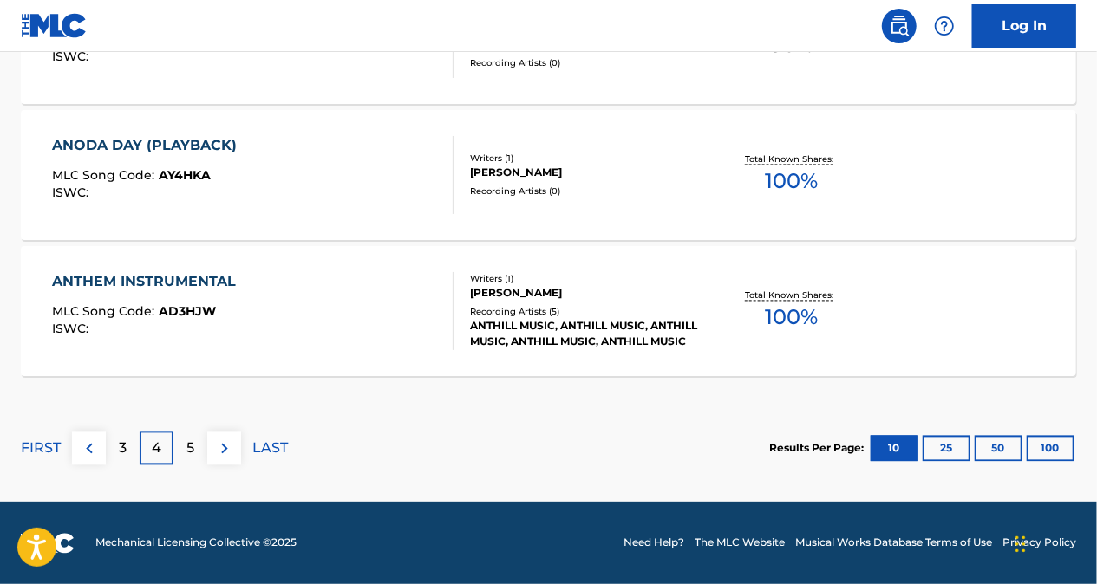
click at [121, 444] on p "3" at bounding box center [123, 449] width 8 height 21
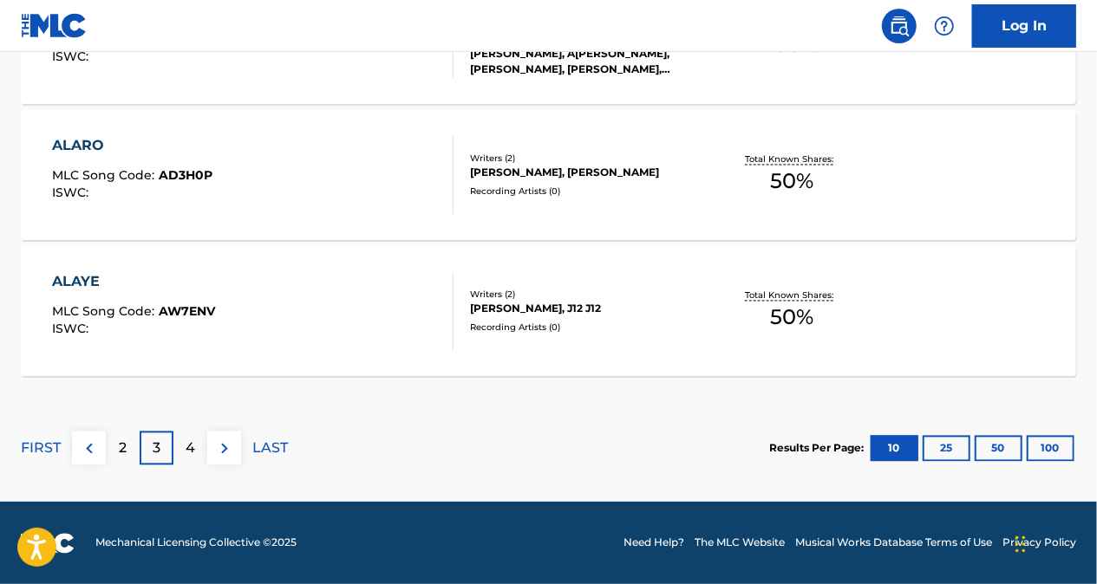
click at [121, 450] on p "2" at bounding box center [123, 449] width 8 height 21
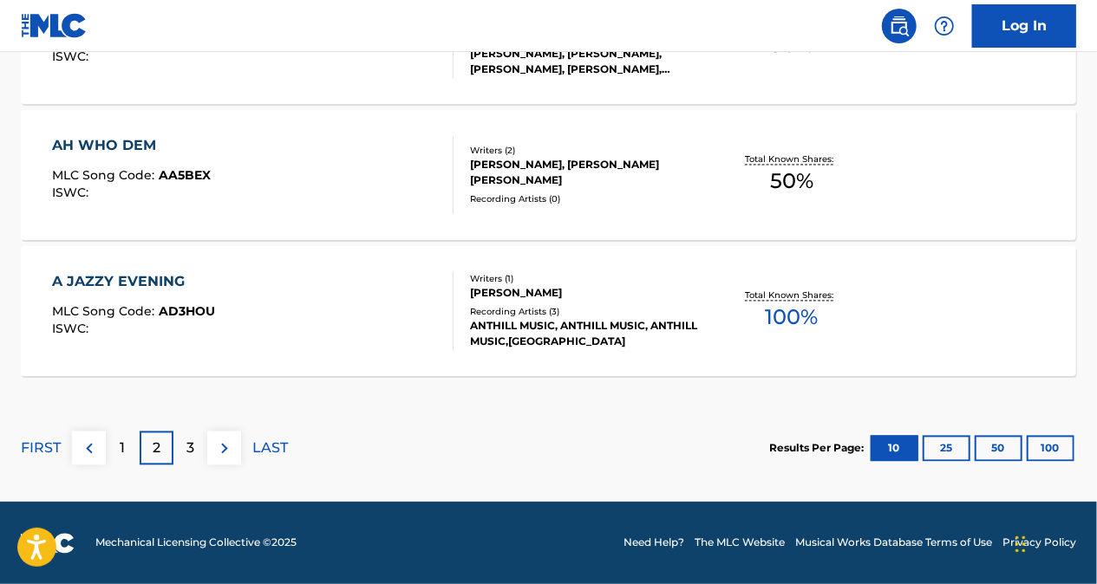
click at [204, 446] on div "3" at bounding box center [190, 449] width 34 height 34
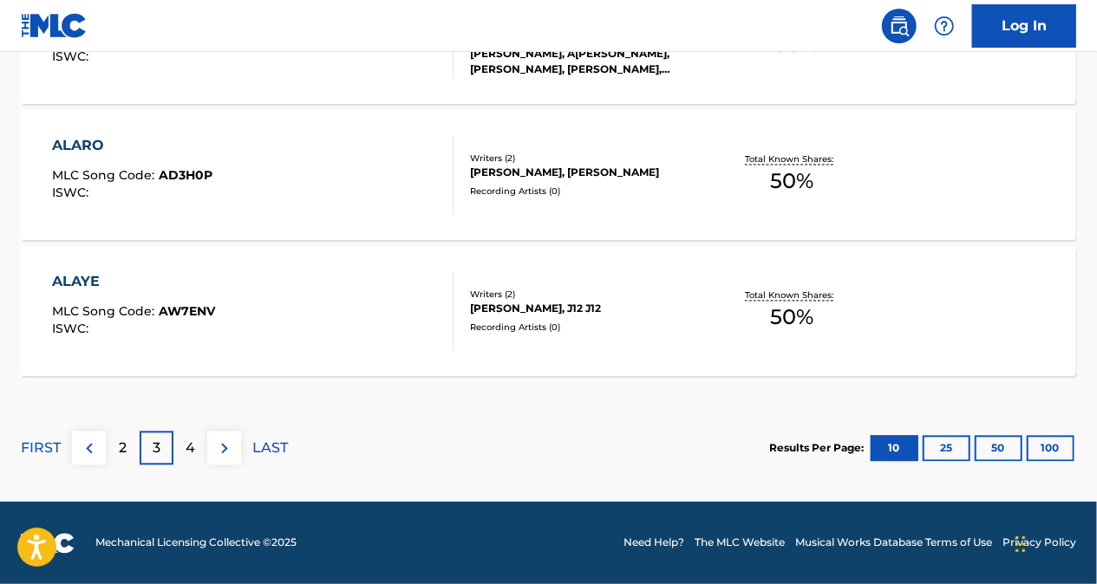
click at [186, 448] on p "4" at bounding box center [191, 449] width 10 height 21
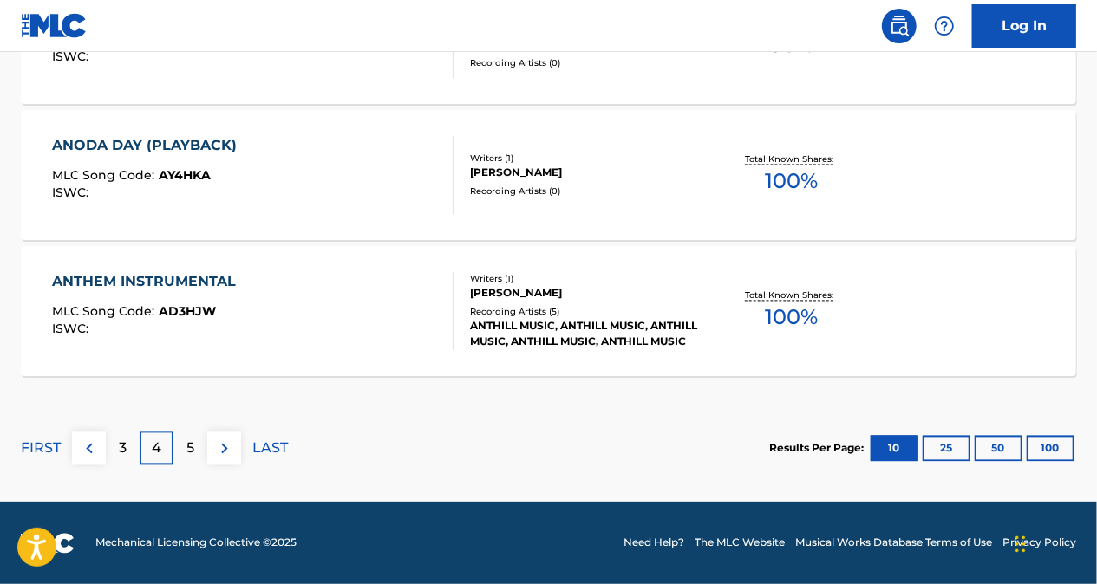
click at [189, 444] on p "5" at bounding box center [190, 449] width 8 height 21
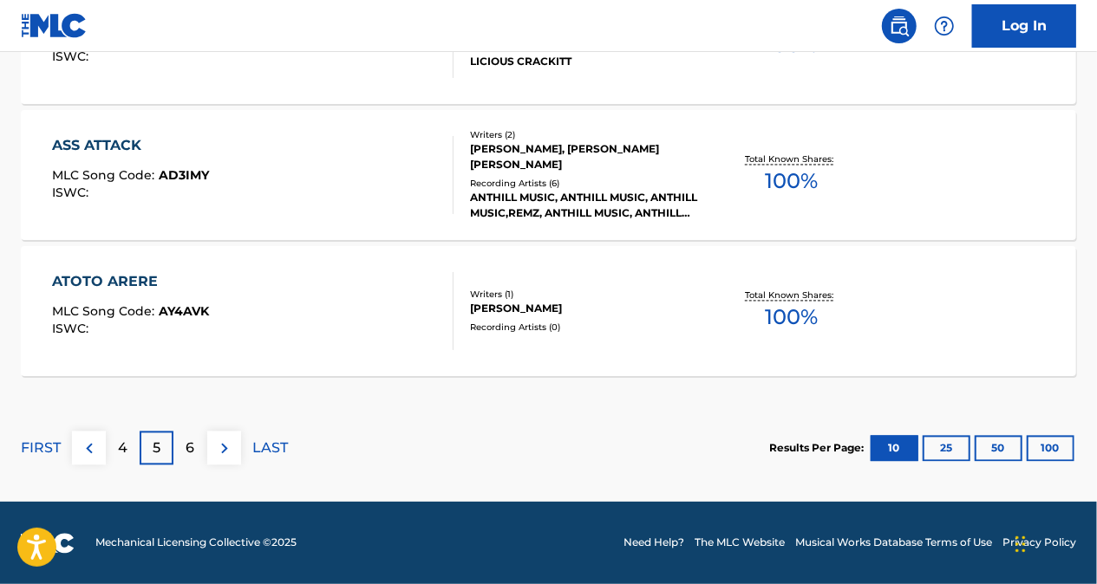
click at [184, 446] on div "6" at bounding box center [190, 449] width 34 height 34
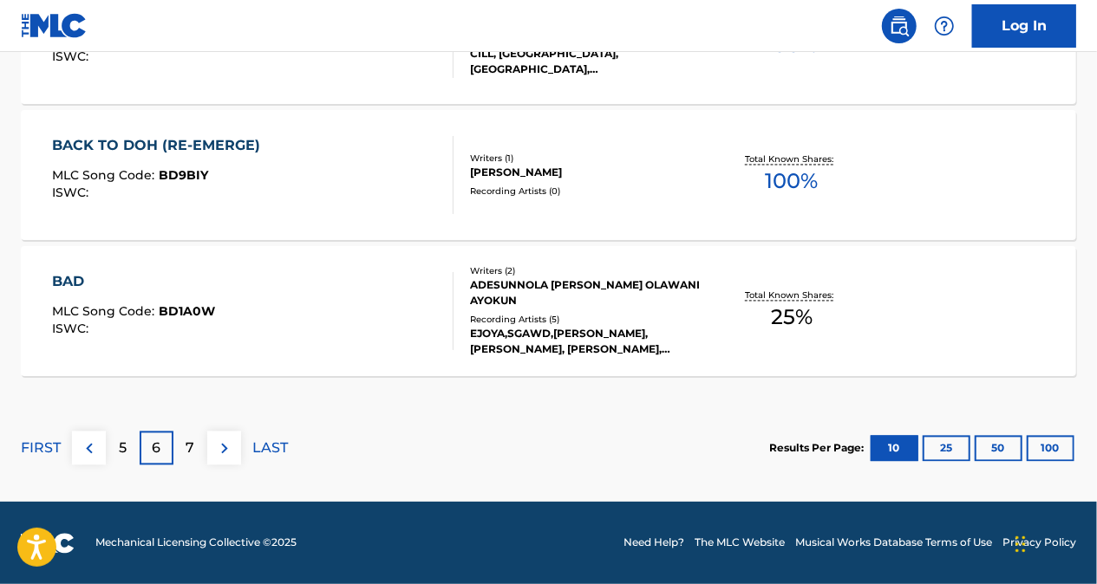
click at [127, 445] on p "5" at bounding box center [123, 449] width 8 height 21
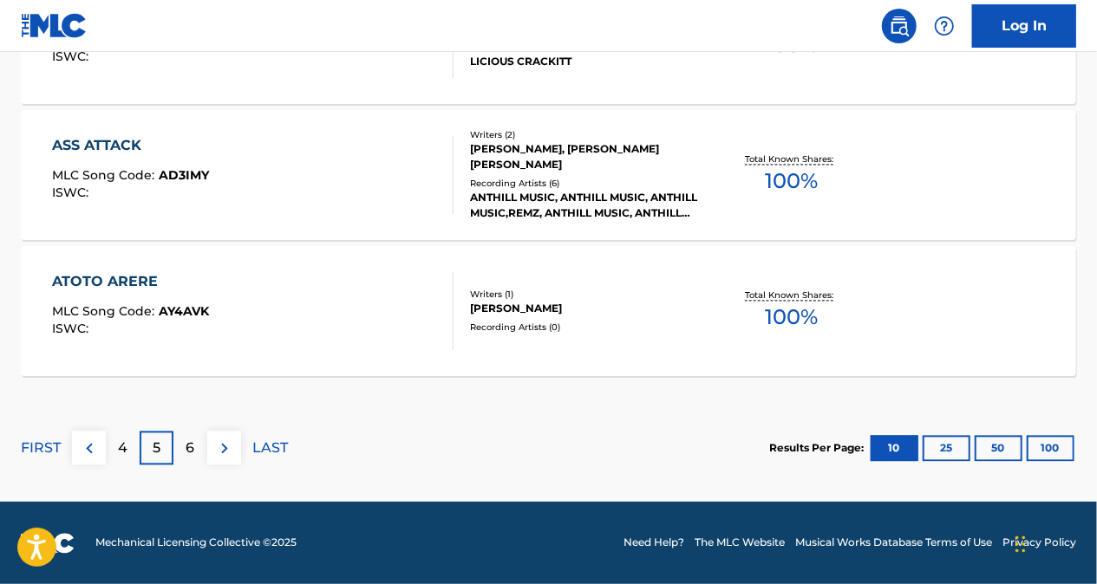
click at [127, 444] on p "4" at bounding box center [123, 449] width 10 height 21
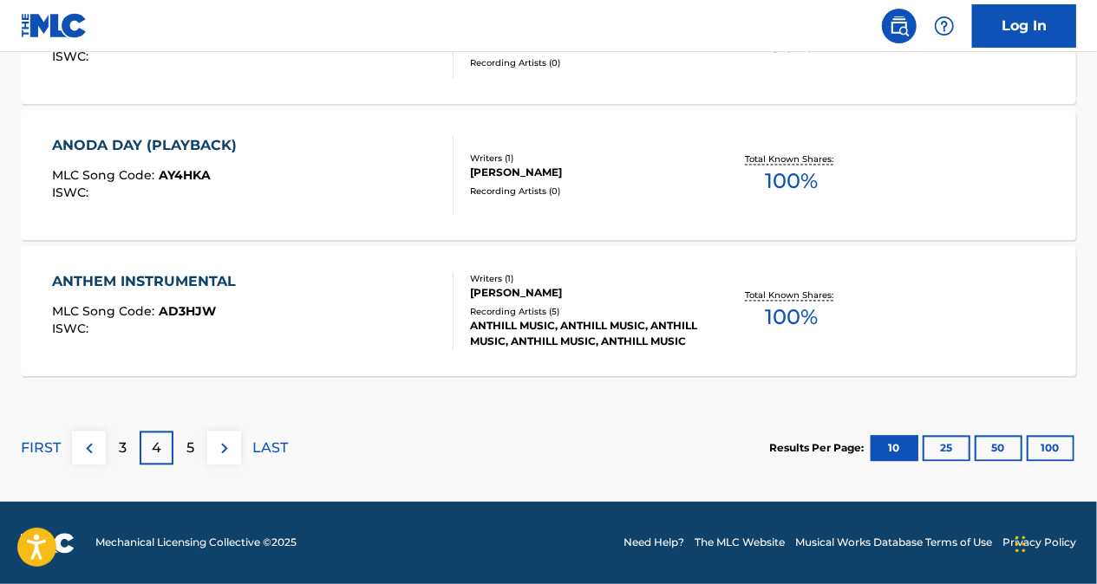
click at [129, 447] on div "3" at bounding box center [123, 449] width 34 height 34
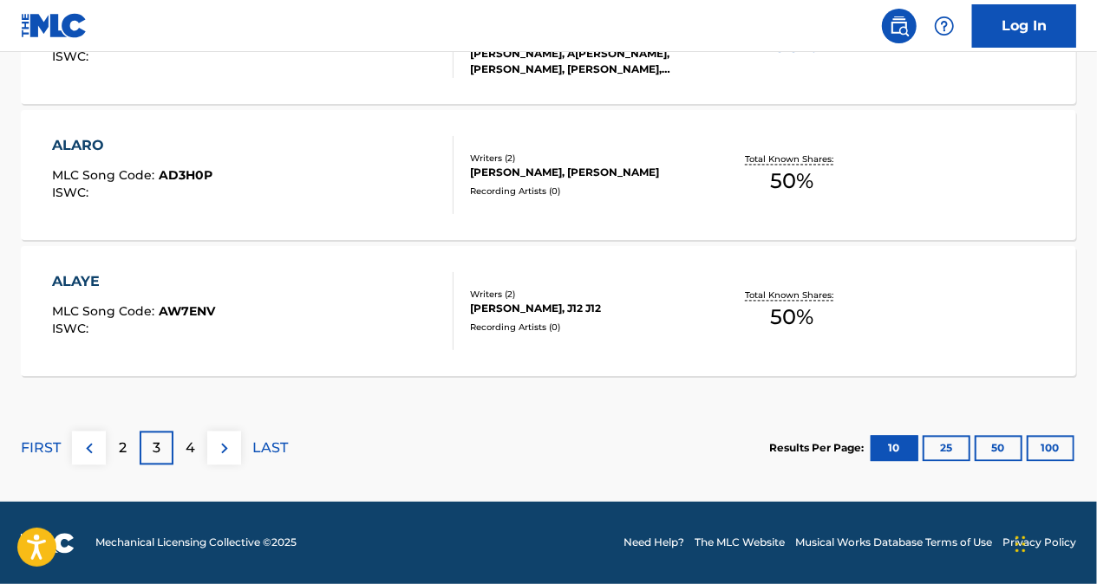
click at [127, 441] on div "2" at bounding box center [123, 449] width 34 height 34
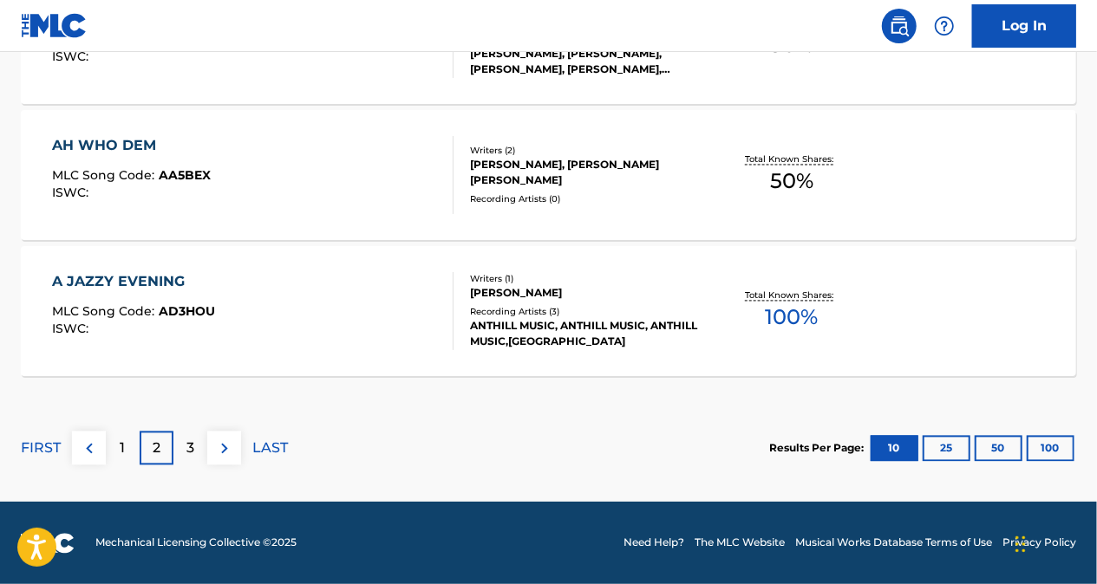
click at [186, 444] on p "3" at bounding box center [190, 449] width 8 height 21
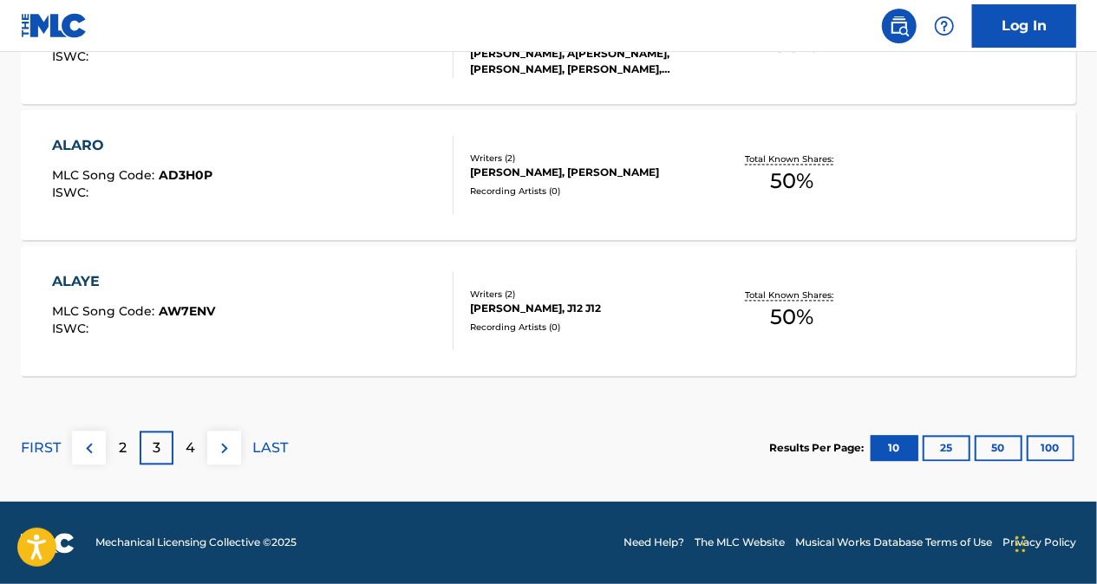
click at [186, 451] on p "4" at bounding box center [191, 449] width 10 height 21
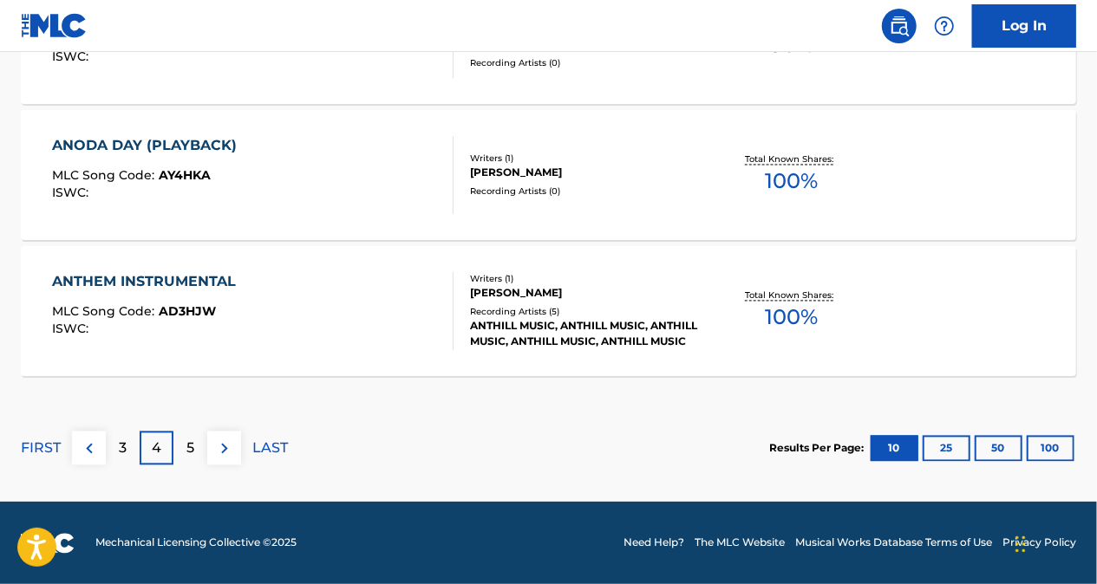
click at [193, 454] on p "5" at bounding box center [190, 449] width 8 height 21
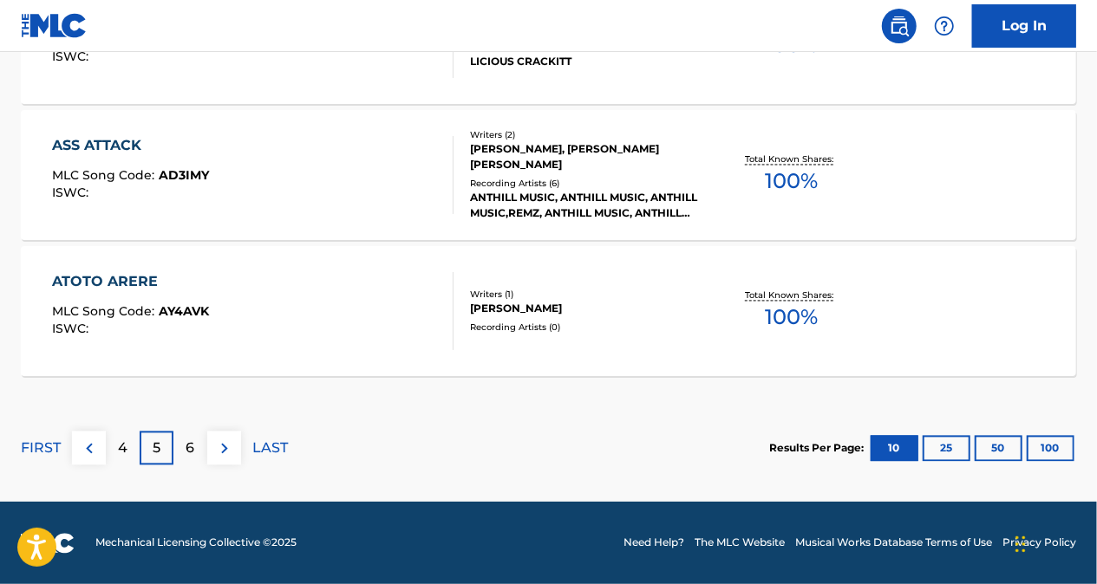
click at [184, 449] on div "6" at bounding box center [190, 449] width 34 height 34
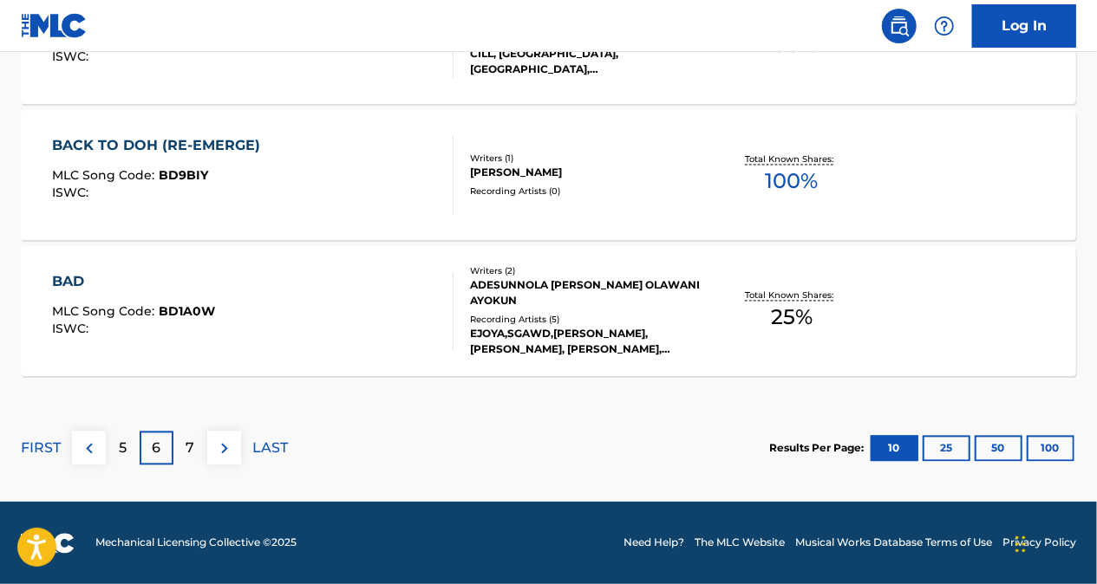
click at [130, 447] on div "5" at bounding box center [123, 449] width 34 height 34
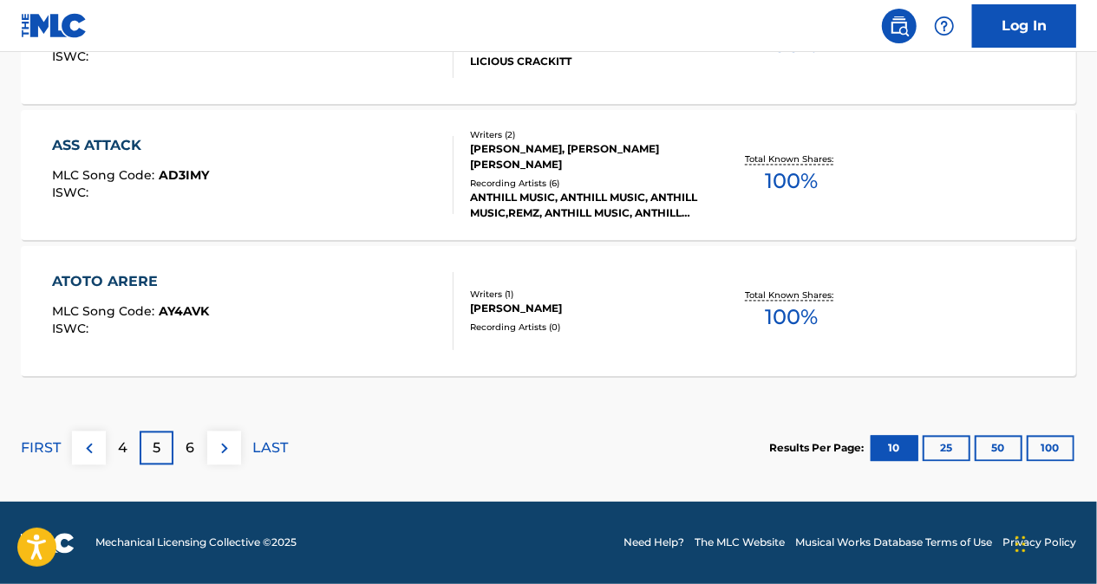
click at [126, 452] on p "4" at bounding box center [123, 449] width 10 height 21
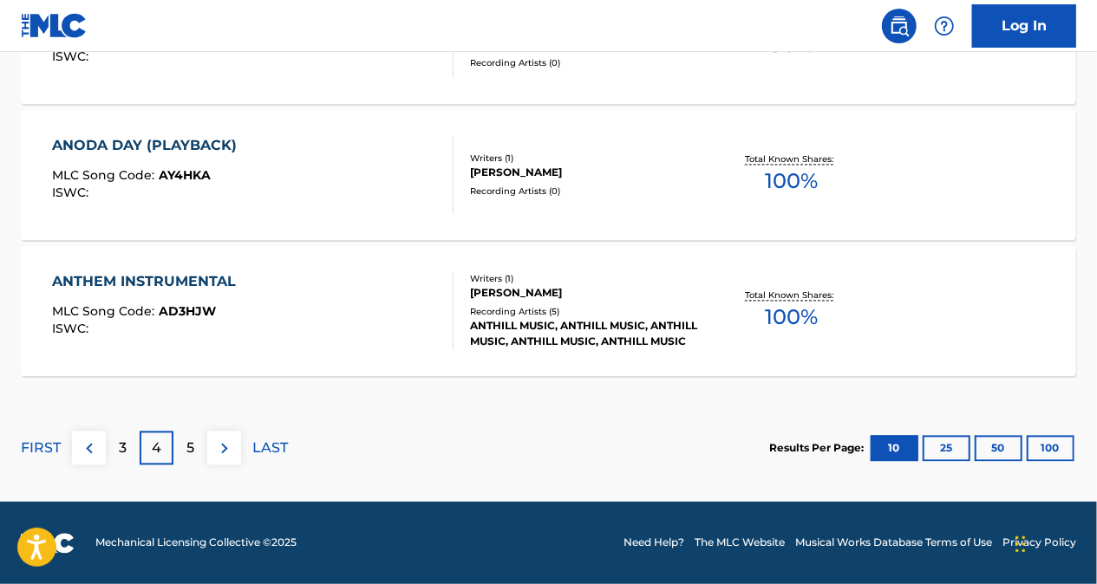
click at [125, 458] on div "3" at bounding box center [123, 449] width 34 height 34
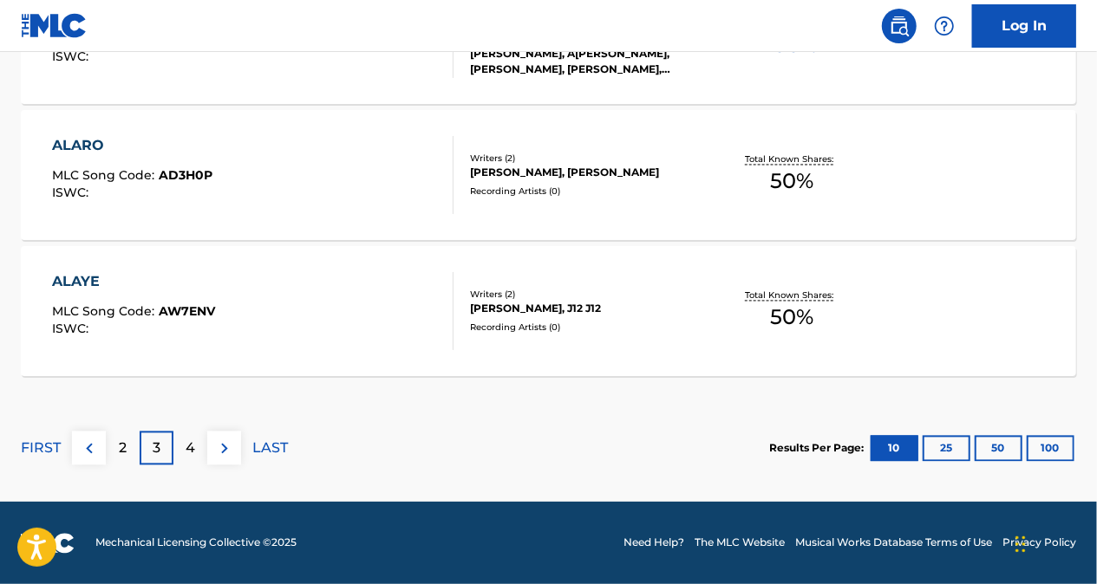
click at [113, 449] on div "2" at bounding box center [123, 449] width 34 height 34
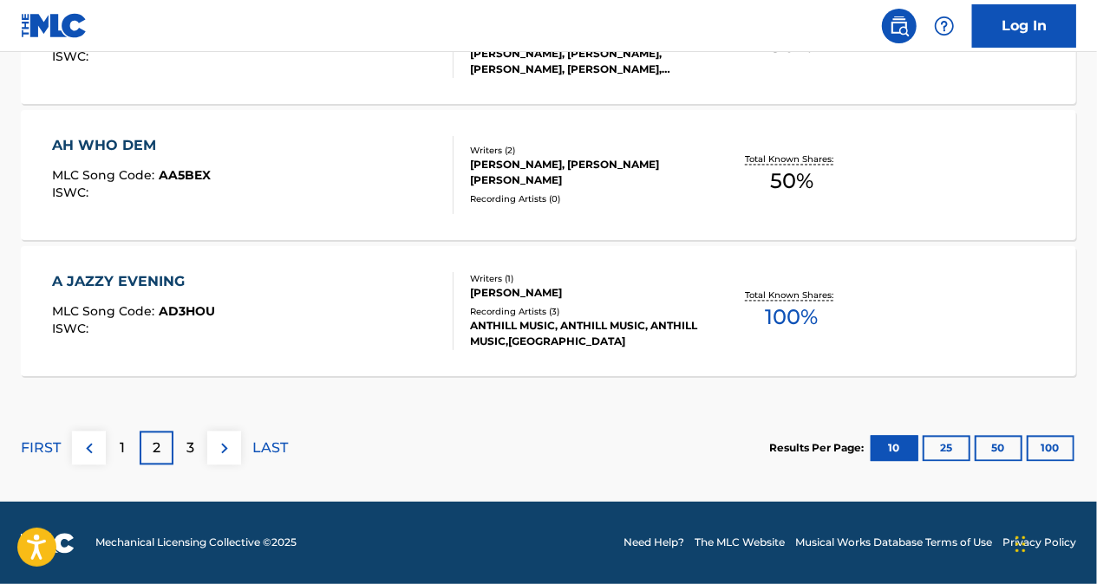
click at [182, 450] on div "3" at bounding box center [190, 449] width 34 height 34
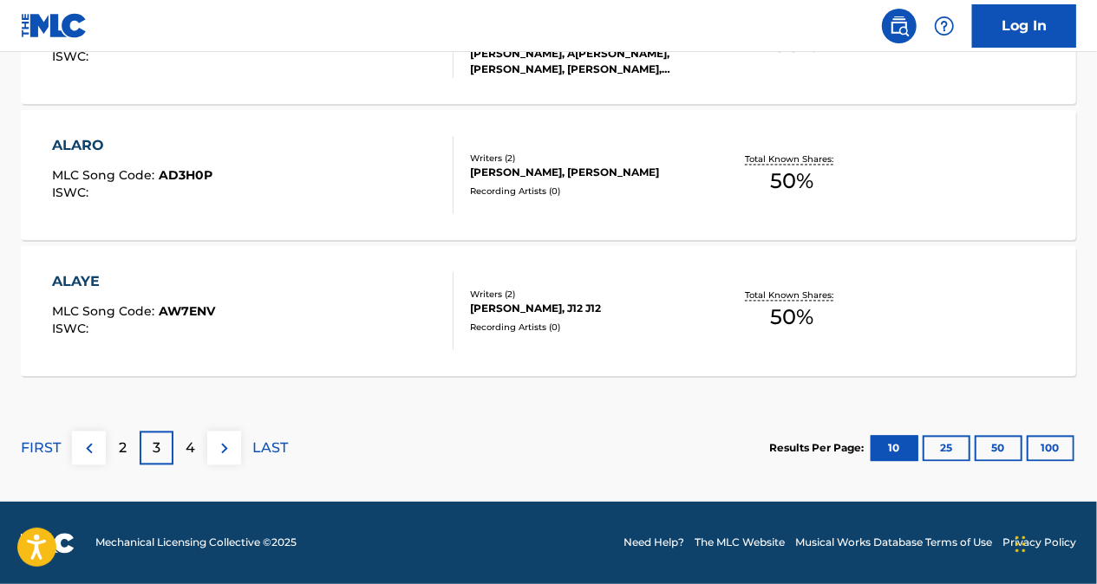
click at [188, 449] on p "4" at bounding box center [191, 449] width 10 height 21
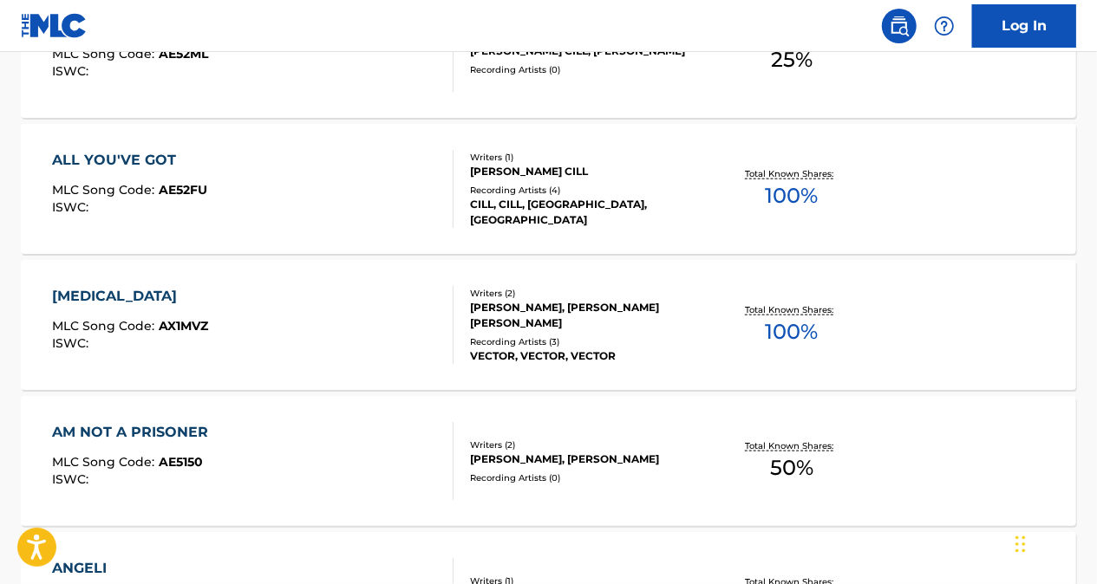
scroll to position [827, 0]
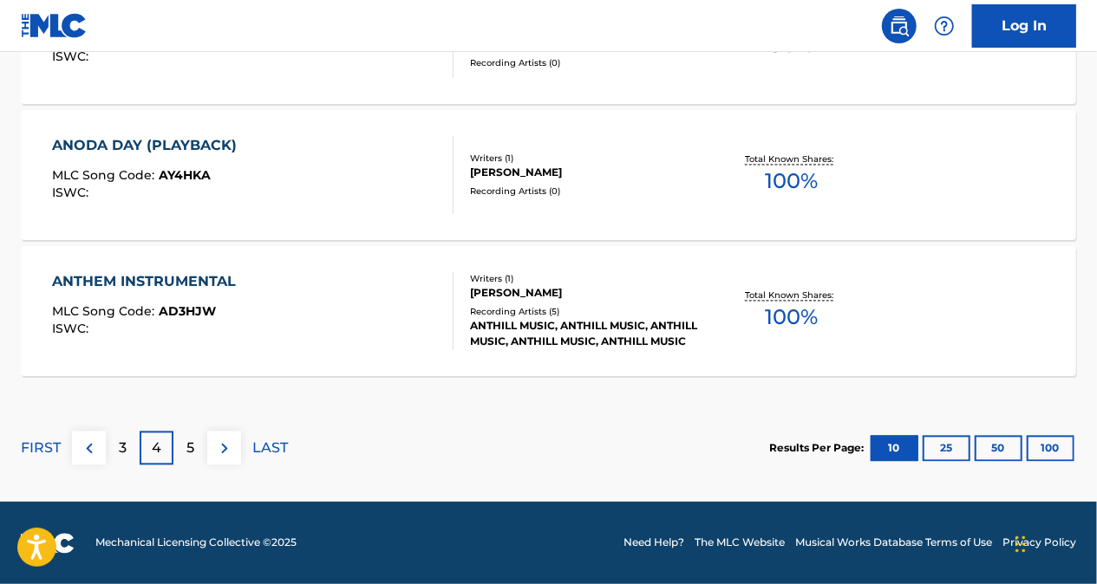
click at [187, 439] on p "5" at bounding box center [190, 449] width 8 height 21
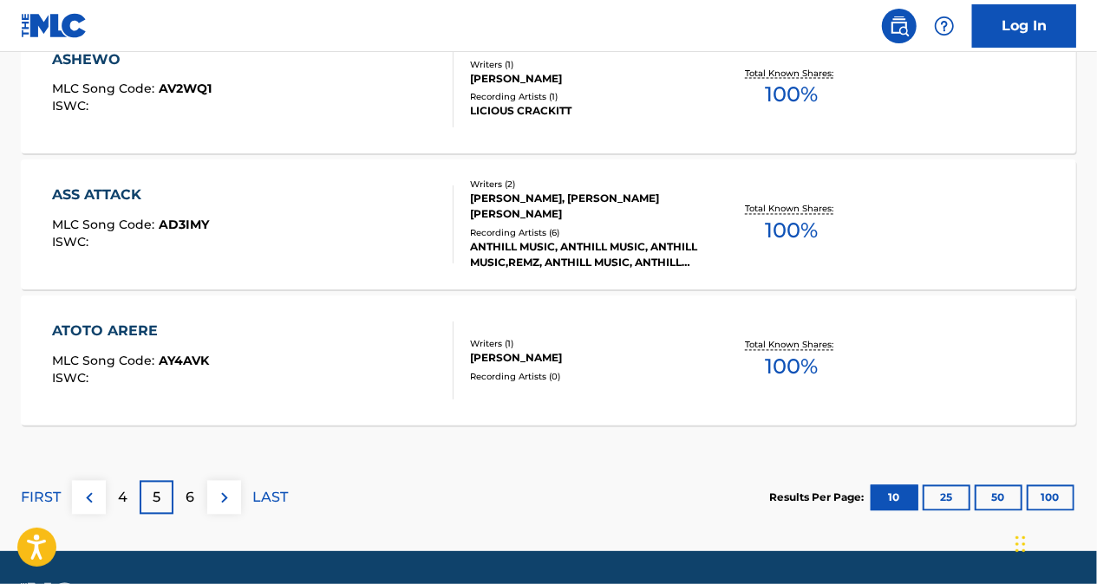
scroll to position [1608, 0]
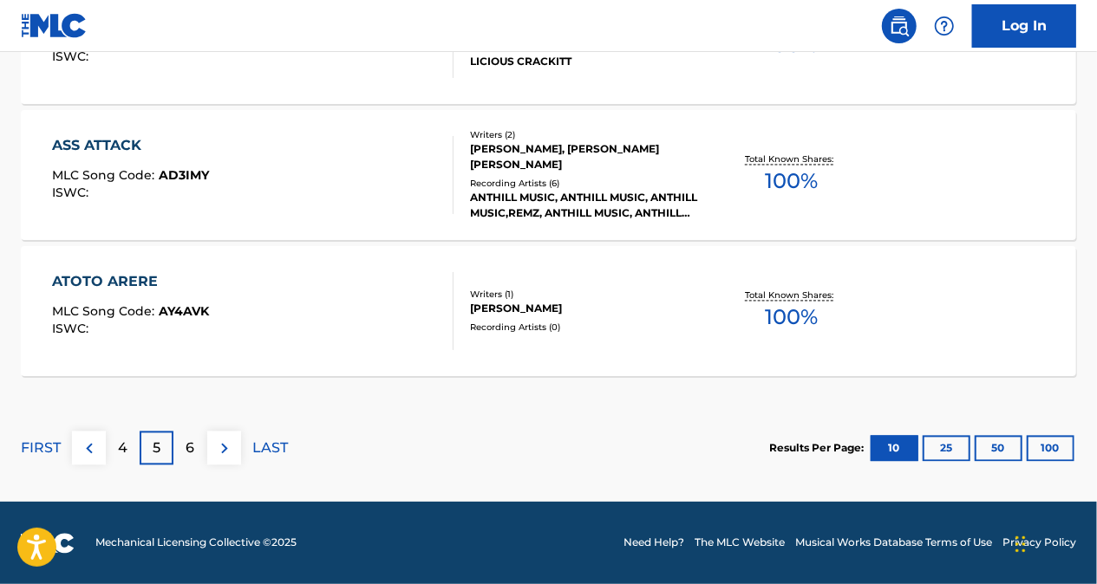
click at [192, 441] on p "6" at bounding box center [190, 449] width 9 height 21
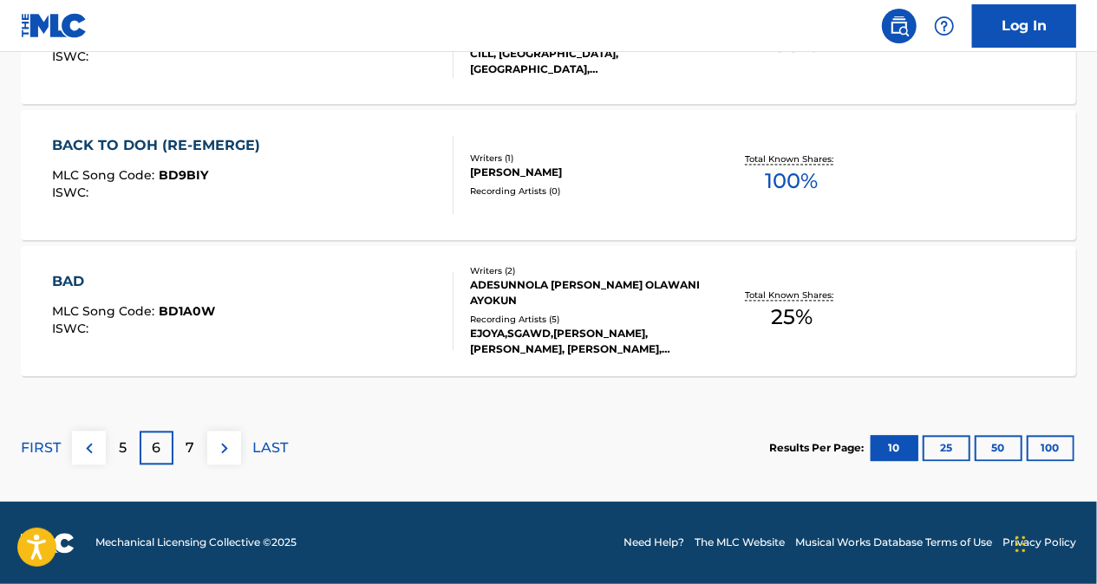
click at [139, 434] on div "5" at bounding box center [123, 449] width 34 height 34
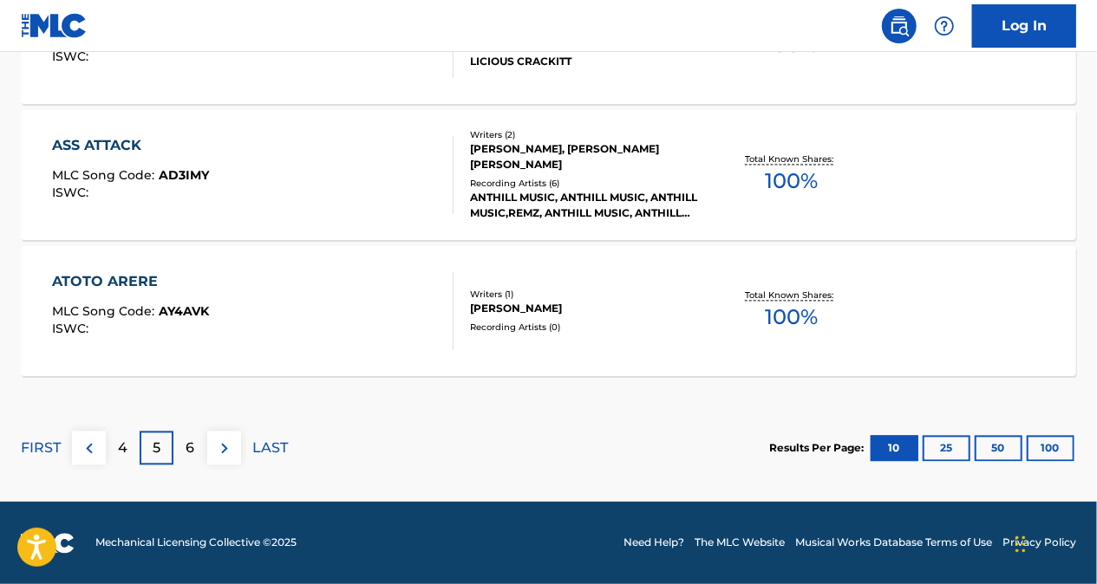
click at [121, 454] on p "4" at bounding box center [123, 449] width 10 height 21
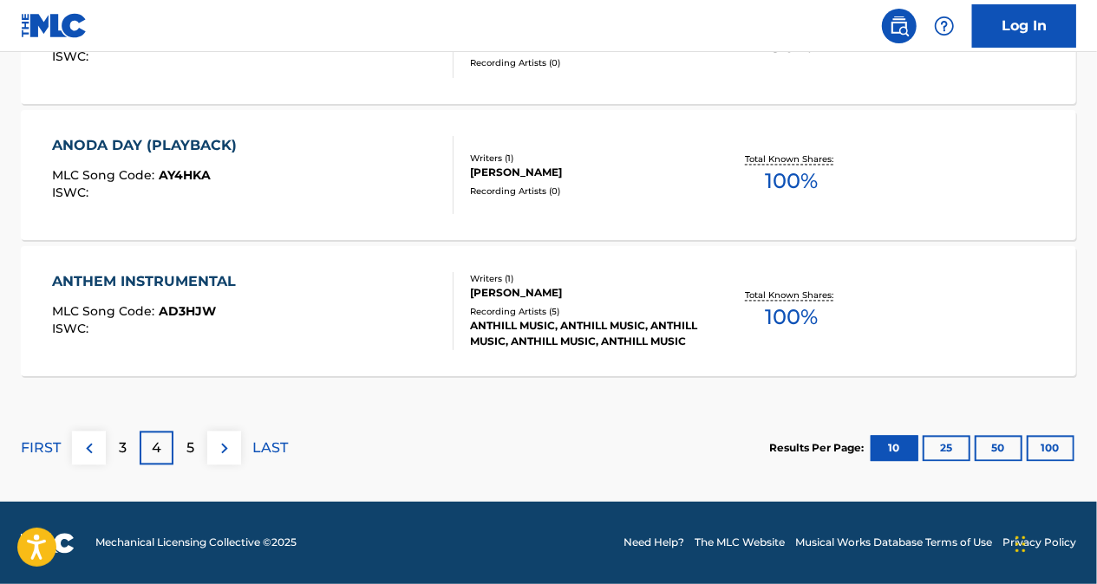
click at [132, 454] on div "3" at bounding box center [123, 449] width 34 height 34
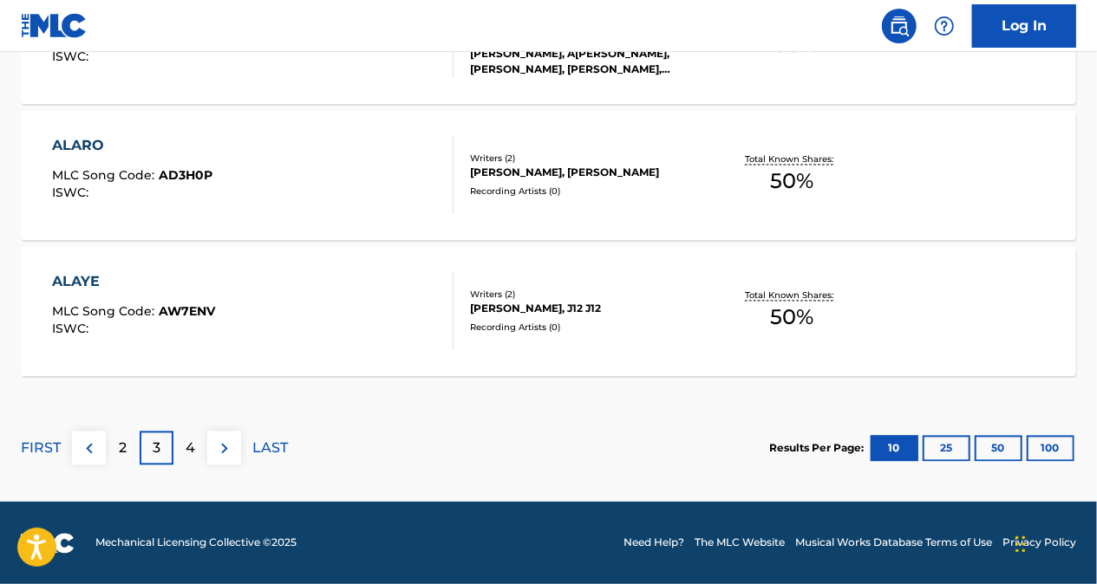
click at [128, 454] on div "2" at bounding box center [123, 449] width 34 height 34
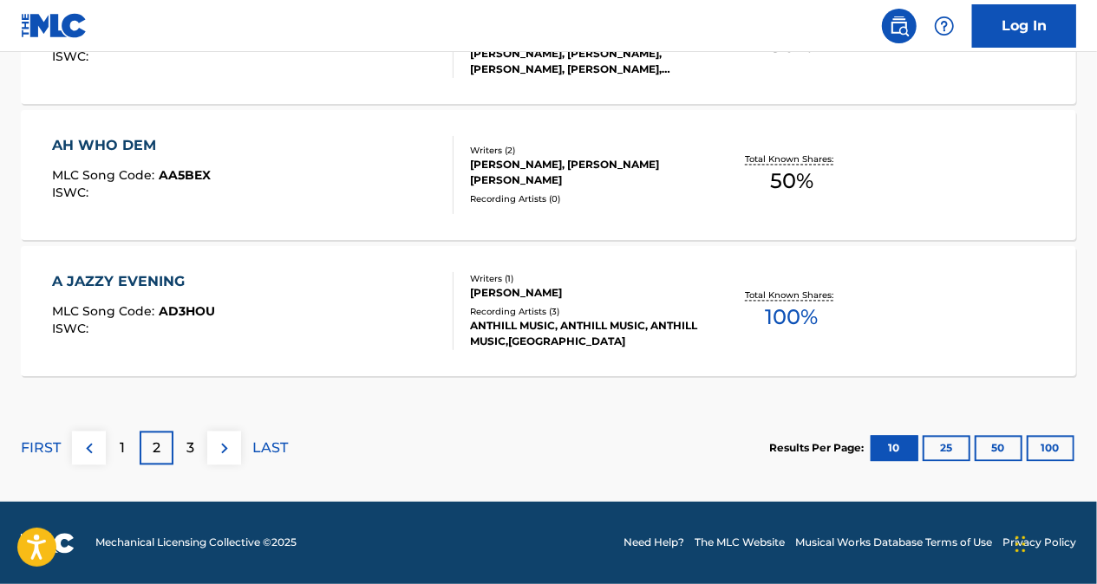
click at [189, 440] on p "3" at bounding box center [190, 449] width 8 height 21
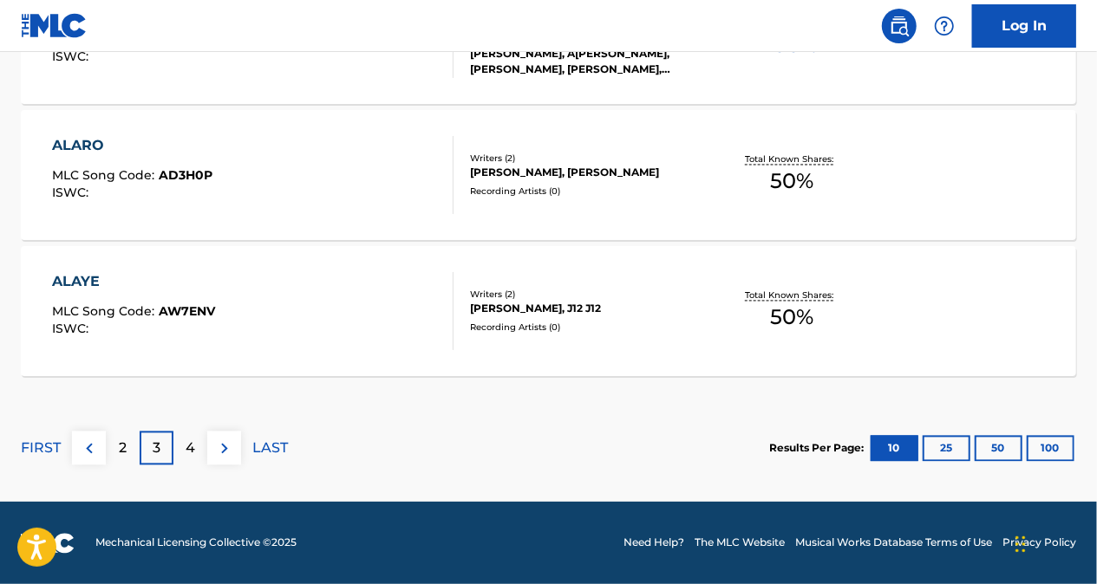
click at [186, 446] on p "4" at bounding box center [191, 449] width 10 height 21
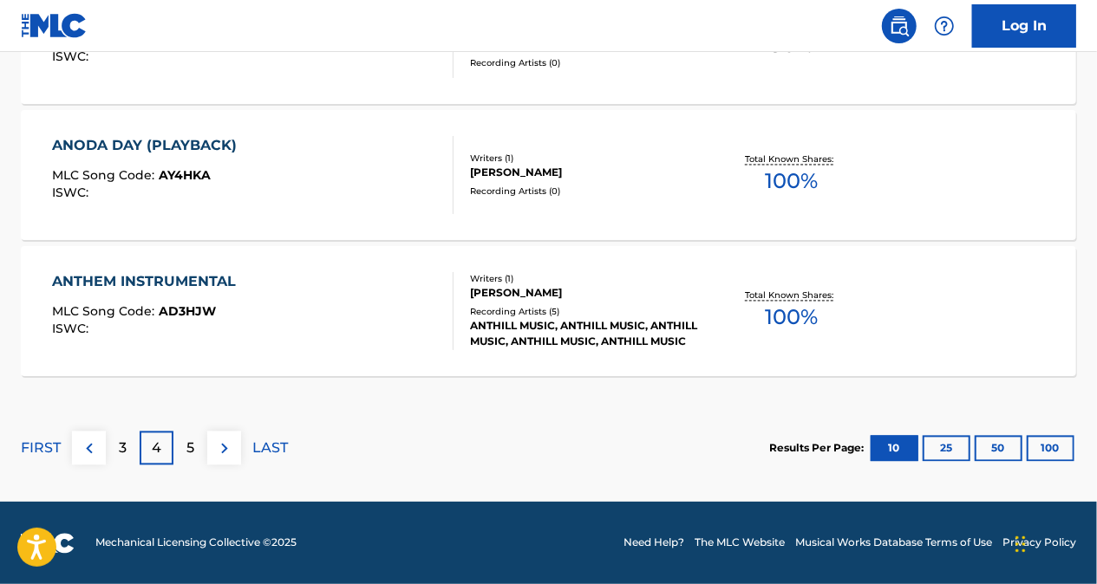
click at [187, 441] on p "5" at bounding box center [190, 449] width 8 height 21
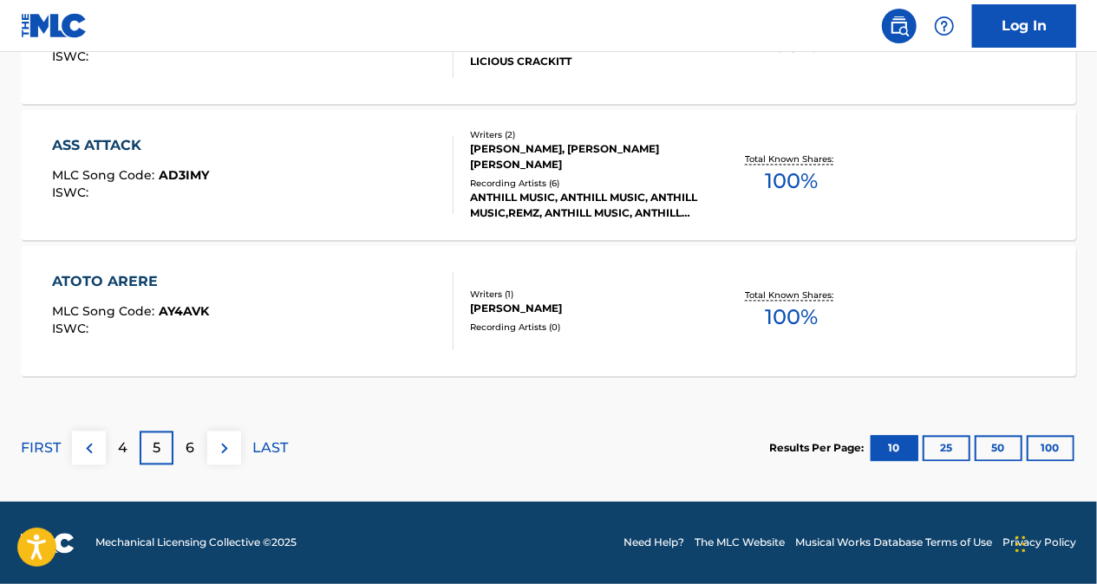
click at [187, 449] on p "6" at bounding box center [190, 449] width 9 height 21
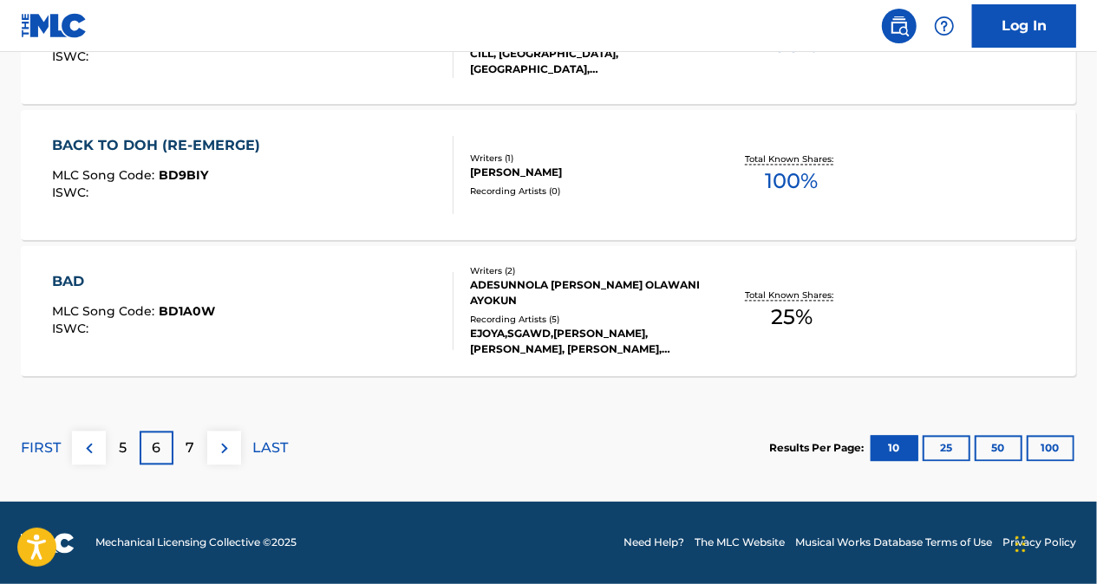
click at [120, 447] on p "5" at bounding box center [123, 449] width 8 height 21
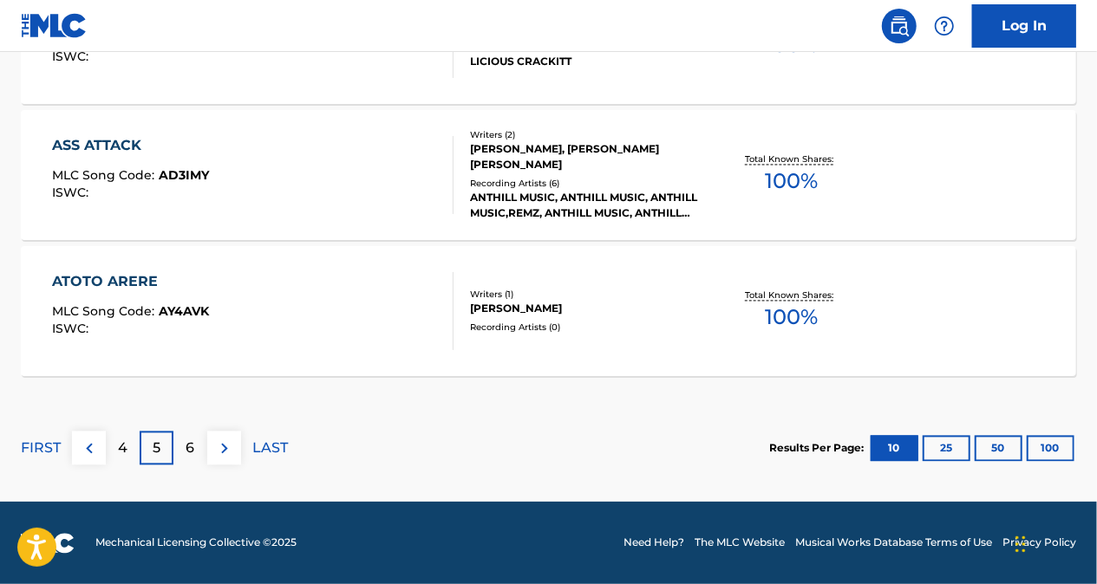
click at [127, 463] on div "4" at bounding box center [123, 449] width 34 height 34
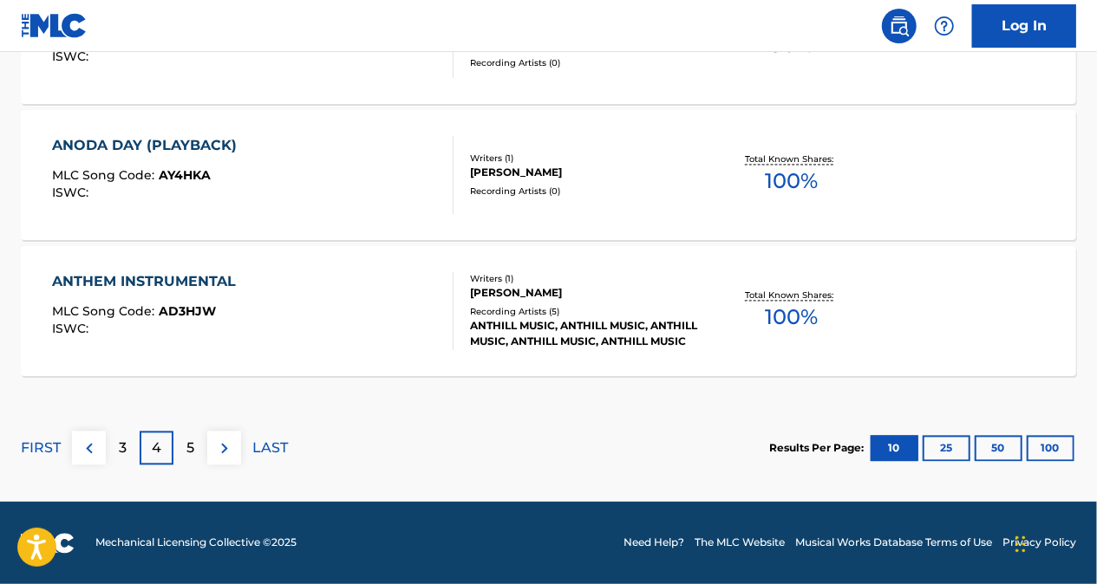
click at [133, 454] on div "3" at bounding box center [123, 449] width 34 height 34
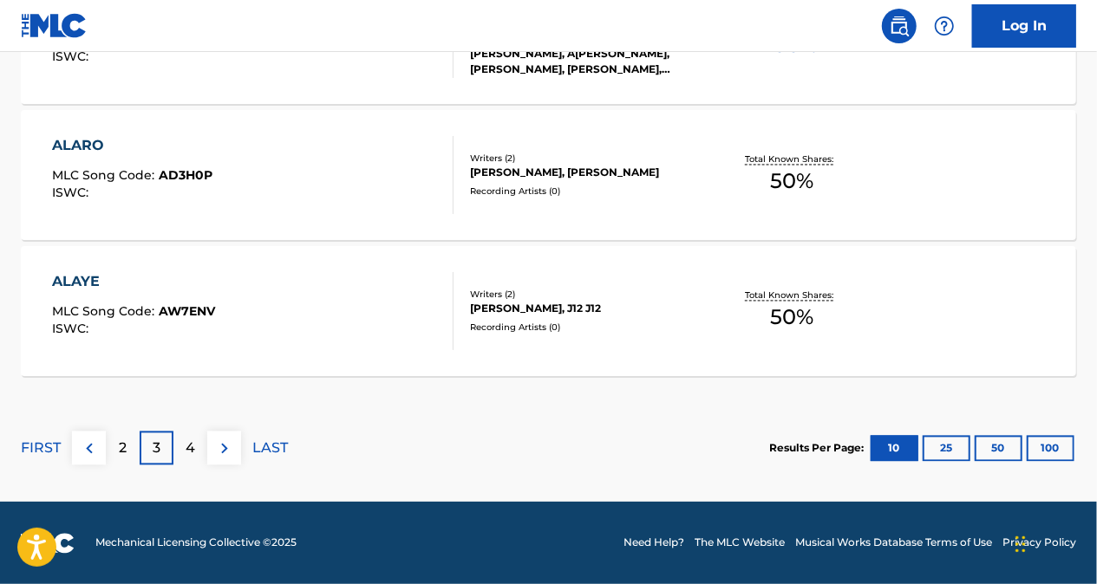
click at [125, 444] on p "2" at bounding box center [123, 449] width 8 height 21
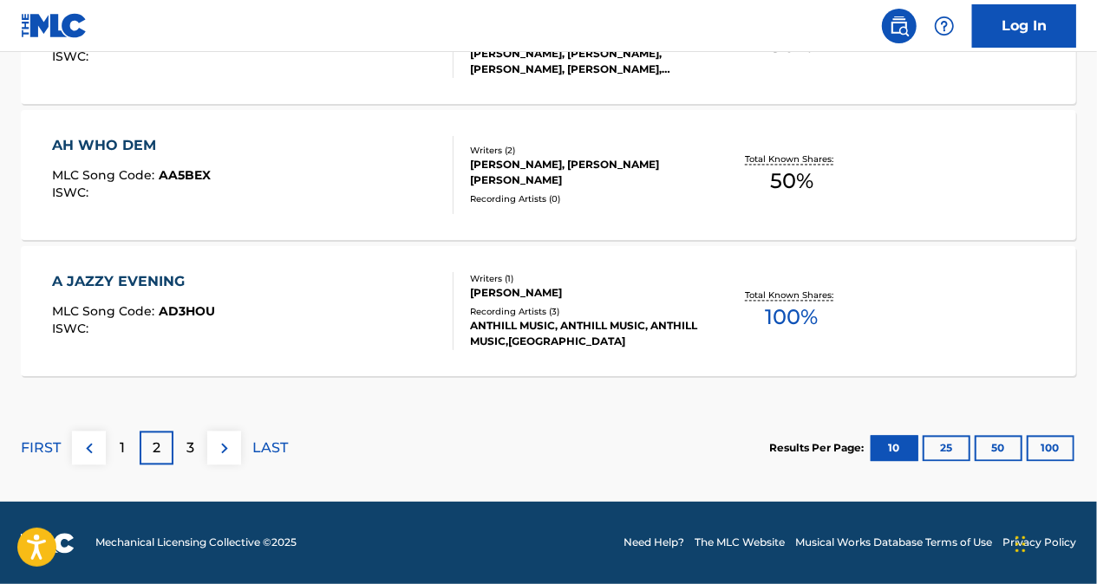
click at [191, 440] on p "3" at bounding box center [190, 449] width 8 height 21
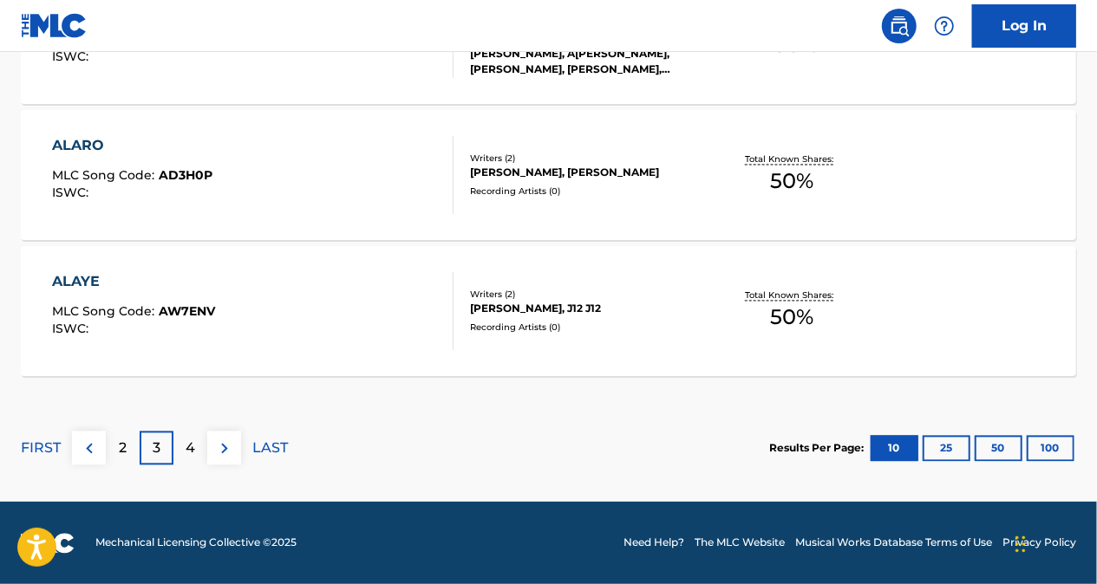
click at [194, 451] on p "4" at bounding box center [191, 449] width 10 height 21
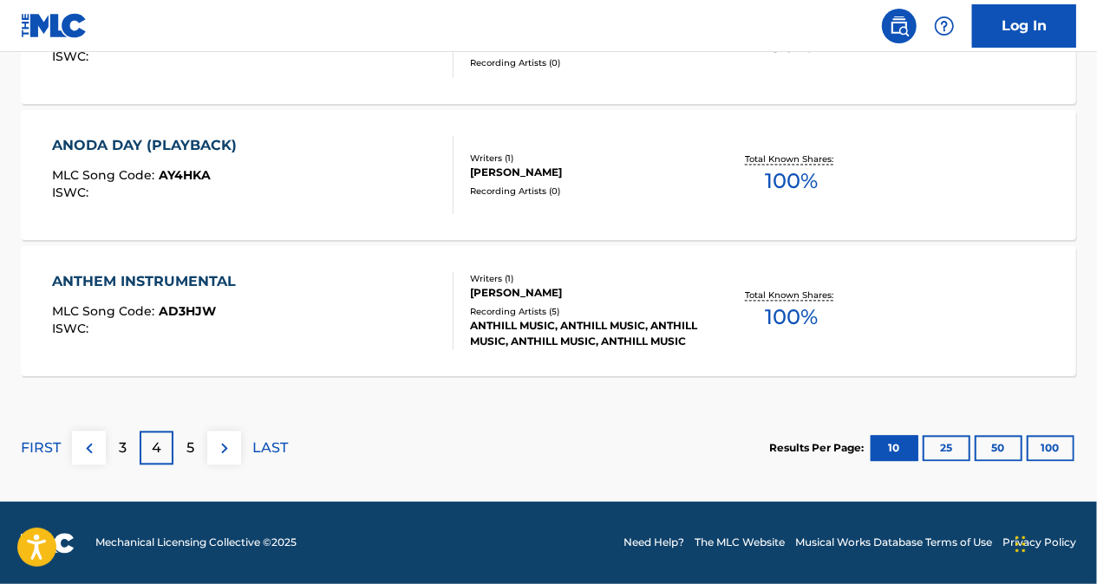
click at [194, 442] on div "5" at bounding box center [190, 449] width 34 height 34
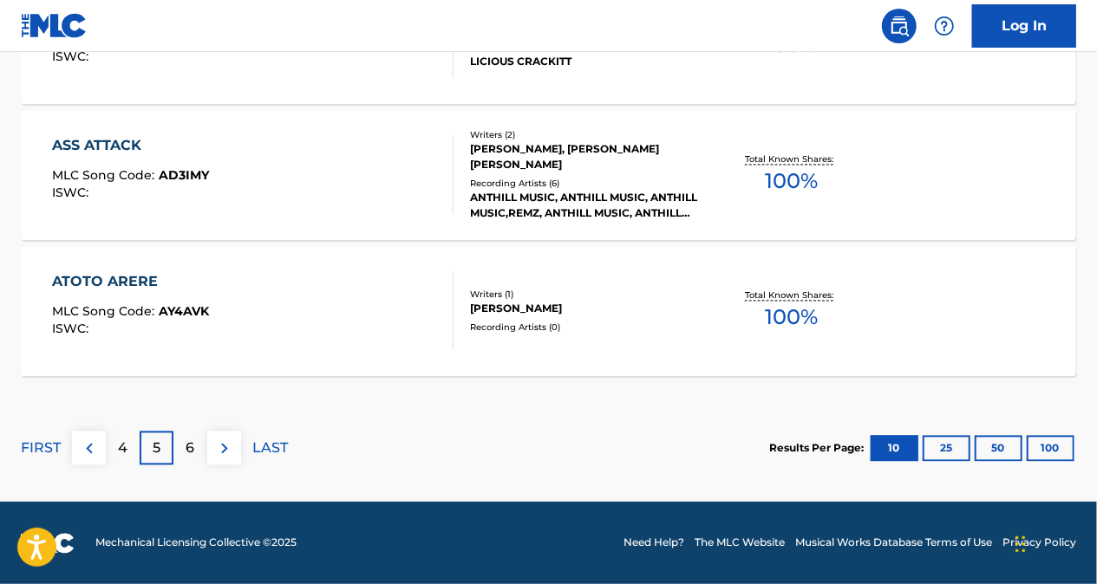
click at [191, 446] on p "6" at bounding box center [190, 449] width 9 height 21
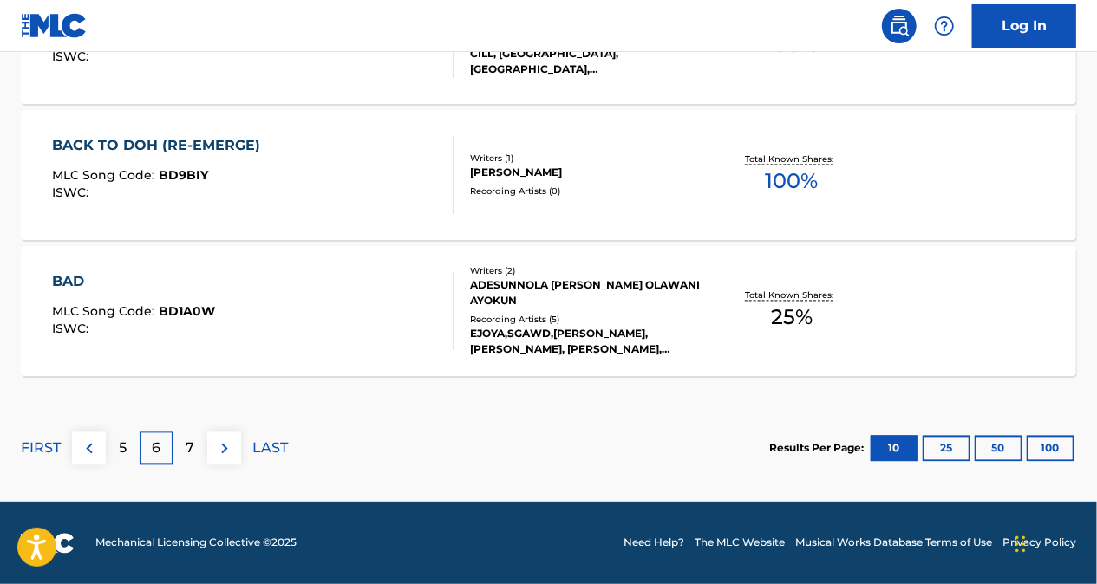
click at [122, 451] on p "5" at bounding box center [123, 449] width 8 height 21
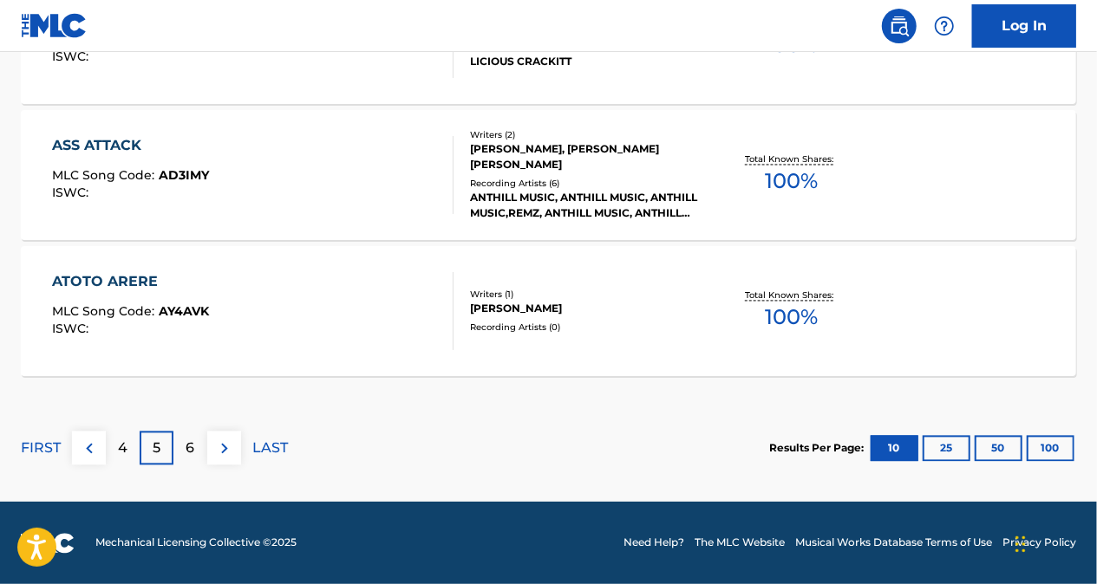
click at [128, 446] on div "4" at bounding box center [123, 449] width 34 height 34
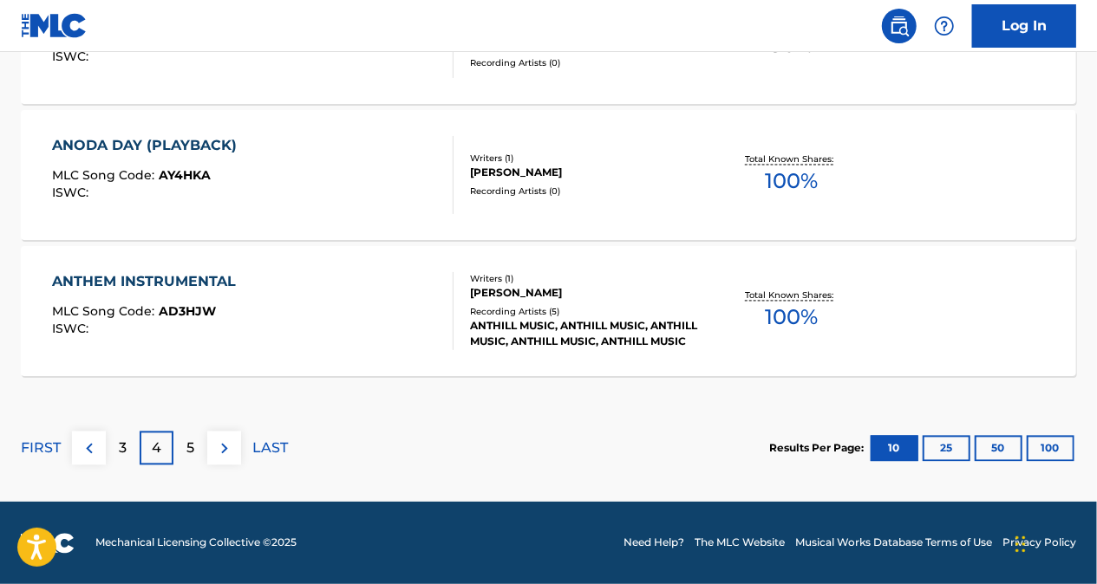
click at [123, 450] on p "3" at bounding box center [123, 449] width 8 height 21
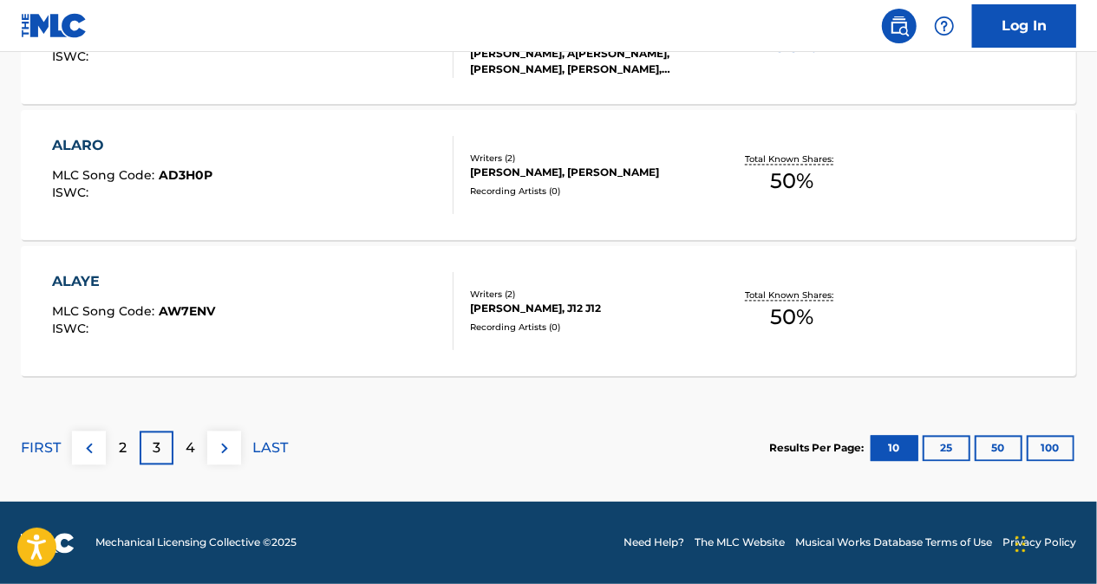
click at [118, 435] on div "2" at bounding box center [123, 449] width 34 height 34
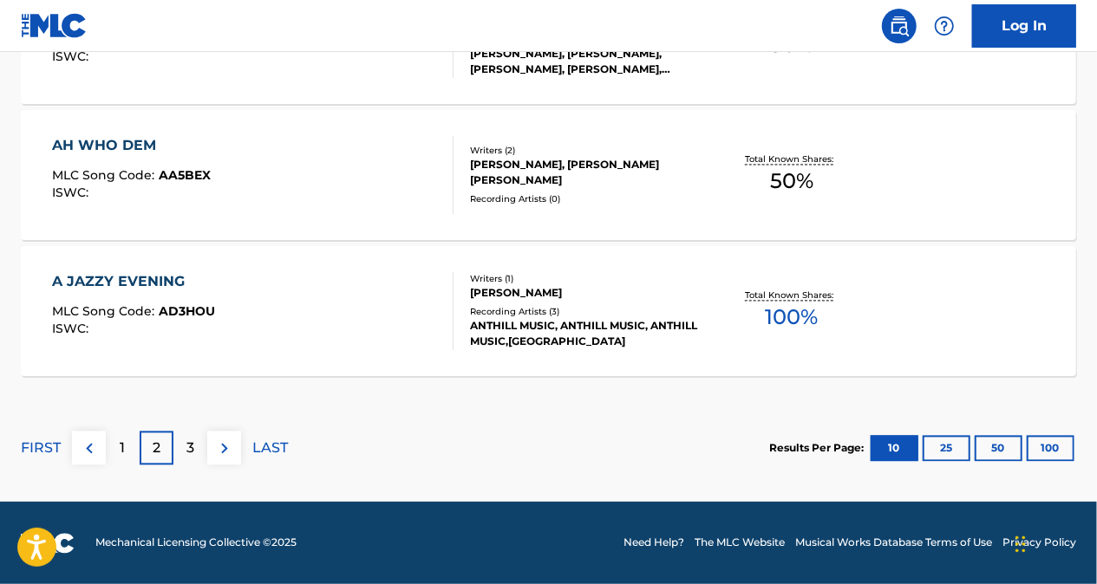
click at [189, 447] on p "3" at bounding box center [190, 449] width 8 height 21
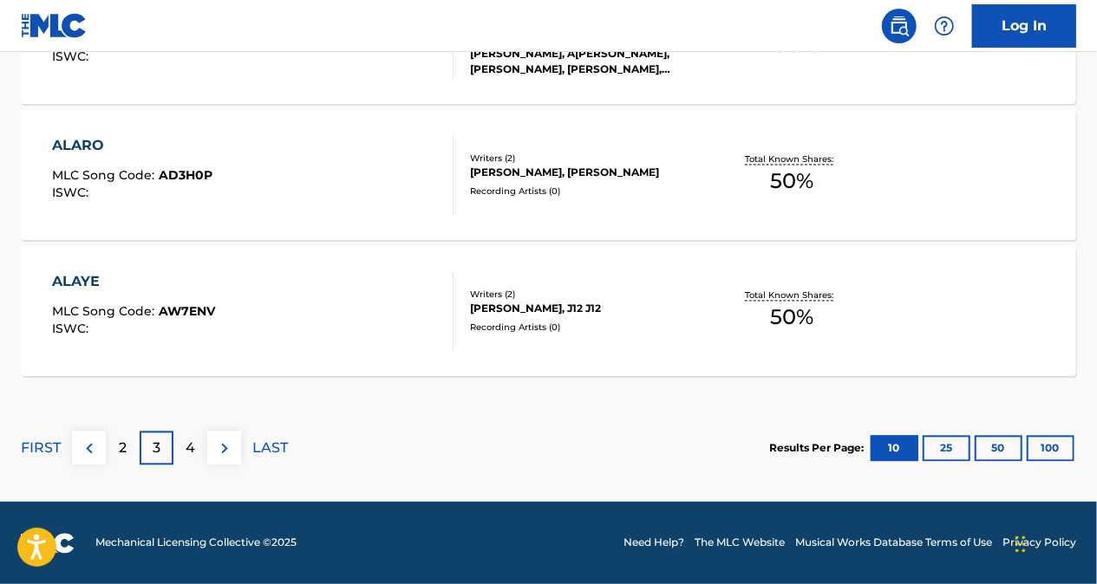
click at [191, 449] on p "4" at bounding box center [191, 449] width 10 height 21
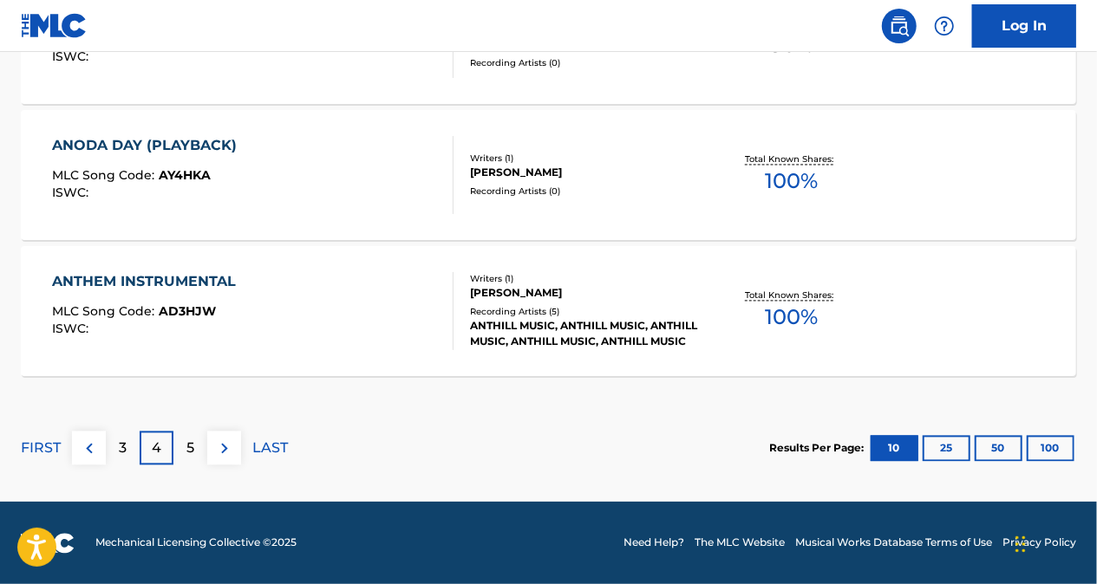
click at [194, 439] on p "5" at bounding box center [190, 449] width 8 height 21
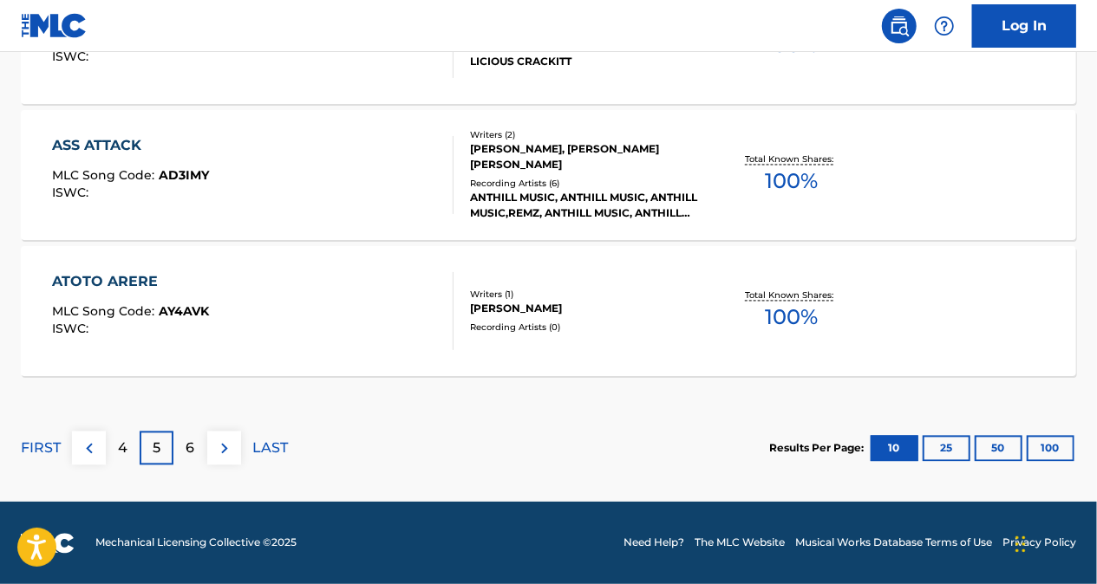
click at [189, 443] on p "6" at bounding box center [190, 449] width 9 height 21
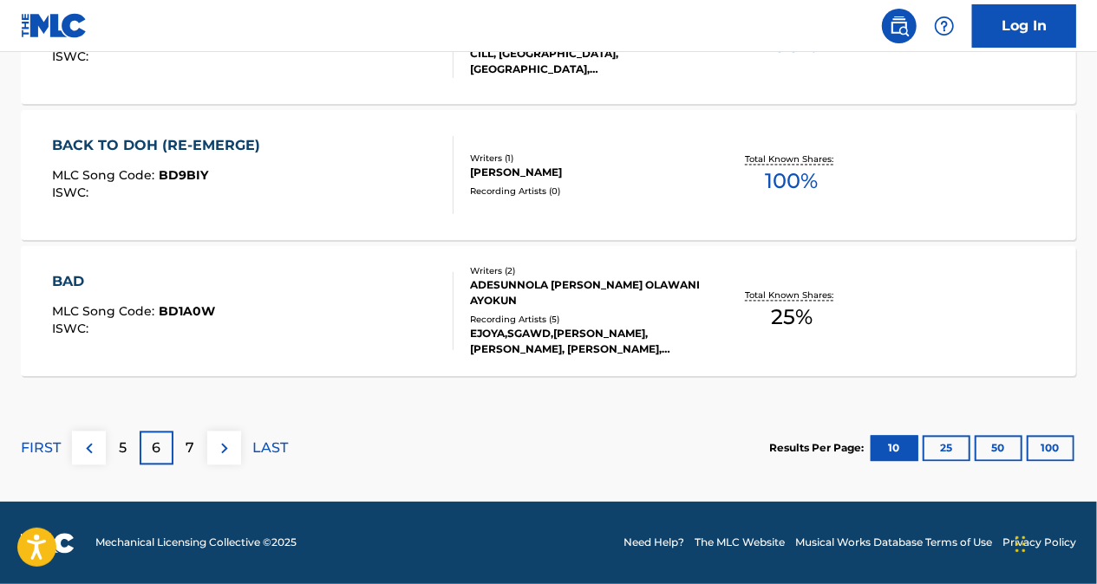
click at [124, 441] on p "5" at bounding box center [123, 449] width 8 height 21
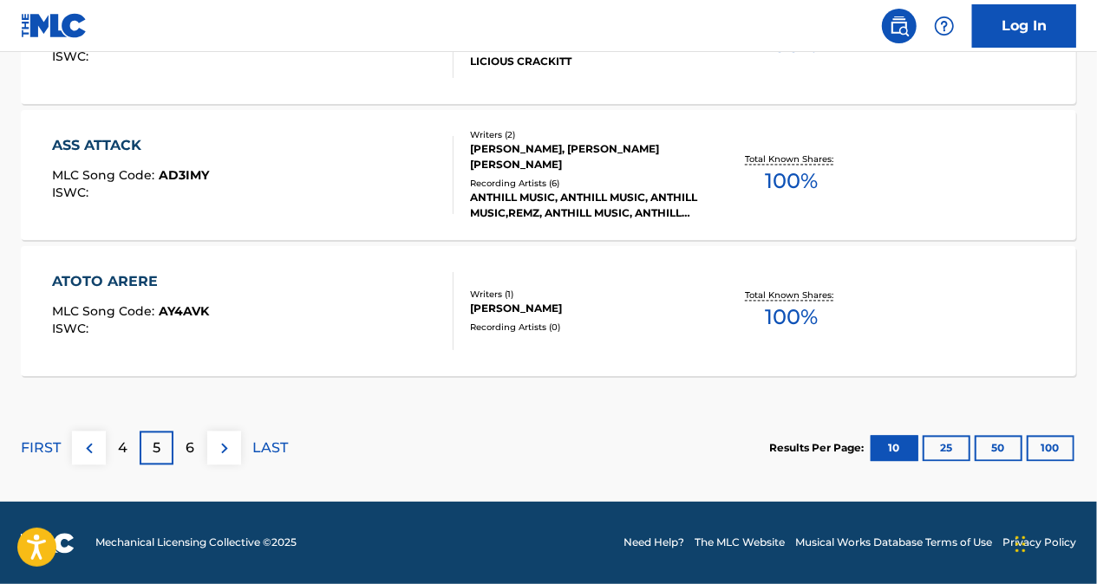
click at [123, 442] on p "4" at bounding box center [123, 449] width 10 height 21
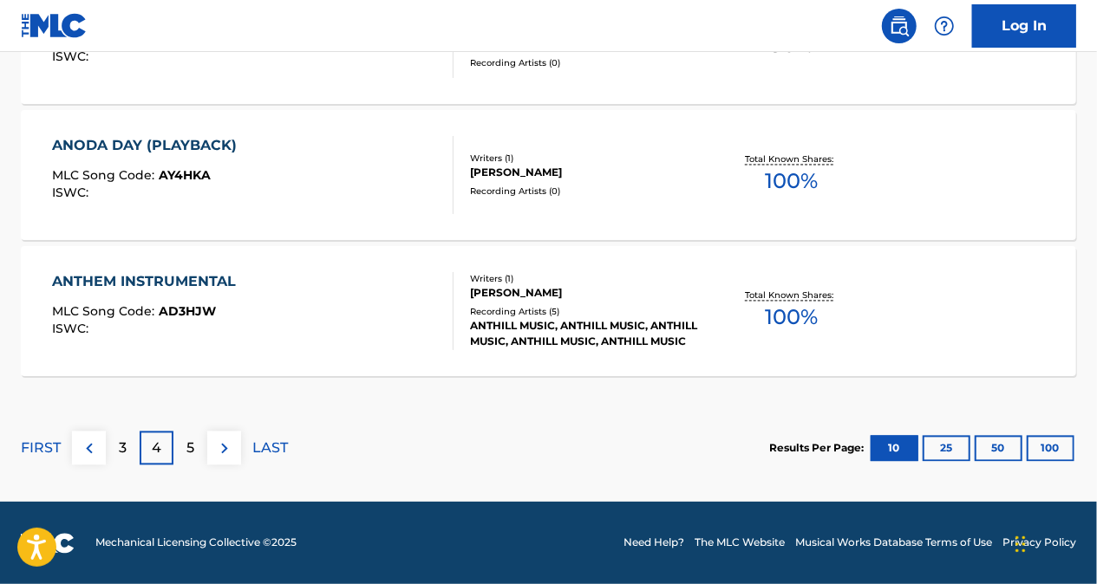
click at [124, 445] on p "3" at bounding box center [123, 449] width 8 height 21
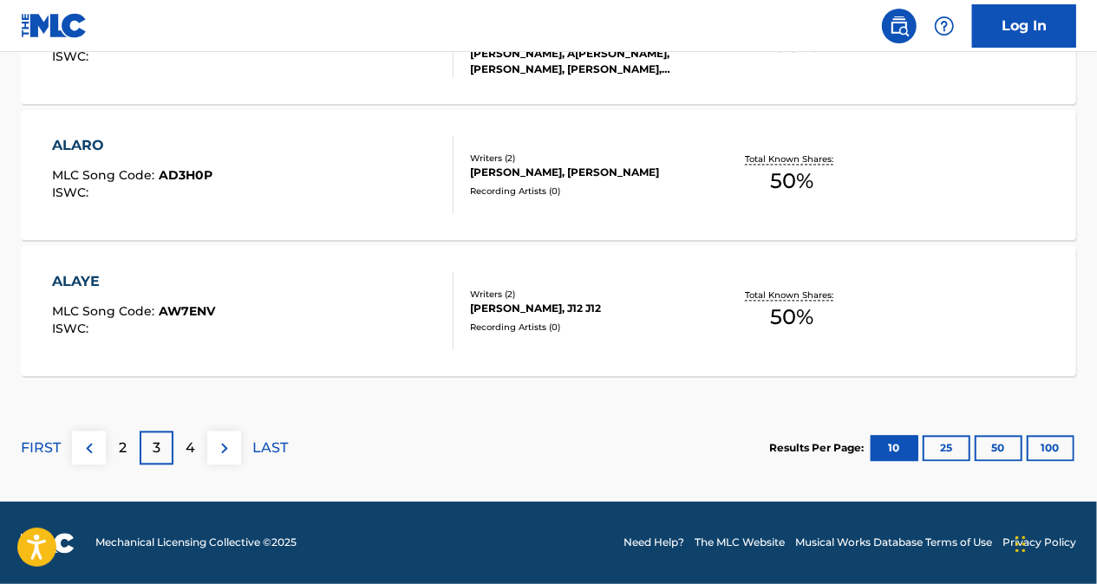
click at [123, 446] on p "2" at bounding box center [123, 449] width 8 height 21
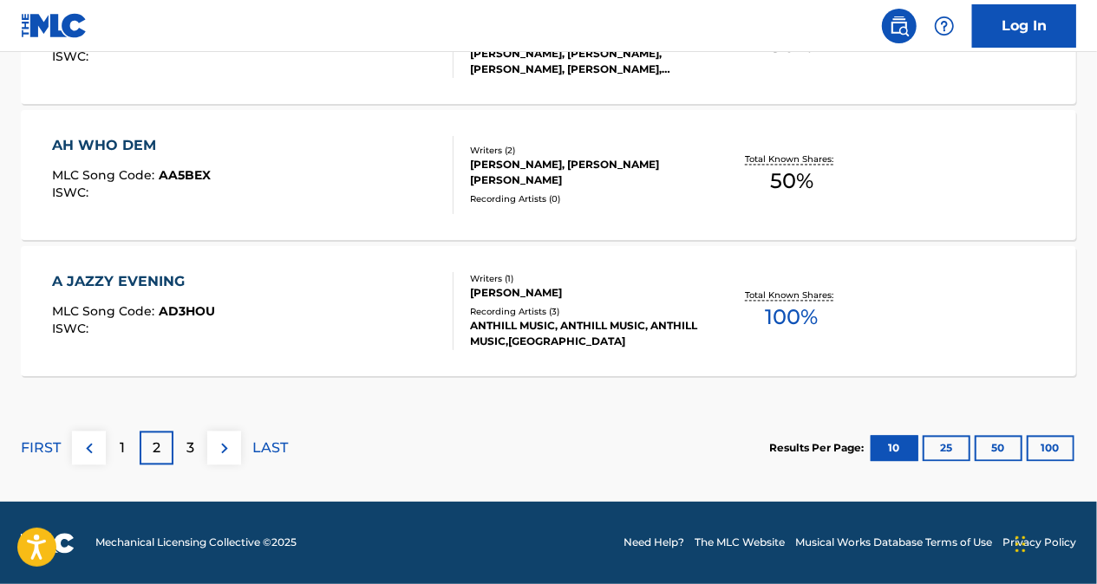
click at [189, 448] on p "3" at bounding box center [190, 449] width 8 height 21
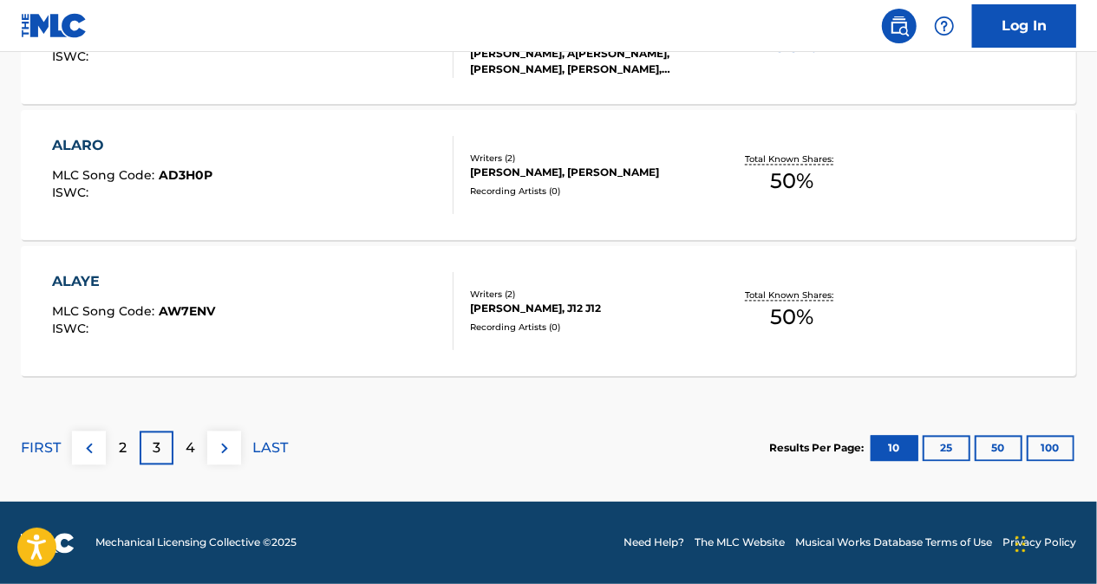
click at [186, 444] on p "4" at bounding box center [191, 449] width 10 height 21
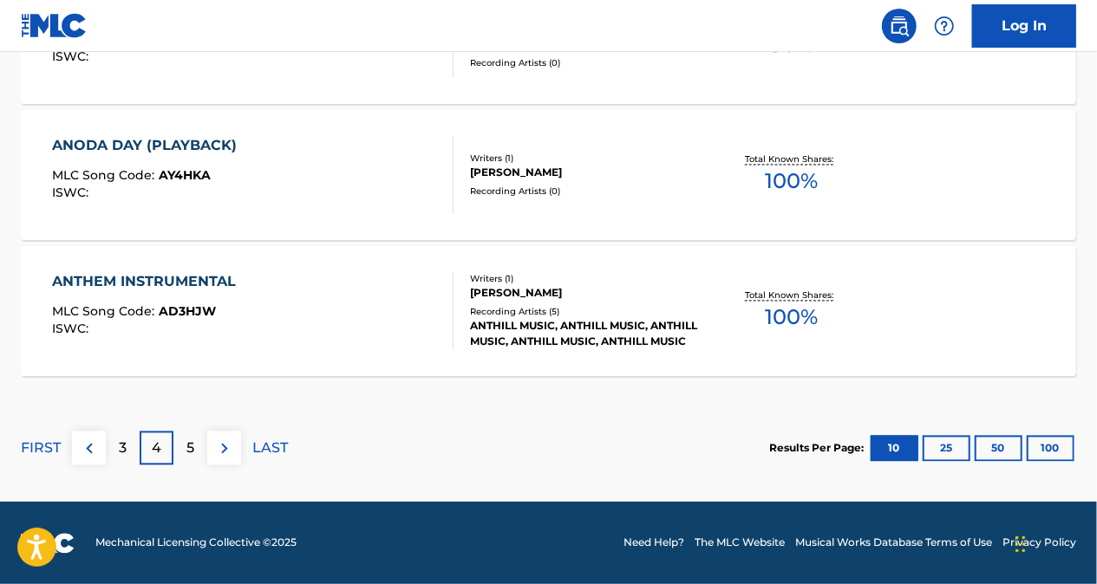
click at [192, 445] on p "5" at bounding box center [190, 449] width 8 height 21
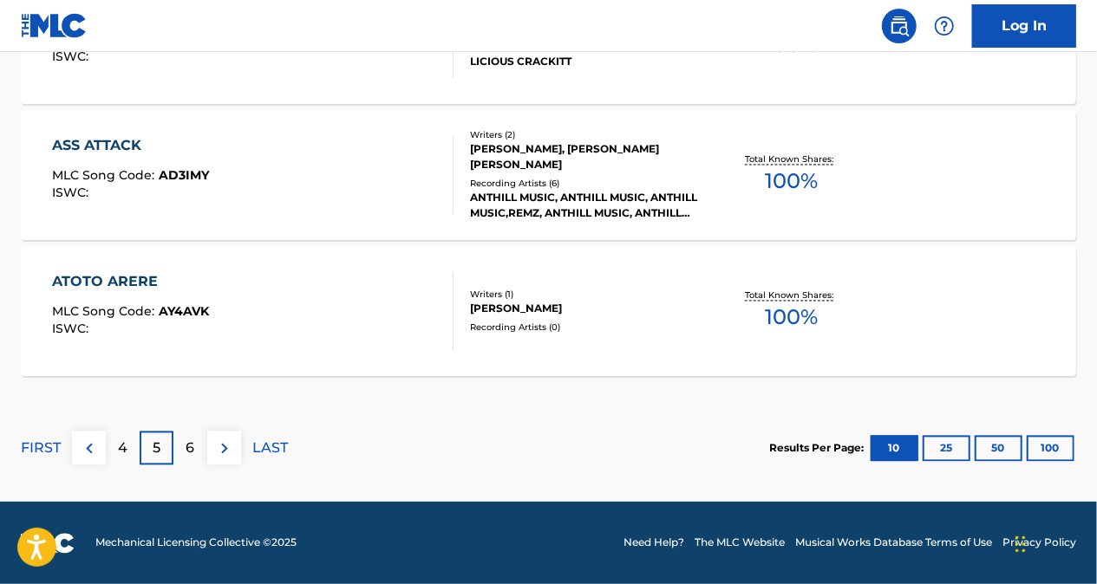
click at [190, 454] on p "6" at bounding box center [190, 449] width 9 height 21
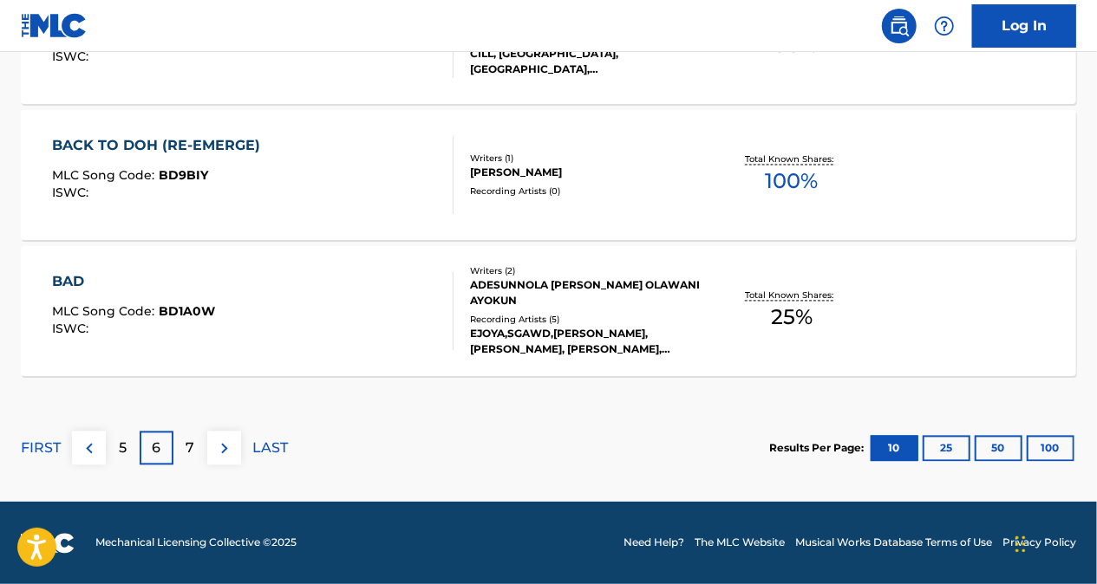
click at [130, 449] on div "5" at bounding box center [123, 449] width 34 height 34
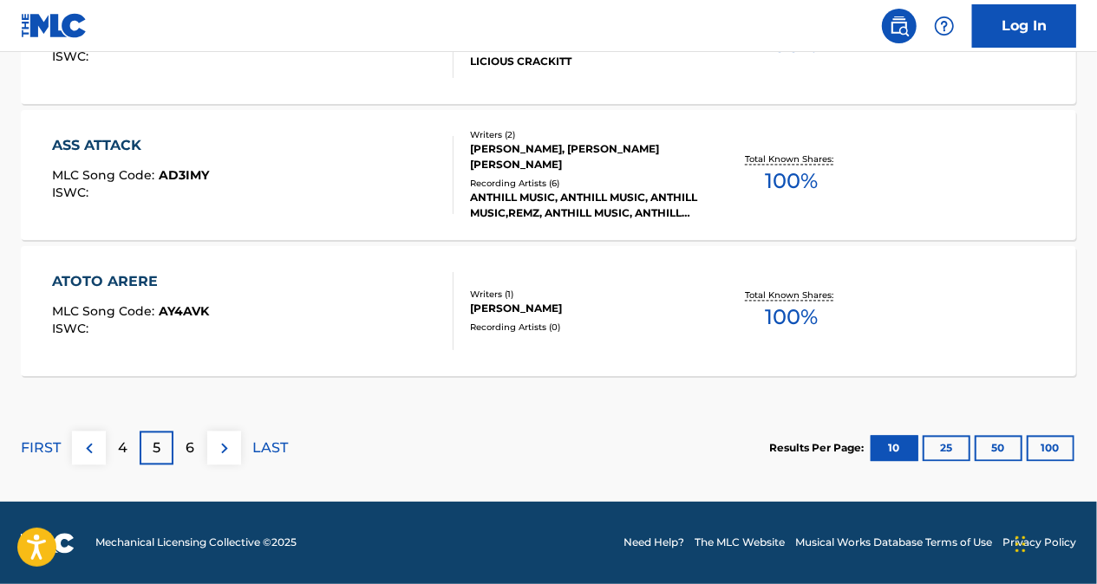
click at [133, 447] on div "4" at bounding box center [123, 449] width 34 height 34
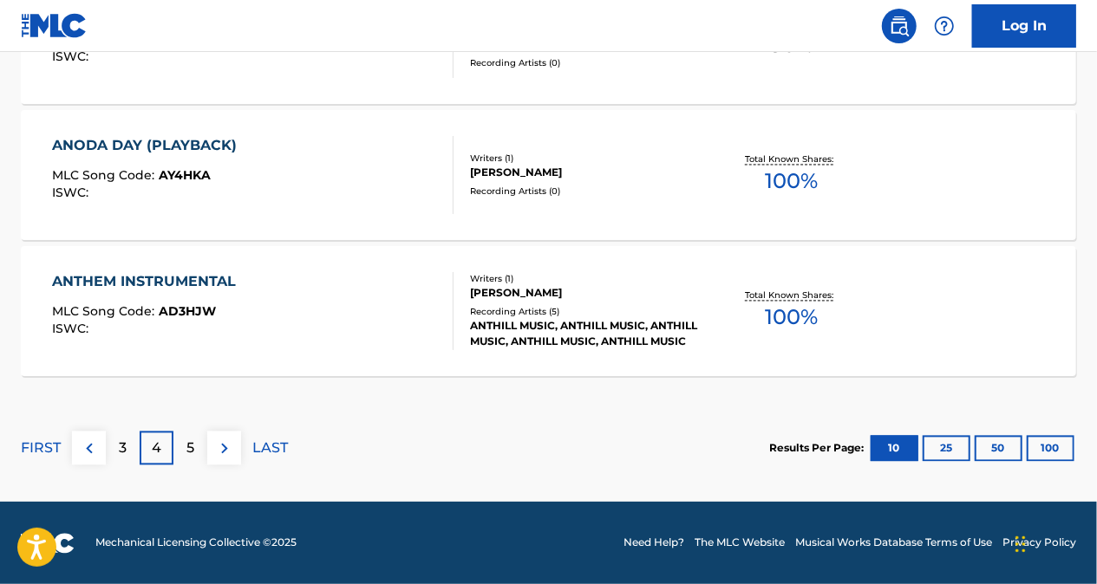
click at [125, 449] on p "3" at bounding box center [123, 449] width 8 height 21
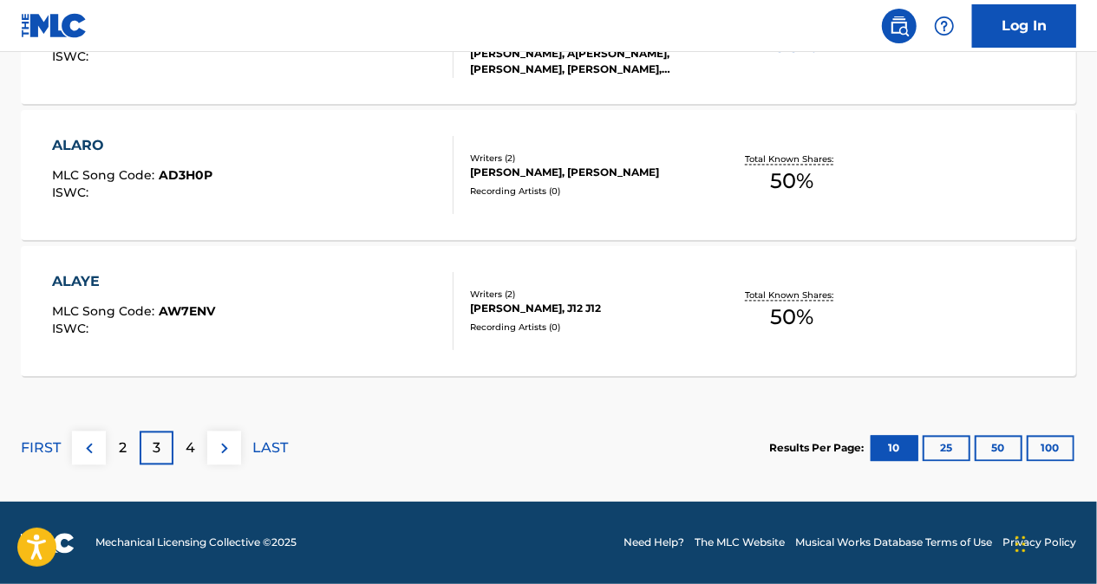
click at [192, 454] on p "4" at bounding box center [191, 449] width 10 height 21
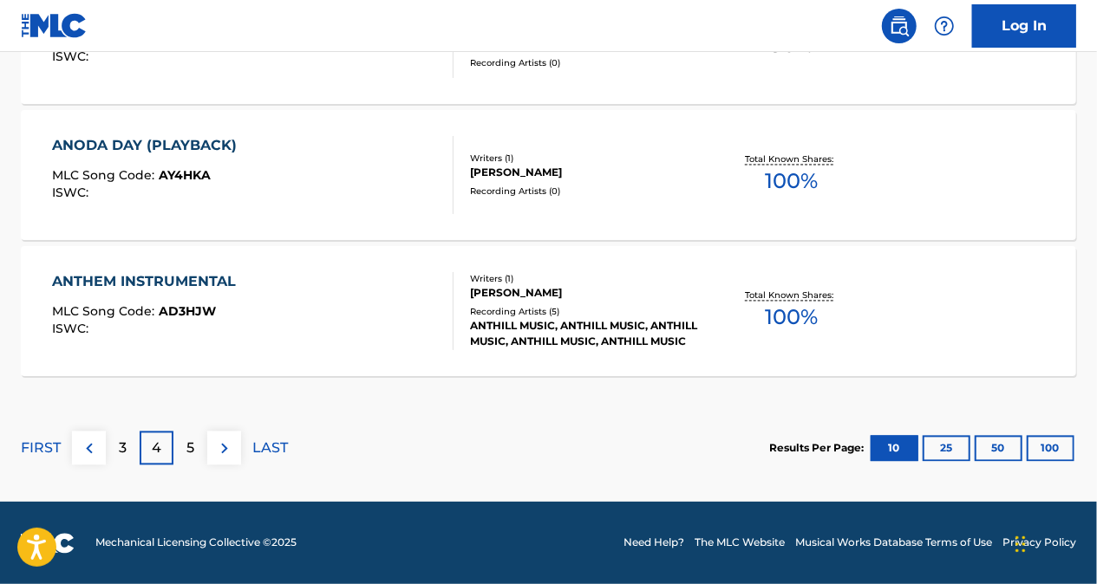
click at [200, 445] on div "5" at bounding box center [190, 449] width 34 height 34
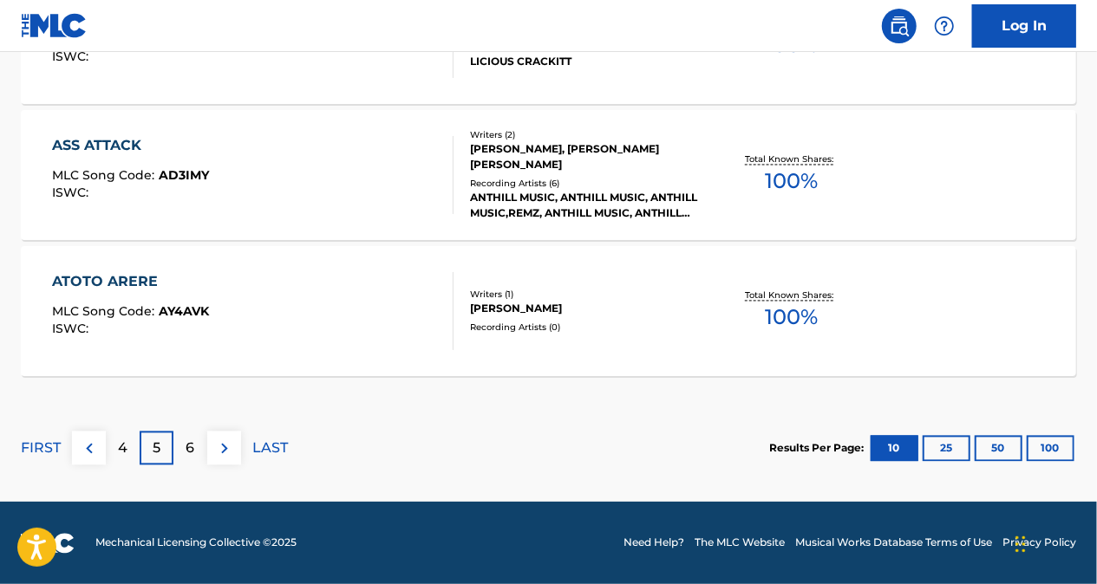
click at [193, 447] on p "6" at bounding box center [190, 449] width 9 height 21
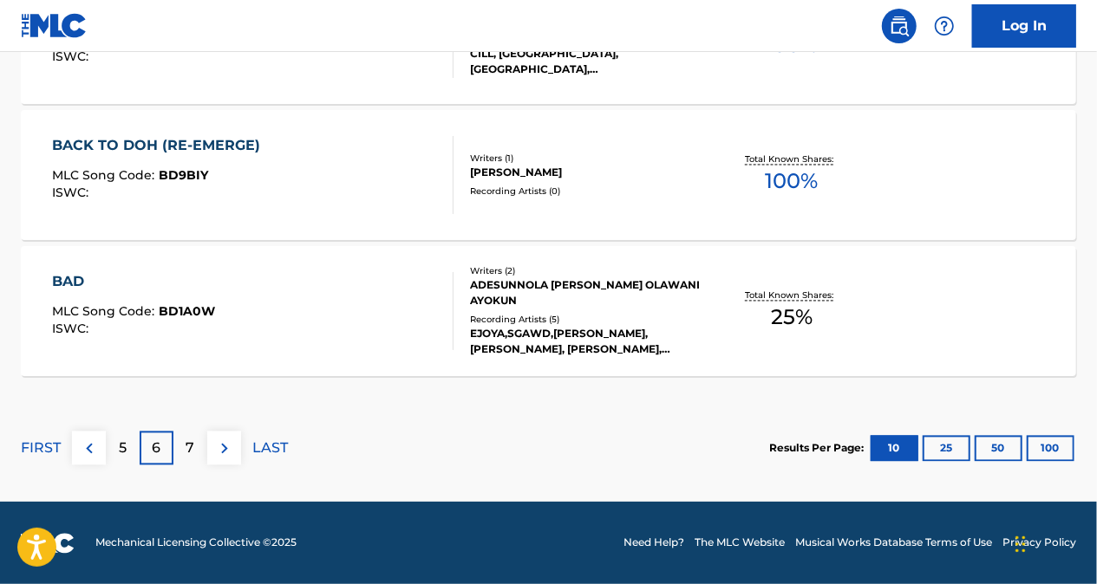
click at [129, 447] on div "5" at bounding box center [123, 449] width 34 height 34
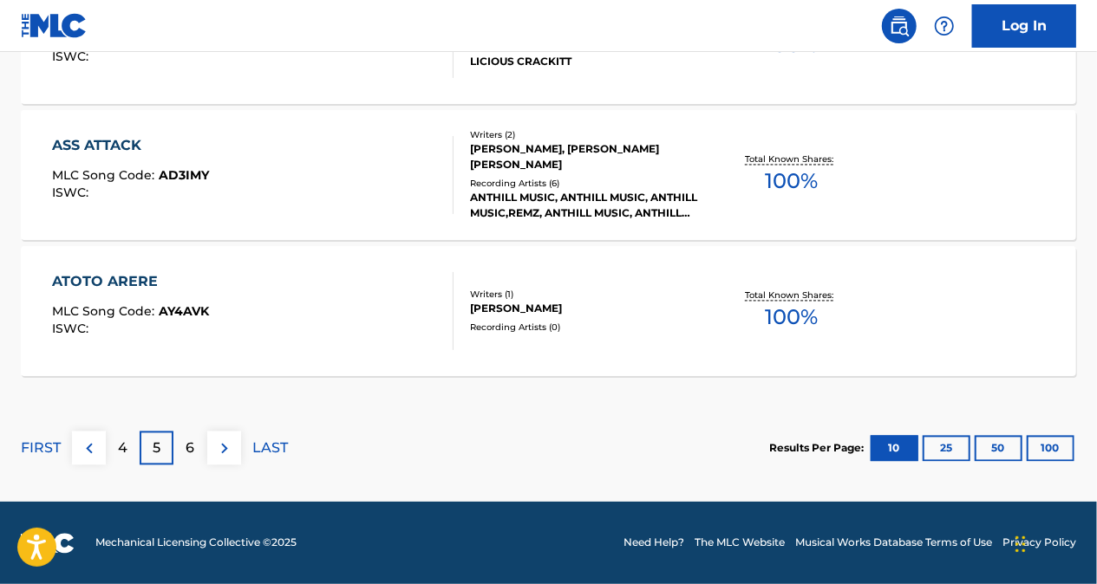
click at [114, 445] on div "4" at bounding box center [123, 449] width 34 height 34
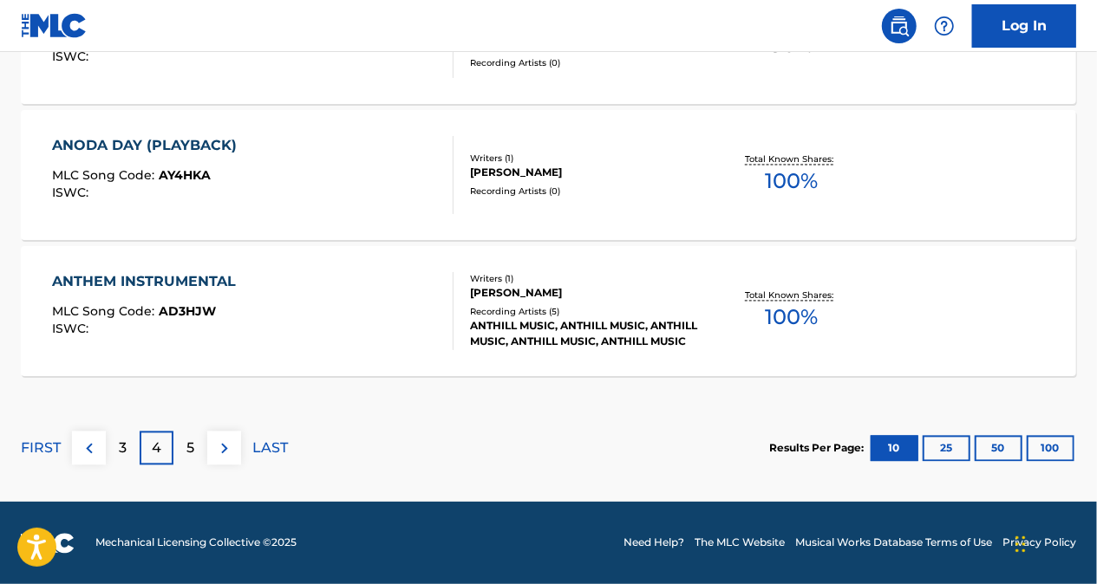
click at [114, 447] on div "3" at bounding box center [123, 449] width 34 height 34
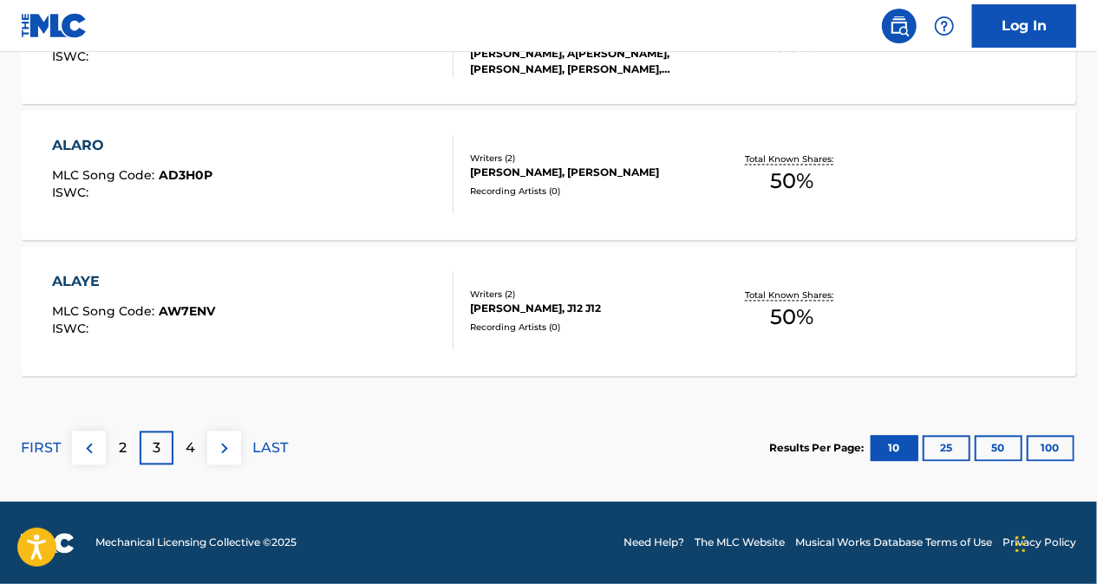
click at [115, 447] on div "2" at bounding box center [123, 449] width 34 height 34
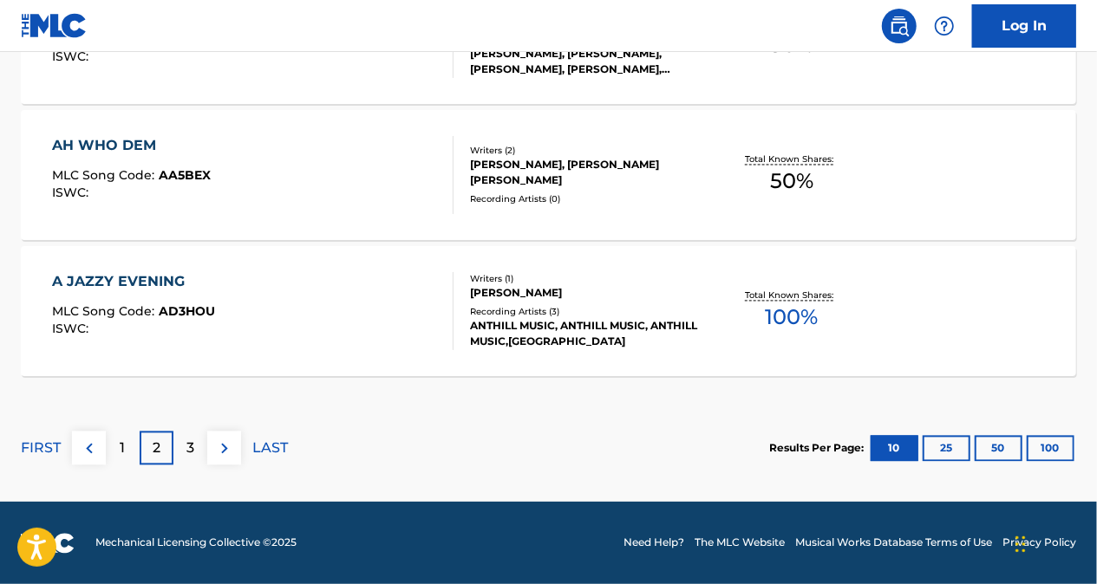
click at [122, 465] on div "FIRST 1 2 3 LAST" at bounding box center [154, 448] width 267 height 89
drag, startPoint x: 122, startPoint y: 465, endPoint x: 120, endPoint y: 454, distance: 11.6
click at [120, 454] on div "1" at bounding box center [123, 449] width 34 height 34
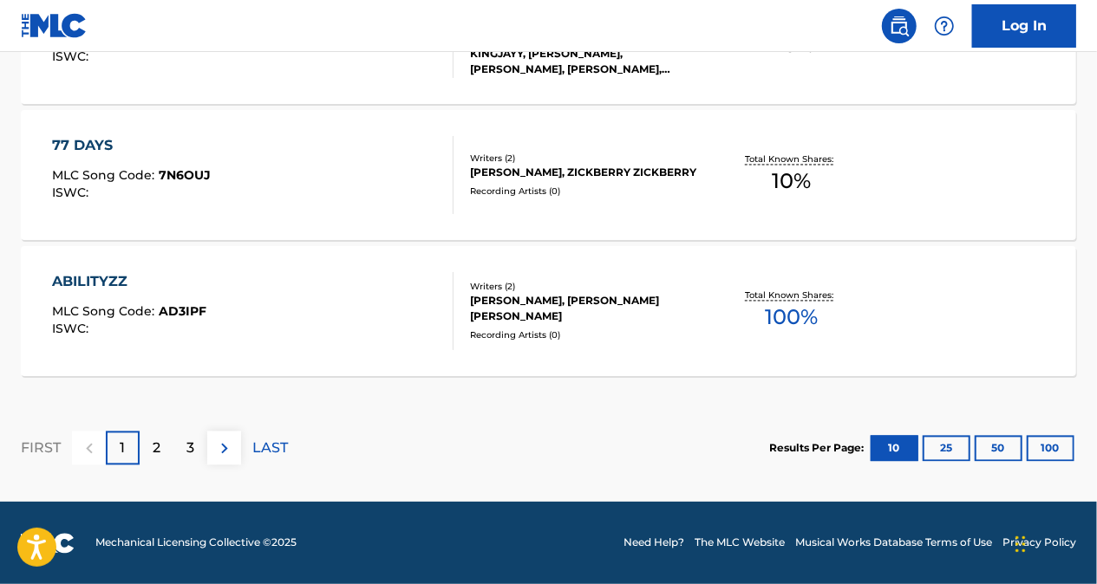
click at [160, 451] on div "2" at bounding box center [157, 449] width 34 height 34
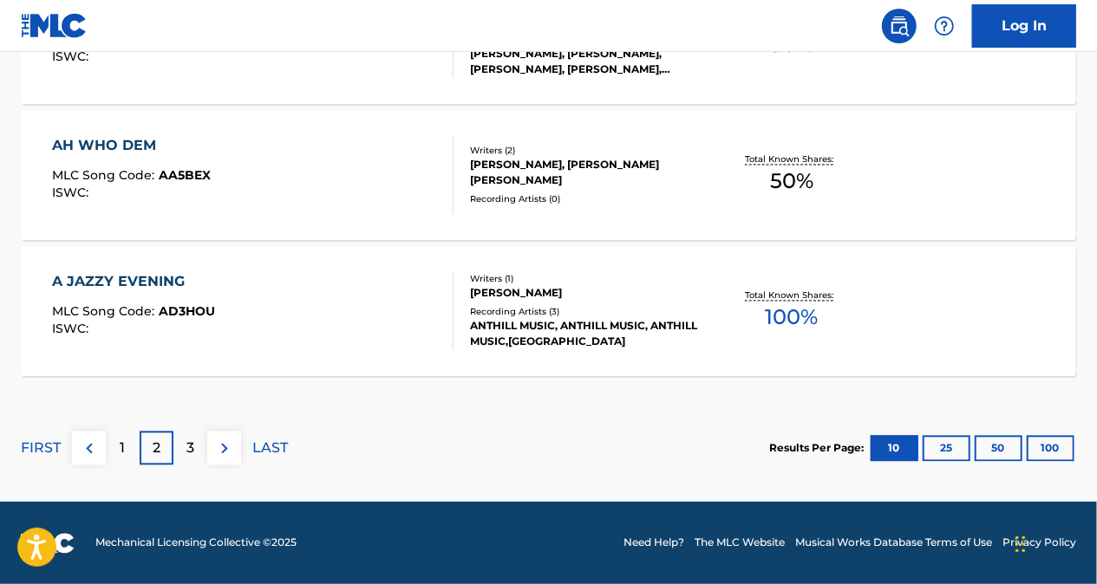
click at [194, 447] on div "3" at bounding box center [190, 449] width 34 height 34
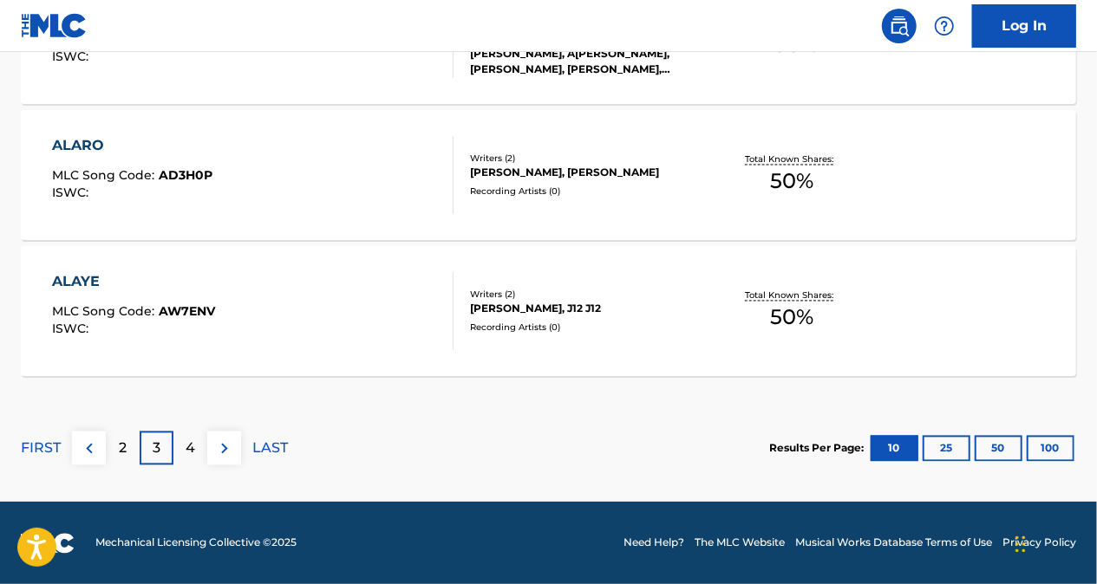
click at [188, 449] on p "4" at bounding box center [191, 449] width 10 height 21
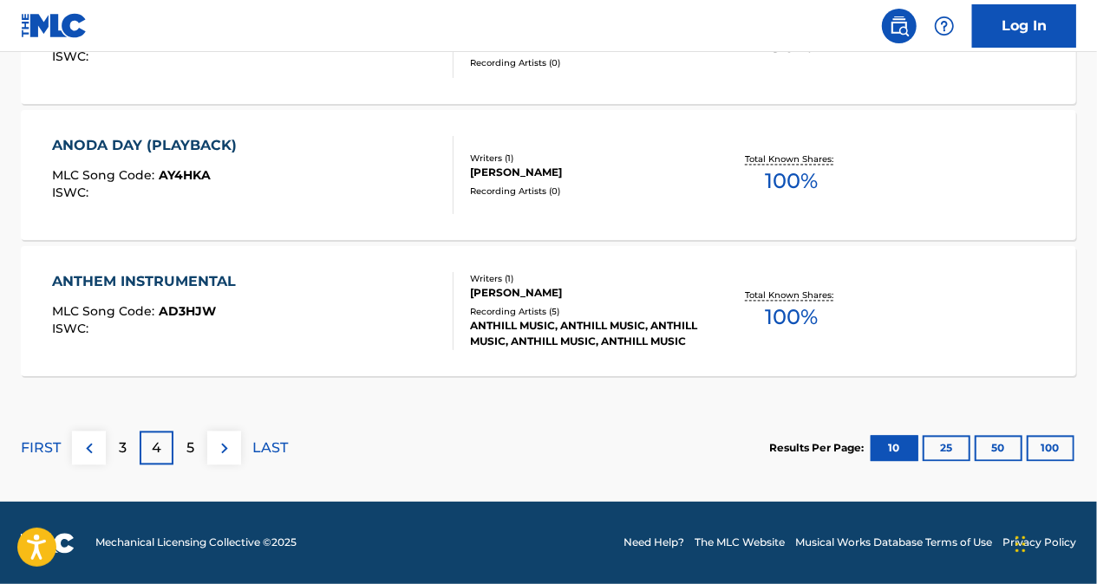
click at [189, 447] on p "5" at bounding box center [190, 449] width 8 height 21
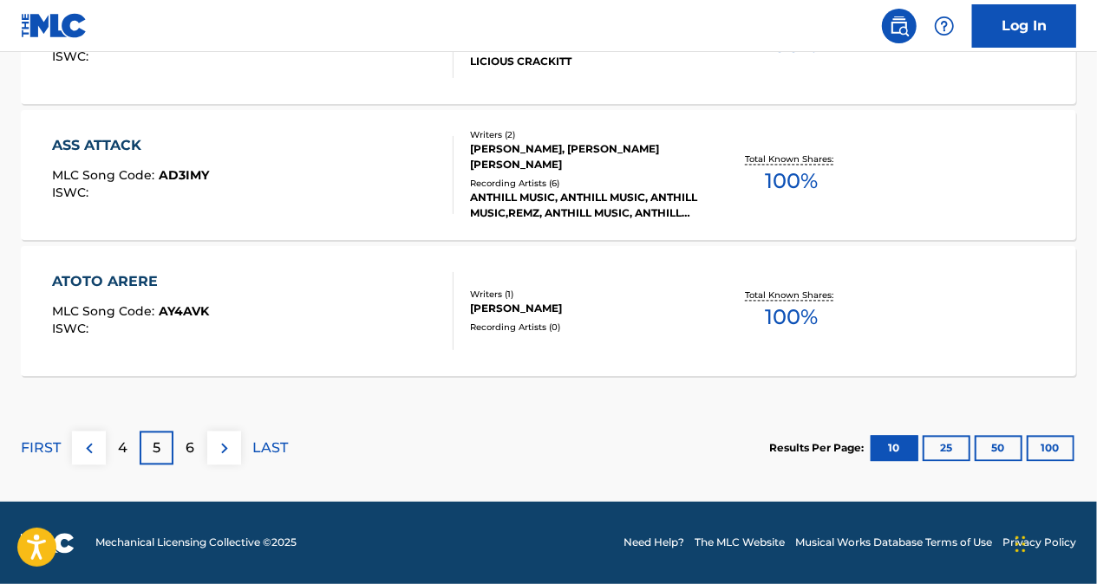
click at [192, 459] on div "6" at bounding box center [190, 449] width 34 height 34
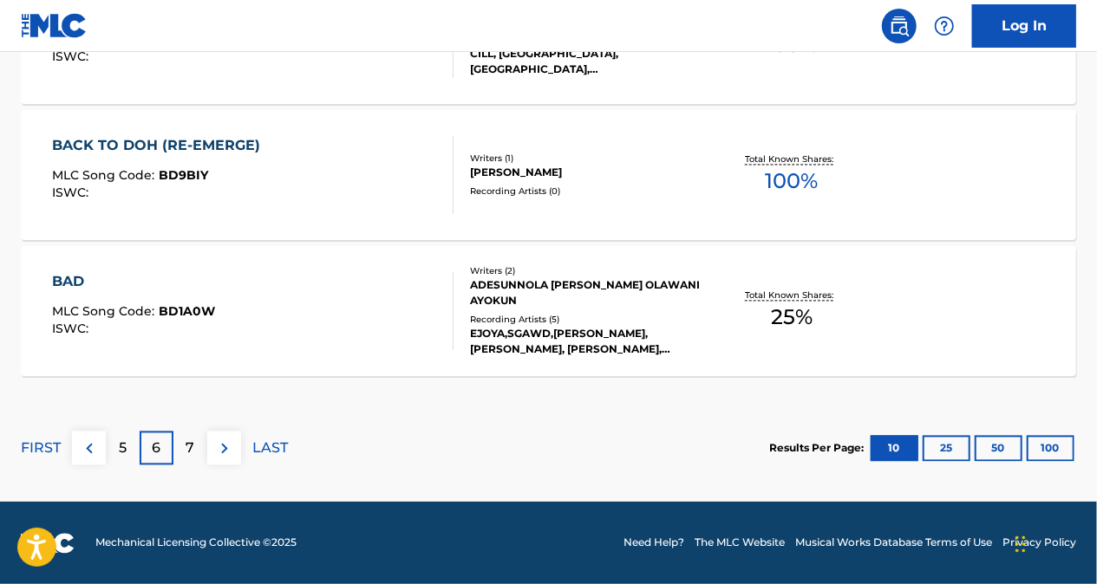
click at [184, 449] on div "7" at bounding box center [190, 449] width 34 height 34
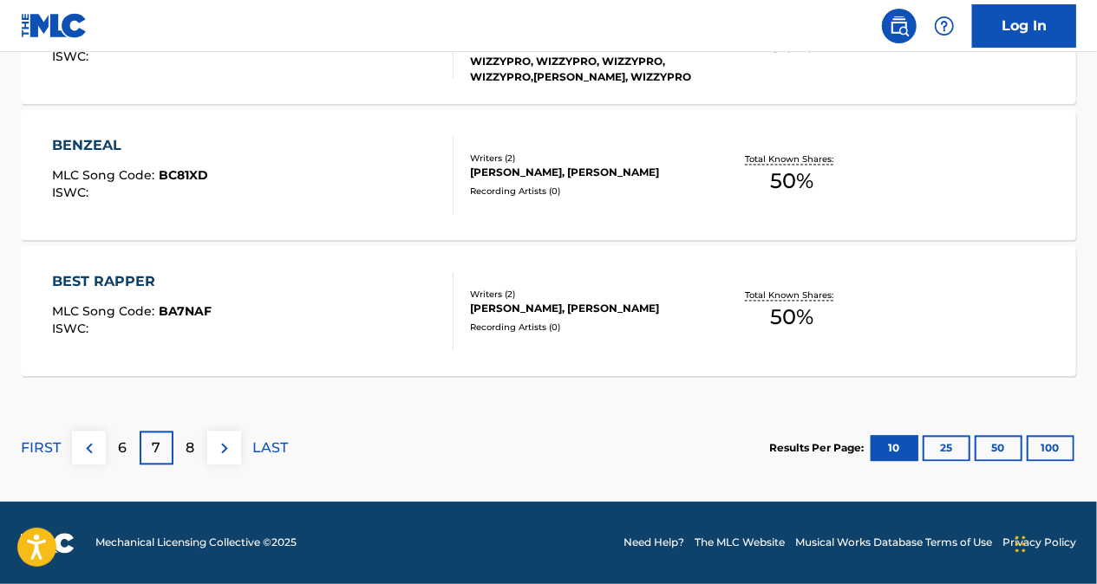
click at [201, 442] on div "8" at bounding box center [190, 449] width 34 height 34
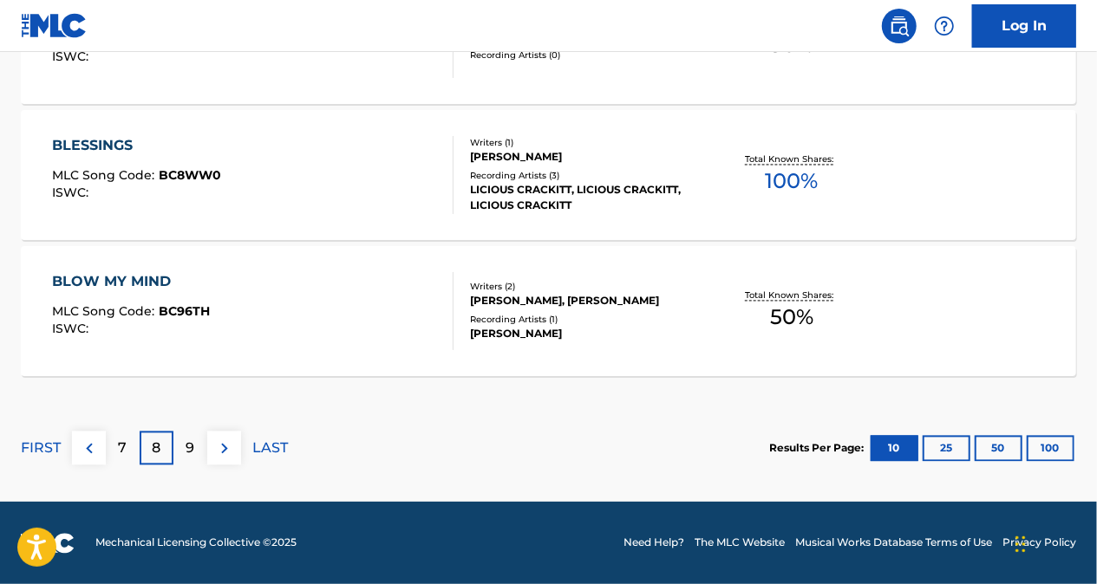
click at [125, 442] on p "7" at bounding box center [123, 449] width 9 height 21
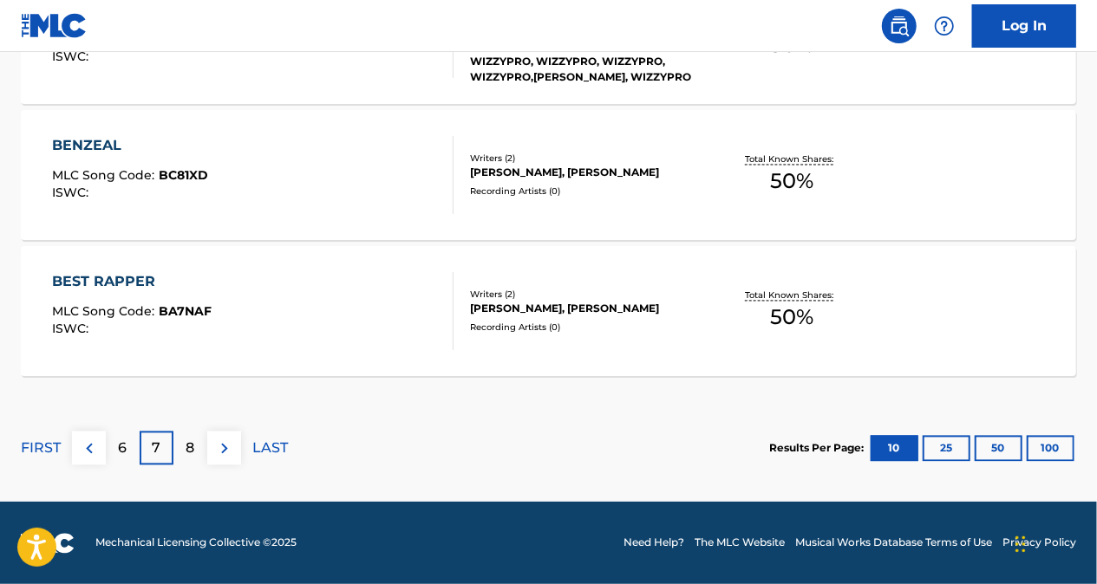
click at [126, 456] on p "6" at bounding box center [123, 449] width 9 height 21
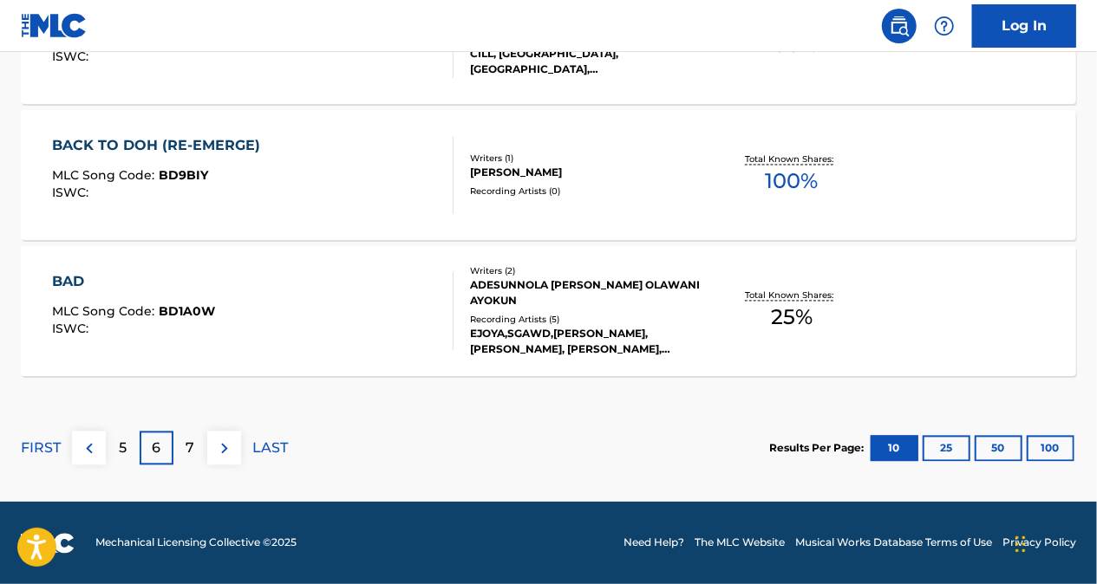
click at [195, 444] on div "7" at bounding box center [190, 449] width 34 height 34
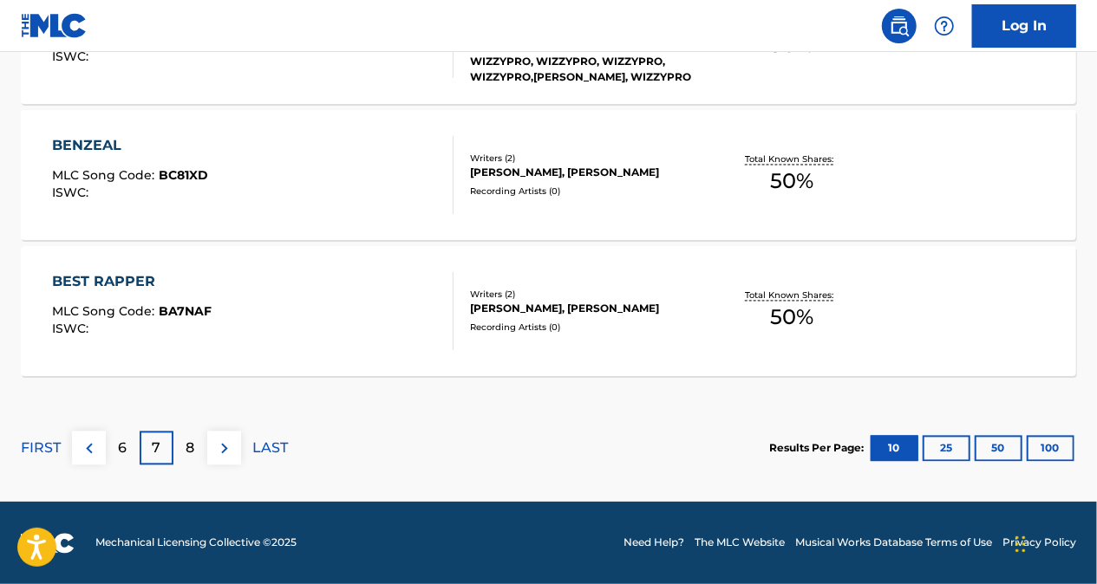
click at [193, 446] on p "8" at bounding box center [190, 449] width 9 height 21
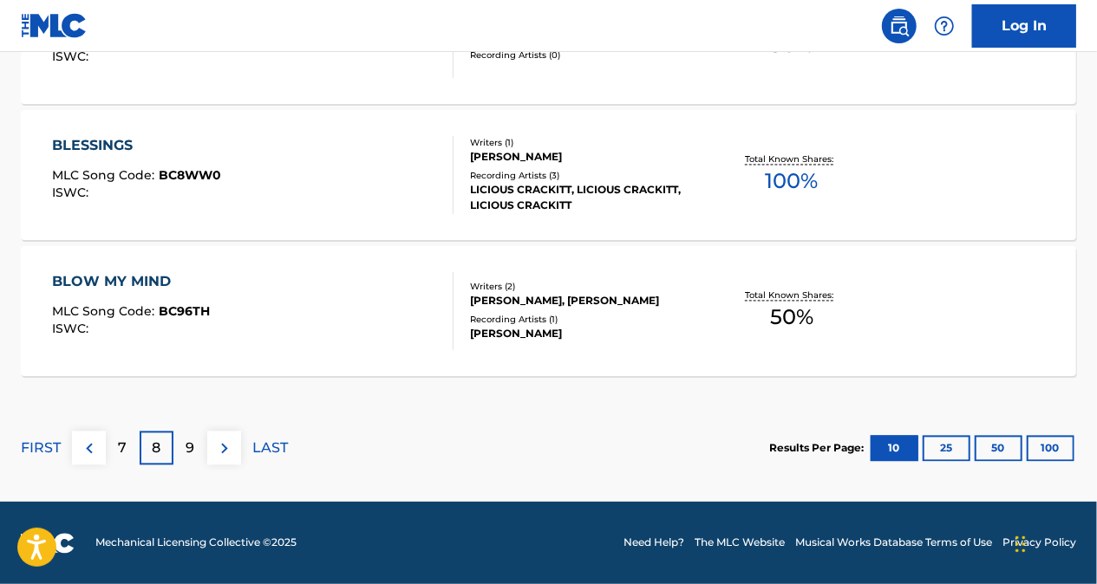
click at [188, 446] on p "9" at bounding box center [190, 449] width 9 height 21
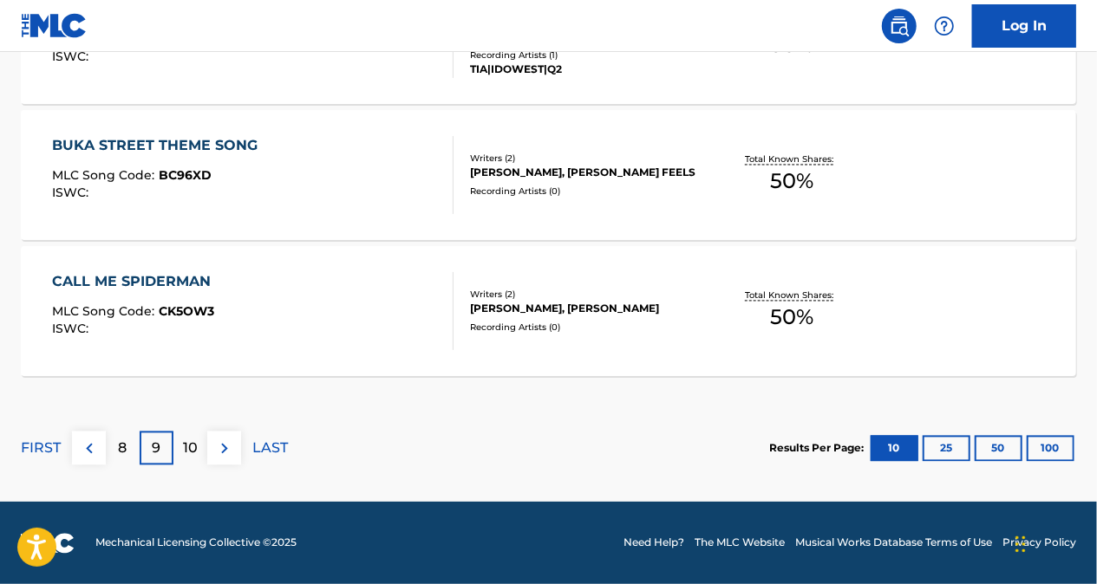
click at [123, 449] on p "8" at bounding box center [123, 449] width 9 height 21
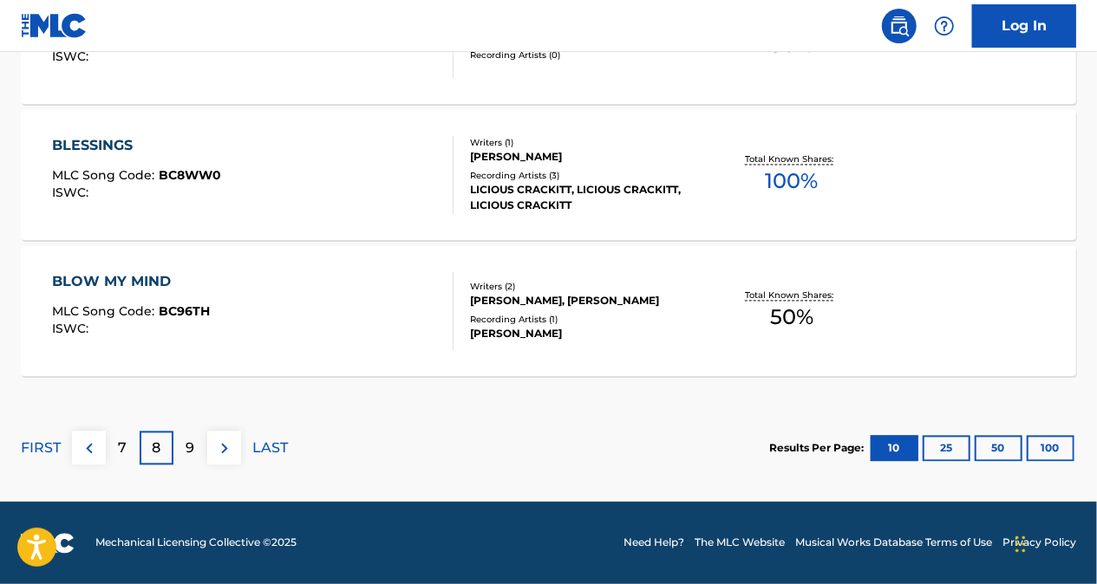
click at [121, 452] on p "7" at bounding box center [123, 449] width 9 height 21
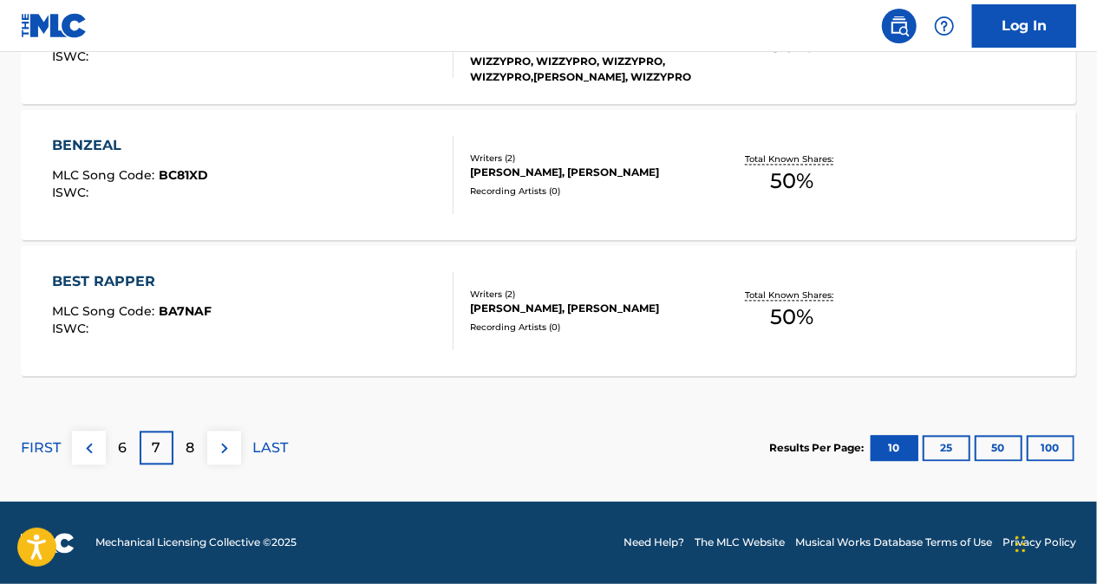
click at [153, 452] on p "7" at bounding box center [157, 449] width 9 height 21
click at [186, 449] on p "8" at bounding box center [190, 449] width 9 height 21
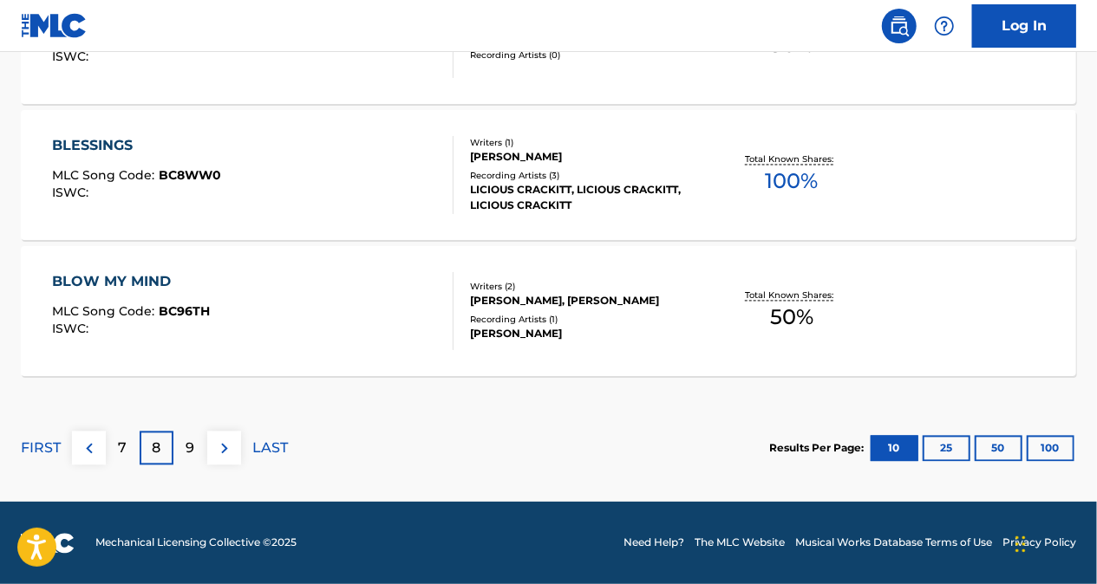
click at [191, 447] on p "9" at bounding box center [190, 449] width 9 height 21
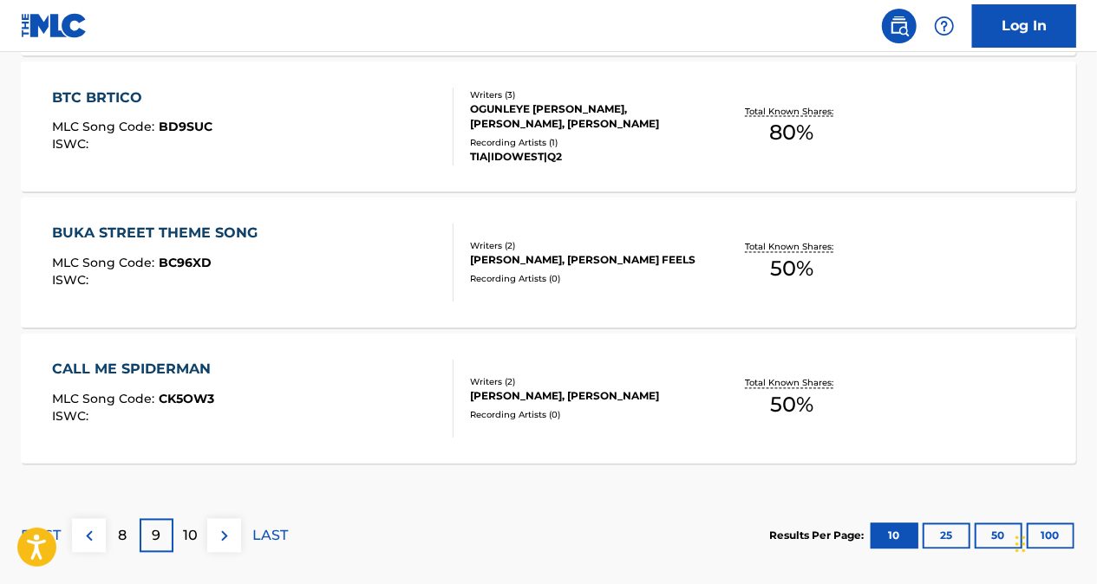
scroll to position [1521, 0]
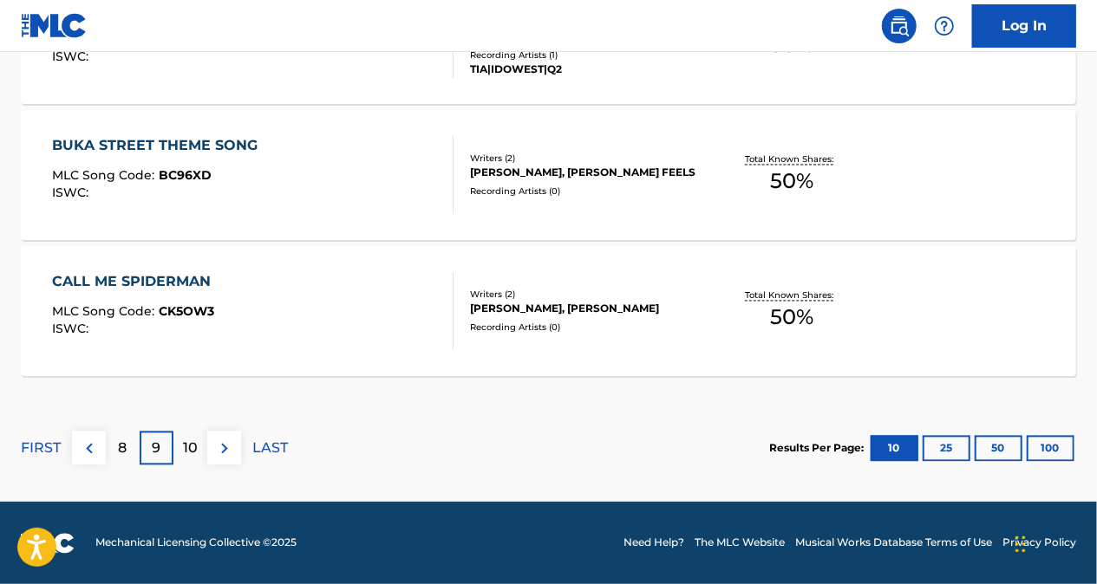
click at [122, 443] on p "8" at bounding box center [123, 449] width 9 height 21
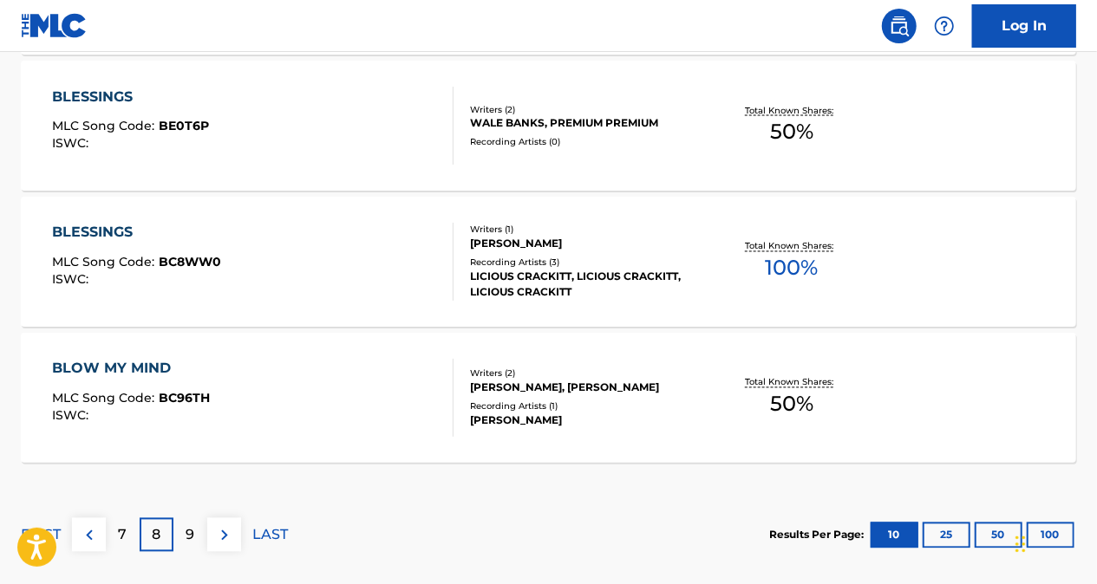
scroll to position [1608, 0]
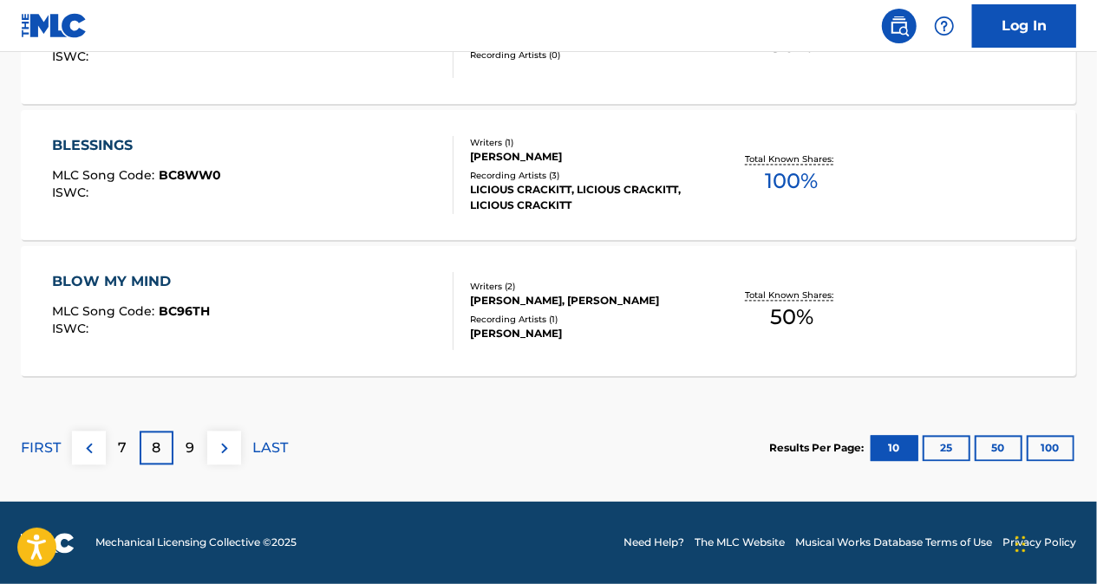
click at [125, 451] on p "7" at bounding box center [123, 449] width 9 height 21
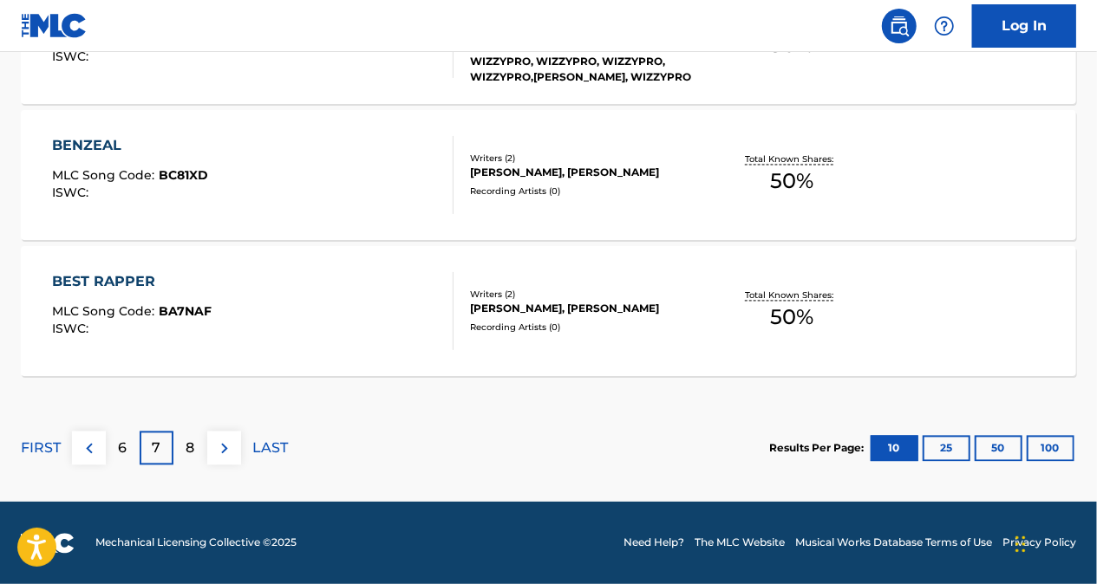
click at [121, 447] on p "6" at bounding box center [123, 449] width 9 height 21
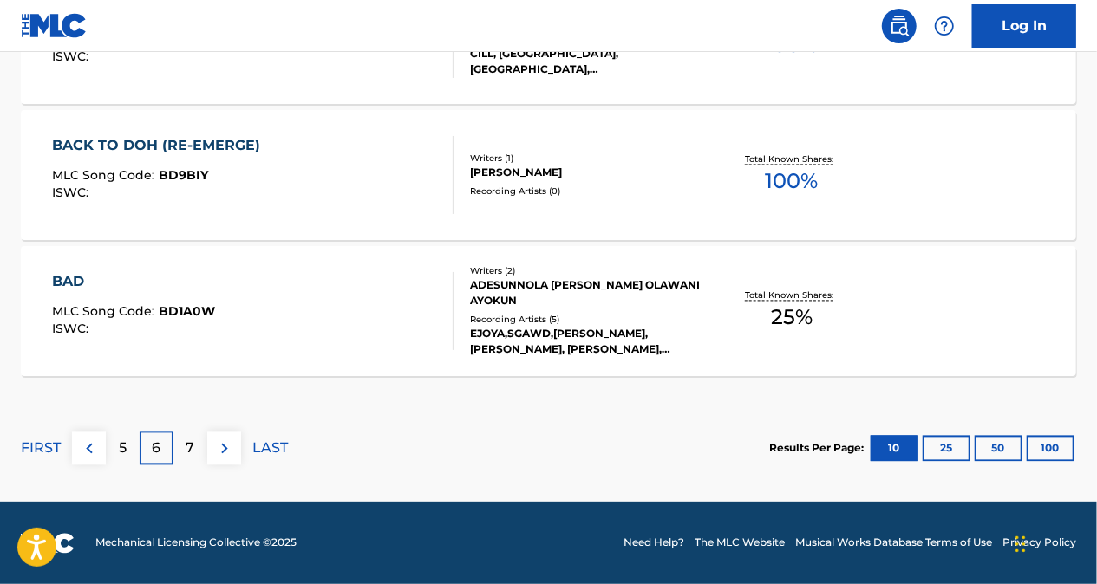
click at [179, 450] on div "7" at bounding box center [190, 449] width 34 height 34
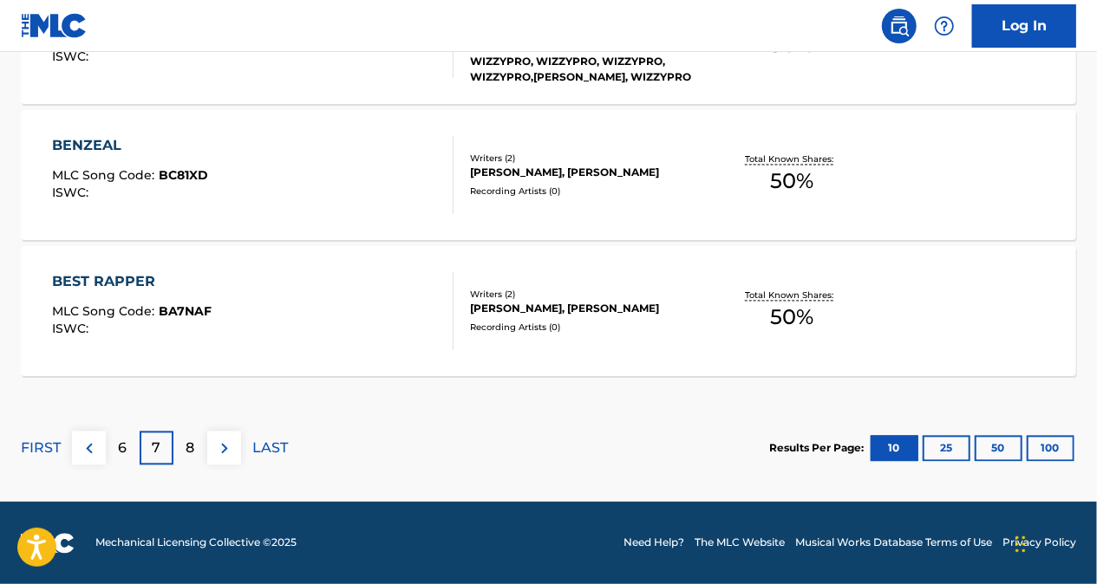
click at [182, 445] on div "8" at bounding box center [190, 449] width 34 height 34
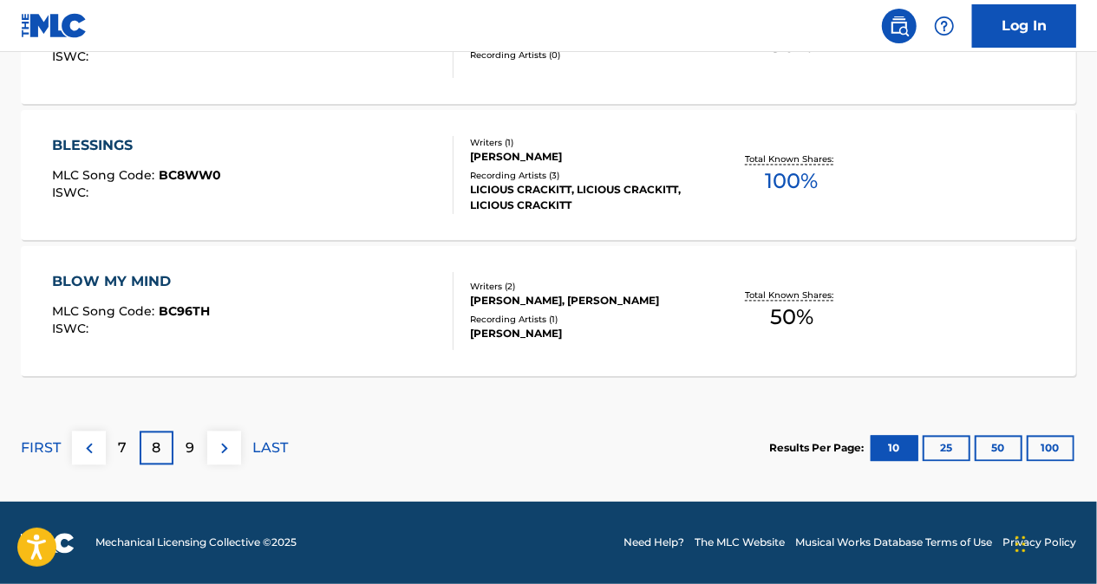
click at [184, 447] on div "9" at bounding box center [190, 449] width 34 height 34
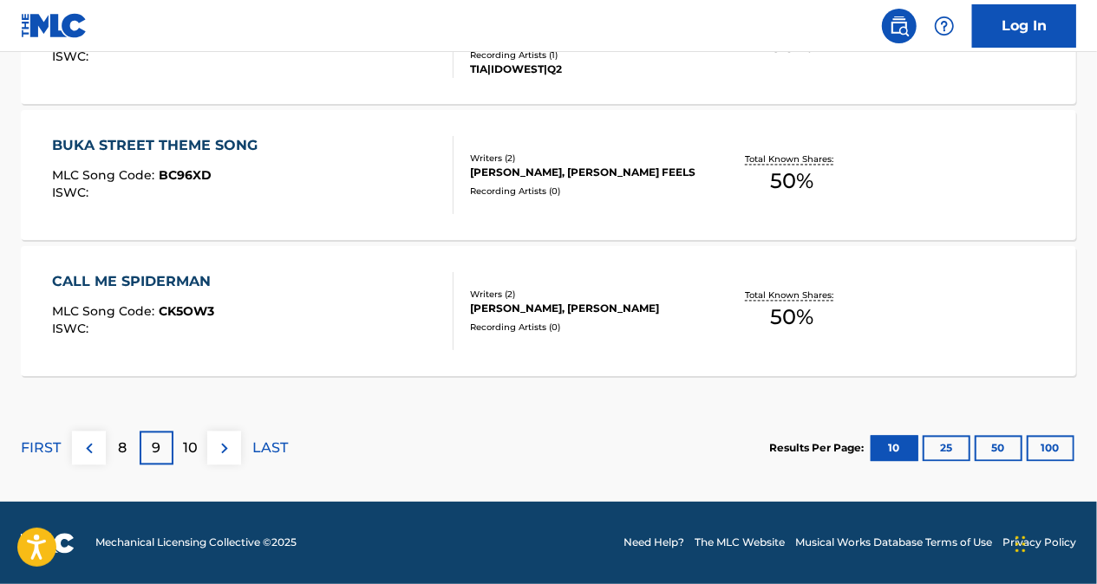
click at [123, 451] on p "8" at bounding box center [123, 449] width 9 height 21
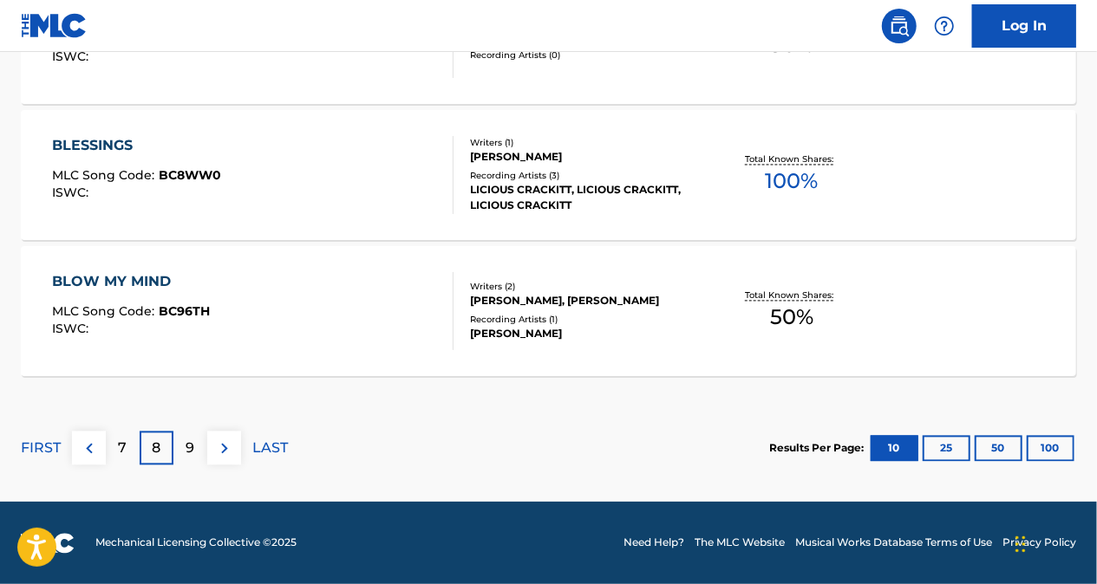
click at [129, 447] on div "7" at bounding box center [123, 449] width 34 height 34
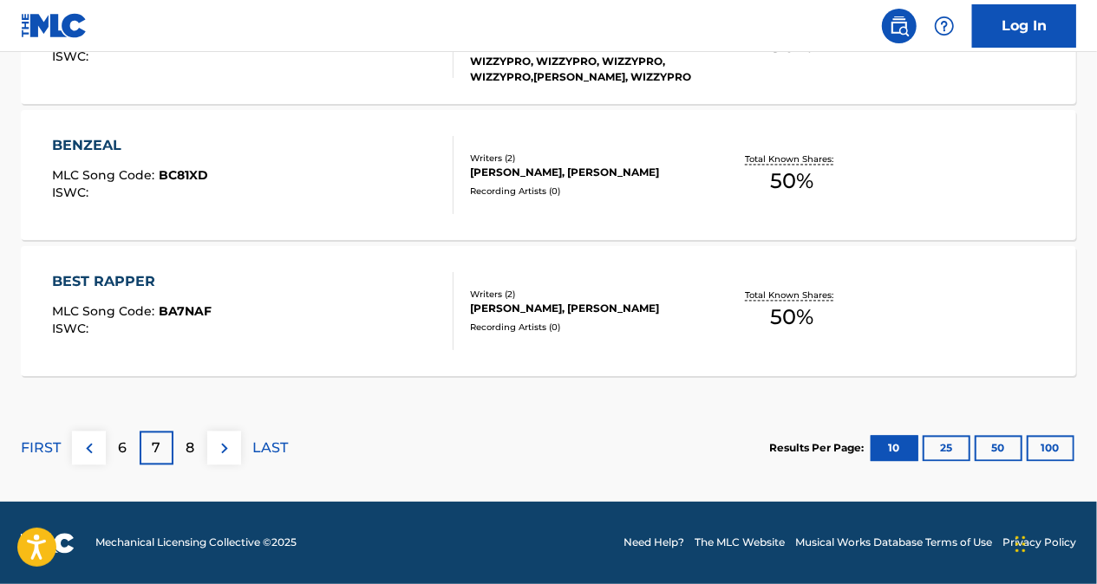
click at [127, 441] on div "6" at bounding box center [123, 449] width 34 height 34
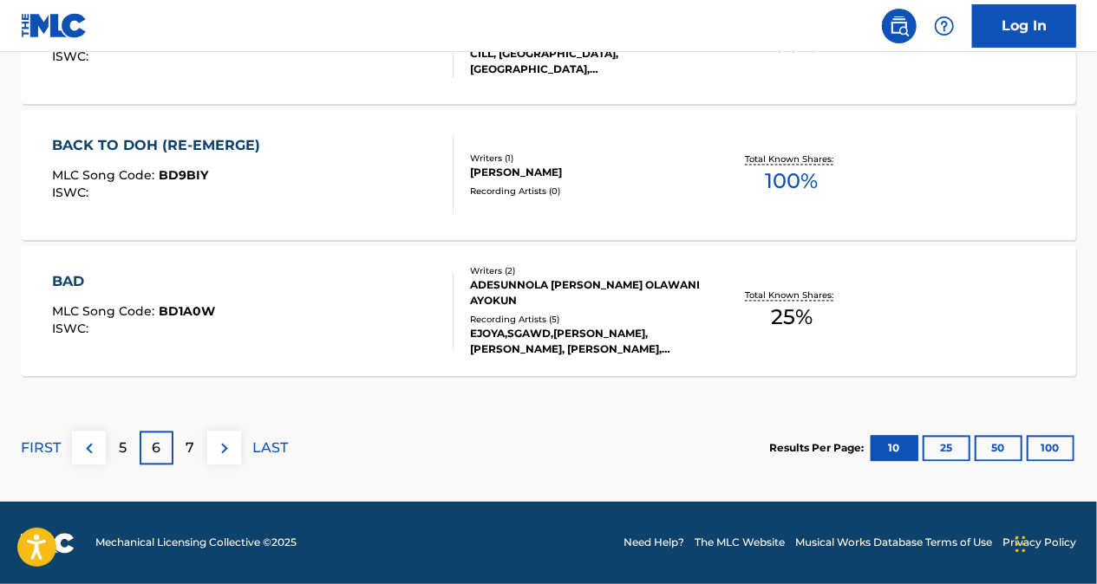
click at [182, 441] on div "7" at bounding box center [190, 449] width 34 height 34
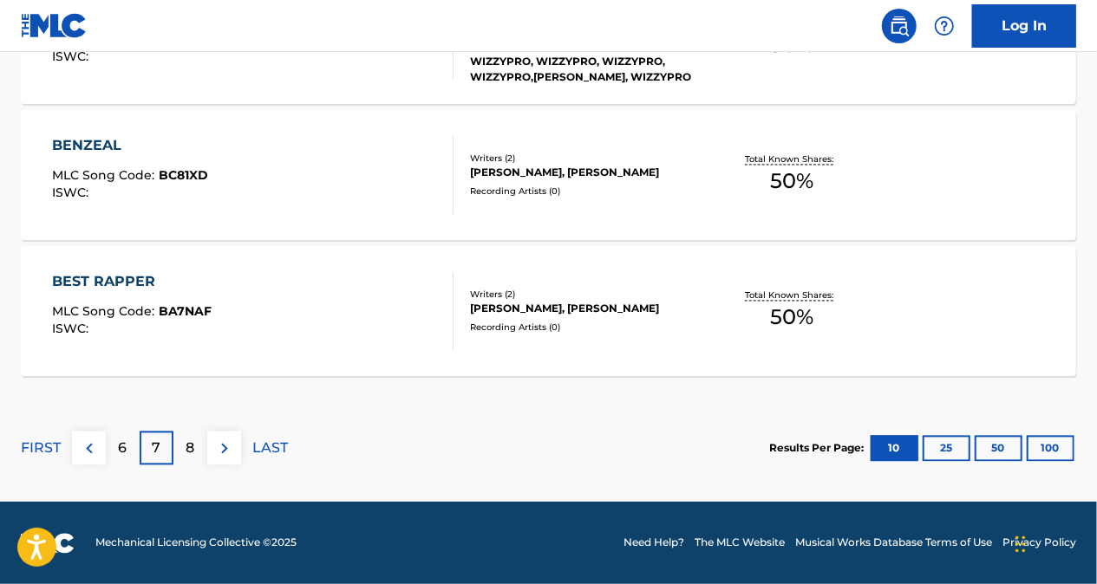
click at [191, 443] on p "8" at bounding box center [190, 449] width 9 height 21
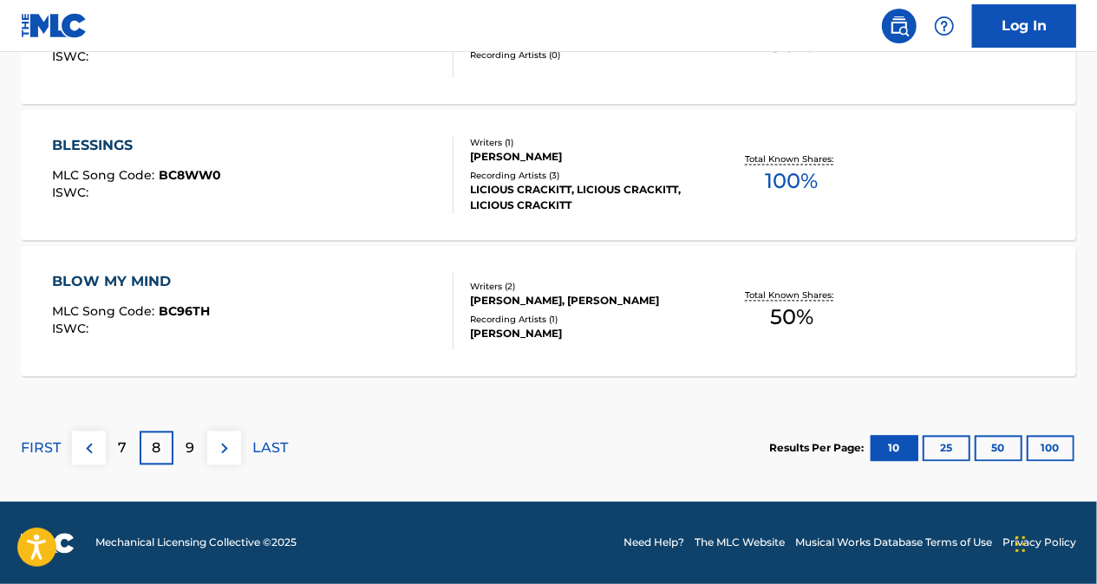
click at [191, 447] on p "9" at bounding box center [190, 449] width 9 height 21
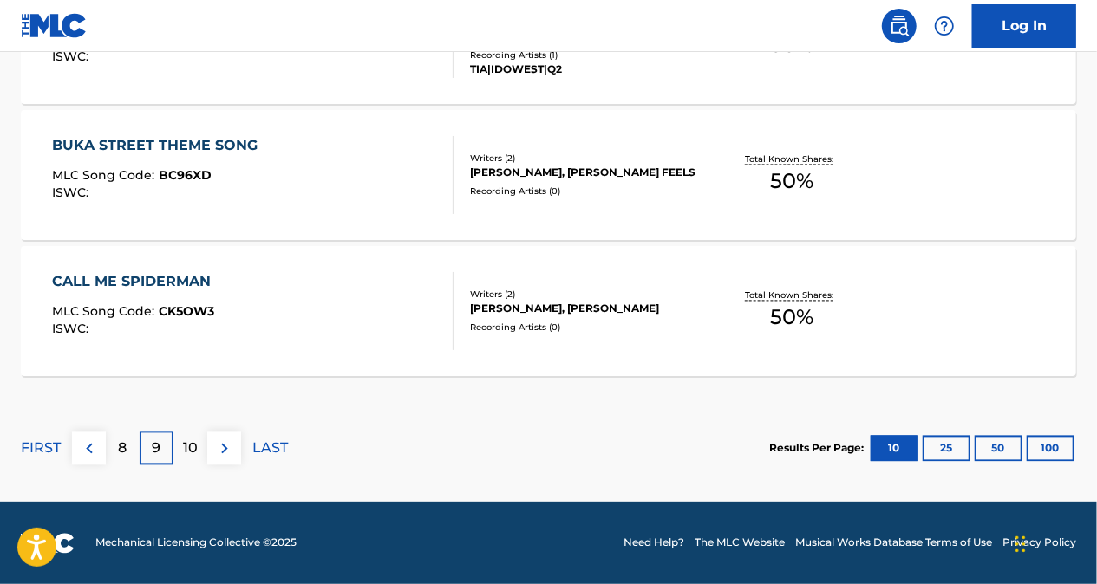
click at [115, 452] on div "8" at bounding box center [123, 449] width 34 height 34
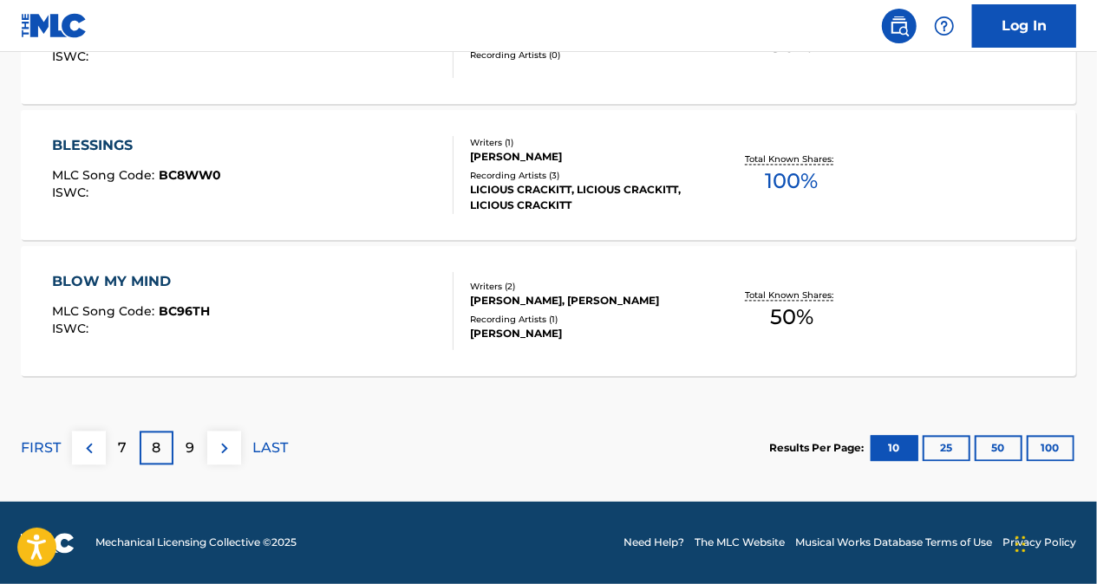
click at [120, 441] on p "7" at bounding box center [123, 449] width 9 height 21
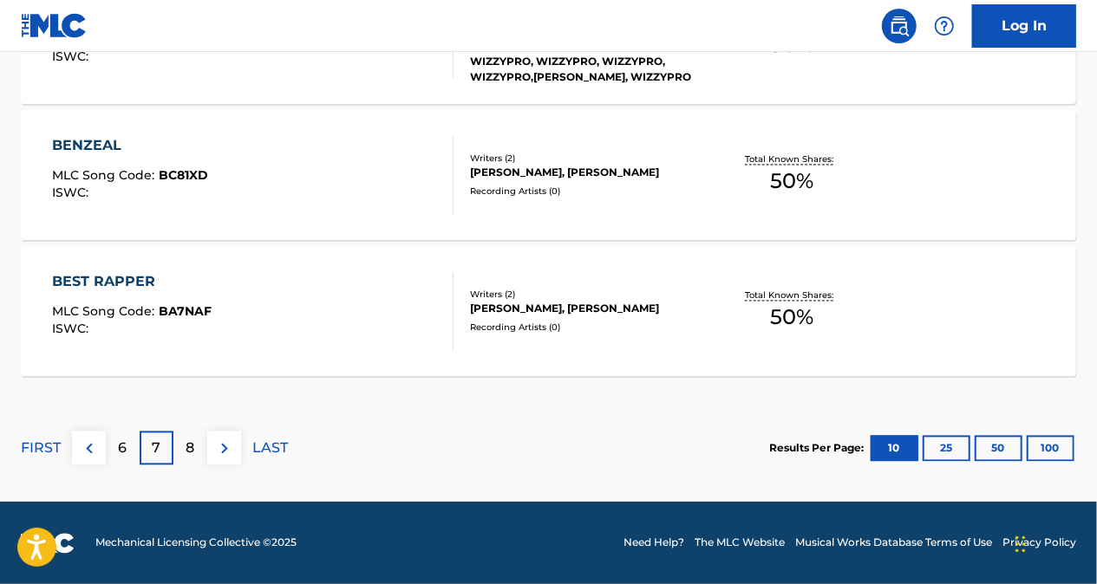
click at [119, 446] on p "6" at bounding box center [123, 449] width 9 height 21
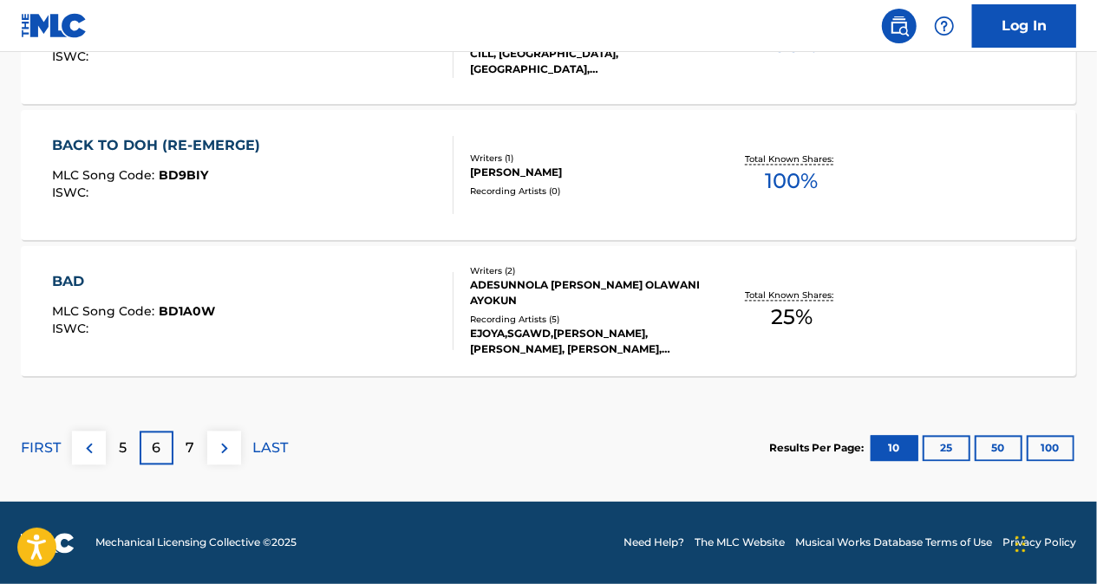
click at [193, 439] on p "7" at bounding box center [190, 449] width 9 height 21
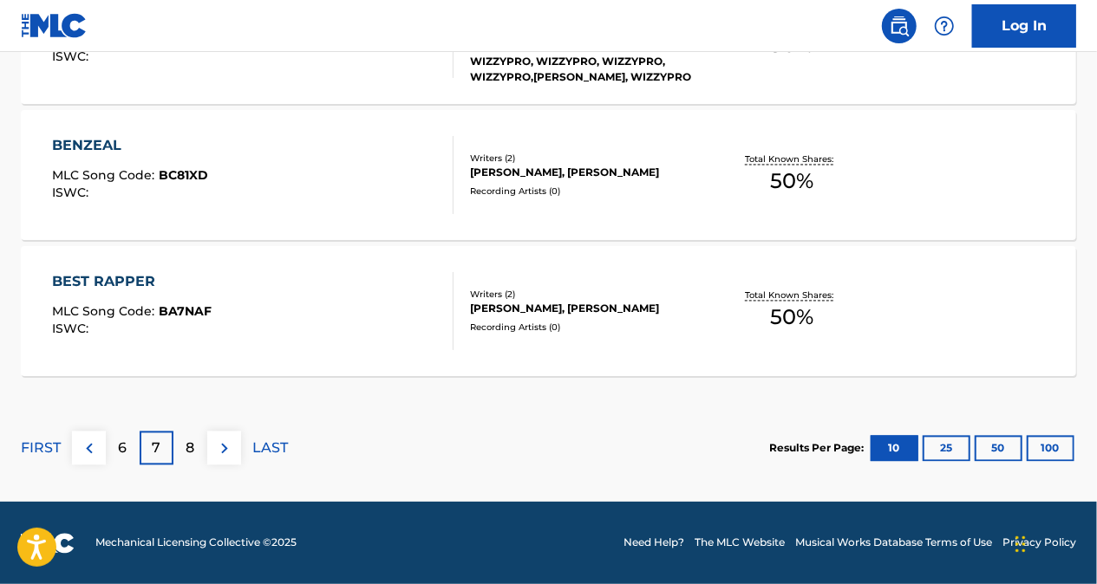
click at [175, 442] on div "8" at bounding box center [190, 449] width 34 height 34
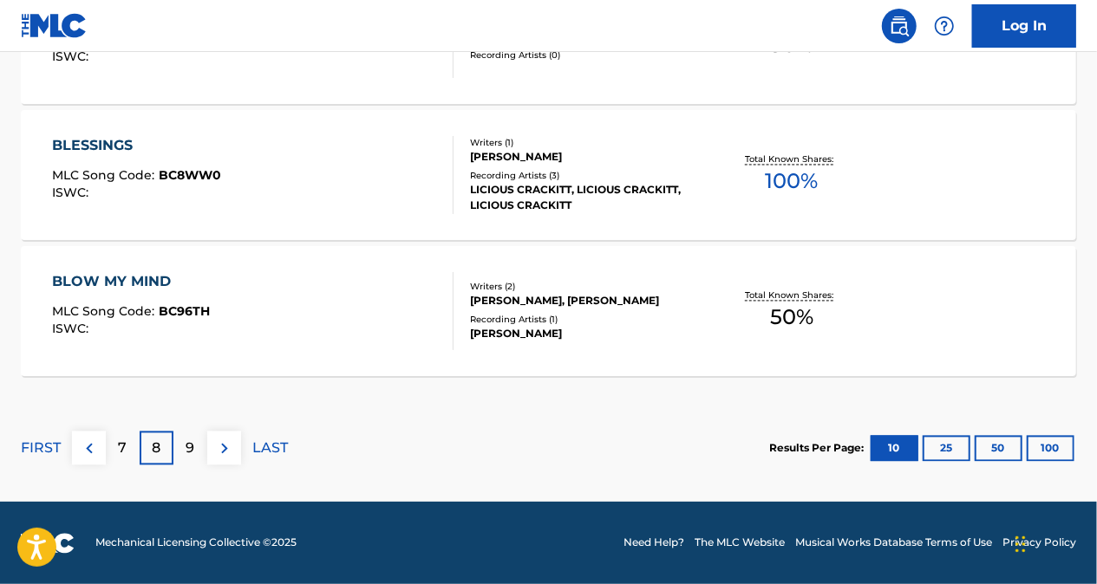
click at [187, 439] on p "9" at bounding box center [190, 449] width 9 height 21
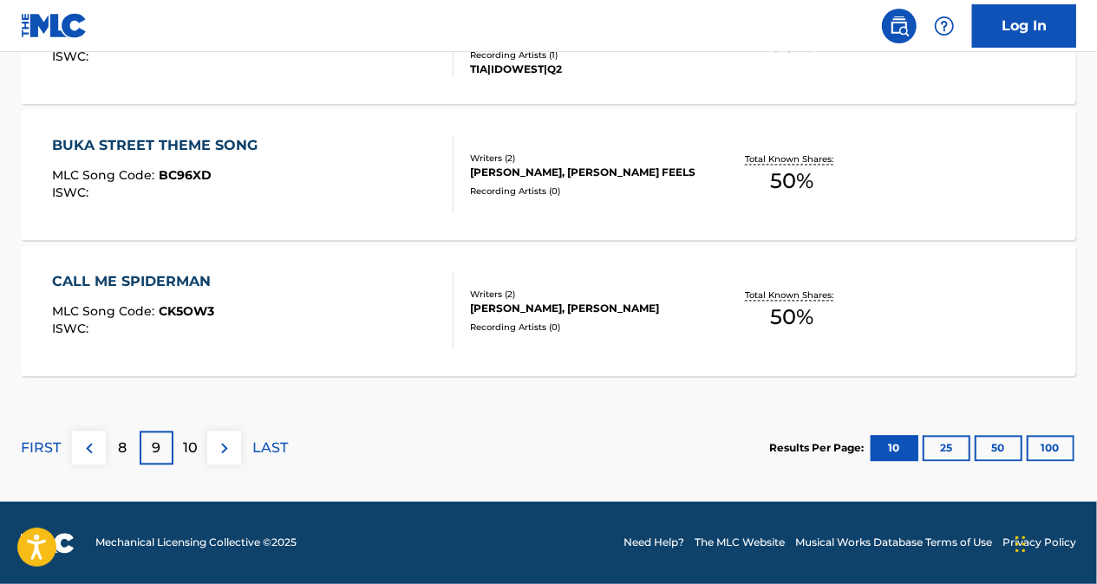
click at [119, 448] on p "8" at bounding box center [123, 449] width 9 height 21
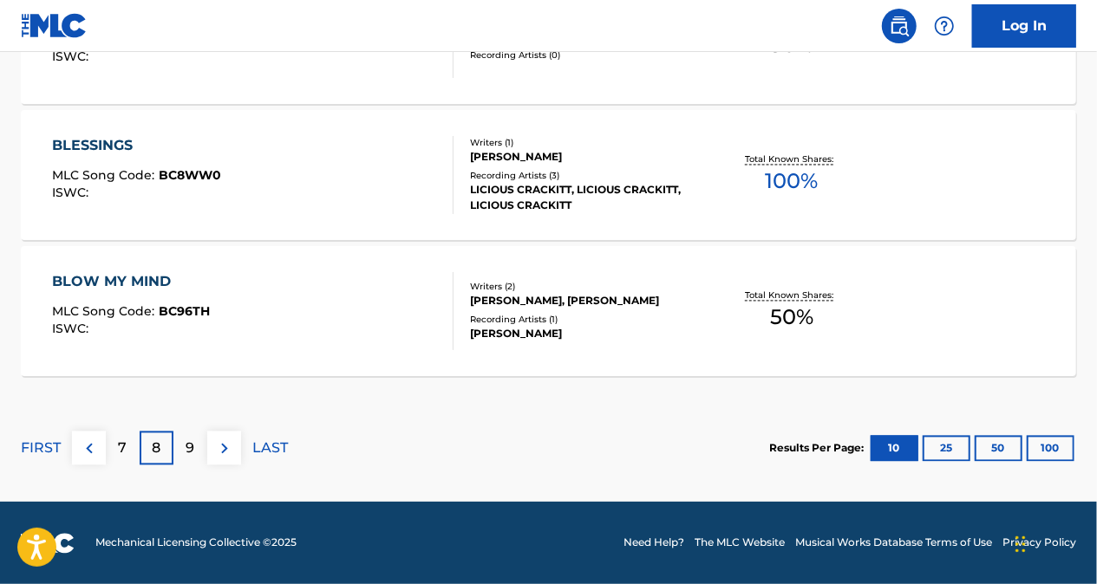
click at [130, 449] on div "7" at bounding box center [123, 449] width 34 height 34
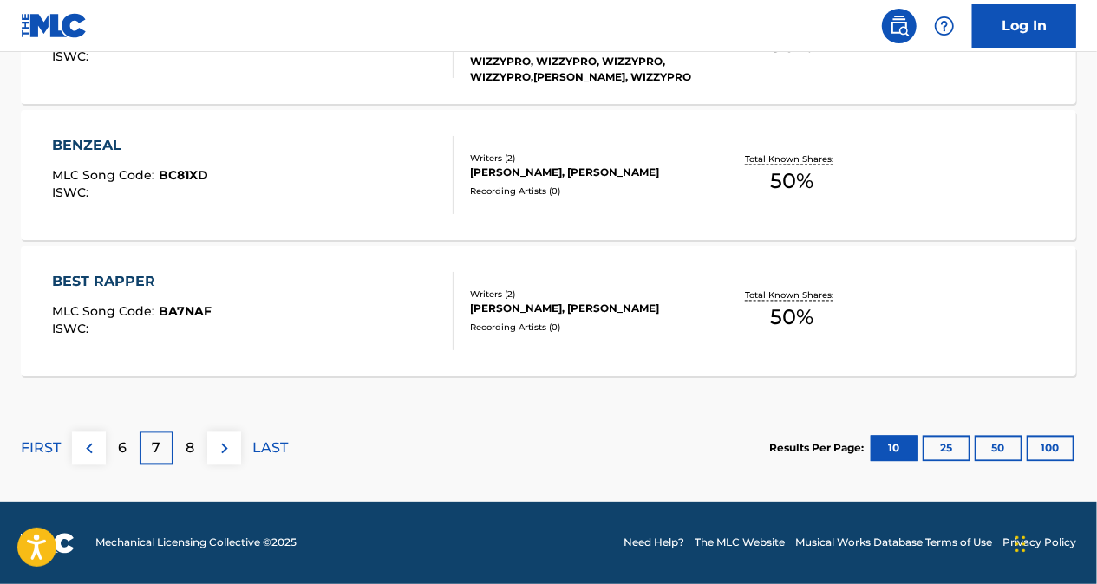
click at [123, 447] on p "6" at bounding box center [123, 449] width 9 height 21
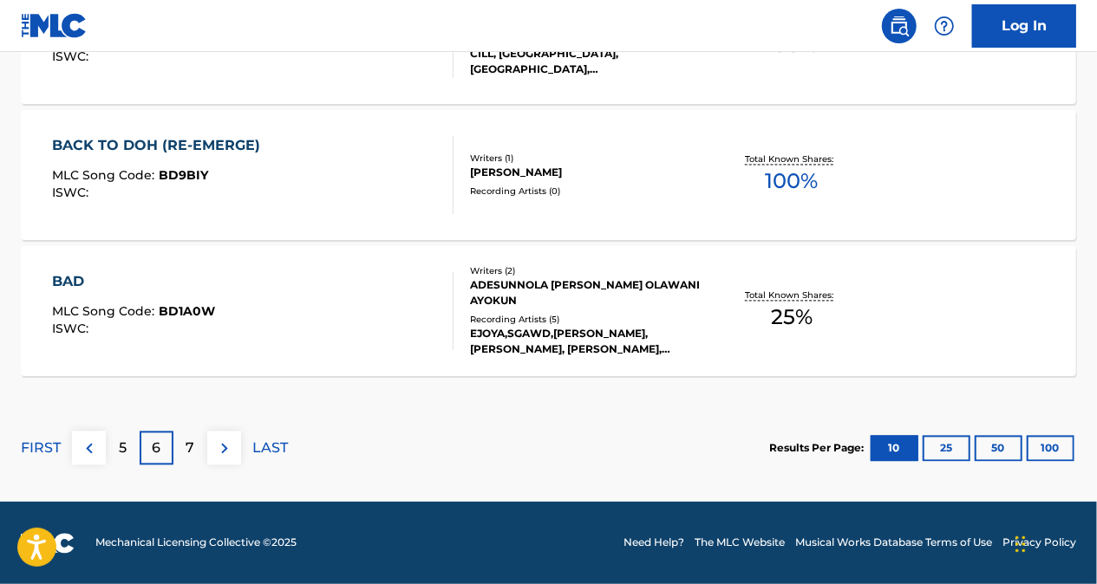
click at [193, 439] on p "7" at bounding box center [190, 449] width 9 height 21
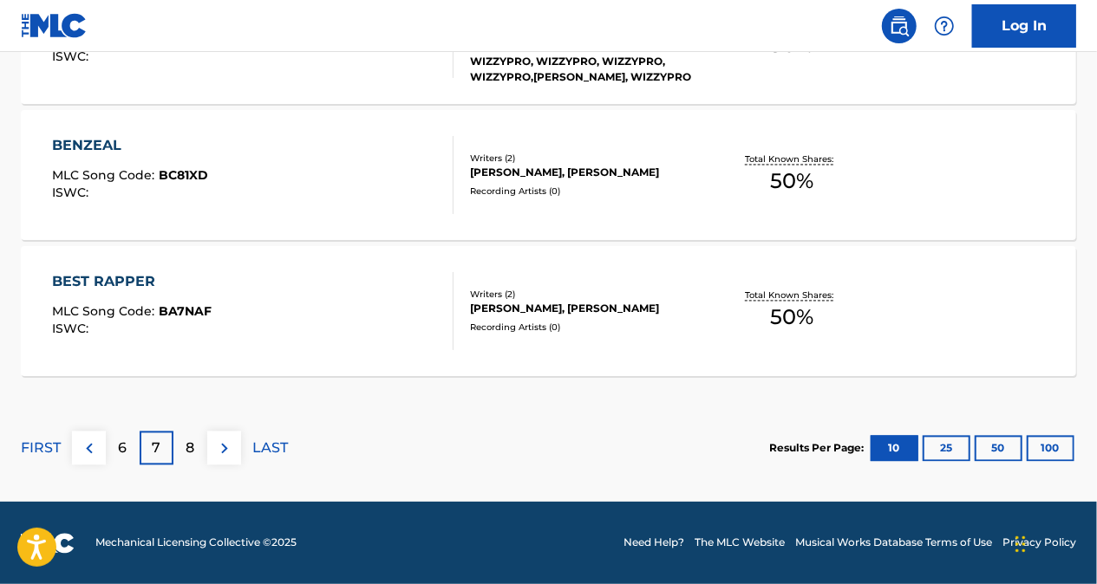
click at [203, 447] on div "8" at bounding box center [190, 449] width 34 height 34
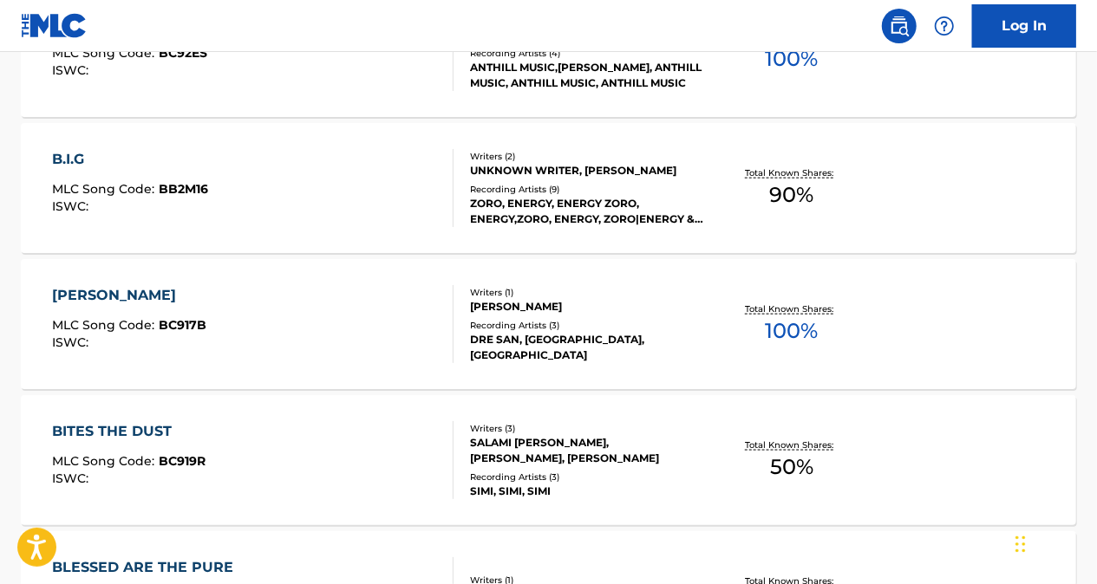
scroll to position [1174, 0]
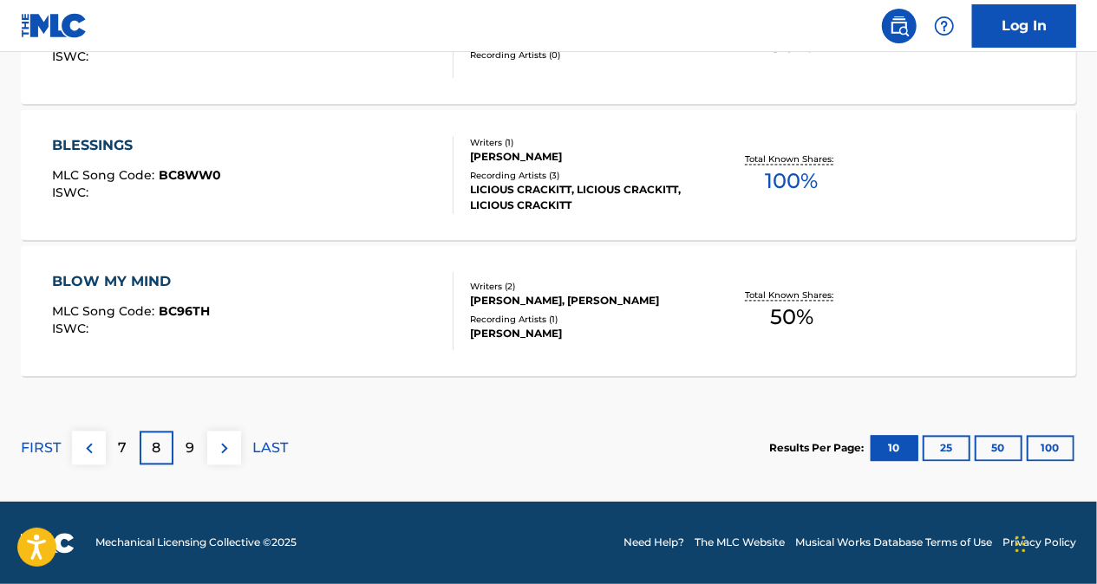
click at [193, 446] on p "9" at bounding box center [190, 449] width 9 height 21
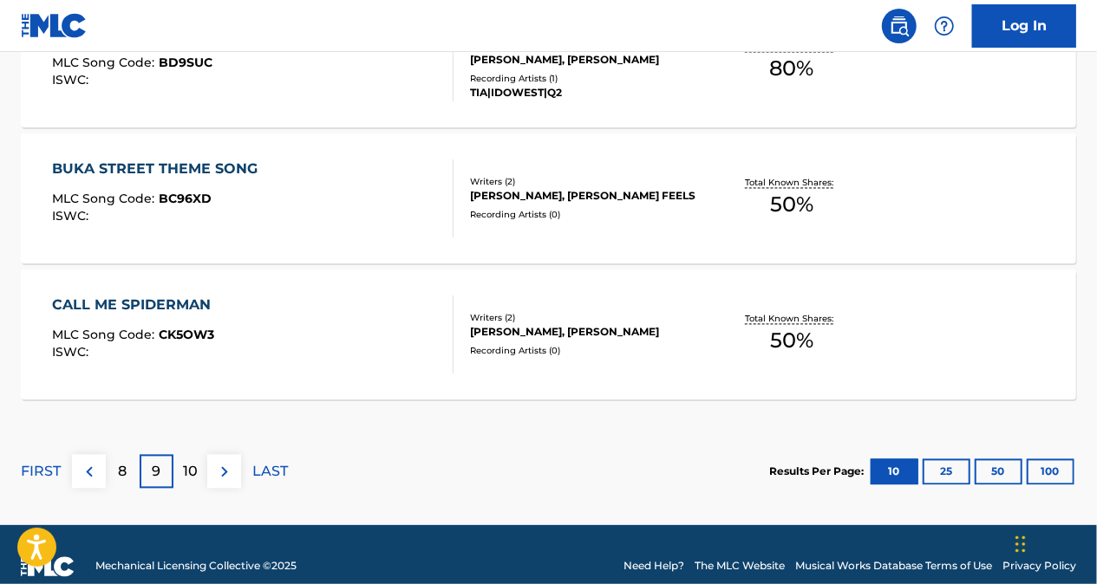
scroll to position [1608, 0]
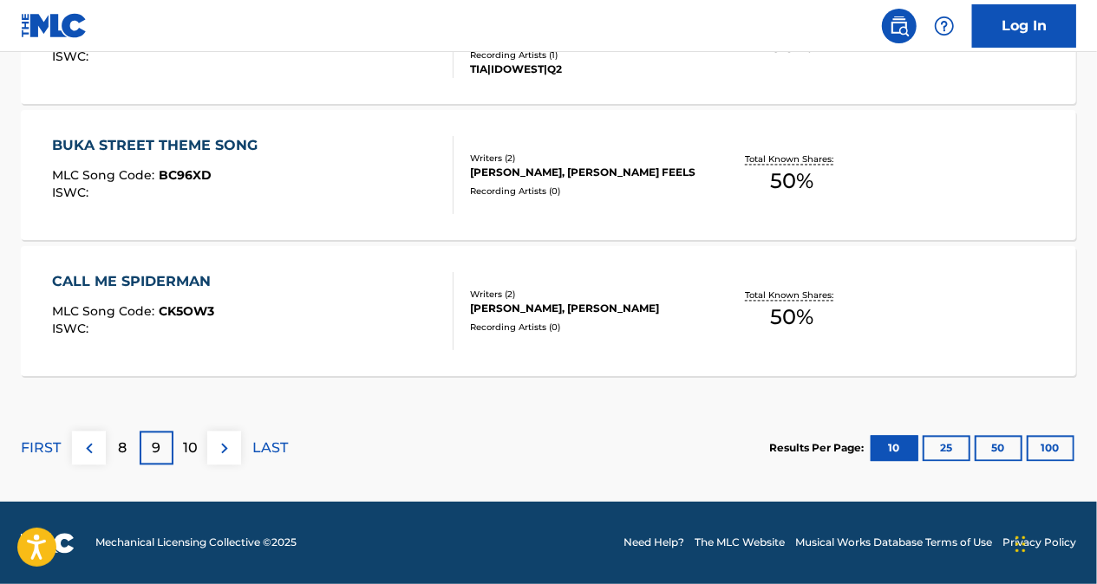
click at [132, 442] on div "8" at bounding box center [123, 449] width 34 height 34
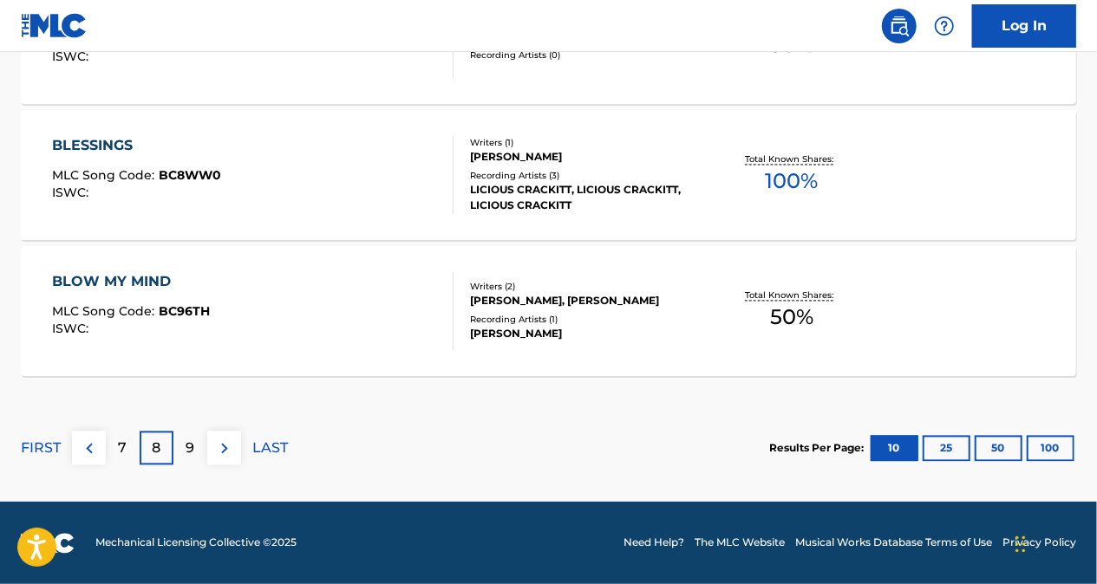
click at [133, 444] on div "7" at bounding box center [123, 449] width 34 height 34
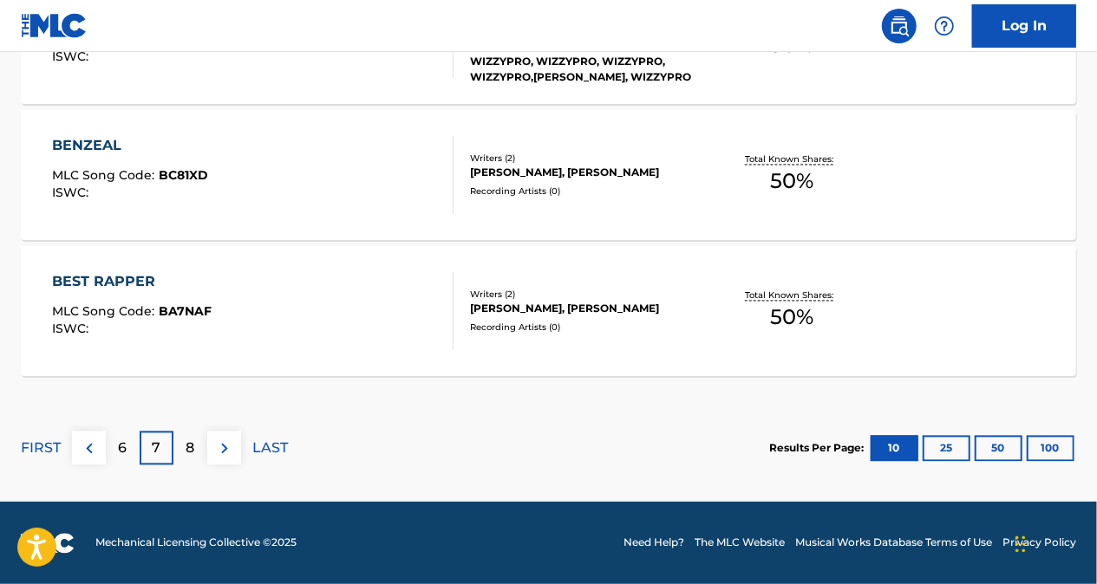
click at [123, 448] on p "6" at bounding box center [123, 449] width 9 height 21
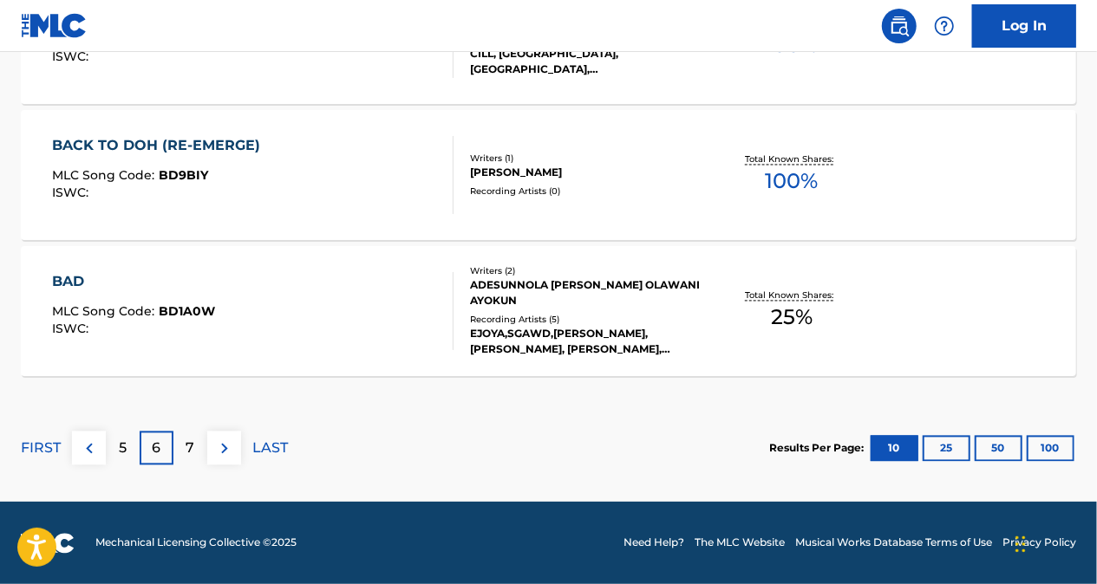
click at [191, 447] on p "7" at bounding box center [190, 449] width 9 height 21
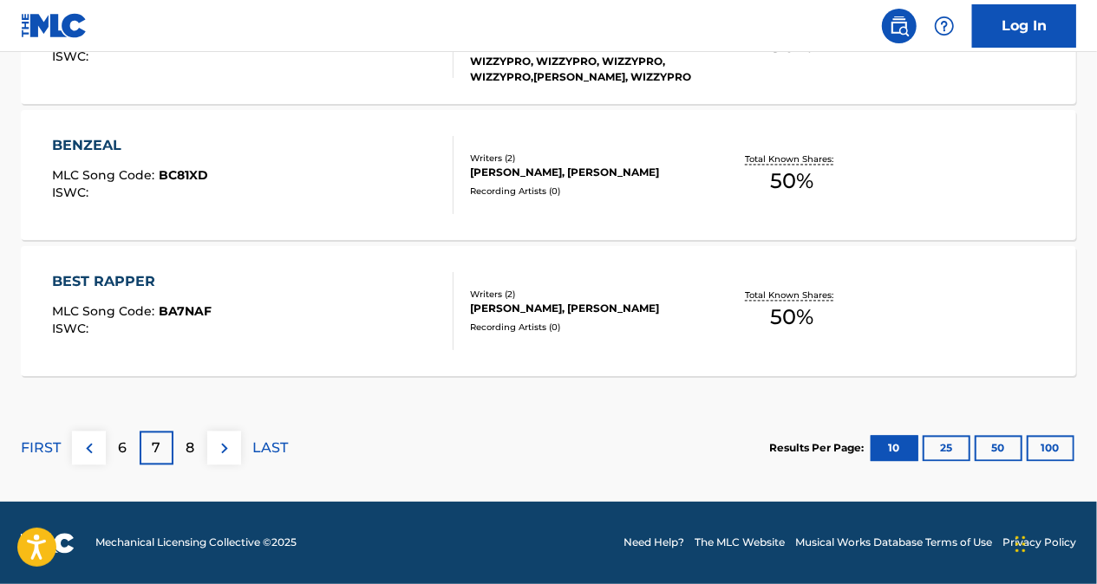
click at [193, 448] on p "8" at bounding box center [190, 449] width 9 height 21
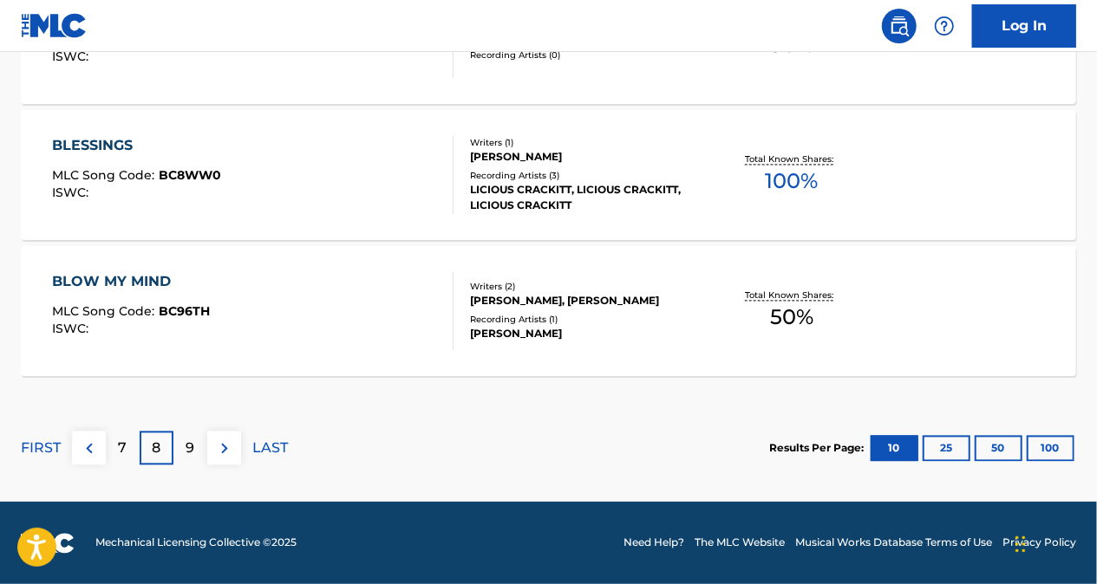
click at [201, 444] on div "9" at bounding box center [190, 449] width 34 height 34
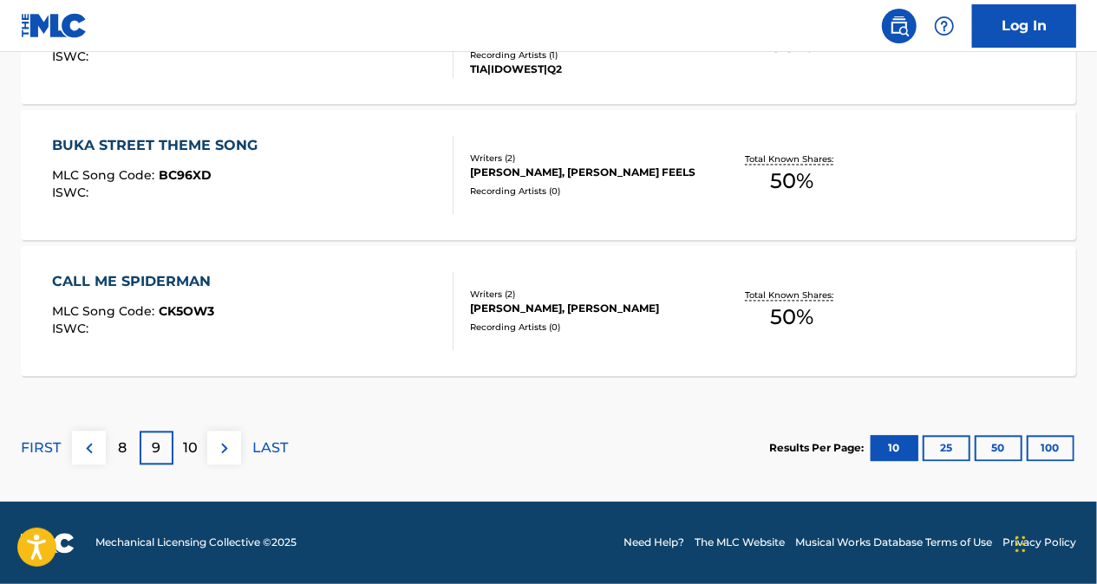
click at [128, 445] on div "8" at bounding box center [123, 449] width 34 height 34
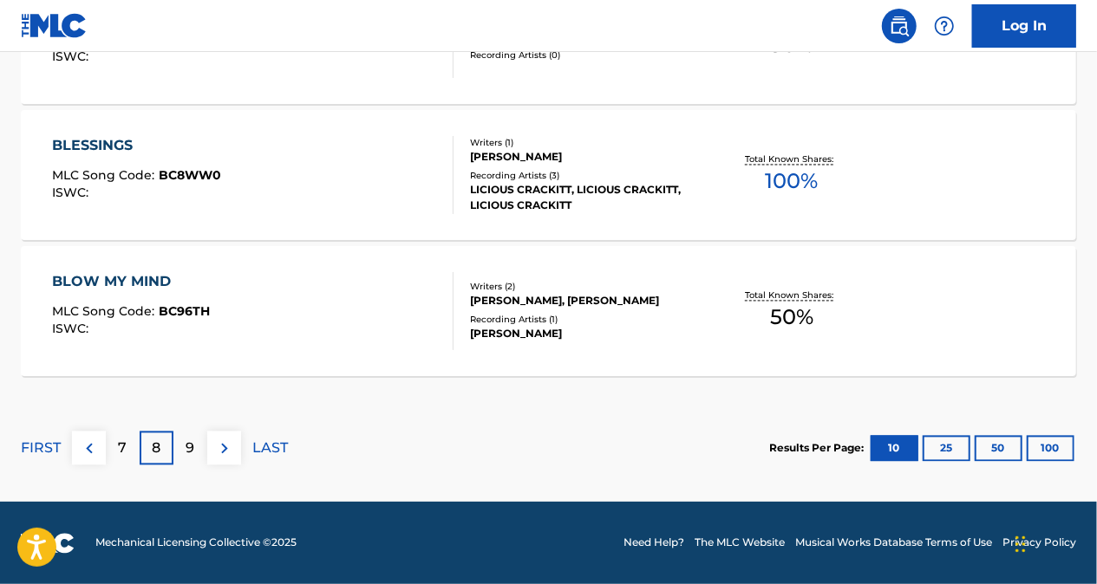
click at [130, 441] on div "7" at bounding box center [123, 449] width 34 height 34
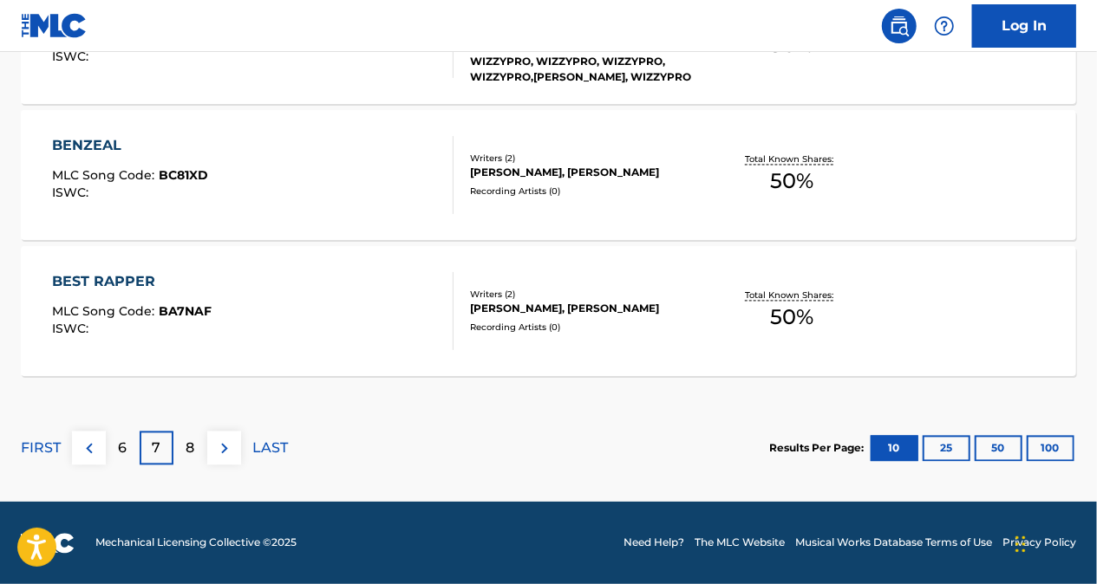
click at [127, 447] on div "6" at bounding box center [123, 449] width 34 height 34
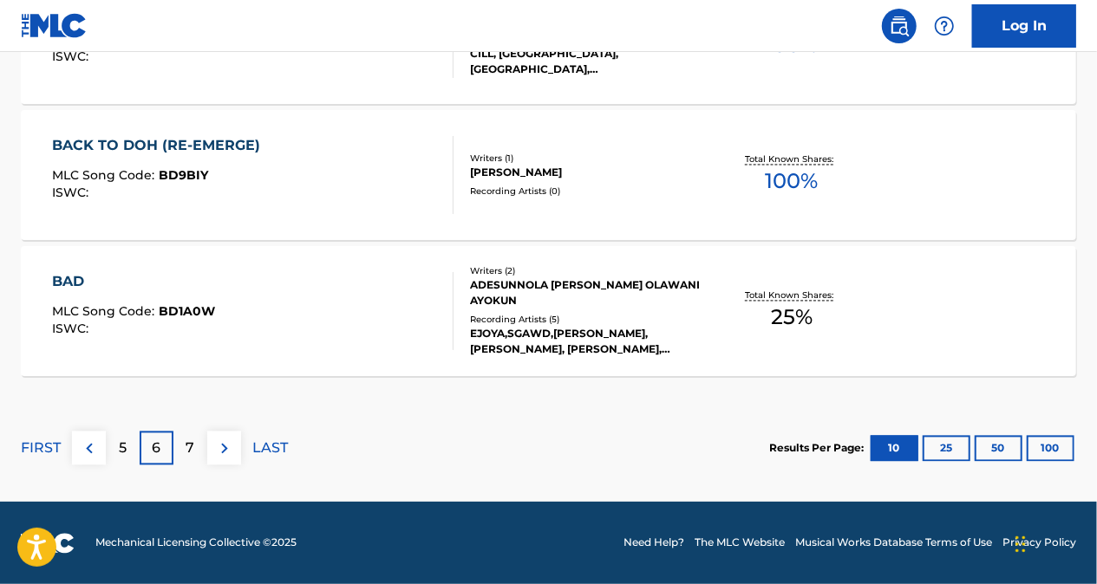
click at [199, 441] on div "7" at bounding box center [190, 449] width 34 height 34
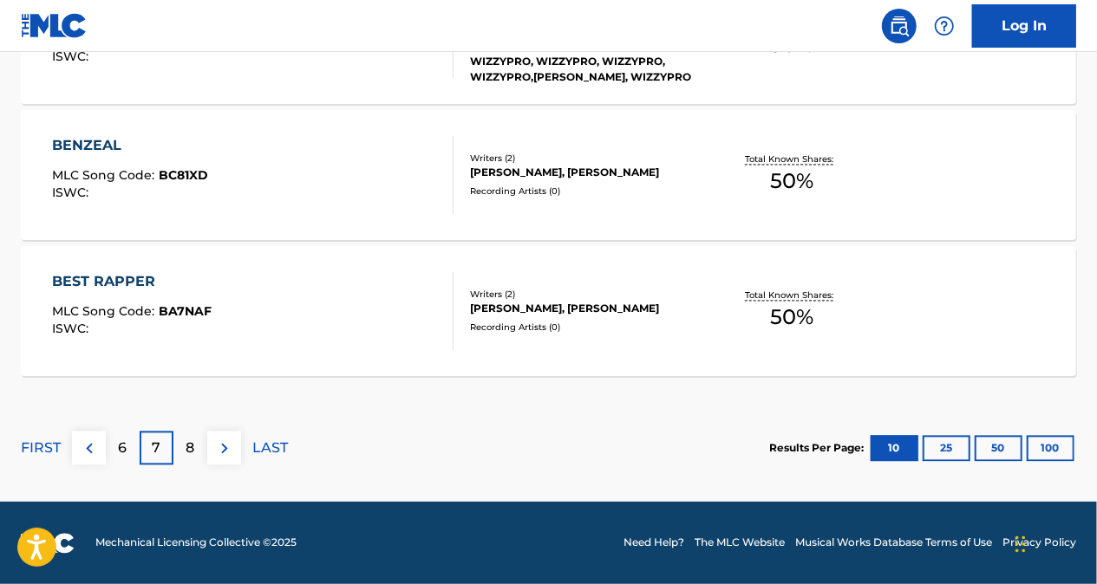
click at [196, 451] on div "8" at bounding box center [190, 449] width 34 height 34
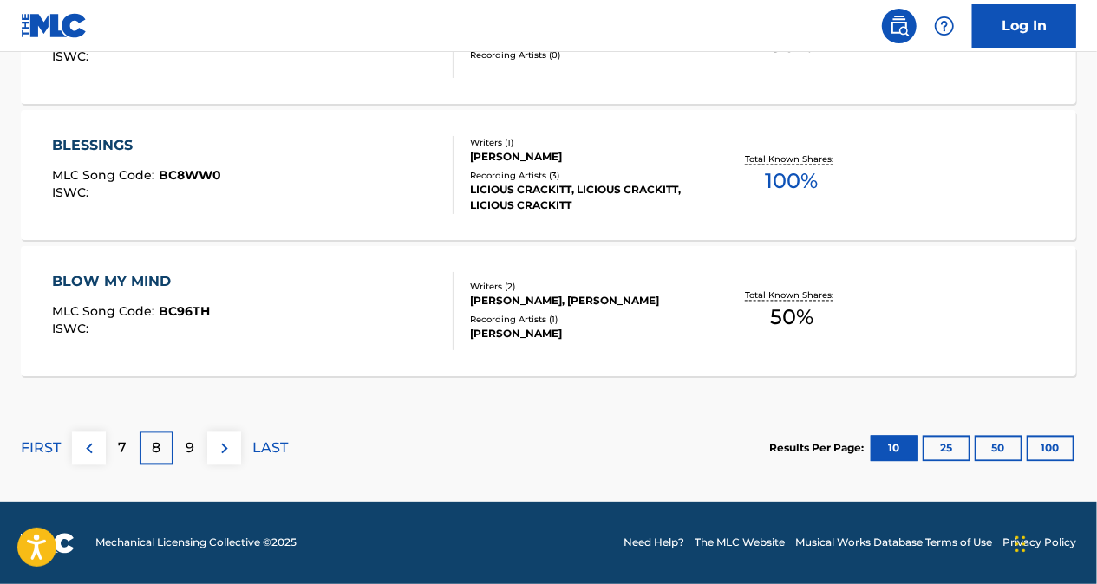
click at [189, 446] on p "9" at bounding box center [190, 449] width 9 height 21
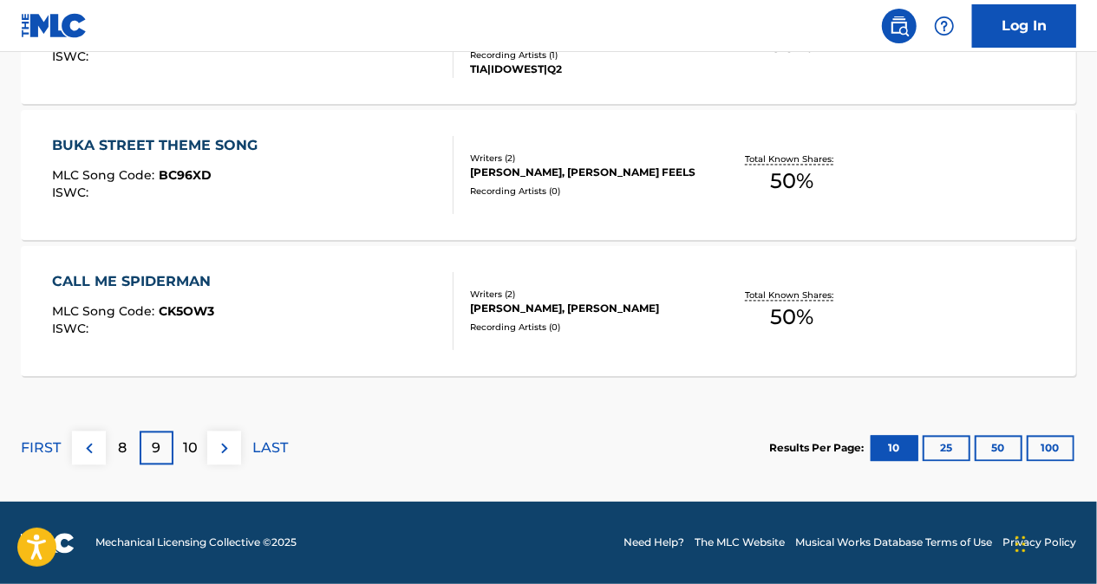
click at [128, 444] on div "8" at bounding box center [123, 449] width 34 height 34
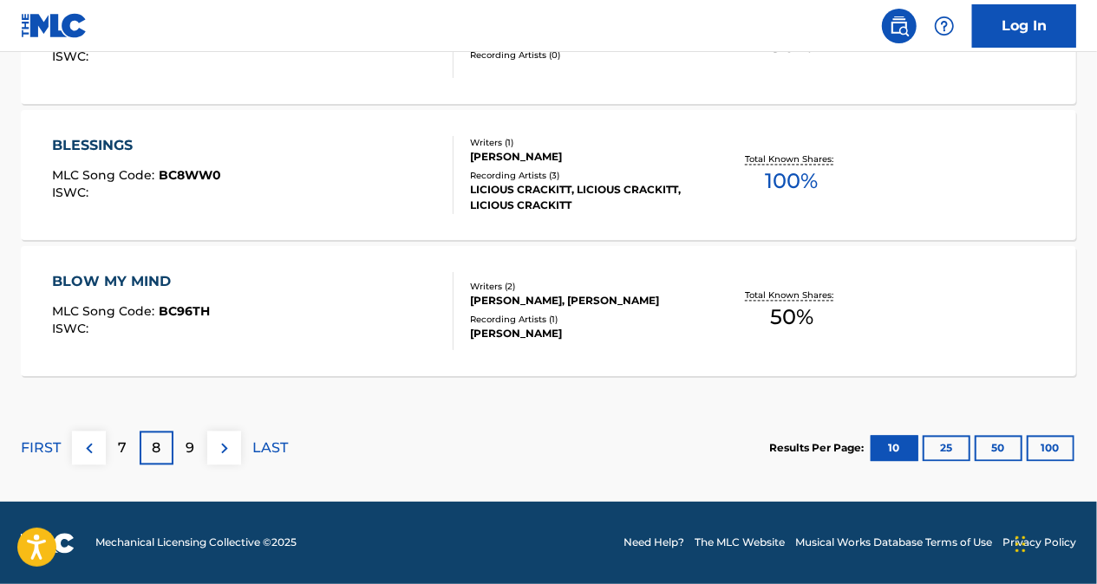
click at [122, 440] on p "7" at bounding box center [123, 449] width 9 height 21
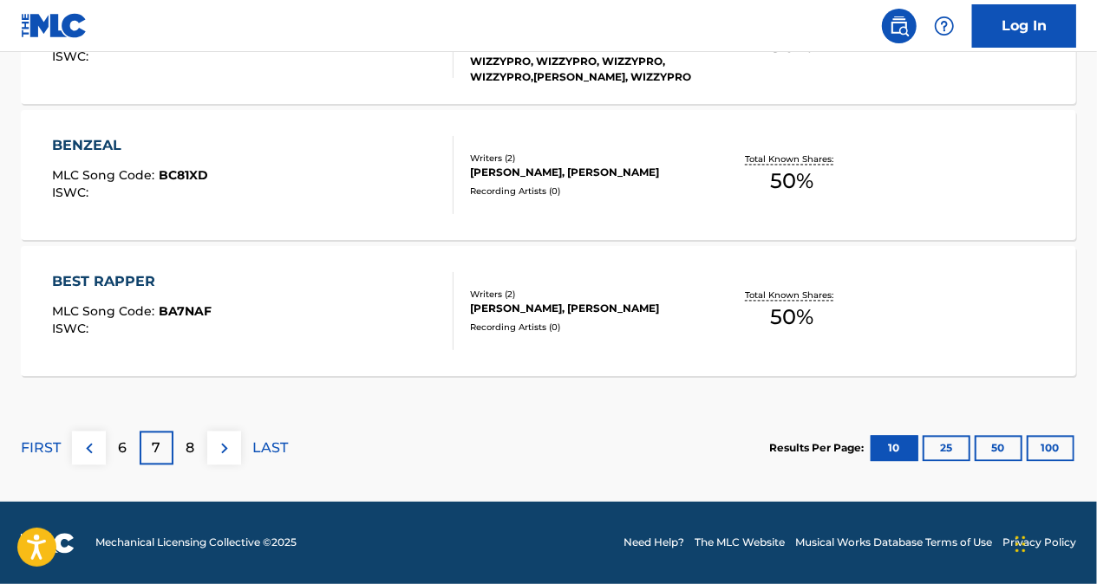
click at [120, 442] on p "6" at bounding box center [123, 449] width 9 height 21
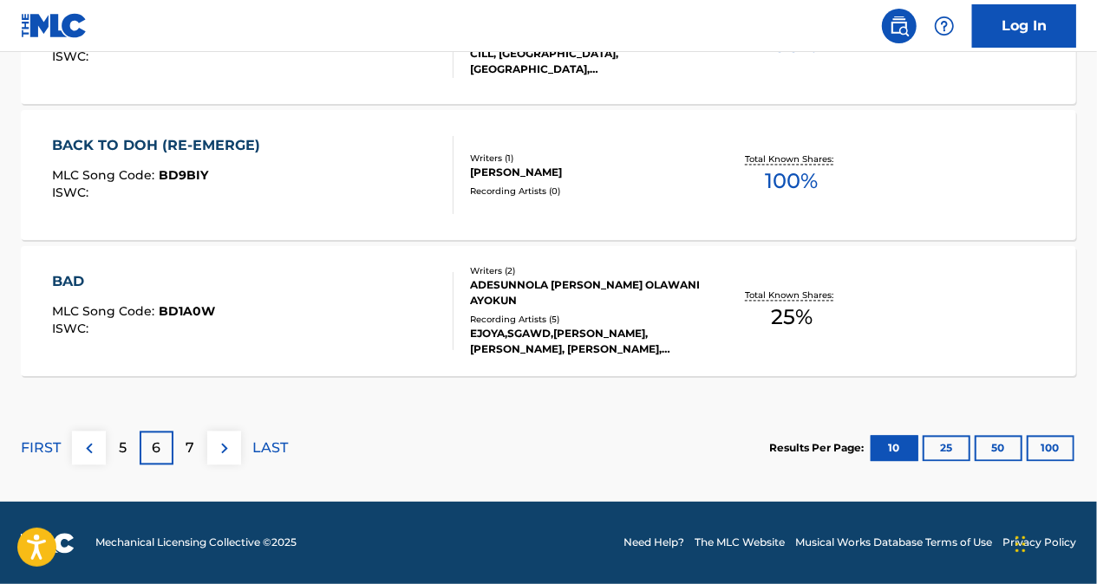
click at [193, 446] on p "7" at bounding box center [190, 449] width 9 height 21
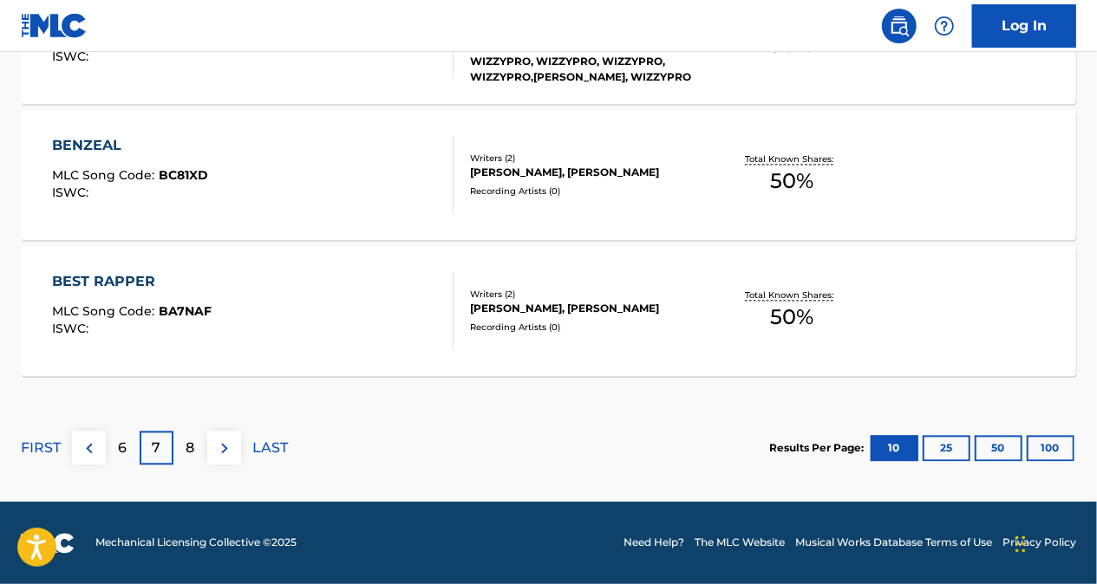
click at [182, 451] on div "8" at bounding box center [190, 449] width 34 height 34
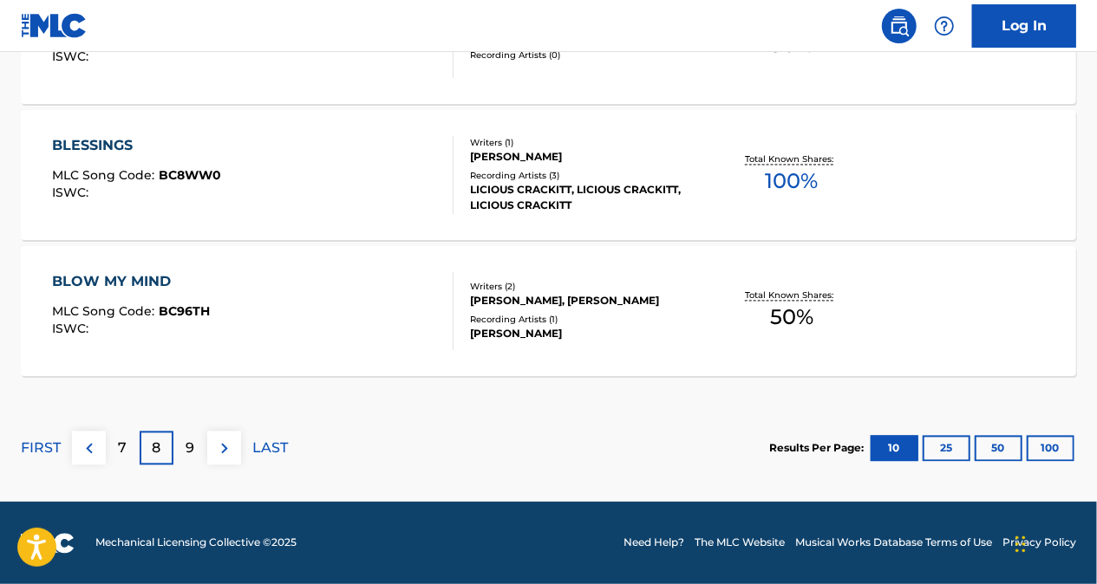
click at [186, 449] on p "9" at bounding box center [190, 449] width 9 height 21
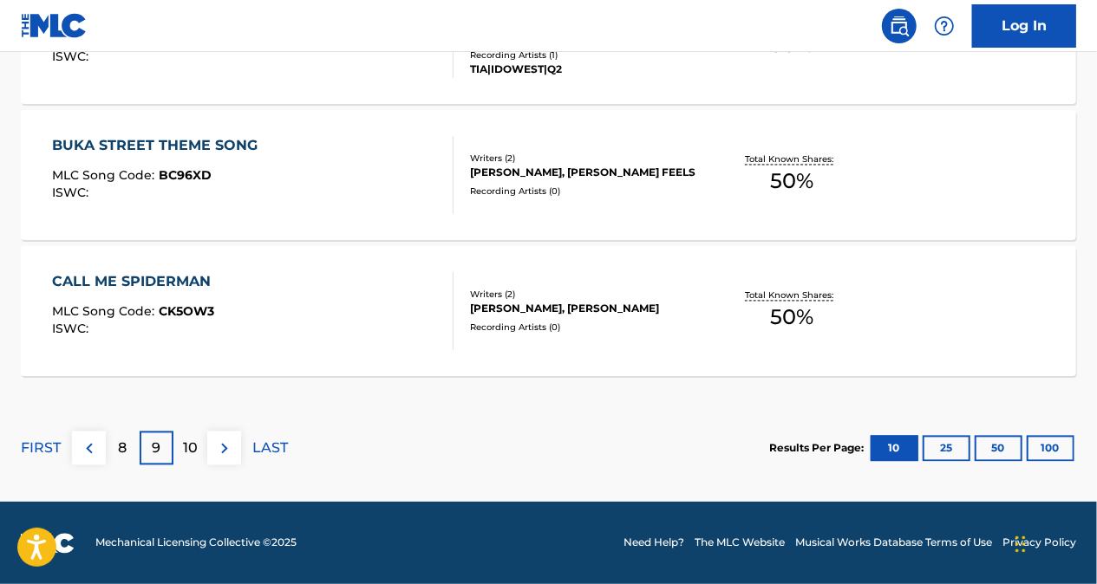
click at [193, 447] on p "10" at bounding box center [190, 449] width 15 height 21
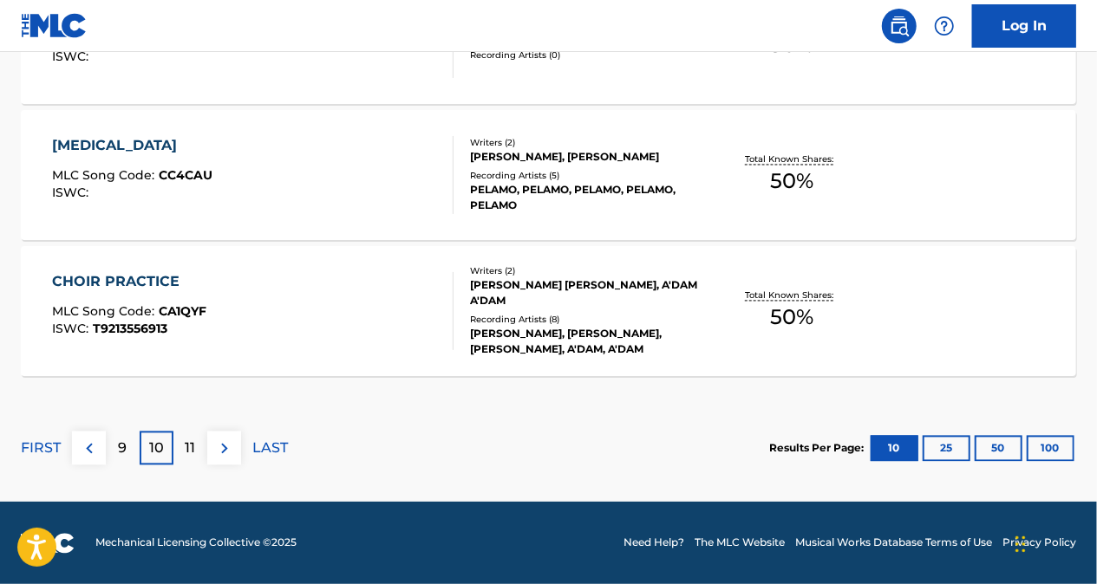
click at [135, 447] on div "9" at bounding box center [123, 449] width 34 height 34
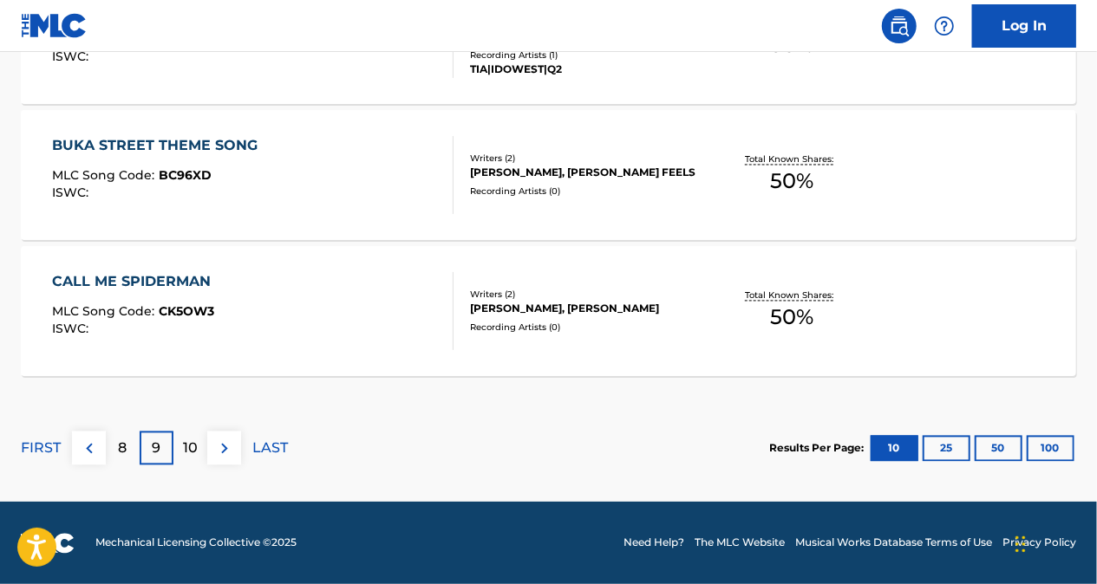
click at [124, 453] on p "8" at bounding box center [123, 449] width 9 height 21
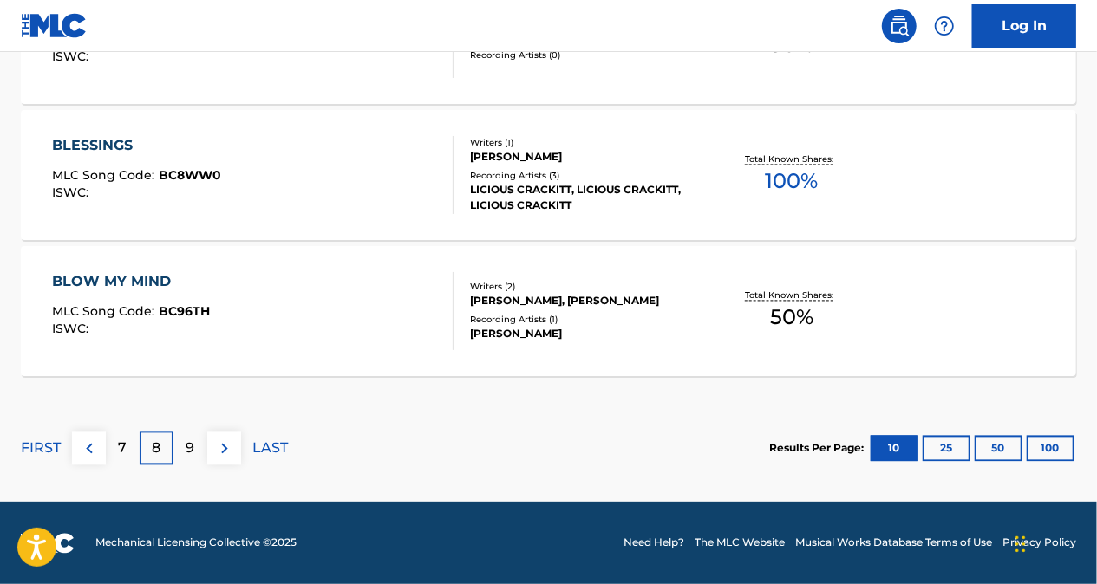
click at [127, 451] on p "7" at bounding box center [123, 449] width 9 height 21
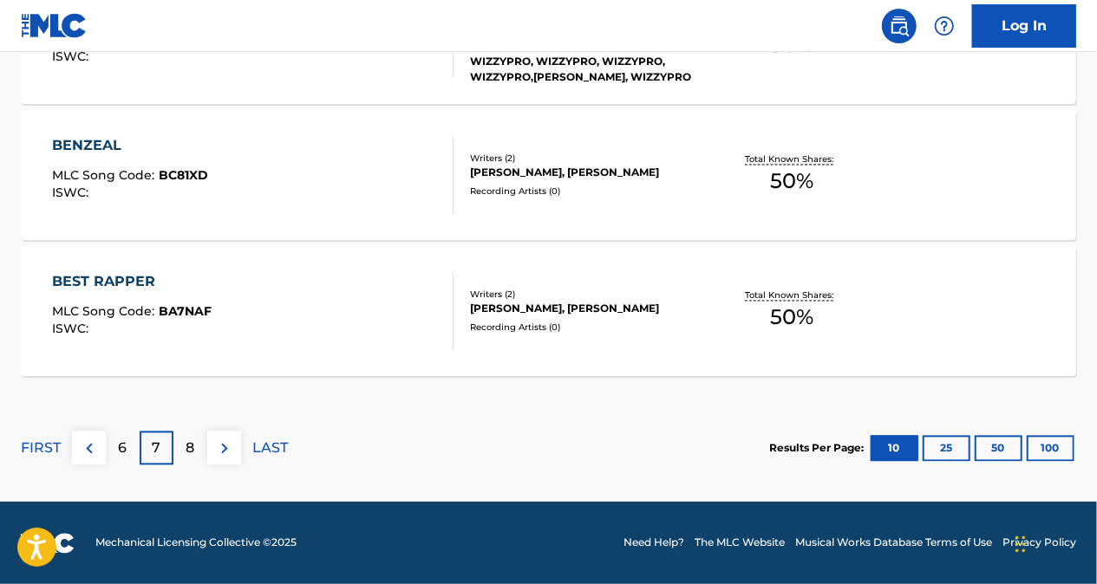
click at [128, 447] on div "6" at bounding box center [123, 449] width 34 height 34
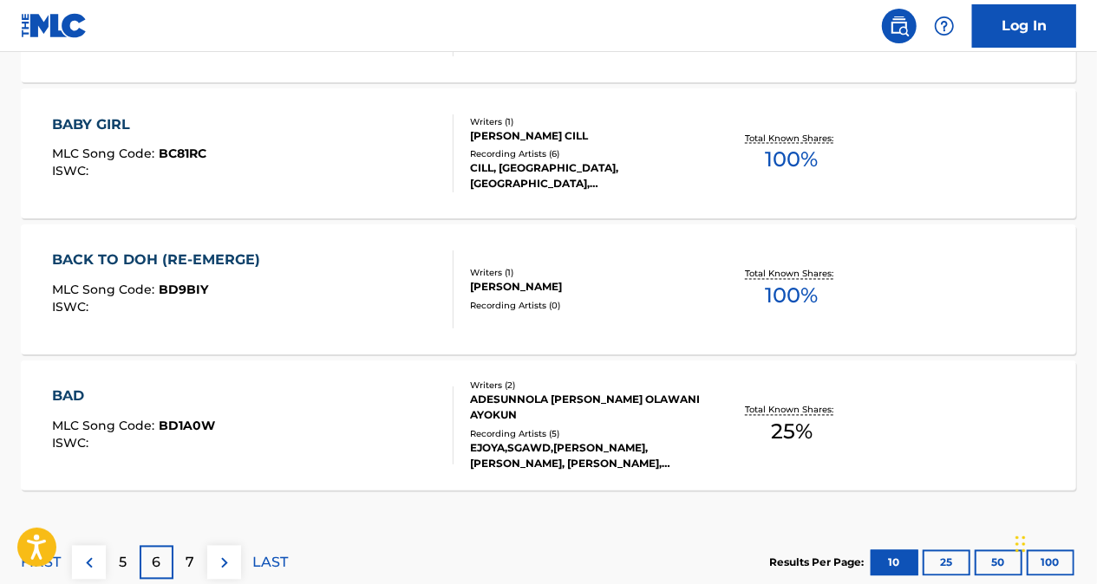
scroll to position [1521, 0]
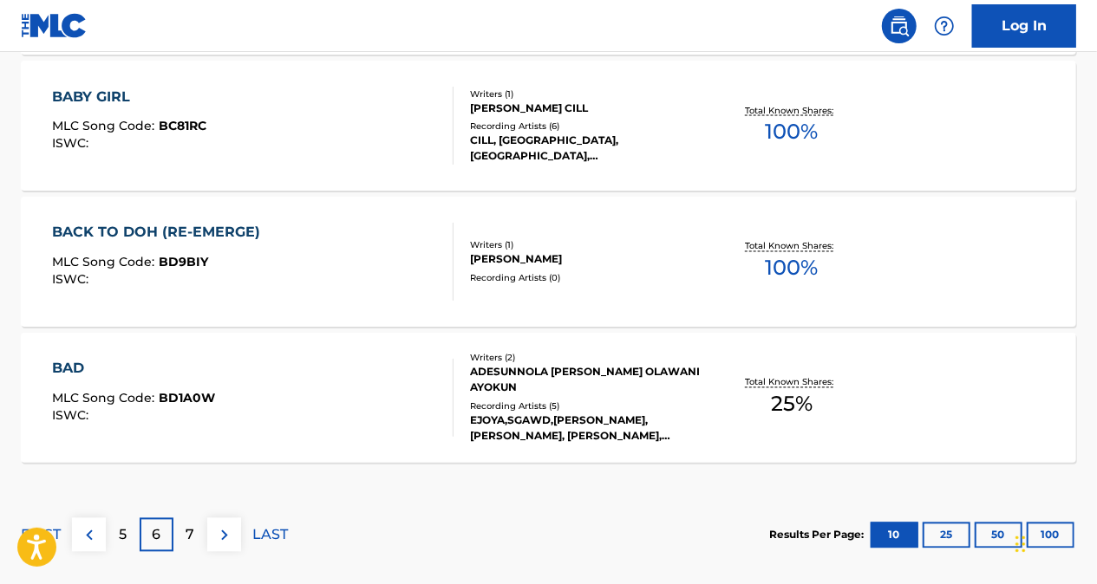
click at [199, 538] on div "7" at bounding box center [190, 536] width 34 height 34
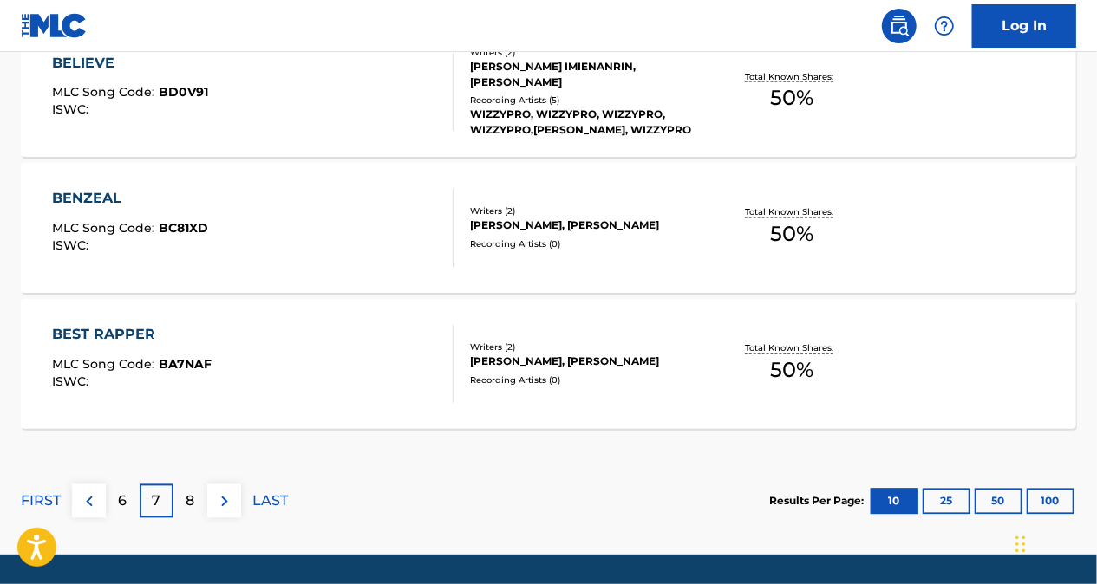
scroll to position [1608, 0]
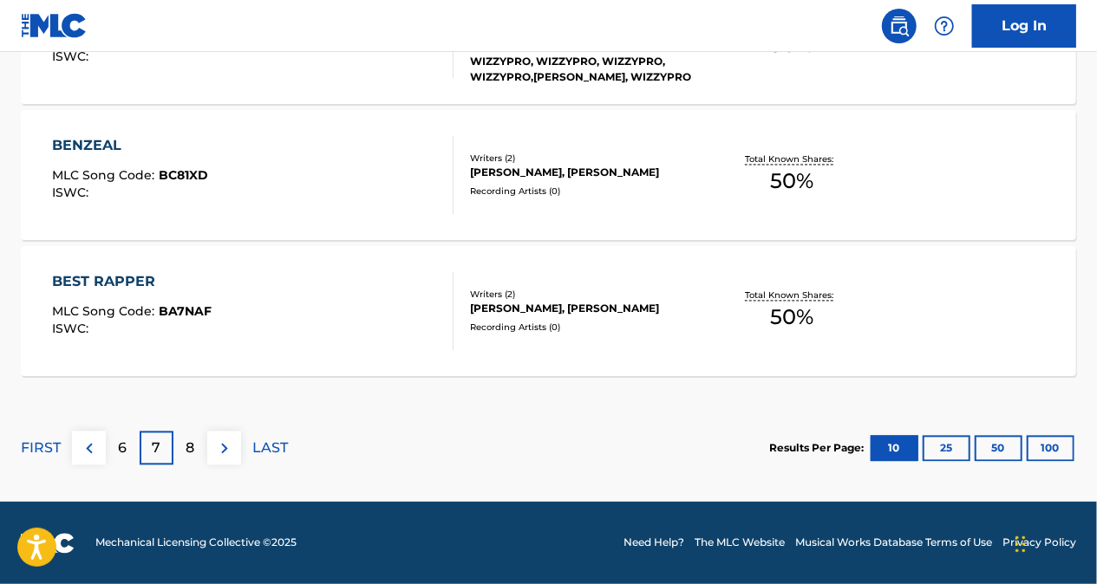
click at [130, 453] on div "6" at bounding box center [123, 449] width 34 height 34
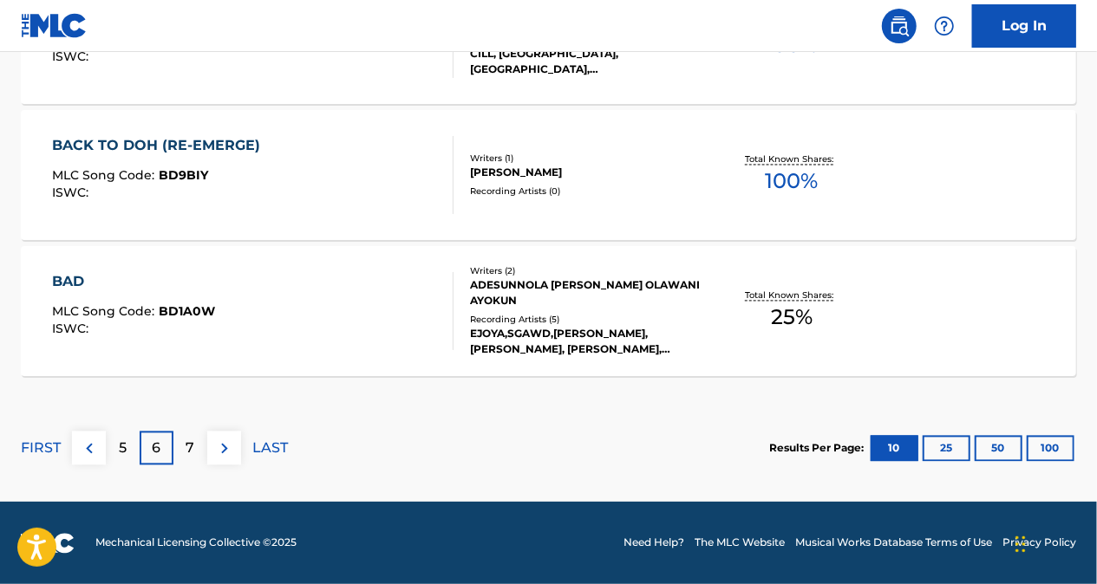
click at [206, 447] on div "7" at bounding box center [190, 449] width 34 height 34
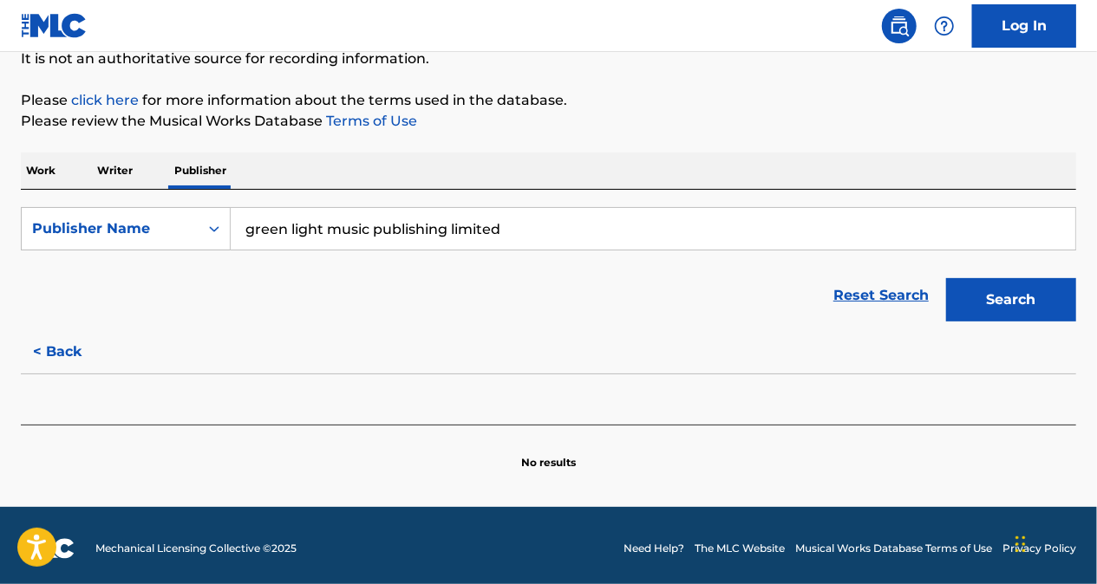
scroll to position [184, 0]
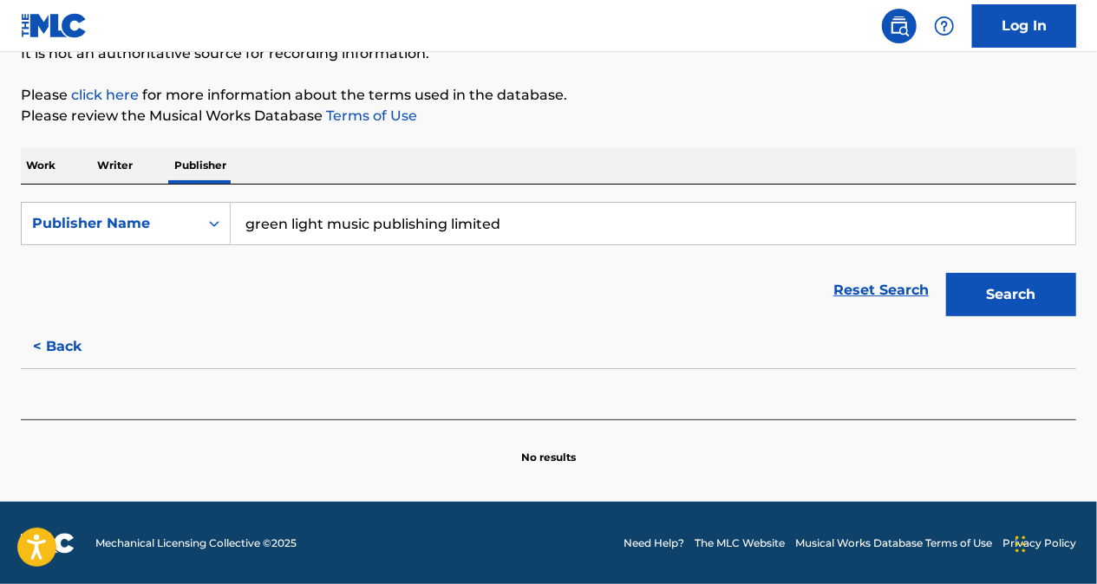
click at [999, 302] on button "Search" at bounding box center [1011, 294] width 130 height 43
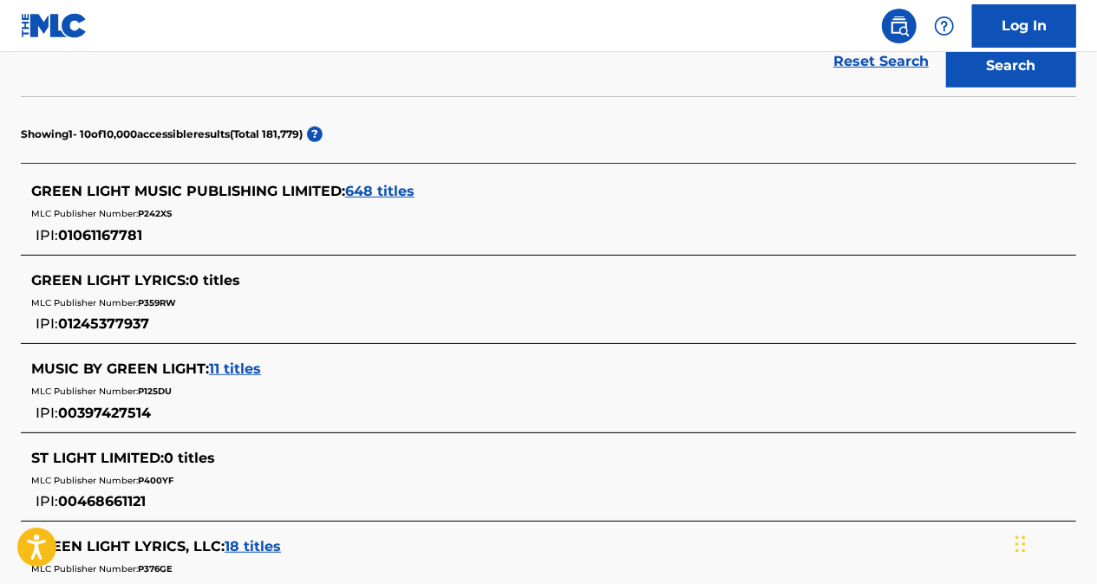
scroll to position [444, 0]
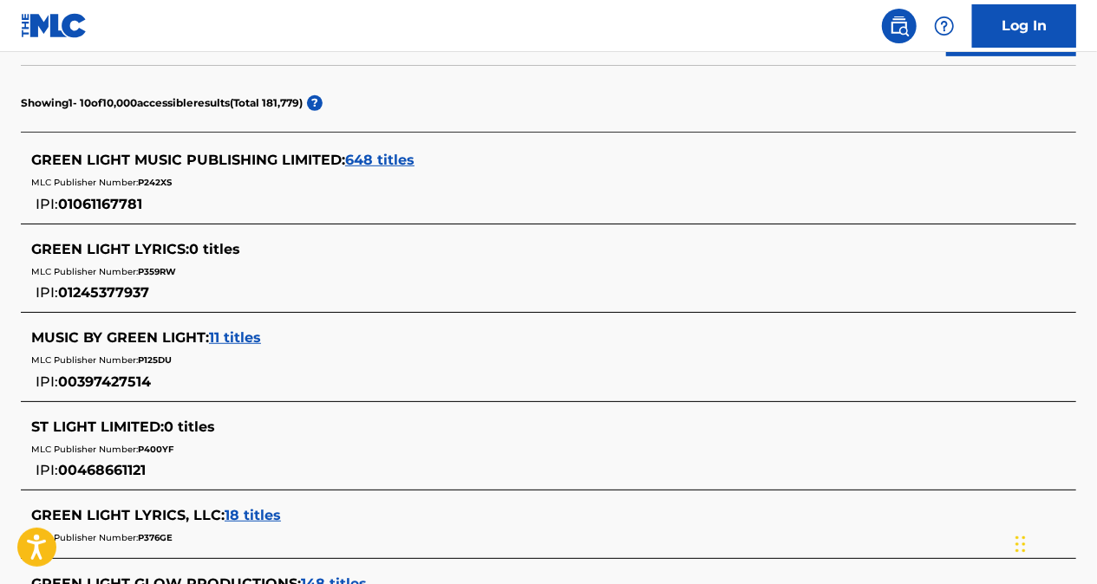
click at [366, 161] on span "648 titles" at bounding box center [379, 160] width 69 height 16
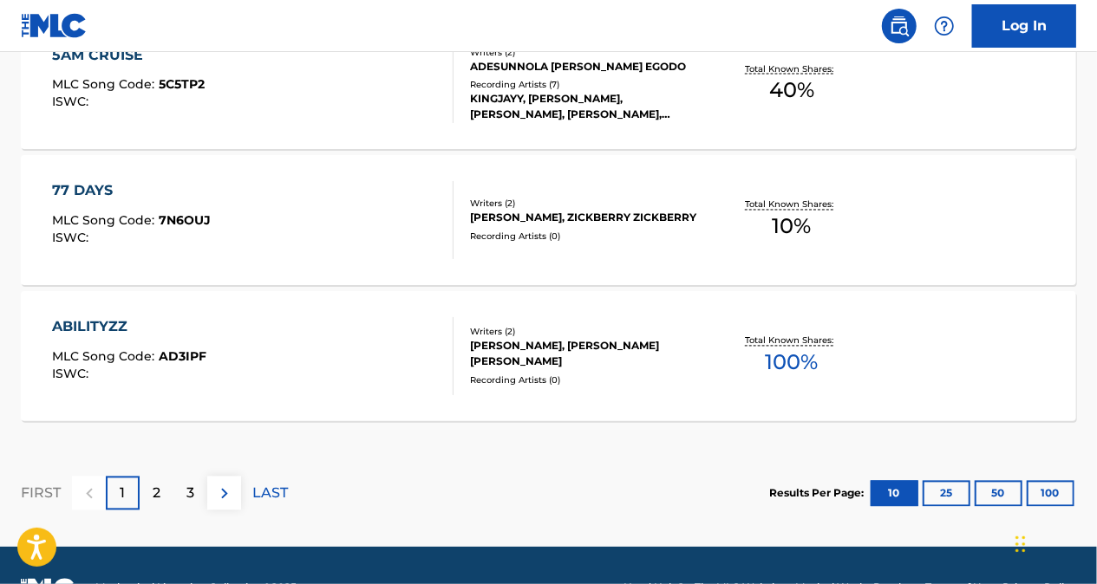
scroll to position [1608, 0]
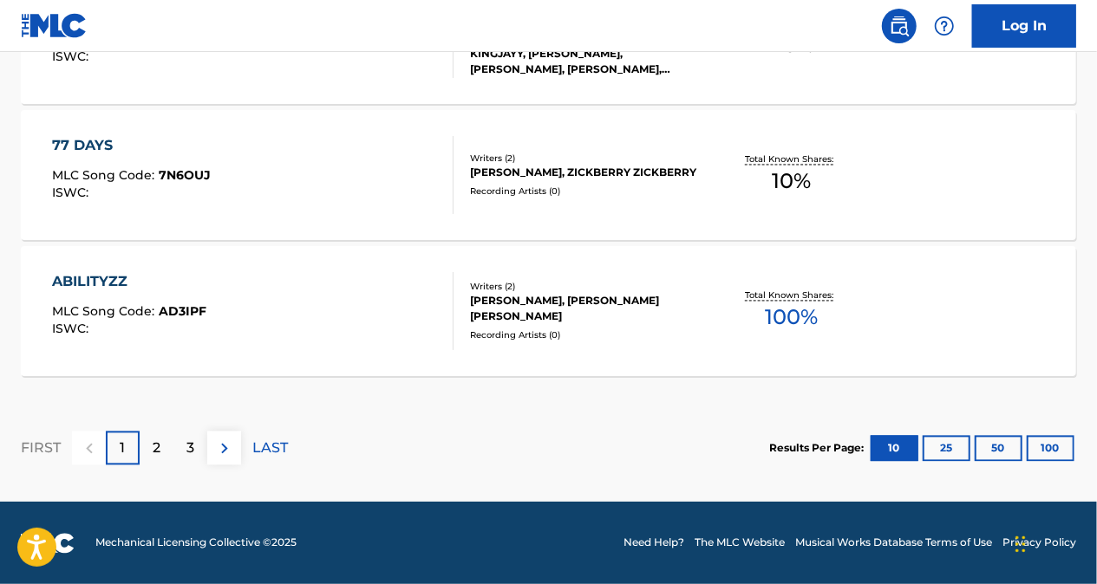
click at [219, 446] on img at bounding box center [224, 449] width 21 height 21
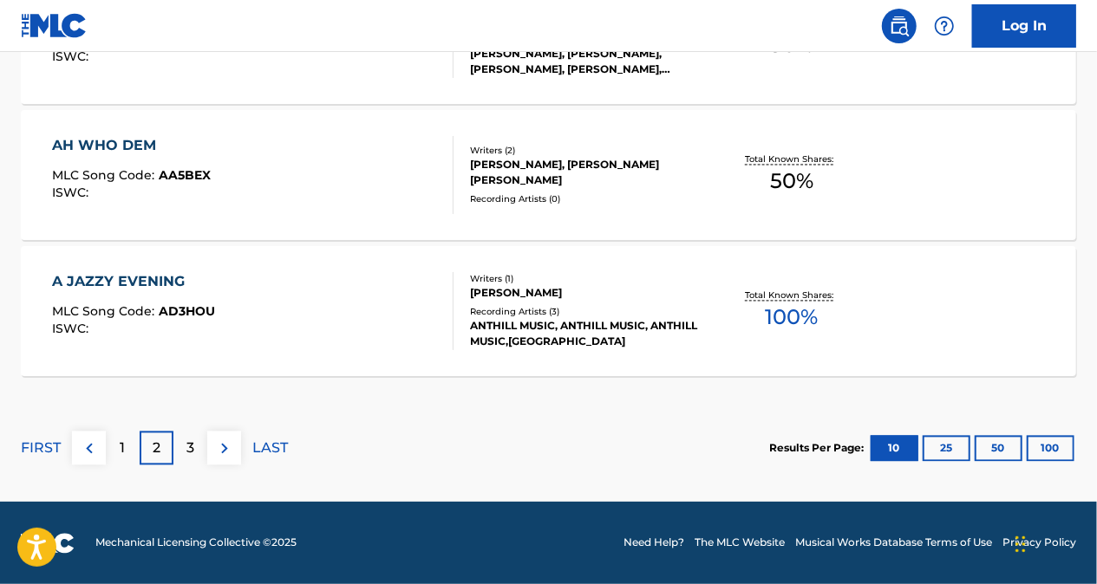
click at [219, 446] on img at bounding box center [224, 449] width 21 height 21
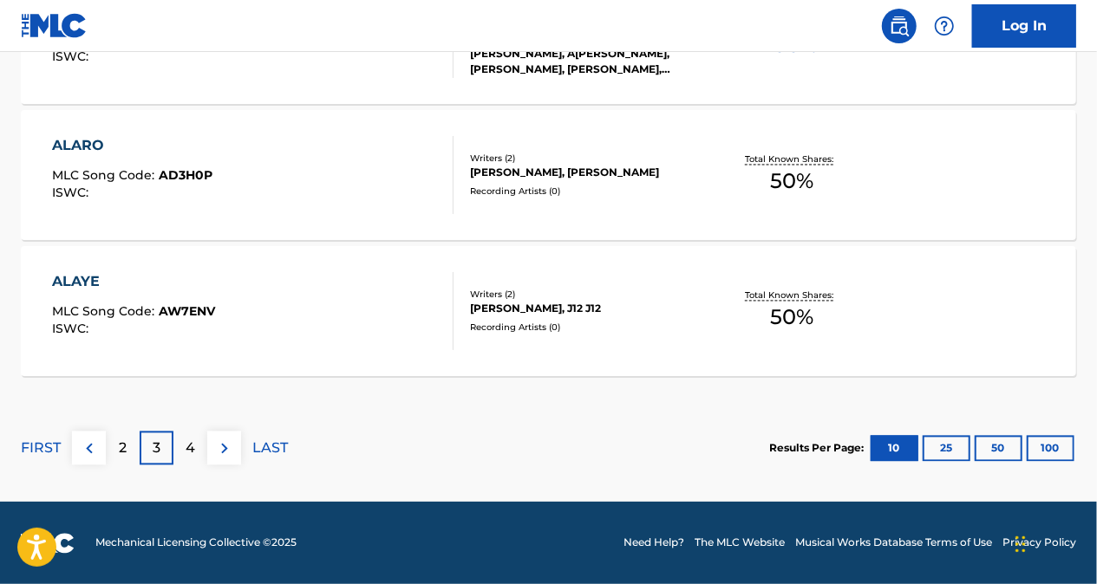
click at [219, 446] on img at bounding box center [224, 449] width 21 height 21
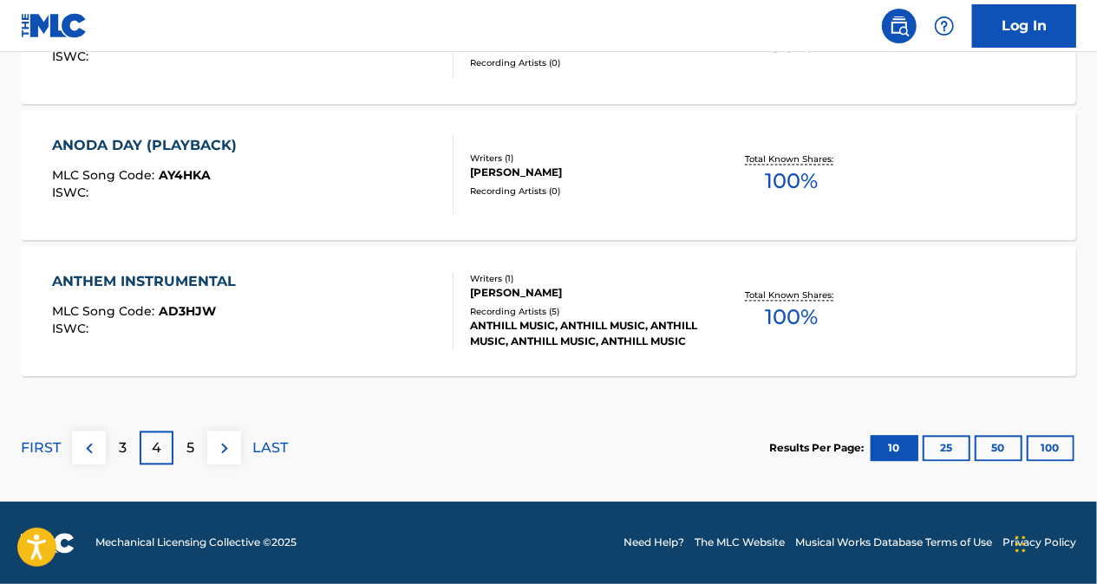
click at [219, 446] on img at bounding box center [224, 449] width 21 height 21
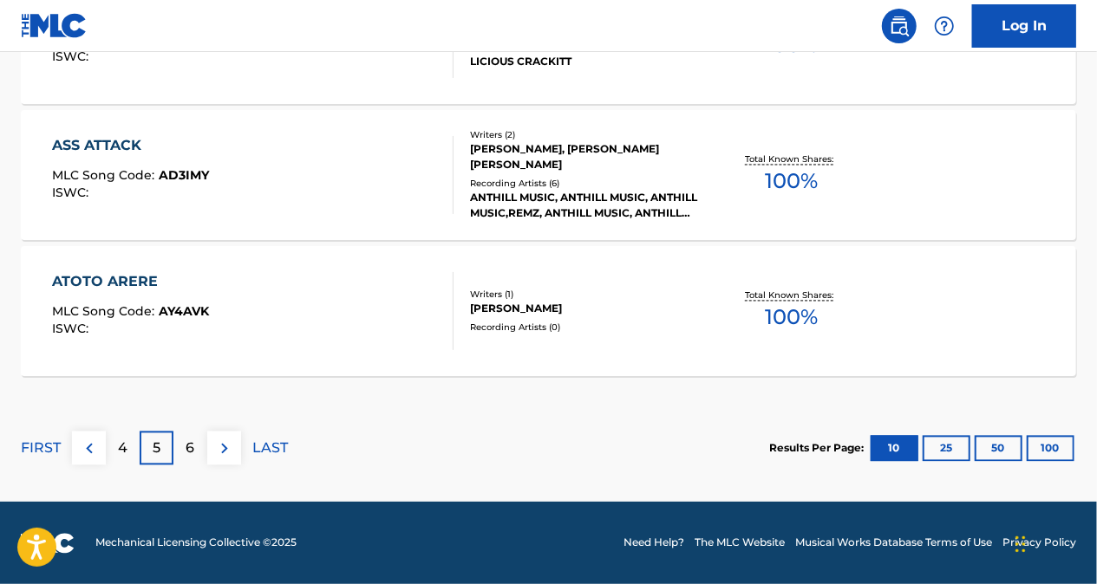
click at [191, 446] on p "6" at bounding box center [190, 449] width 9 height 21
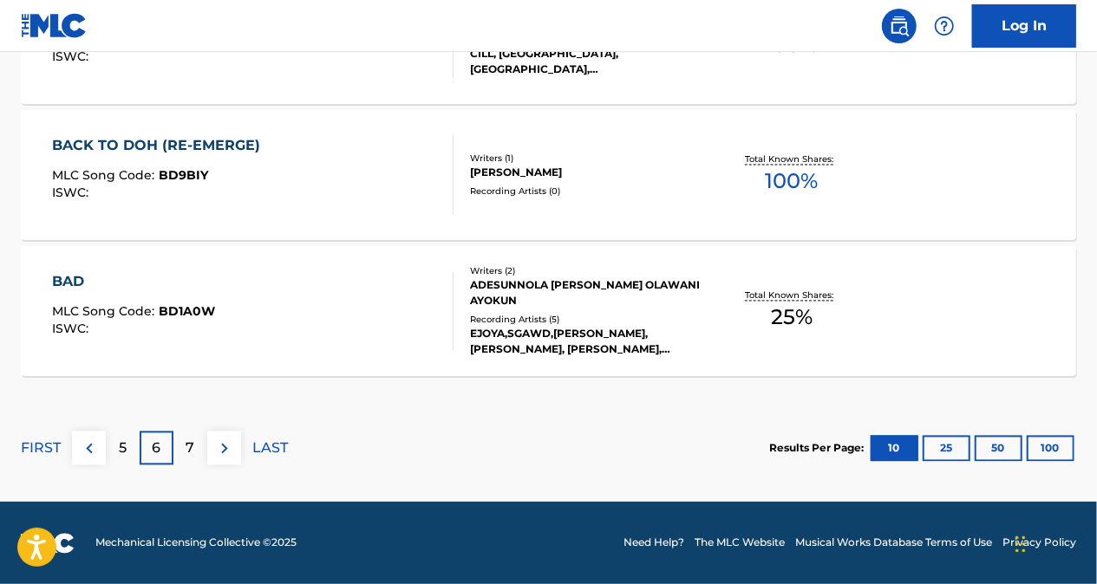
click at [192, 444] on p "7" at bounding box center [190, 449] width 9 height 21
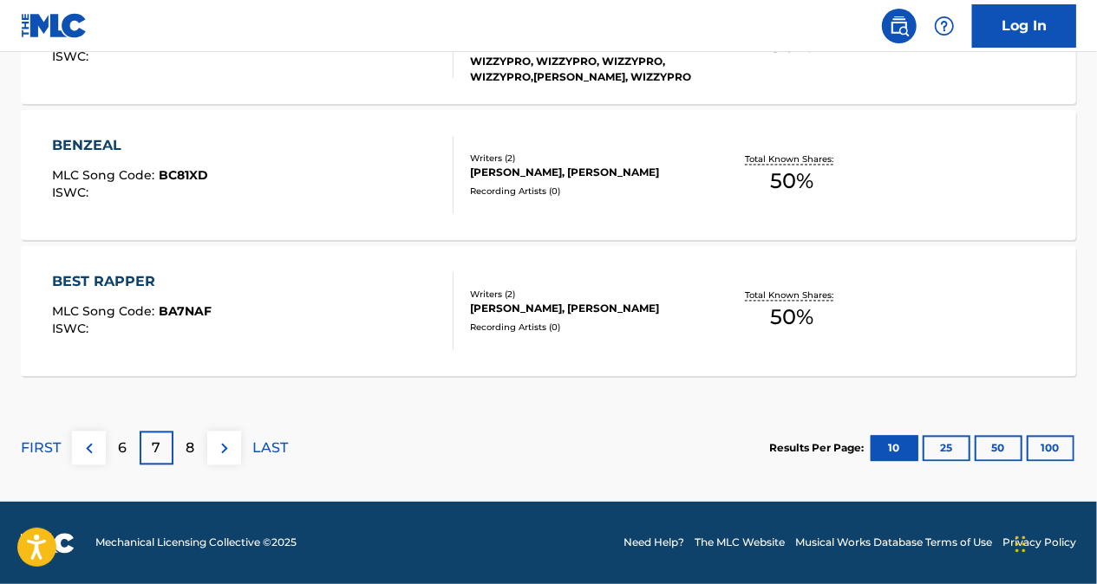
click at [194, 453] on div "8" at bounding box center [190, 449] width 34 height 34
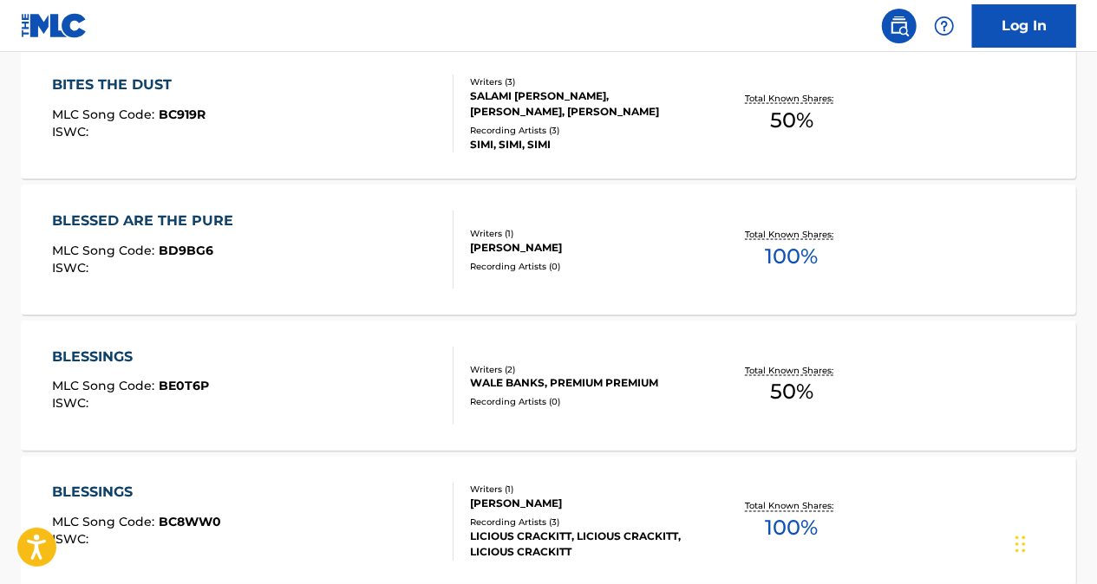
scroll to position [1521, 0]
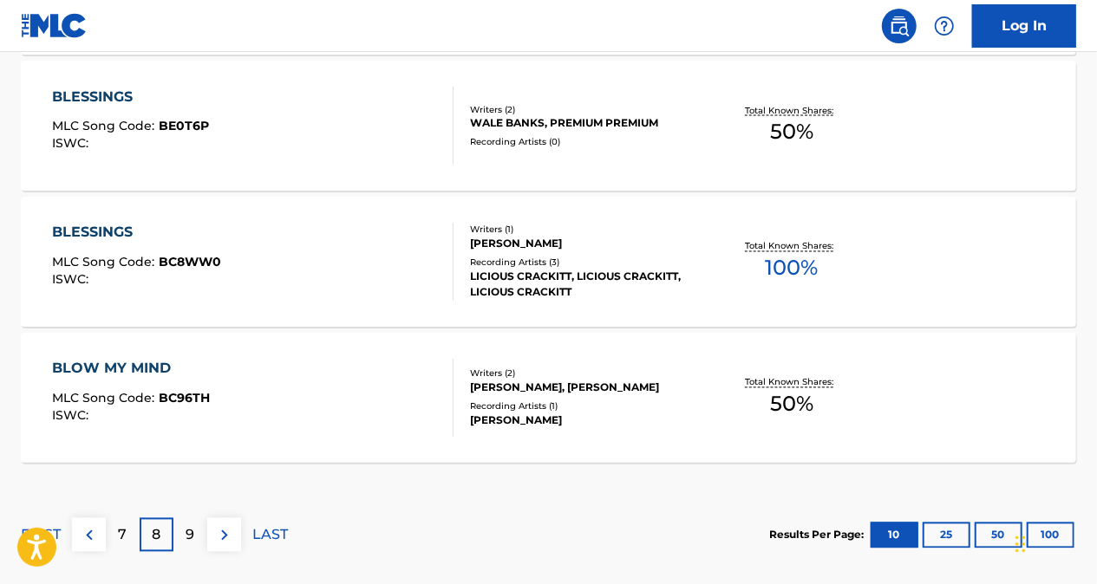
click at [187, 529] on p "9" at bounding box center [190, 536] width 9 height 21
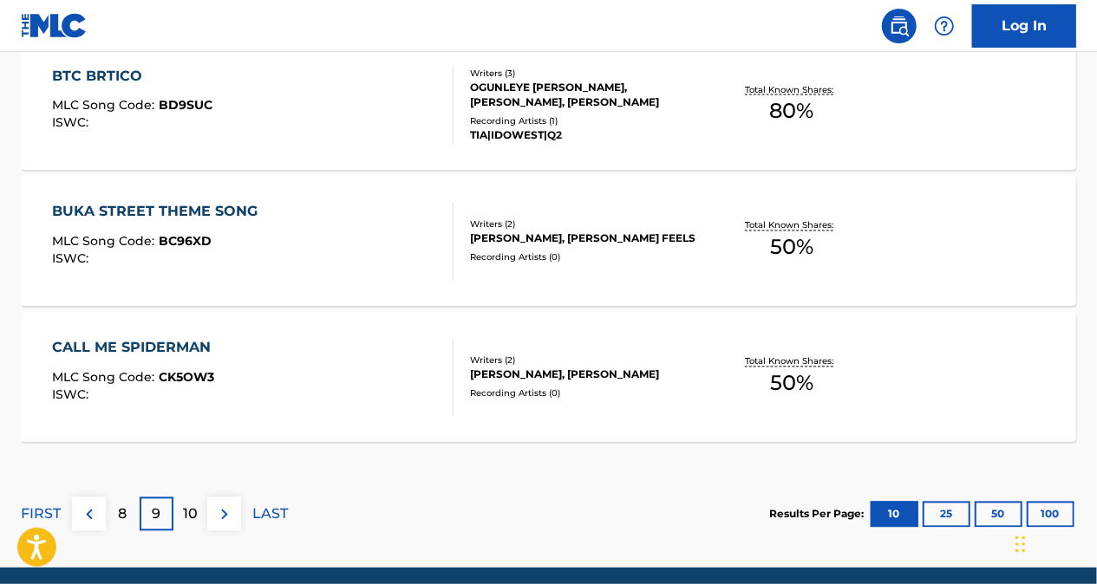
scroll to position [1608, 0]
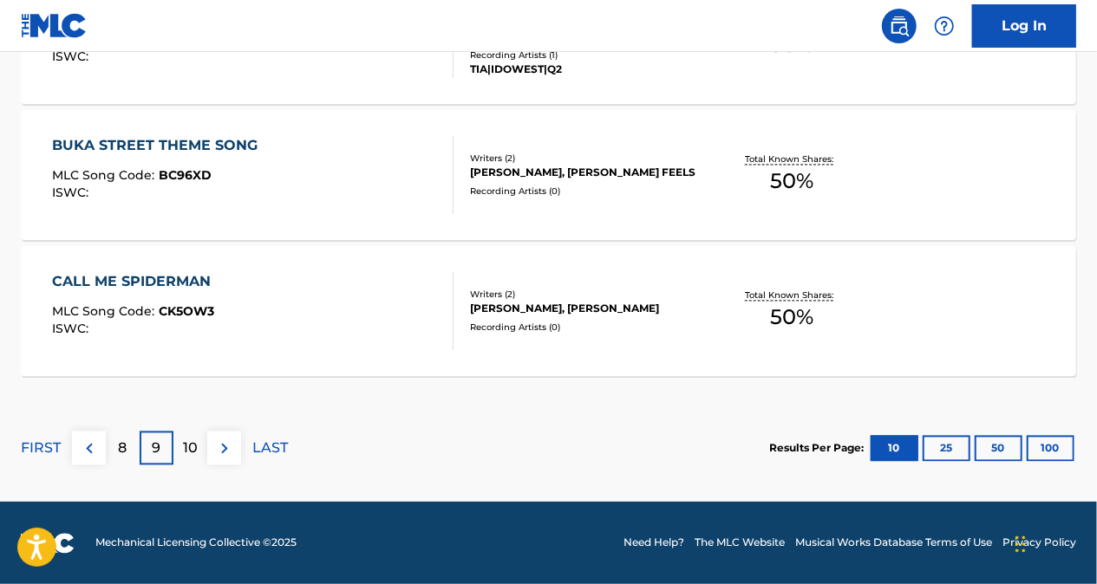
click at [134, 458] on div "8" at bounding box center [123, 449] width 34 height 34
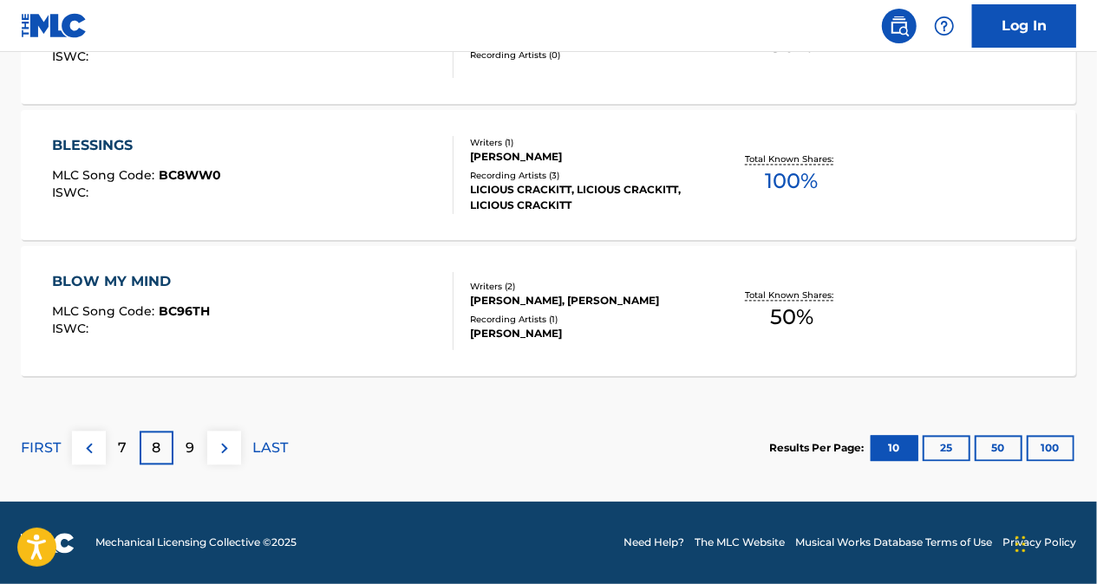
click at [123, 453] on p "7" at bounding box center [123, 449] width 9 height 21
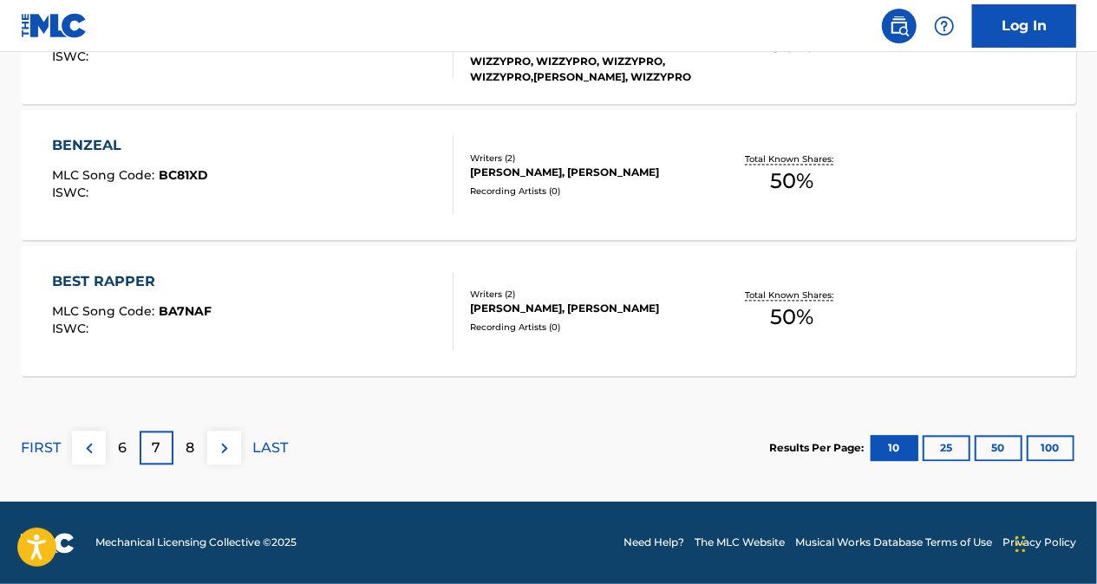
click at [136, 447] on div "6" at bounding box center [123, 449] width 34 height 34
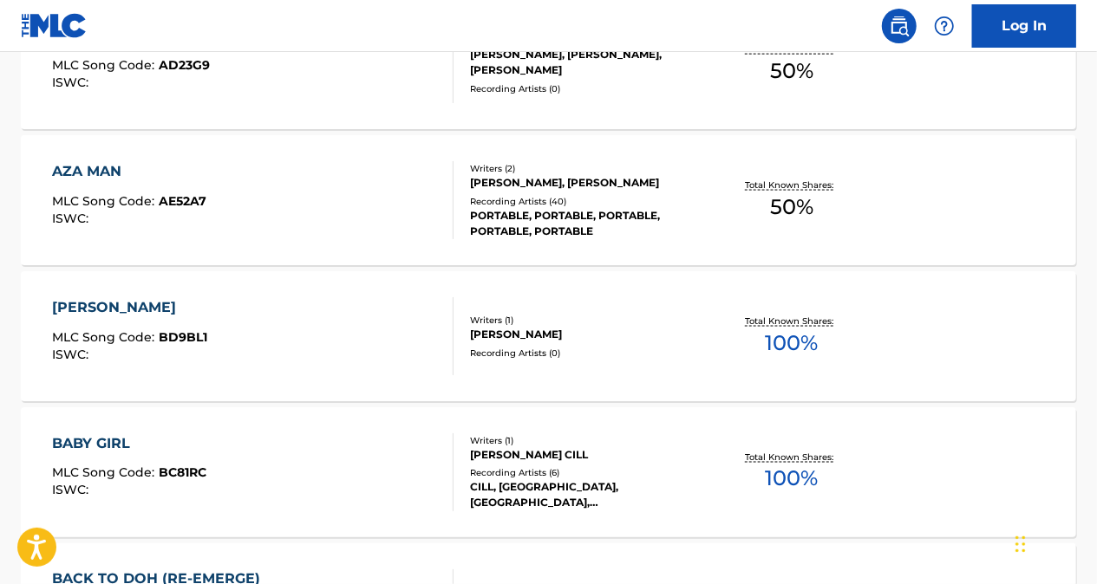
scroll to position [1087, 0]
